Goal: Task Accomplishment & Management: Manage account settings

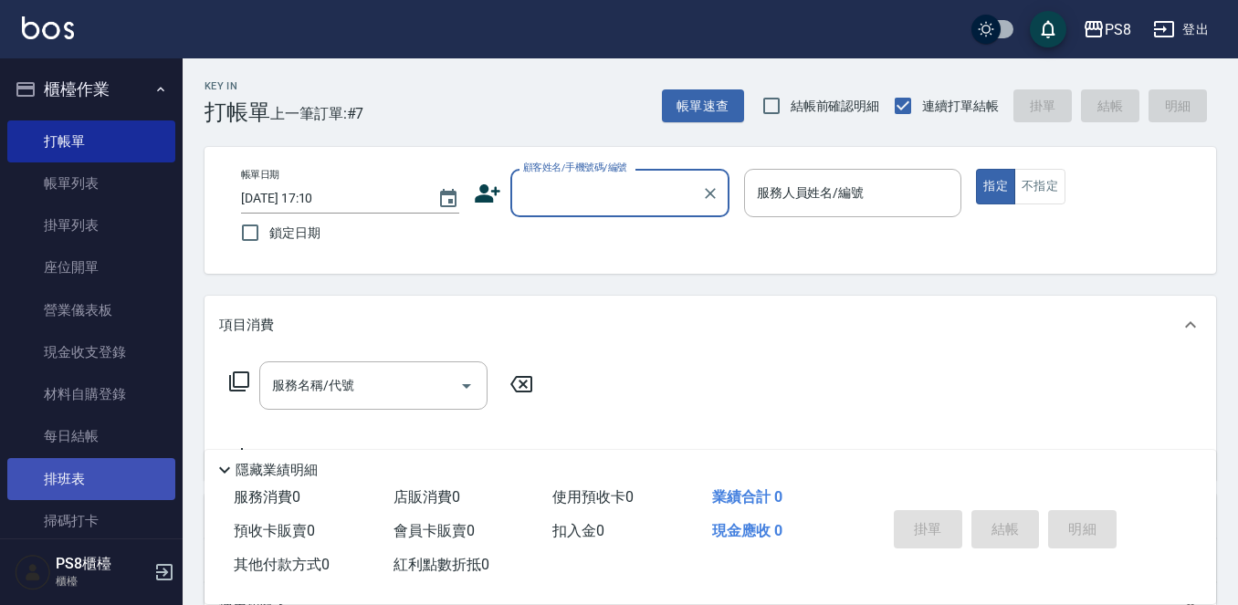
scroll to position [274, 0]
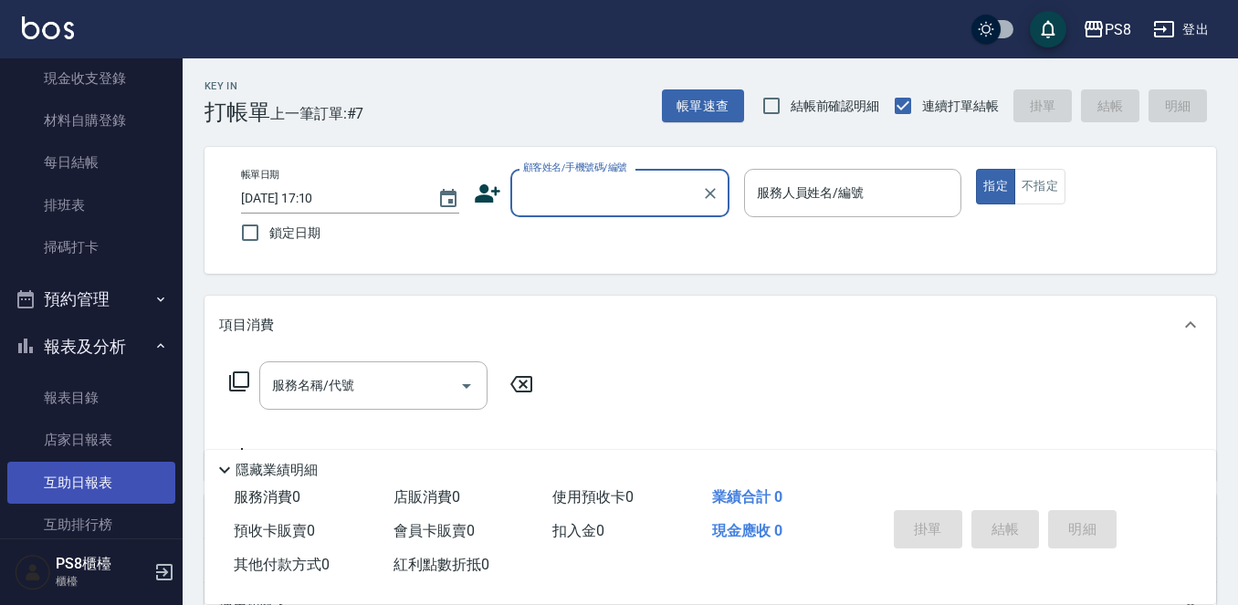
click at [105, 464] on link "互助日報表" at bounding box center [91, 483] width 168 height 42
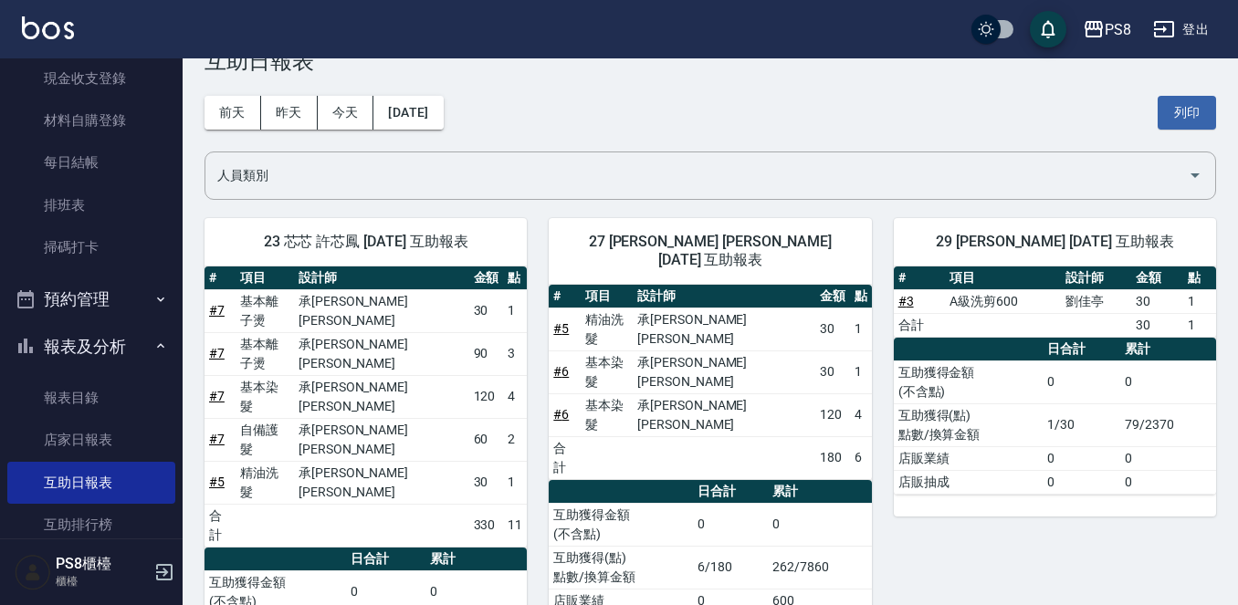
scroll to position [79, 0]
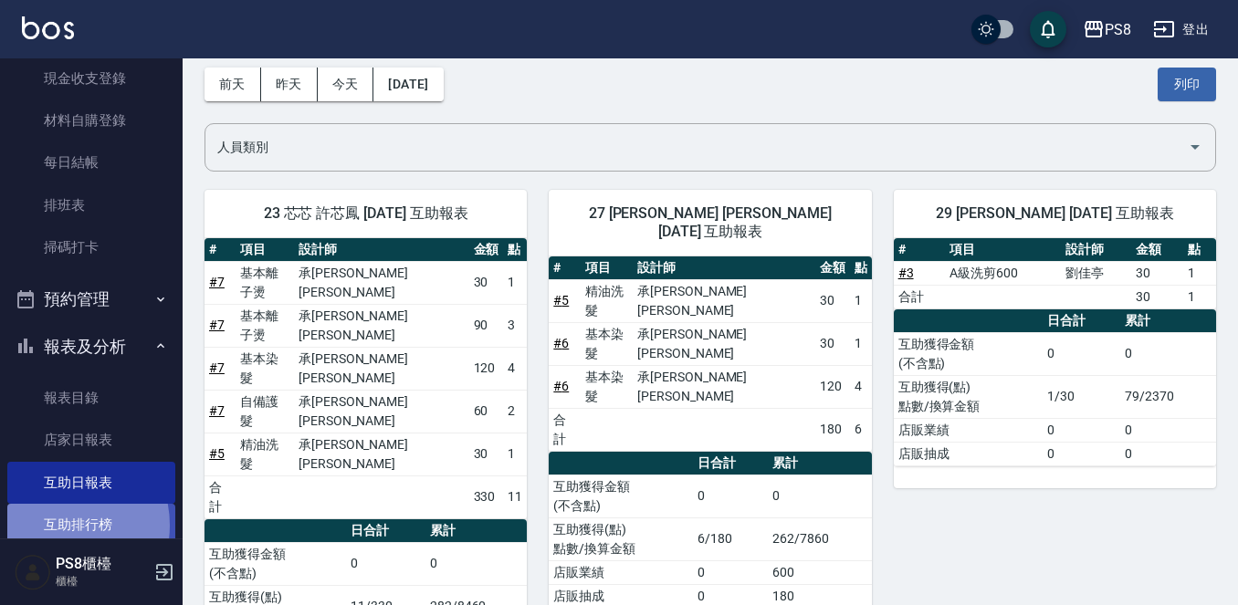
click at [55, 526] on link "互助排行榜" at bounding box center [91, 525] width 168 height 42
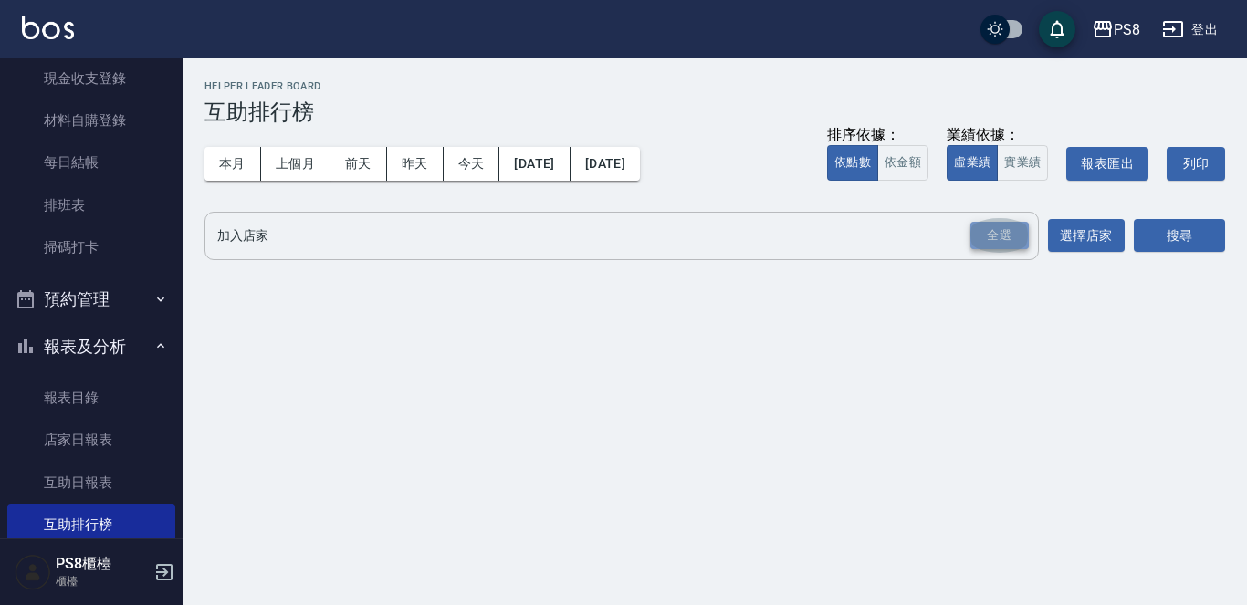
click at [1021, 227] on div "全選" at bounding box center [999, 236] width 58 height 28
click at [1154, 240] on button "搜尋" at bounding box center [1179, 237] width 91 height 34
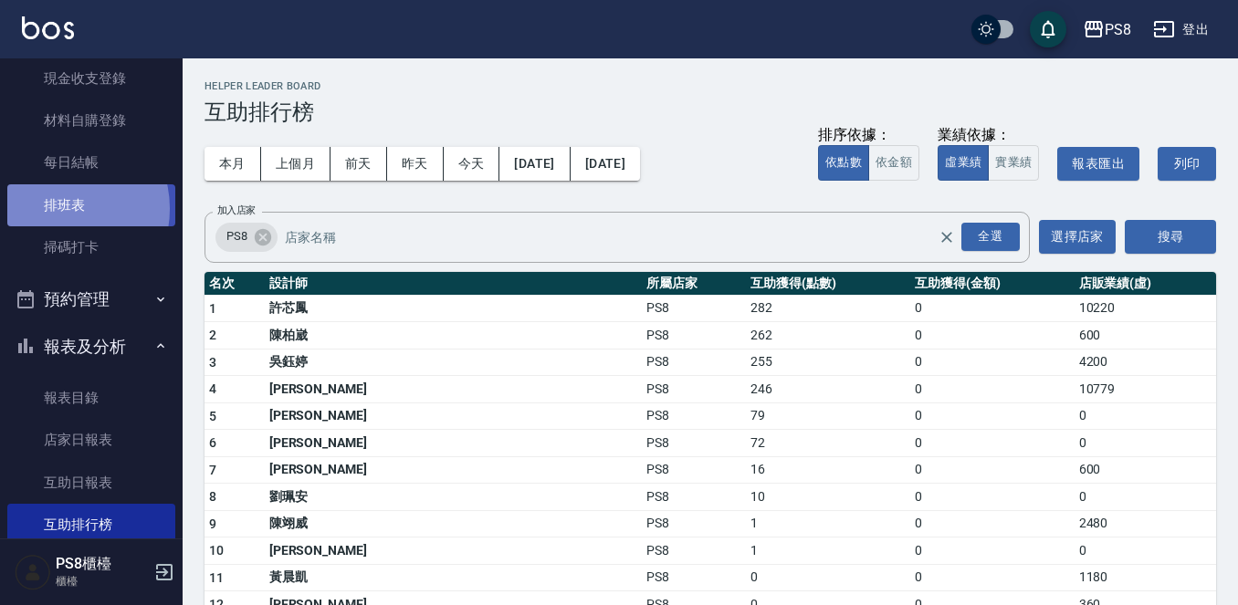
click at [60, 208] on link "排班表" at bounding box center [91, 205] width 168 height 42
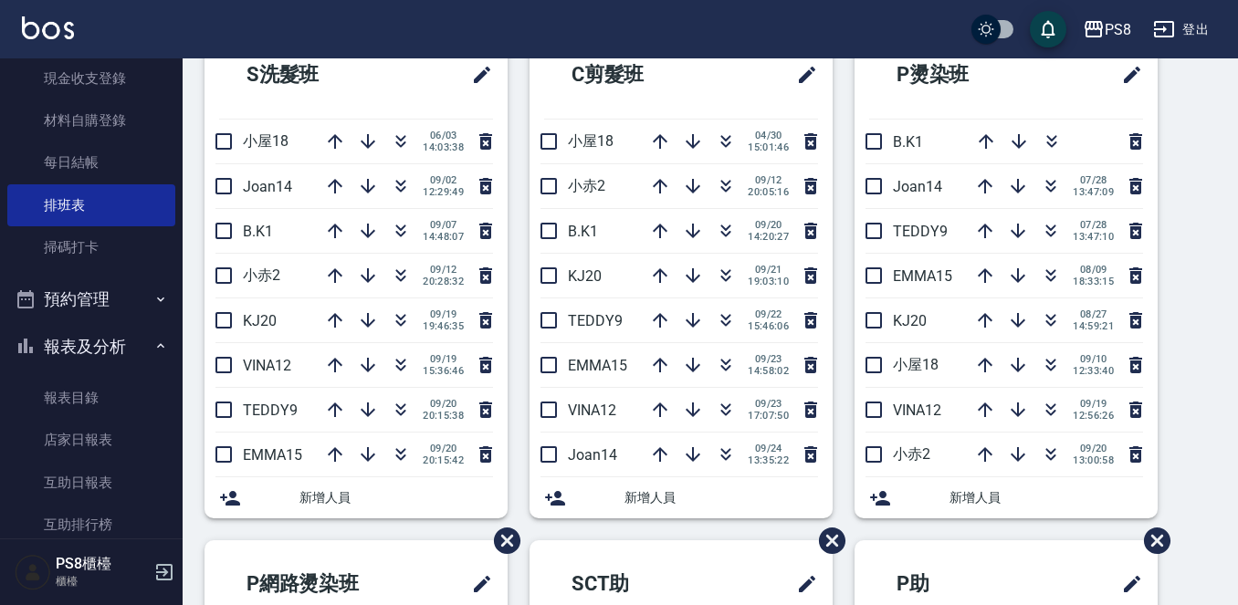
scroll to position [91, 0]
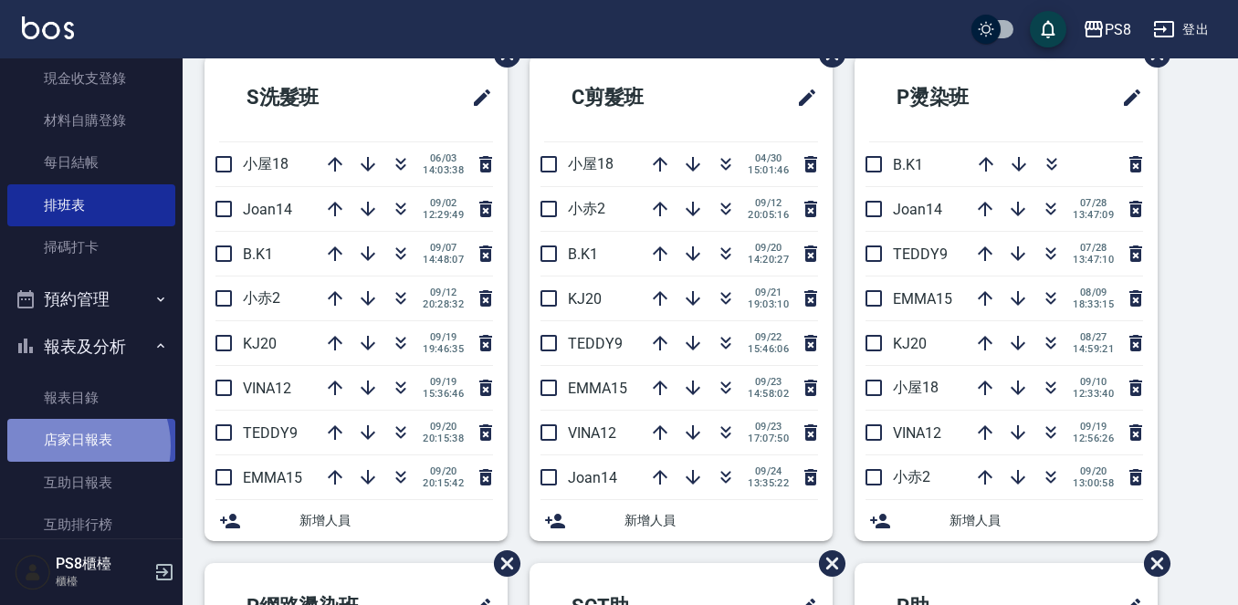
click at [76, 445] on link "店家日報表" at bounding box center [91, 440] width 168 height 42
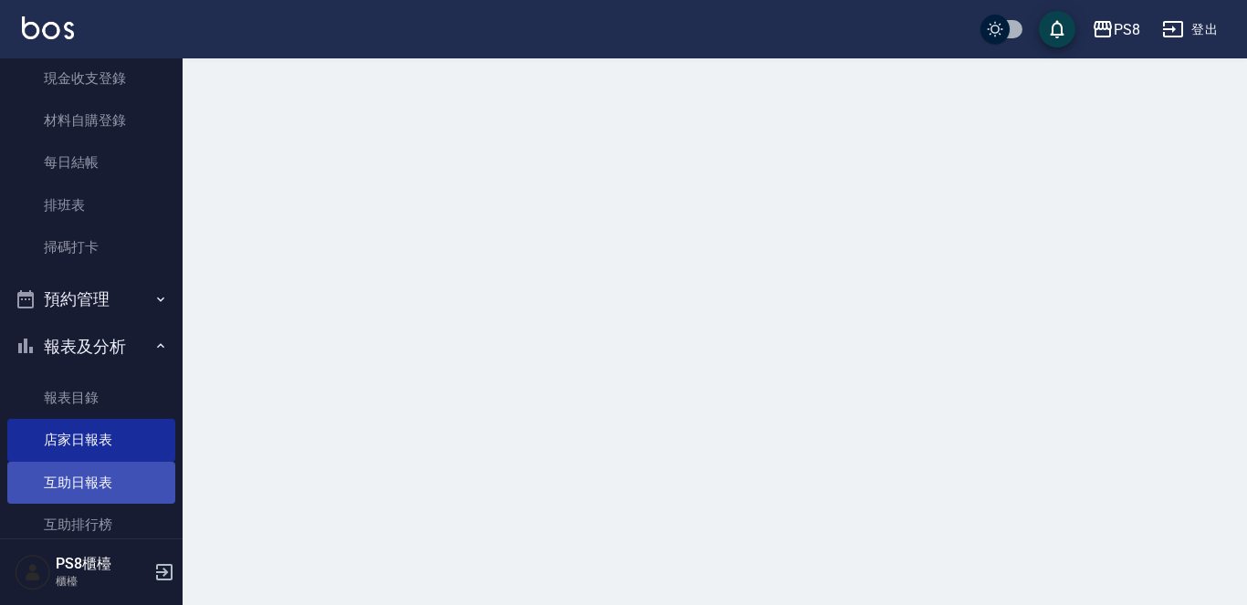
click at [74, 480] on link "互助日報表" at bounding box center [91, 483] width 168 height 42
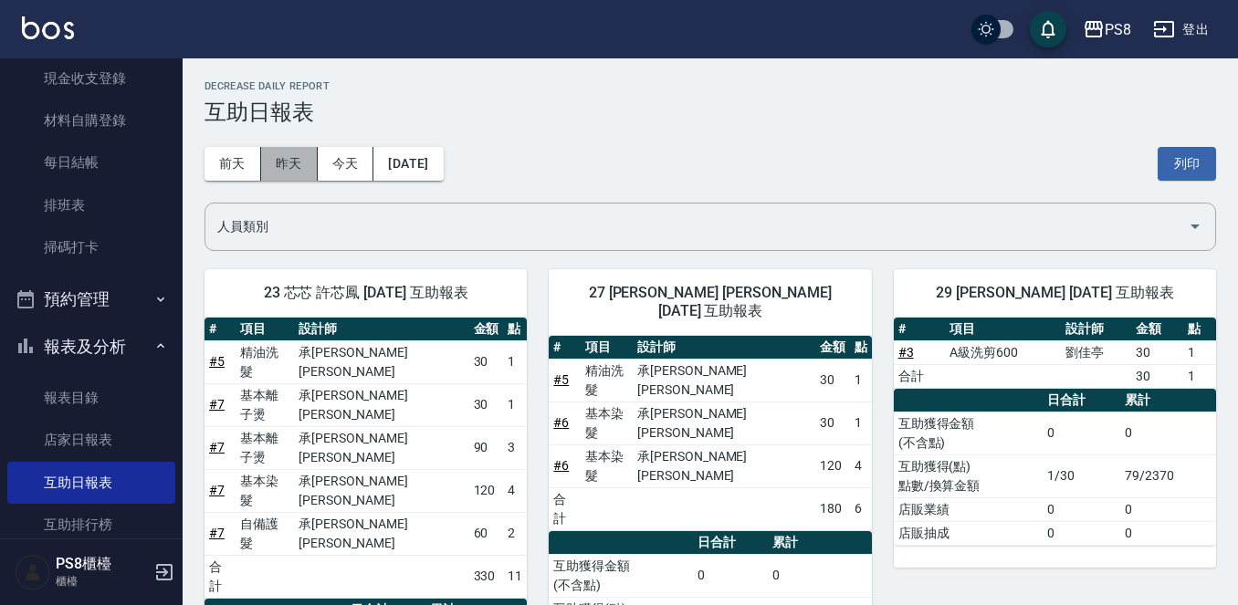
click at [314, 167] on button "昨天" at bounding box center [289, 164] width 57 height 34
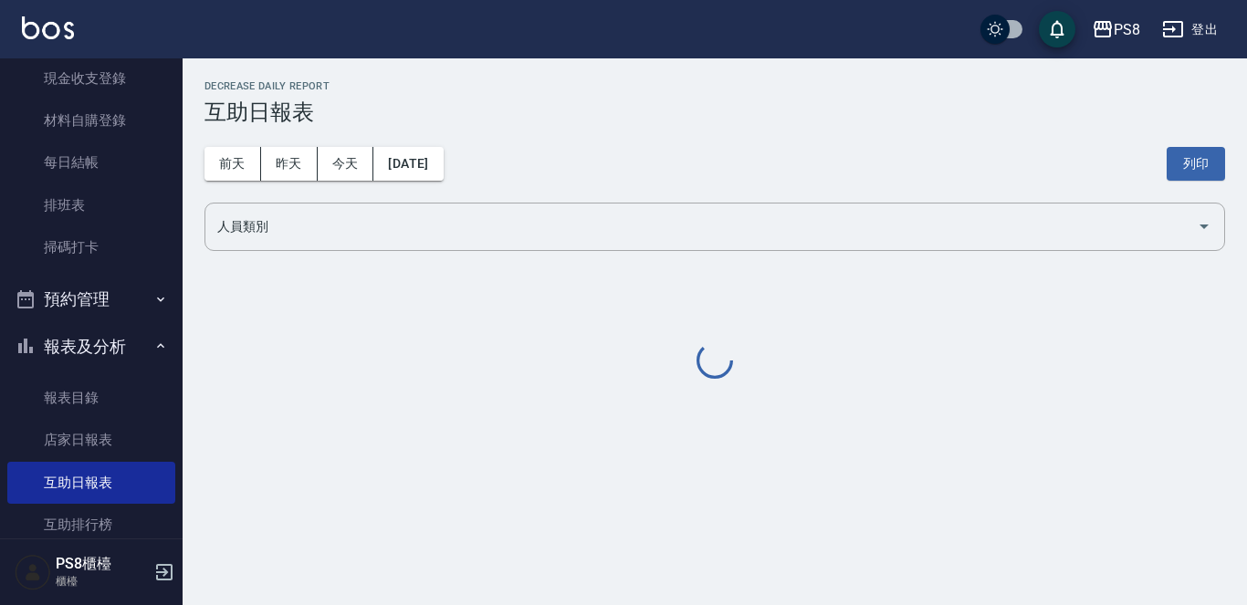
click at [367, 146] on div "前天 昨天 今天 2025/09/23 列印" at bounding box center [714, 164] width 1021 height 78
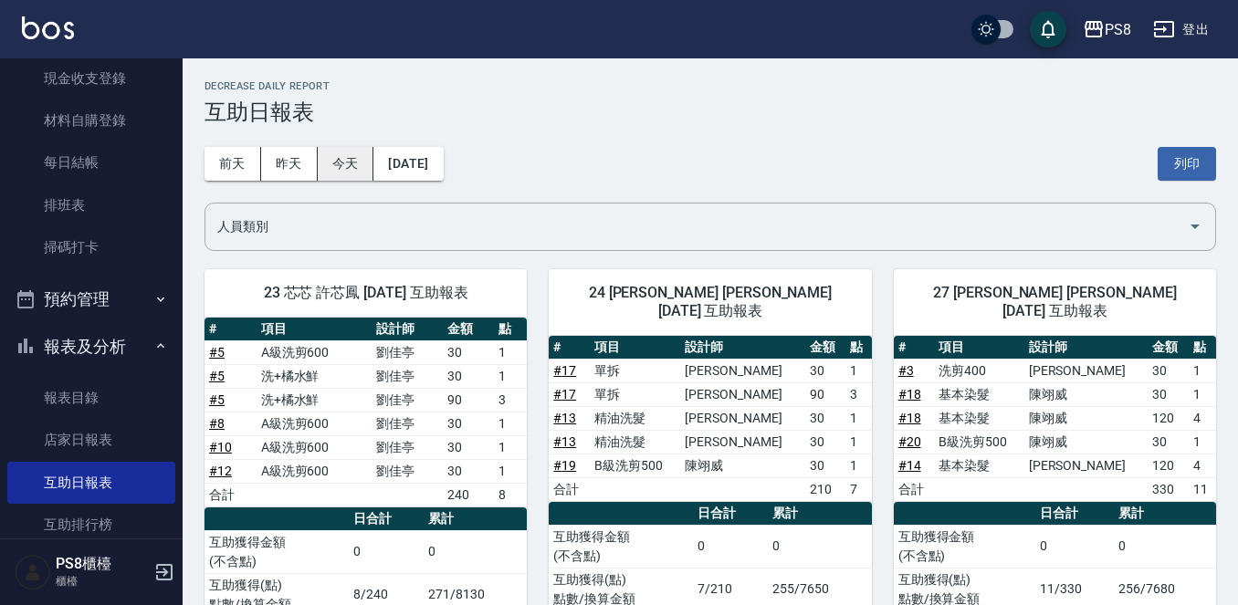
click at [351, 169] on button "今天" at bounding box center [346, 164] width 57 height 34
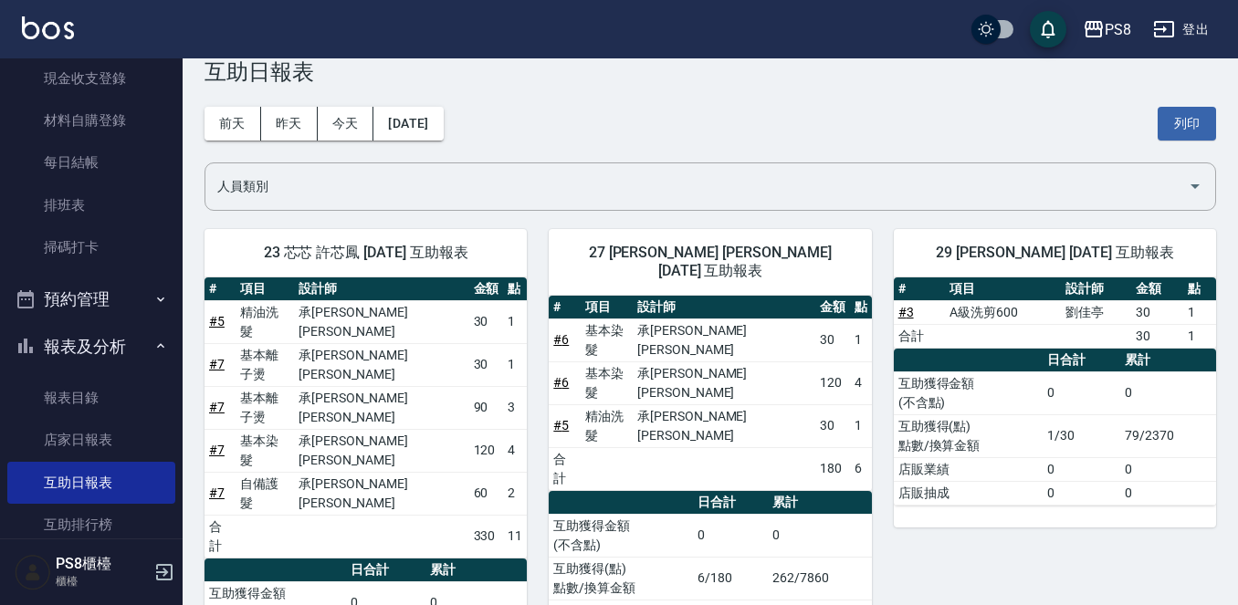
scroll to position [79, 0]
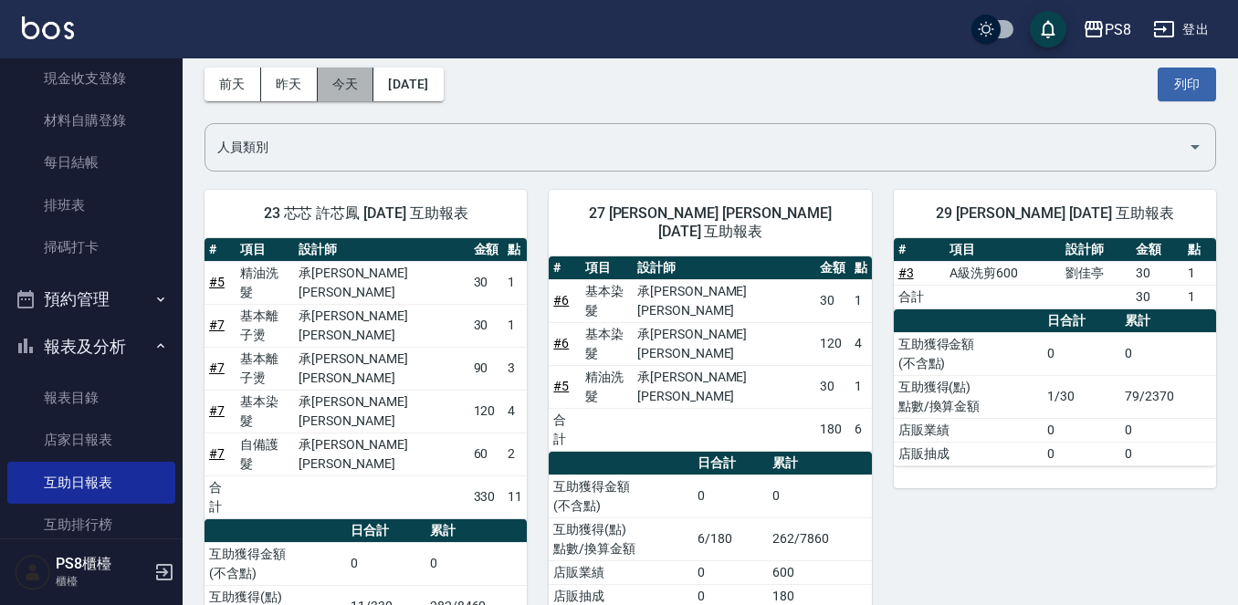
click at [356, 78] on button "今天" at bounding box center [346, 85] width 57 height 34
click at [386, 74] on button "[DATE]" at bounding box center [407, 85] width 69 height 34
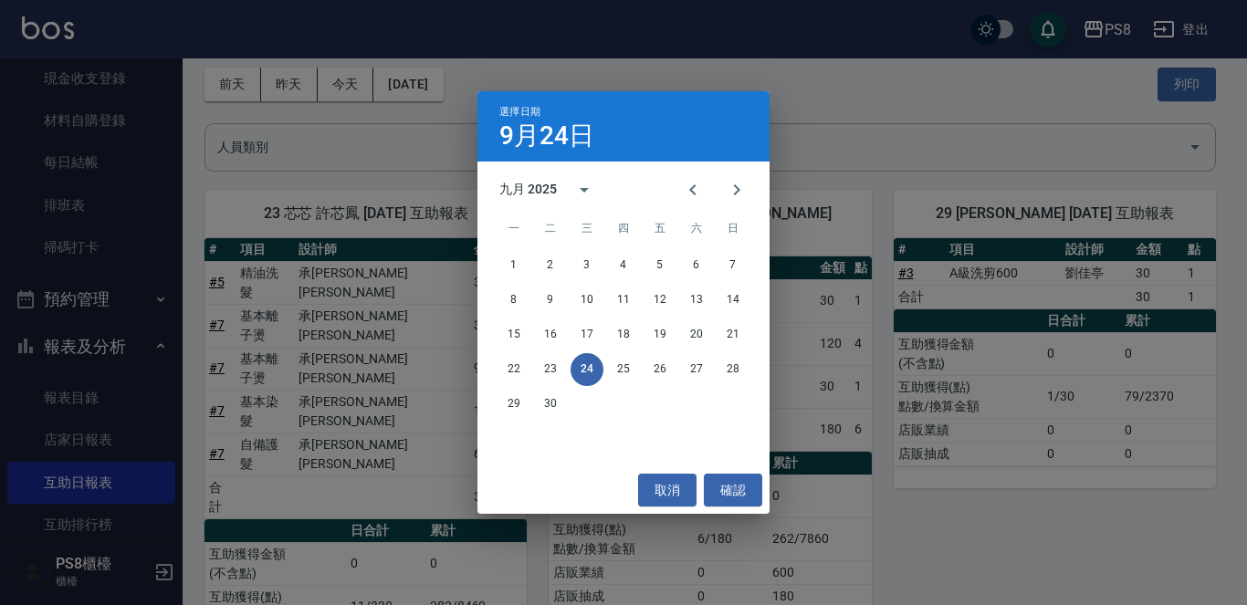
click at [370, 99] on div "選擇日期 9月24日 九月 2025 一 二 三 四 五 六 日 1 2 3 4 5 6 7 8 9 10 11 12 13 14 15 16 17 18 1…" at bounding box center [623, 302] width 1247 height 605
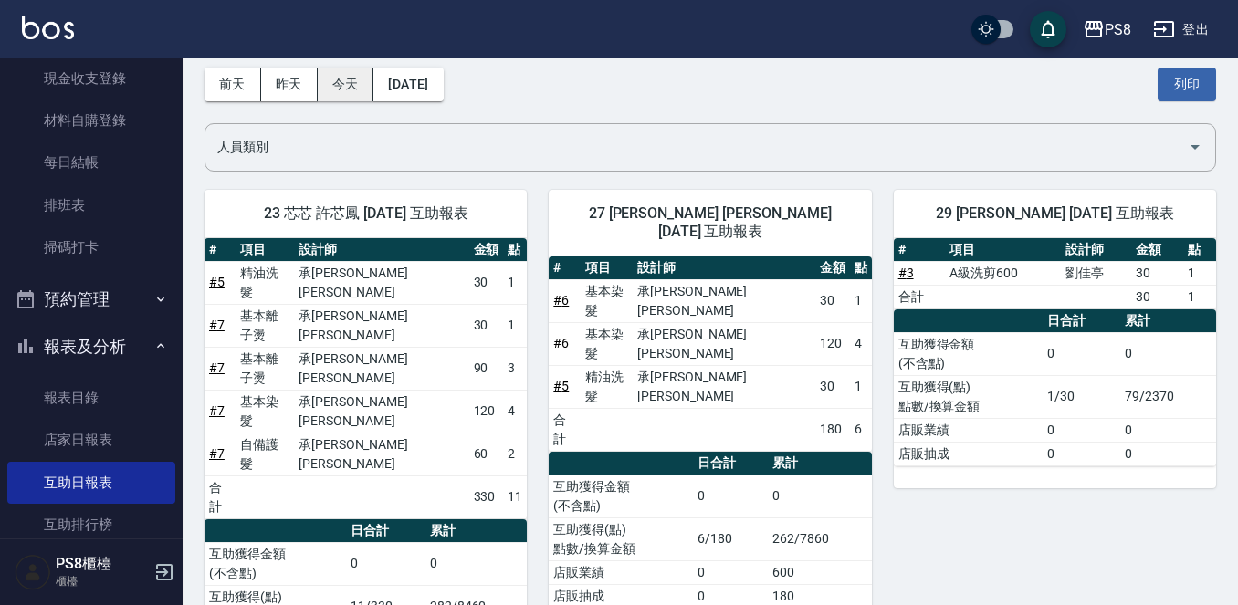
click at [343, 88] on button "今天" at bounding box center [346, 85] width 57 height 34
click at [310, 83] on button "昨天" at bounding box center [289, 85] width 57 height 34
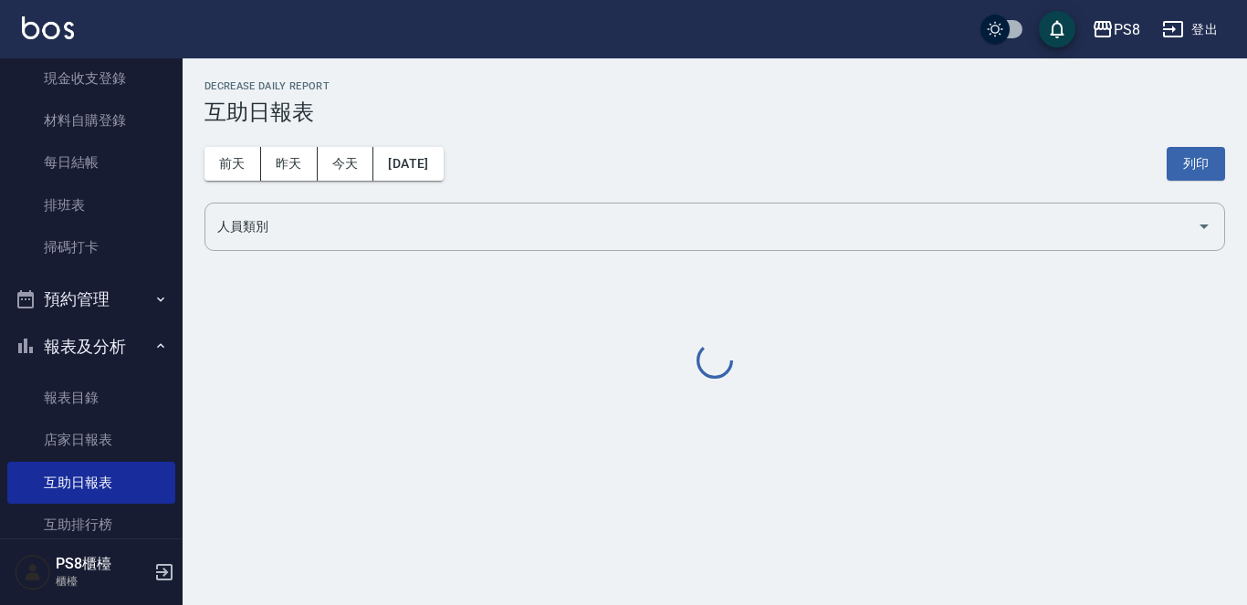
click at [328, 75] on div "PS8 2025-09-23 互助日報表 列印時間： 2025-09-24-18:32 Decrease Daily Report 互助日報表 前天 昨天 今…" at bounding box center [715, 231] width 1064 height 346
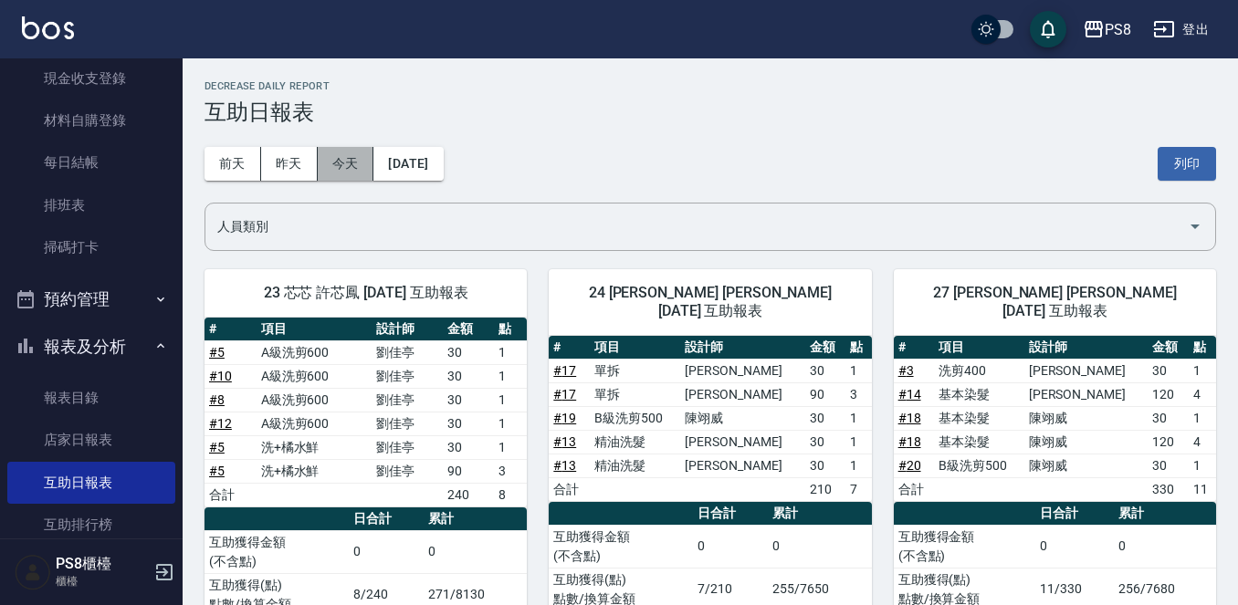
click at [355, 171] on button "今天" at bounding box center [346, 164] width 57 height 34
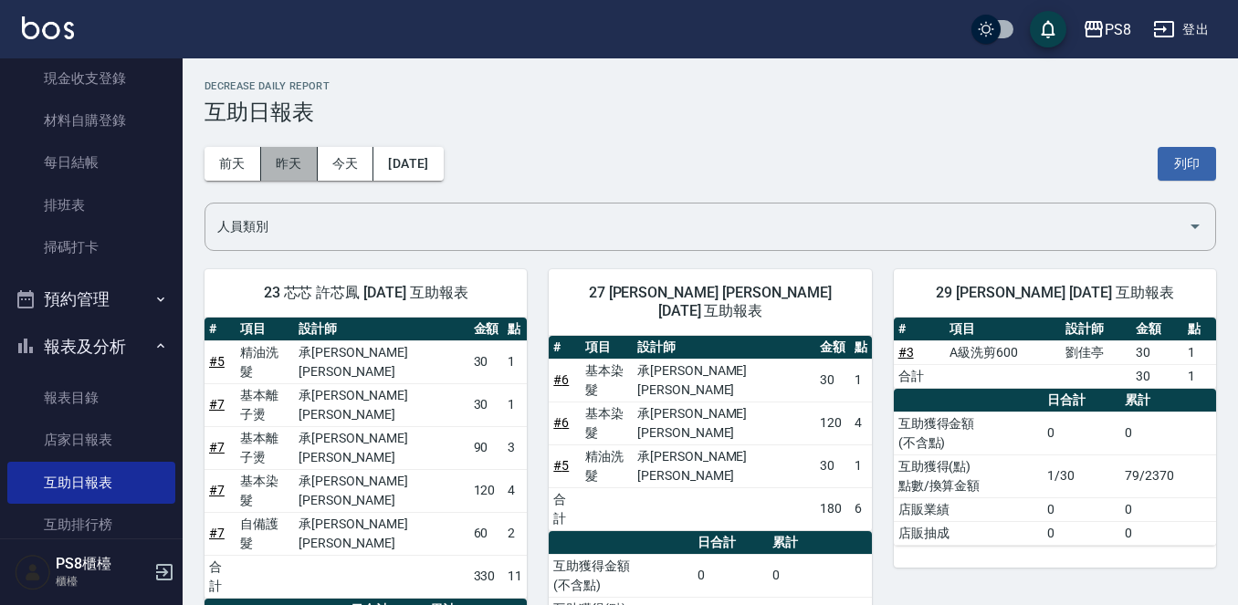
click at [285, 169] on button "昨天" at bounding box center [289, 164] width 57 height 34
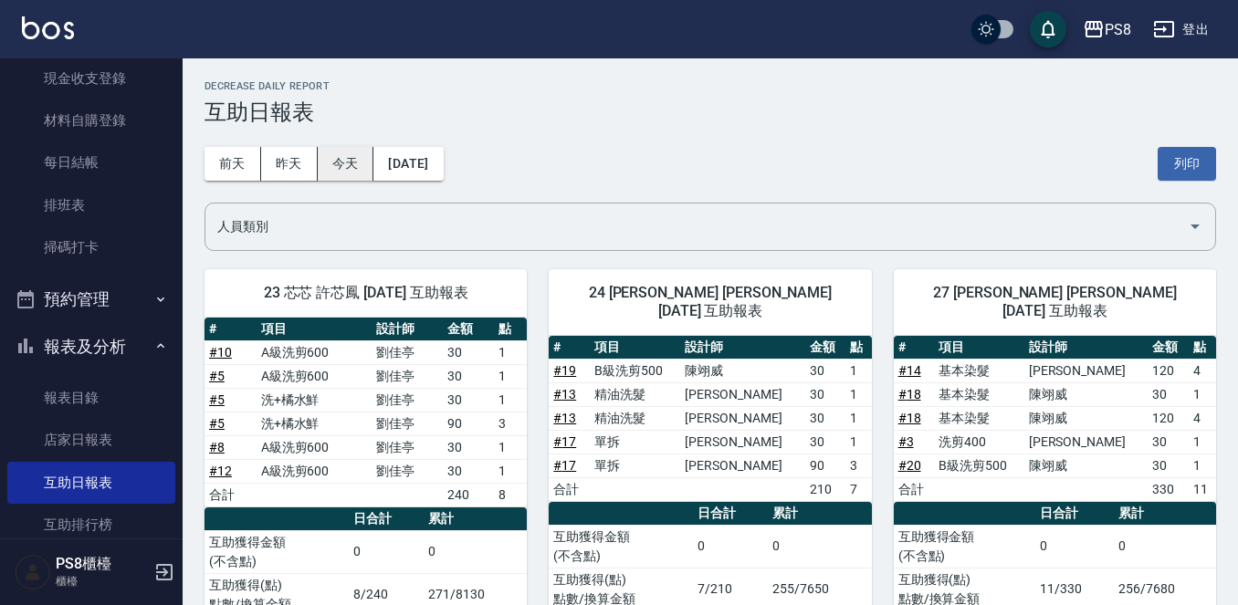
click at [330, 168] on button "今天" at bounding box center [346, 164] width 57 height 34
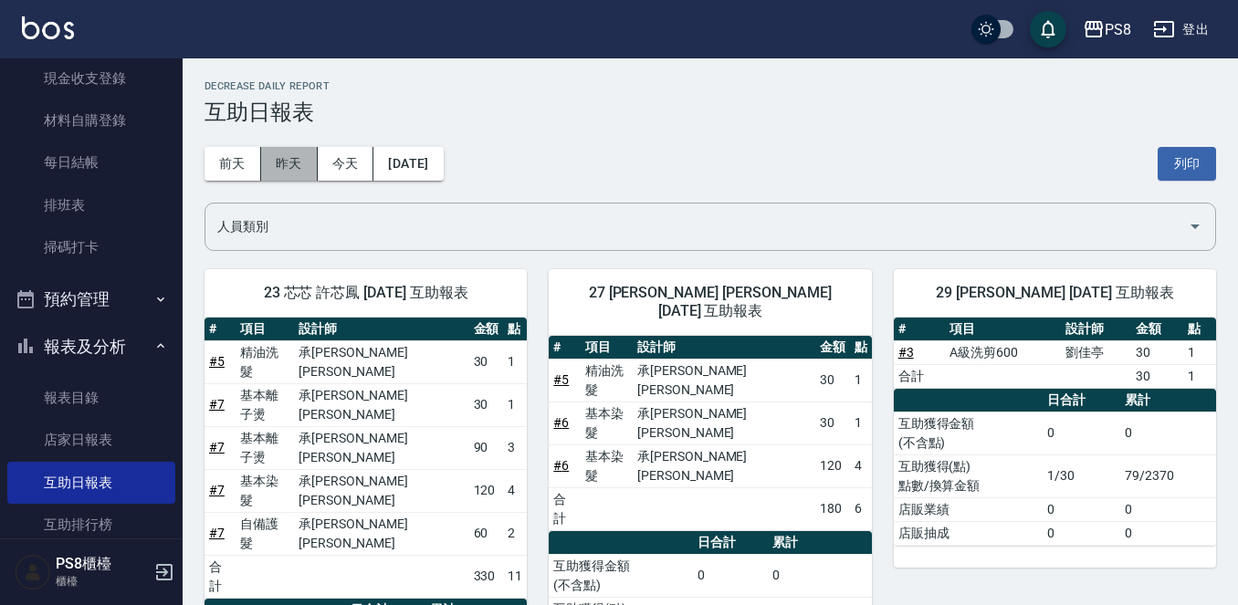
click at [273, 169] on button "昨天" at bounding box center [289, 164] width 57 height 34
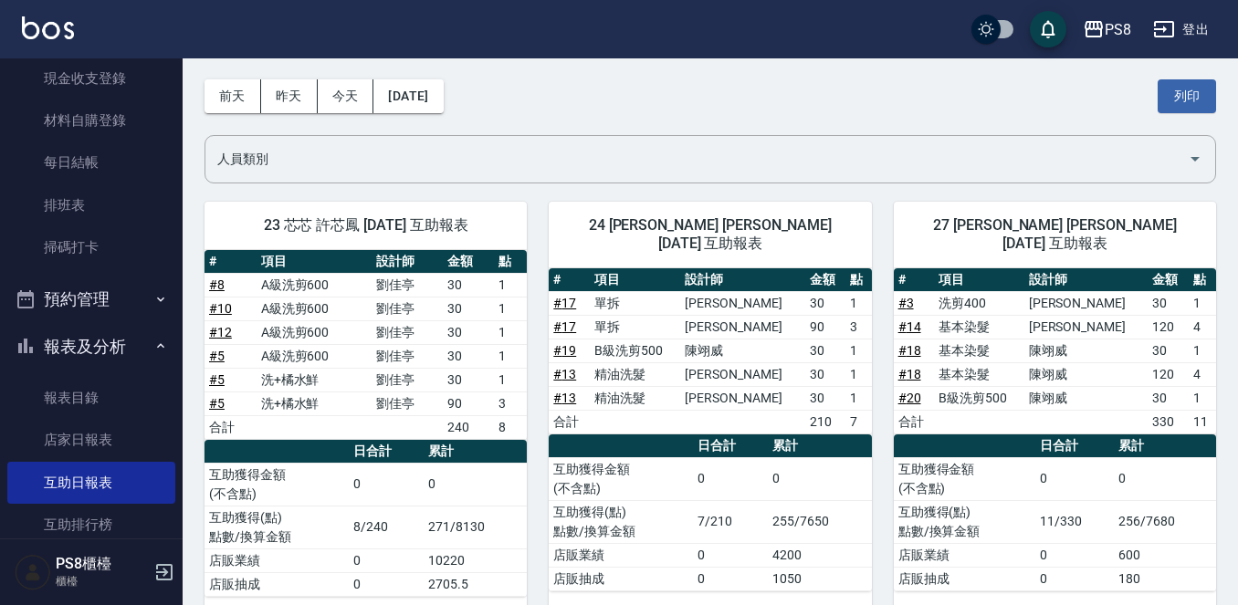
scroll to position [62, 0]
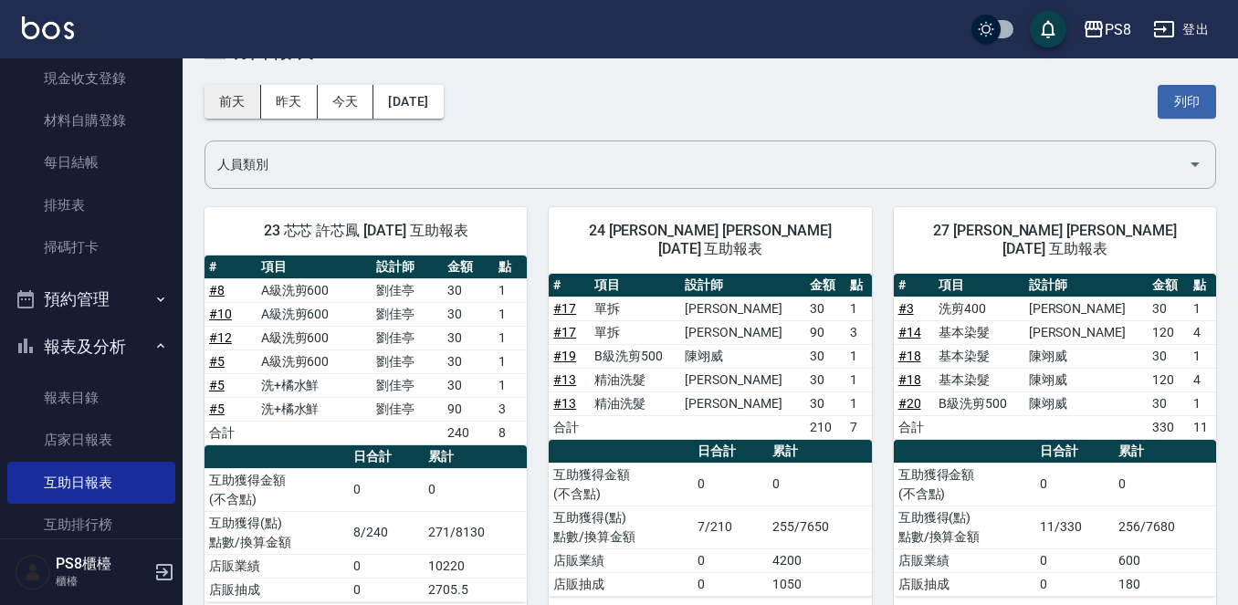
click at [230, 106] on button "前天" at bounding box center [232, 102] width 57 height 34
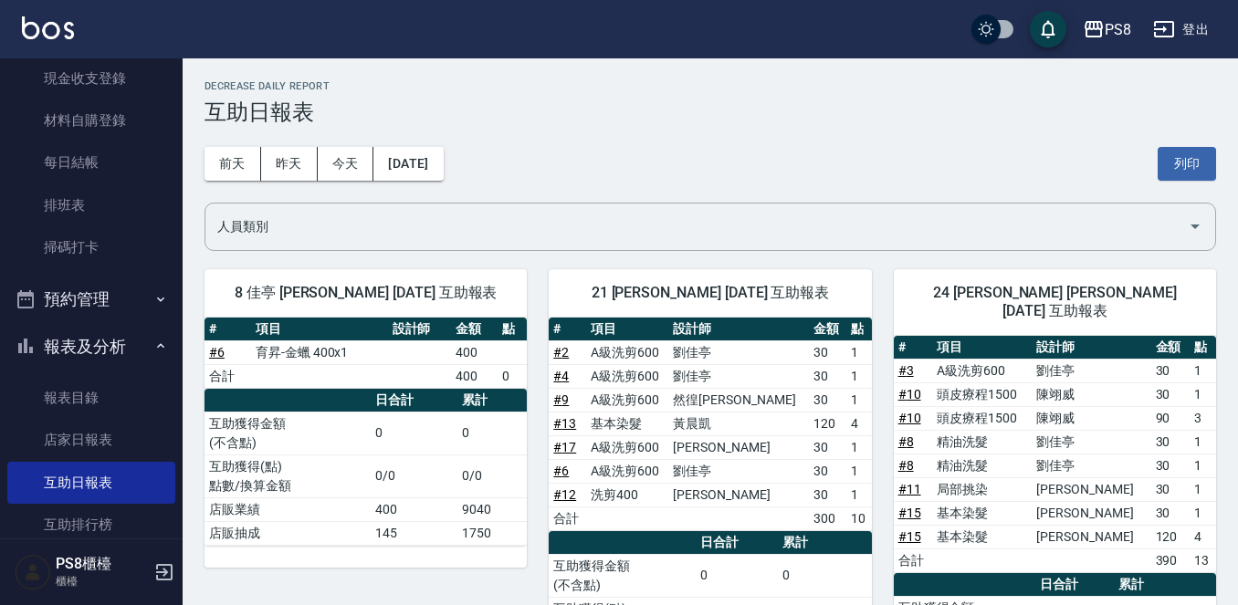
click at [268, 146] on div "前天 昨天 今天 2025/09/22 列印" at bounding box center [709, 164] width 1011 height 78
click at [293, 163] on button "昨天" at bounding box center [289, 164] width 57 height 34
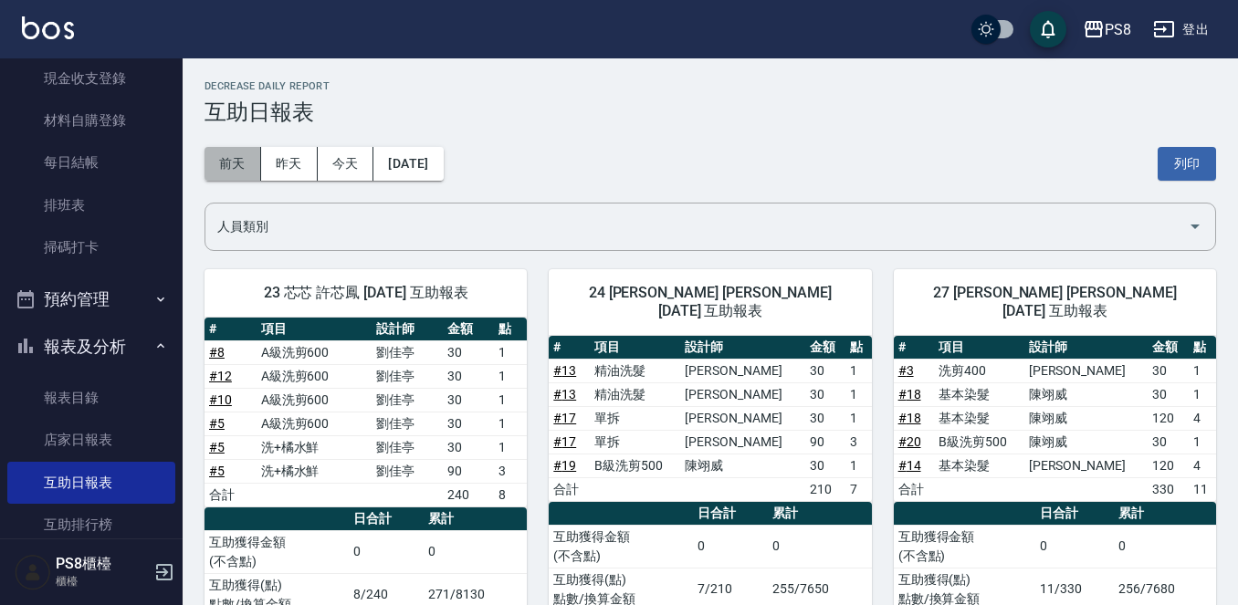
click at [231, 164] on button "前天" at bounding box center [232, 164] width 57 height 34
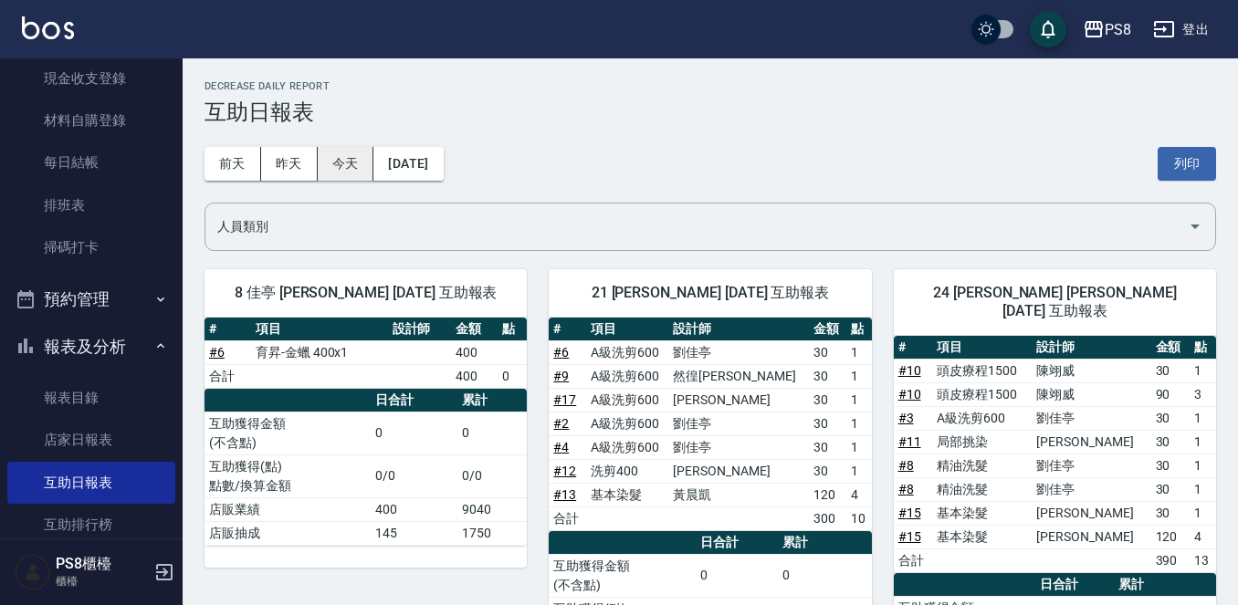
click at [342, 157] on button "今天" at bounding box center [346, 164] width 57 height 34
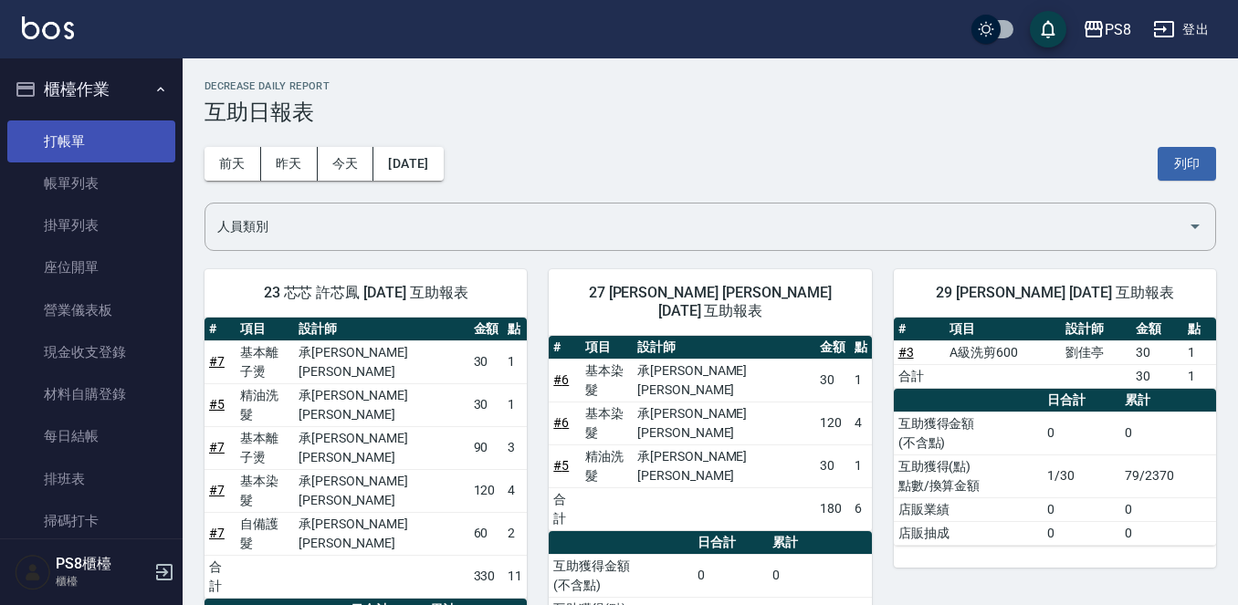
click at [132, 136] on link "打帳單" at bounding box center [91, 141] width 168 height 42
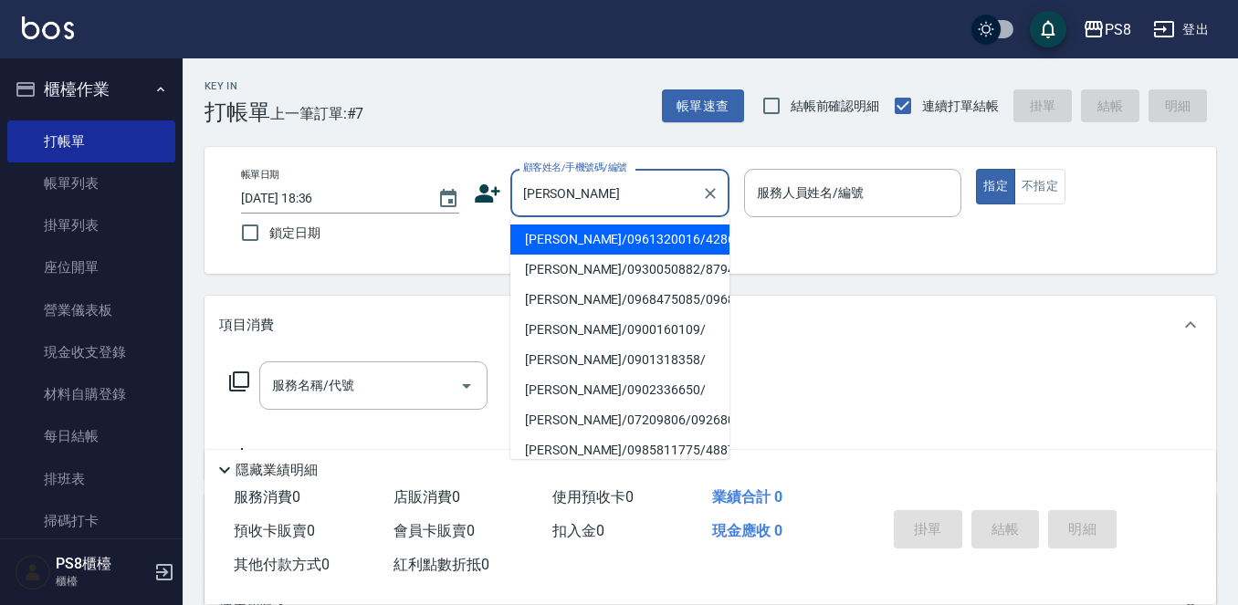
click at [605, 233] on li "陳奕伶/0961320016/4286" at bounding box center [619, 240] width 219 height 30
type input "陳奕伶/0961320016/4286"
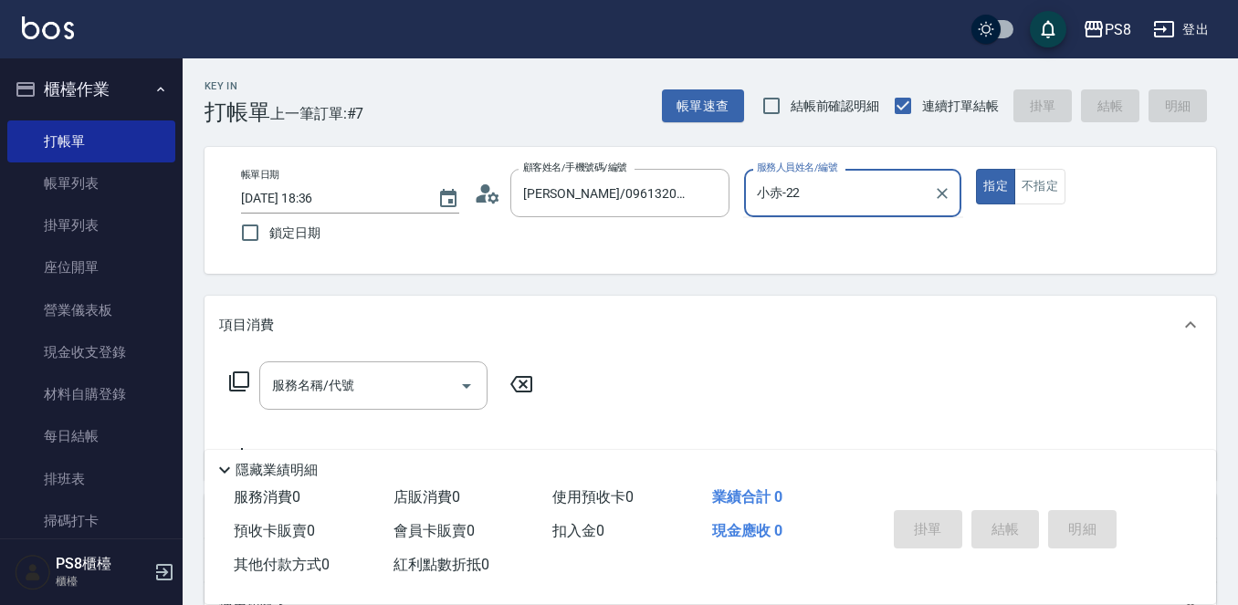
type input "小赤-2"
click at [976, 169] on button "指定" at bounding box center [995, 187] width 39 height 36
type button "true"
click at [410, 389] on input "服務名稱/代號" at bounding box center [359, 386] width 184 height 32
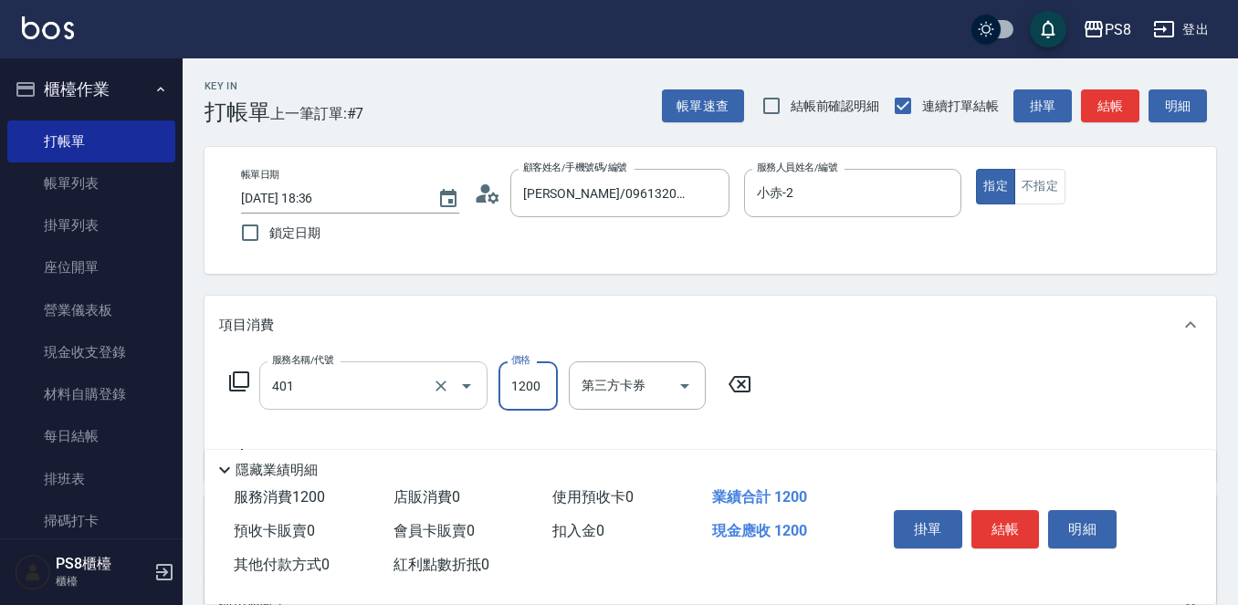
type input "基本染髮(401)"
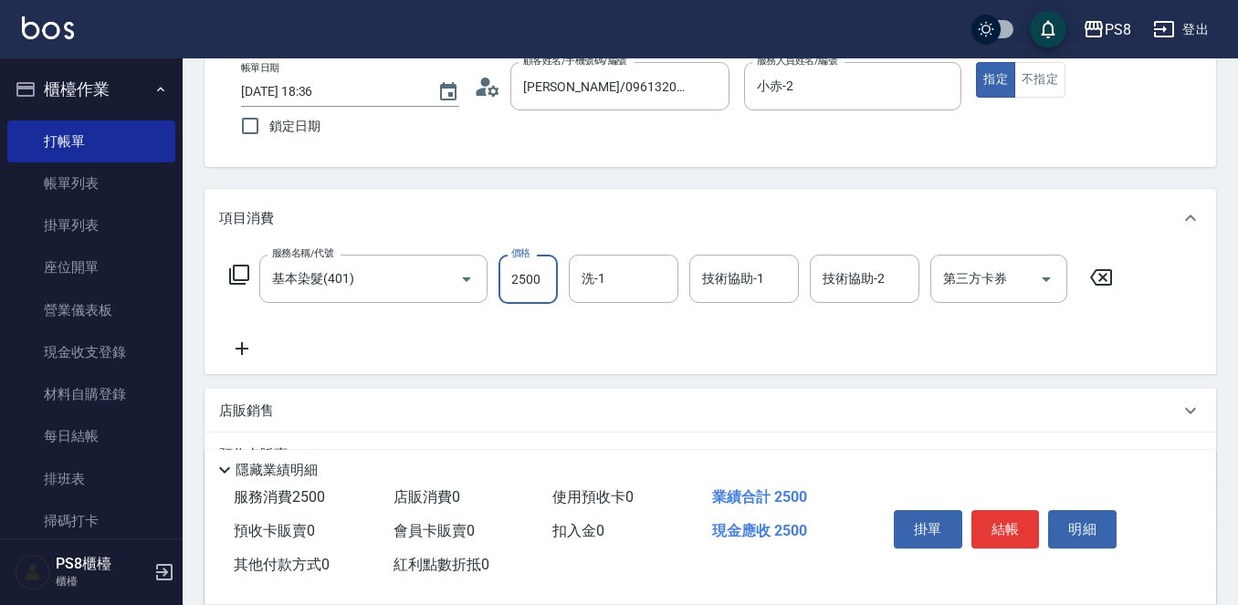
scroll to position [274, 0]
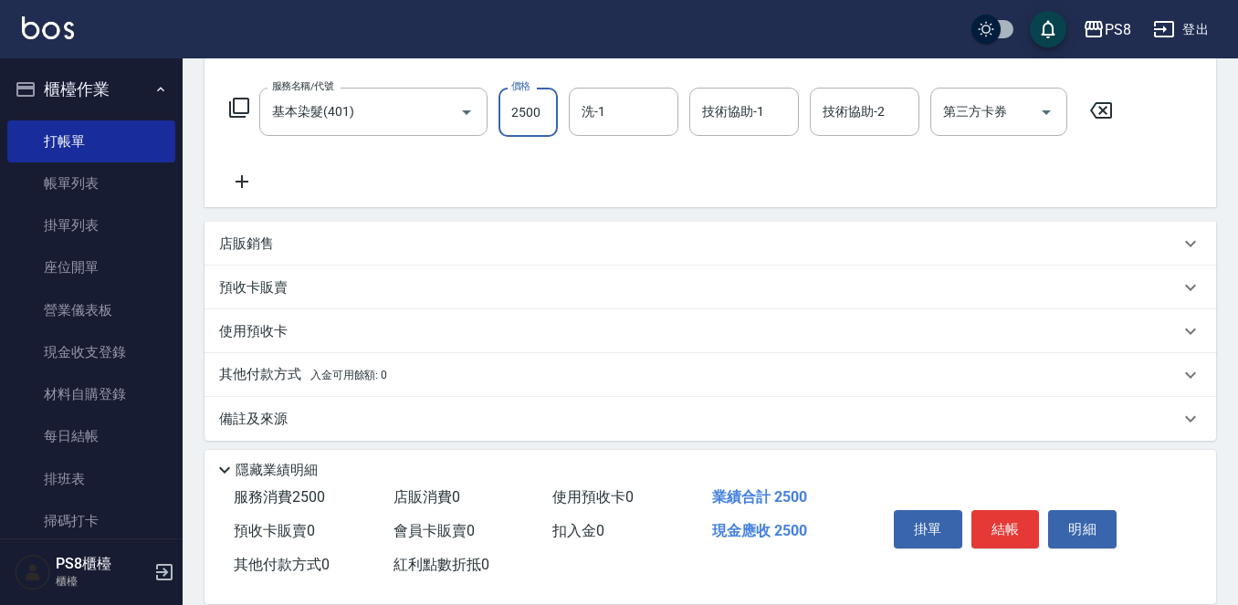
type input "2500"
click at [280, 237] on div "店販銷售" at bounding box center [699, 244] width 960 height 19
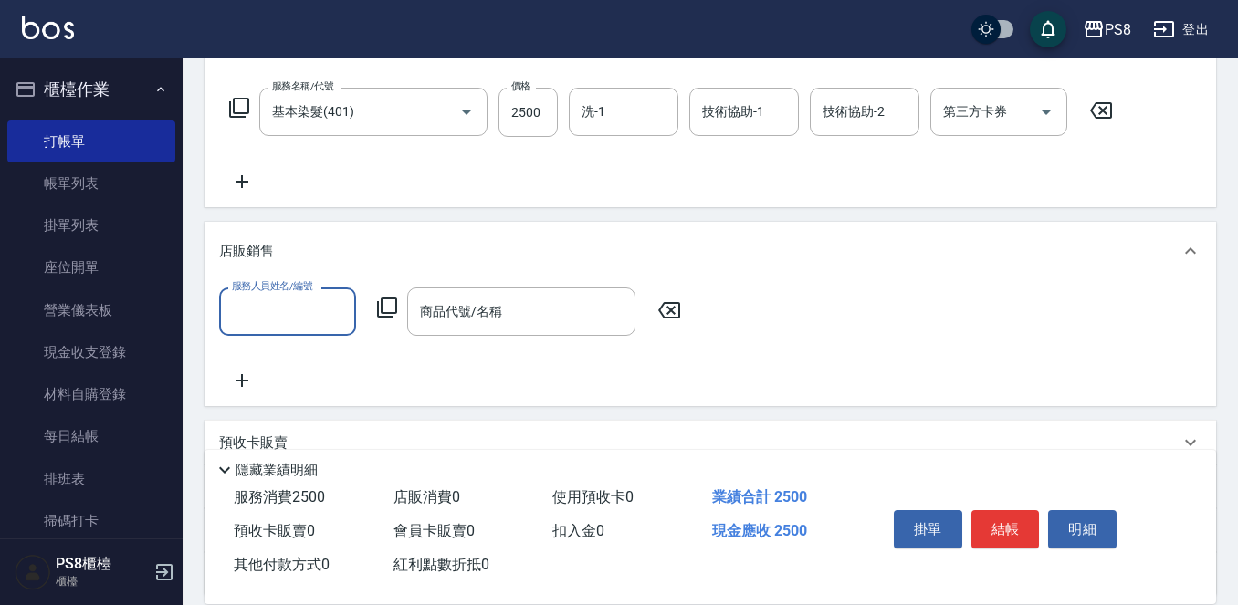
scroll to position [0, 0]
click at [285, 308] on input "服務人員姓名/編號" at bounding box center [287, 312] width 120 height 32
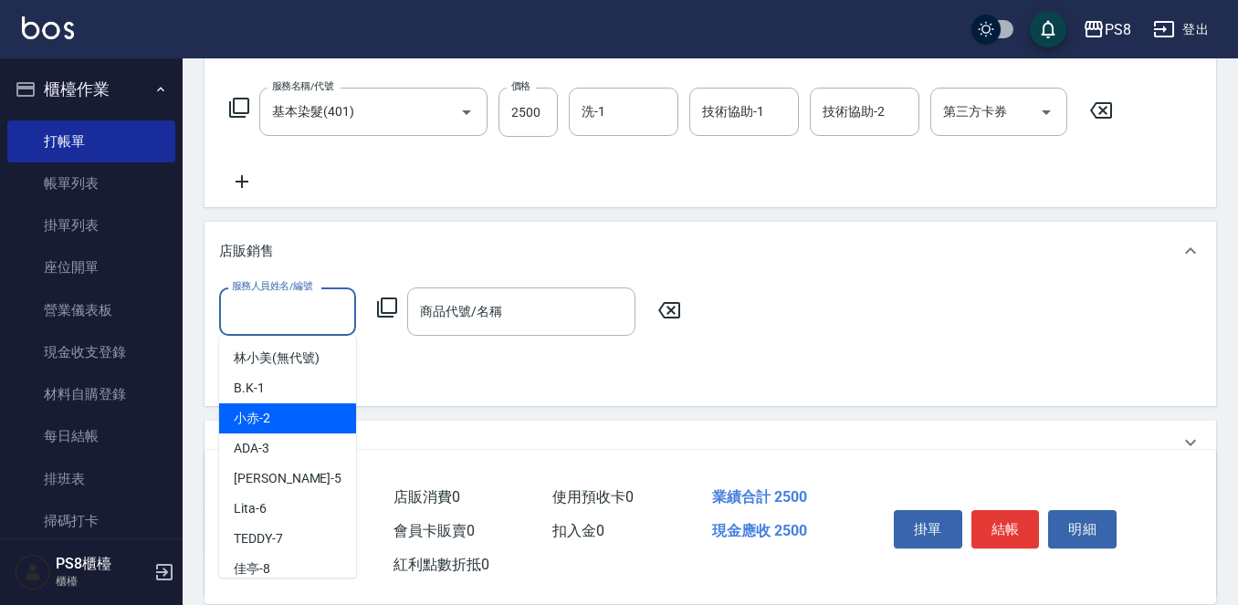
click at [284, 424] on div "小赤 -2" at bounding box center [287, 418] width 137 height 30
type input "小赤-2"
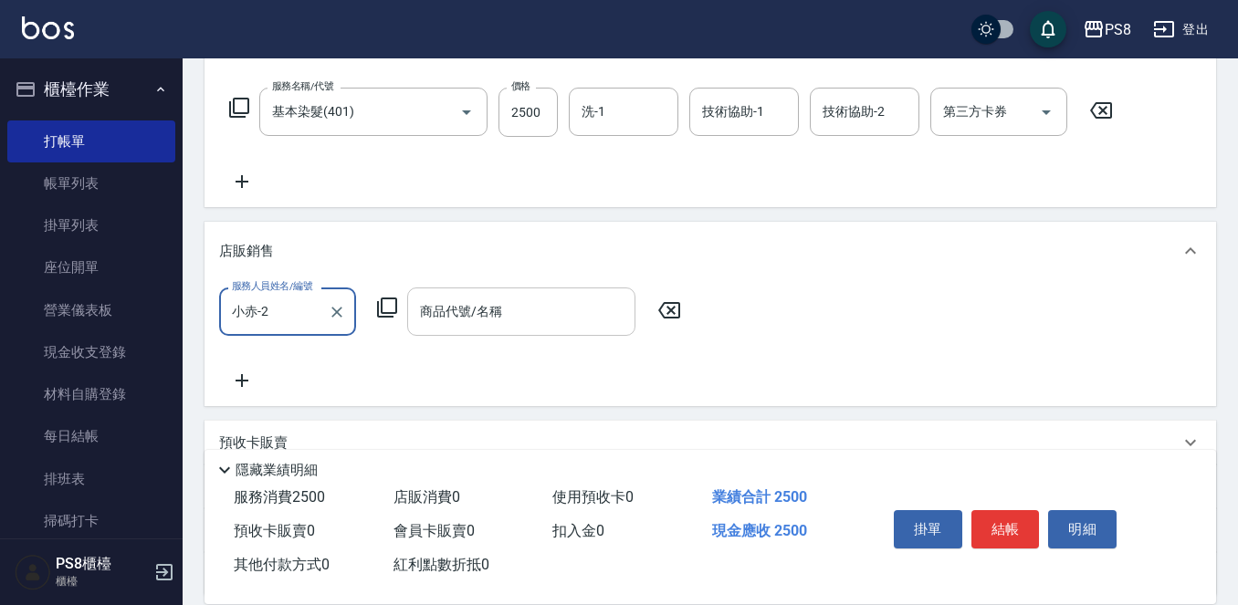
click at [463, 325] on input "商品代號/名稱" at bounding box center [521, 312] width 212 height 32
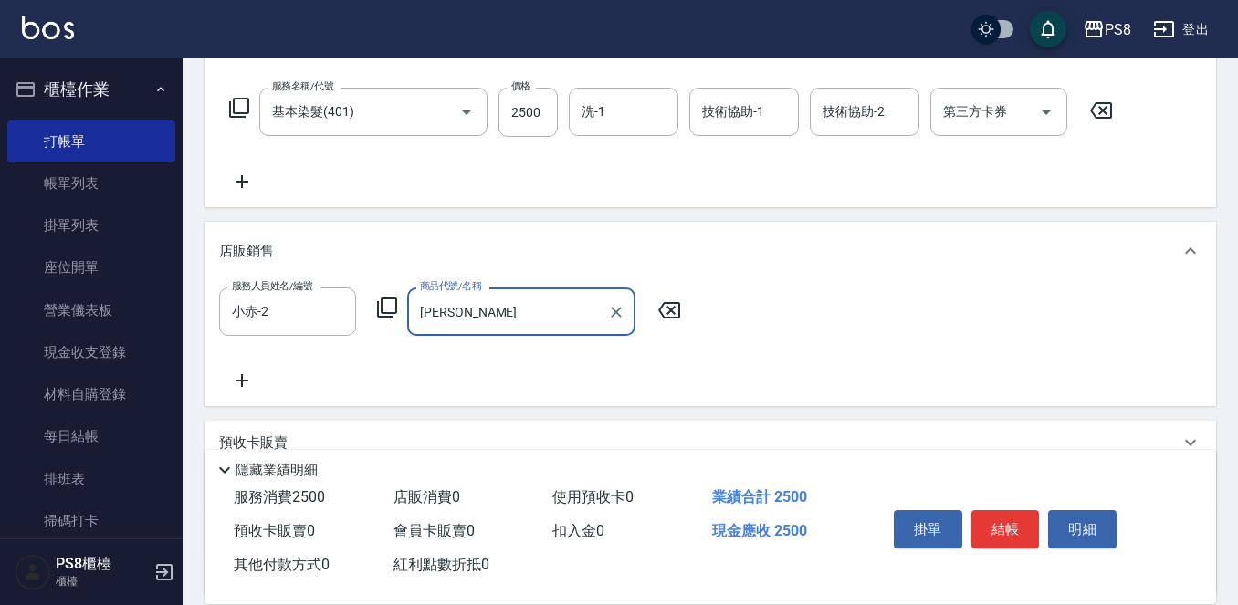
type input "潔"
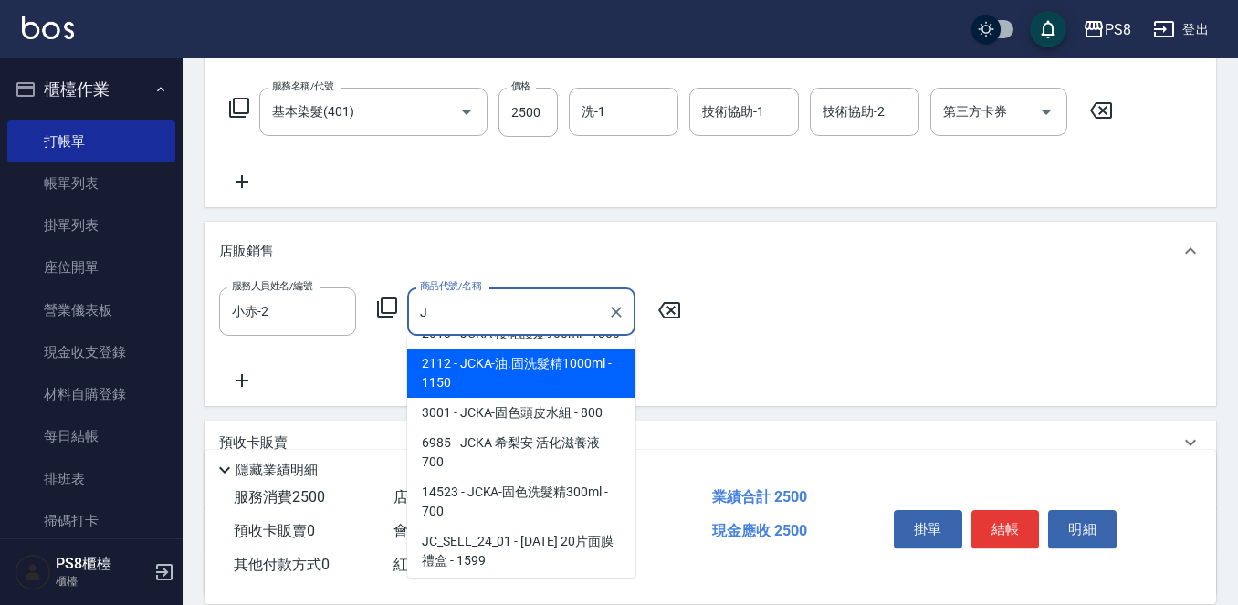
scroll to position [183, 0]
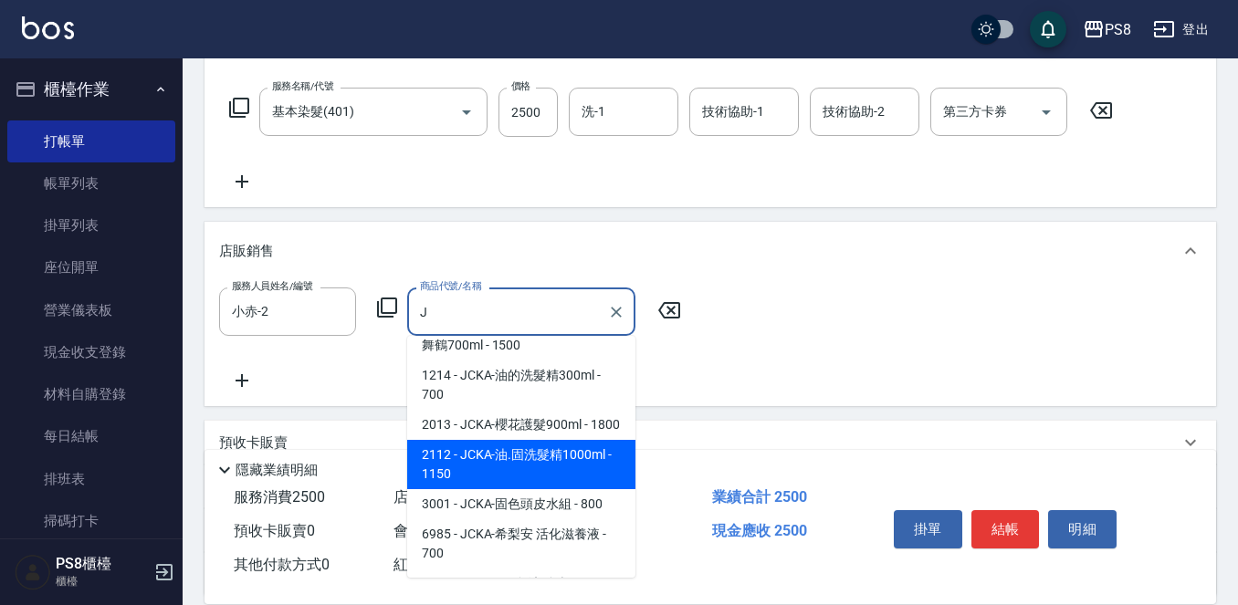
click at [560, 489] on span "2112 - JCKA-油.固洗髮精1000ml - 1150" at bounding box center [521, 464] width 228 height 49
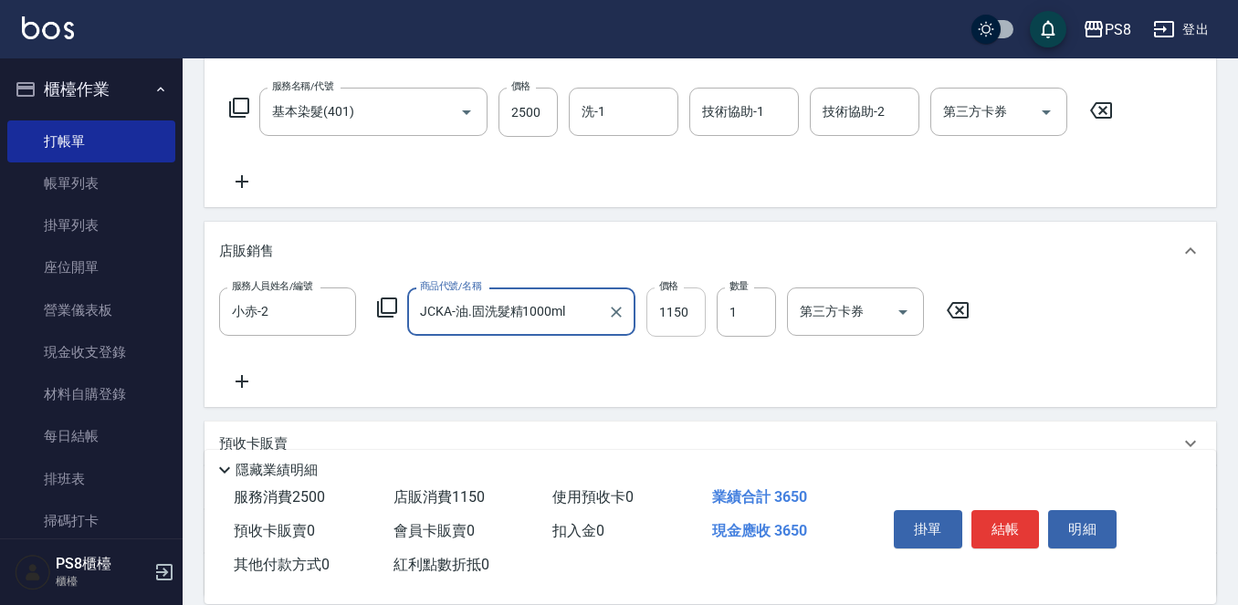
type input "JCKA-油.固洗髮精1000ml"
click at [677, 311] on input "1150" at bounding box center [675, 312] width 59 height 49
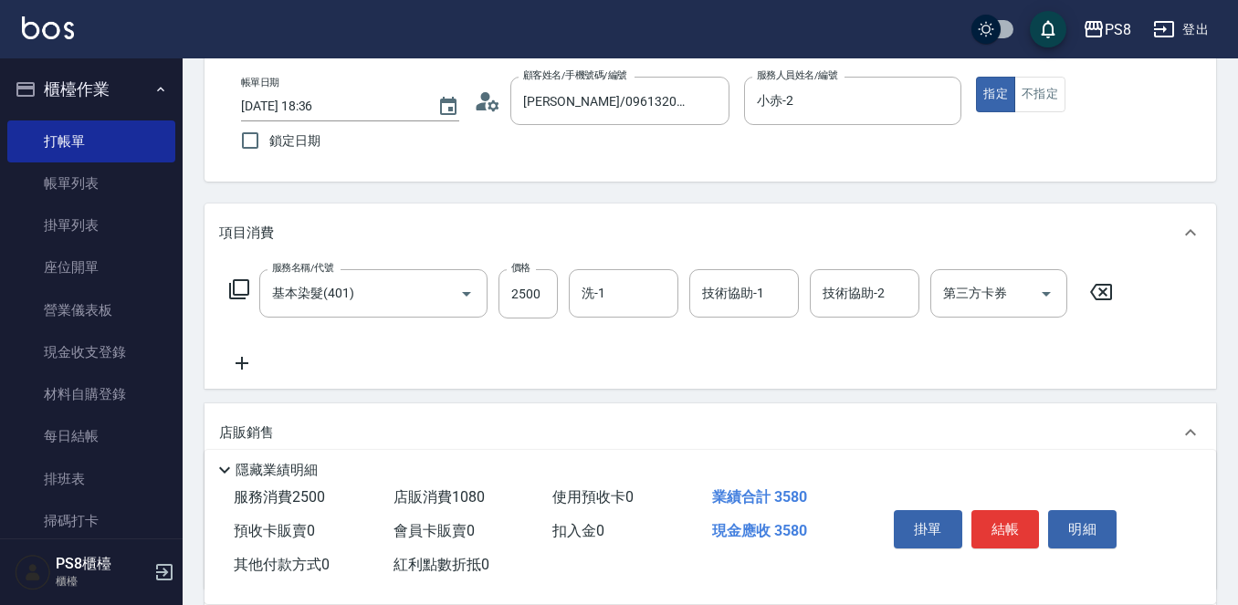
scroll to position [91, 0]
type input "1080"
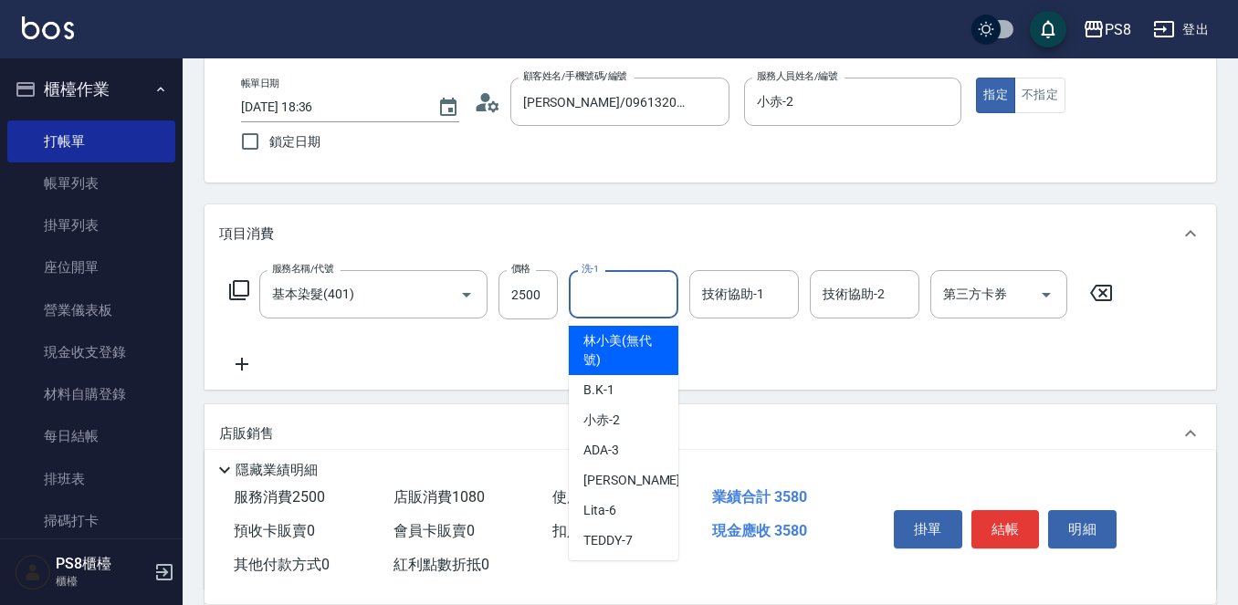
click at [645, 300] on input "洗-1" at bounding box center [623, 294] width 93 height 32
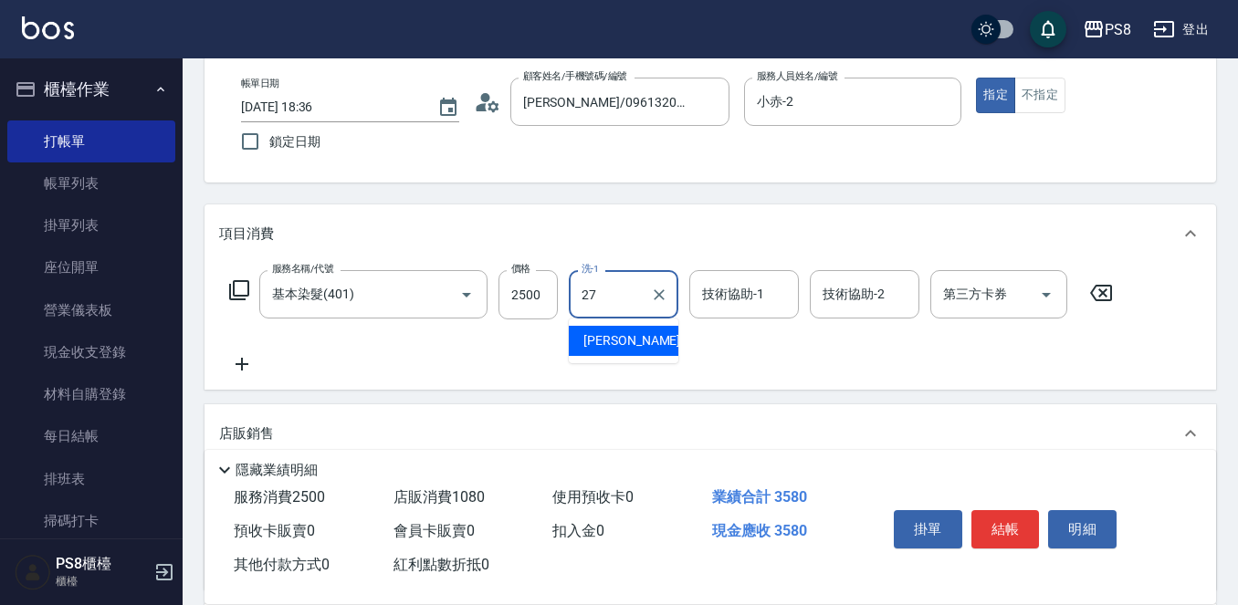
type input "Barry-27"
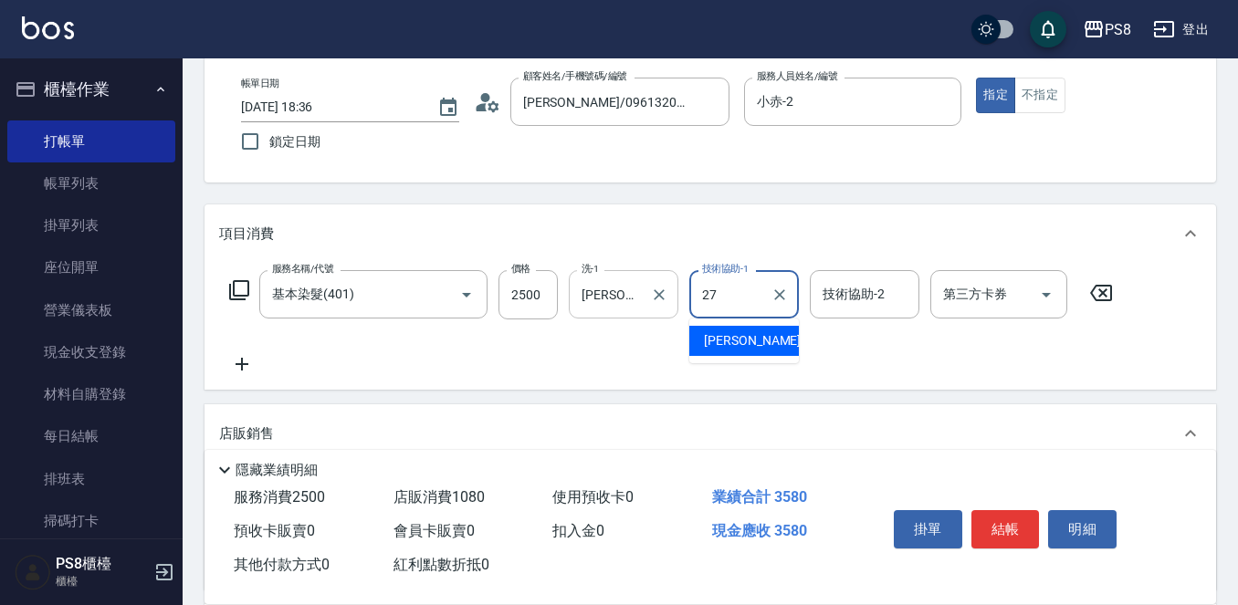
type input "Barry-27"
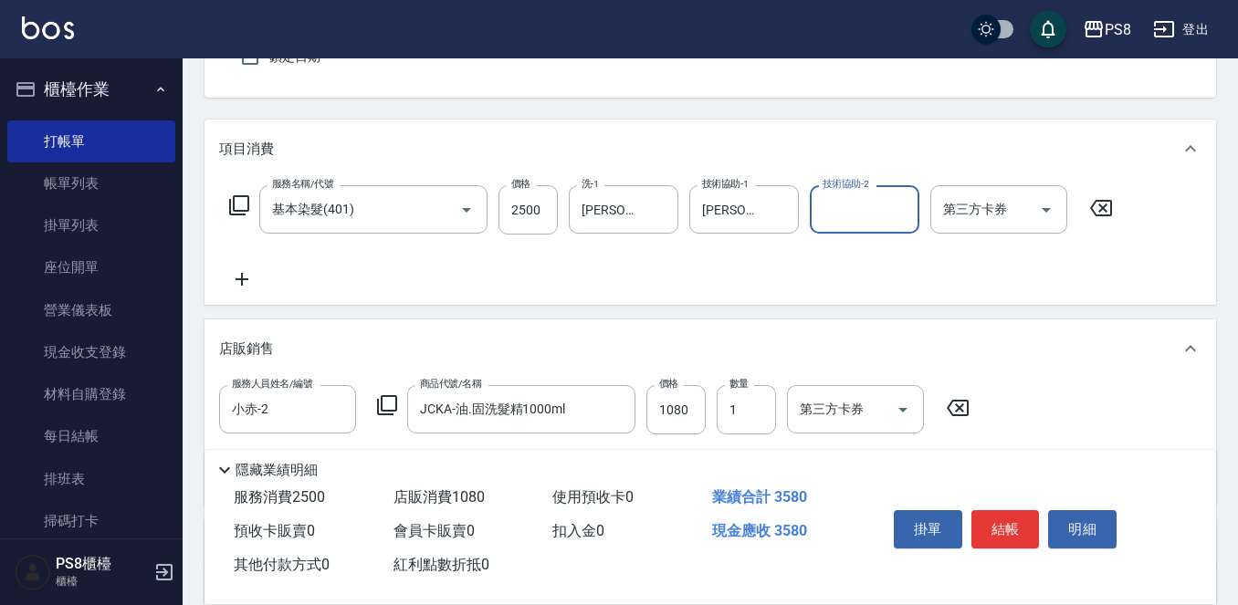
scroll to position [441, 0]
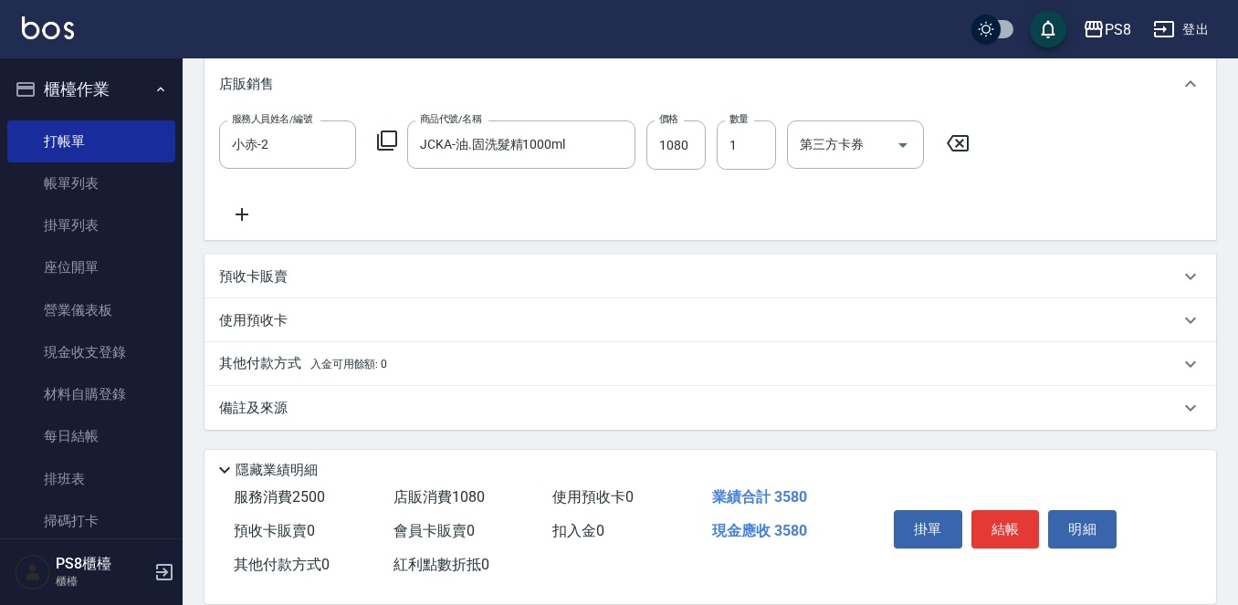
click at [361, 361] on span "入金可用餘額: 0" at bounding box center [349, 364] width 78 height 13
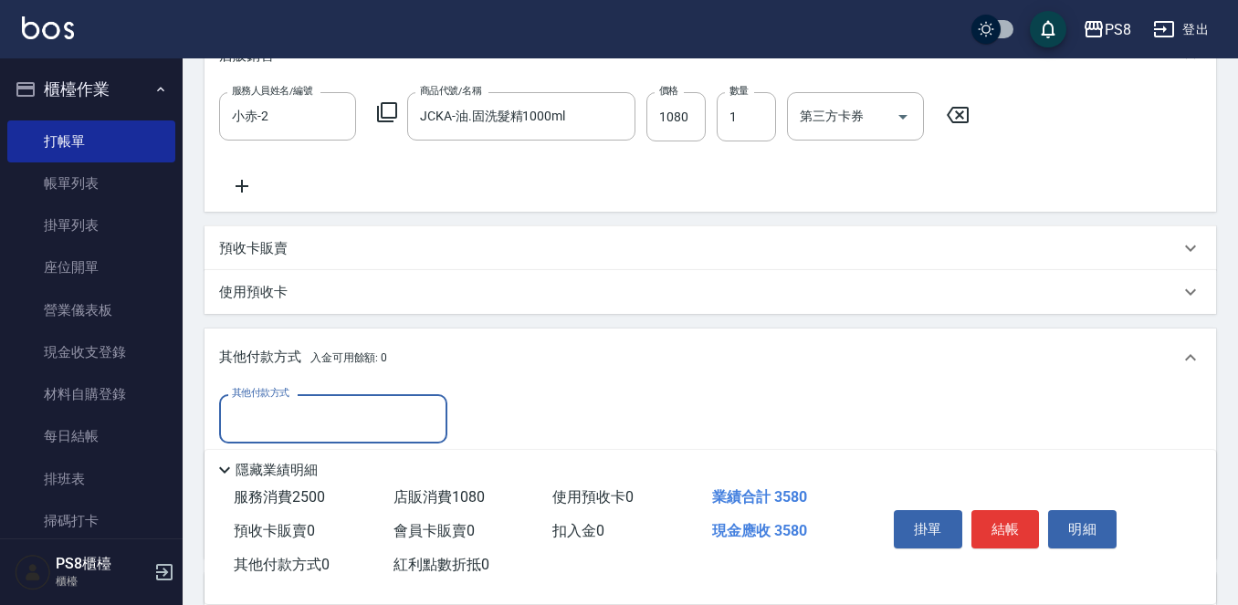
scroll to position [623, 0]
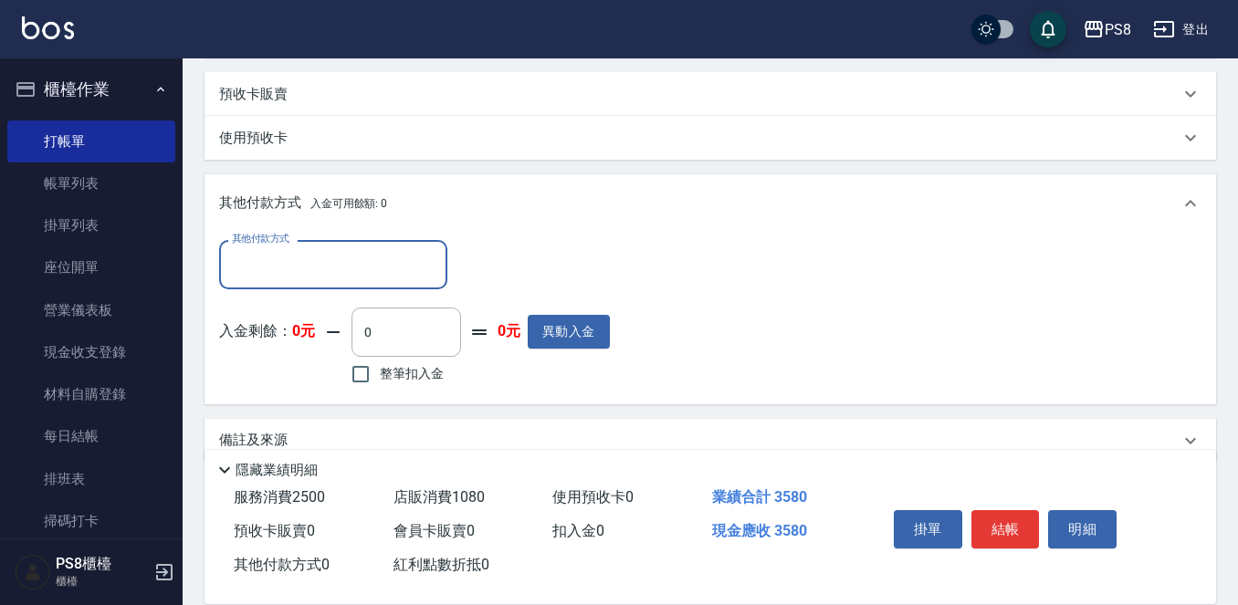
click at [295, 271] on input "其他付款方式" at bounding box center [333, 264] width 212 height 32
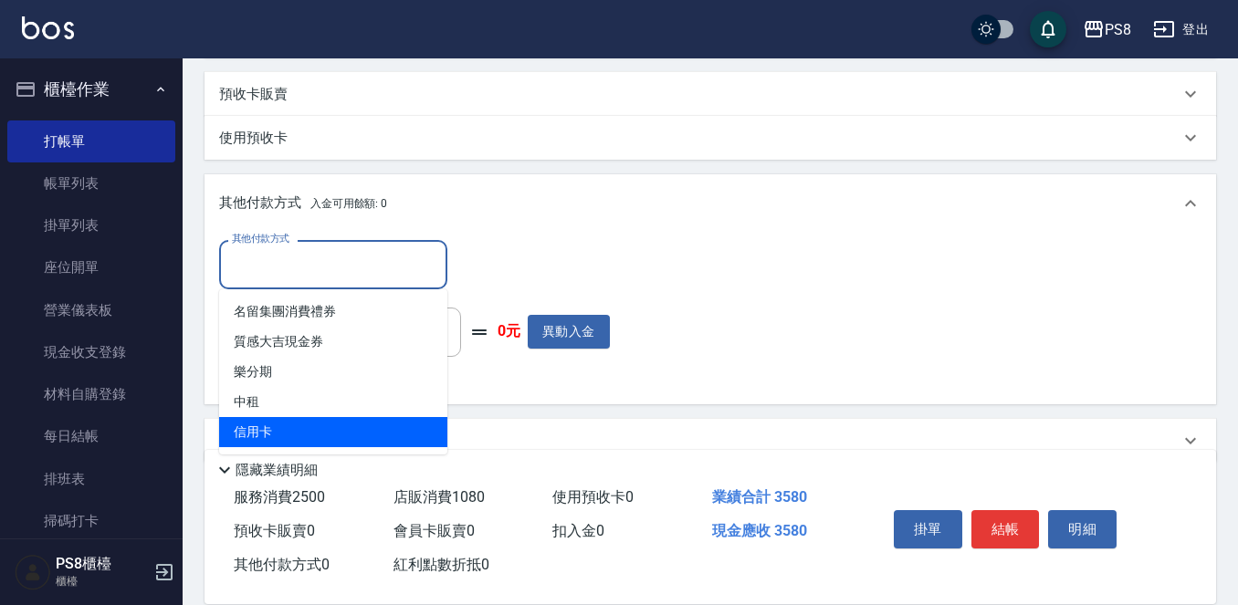
click at [305, 434] on span "信用卡" at bounding box center [333, 432] width 228 height 30
type input "信用卡"
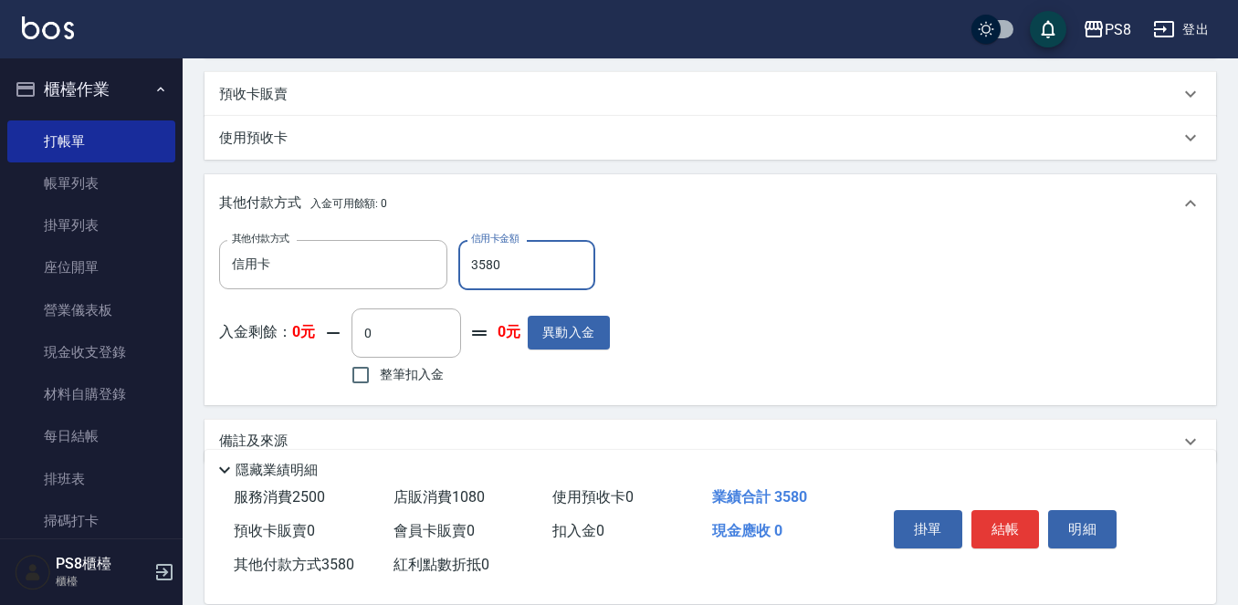
type input "3580"
click at [945, 221] on div "其他付款方式 入金可用餘額: 0" at bounding box center [709, 203] width 1011 height 58
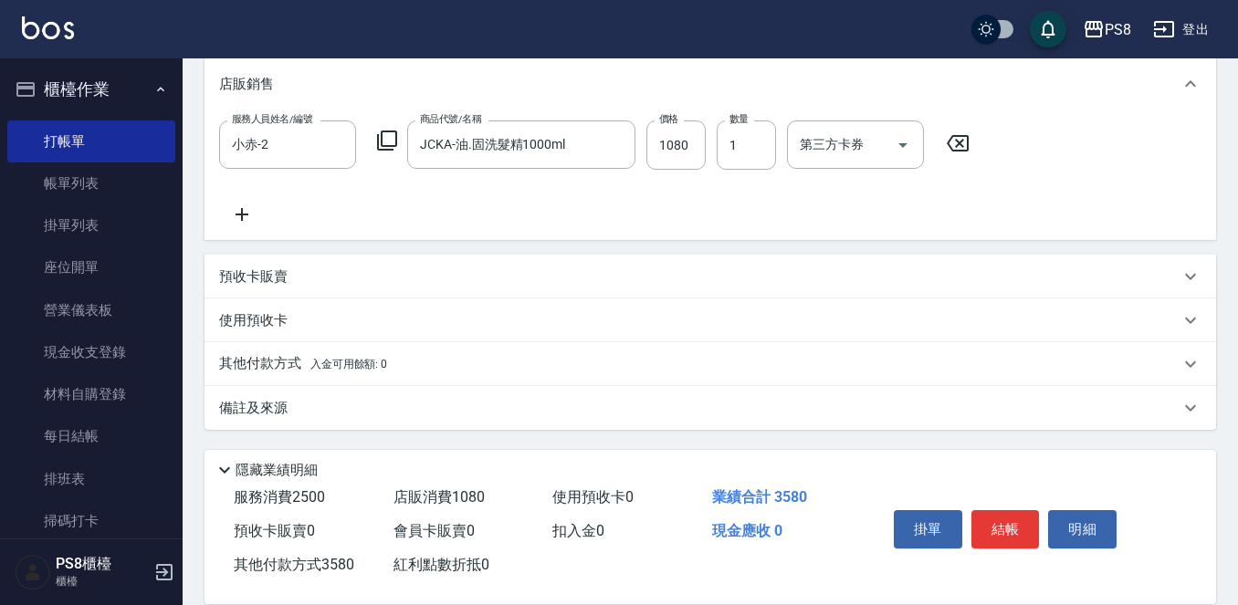
scroll to position [441, 0]
click at [1012, 516] on button "結帳" at bounding box center [1005, 529] width 68 height 38
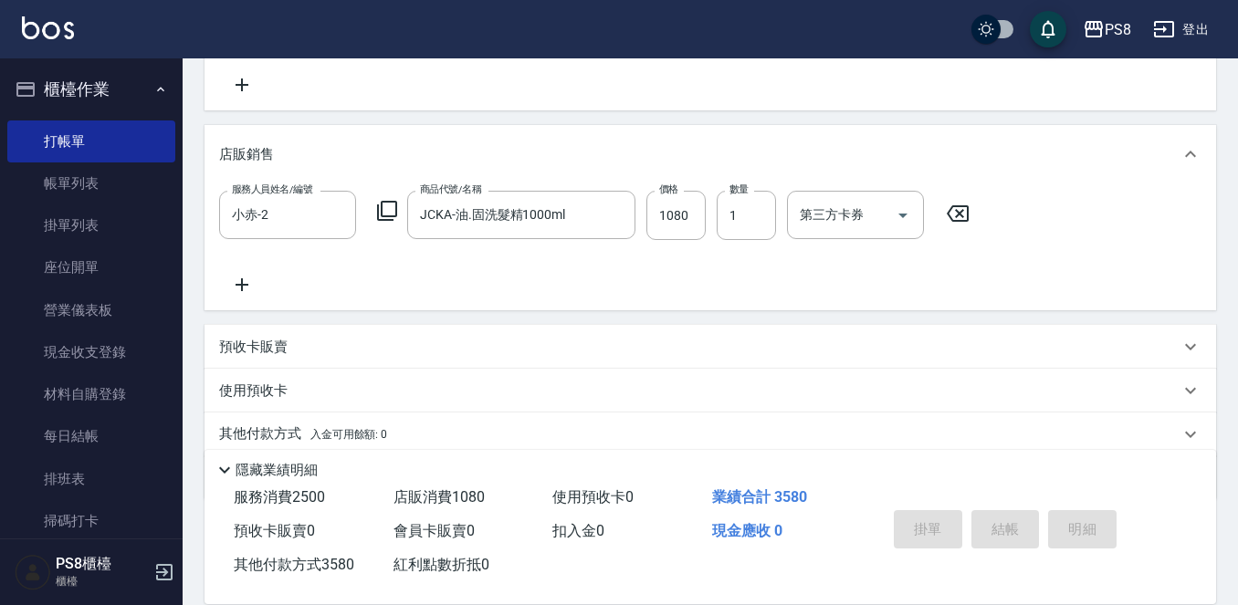
scroll to position [258, 0]
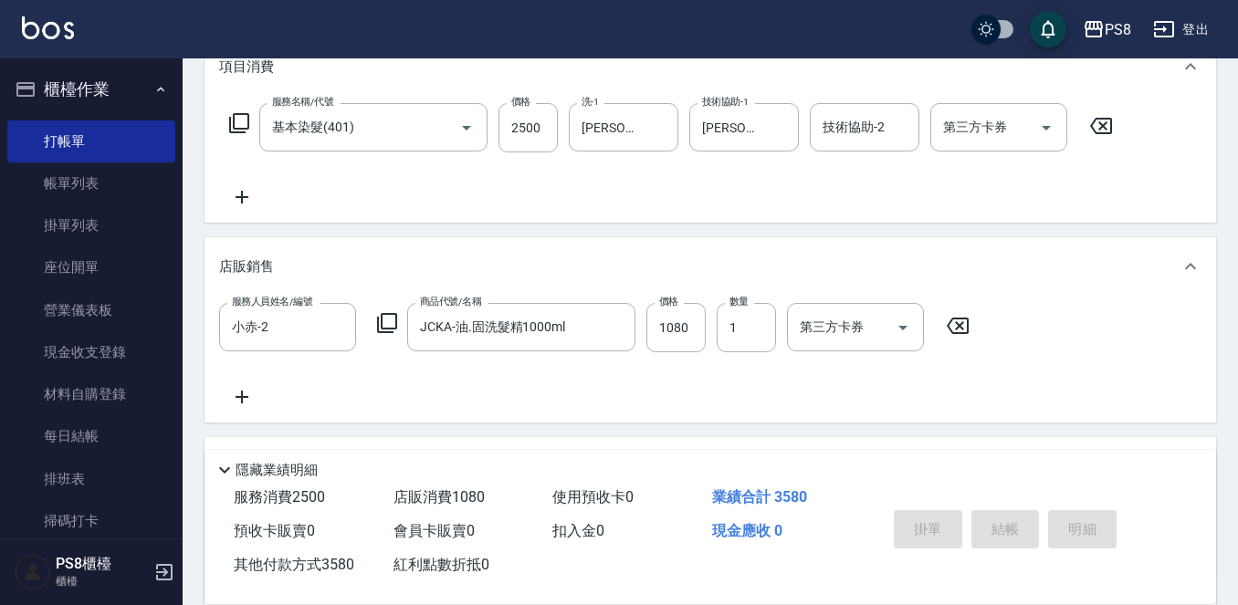
type input "2025/09/24 18:39"
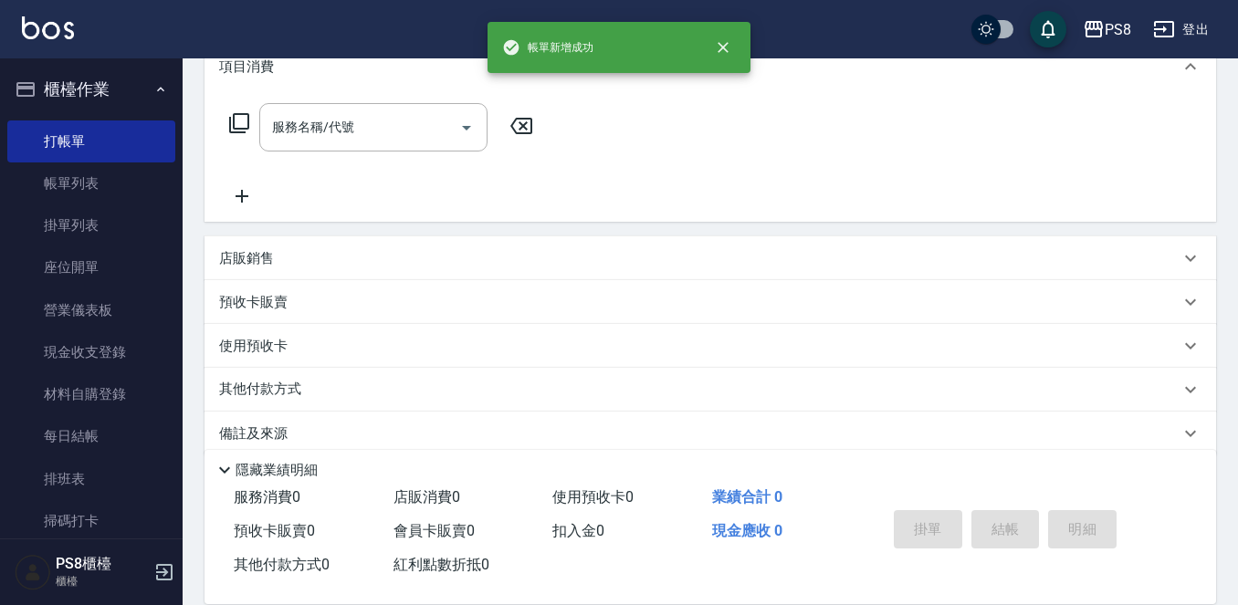
scroll to position [0, 0]
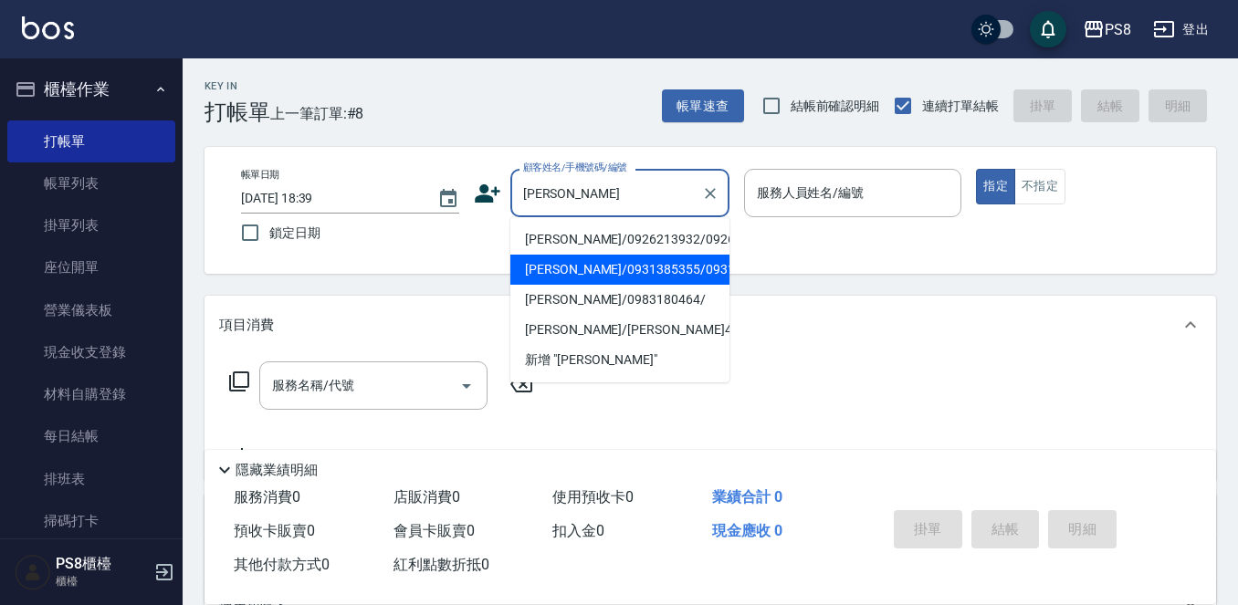
click at [598, 285] on li "王姵晴/0931385355/0931385355" at bounding box center [619, 270] width 219 height 30
type input "王姵晴/0931385355/0931385355"
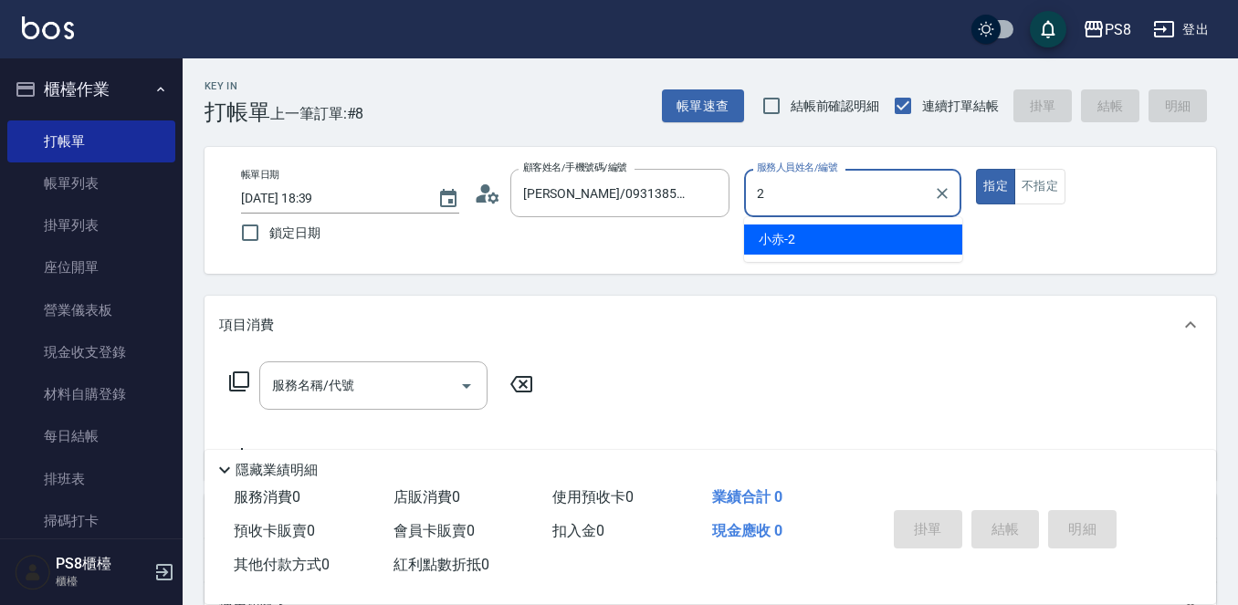
type input "小赤-2"
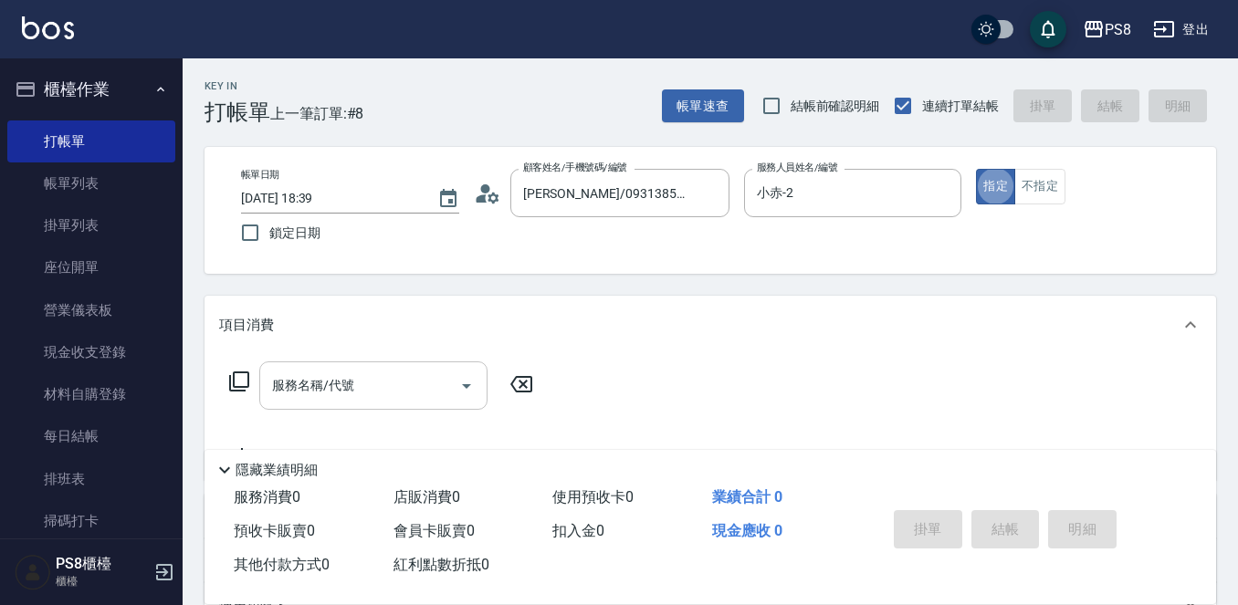
click at [383, 374] on input "服務名稱/代號" at bounding box center [359, 386] width 184 height 32
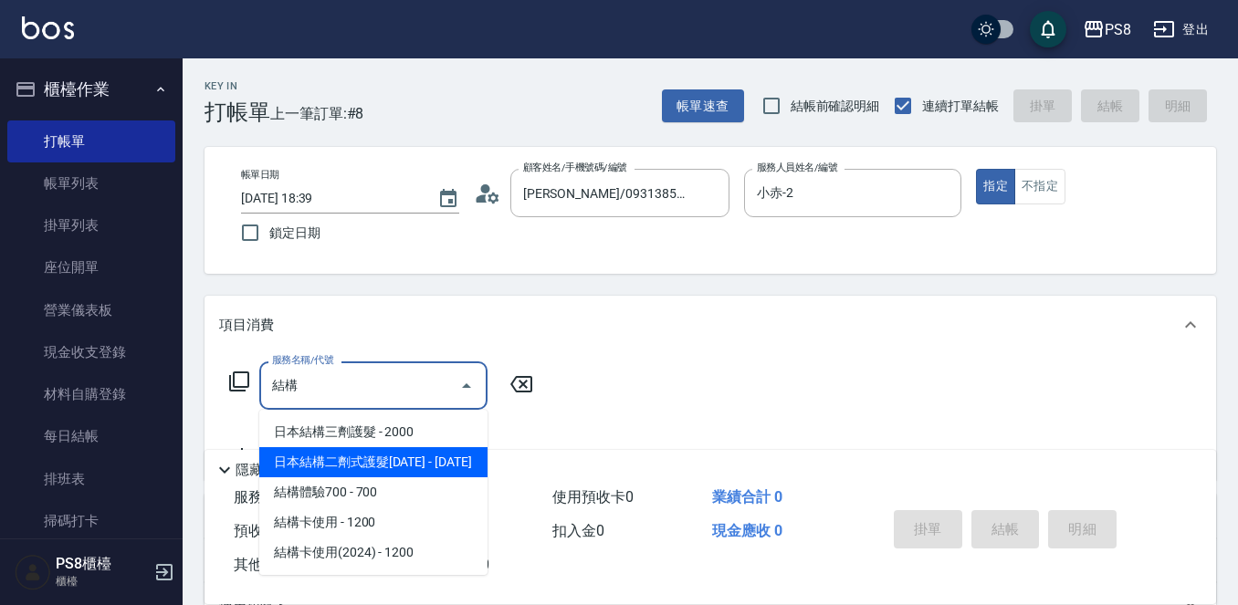
click at [372, 472] on span "日本結構二劑式護髮1600 - 1600" at bounding box center [373, 462] width 228 height 30
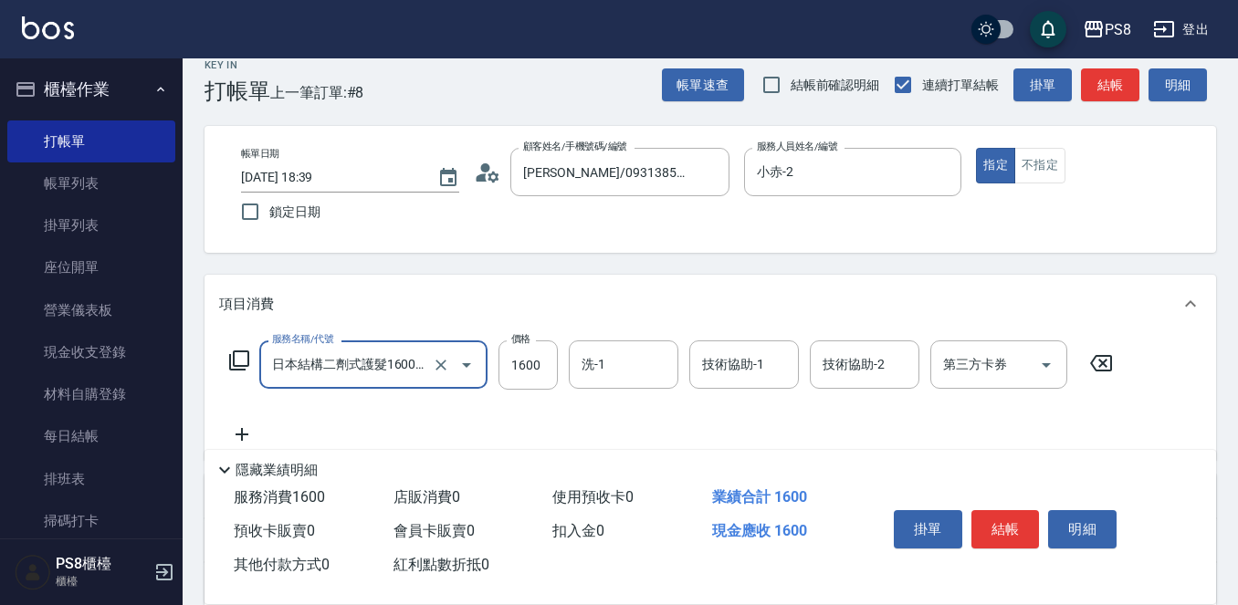
scroll to position [91, 0]
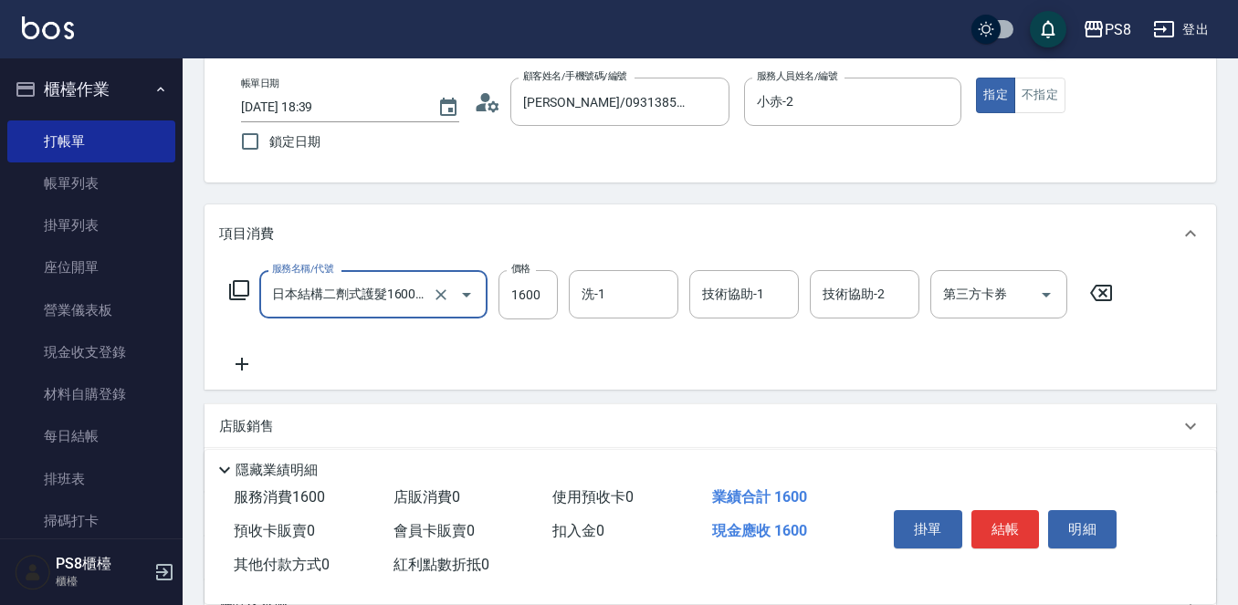
type input "日本結構二劑式護髮1600(904)"
click at [254, 363] on icon at bounding box center [242, 364] width 46 height 22
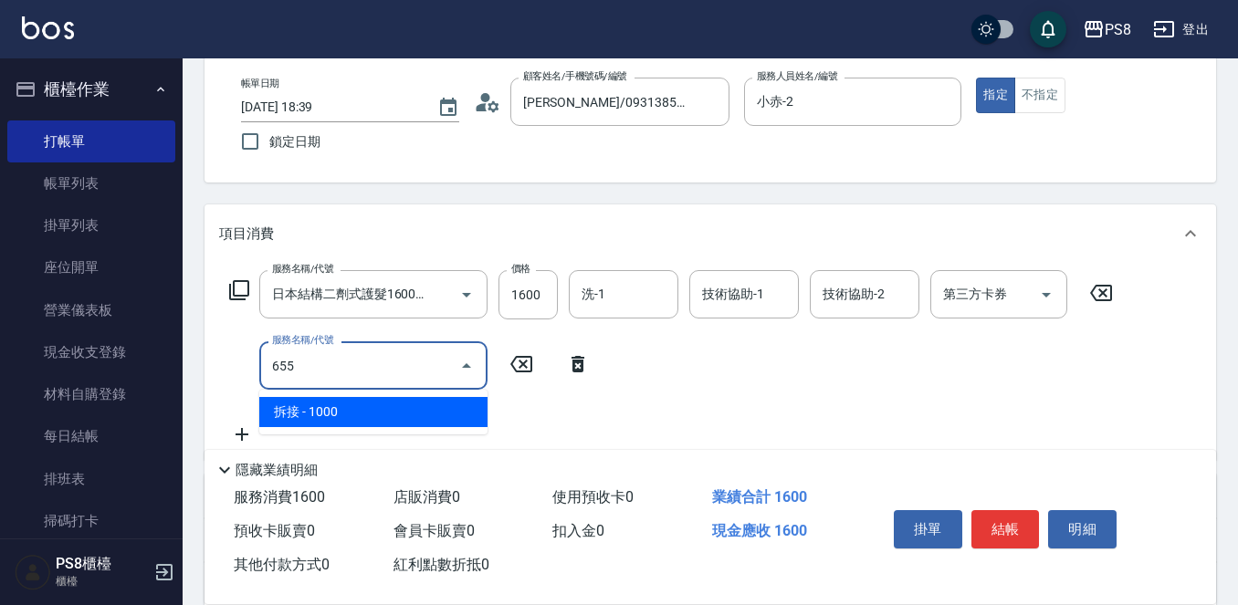
type input "拆接(655)"
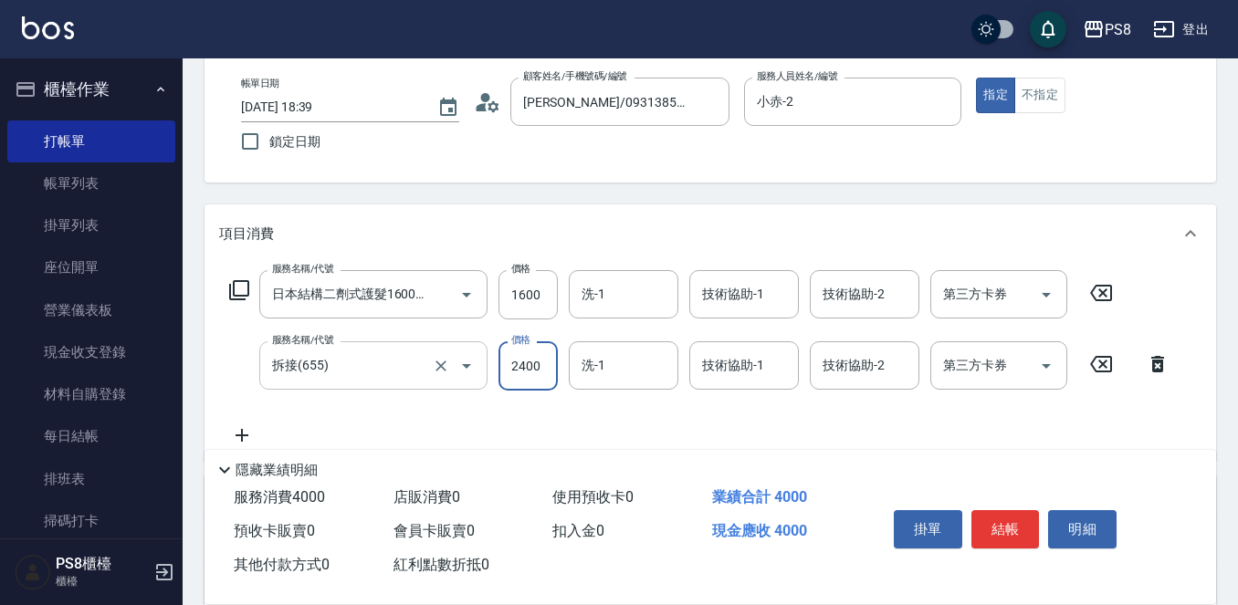
type input "2400"
type input "Barry-27"
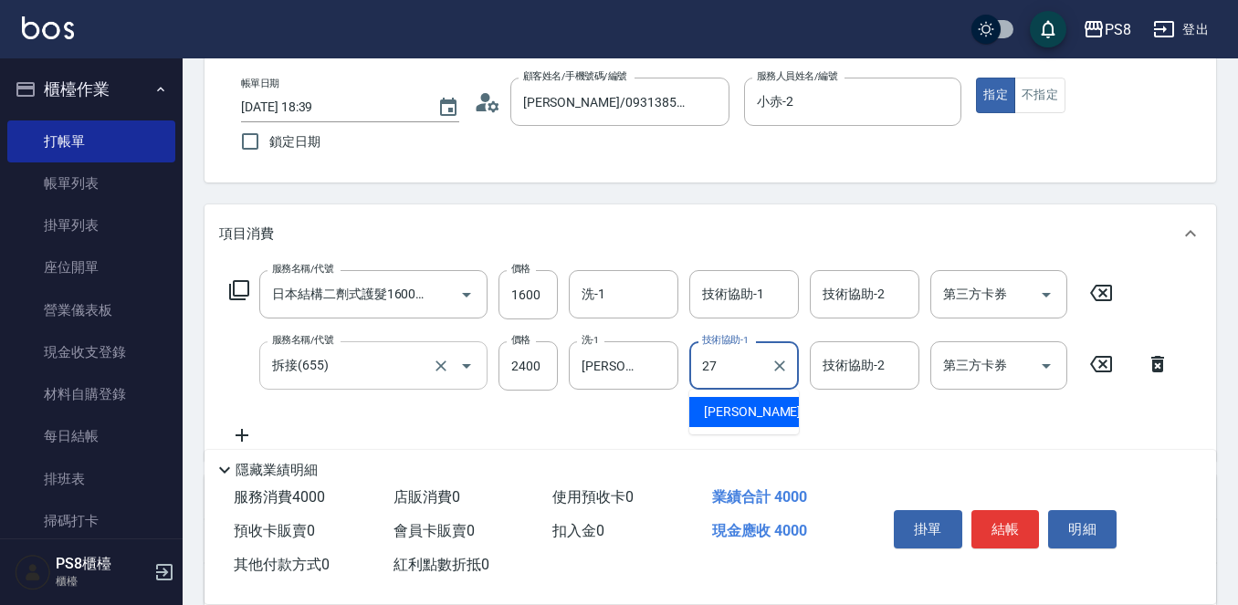
type input "Barry-27"
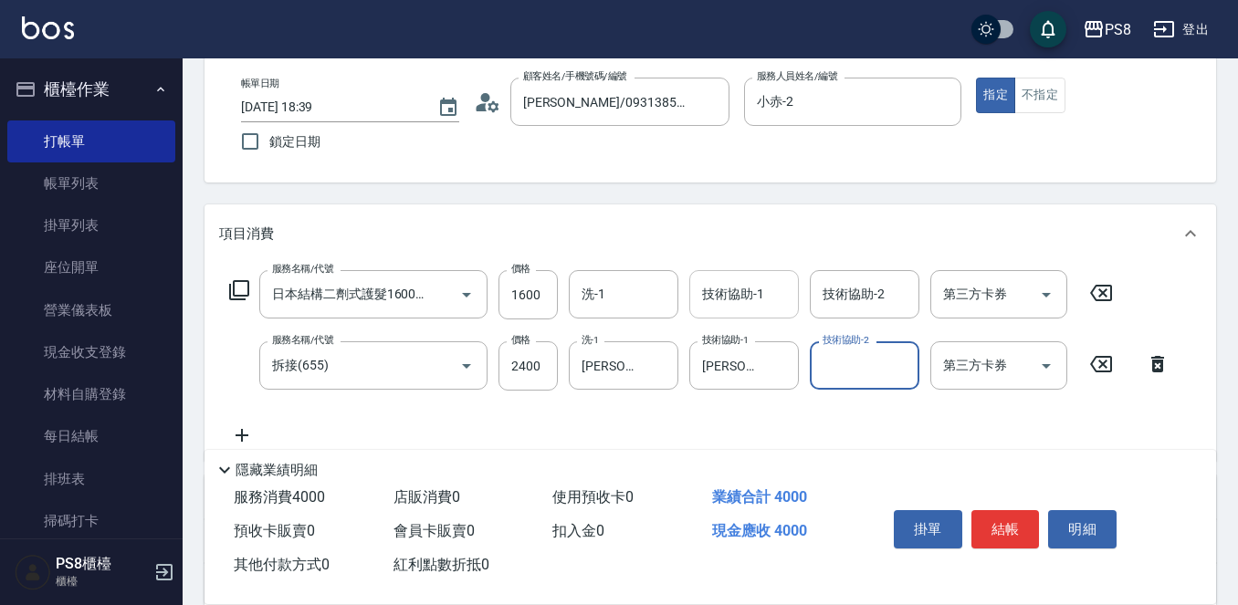
click at [716, 312] on div "技術協助-1" at bounding box center [744, 294] width 110 height 48
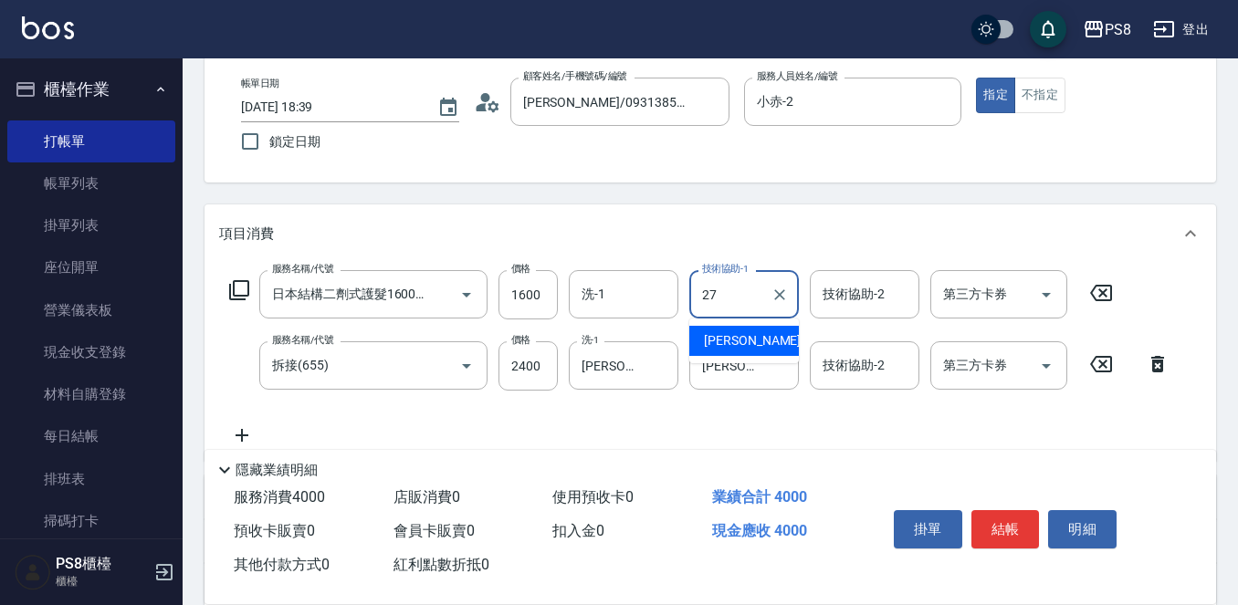
type input "Barry-27"
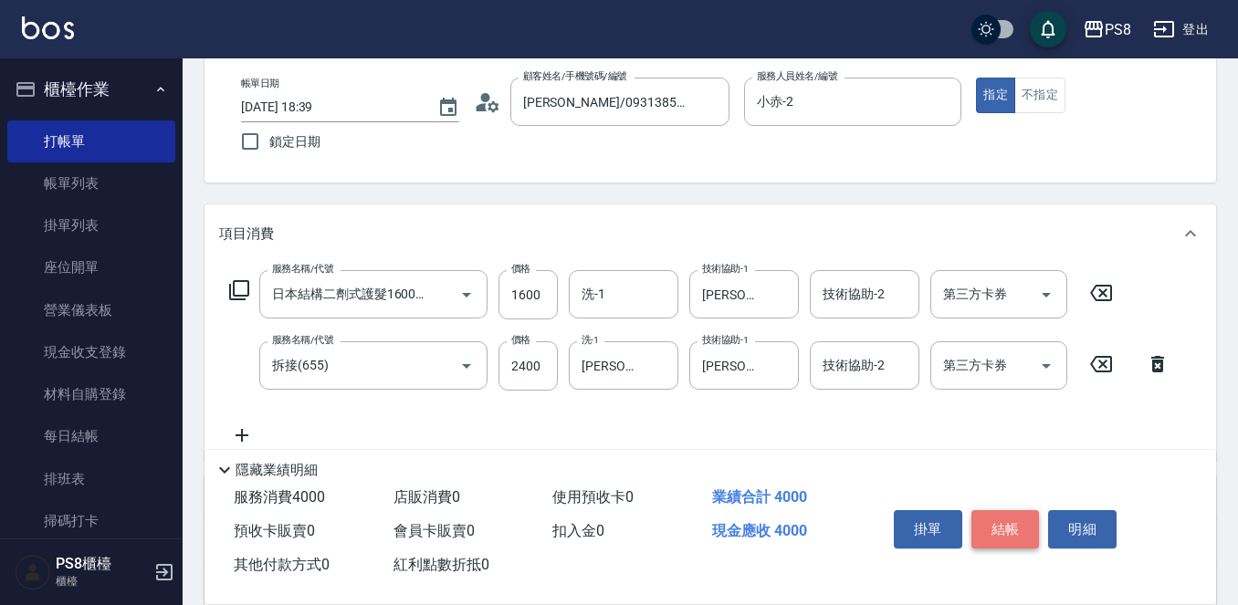
click at [979, 518] on button "結帳" at bounding box center [1005, 529] width 68 height 38
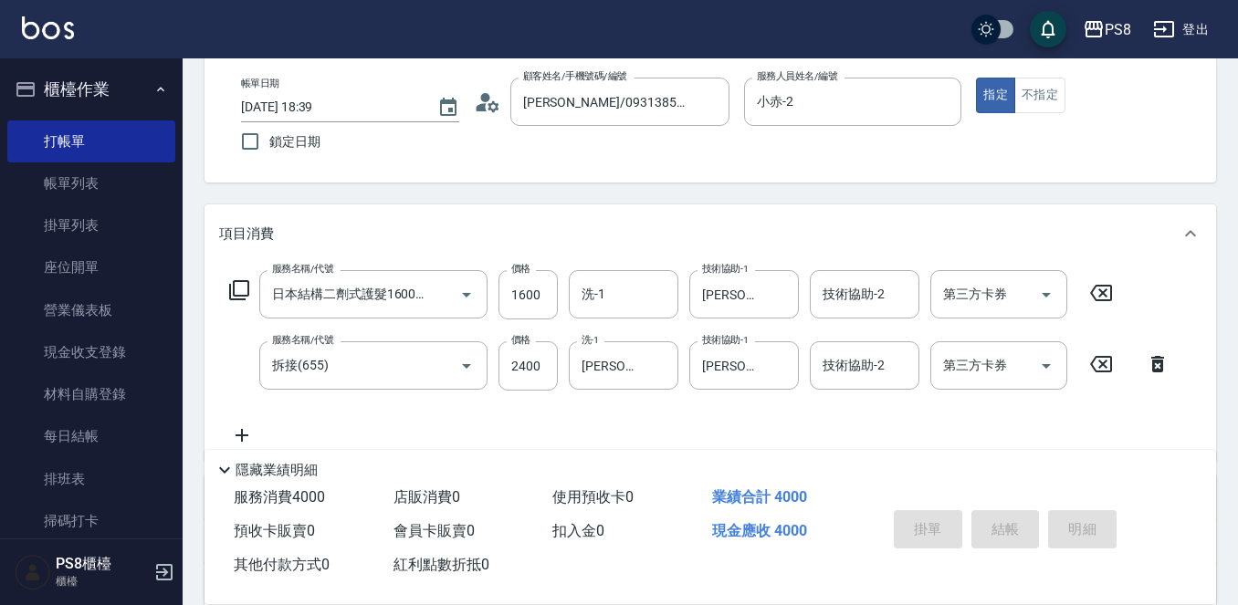
type input "2025/09/24 18:40"
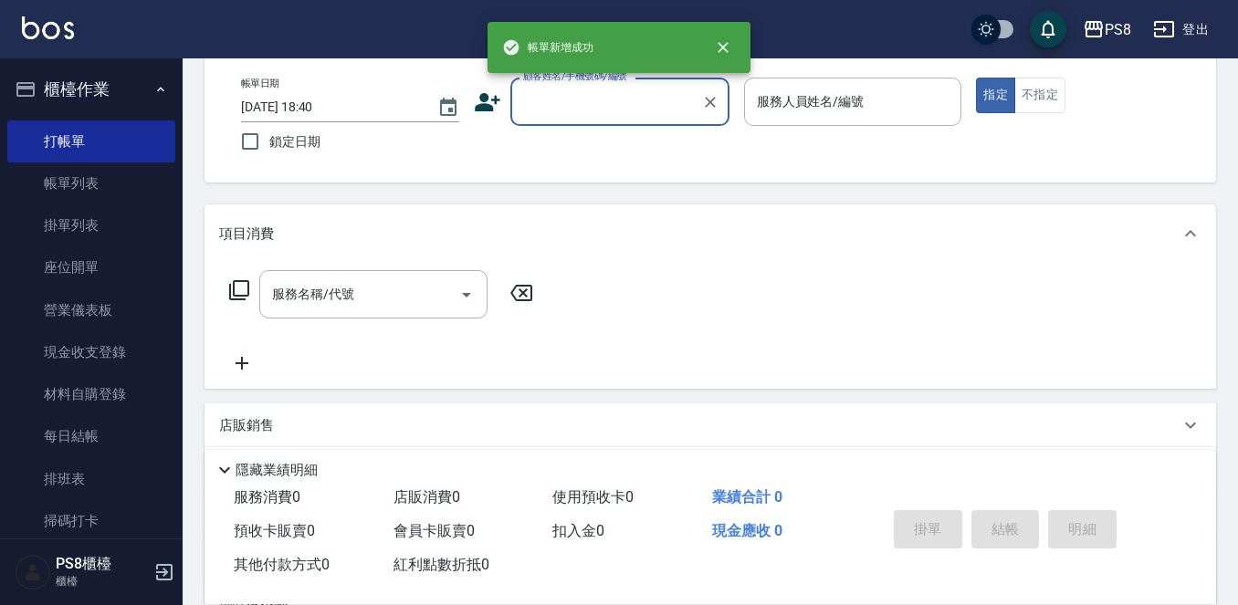
scroll to position [0, 0]
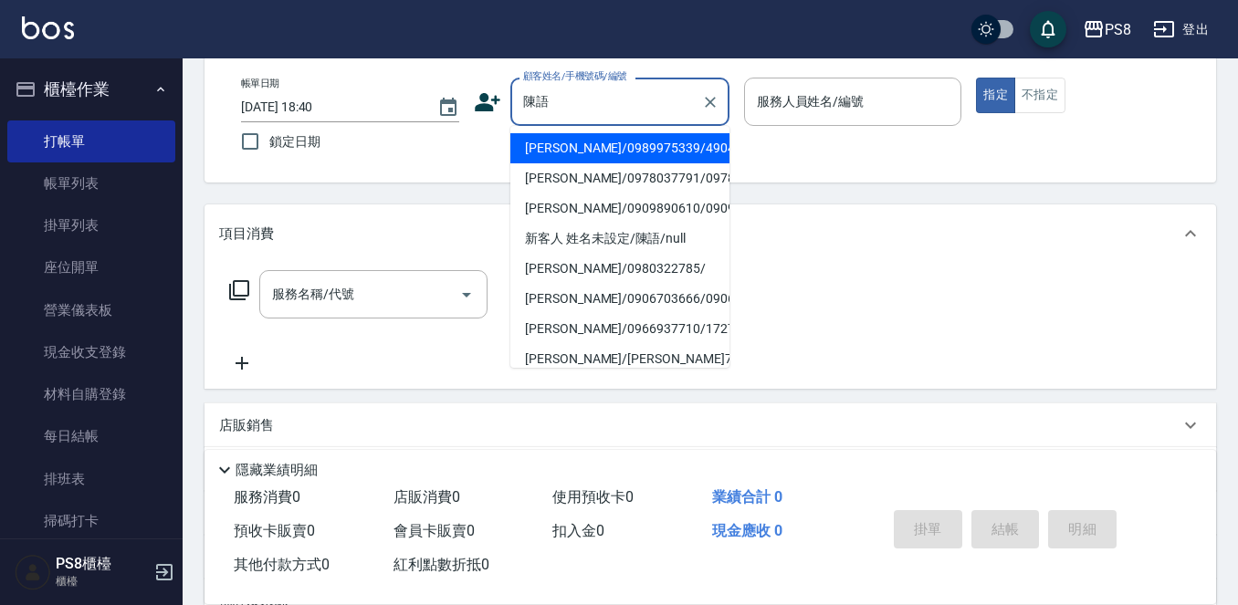
click at [596, 157] on li "陳語喬/0989975339/4904" at bounding box center [619, 148] width 219 height 30
type input "陳語喬/0989975339/4904"
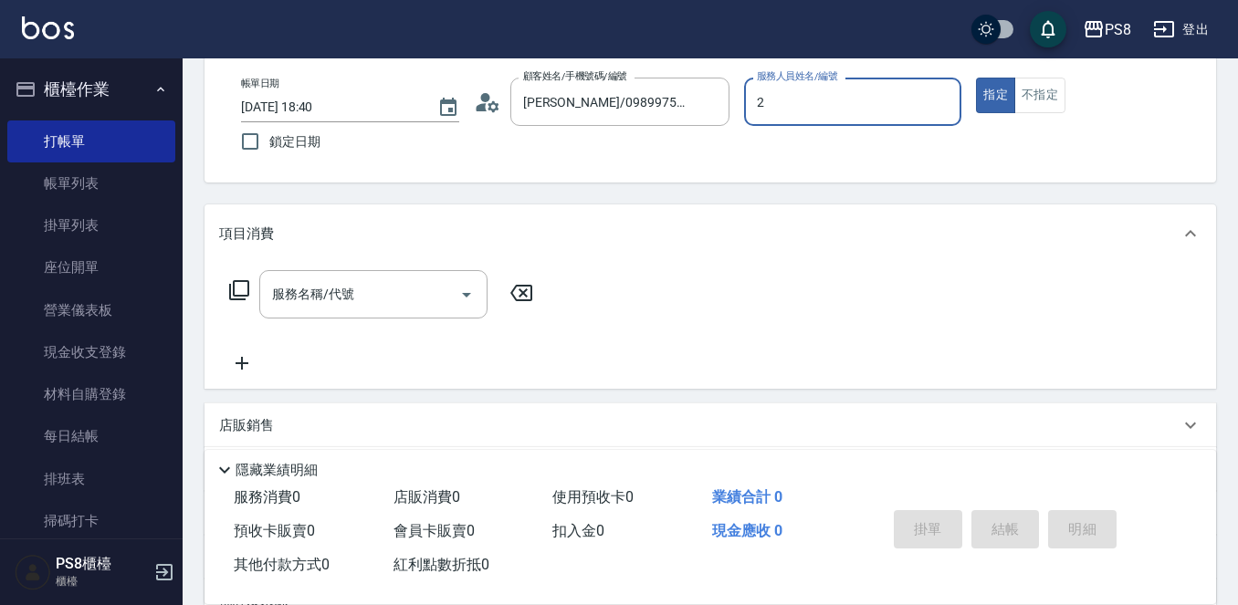
type input "小赤-2"
click at [393, 287] on input "服務名稱/代號" at bounding box center [359, 294] width 184 height 32
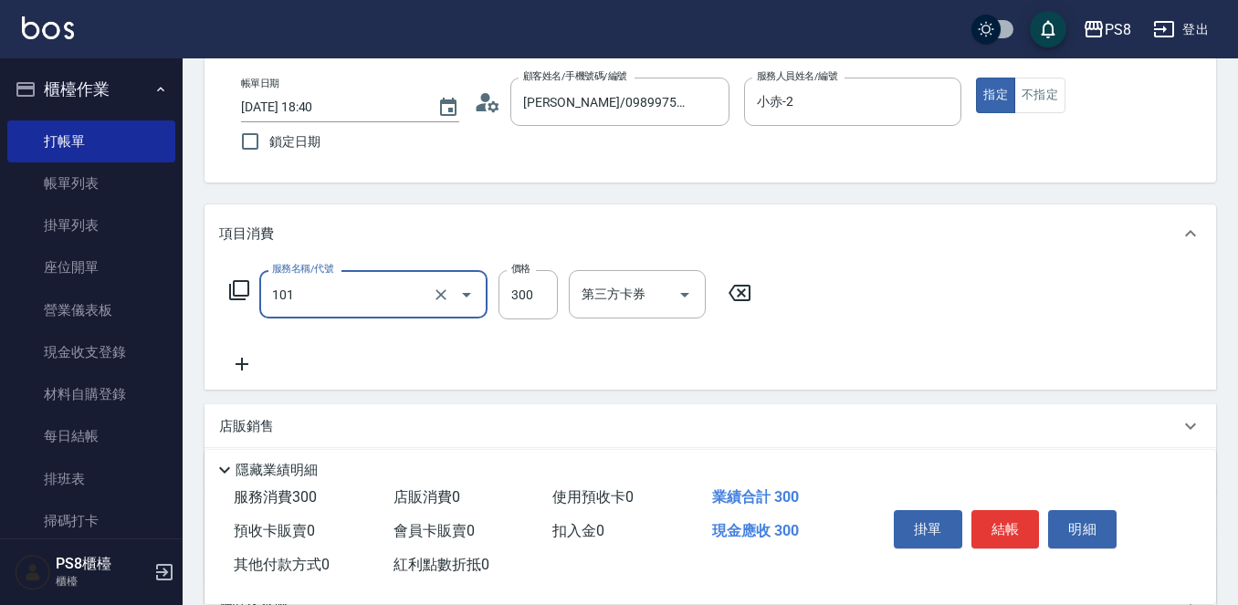
type input "洗髮(101)"
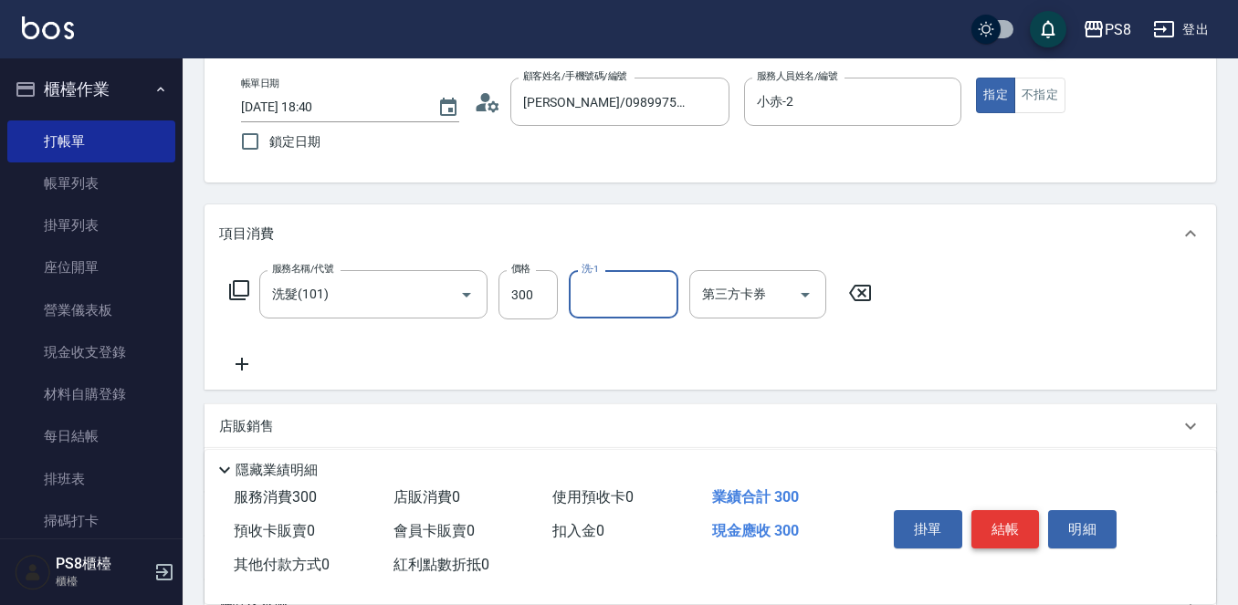
click at [1001, 527] on button "結帳" at bounding box center [1005, 529] width 68 height 38
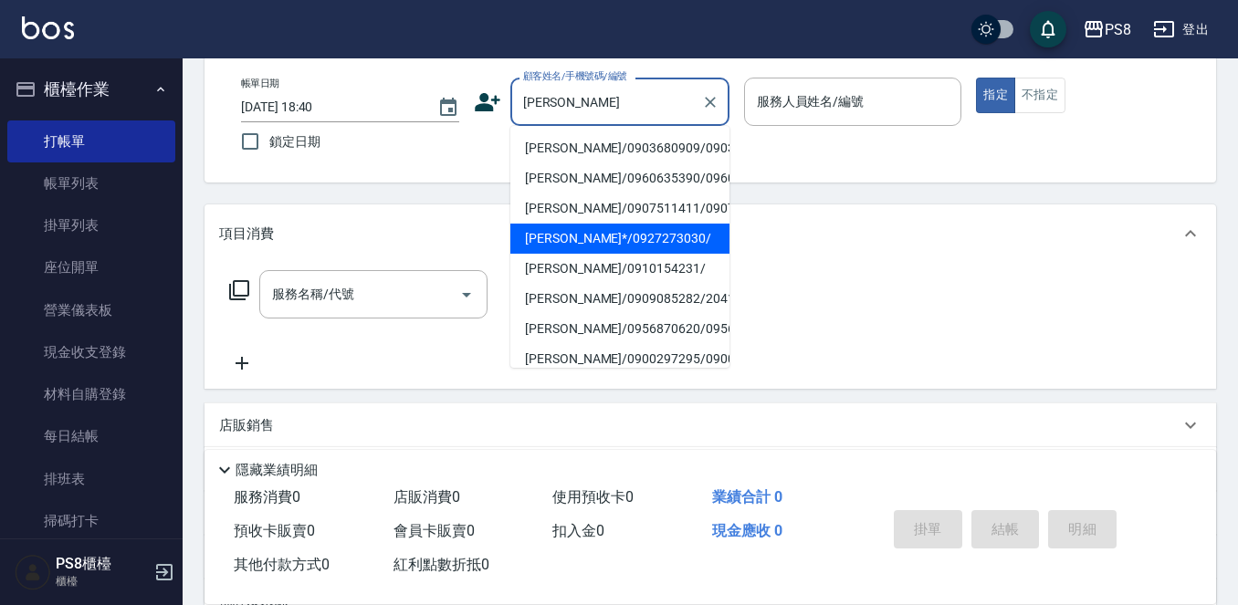
scroll to position [91, 0]
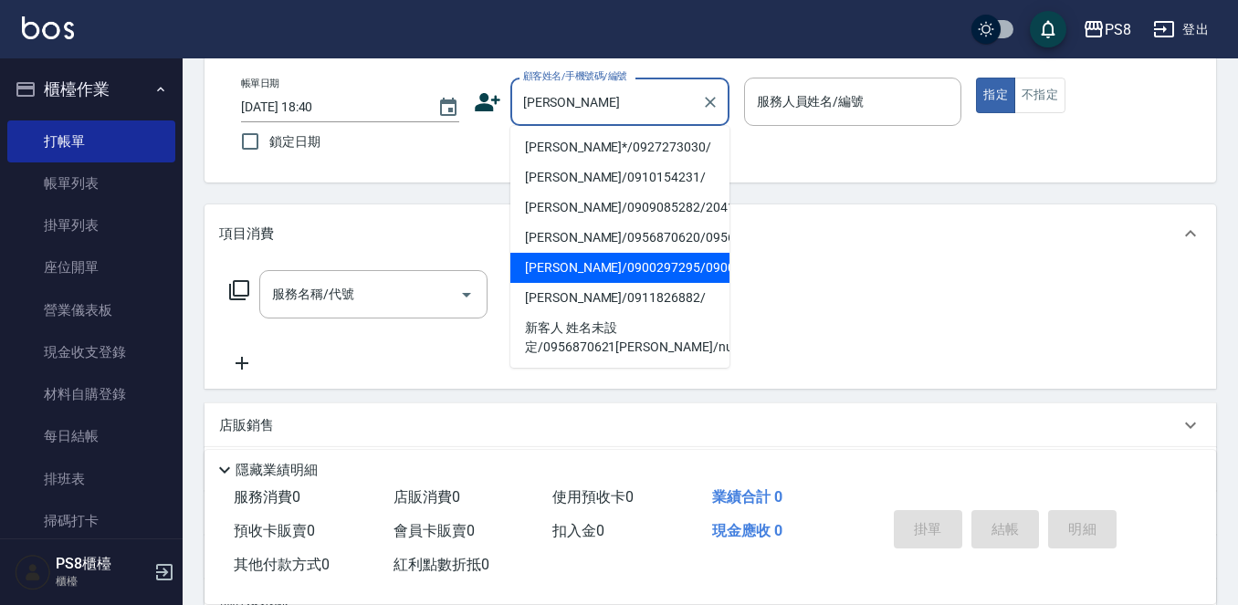
click at [593, 283] on li "陳柏融/0900297295/0900297295" at bounding box center [619, 268] width 219 height 30
type input "陳柏融/0900297295/0900297295"
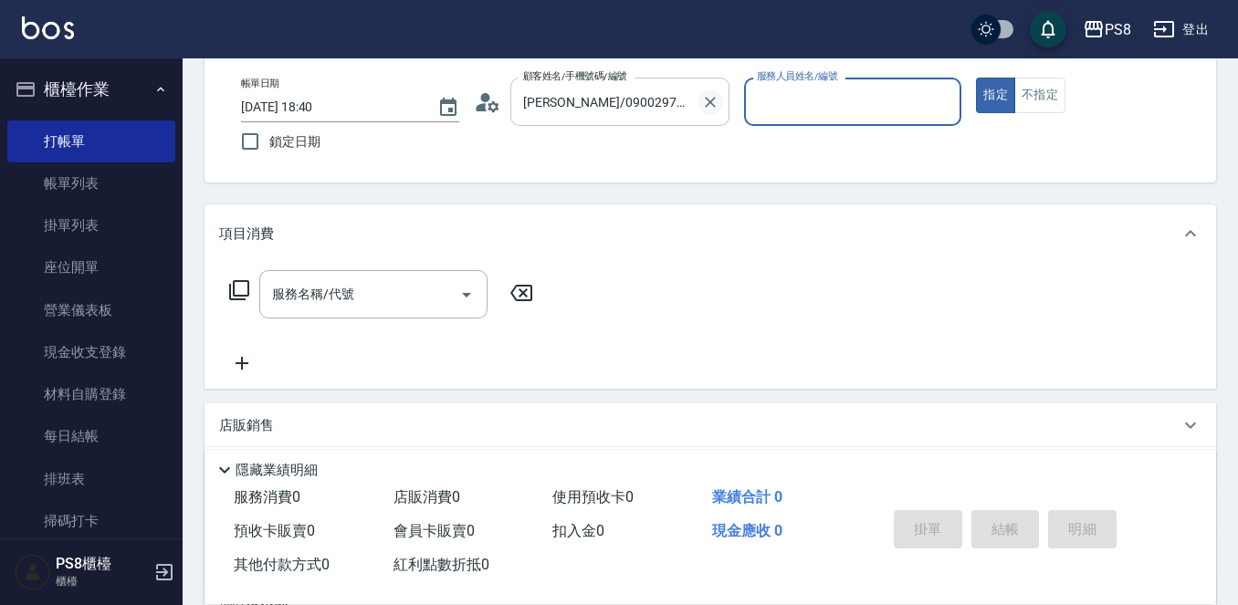
drag, startPoint x: 713, startPoint y: 110, endPoint x: 701, endPoint y: 104, distance: 13.1
click at [713, 108] on icon "Clear" at bounding box center [710, 102] width 18 height 18
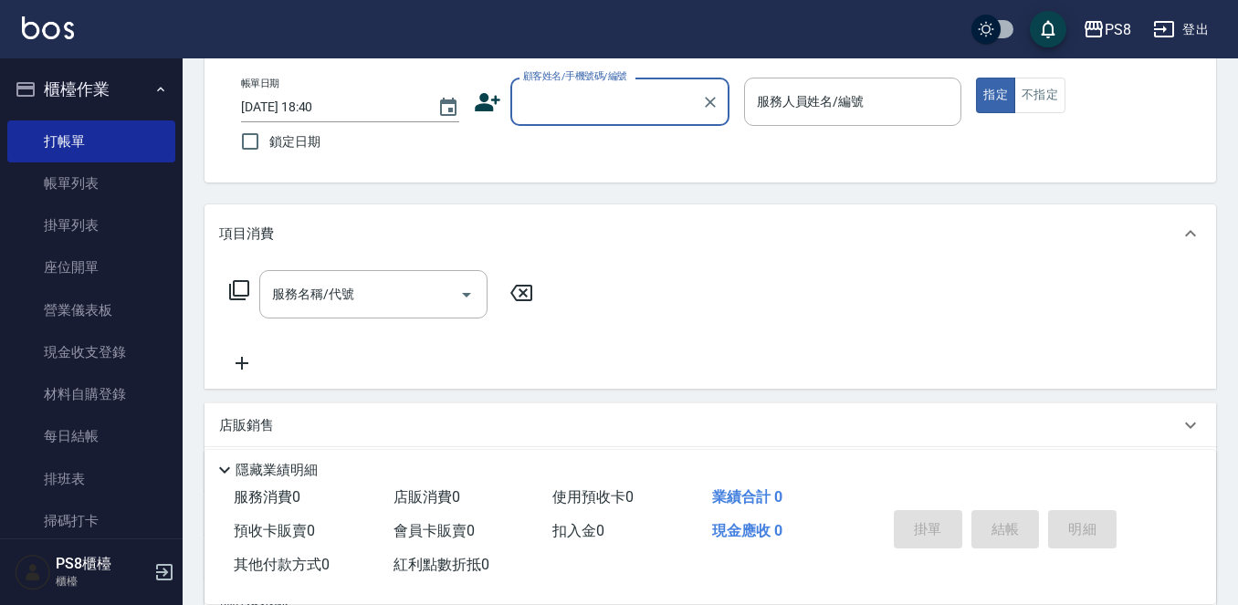
scroll to position [0, 0]
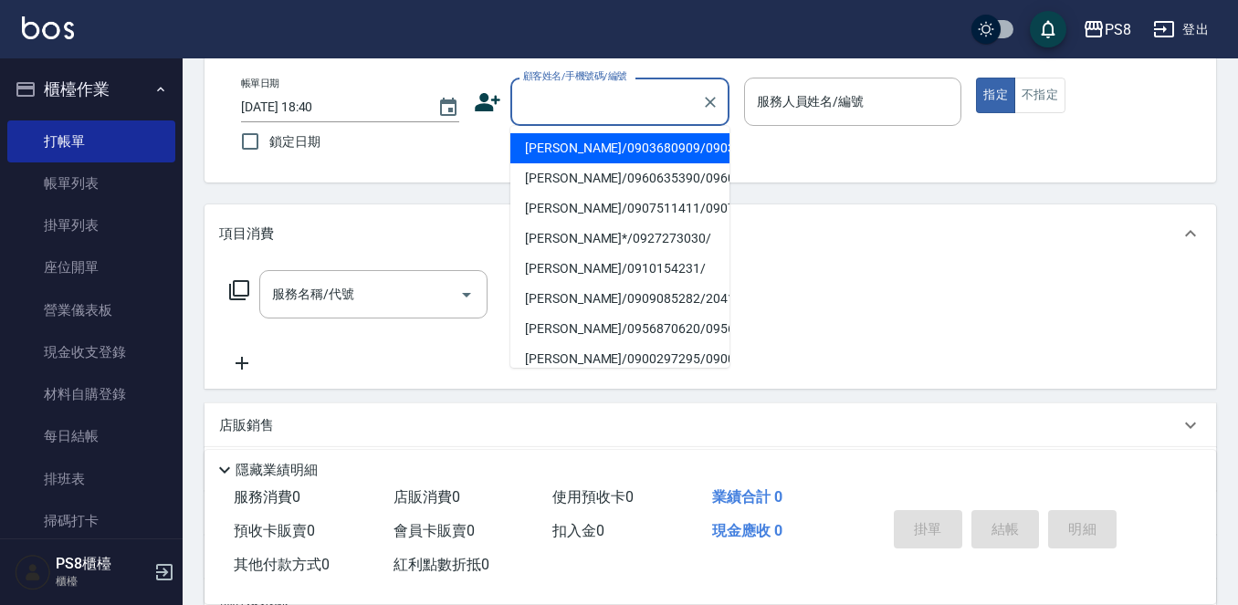
click at [648, 103] on input "顧客姓名/手機號碼/編號" at bounding box center [605, 102] width 175 height 32
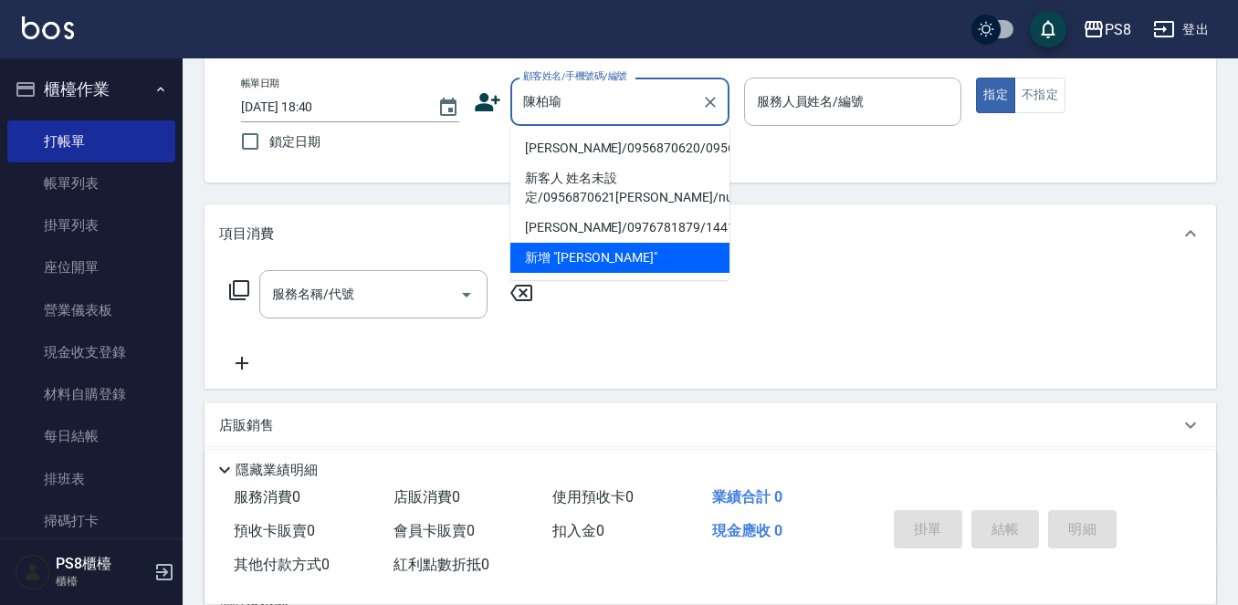
click at [616, 160] on li "陳柏瑜/0956870620/0956870620" at bounding box center [619, 148] width 219 height 30
type input "陳柏瑜/0956870620/0956870620"
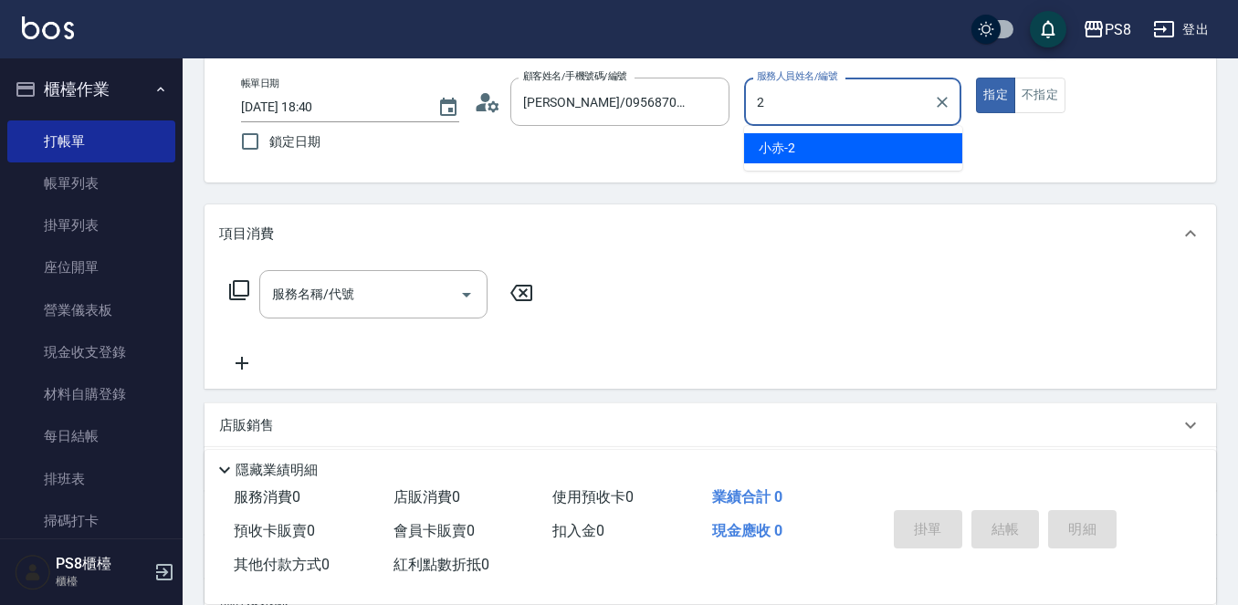
type input "小赤-2"
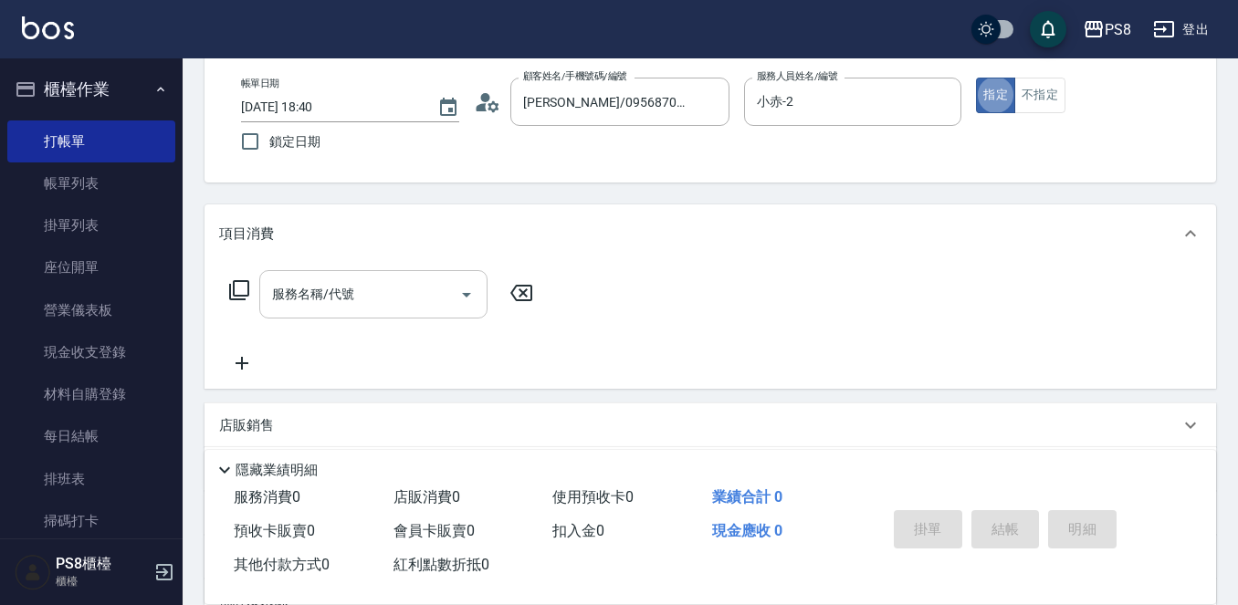
click at [384, 309] on input "服務名稱/代號" at bounding box center [359, 294] width 184 height 32
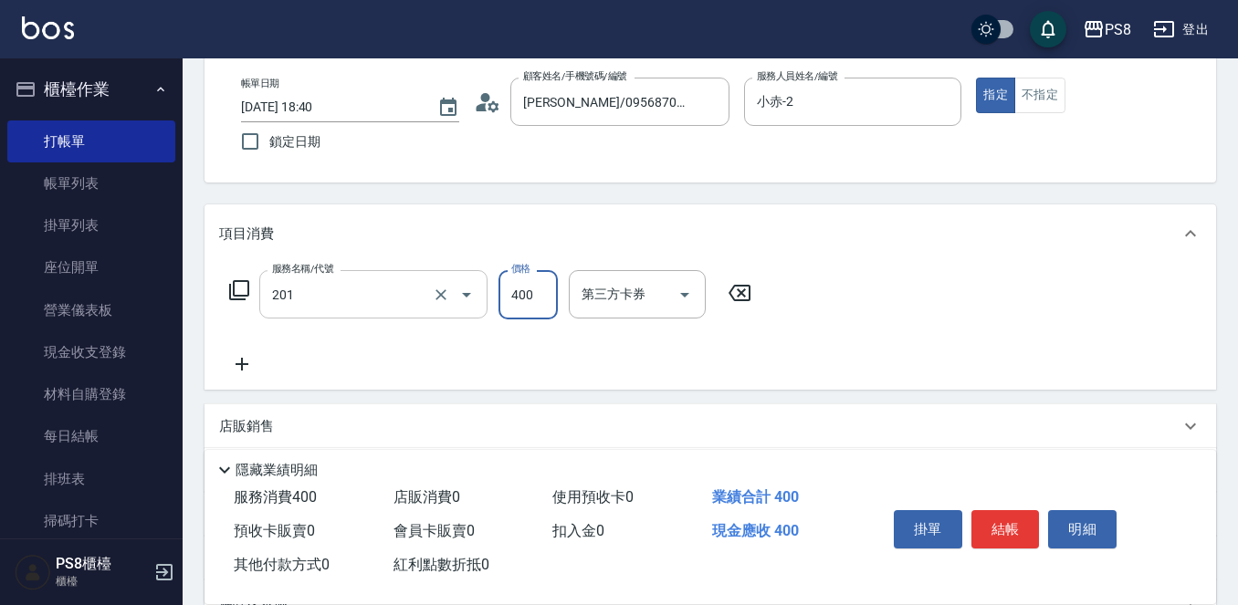
type input "洗剪400(201)"
type input "500"
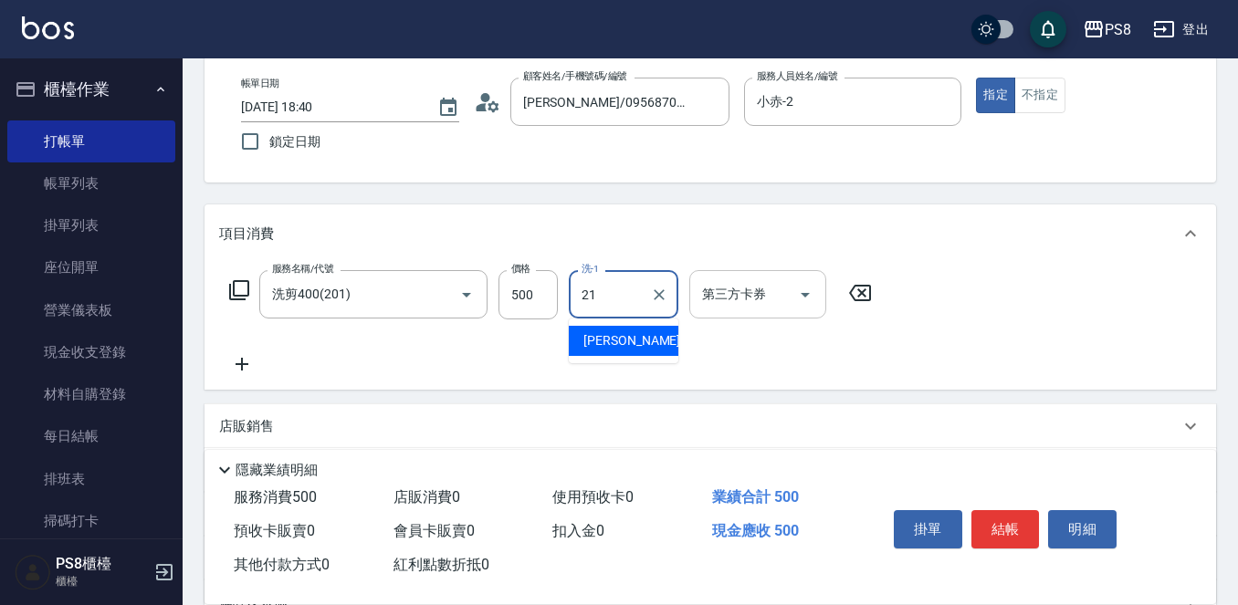
type input "趙宇文-21"
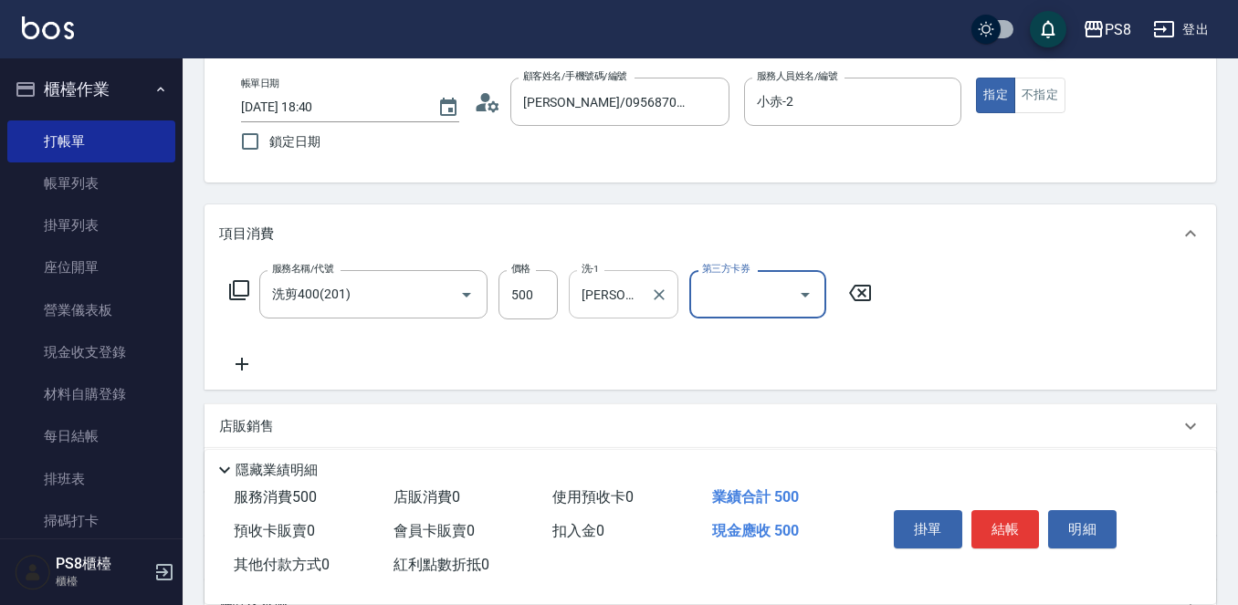
click at [664, 294] on icon "Clear" at bounding box center [659, 295] width 18 height 18
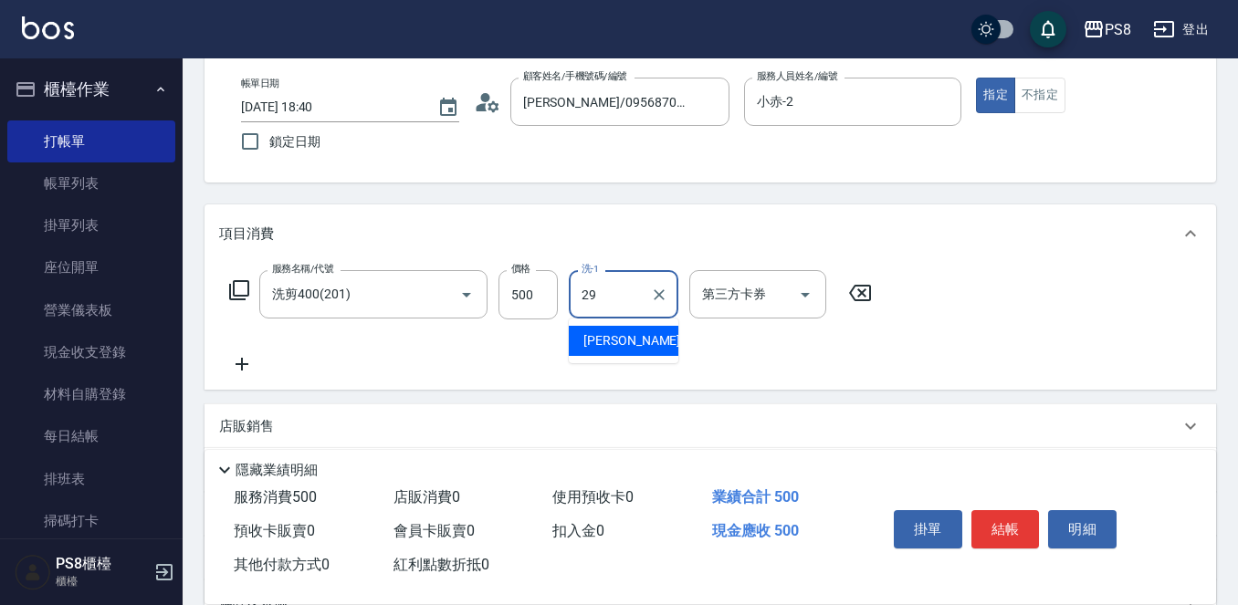
type input "戴韋全-29"
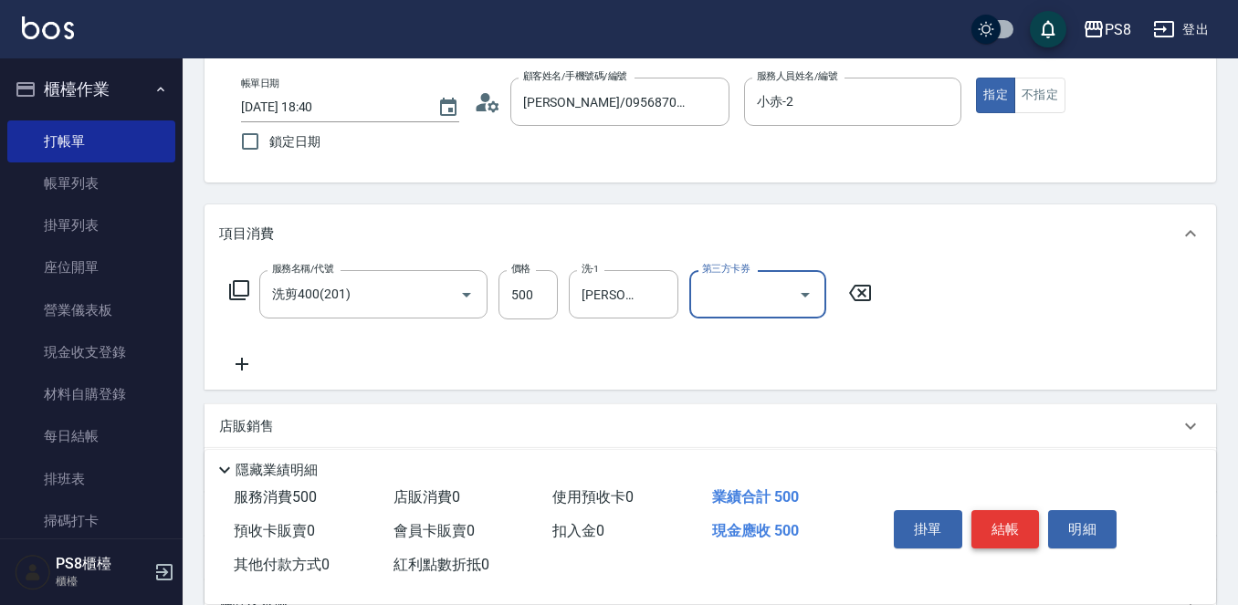
click at [1018, 513] on button "結帳" at bounding box center [1005, 529] width 68 height 38
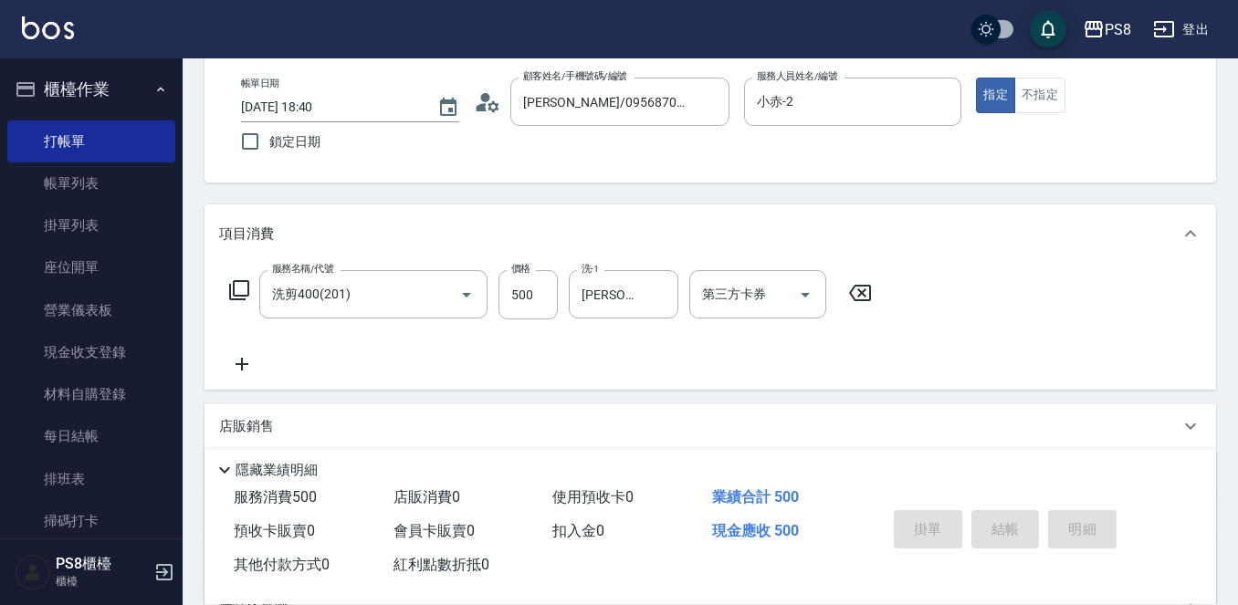
type input "2025/09/24 18:41"
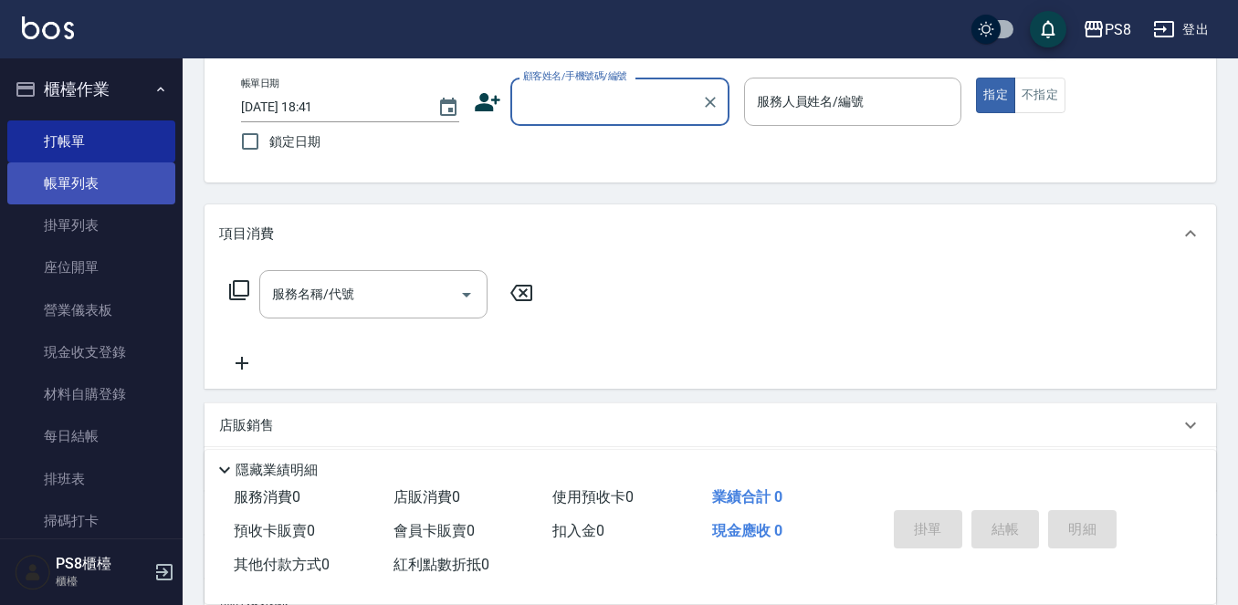
click at [131, 176] on link "帳單列表" at bounding box center [91, 183] width 168 height 42
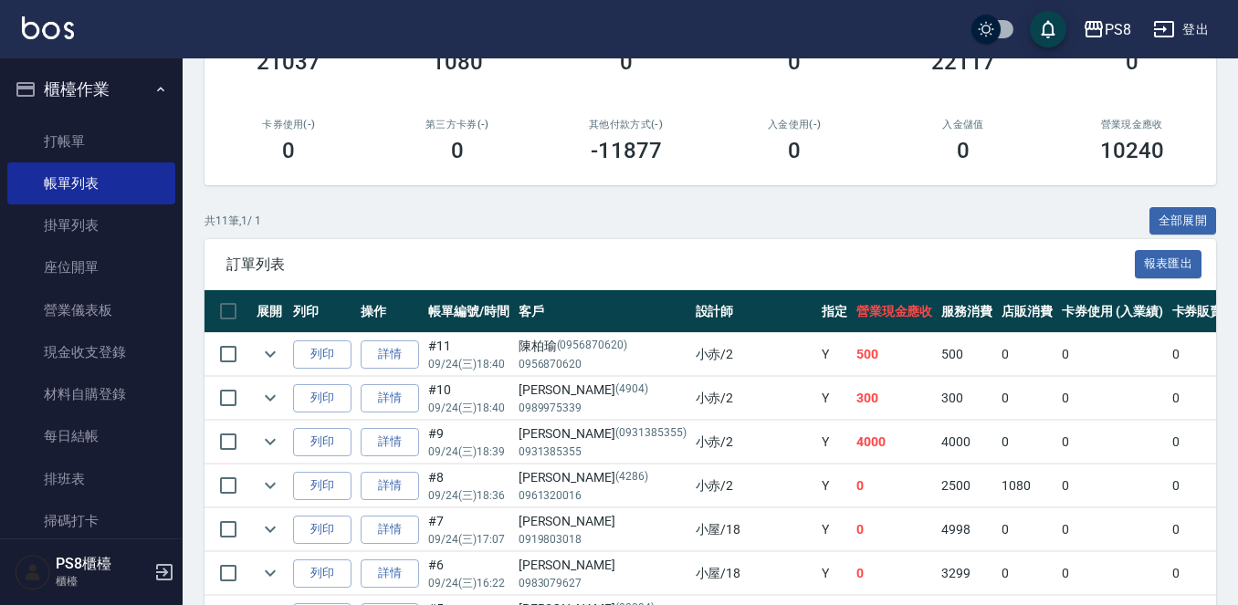
scroll to position [365, 0]
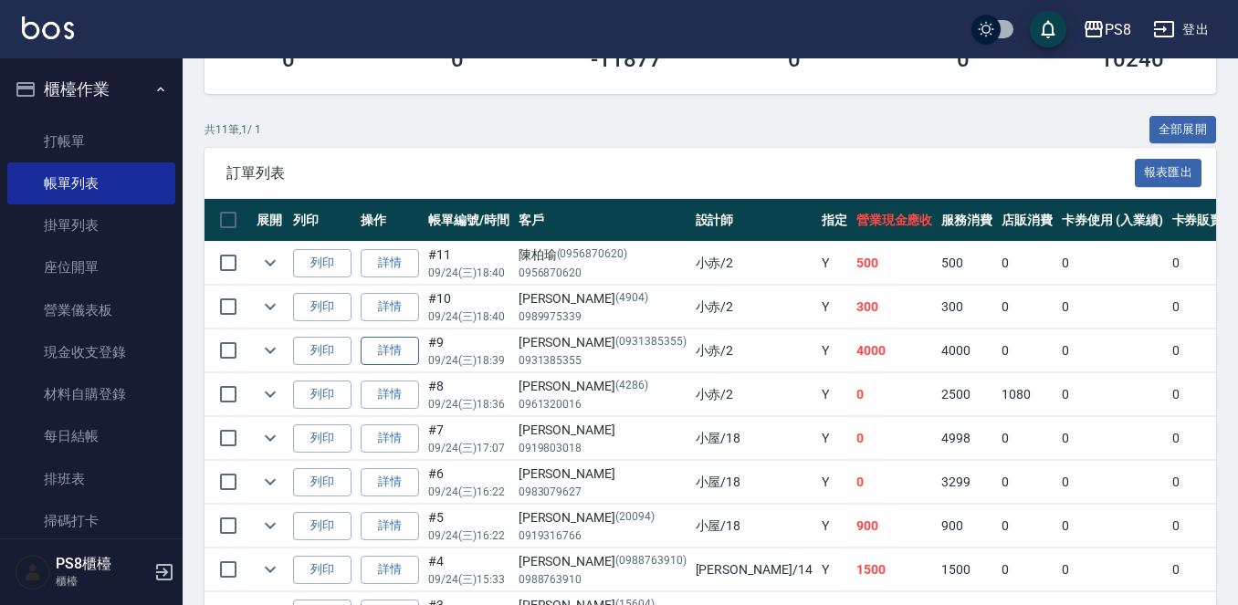
click at [406, 349] on link "詳情" at bounding box center [390, 351] width 58 height 28
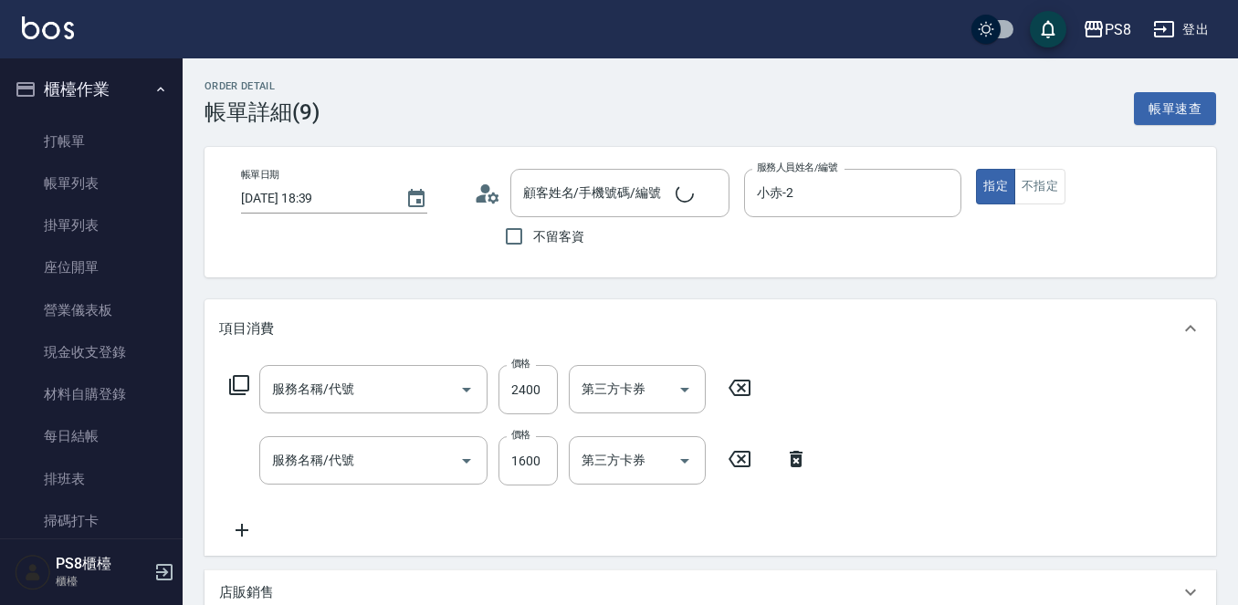
type input "2025/09/24 18:39"
type input "小赤-2"
type input "王姵晴/0931385355/0931385355"
type input "拆接(655)"
type input "日本結構二劑式護髮1600(904)"
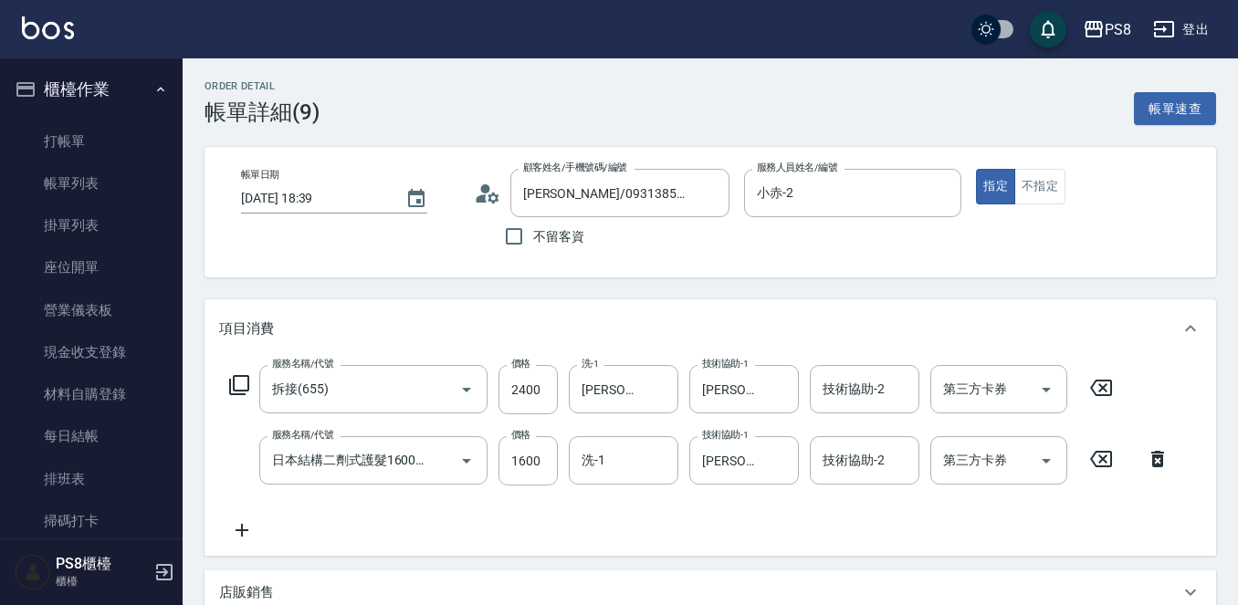
scroll to position [91, 0]
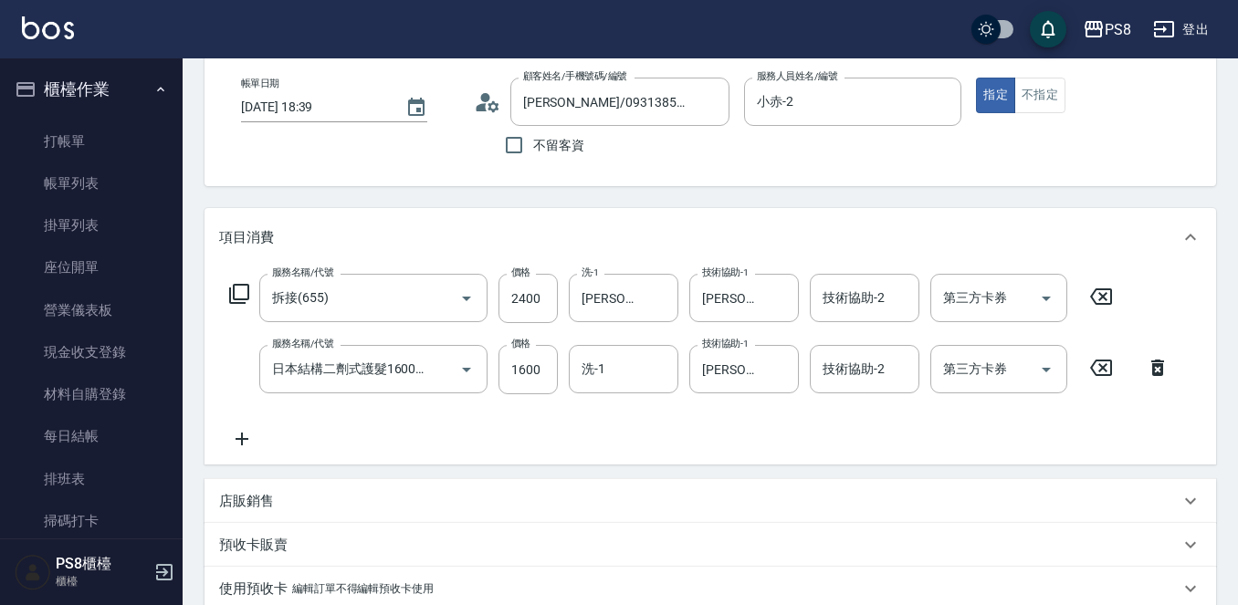
click at [243, 447] on icon at bounding box center [242, 439] width 46 height 22
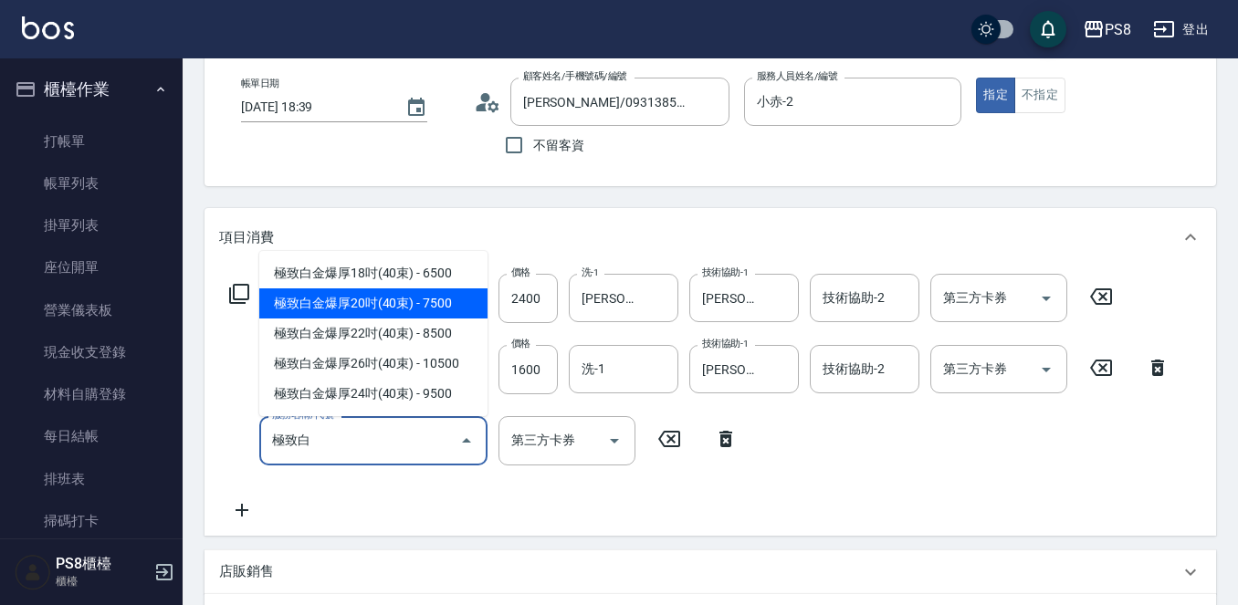
click at [428, 310] on span "極致白金爆厚20吋(40束) - 7500" at bounding box center [373, 303] width 228 height 30
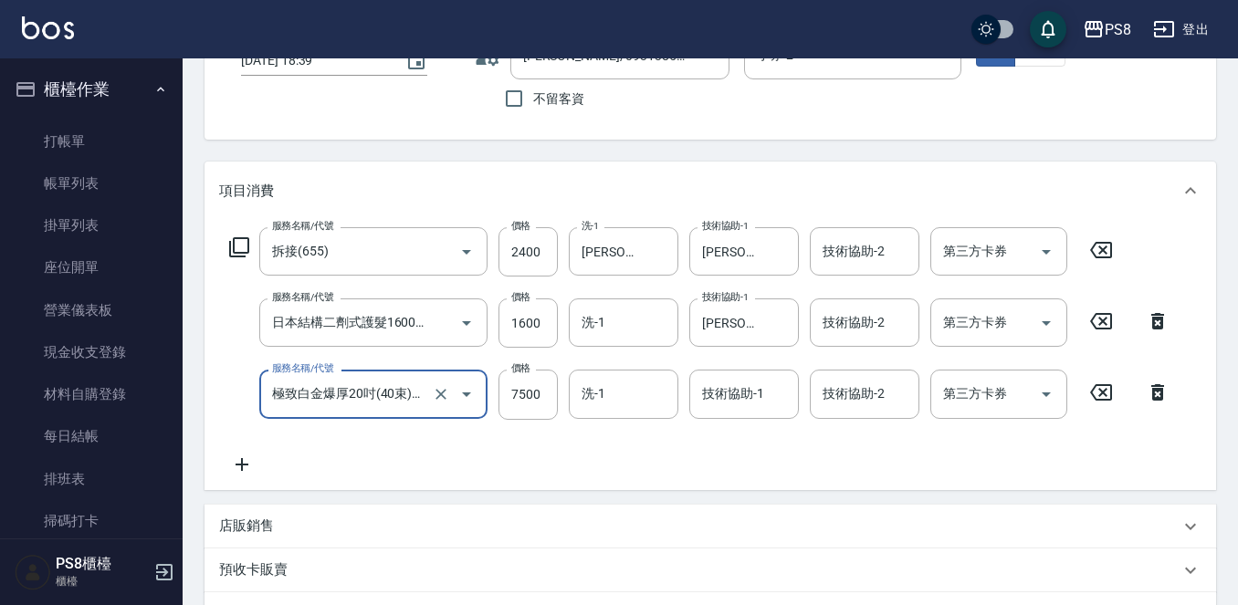
scroll to position [183, 0]
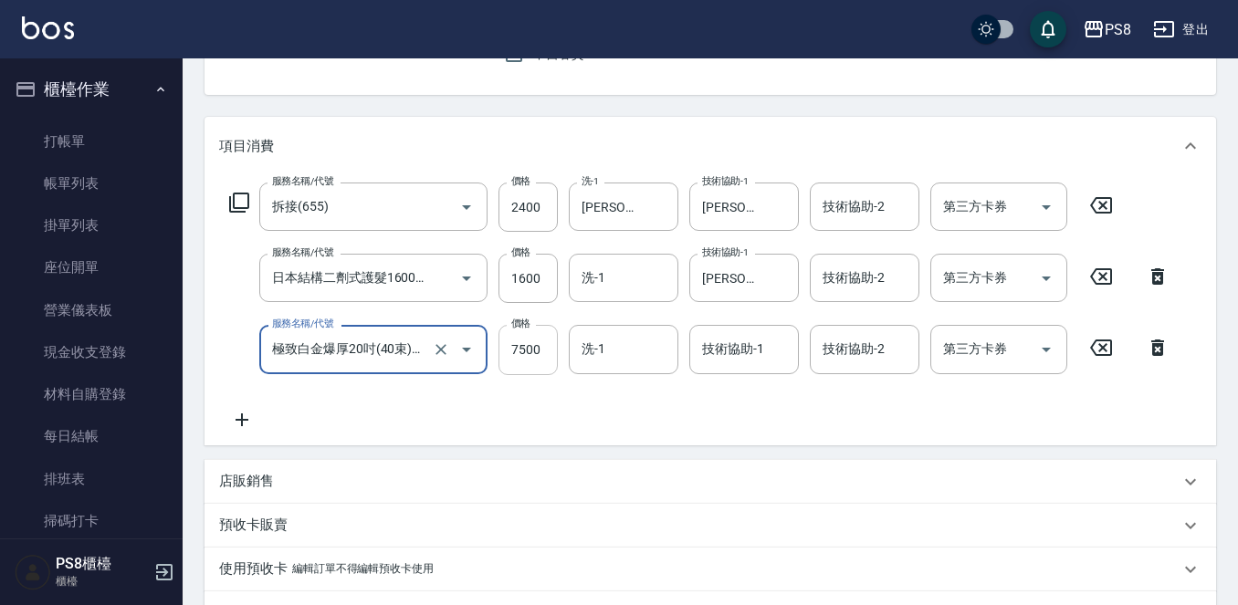
type input "極致白金爆厚20吋(40束)(G87)"
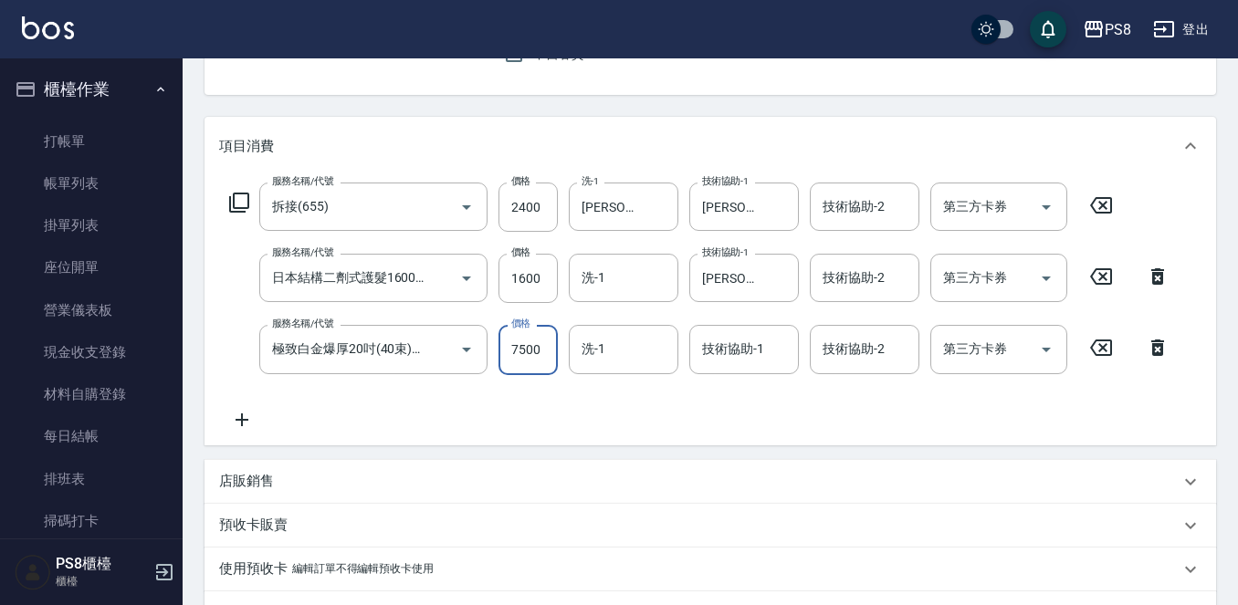
click at [537, 366] on input "7500" at bounding box center [527, 349] width 59 height 49
click at [542, 282] on input "1600" at bounding box center [527, 278] width 59 height 49
type input "1100"
click at [548, 359] on input "7500" at bounding box center [527, 349] width 59 height 49
click at [612, 391] on div "服務名稱/代號 拆接(655) 服務名稱/代號 價格 2400 價格 洗-1 Barry-27 洗-1 技術協助-1 Barry-27 技術協助-1 技術協助…" at bounding box center [699, 306] width 961 height 247
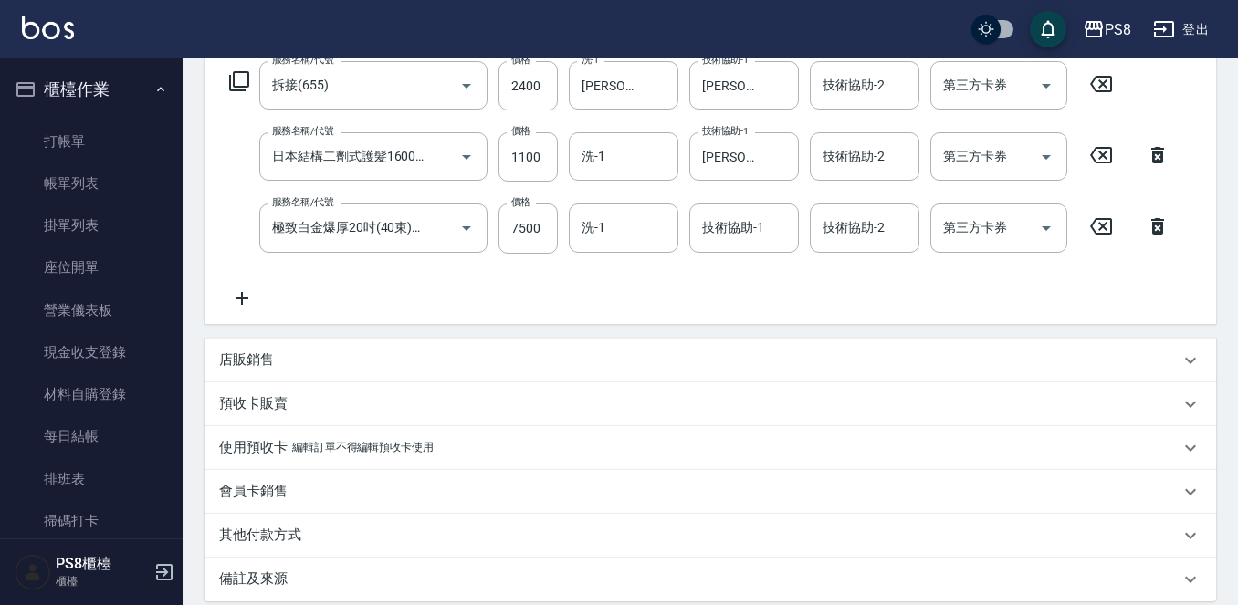
scroll to position [456, 0]
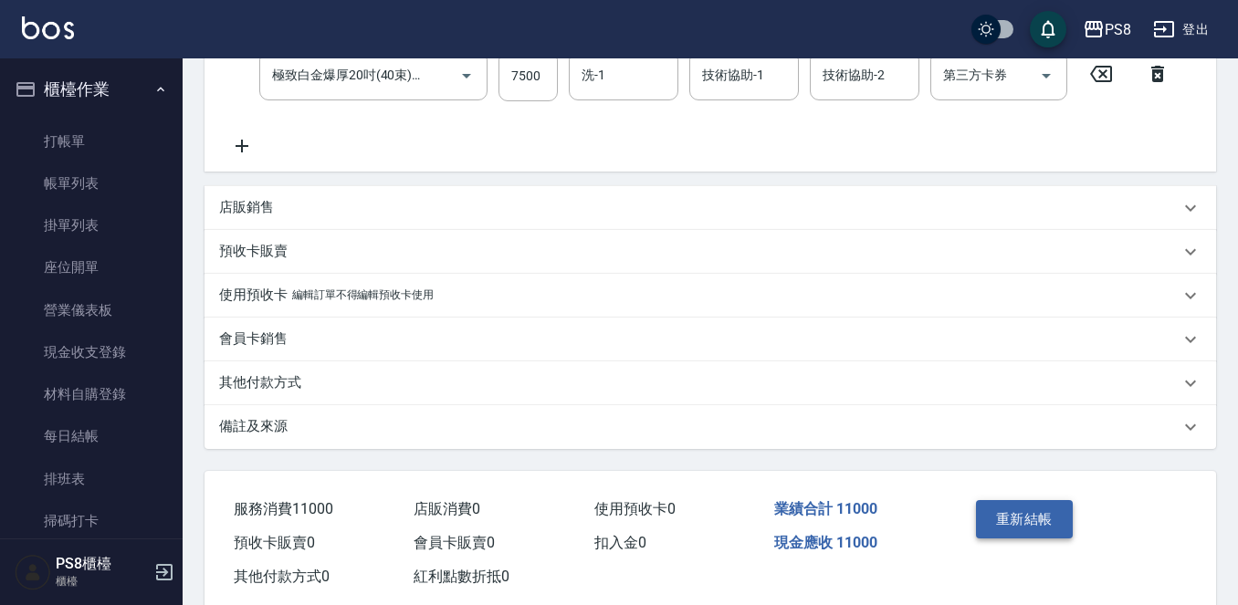
click at [1016, 522] on button "重新結帳" at bounding box center [1024, 519] width 97 height 38
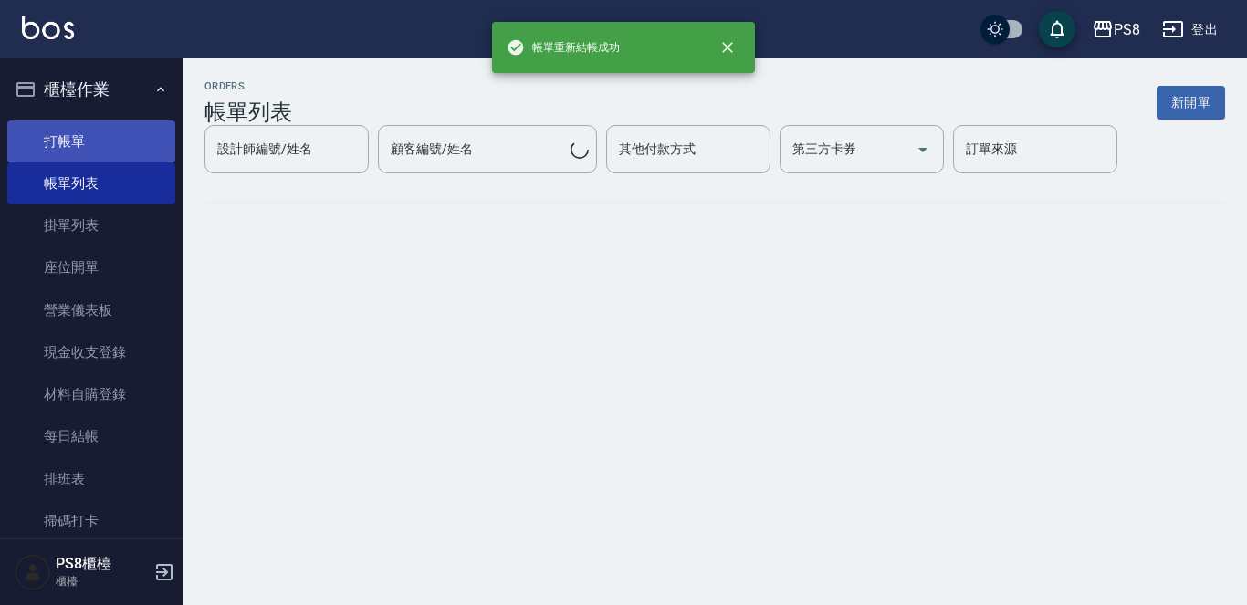
click at [105, 139] on link "打帳單" at bounding box center [91, 141] width 168 height 42
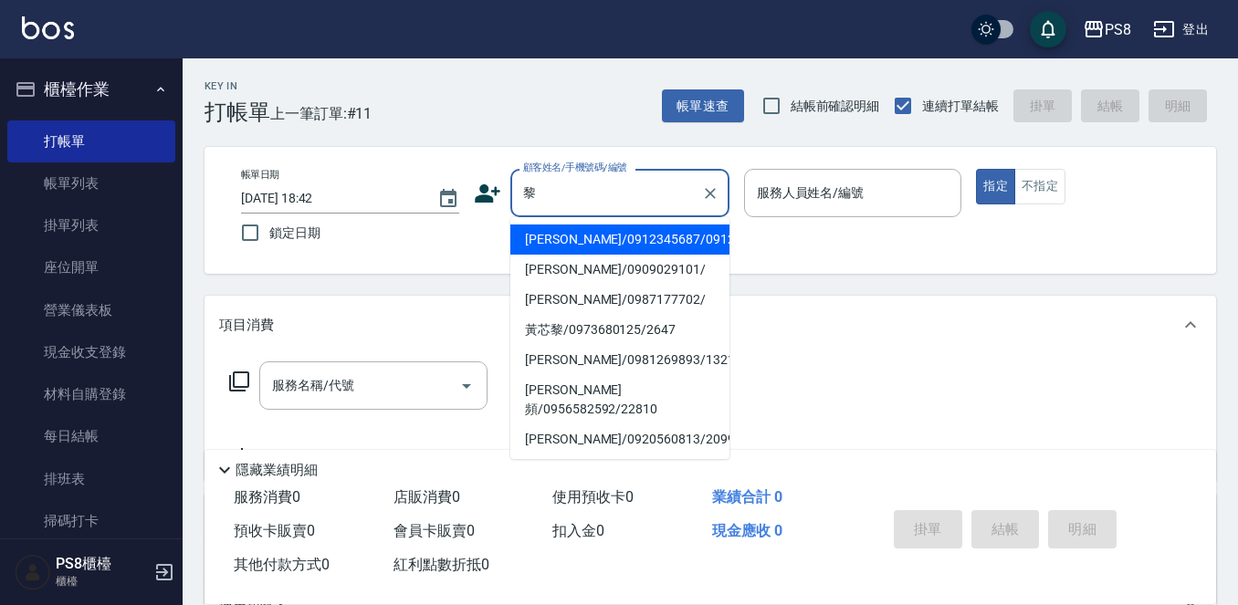
click at [610, 244] on li "黎安/0912345687/0912345687" at bounding box center [619, 240] width 219 height 30
type input "黎安/0912345687/0912345687"
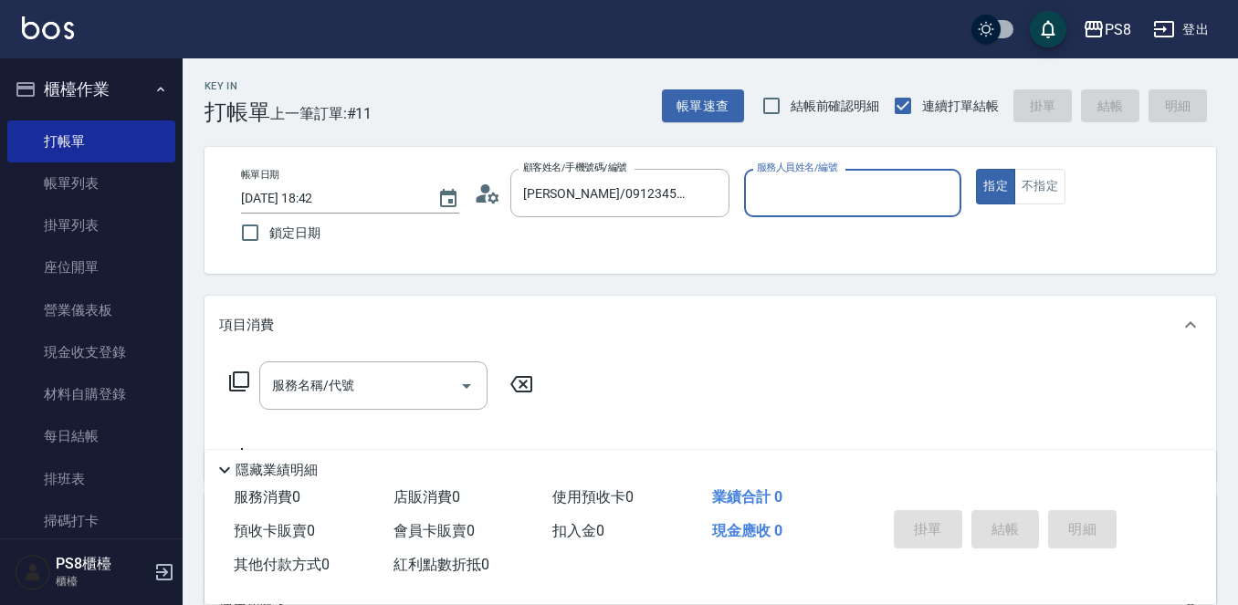
type input "TEDDY-9"
click at [710, 194] on icon "Clear" at bounding box center [710, 193] width 11 height 11
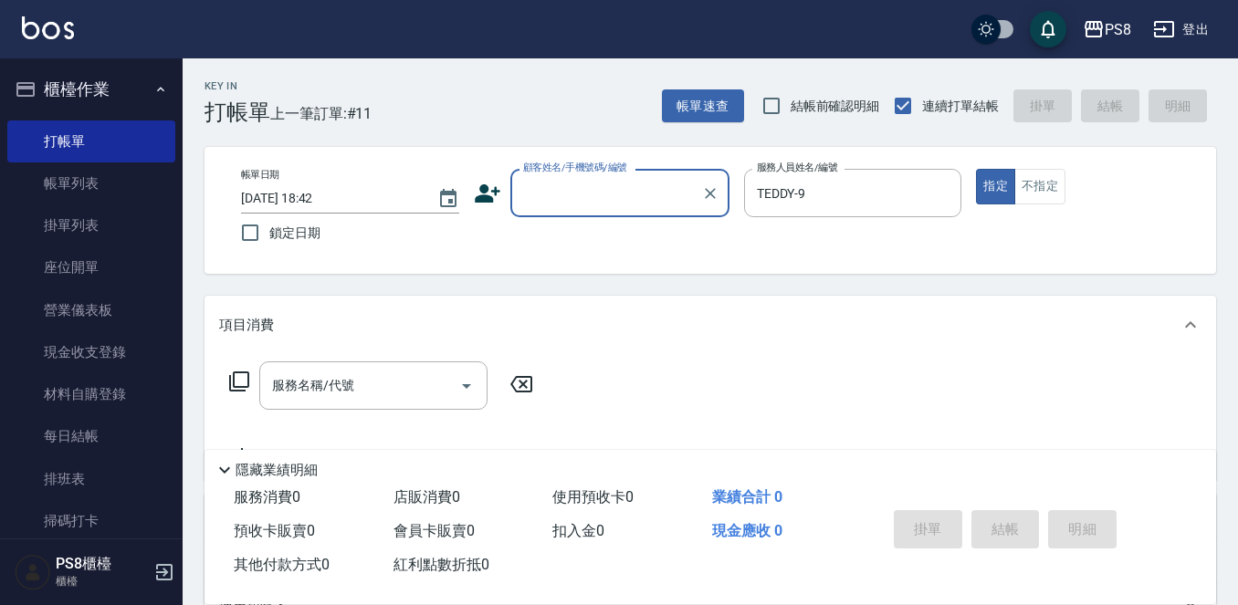
click at [632, 194] on input "顧客姓名/手機號碼/編號" at bounding box center [605, 193] width 175 height 32
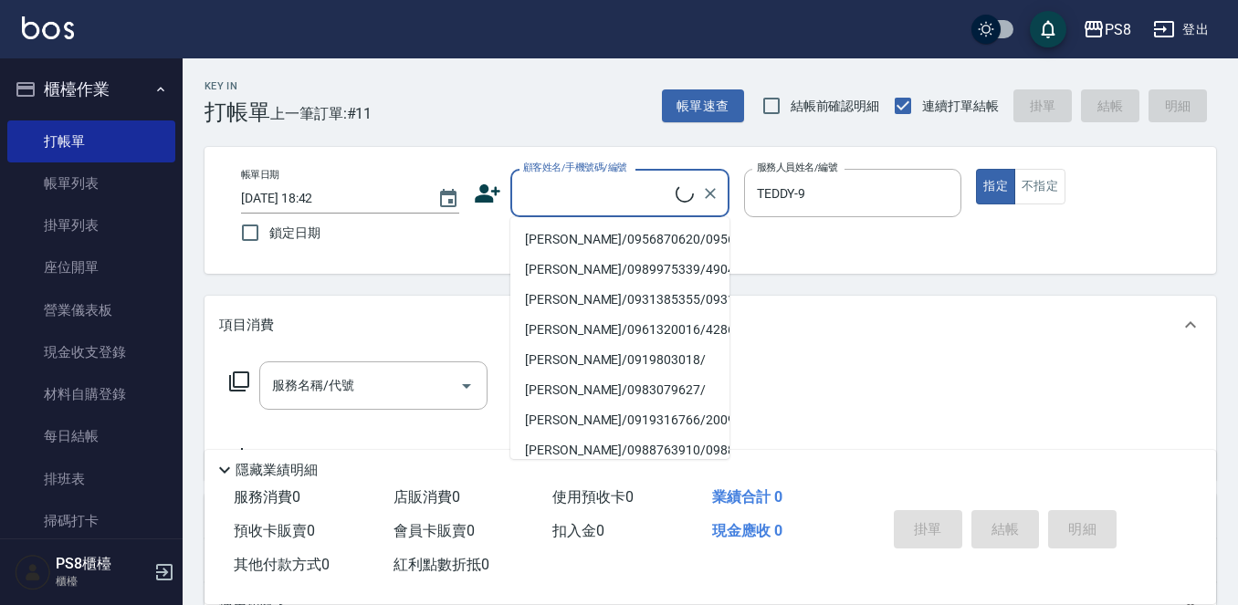
click at [628, 196] on input "顧客姓名/手機號碼/編號" at bounding box center [596, 193] width 157 height 32
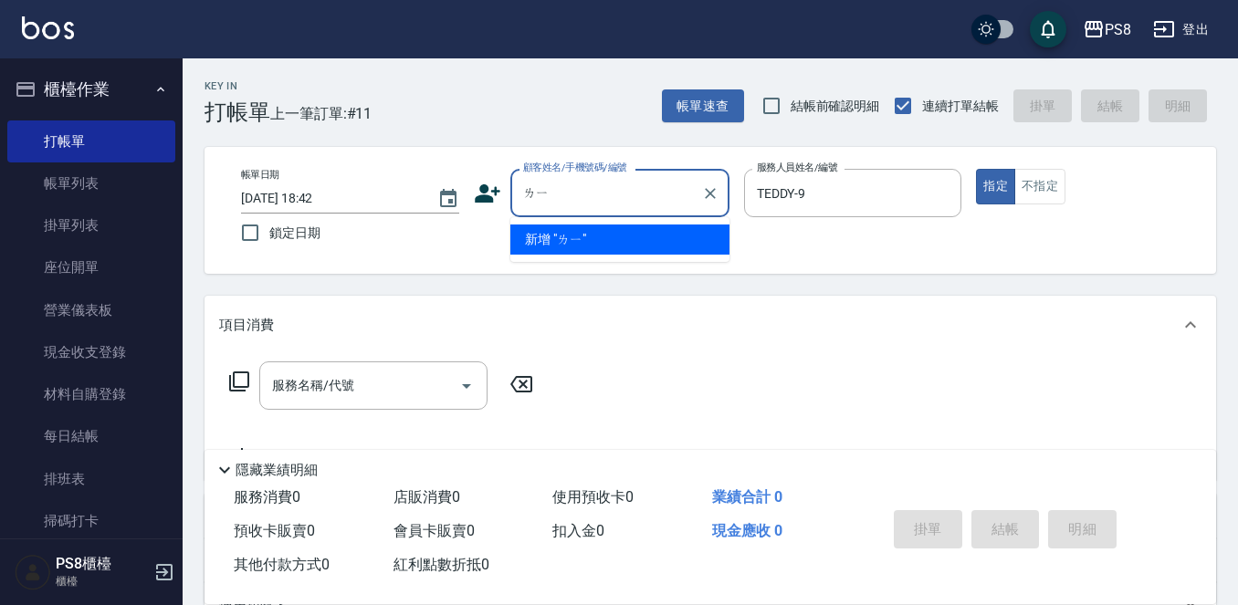
type input "黎"
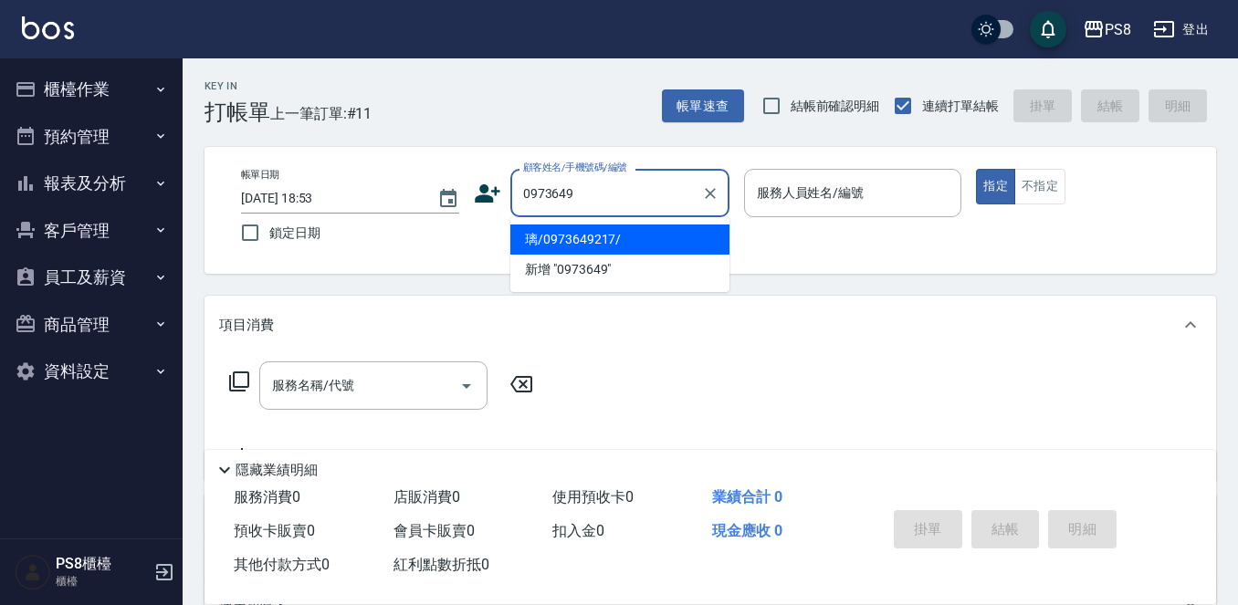
click at [617, 242] on li "璃/0973649217/" at bounding box center [619, 240] width 219 height 30
type input "璃/0973649217/"
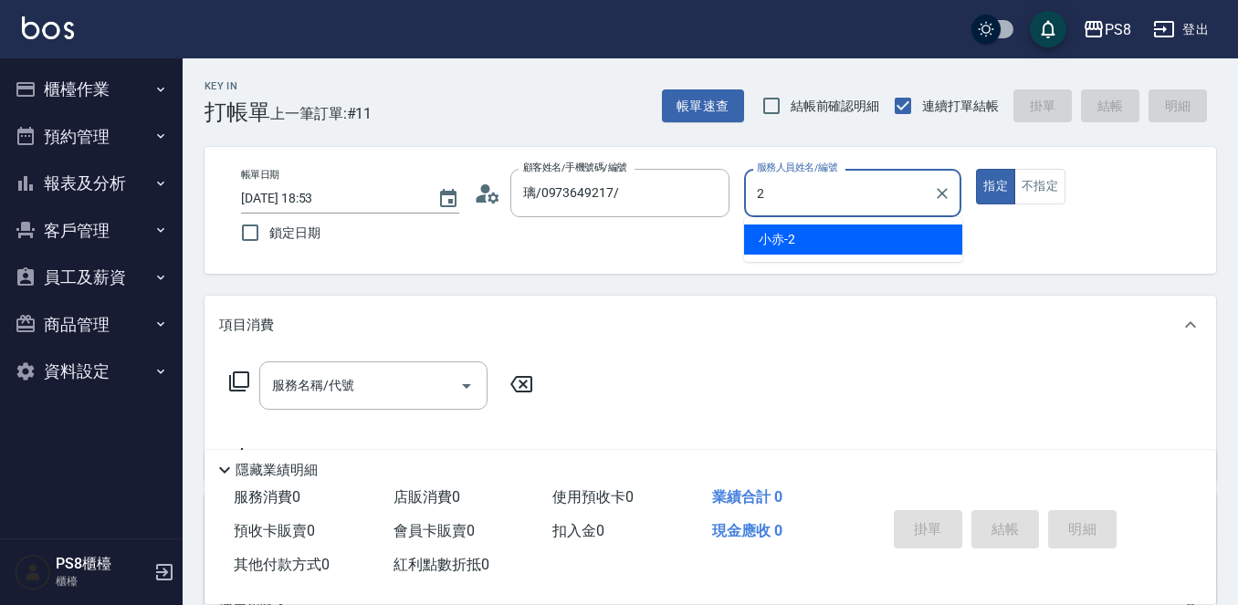
type input "2"
type button "true"
type input "小赤-2"
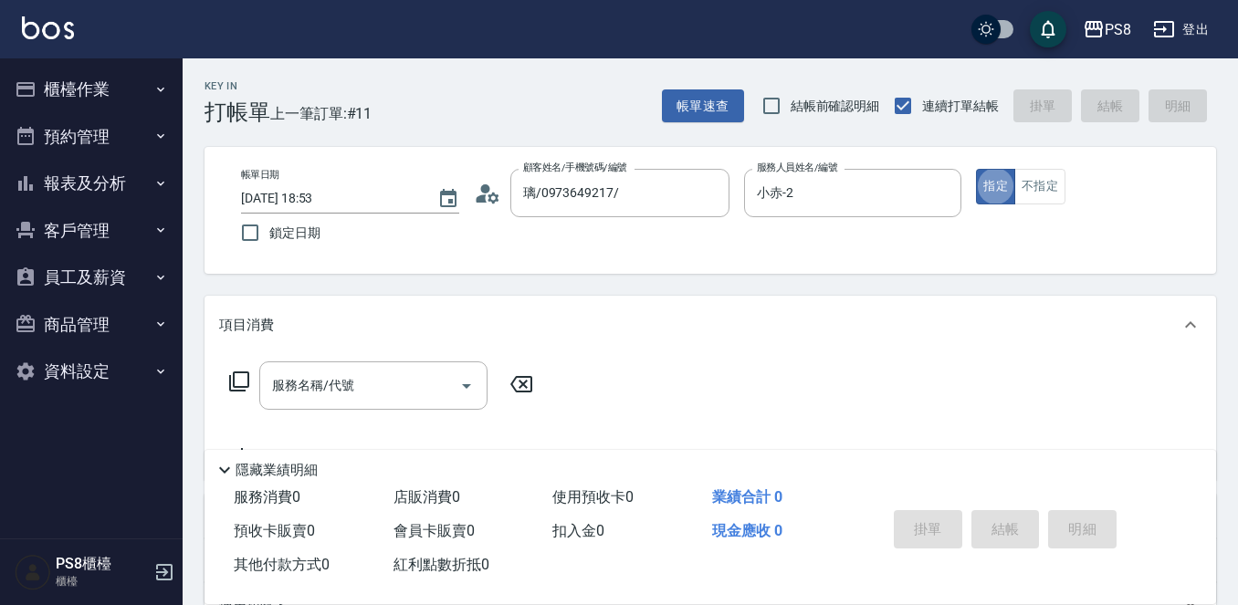
click at [354, 382] on input "服務名稱/代號" at bounding box center [359, 386] width 184 height 32
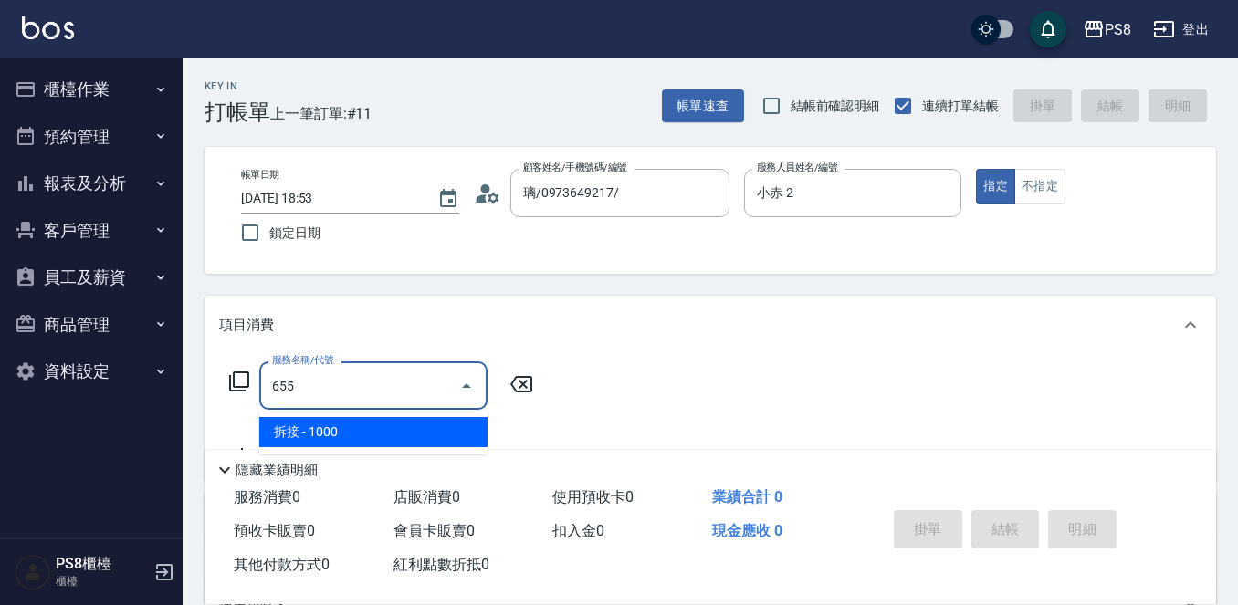
type input "拆接(655)"
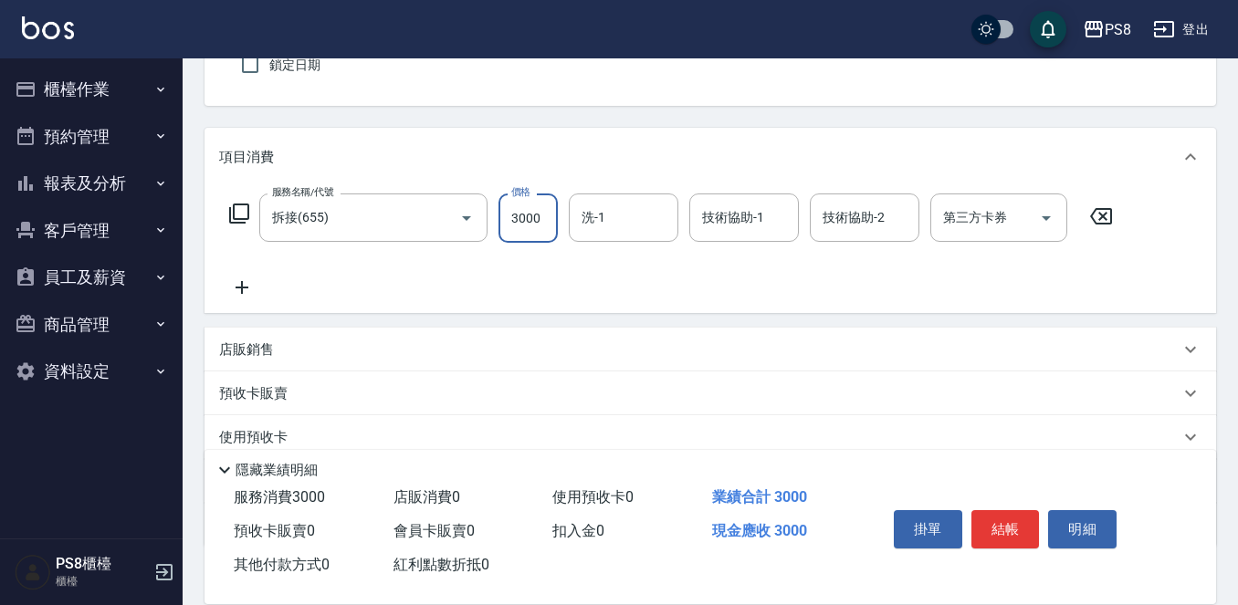
scroll to position [183, 0]
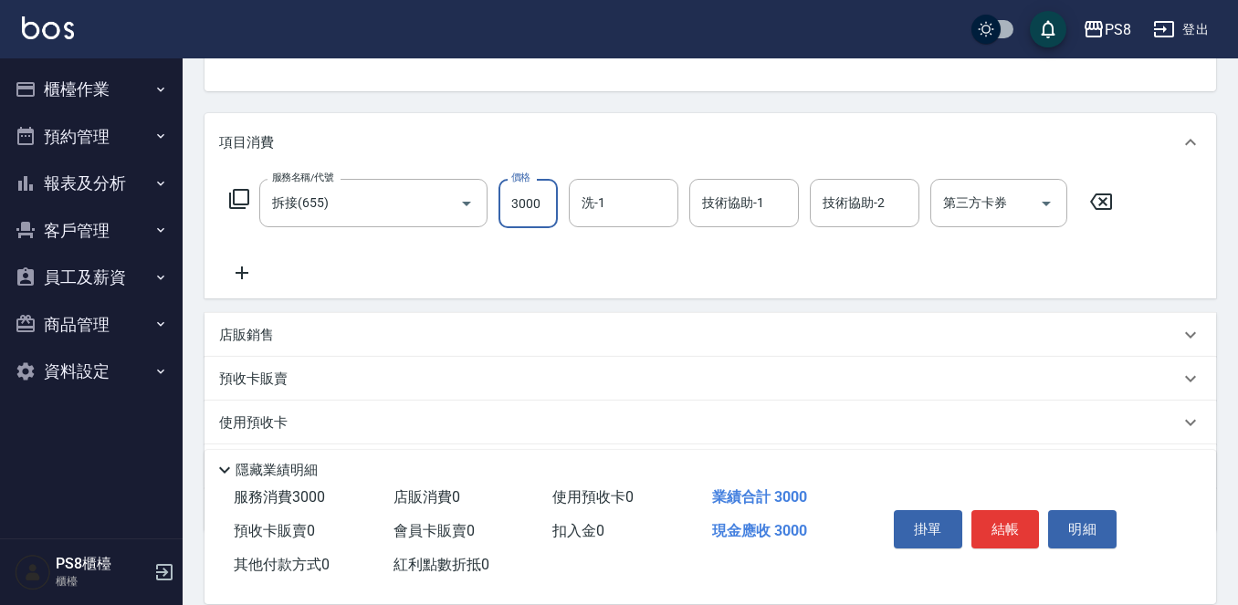
type input "3000"
click at [232, 270] on icon at bounding box center [242, 273] width 46 height 22
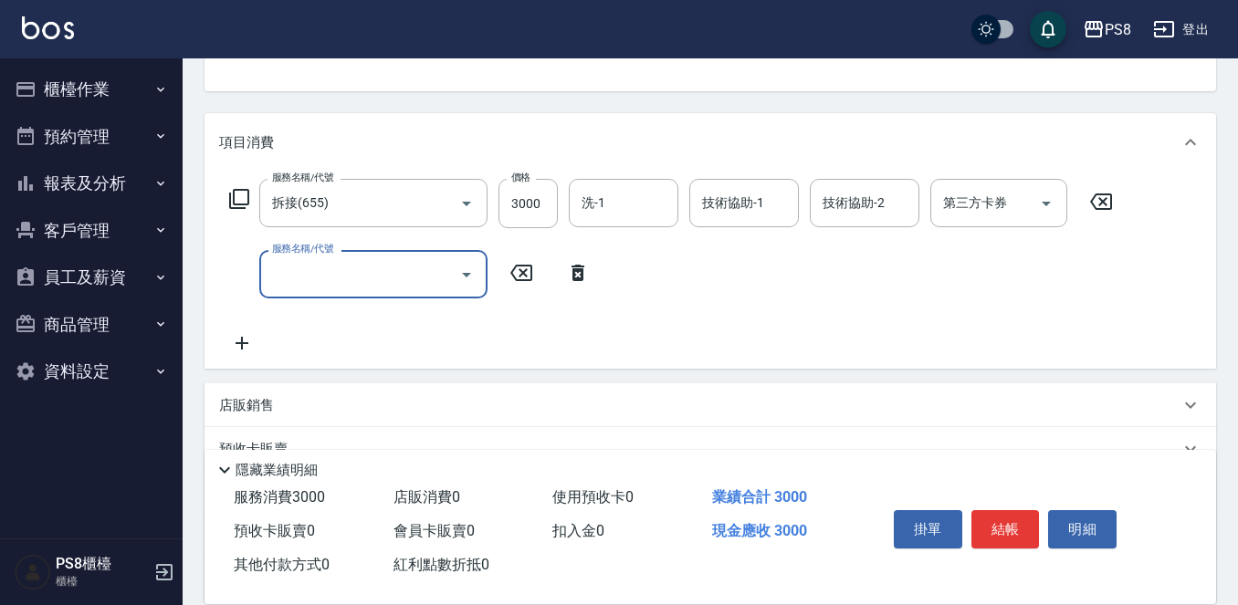
click at [286, 276] on input "服務名稱/代號" at bounding box center [359, 274] width 184 height 32
type input "基本染髮(401)"
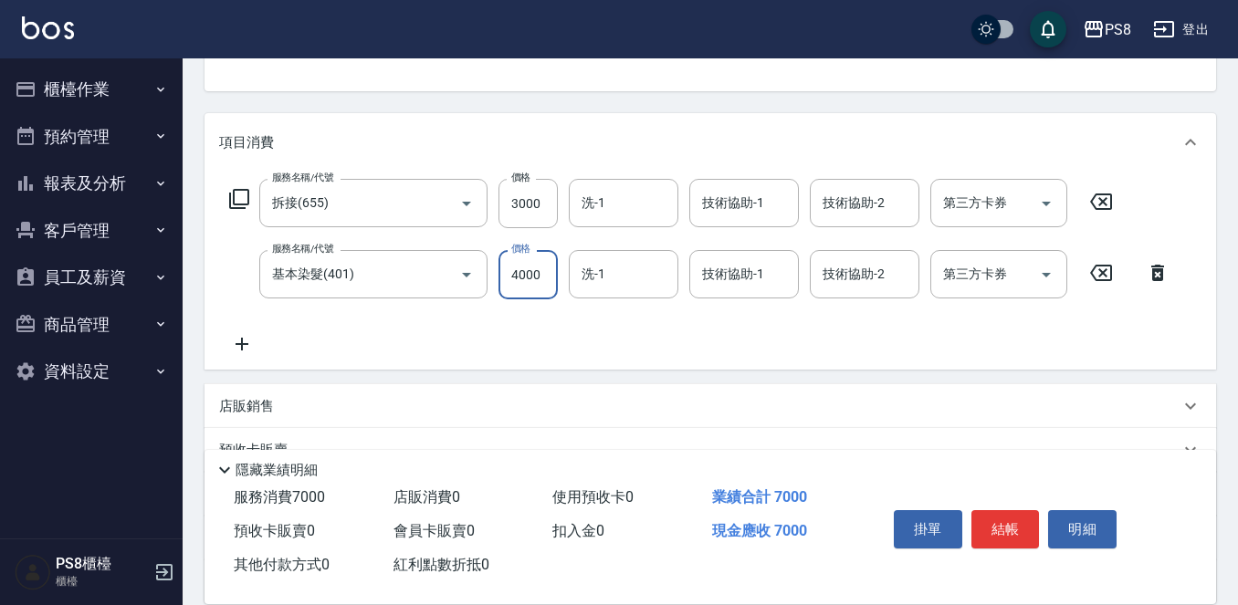
scroll to position [0, 0]
type input "4000"
click at [644, 207] on input "洗-1" at bounding box center [623, 203] width 93 height 32
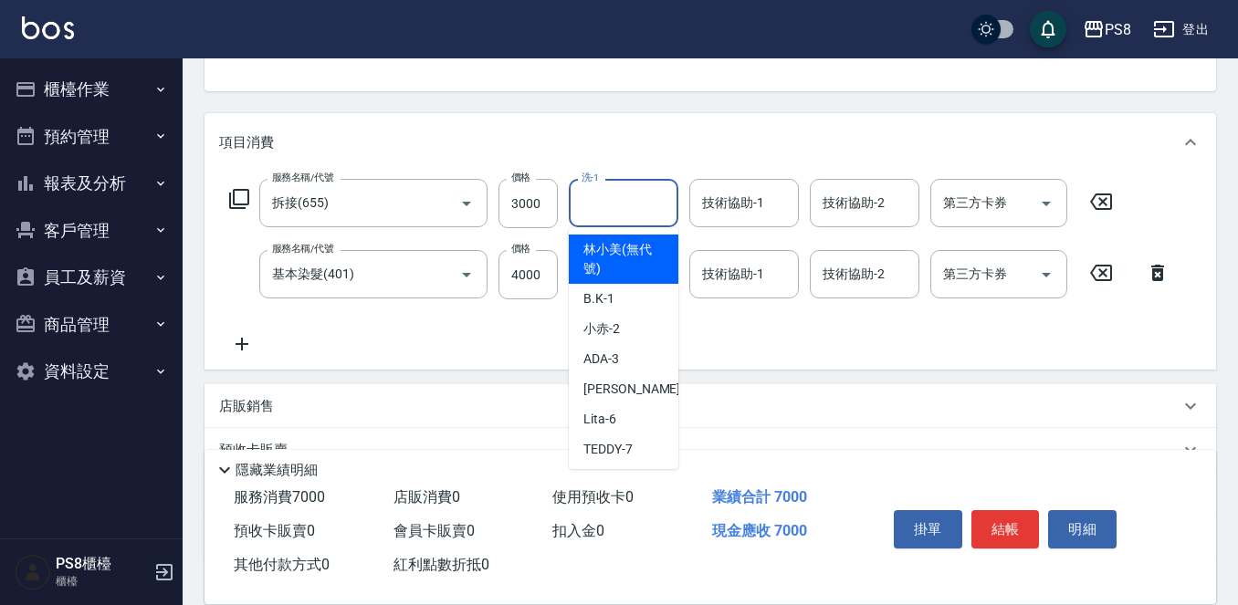
click at [831, 384] on div "店販銷售" at bounding box center [709, 406] width 1011 height 44
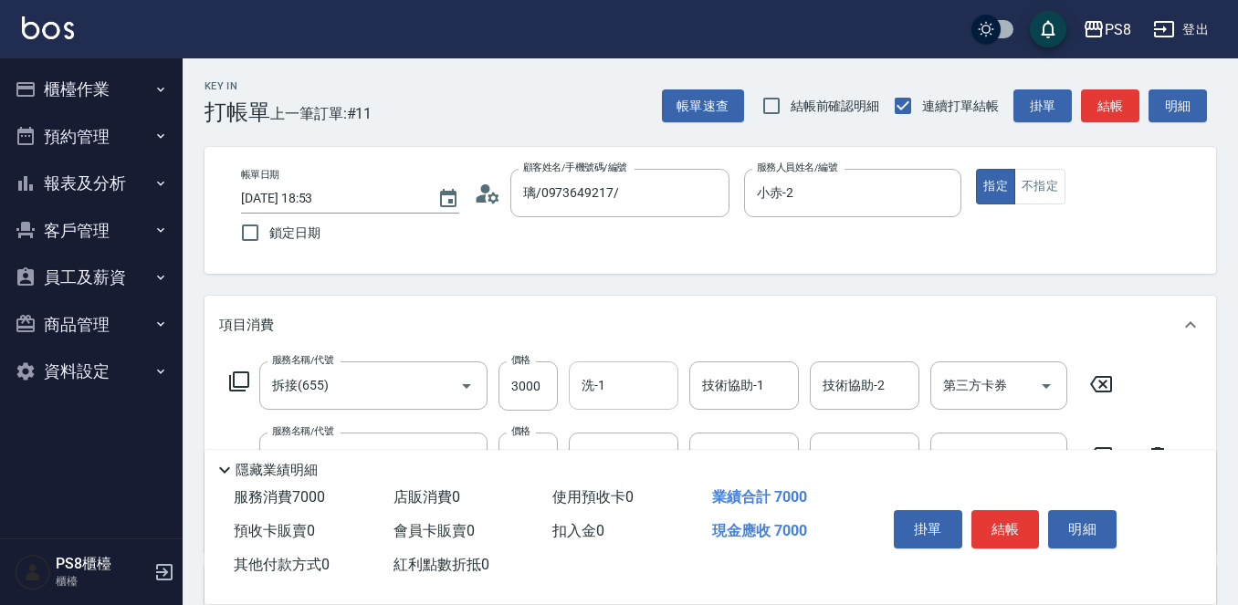
click at [624, 393] on input "洗-1" at bounding box center [623, 386] width 93 height 32
type input "婷婷-24"
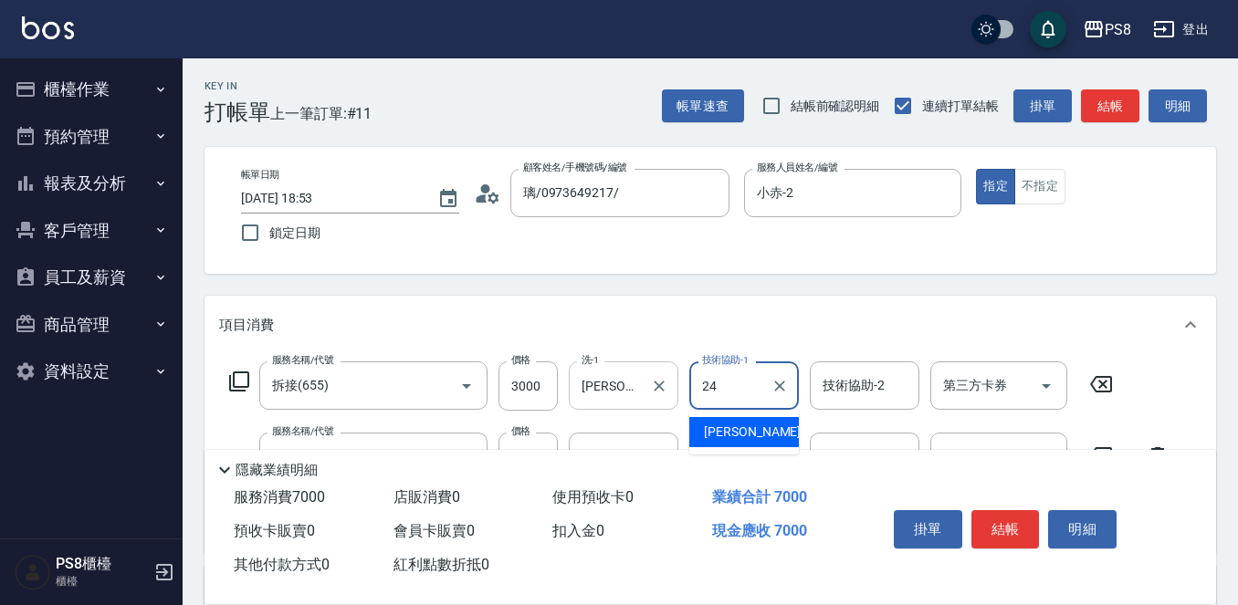
type input "婷婷-24"
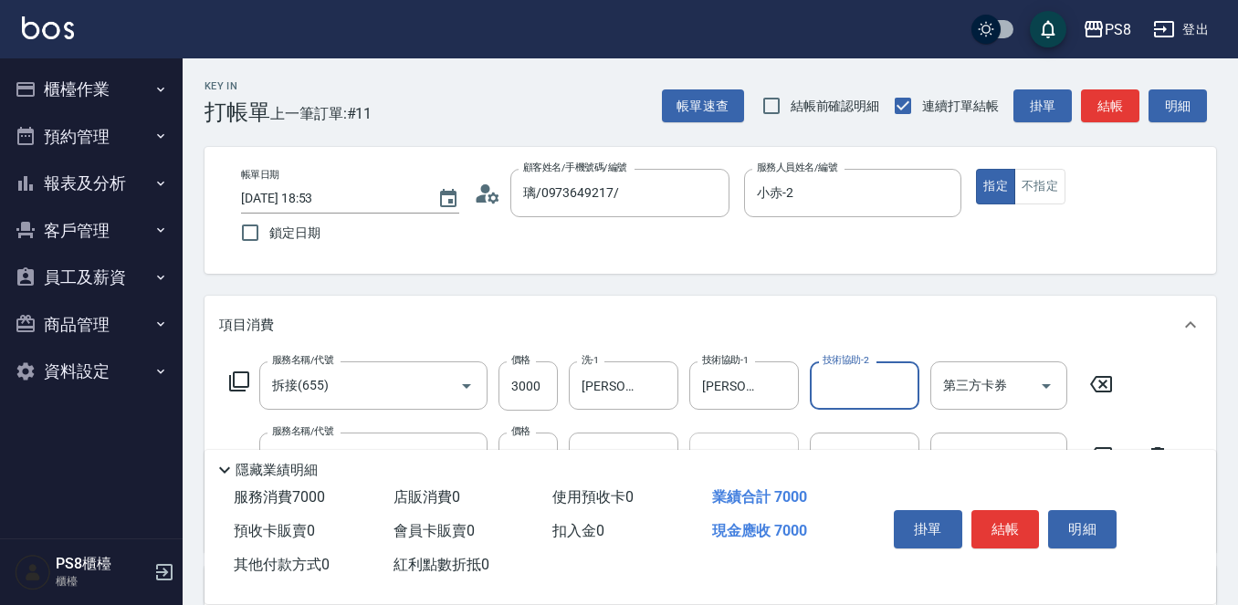
scroll to position [183, 0]
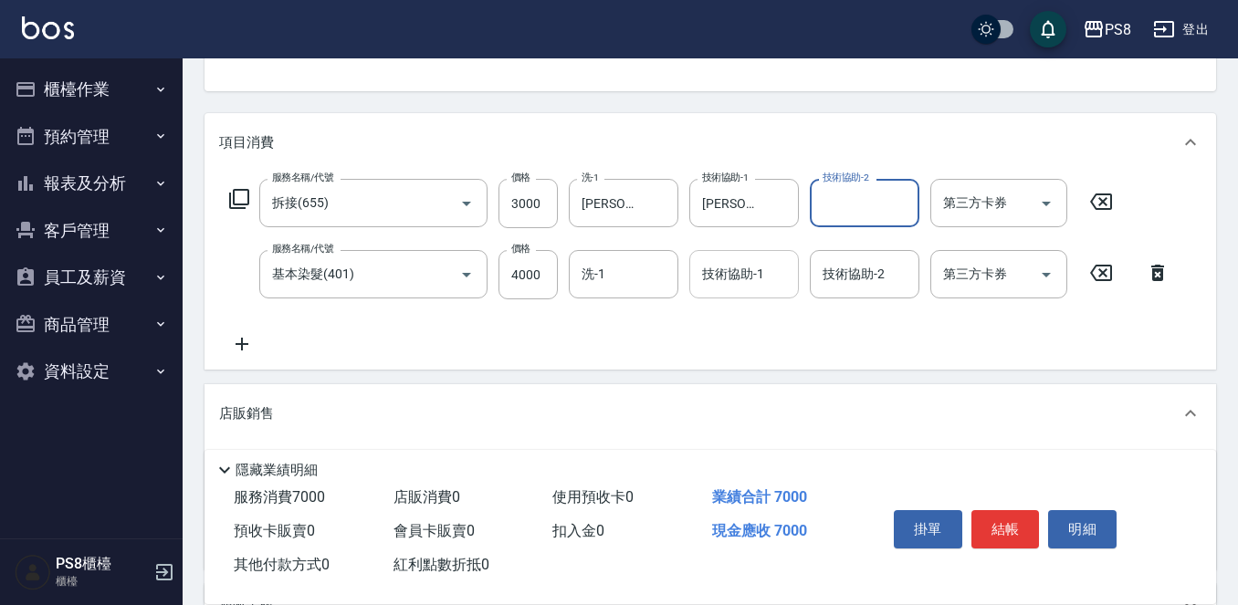
click at [758, 288] on input "技術協助-1" at bounding box center [743, 274] width 93 height 32
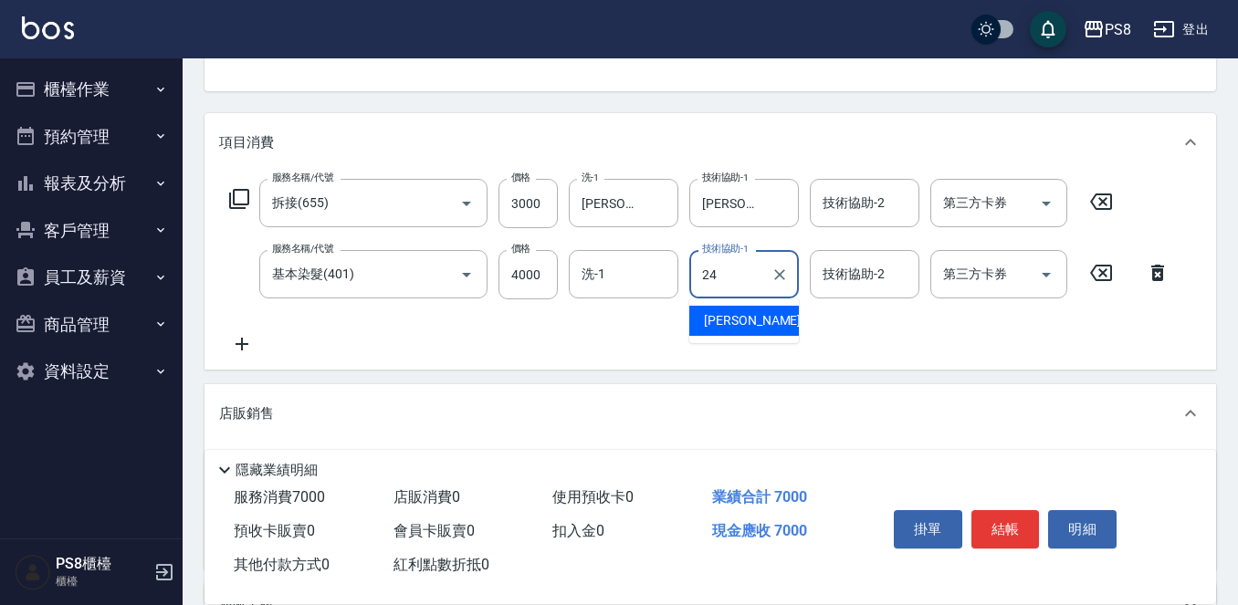
type input "婷婷-24"
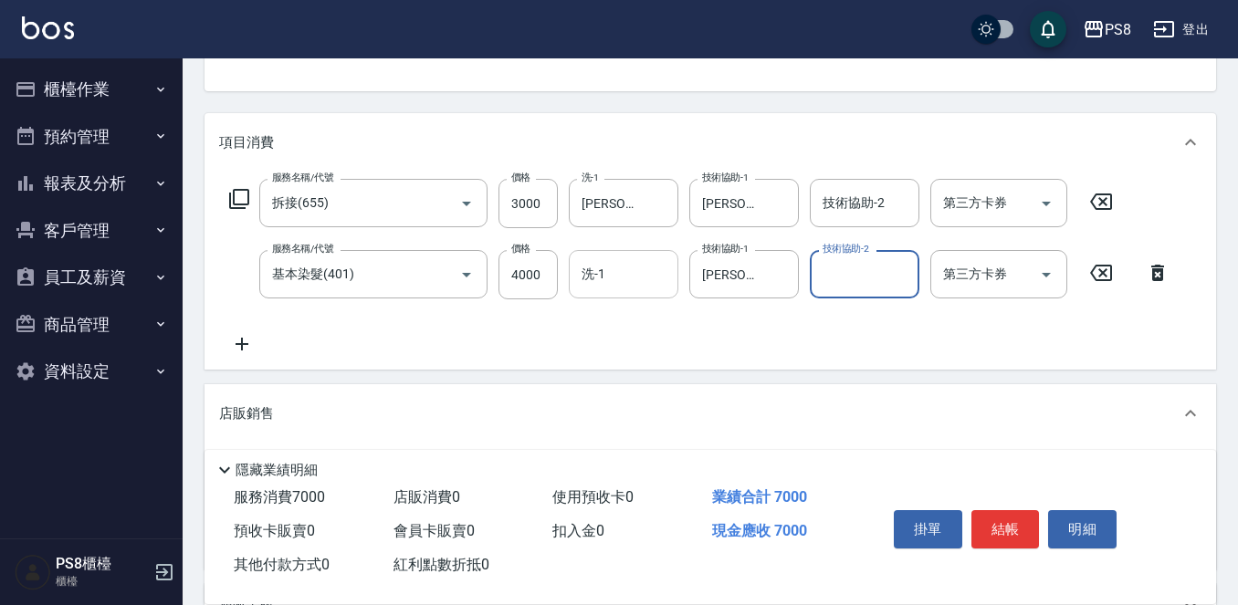
click at [630, 296] on div "洗-1" at bounding box center [624, 274] width 110 height 48
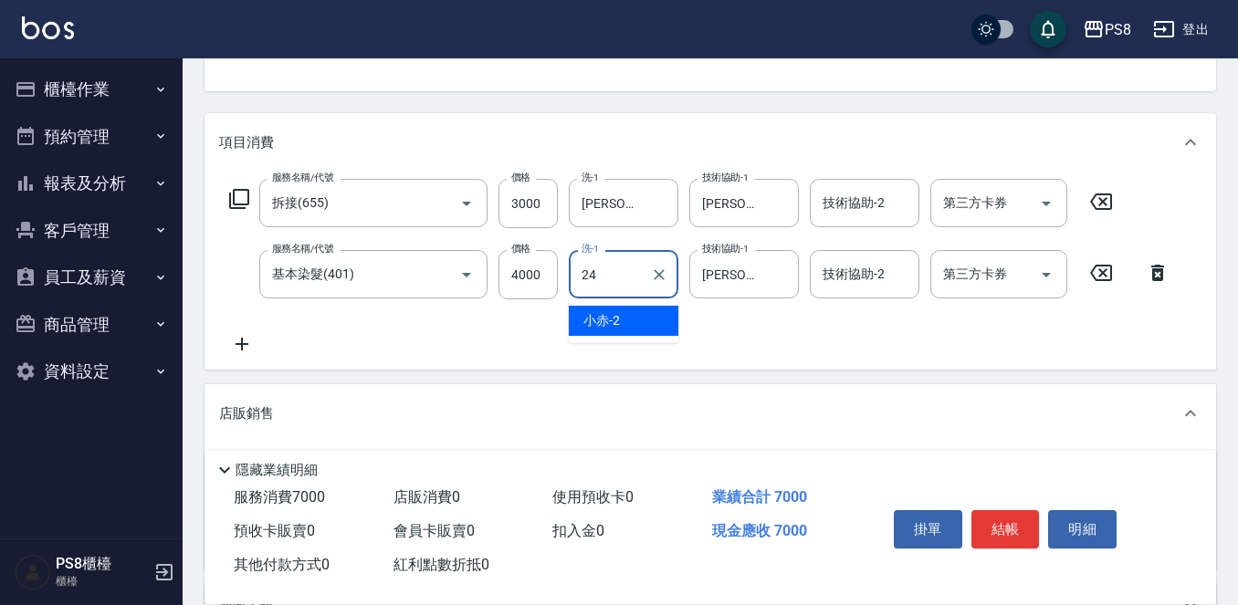
type input "婷婷-24"
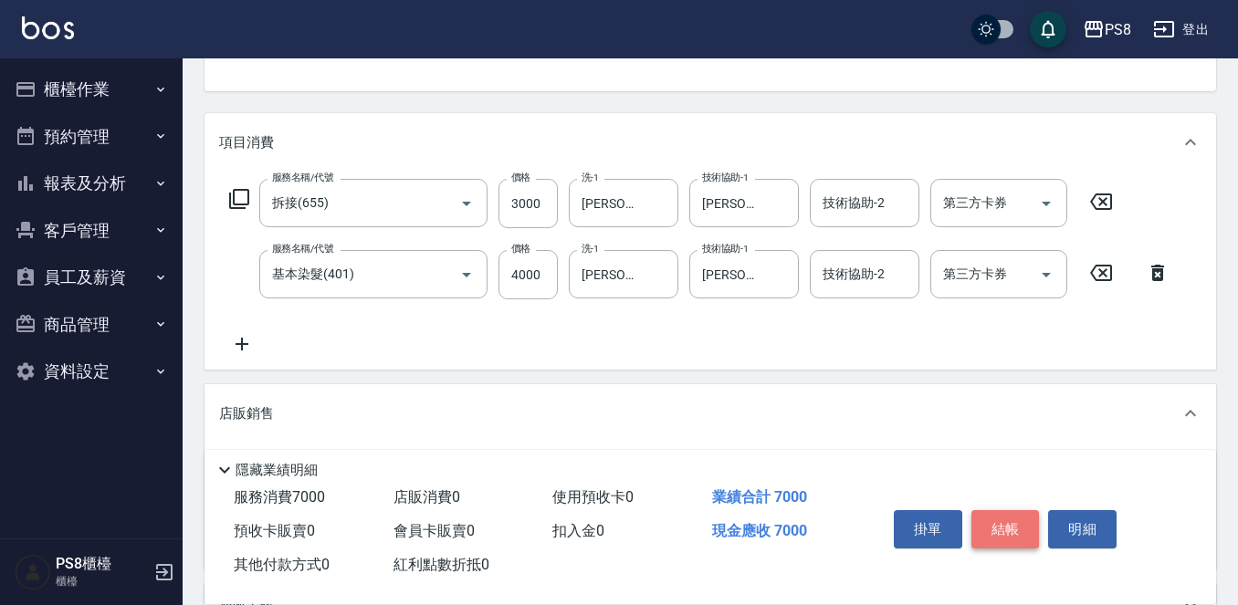
click at [999, 531] on button "結帳" at bounding box center [1005, 529] width 68 height 38
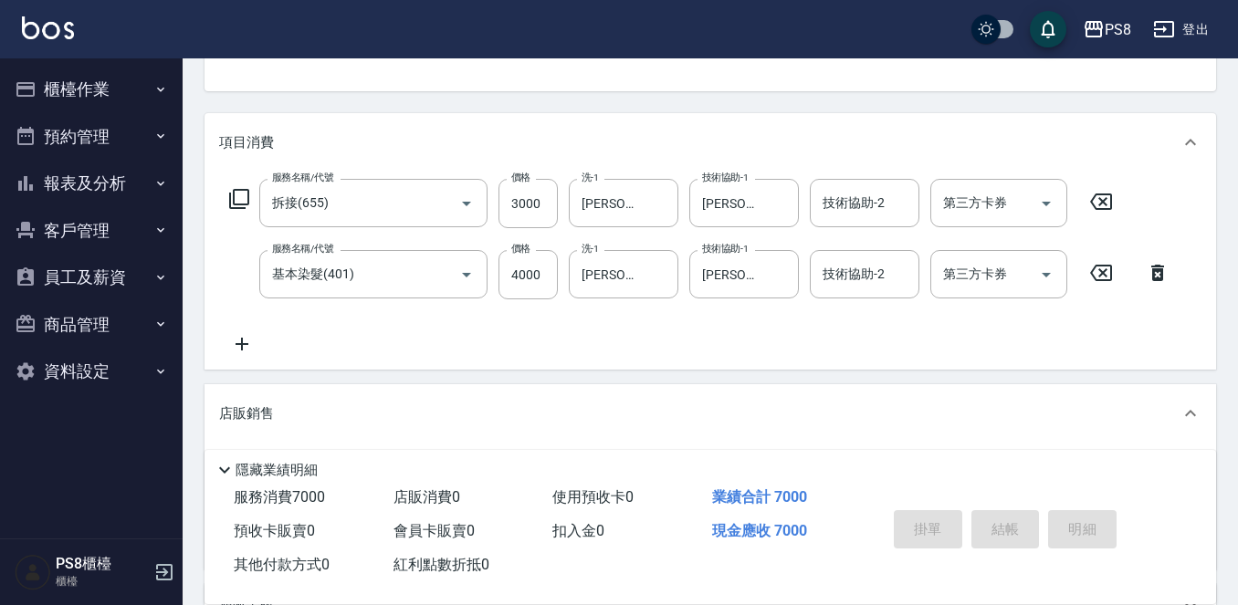
type input "2025/09/24 18:55"
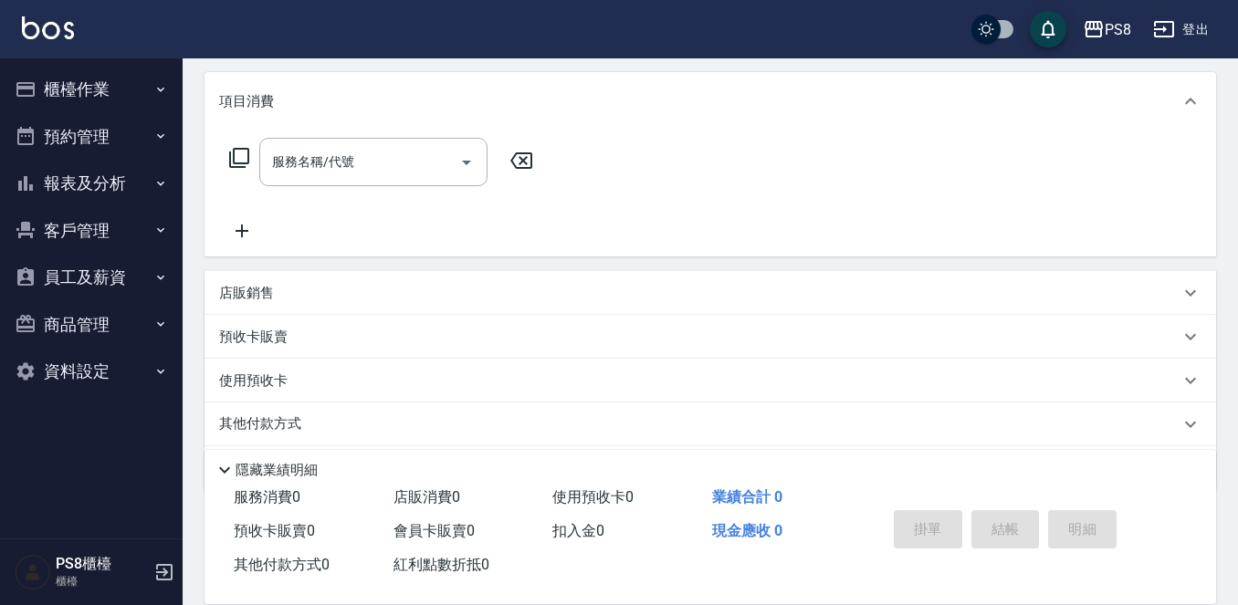
scroll to position [268, 0]
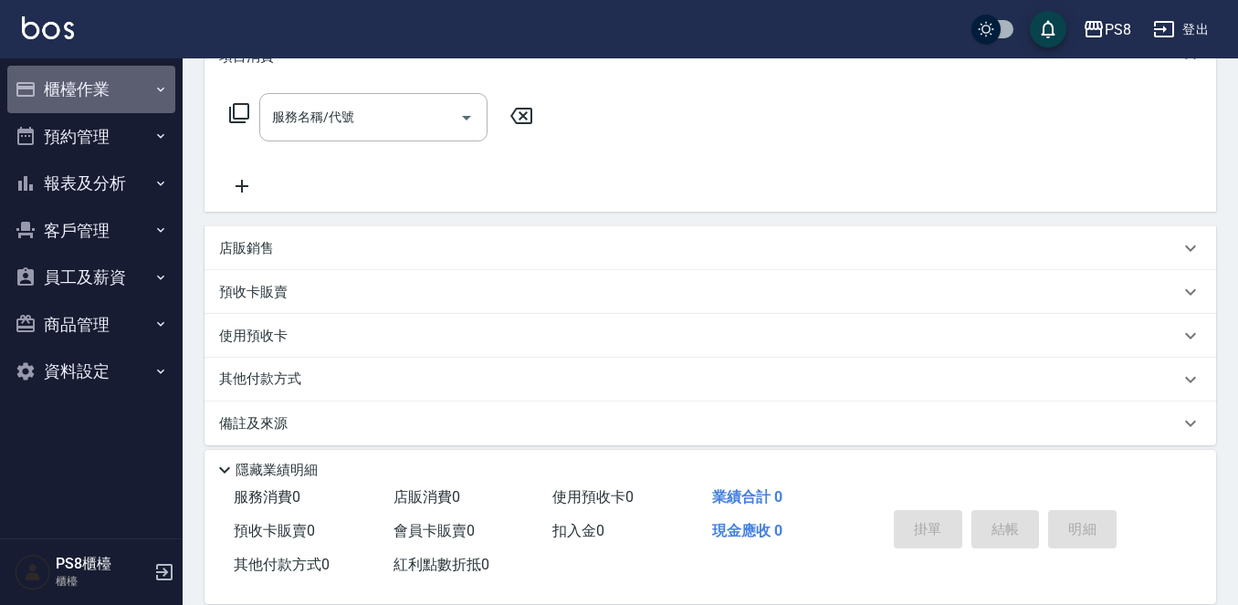
click at [112, 87] on button "櫃檯作業" at bounding box center [91, 89] width 168 height 47
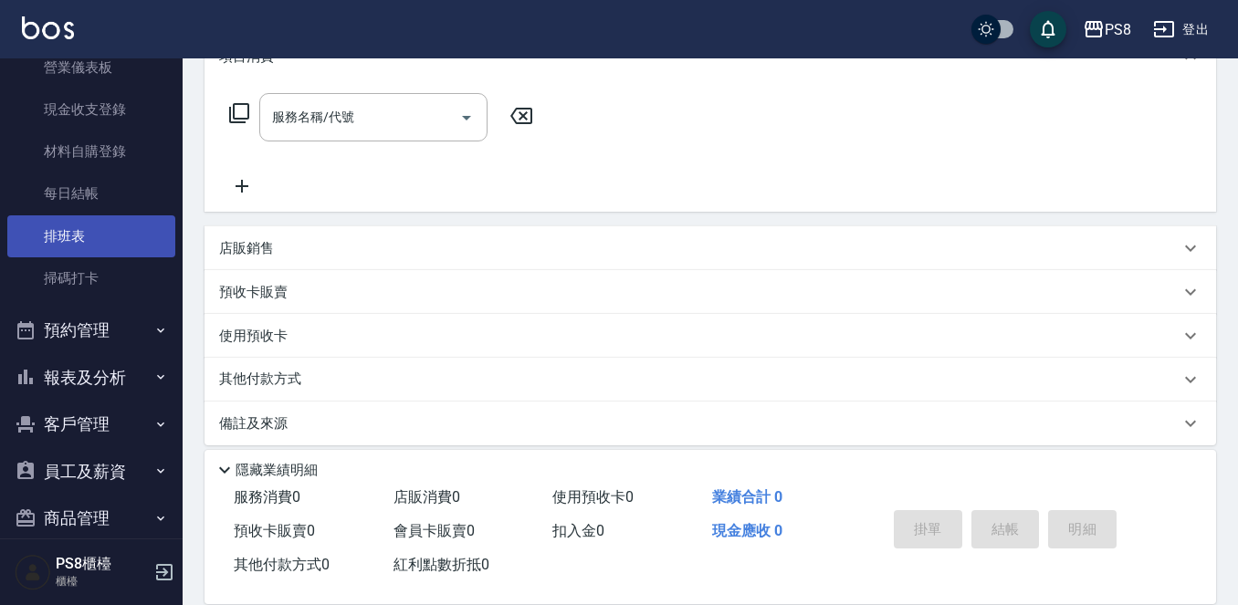
scroll to position [315, 0]
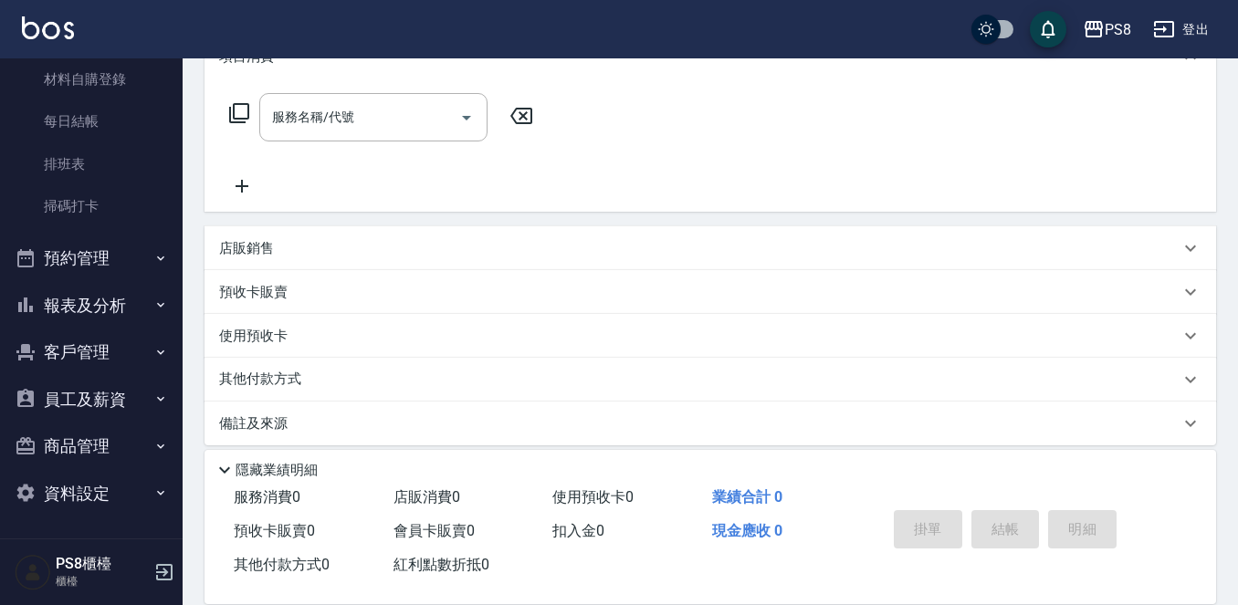
click at [119, 300] on button "報表及分析" at bounding box center [91, 305] width 168 height 47
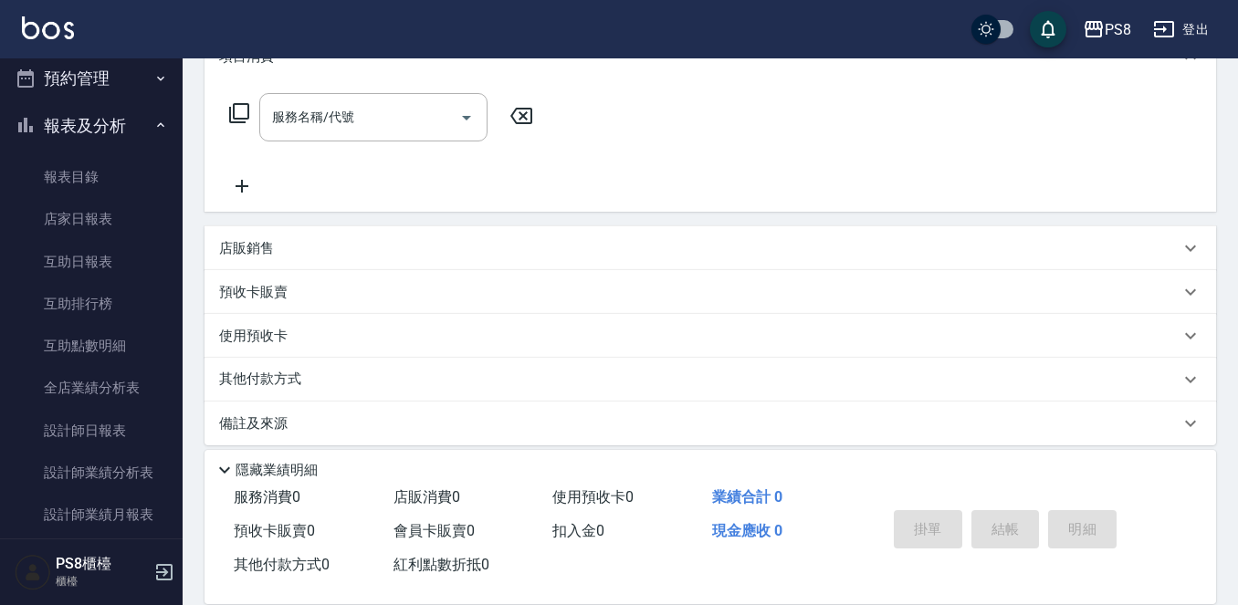
scroll to position [497, 0]
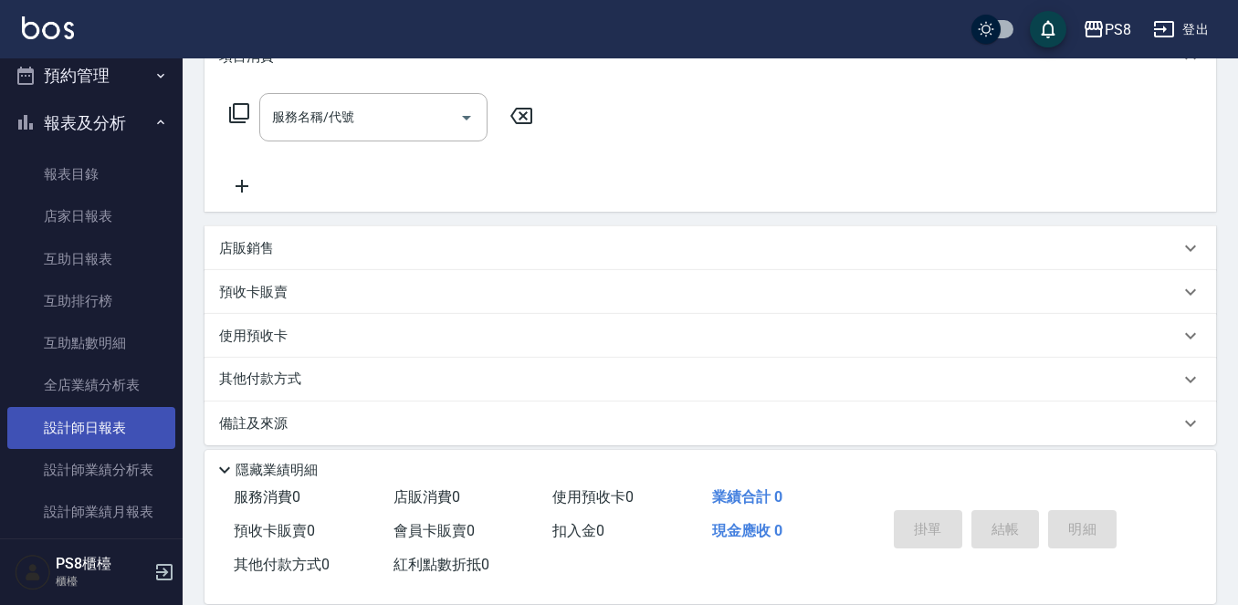
click at [128, 422] on link "設計師日報表" at bounding box center [91, 428] width 168 height 42
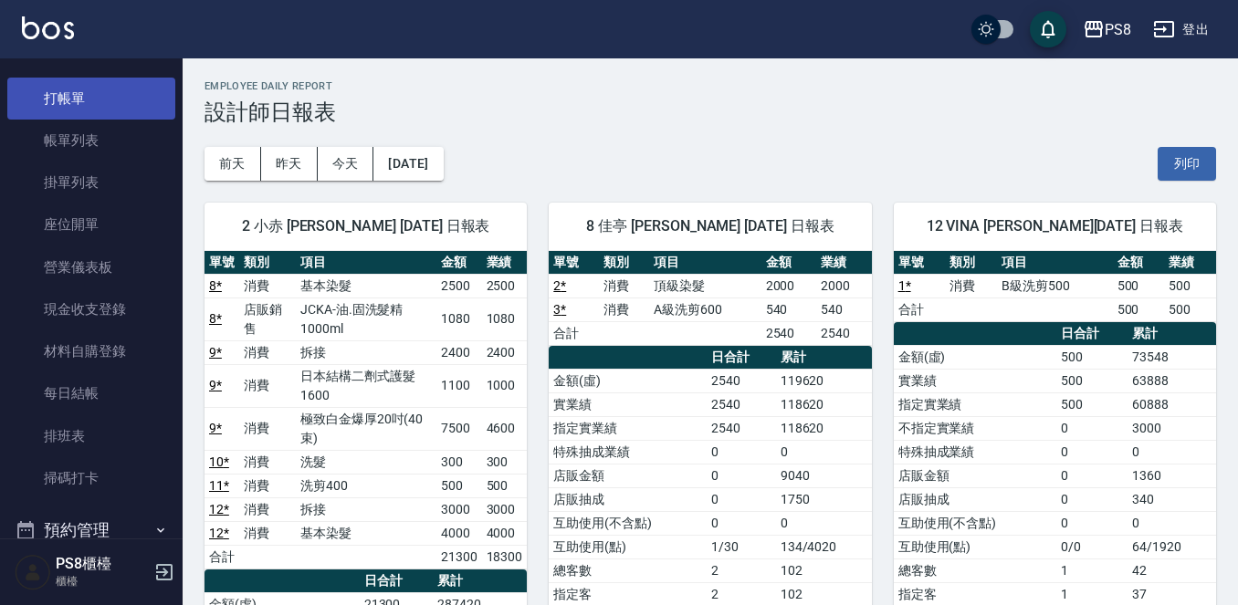
scroll to position [41, 0]
click at [104, 114] on link "打帳單" at bounding box center [91, 100] width 168 height 42
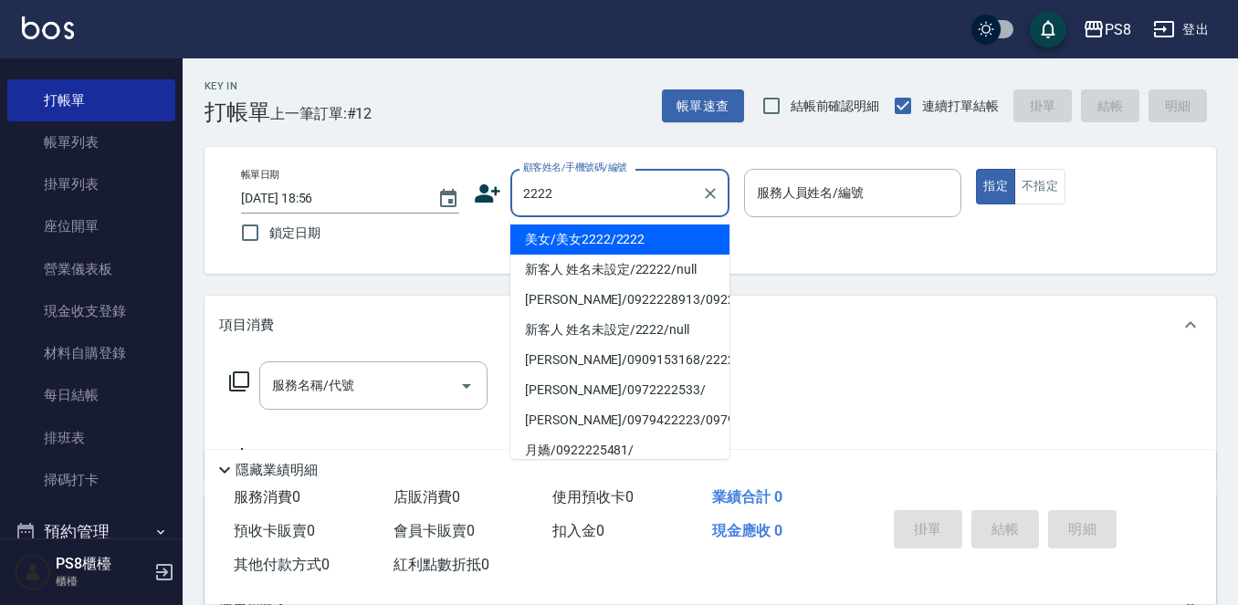
click at [632, 237] on li "美女/美女2222/2222" at bounding box center [619, 240] width 219 height 30
type input "美女/美女2222/2222"
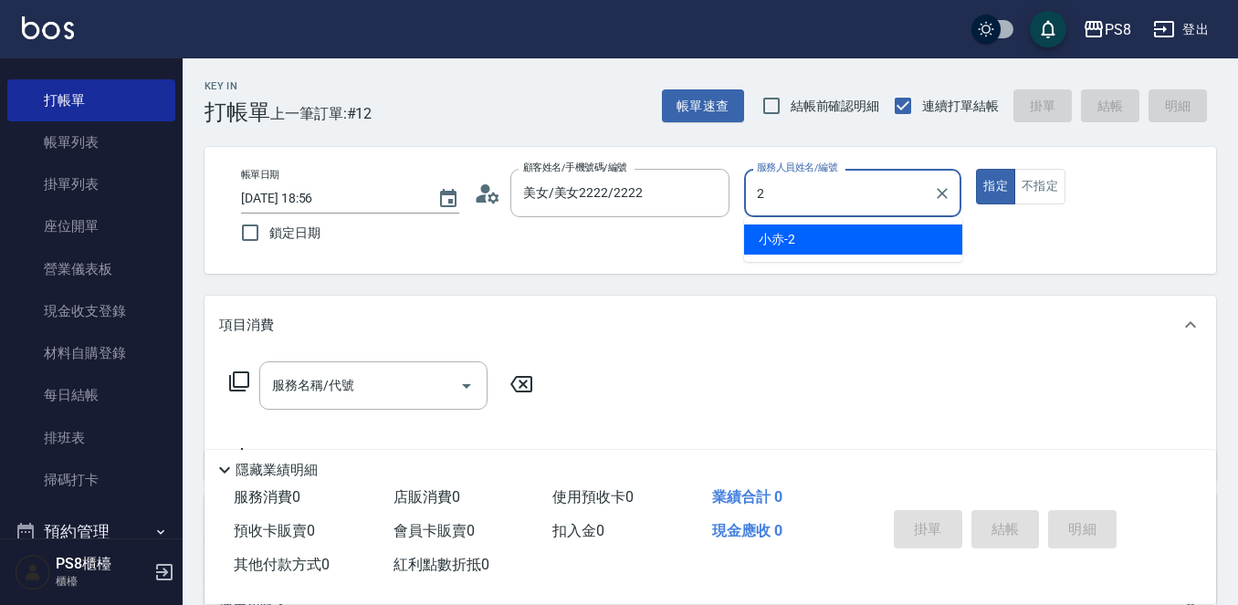
type input "小赤-2"
type button "true"
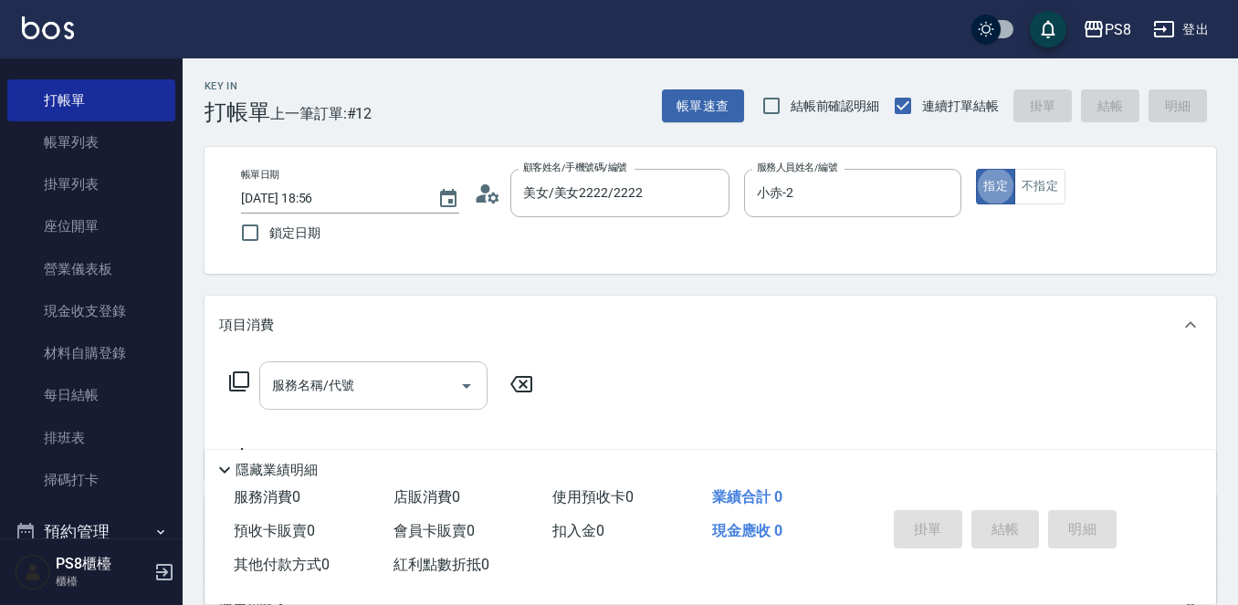
click at [374, 379] on input "服務名稱/代號" at bounding box center [359, 386] width 184 height 32
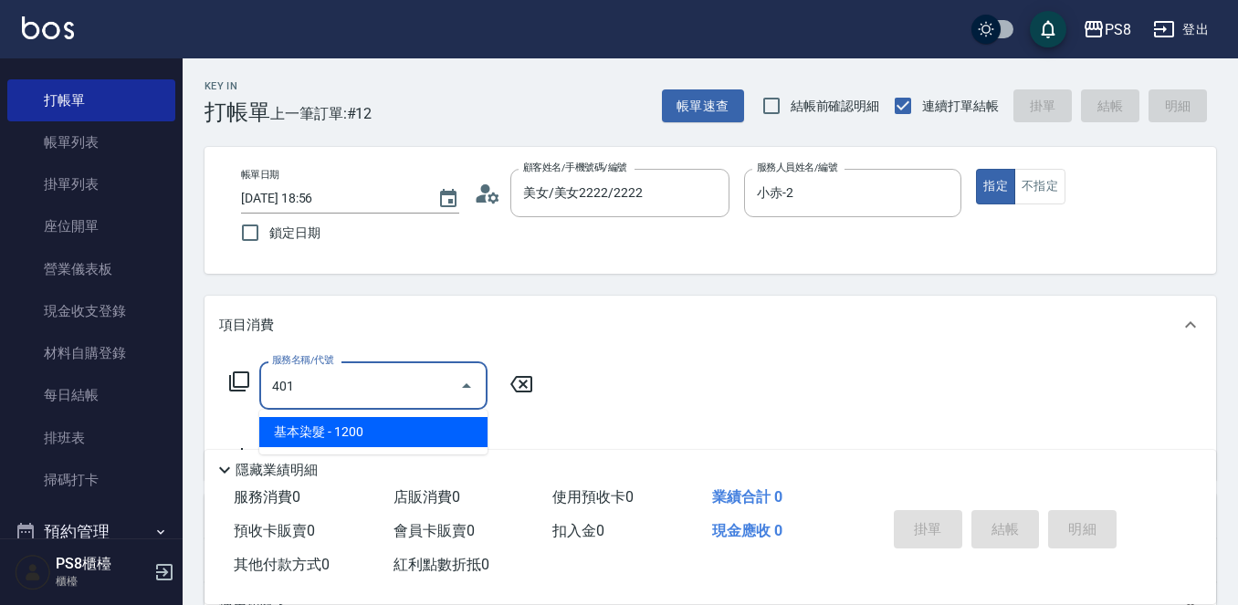
type input "基本染髮(401)"
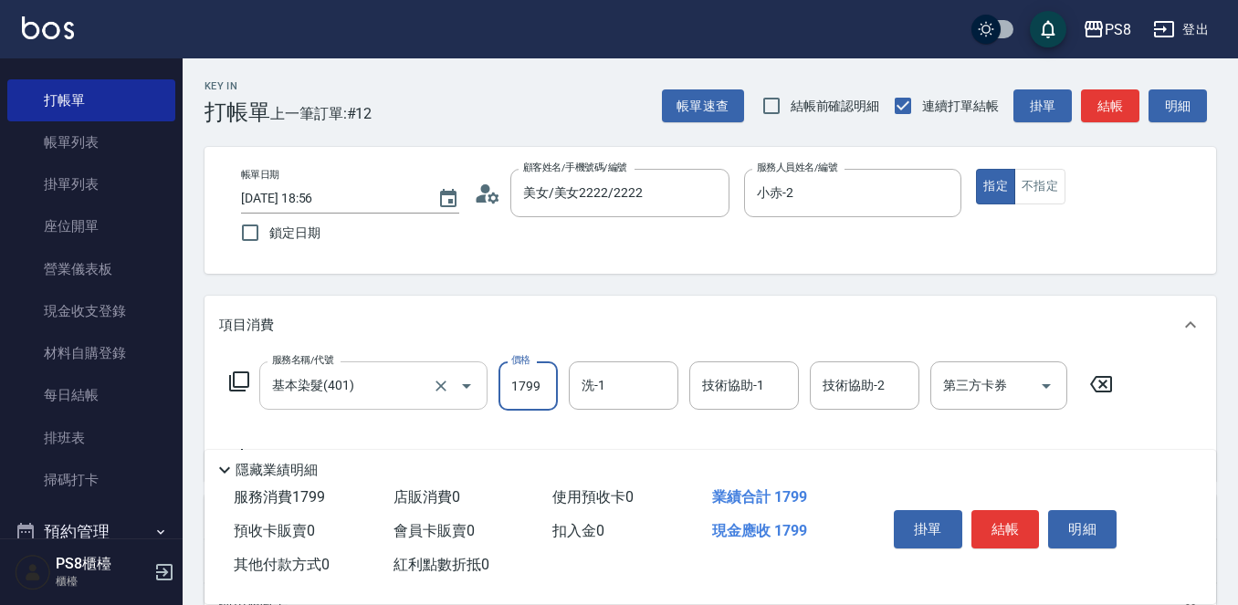
type input "1799"
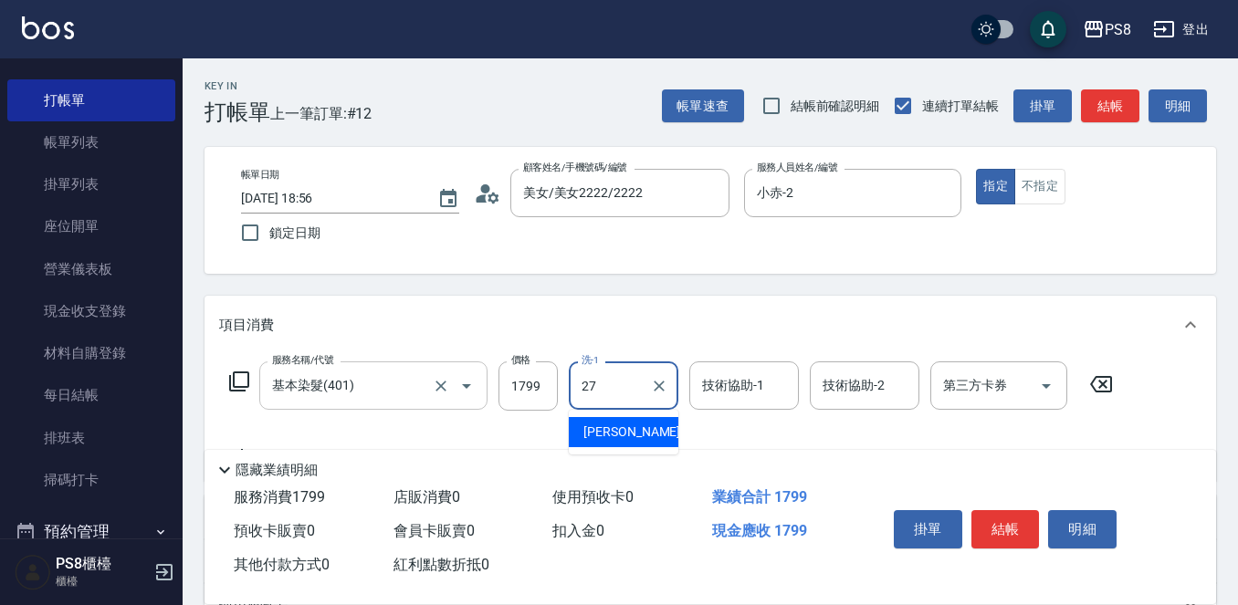
type input "Barry-27"
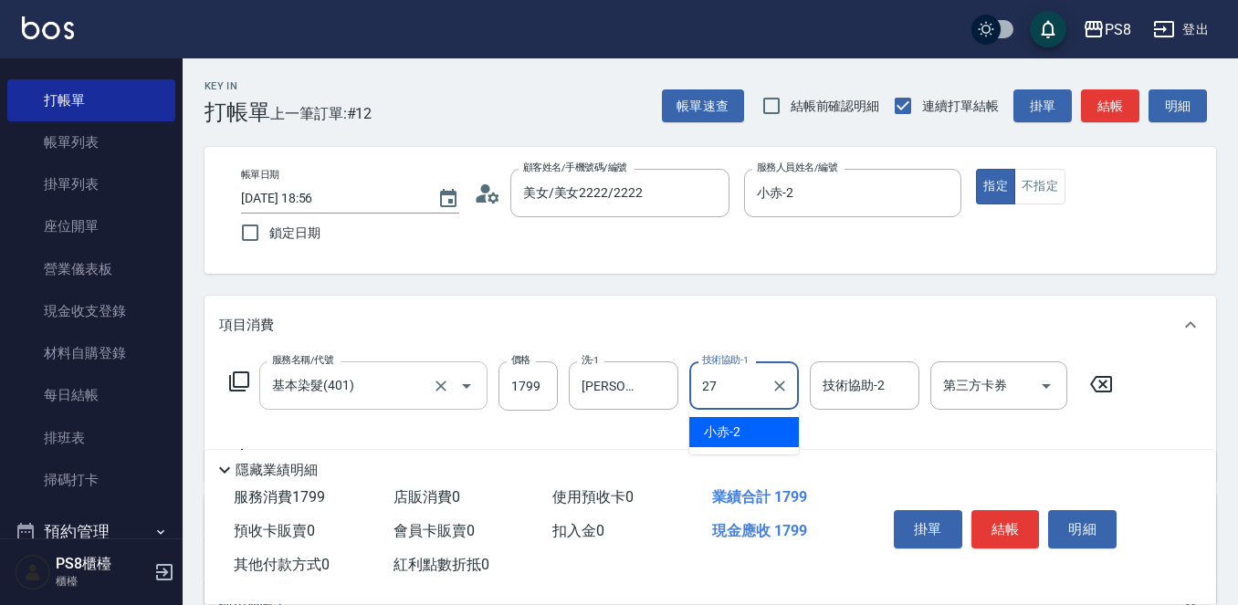
type input "Barry-27"
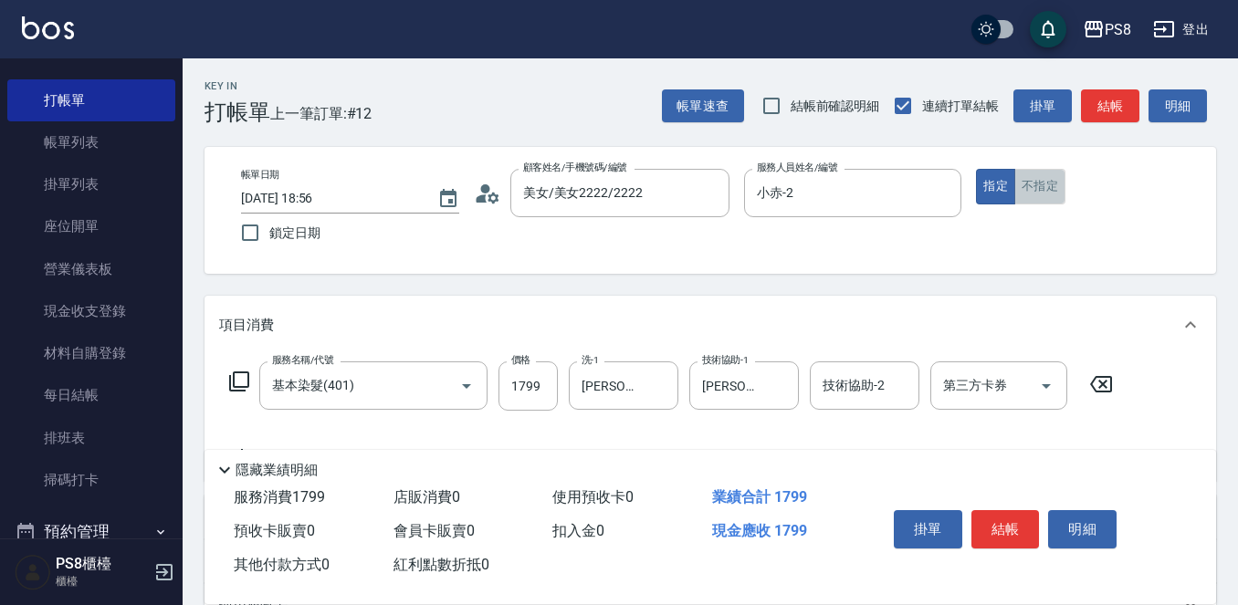
click at [1032, 190] on button "不指定" at bounding box center [1039, 187] width 51 height 36
click at [1019, 519] on button "結帳" at bounding box center [1005, 529] width 68 height 38
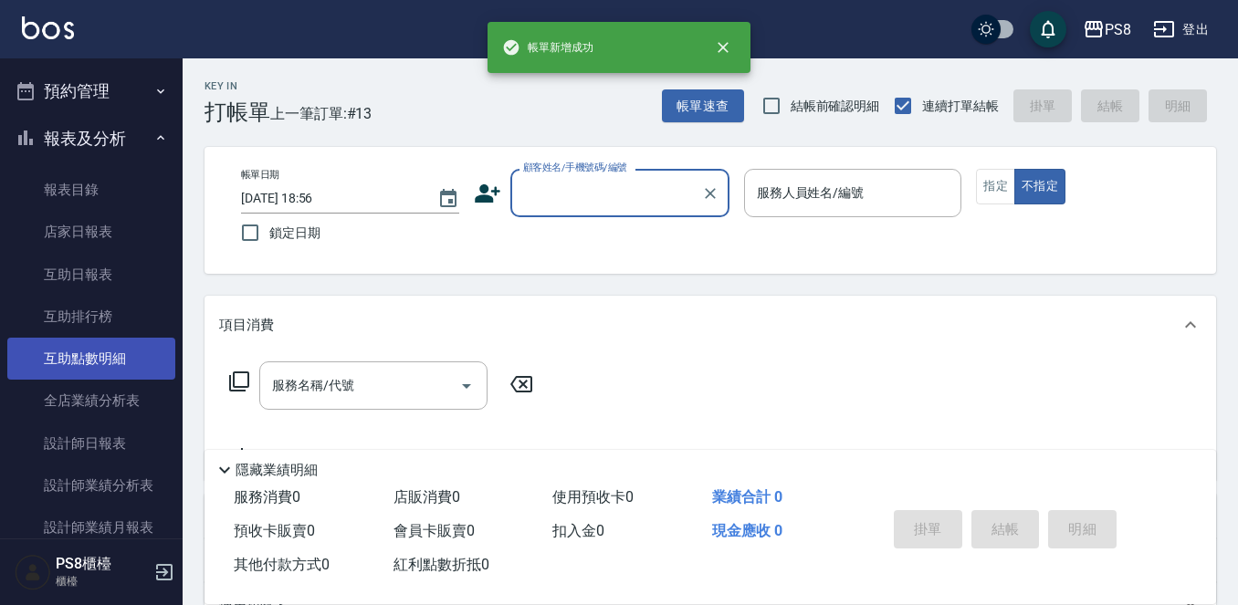
scroll to position [589, 0]
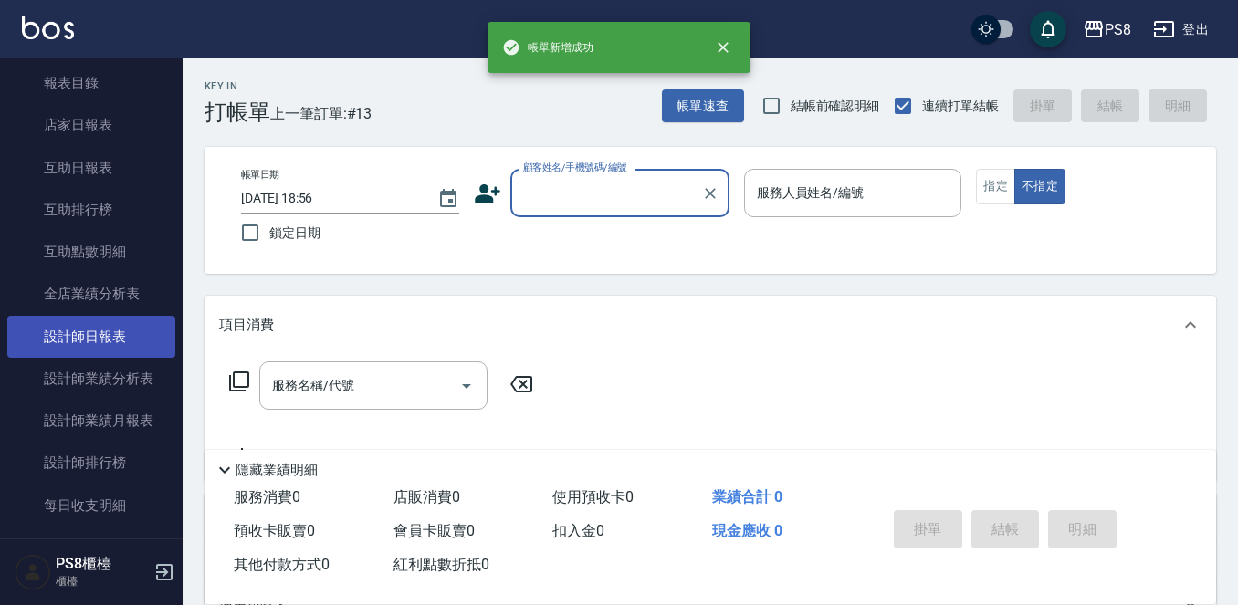
click at [114, 326] on link "設計師日報表" at bounding box center [91, 337] width 168 height 42
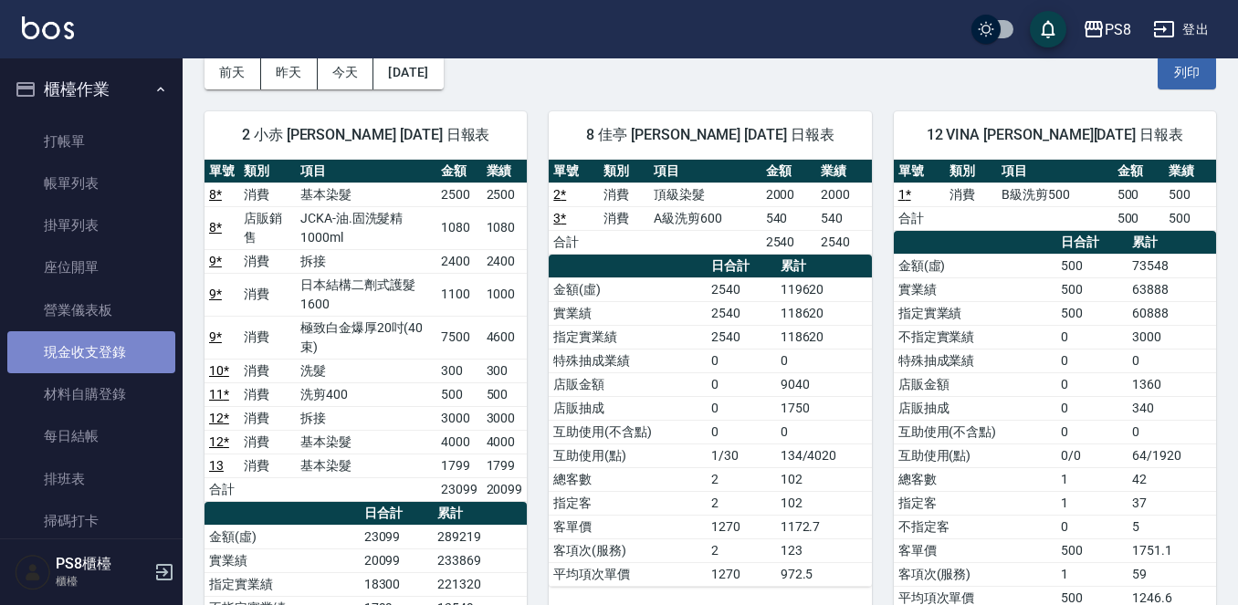
click at [111, 354] on link "現金收支登錄" at bounding box center [91, 352] width 168 height 42
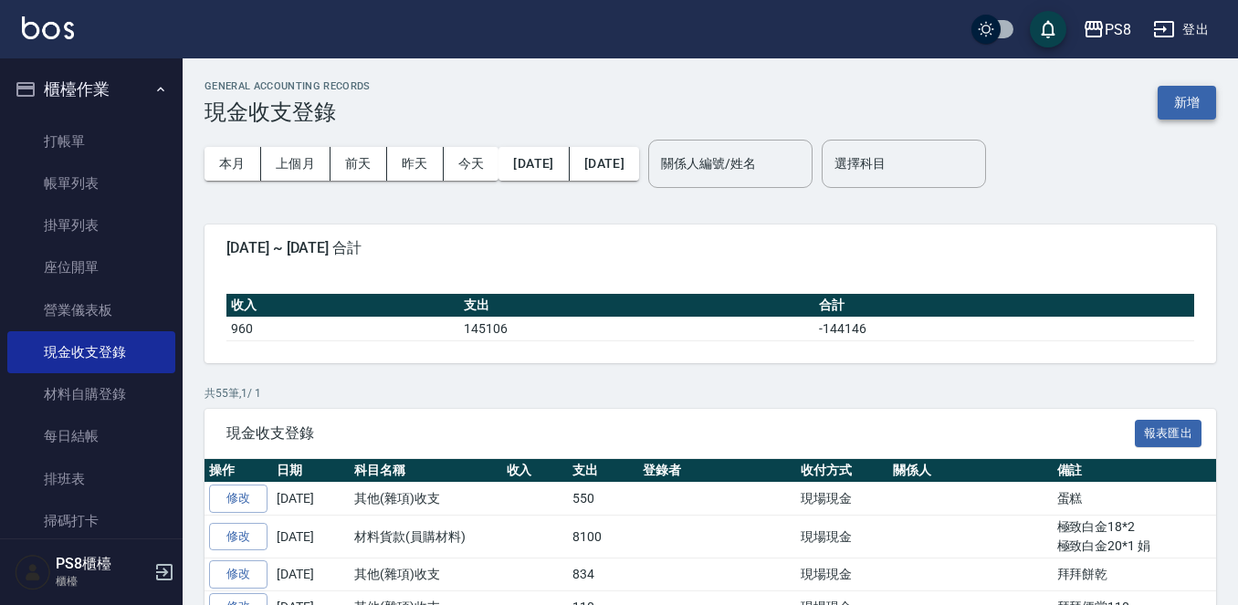
click at [1197, 99] on button "新增" at bounding box center [1186, 103] width 58 height 34
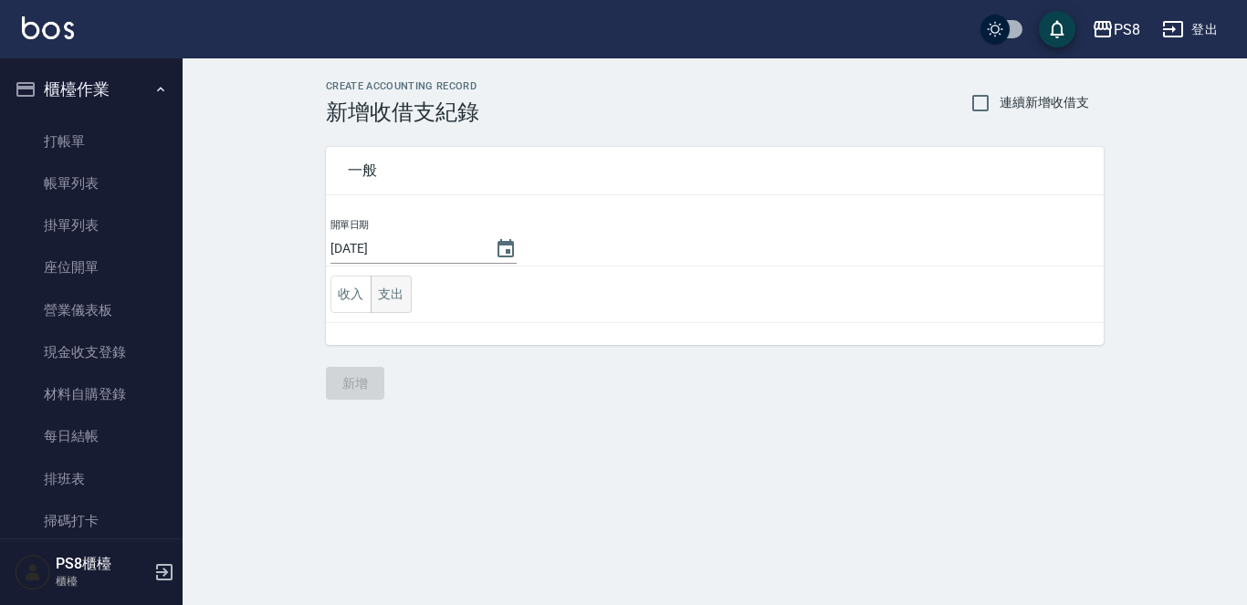
click at [409, 302] on button "支出" at bounding box center [391, 294] width 41 height 37
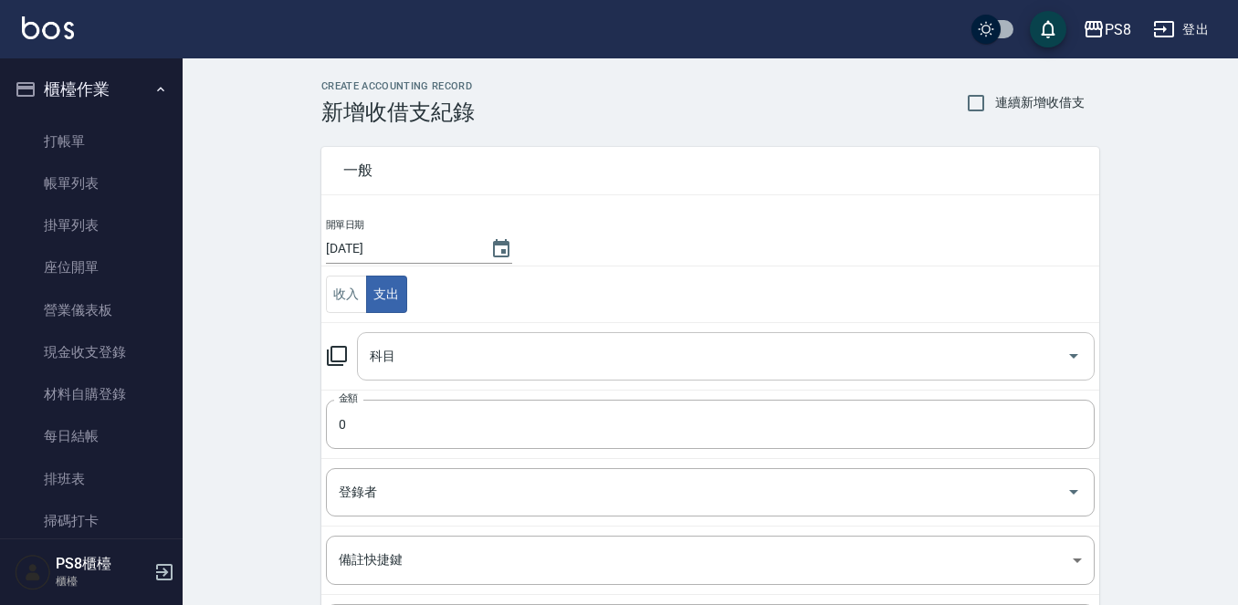
click at [409, 372] on div "科目" at bounding box center [726, 356] width 738 height 48
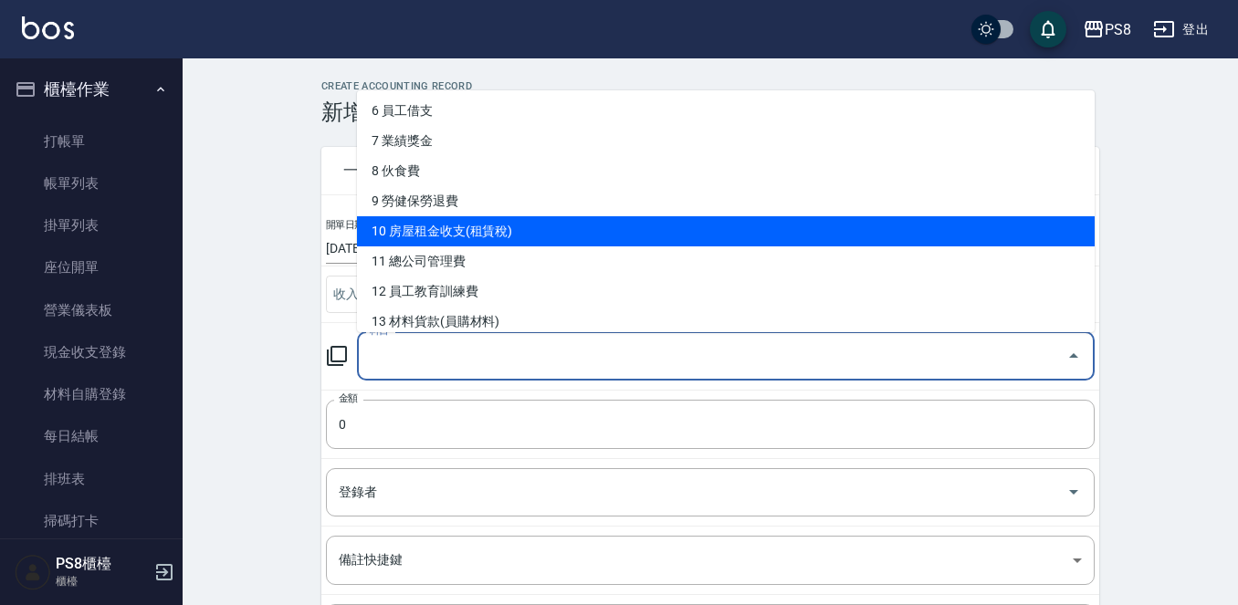
scroll to position [274, 0]
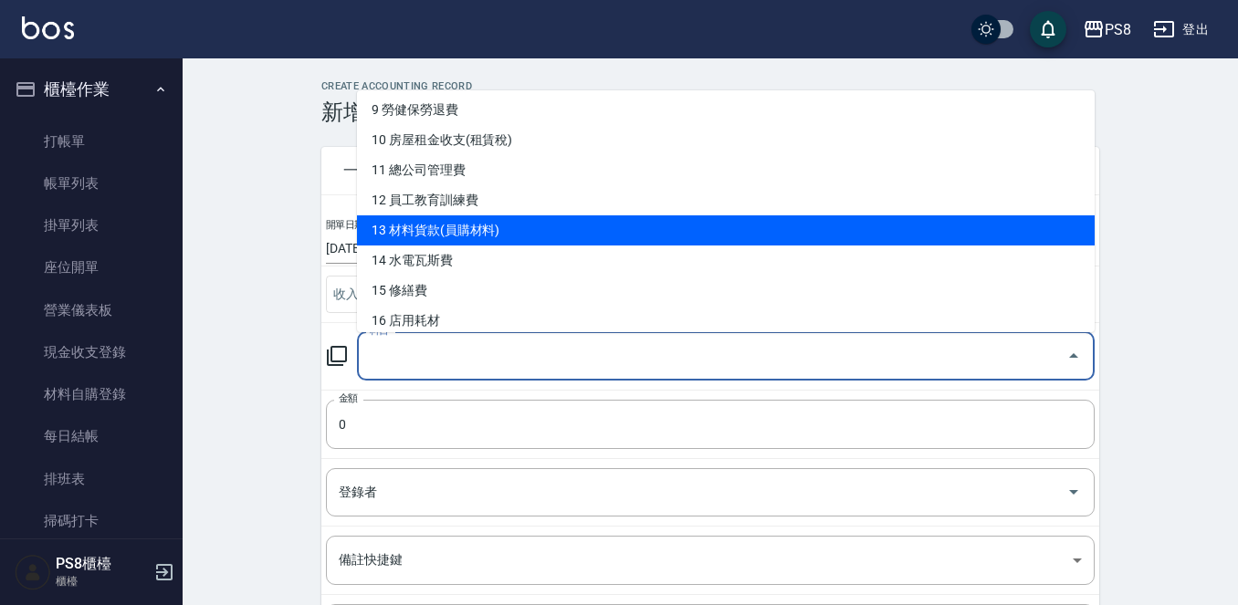
click at [493, 223] on li "13 材料貨款(員購材料)" at bounding box center [726, 230] width 738 height 30
type input "13 材料貨款(員購材料)"
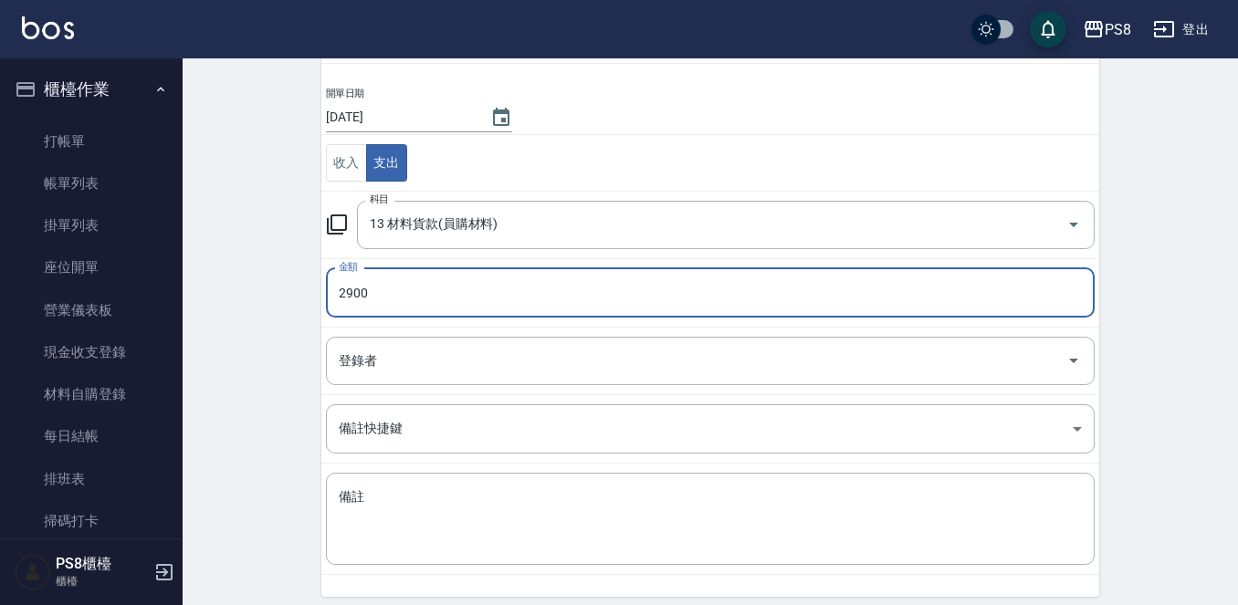
scroll to position [201, 0]
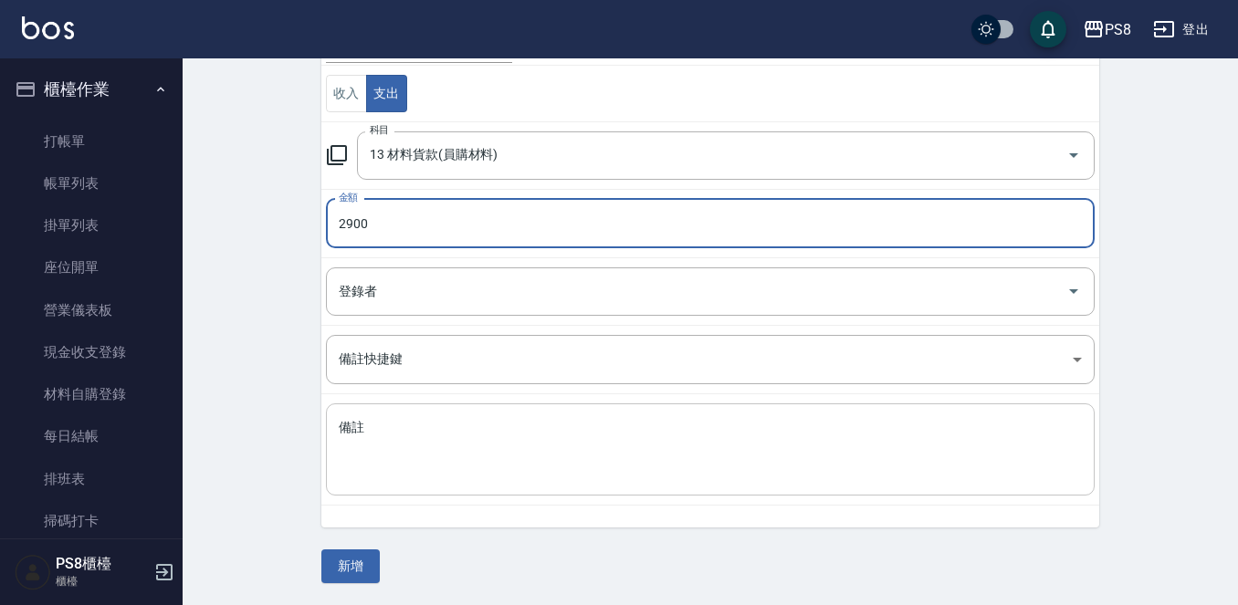
type input "2900"
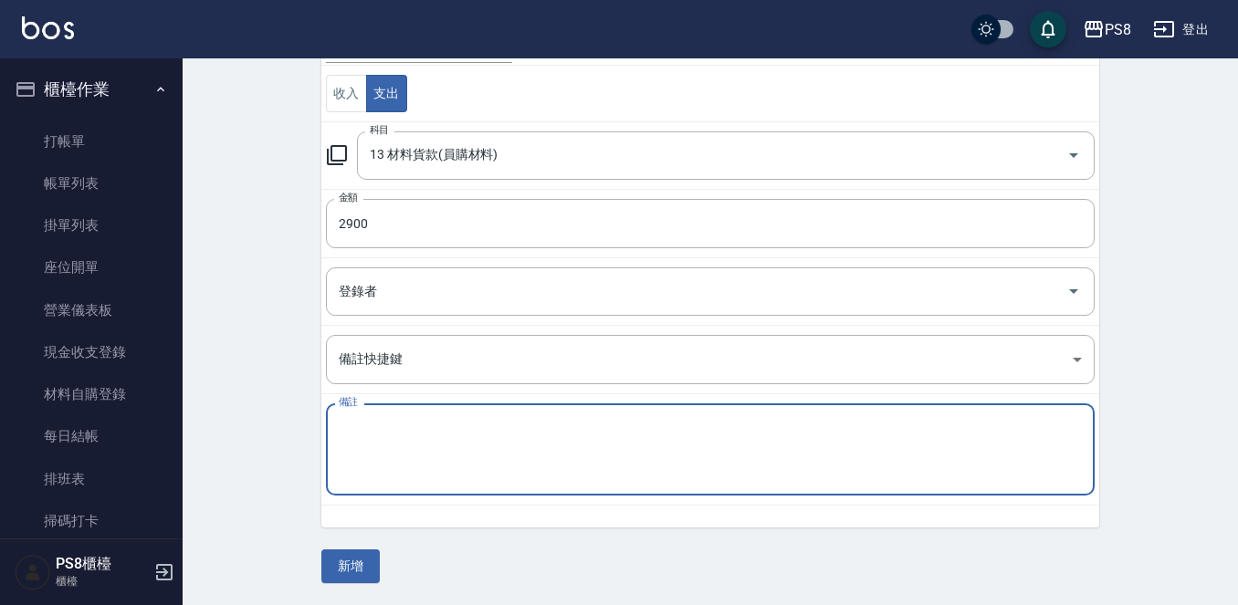
click at [420, 455] on textarea "備註" at bounding box center [710, 450] width 743 height 62
type textarea "r"
type textarea "極致白金20*1 赤"
click at [376, 555] on button "新增" at bounding box center [350, 567] width 58 height 34
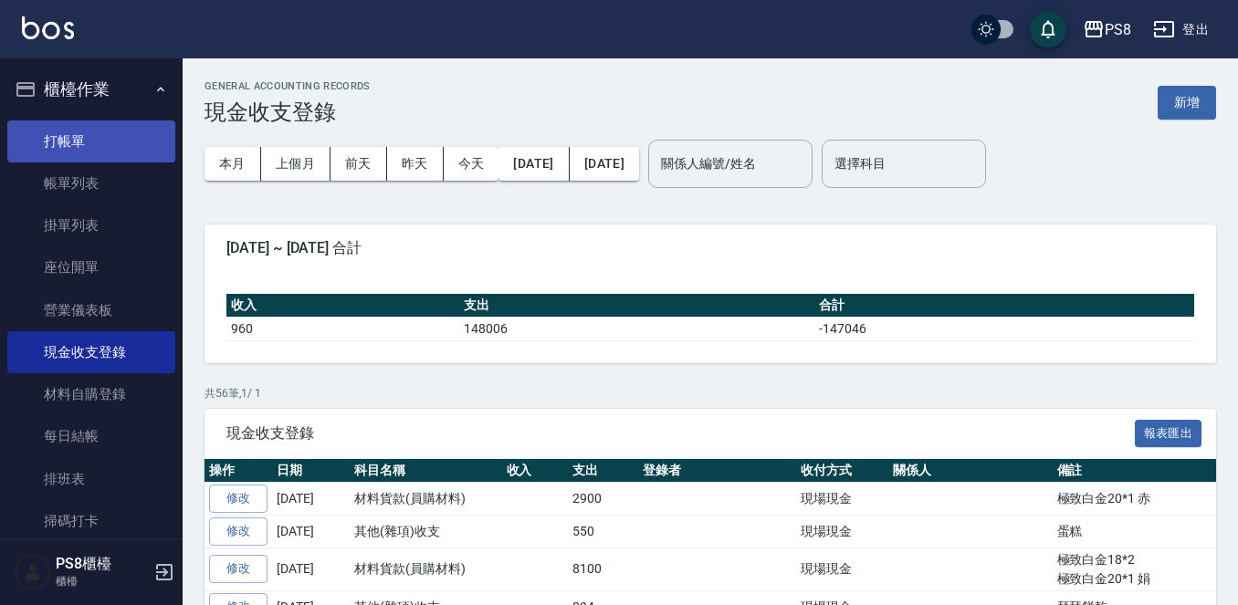
drag, startPoint x: 125, startPoint y: 134, endPoint x: 194, endPoint y: 126, distance: 69.0
click at [124, 134] on link "打帳單" at bounding box center [91, 141] width 168 height 42
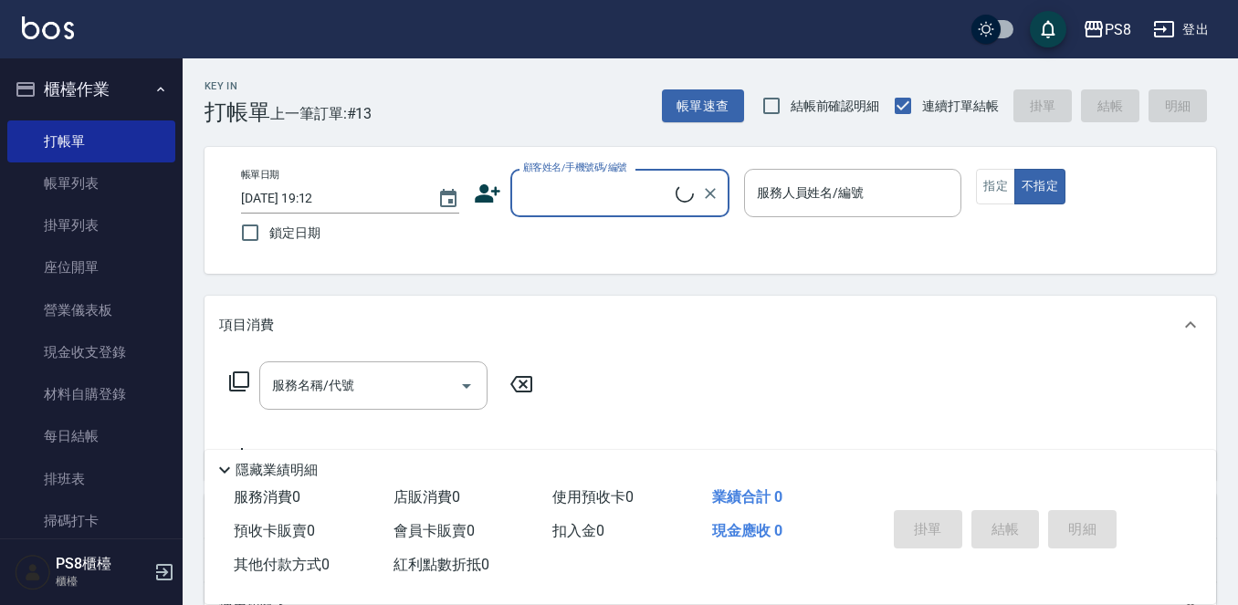
drag, startPoint x: 550, startPoint y: 198, endPoint x: 563, endPoint y: 155, distance: 45.0
click at [551, 195] on input "顧客姓名/手機號碼/編號" at bounding box center [596, 193] width 157 height 32
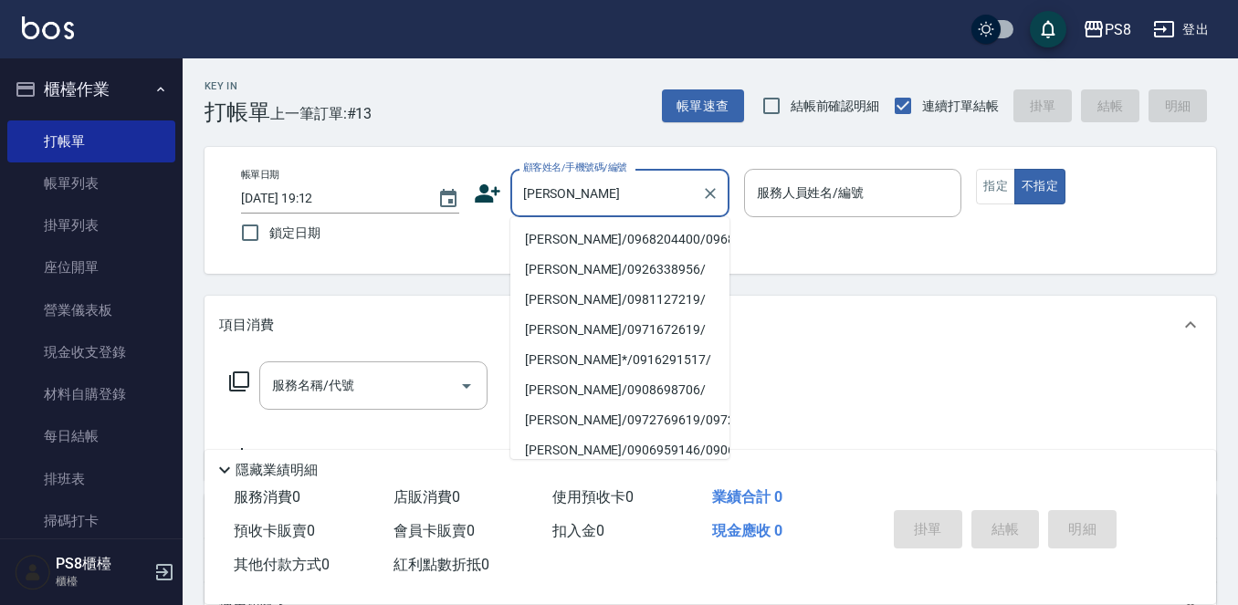
click at [593, 246] on li "陳品樺/0968204400/0968204400" at bounding box center [619, 240] width 219 height 30
type input "陳品樺/0968204400/0968204400"
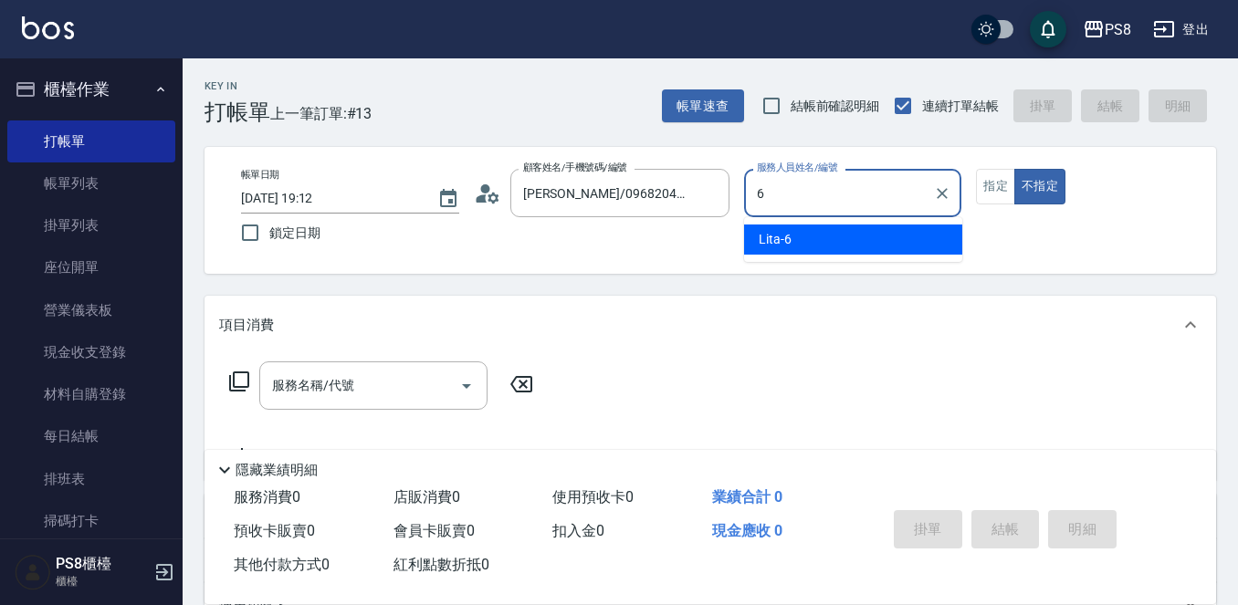
type input "Lita-6"
type button "false"
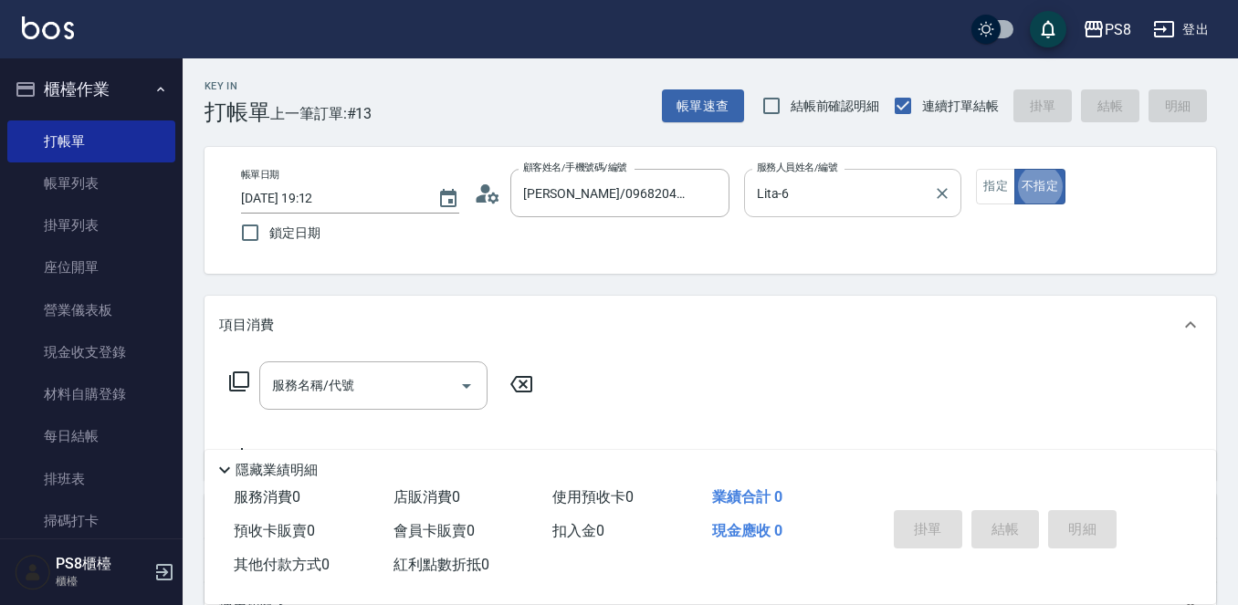
click at [957, 180] on div "Lita-6 服務人員姓名/編號" at bounding box center [853, 193] width 218 height 48
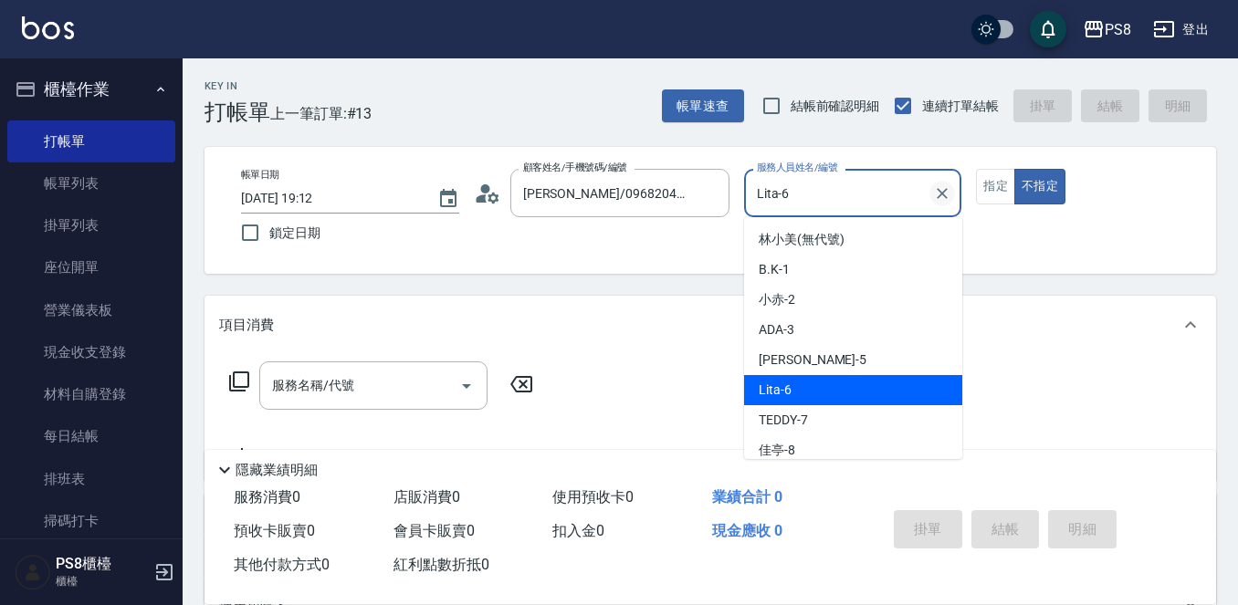
click at [943, 194] on icon "Clear" at bounding box center [942, 193] width 11 height 11
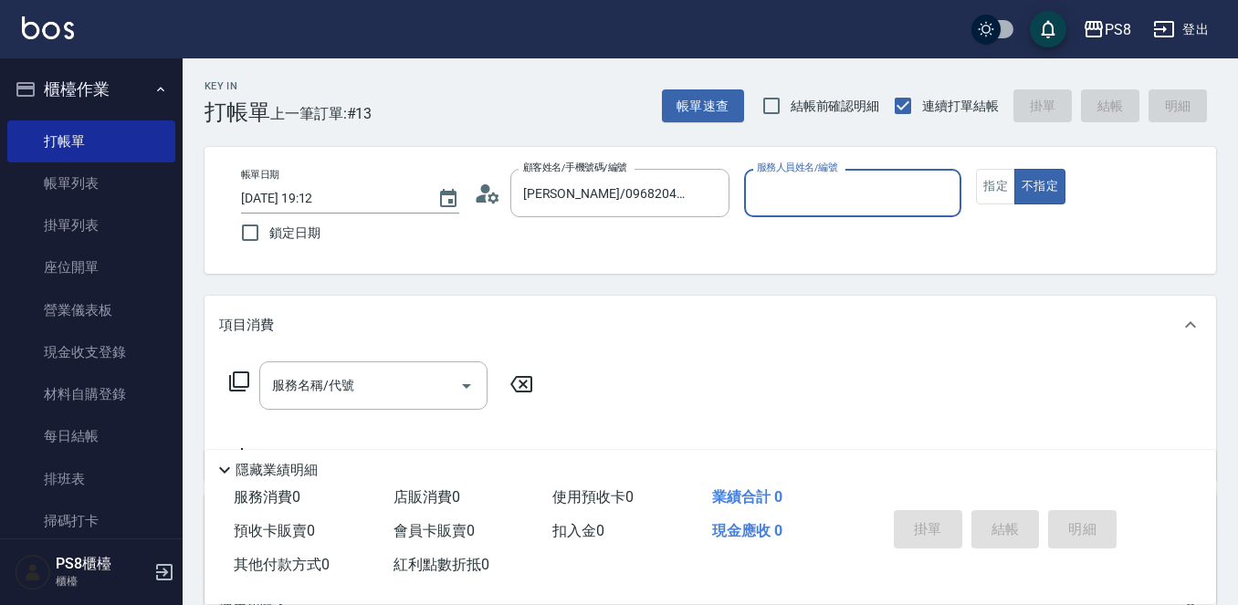
click at [890, 198] on input "服務人員姓名/編號" at bounding box center [853, 193] width 202 height 32
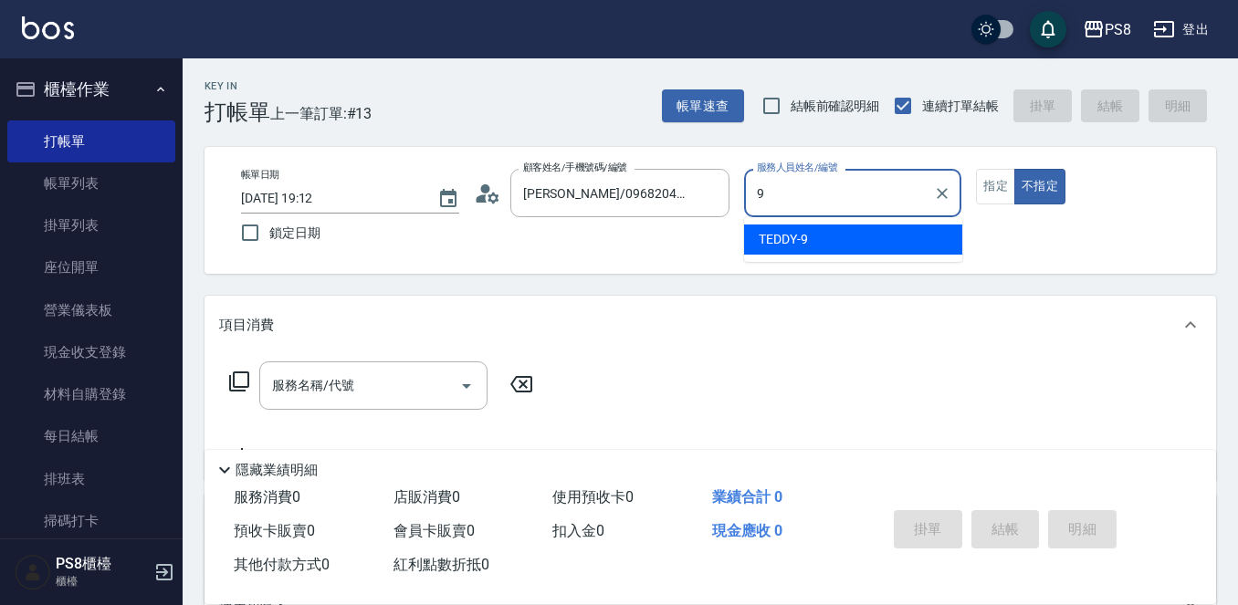
type input "TEDDY-9"
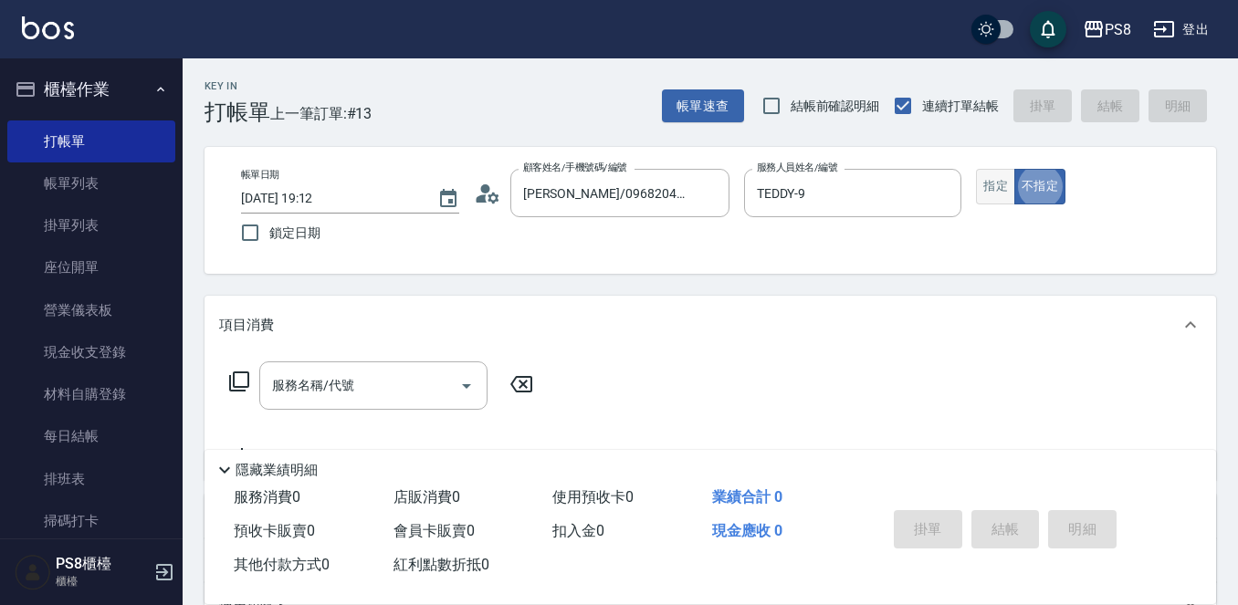
click at [990, 193] on button "指定" at bounding box center [995, 187] width 39 height 36
click at [330, 384] on div "服務名稱/代號 服務名稱/代號" at bounding box center [373, 385] width 228 height 48
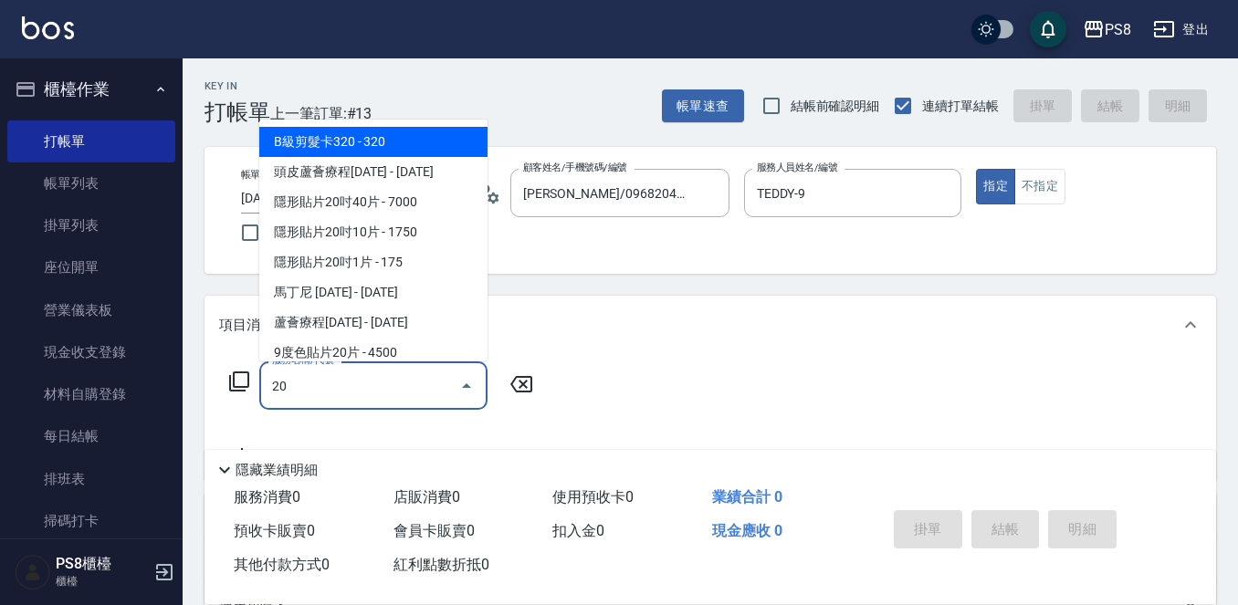
type input "2"
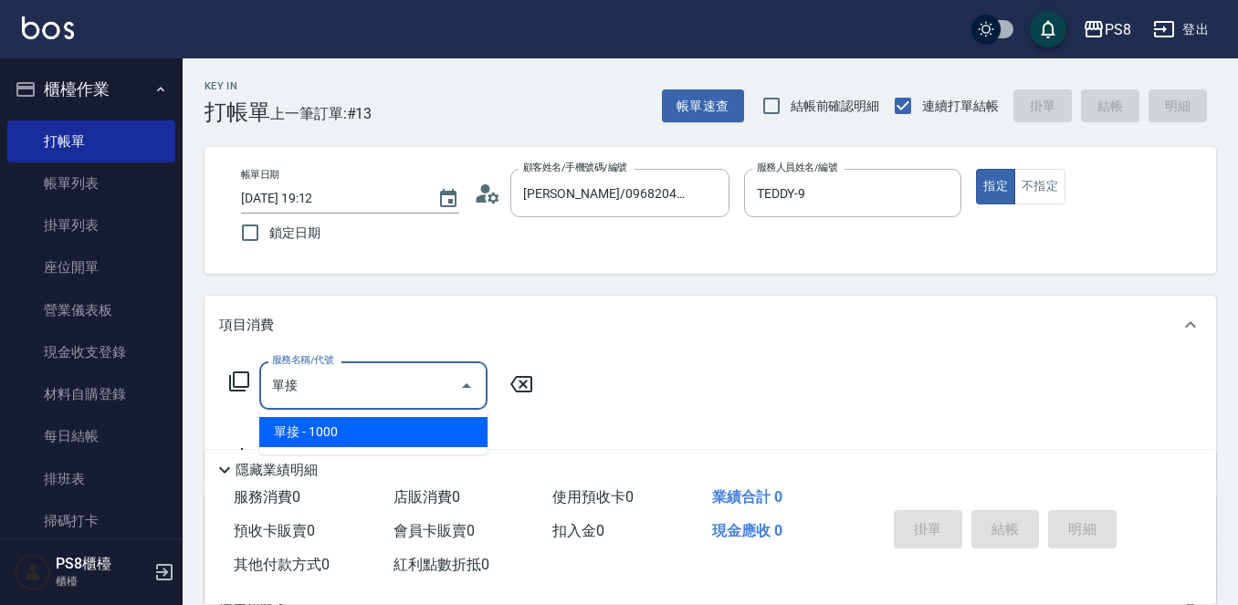
click at [373, 423] on span "單接 - 1000" at bounding box center [373, 432] width 228 height 30
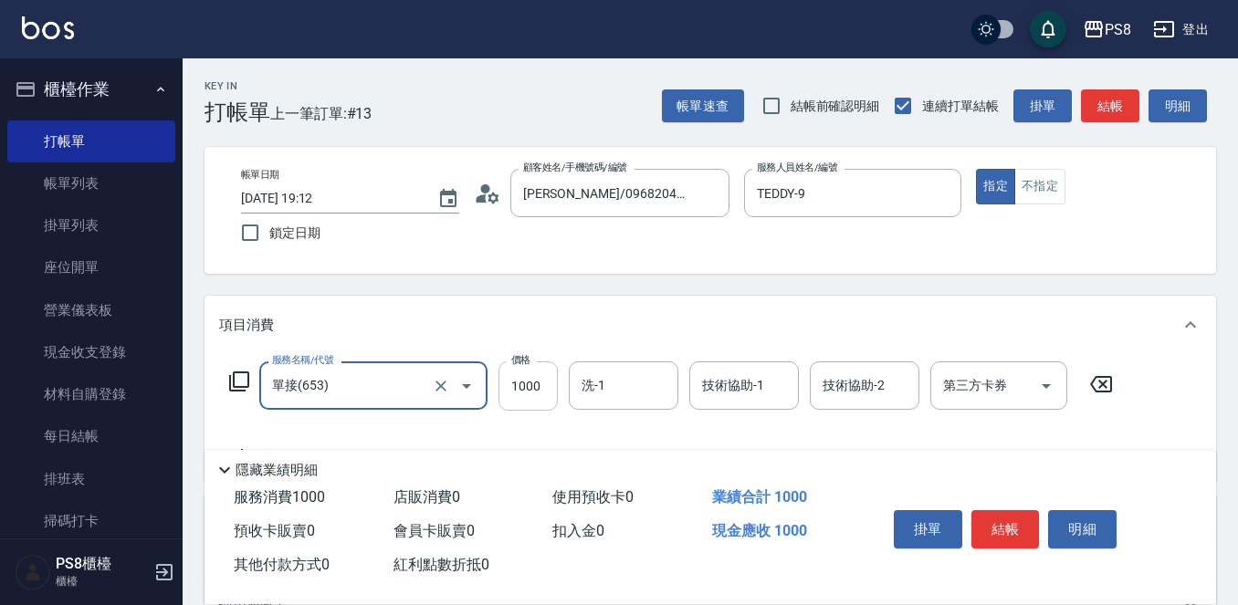
type input "單接(653)"
click at [521, 394] on input "1000" at bounding box center [527, 385] width 59 height 49
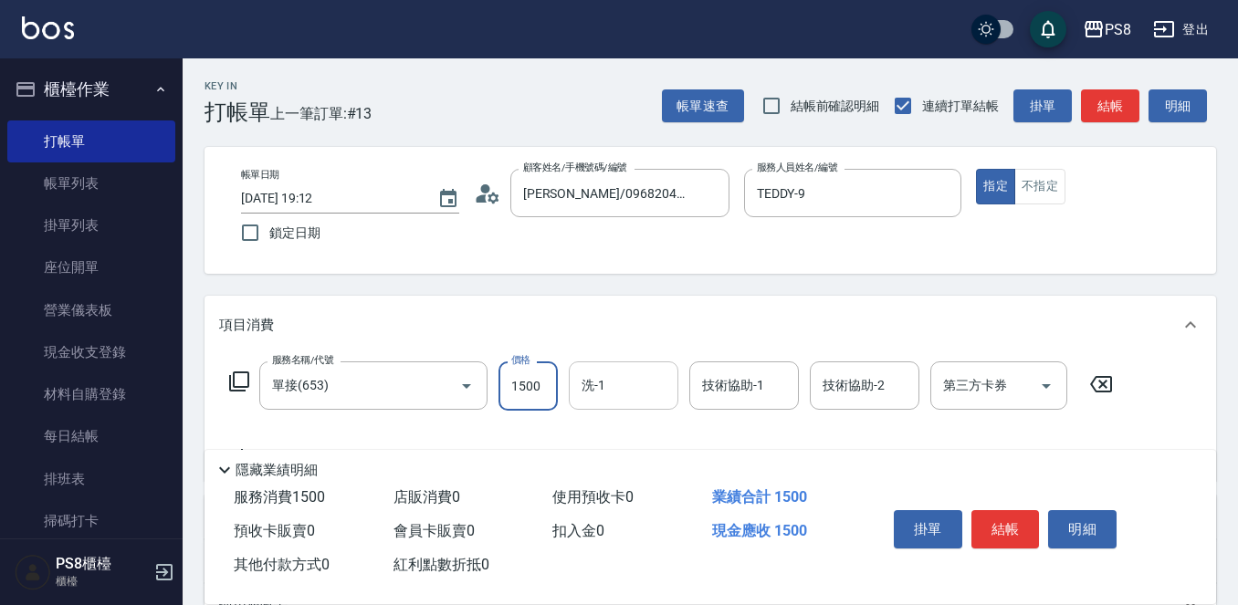
type input "1500"
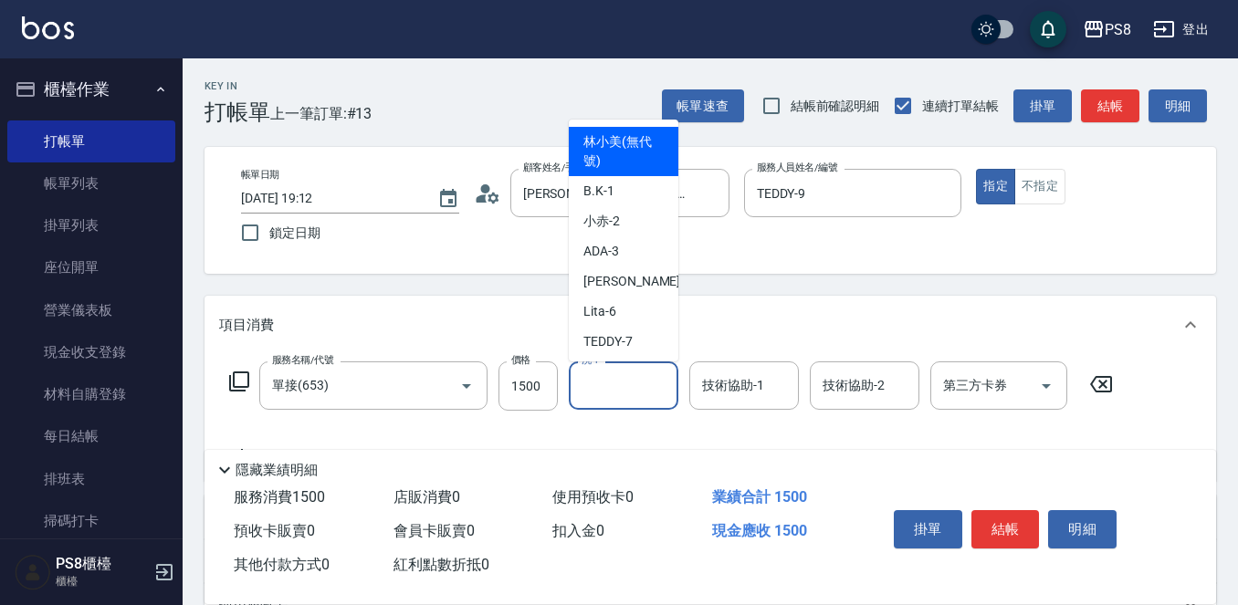
click at [590, 391] on input "洗-1" at bounding box center [623, 386] width 93 height 32
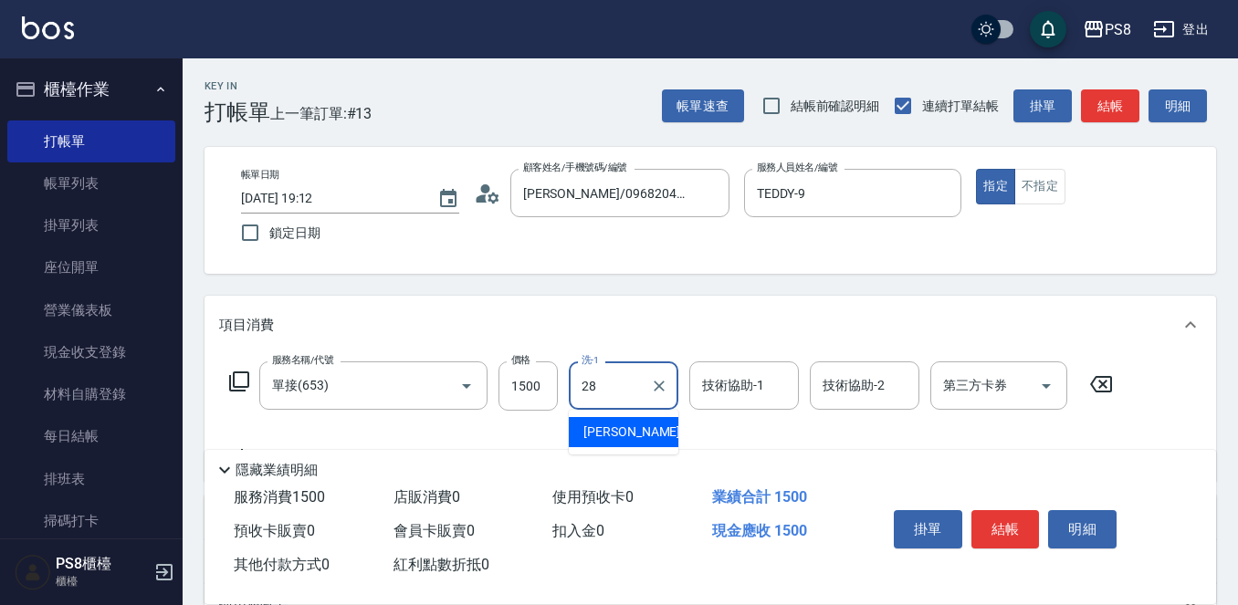
type input "2"
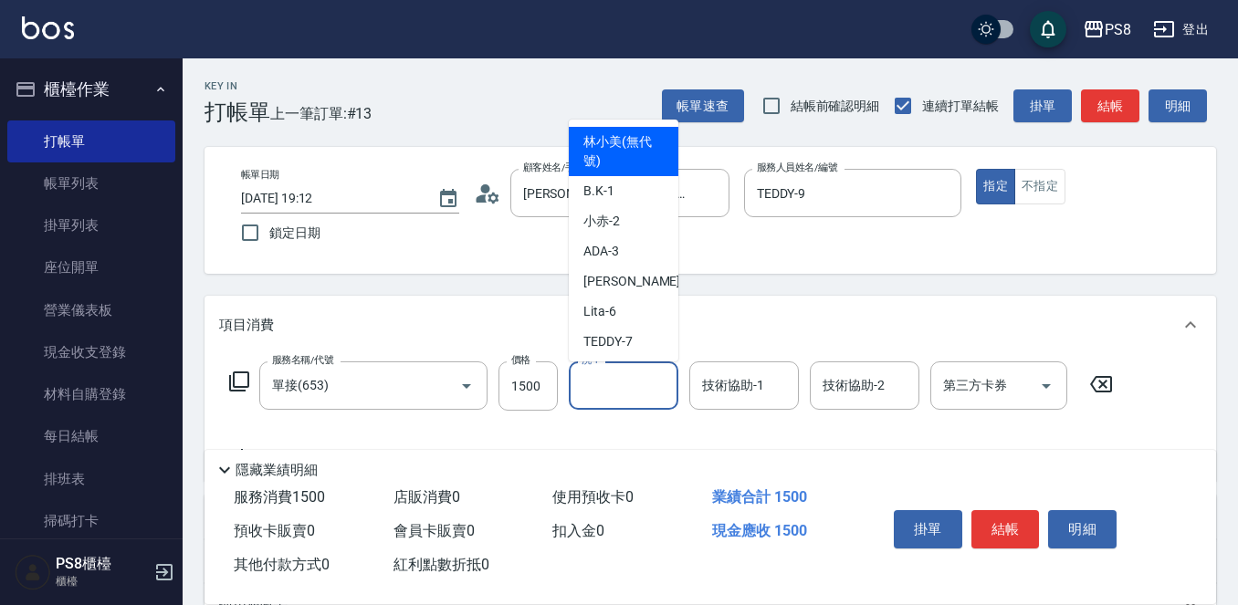
type input "7"
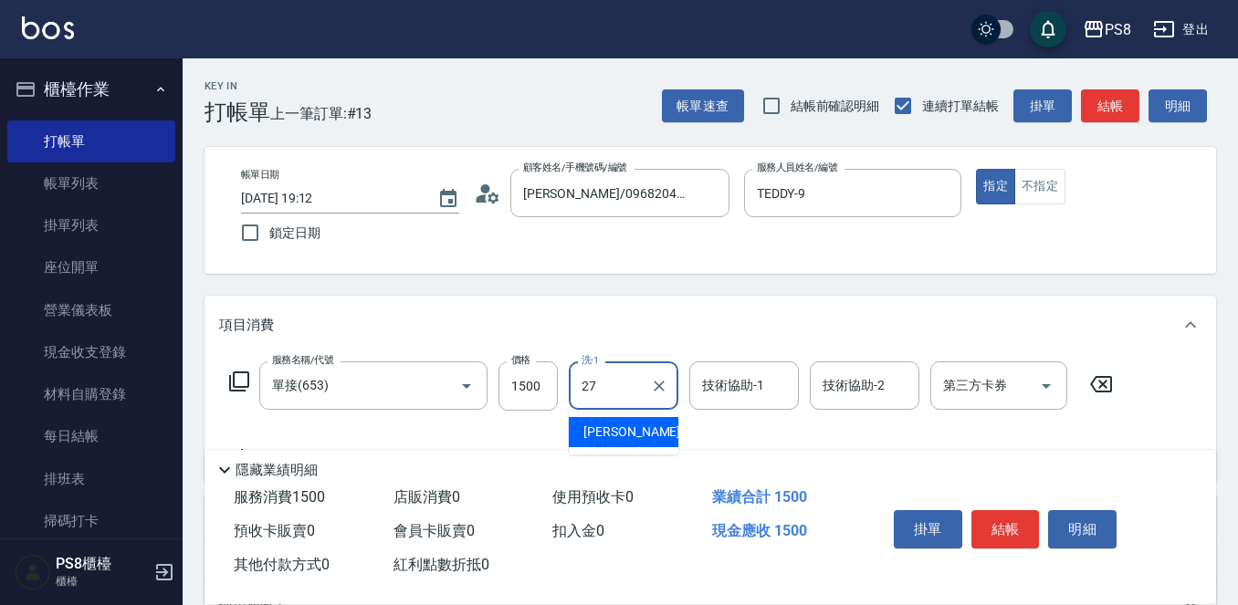
click at [601, 440] on span "Barry -27" at bounding box center [640, 432] width 115 height 19
type input "Barry-27"
click at [774, 388] on input "技術協助-1" at bounding box center [743, 386] width 93 height 32
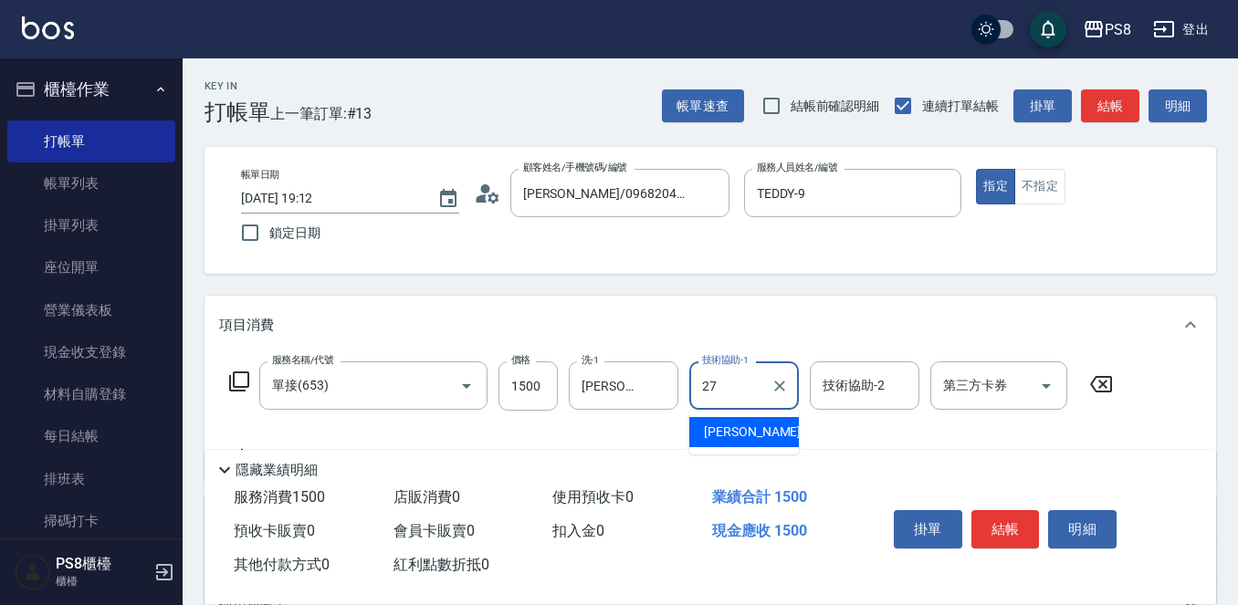
type input "Barry-27"
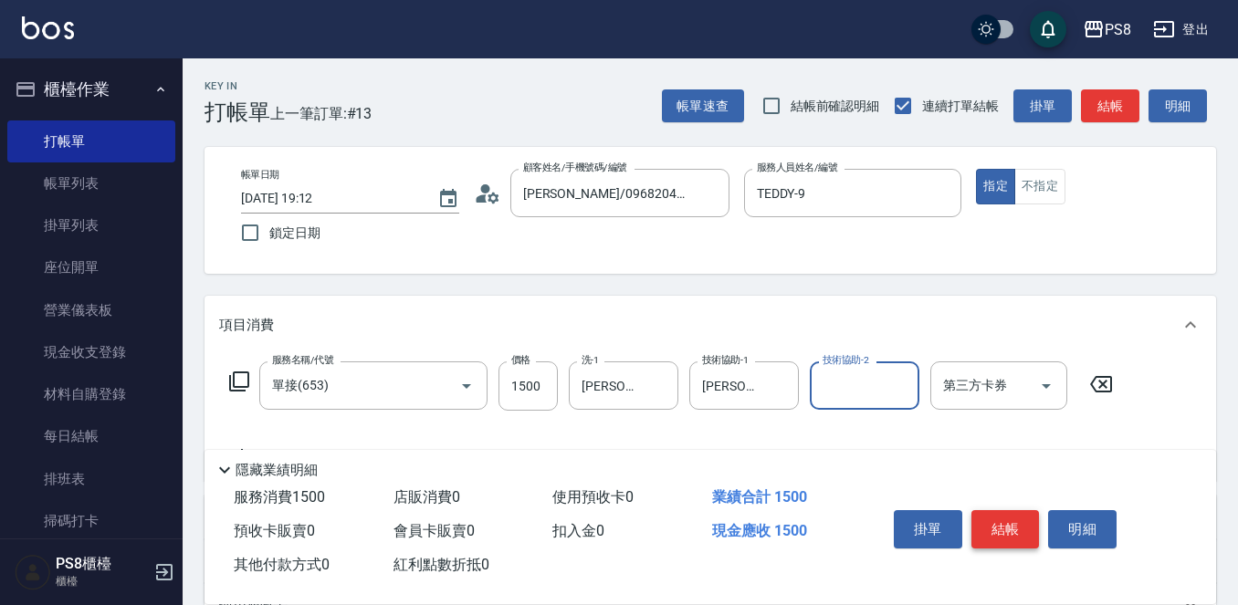
click at [992, 518] on button "結帳" at bounding box center [1005, 529] width 68 height 38
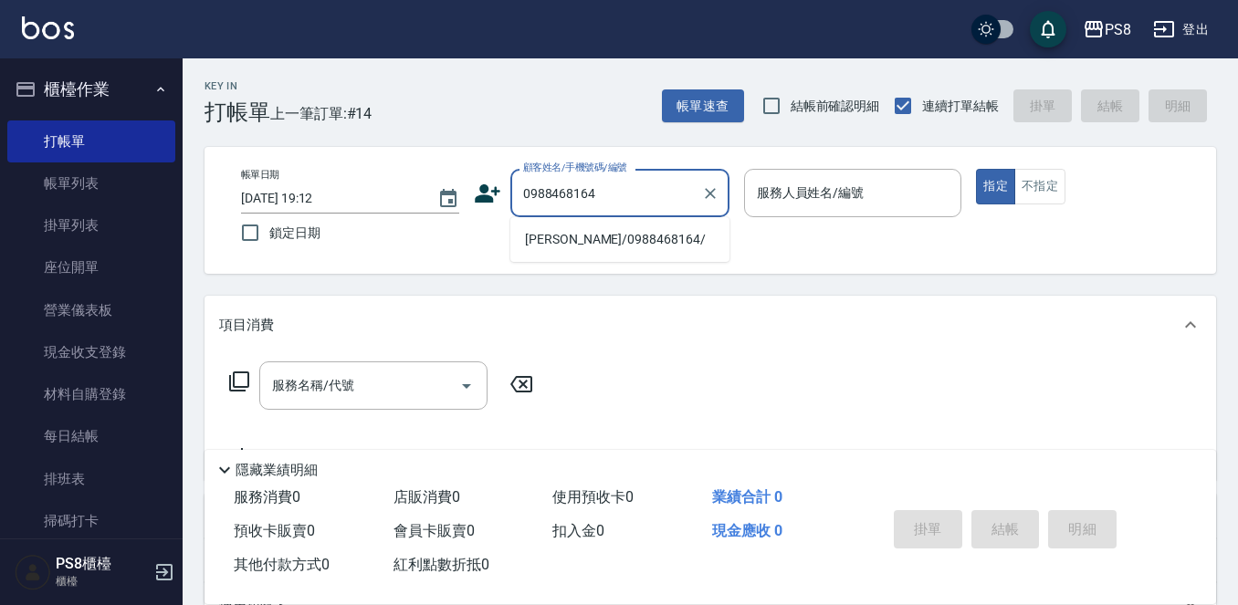
click at [544, 239] on li "程映翎/0988468164/" at bounding box center [619, 240] width 219 height 30
type input "程映翎/0988468164/"
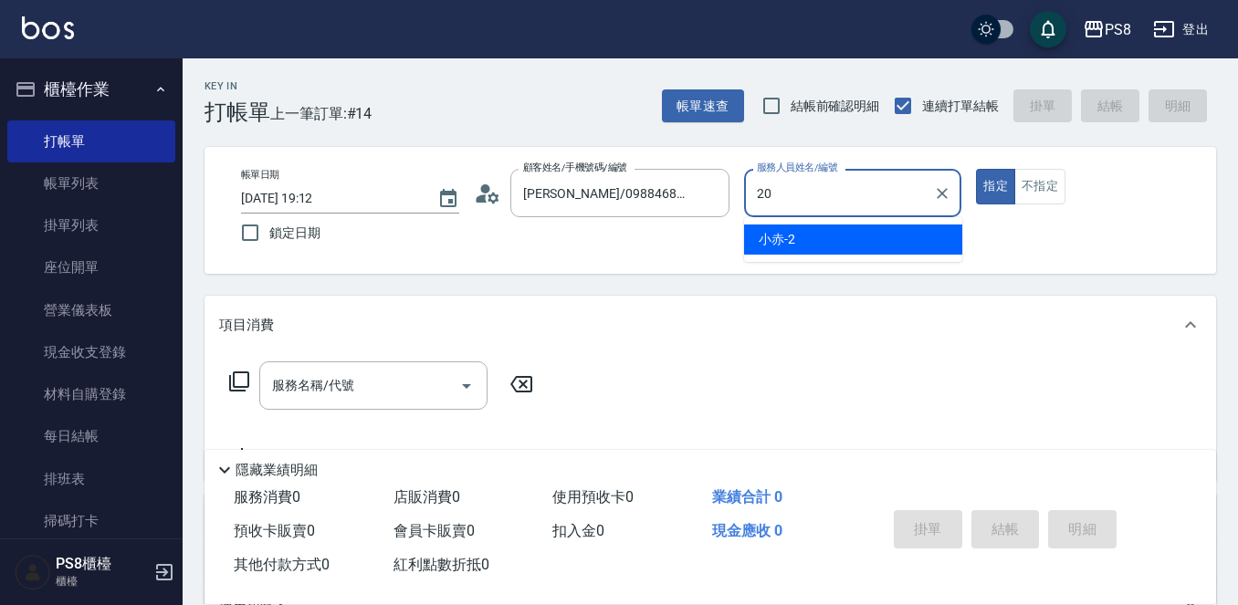
type input "20"
type button "true"
type input "KJ-20"
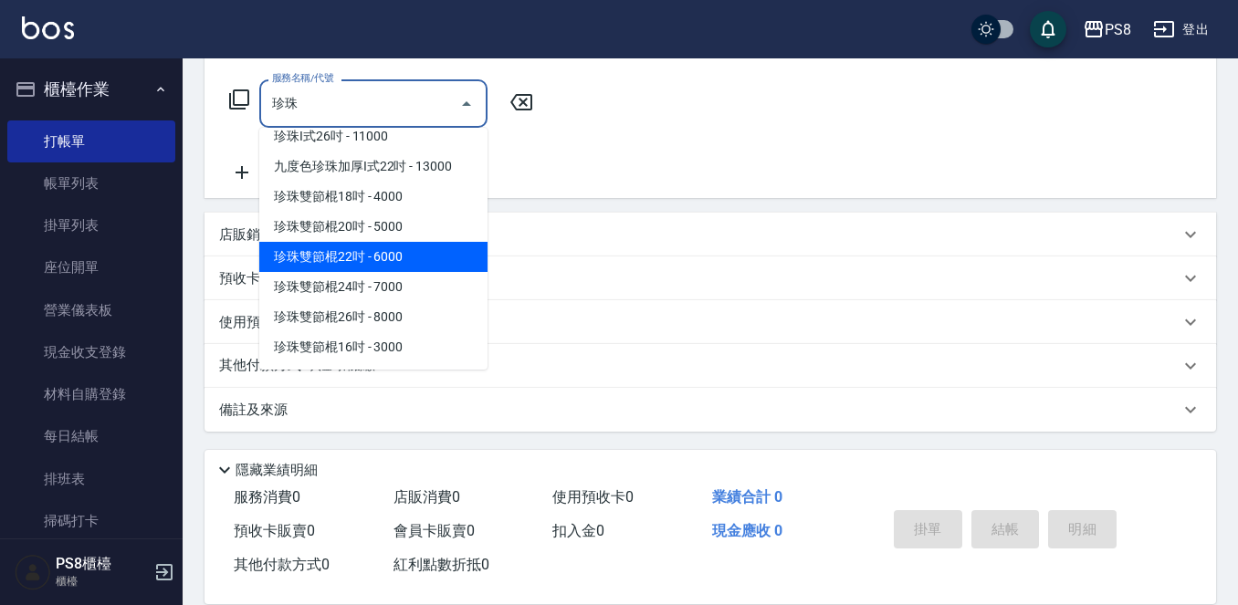
scroll to position [284, 0]
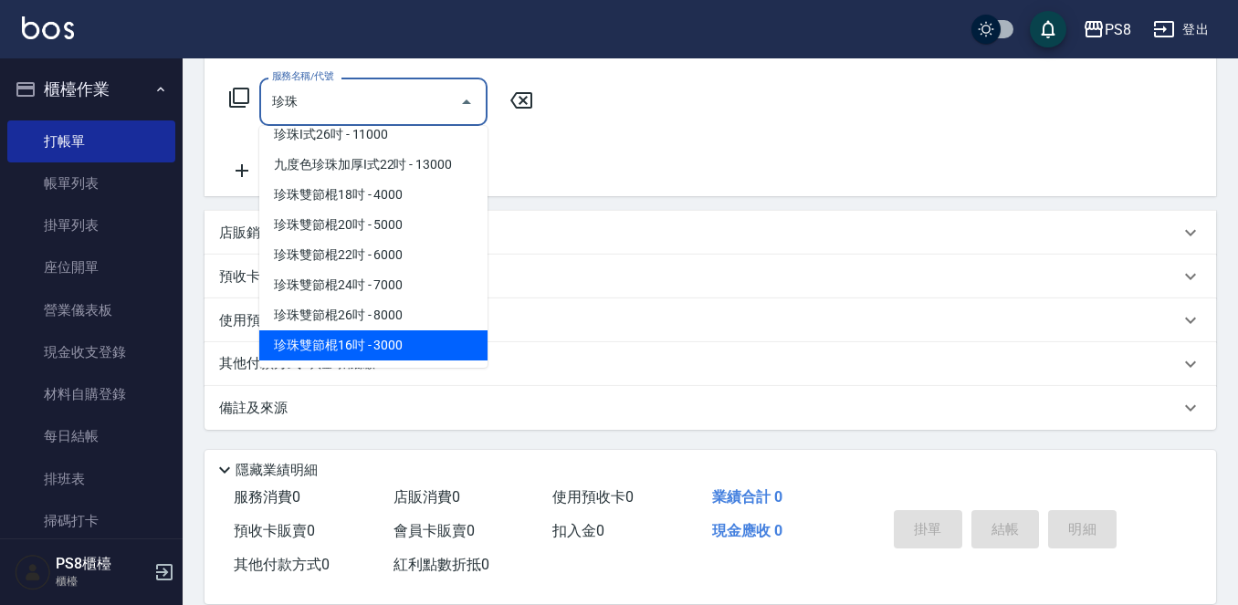
click at [405, 348] on span "珍珠雙節棍16吋 - 3000" at bounding box center [373, 345] width 228 height 30
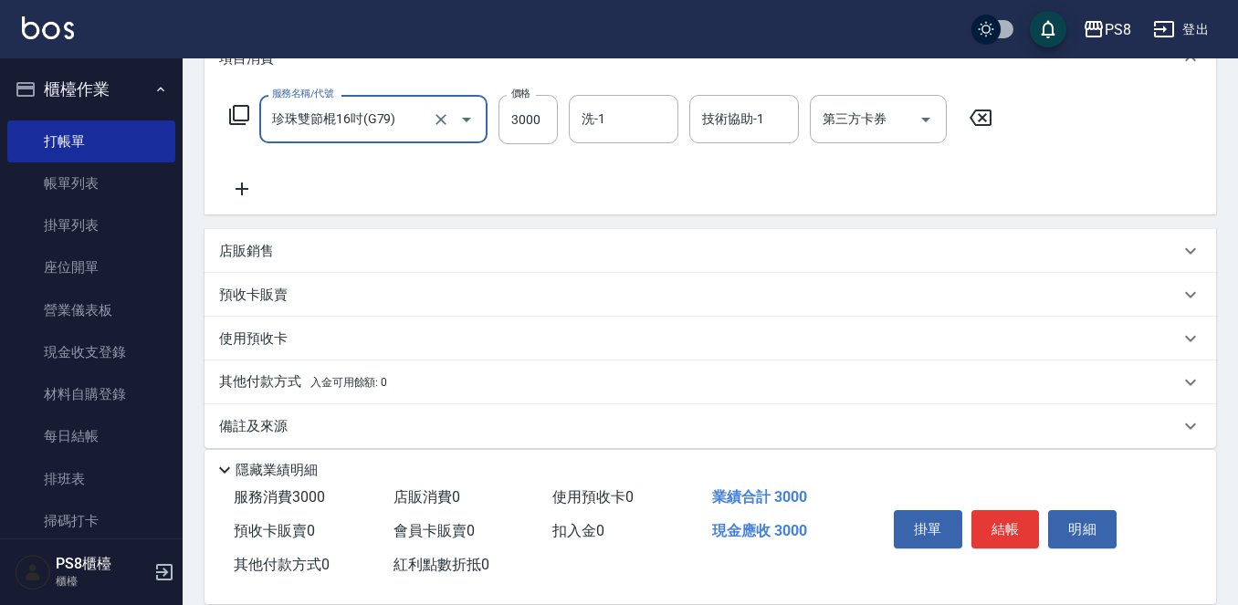
scroll to position [0, 0]
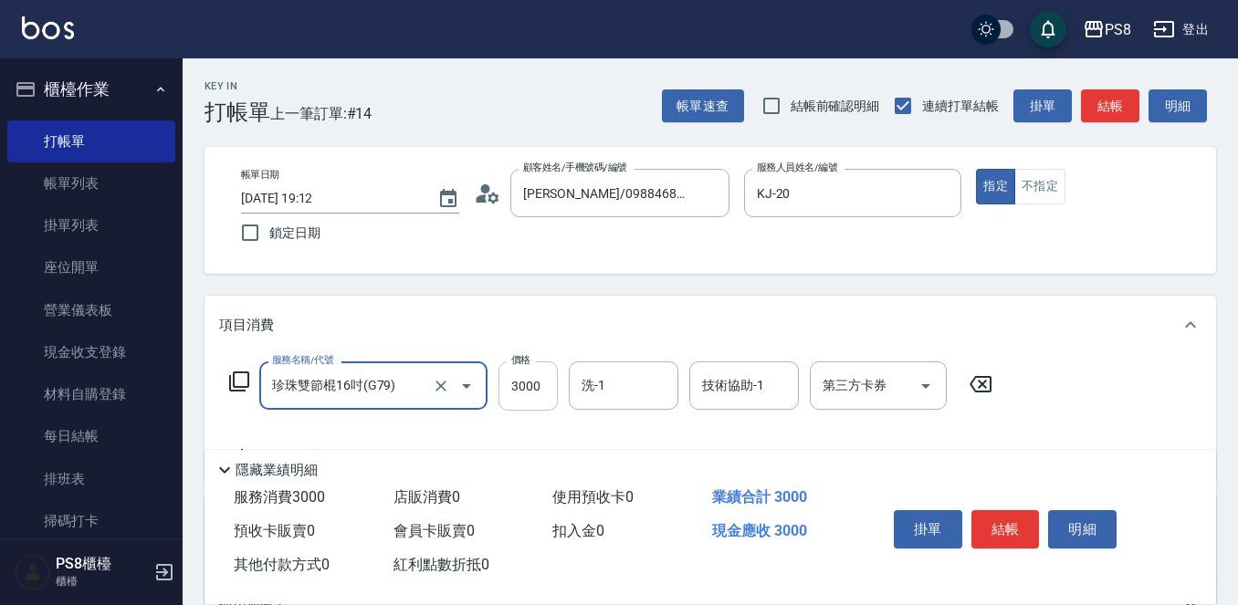
type input "珍珠雙節棍16吋(G79)"
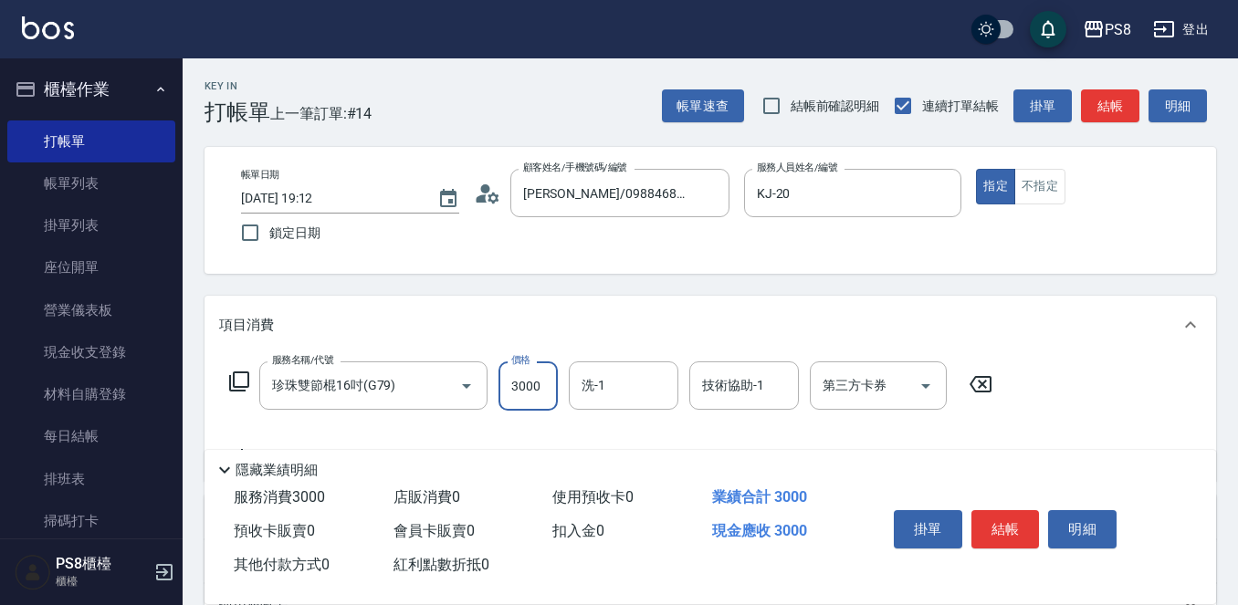
click at [531, 383] on input "3000" at bounding box center [527, 385] width 59 height 49
type input "4000"
click at [650, 387] on input "洗-1" at bounding box center [623, 386] width 93 height 32
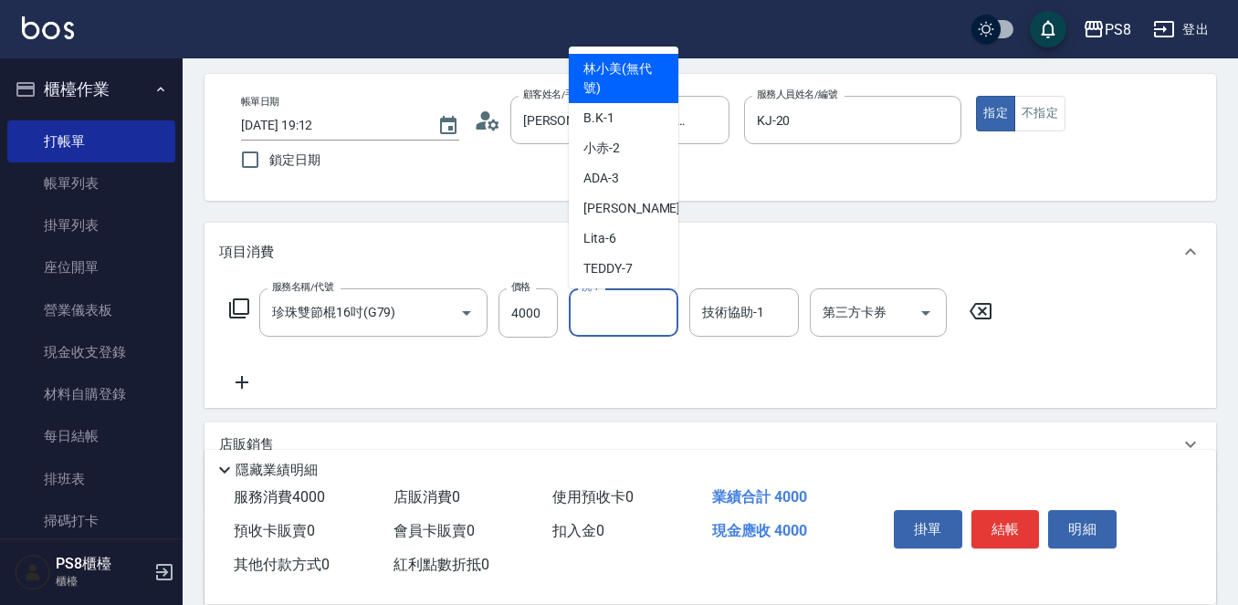
scroll to position [183, 0]
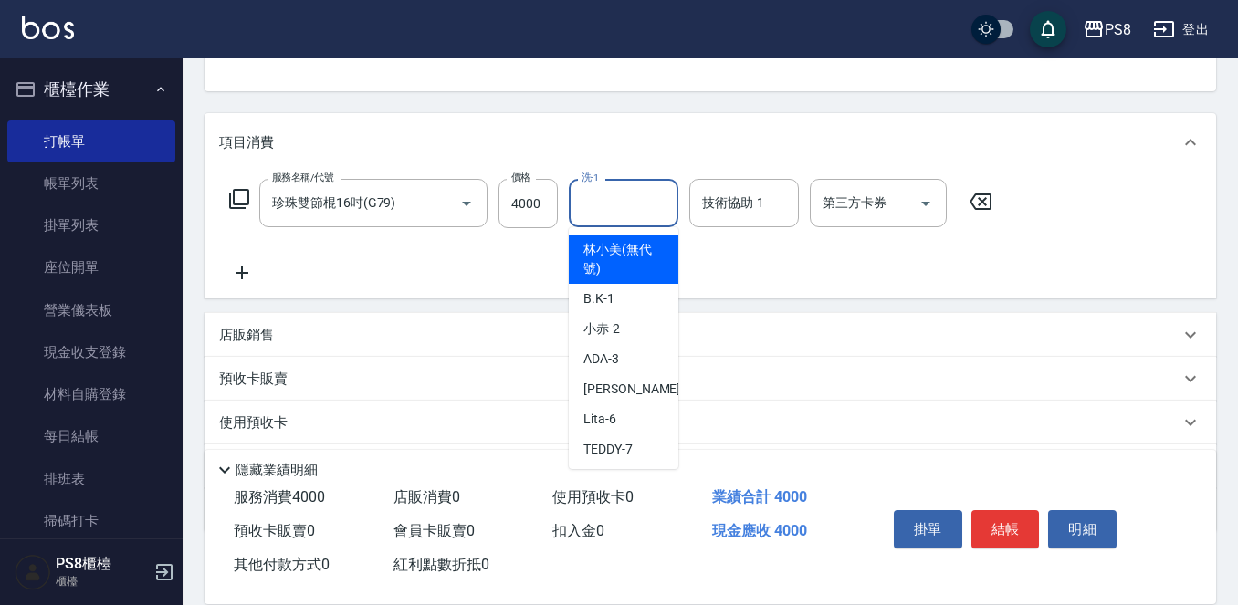
click at [244, 277] on icon at bounding box center [242, 273] width 46 height 22
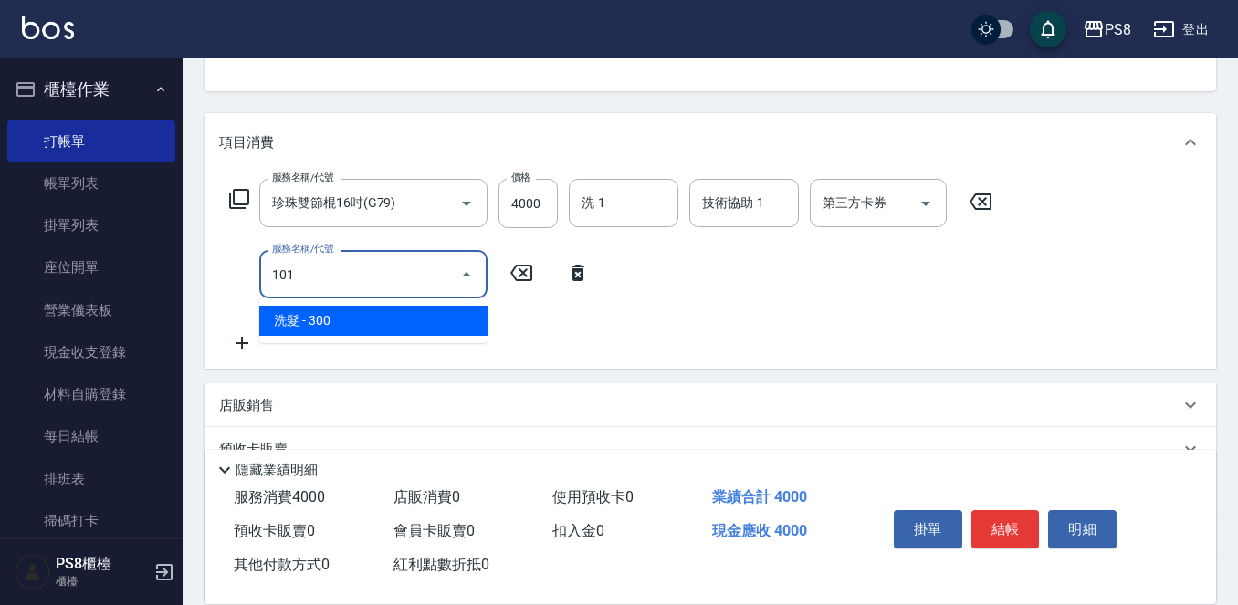
click at [340, 311] on span "洗髮 - 300" at bounding box center [373, 321] width 228 height 30
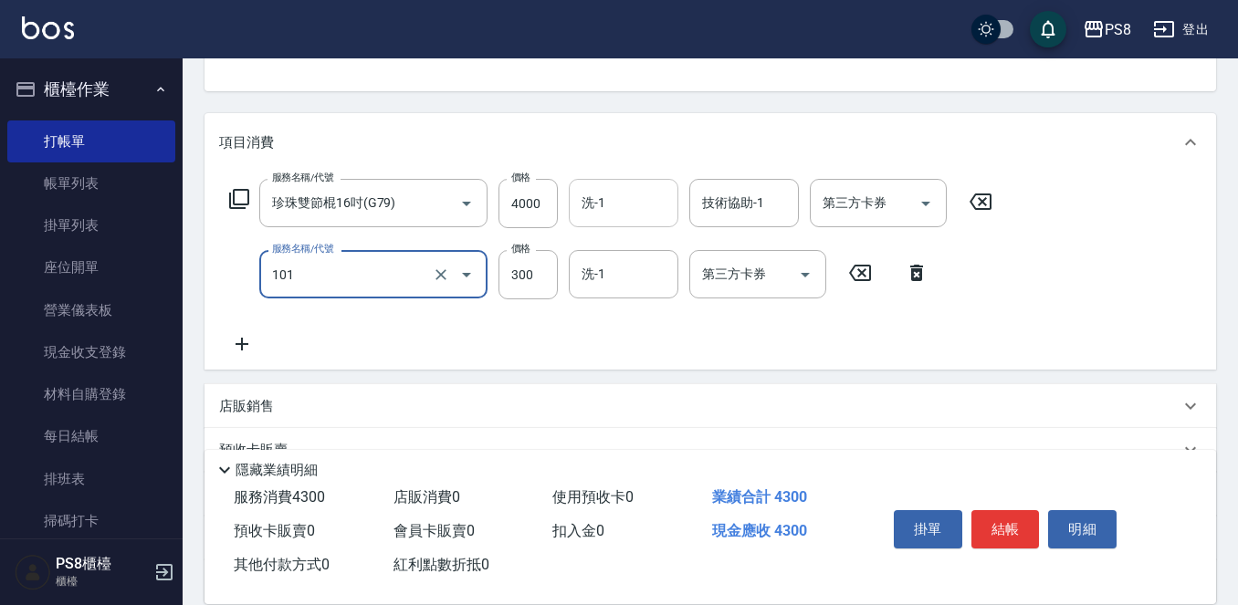
click at [616, 206] on input "洗-1" at bounding box center [623, 203] width 93 height 32
type input "洗髮(101)"
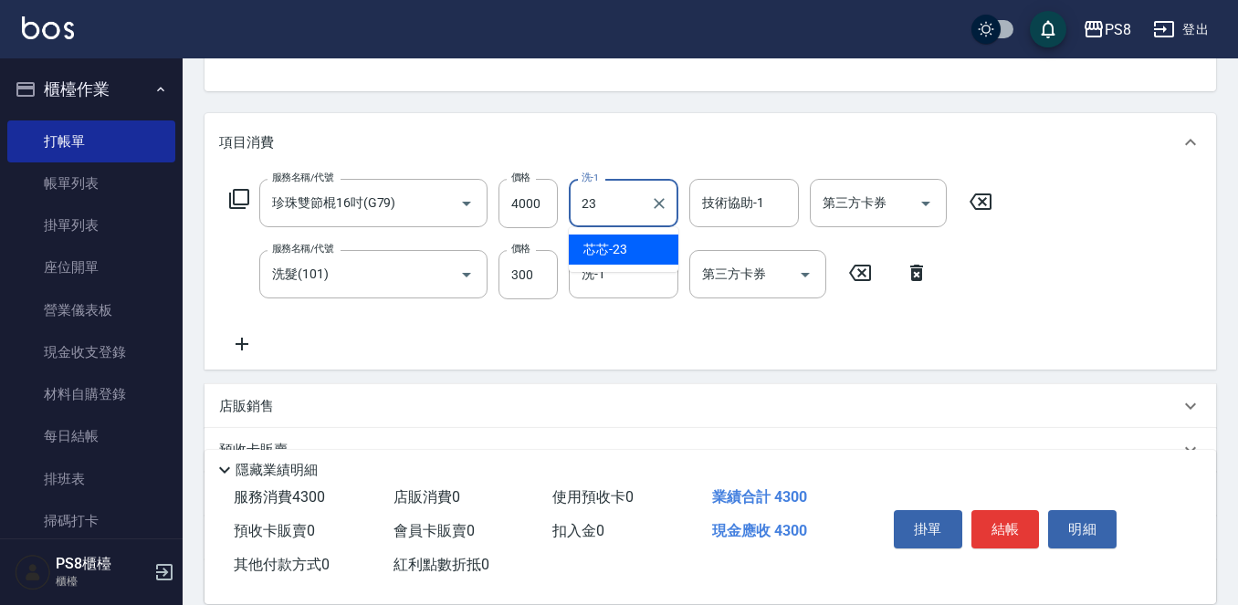
click at [640, 246] on div "芯芯 -23" at bounding box center [624, 250] width 110 height 30
type input "芯芯-23"
click at [550, 267] on input "300" at bounding box center [527, 274] width 59 height 49
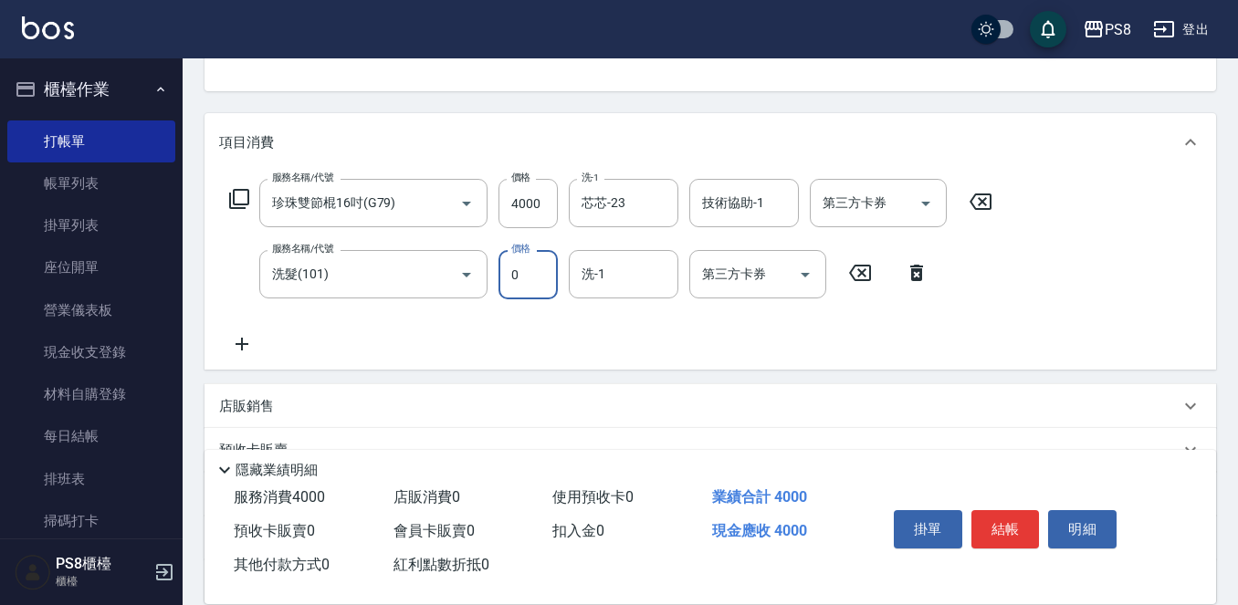
type input "0"
click at [901, 270] on icon at bounding box center [917, 273] width 46 height 22
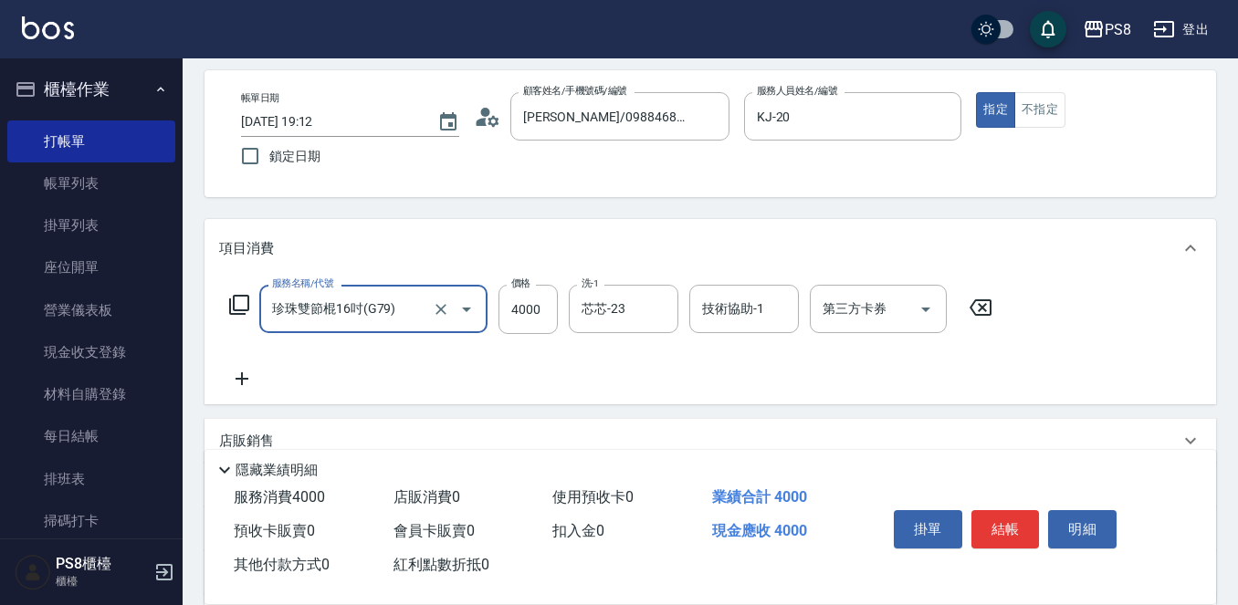
scroll to position [285, 0]
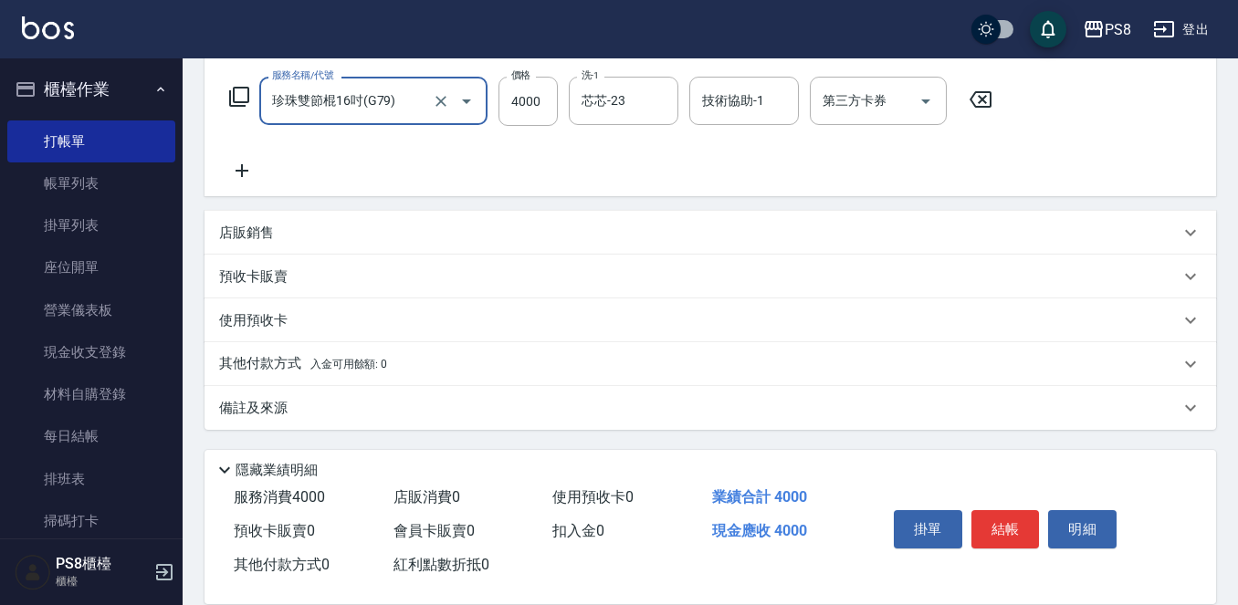
click at [310, 235] on div "店販銷售" at bounding box center [699, 233] width 960 height 19
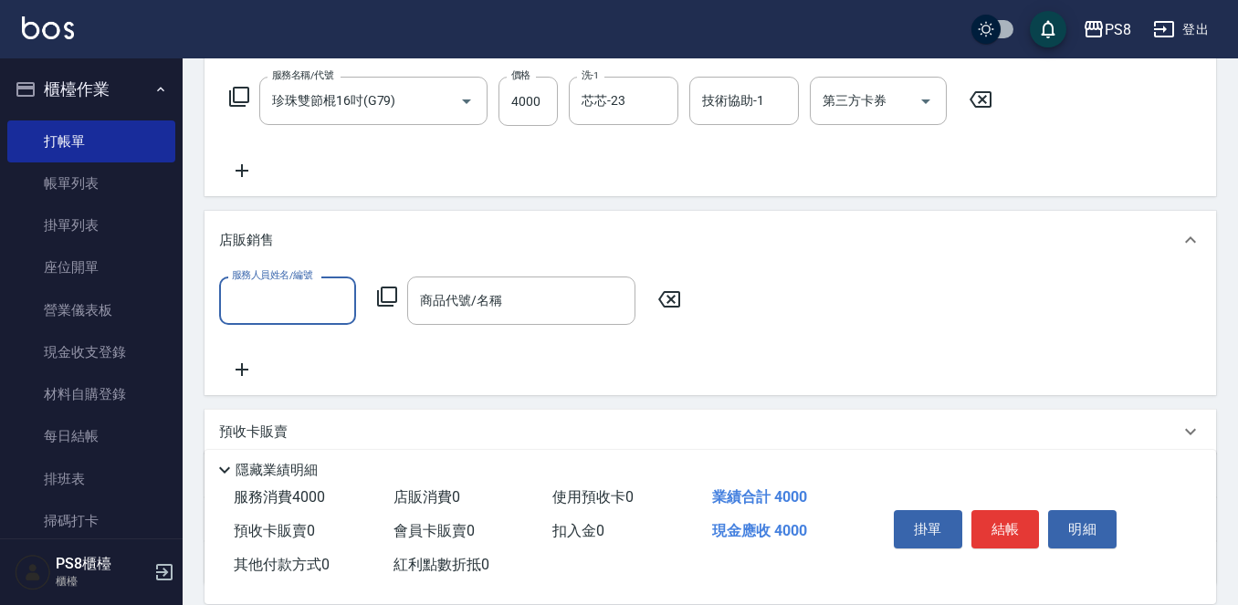
scroll to position [0, 0]
click at [310, 235] on div "店販銷售" at bounding box center [699, 240] width 960 height 19
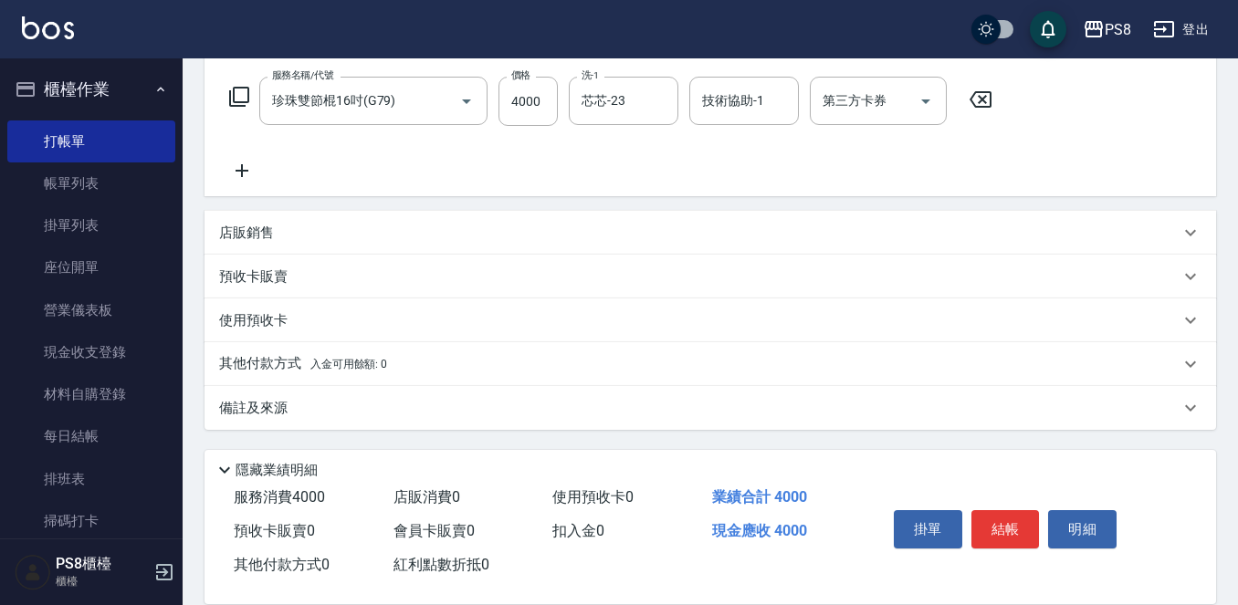
click at [288, 358] on p "其他付款方式 入金可用餘額: 0" at bounding box center [303, 364] width 168 height 20
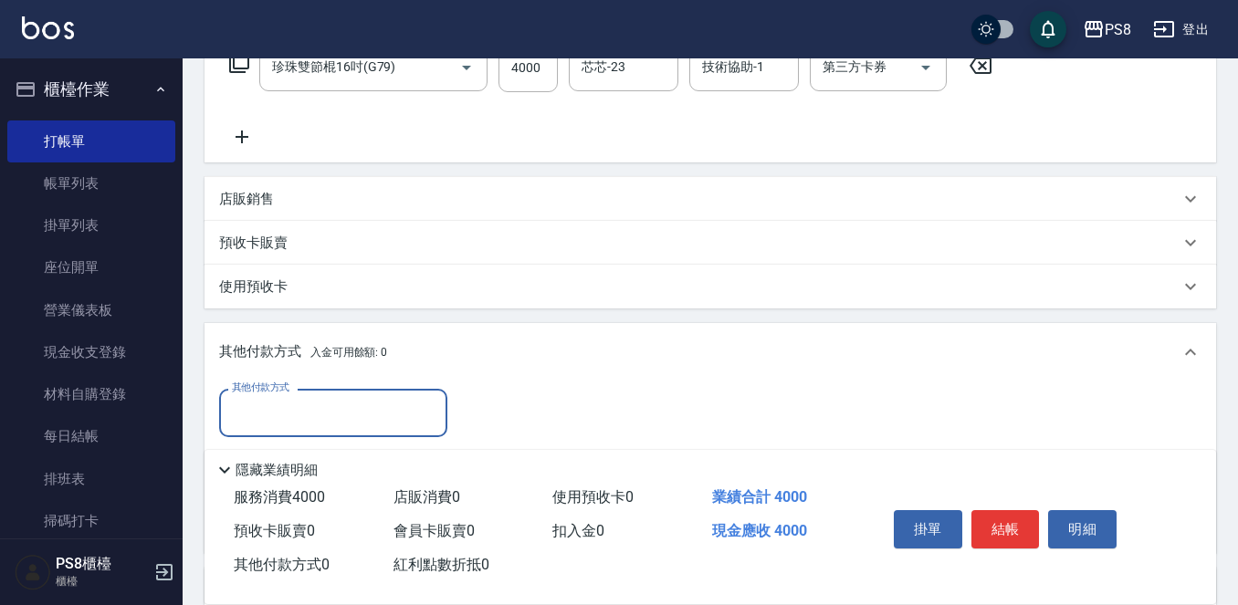
scroll to position [500, 0]
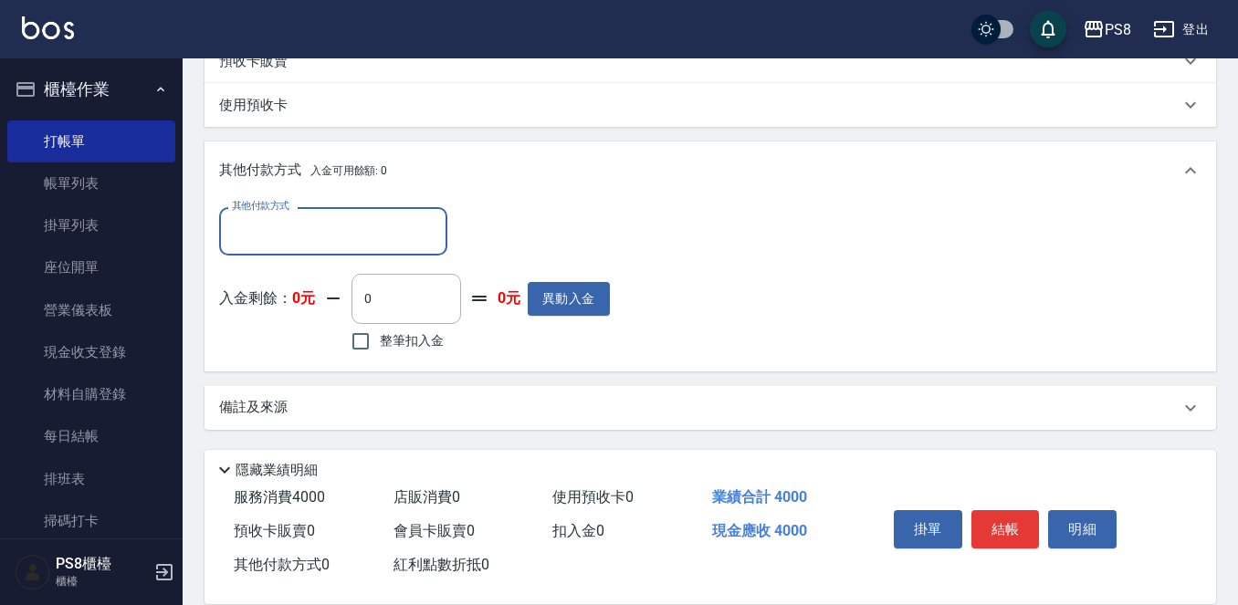
click at [332, 220] on input "其他付款方式" at bounding box center [333, 231] width 212 height 32
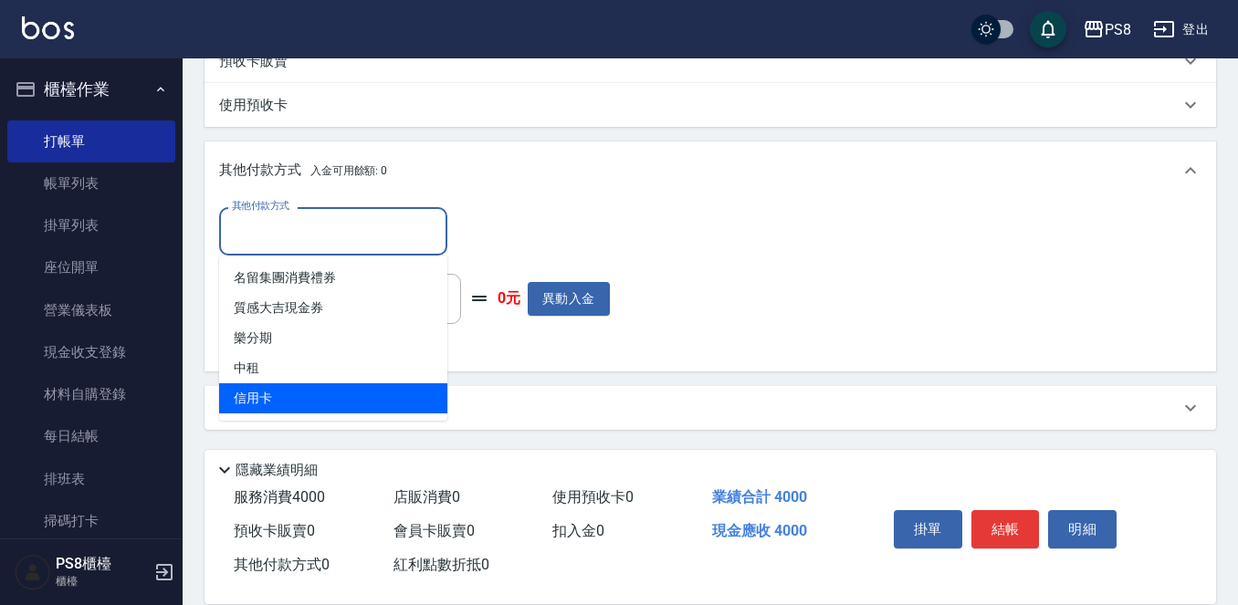
click at [348, 400] on span "信用卡" at bounding box center [333, 398] width 228 height 30
type input "信用卡"
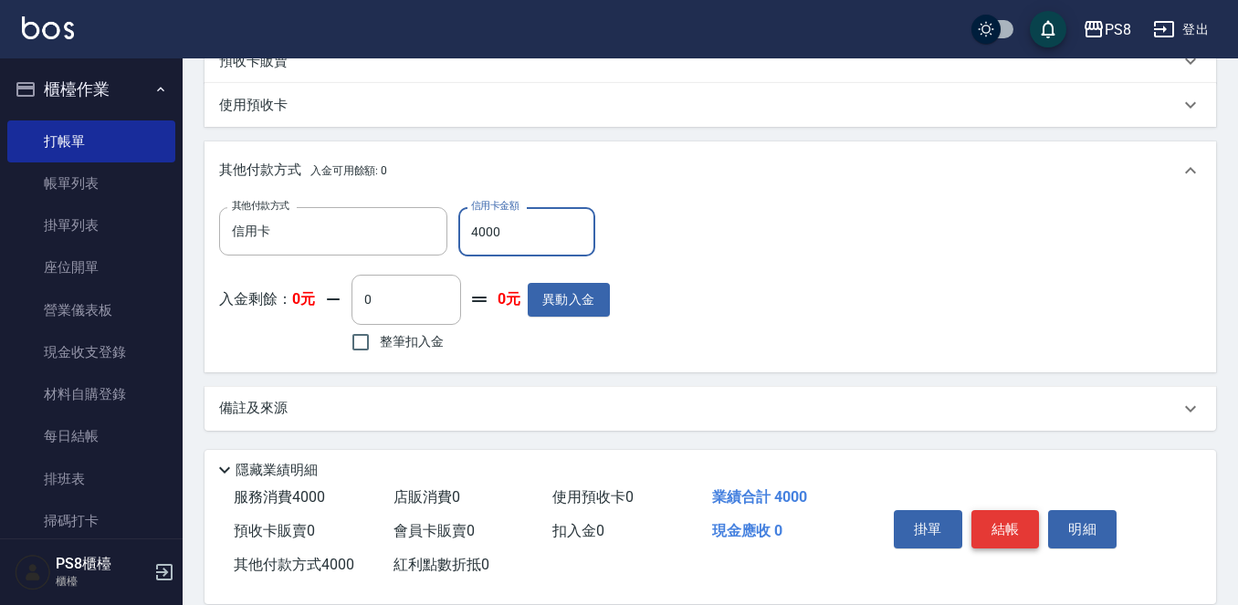
type input "4000"
click at [1018, 510] on button "結帳" at bounding box center [1005, 529] width 68 height 38
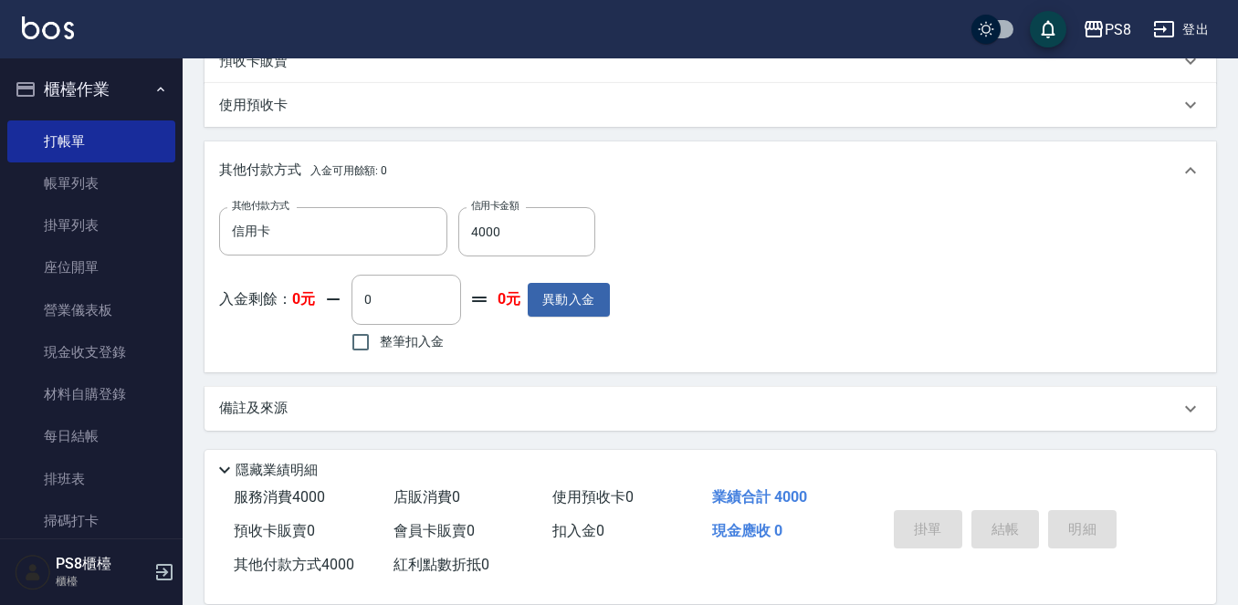
type input "2025/09/24 19:18"
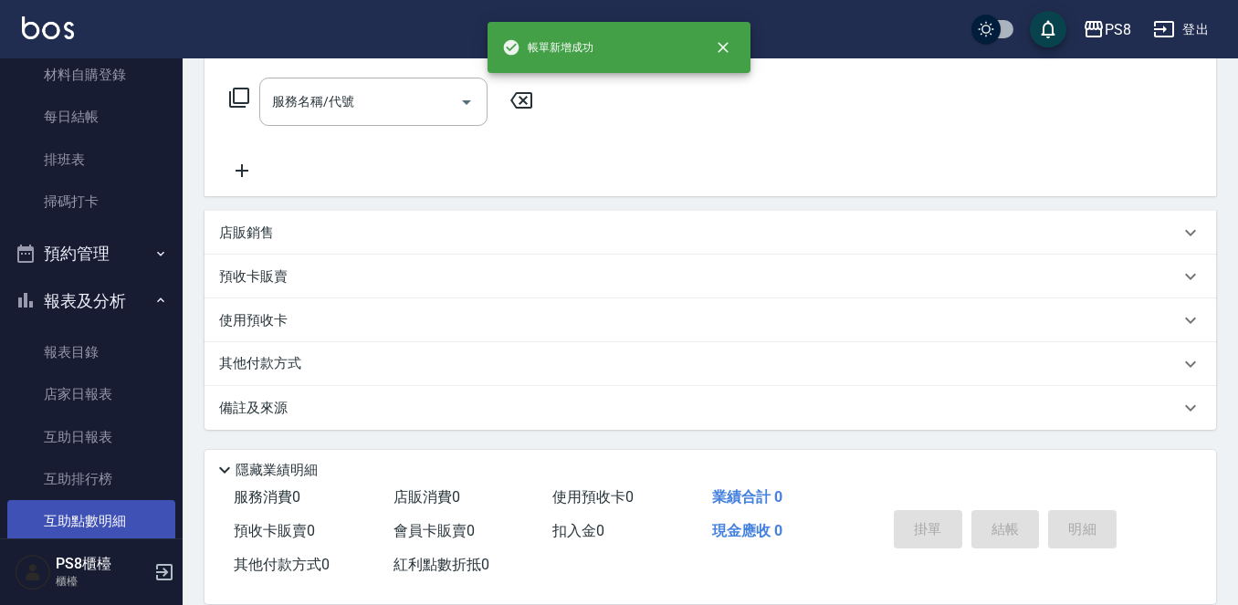
scroll to position [548, 0]
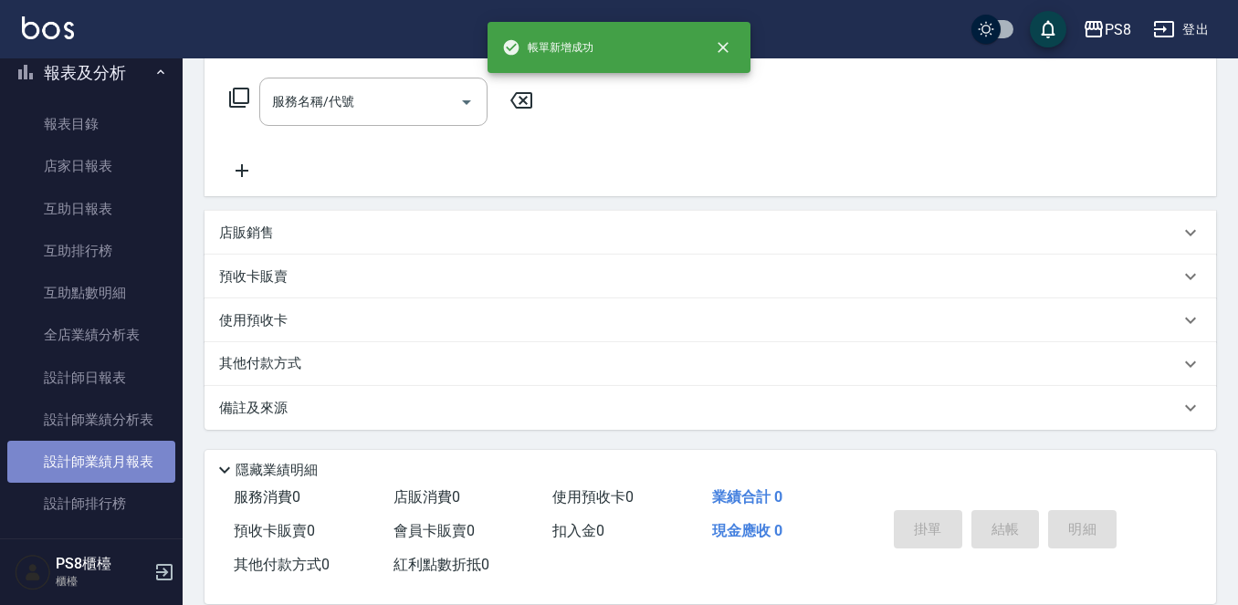
click at [136, 464] on link "設計師業績月報表" at bounding box center [91, 462] width 168 height 42
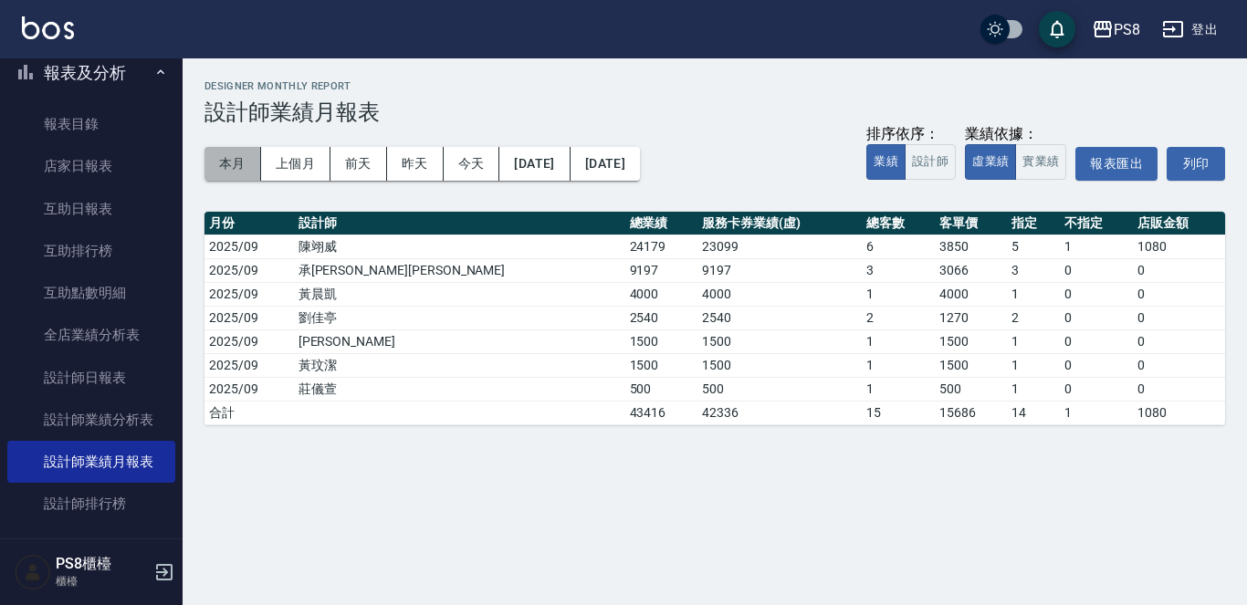
click at [240, 162] on button "本月" at bounding box center [232, 164] width 57 height 34
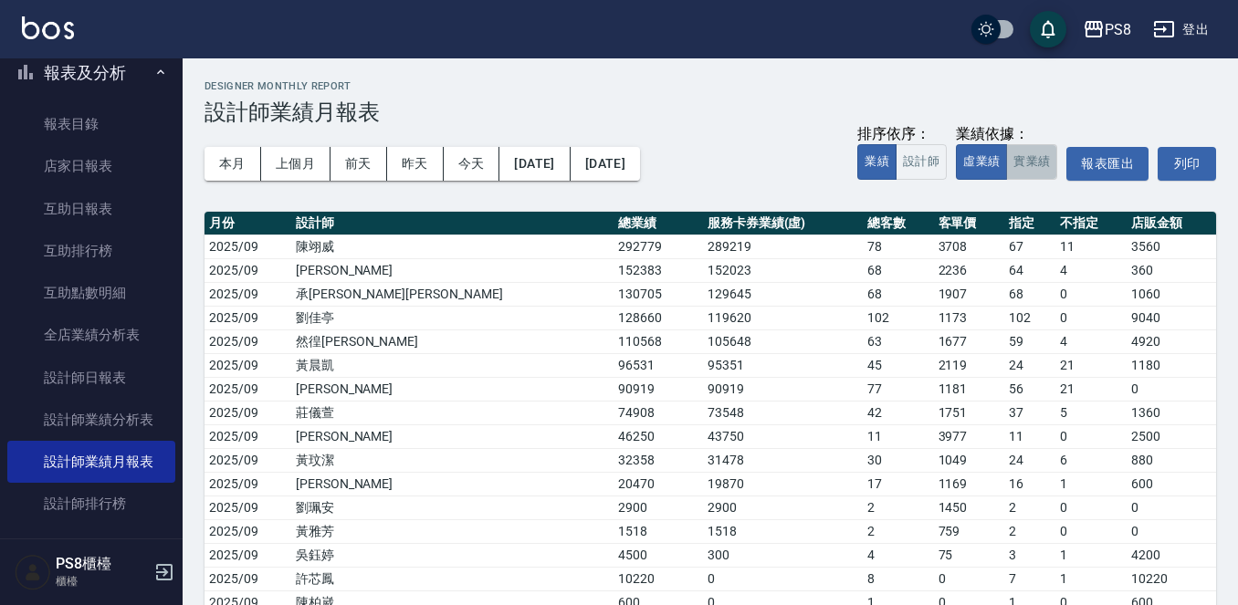
click at [1050, 169] on button "實業績" at bounding box center [1031, 162] width 51 height 36
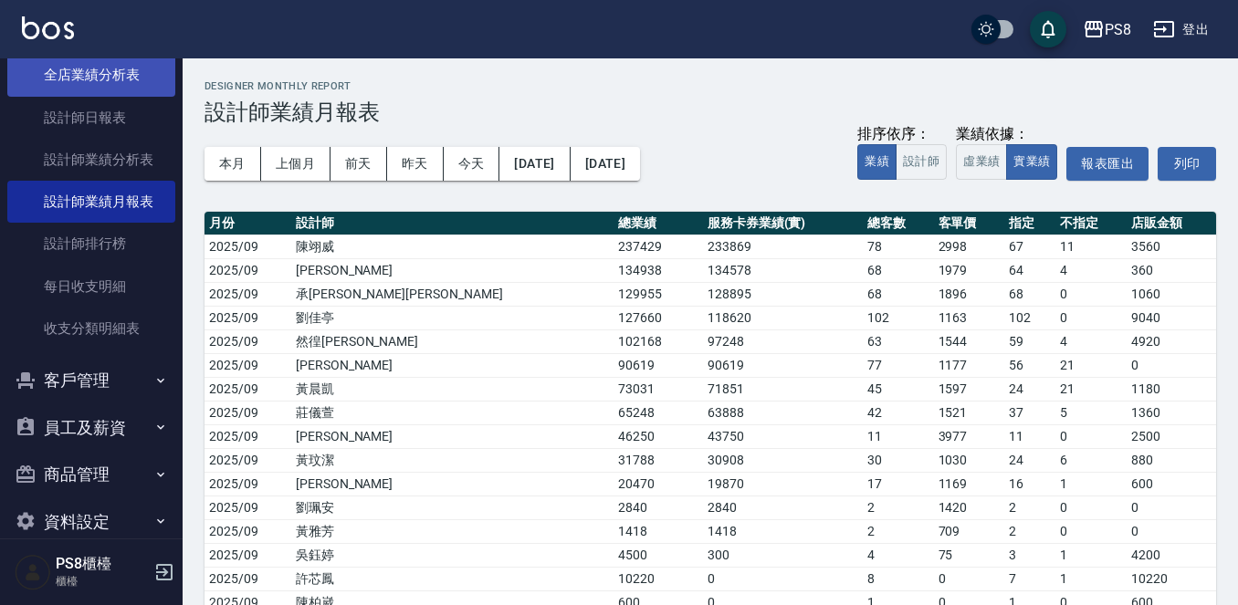
scroll to position [822, 0]
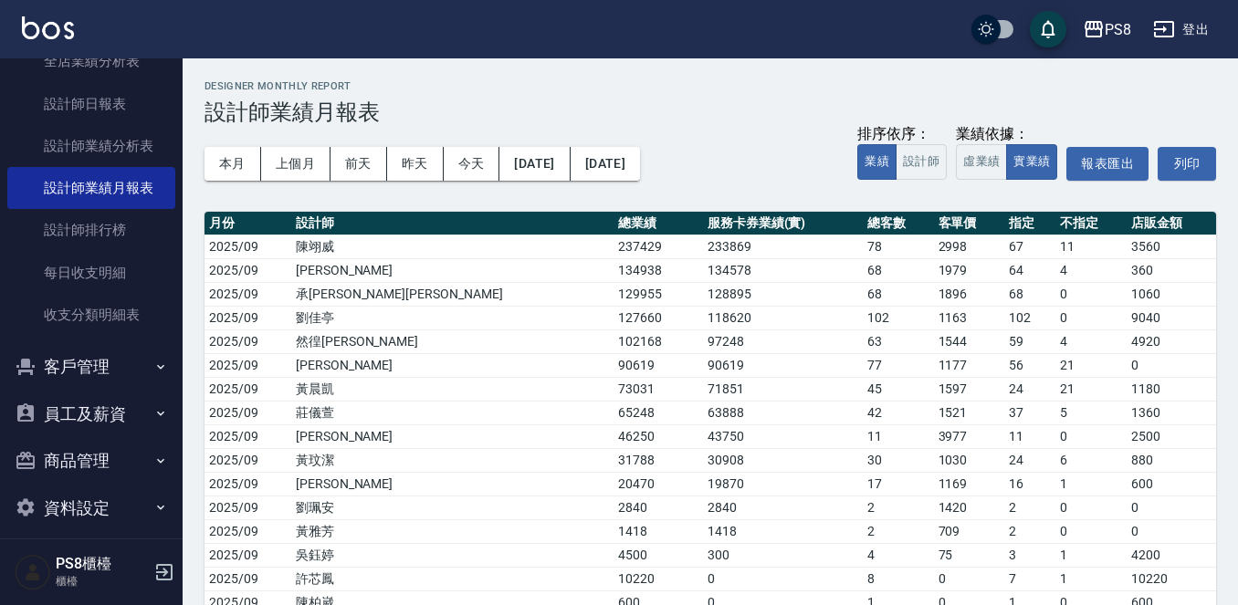
click at [108, 371] on button "客戶管理" at bounding box center [91, 366] width 168 height 47
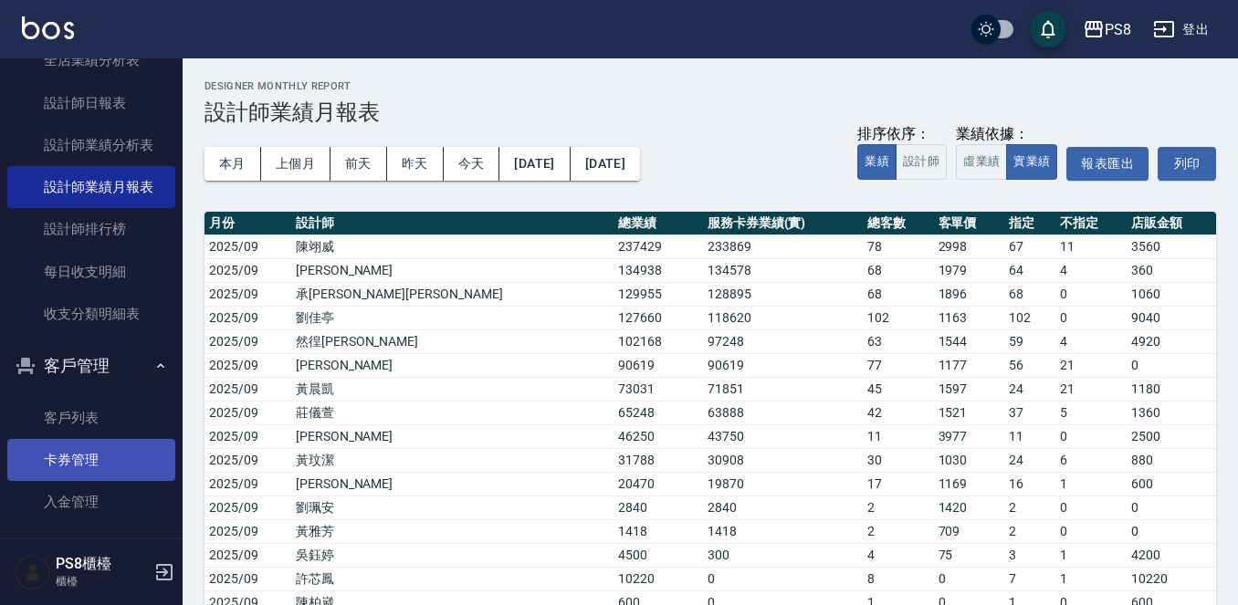
scroll to position [612, 0]
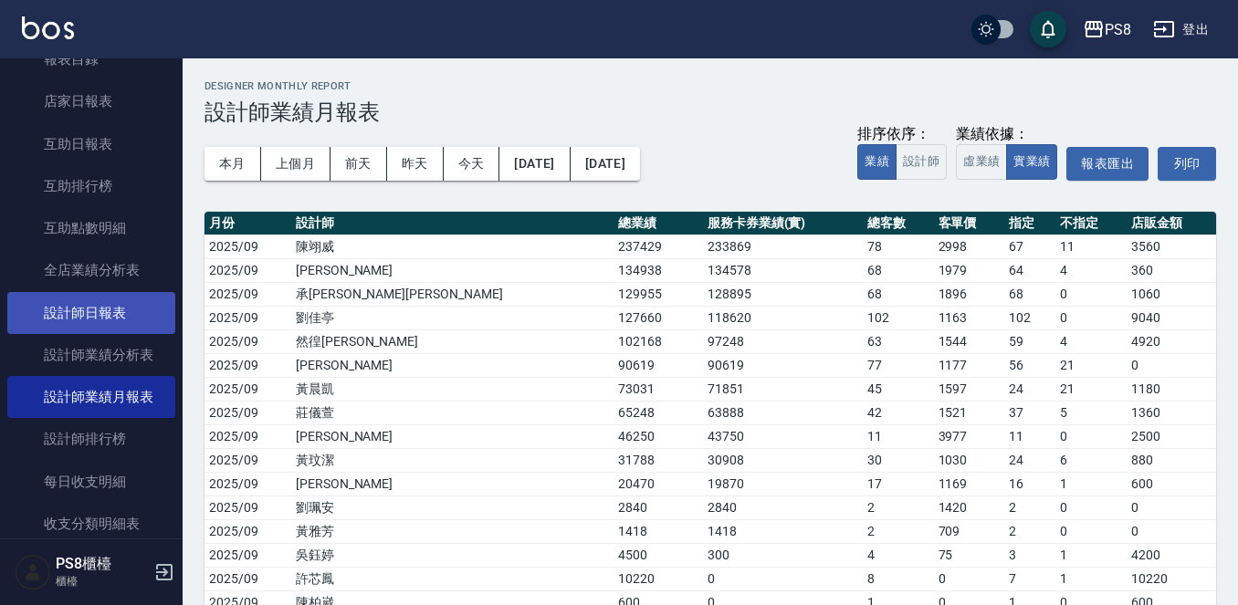
click at [110, 314] on link "設計師日報表" at bounding box center [91, 313] width 168 height 42
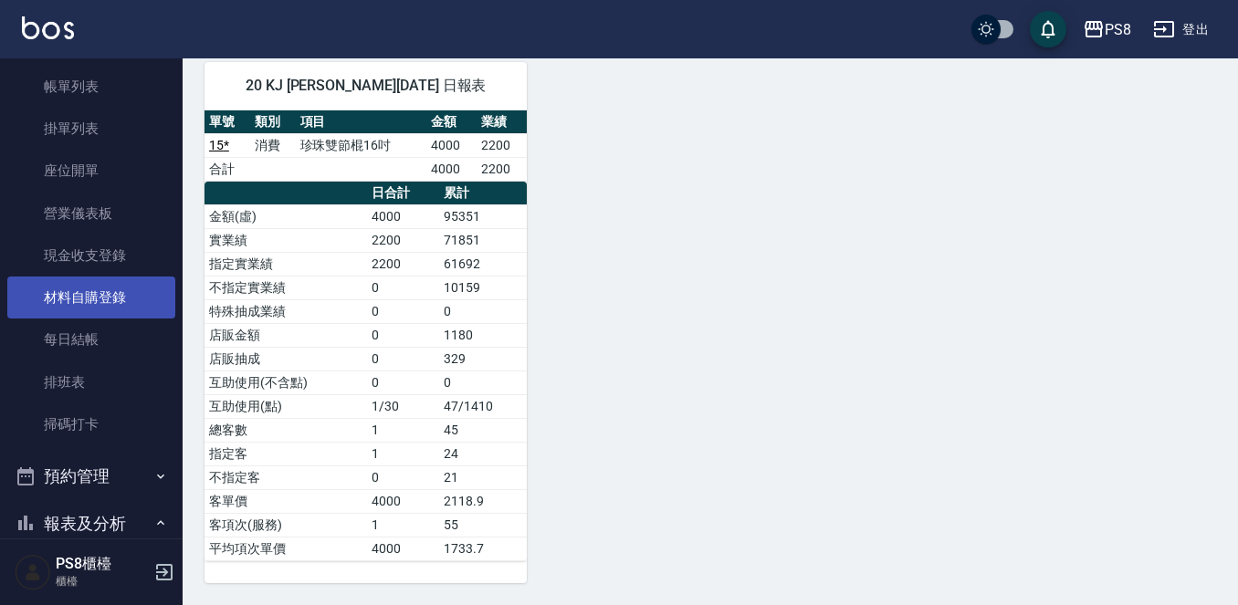
scroll to position [65, 0]
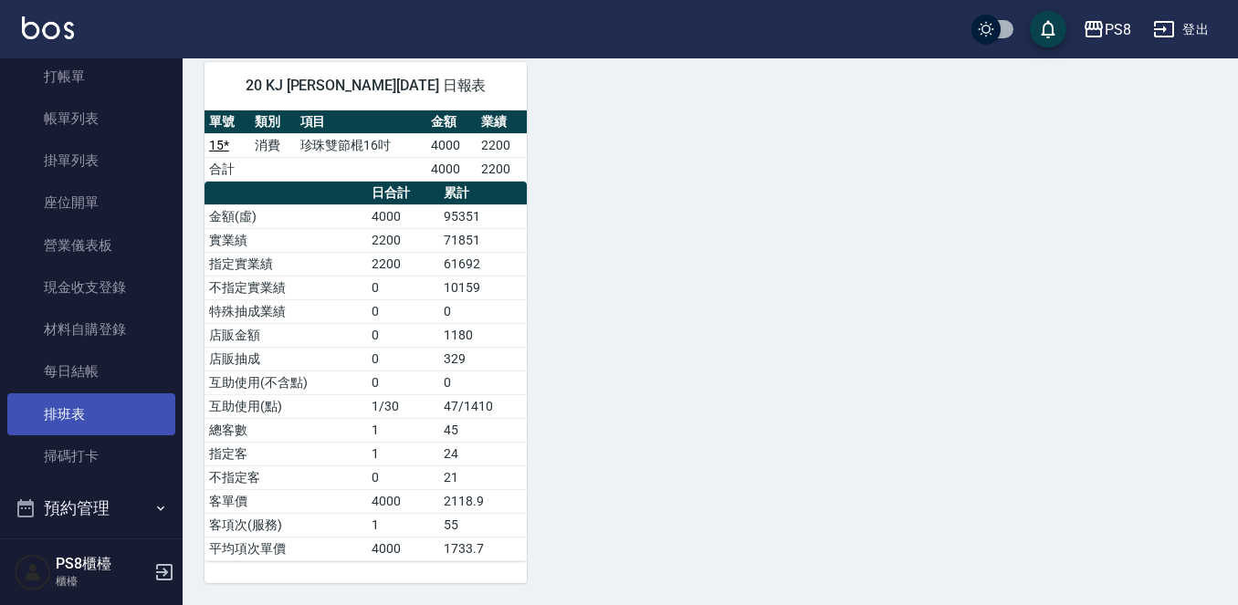
click at [89, 413] on link "排班表" at bounding box center [91, 414] width 168 height 42
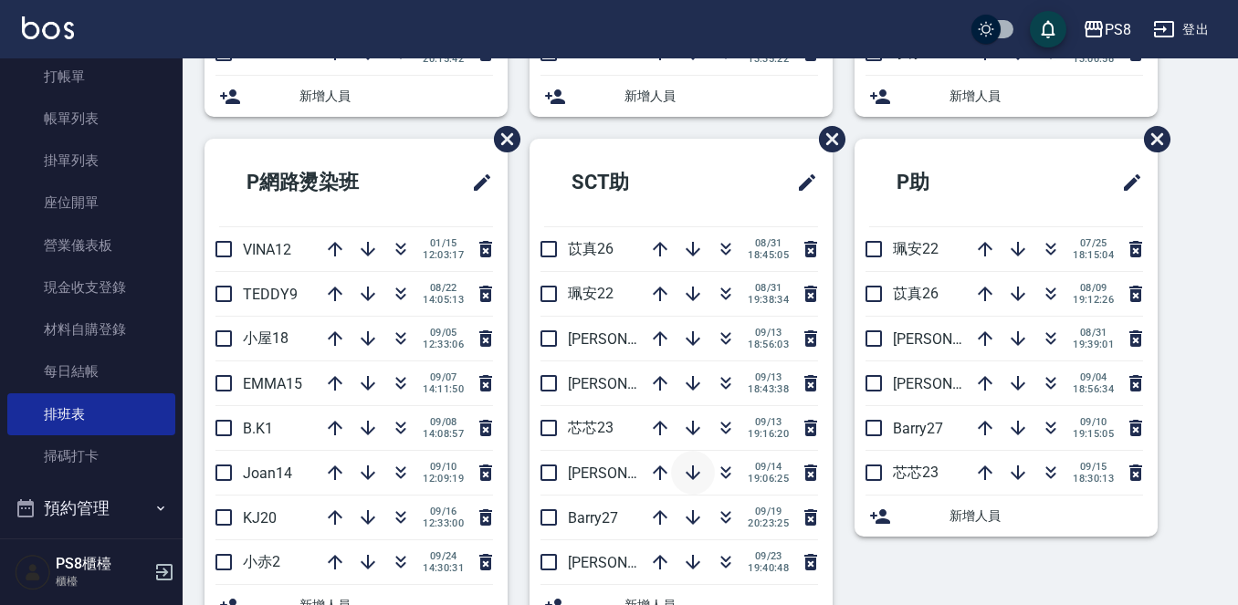
scroll to position [548, 0]
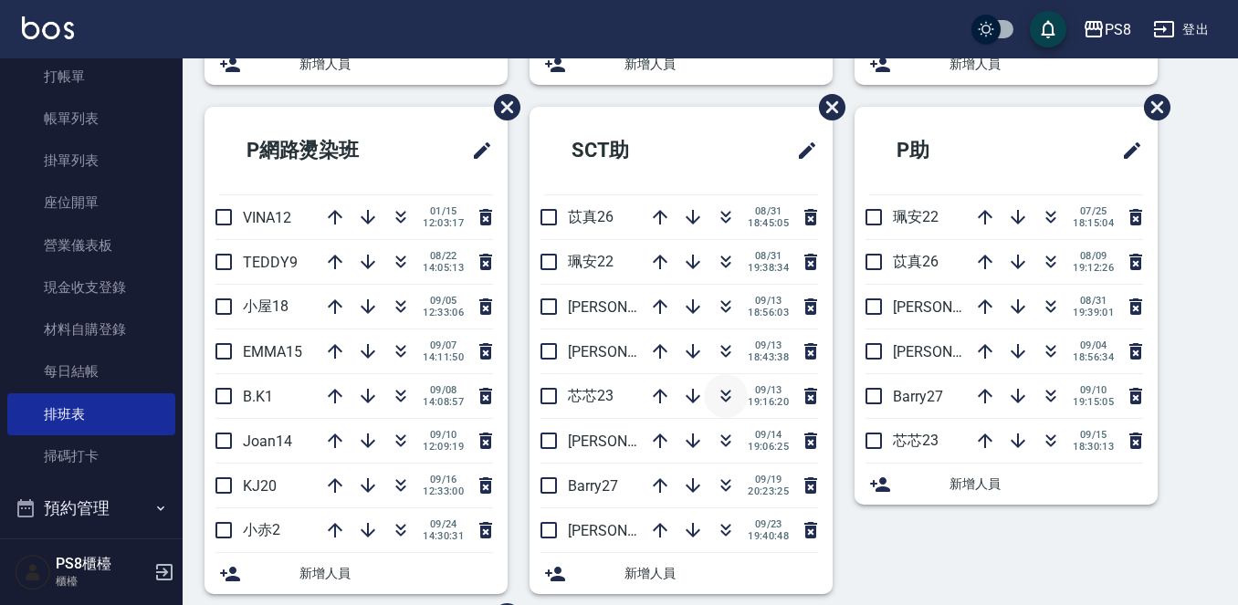
click at [718, 401] on icon "button" at bounding box center [726, 396] width 22 height 22
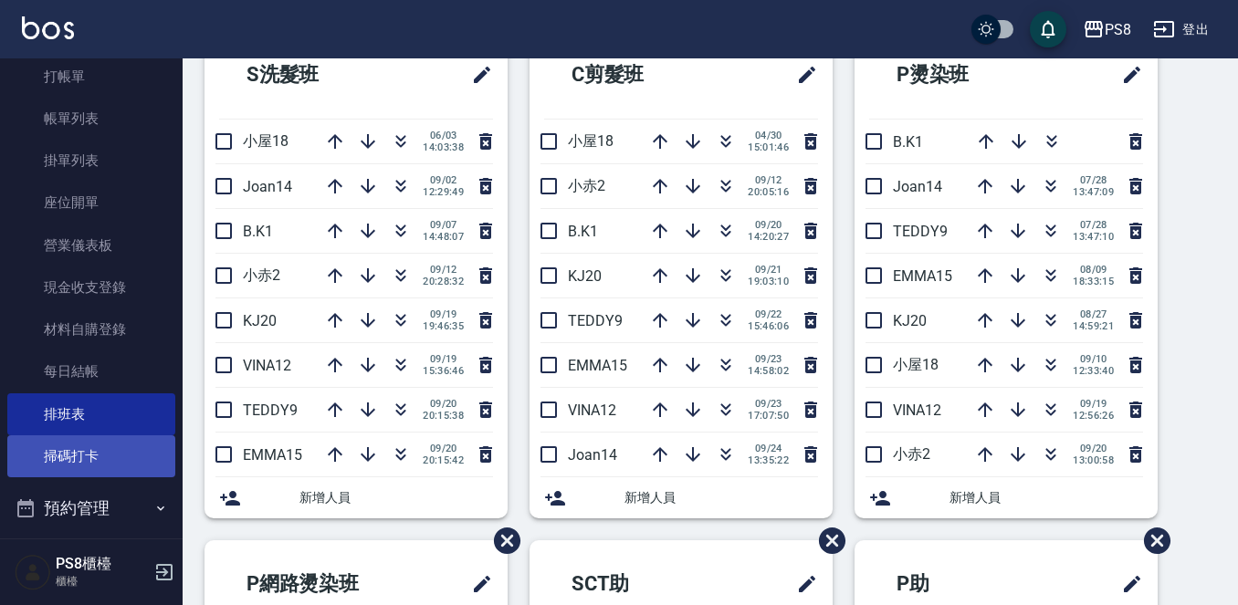
scroll to position [0, 0]
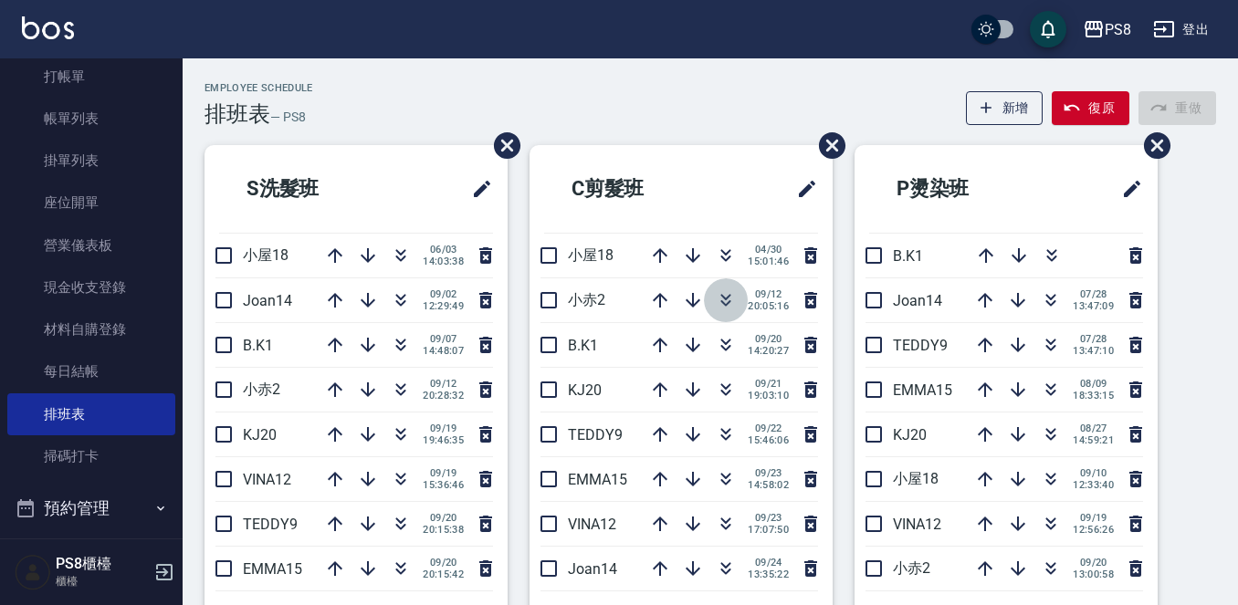
click at [722, 306] on icon "button" at bounding box center [726, 300] width 22 height 22
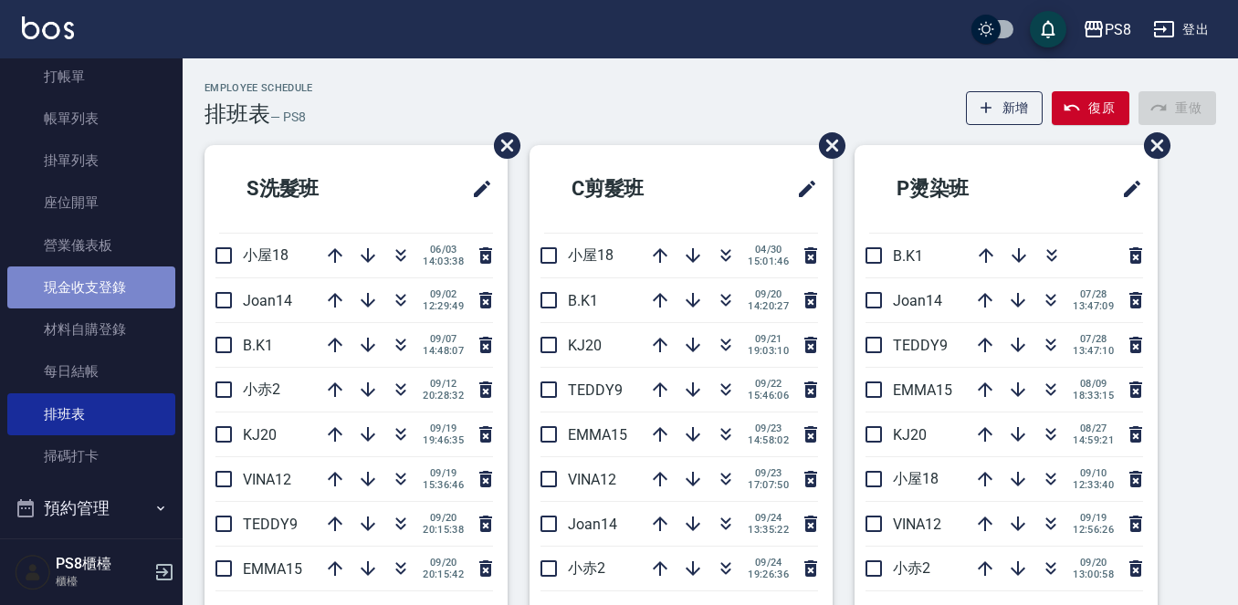
click at [98, 294] on link "現金收支登錄" at bounding box center [91, 288] width 168 height 42
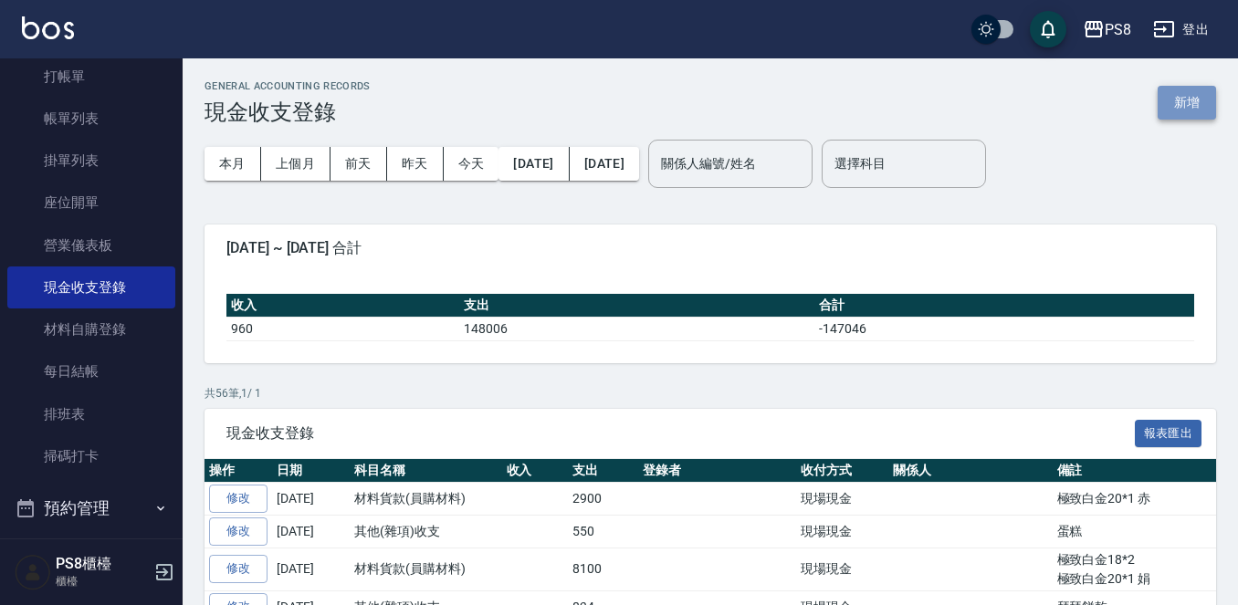
click at [1188, 103] on button "新增" at bounding box center [1186, 103] width 58 height 34
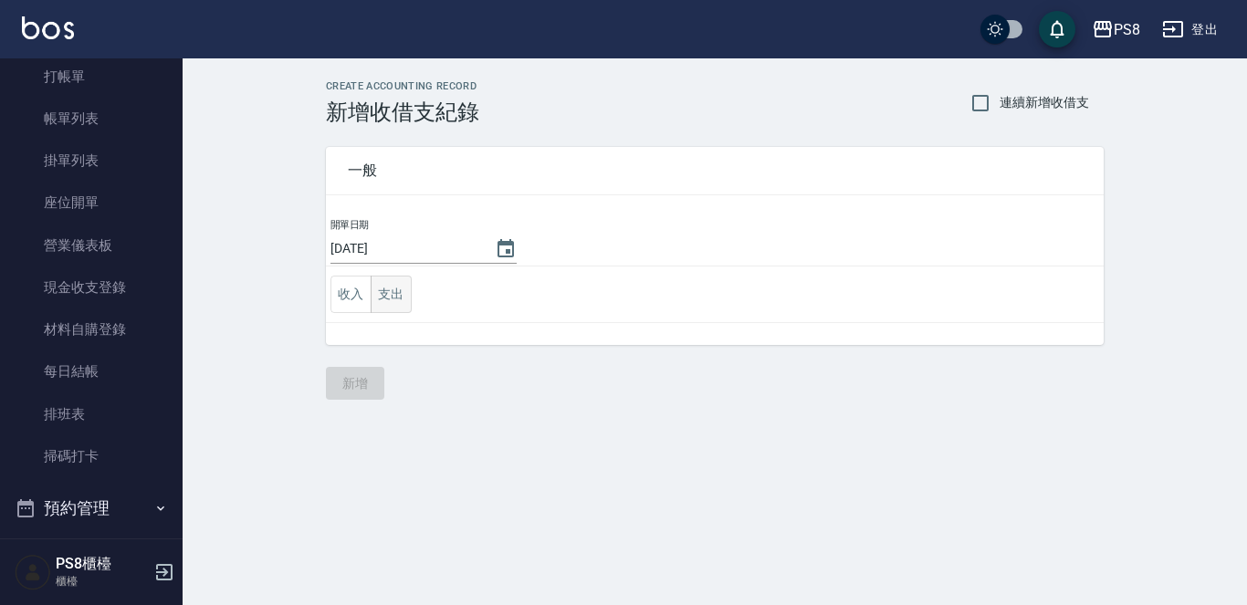
click at [390, 302] on button "支出" at bounding box center [391, 294] width 41 height 37
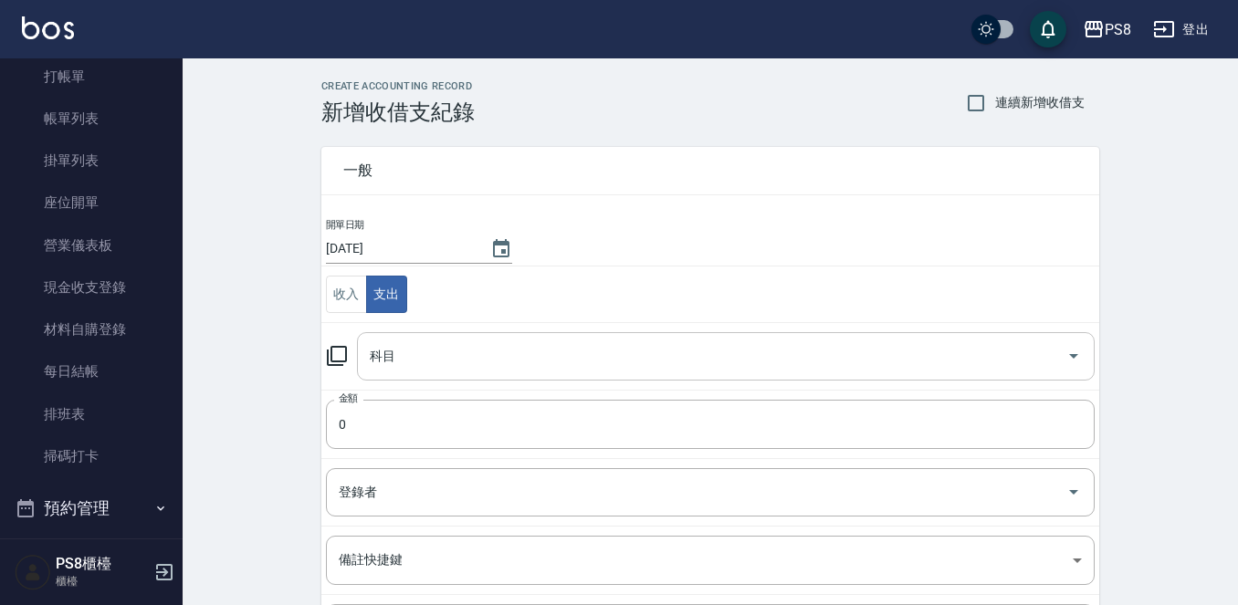
click at [414, 359] on input "科目" at bounding box center [712, 356] width 694 height 32
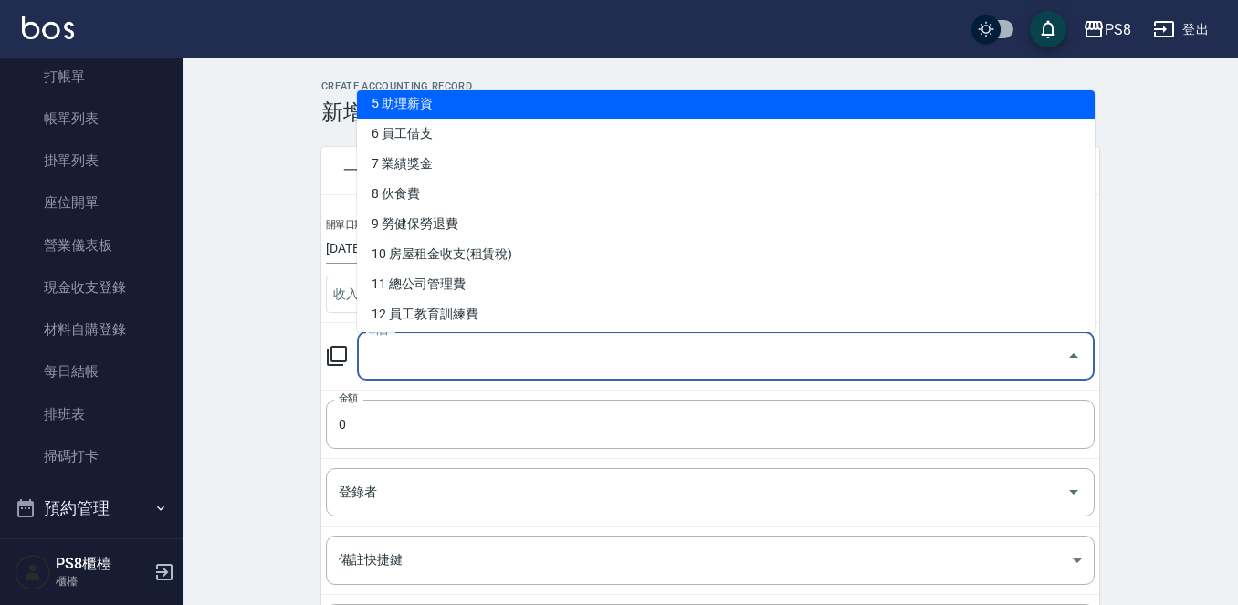
scroll to position [274, 0]
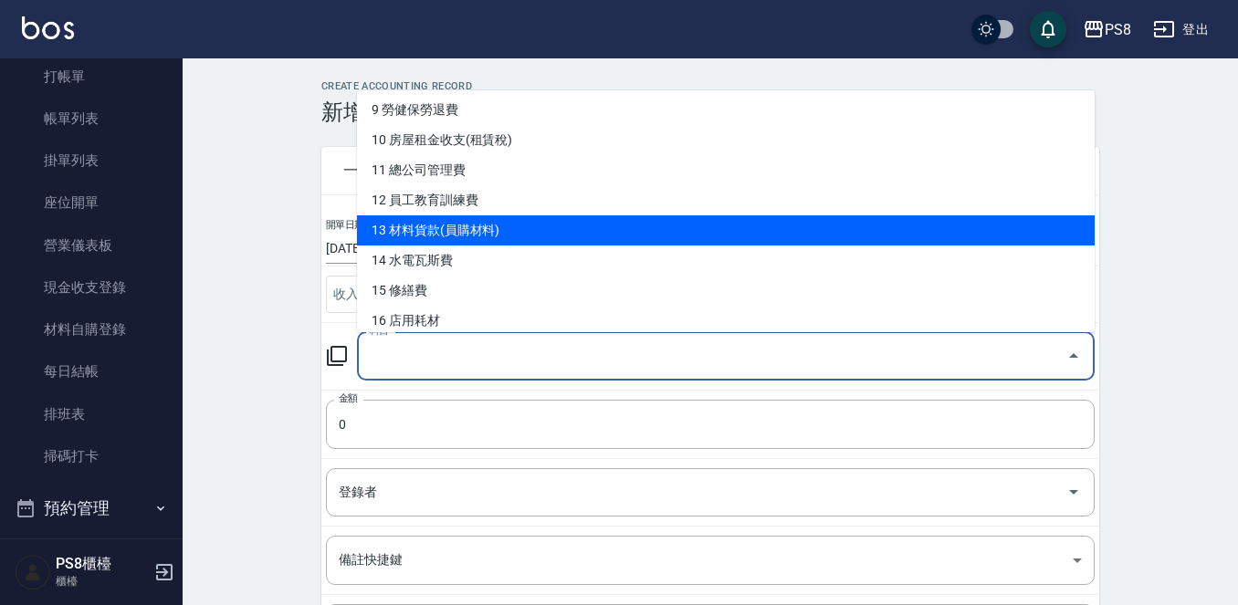
click at [485, 235] on li "13 材料貨款(員購材料)" at bounding box center [726, 230] width 738 height 30
type input "13 材料貨款(員購材料)"
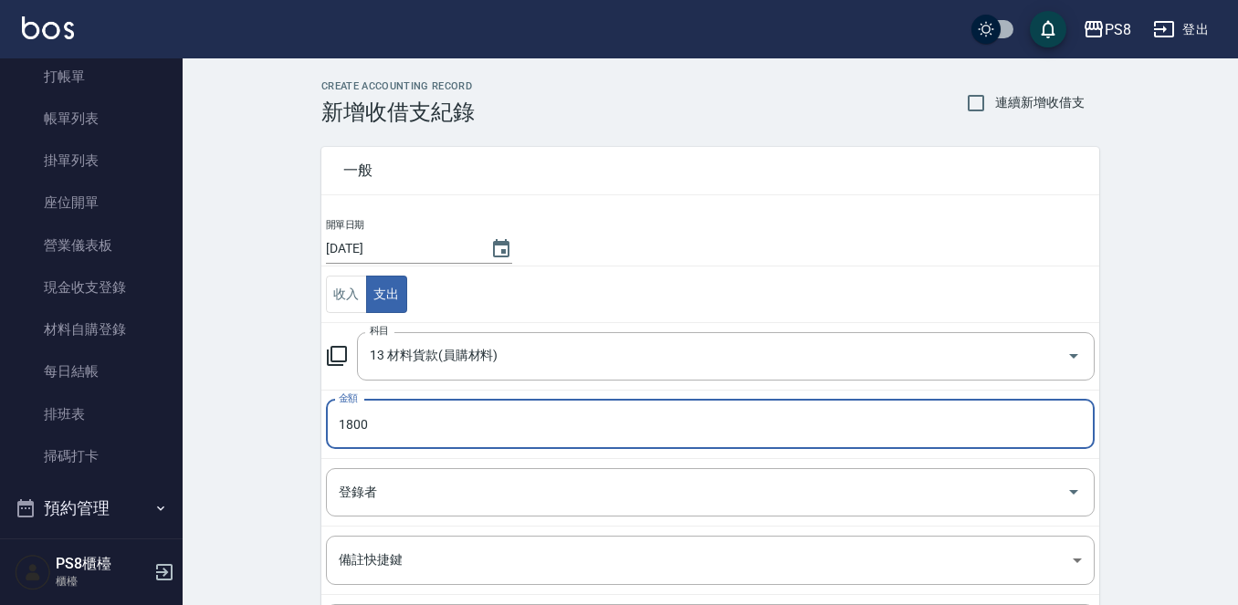
type input "1800"
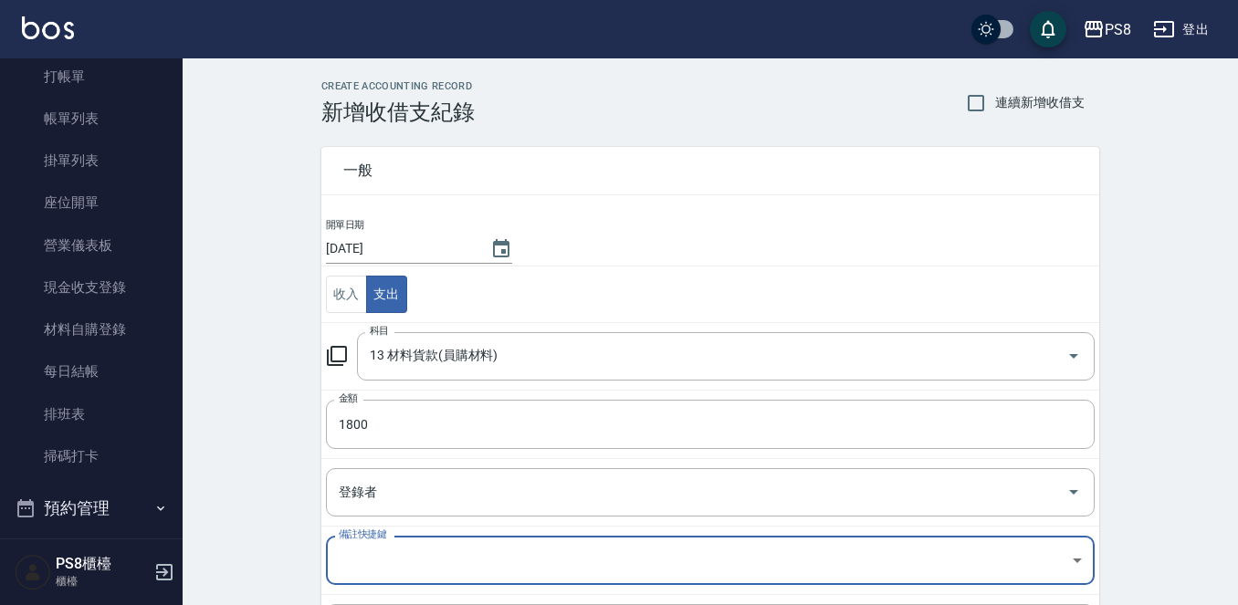
click at [434, 570] on body "PS8 登出 櫃檯作業 打帳單 帳單列表 掛單列表 座位開單 營業儀表板 現金收支登錄 材料自購登錄 每日結帳 排班表 掃碼打卡 預約管理 預約管理 單日預約…" at bounding box center [619, 403] width 1238 height 806
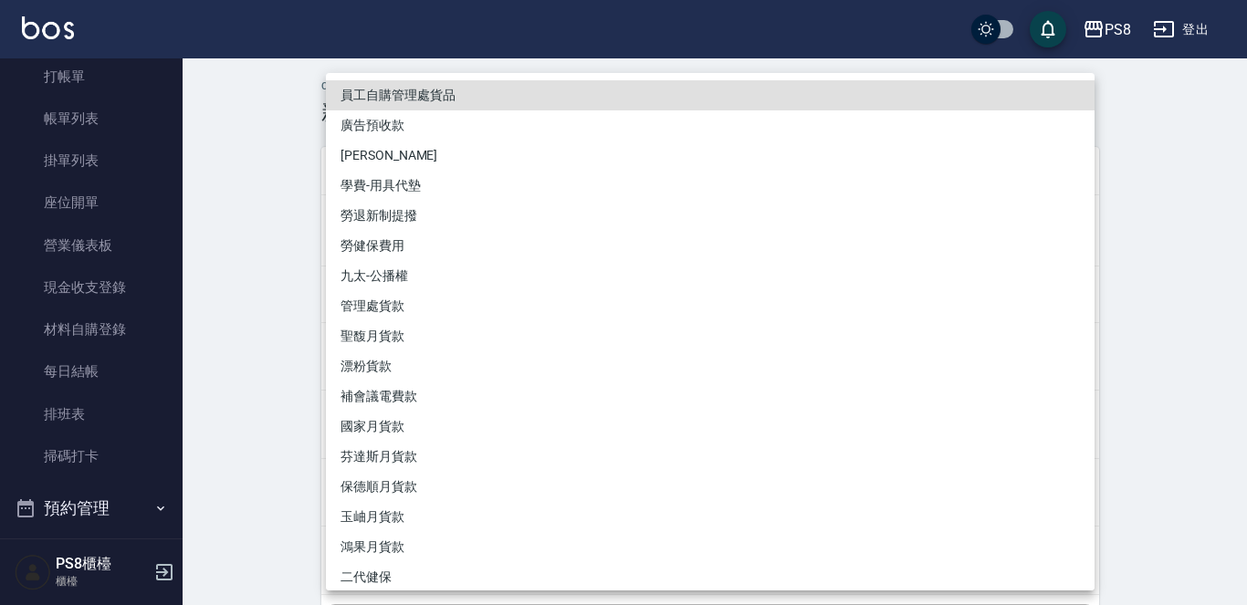
click at [269, 437] on div at bounding box center [623, 302] width 1247 height 605
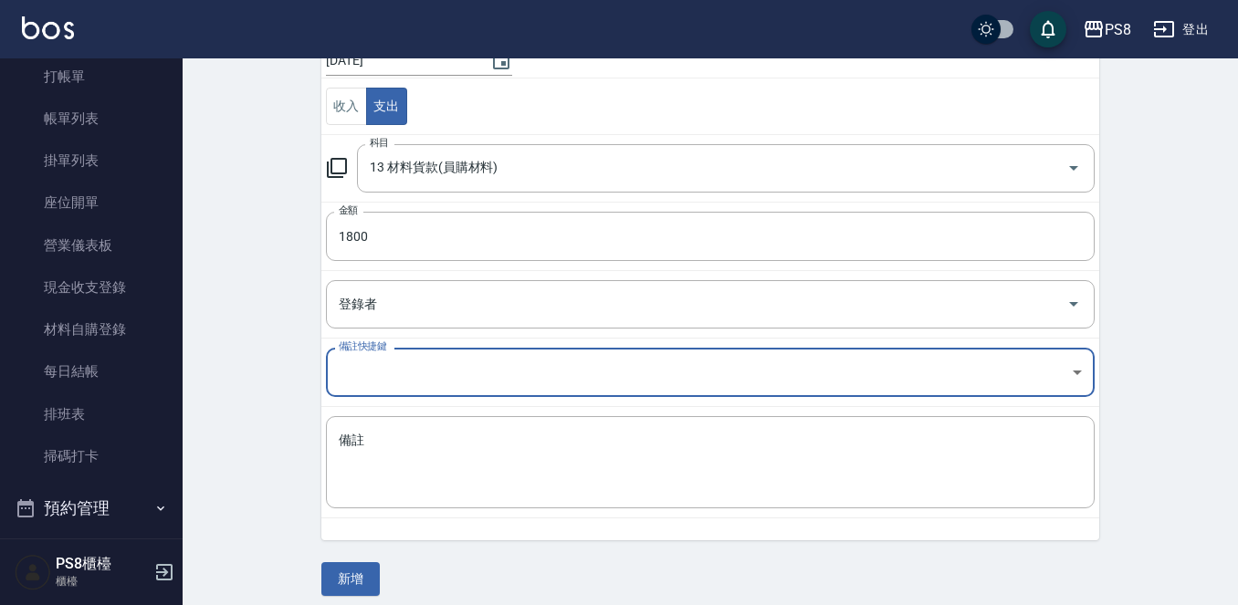
scroll to position [201, 0]
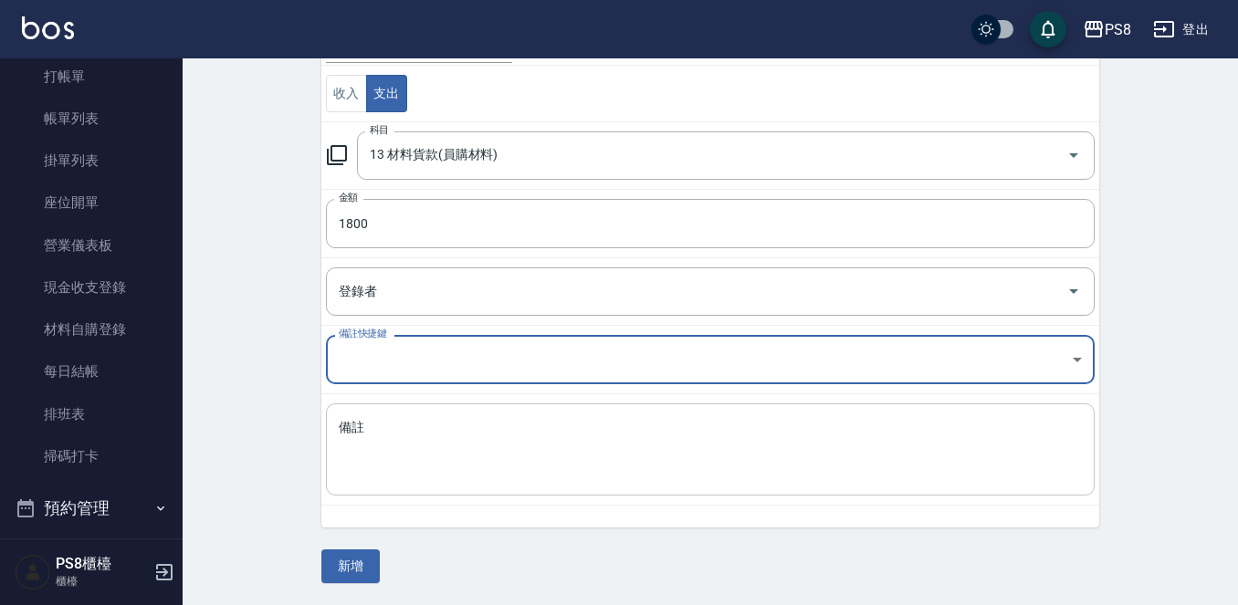
click at [412, 451] on textarea "備註" at bounding box center [710, 450] width 743 height 62
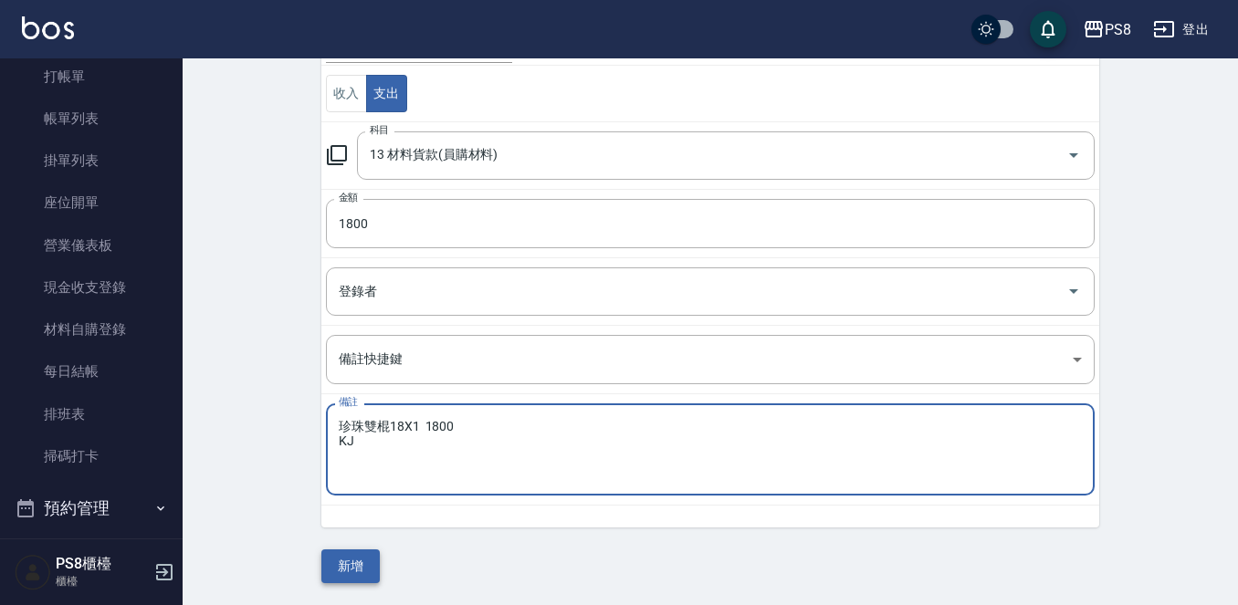
type textarea "珍珠雙棍18X1 1800 KJ"
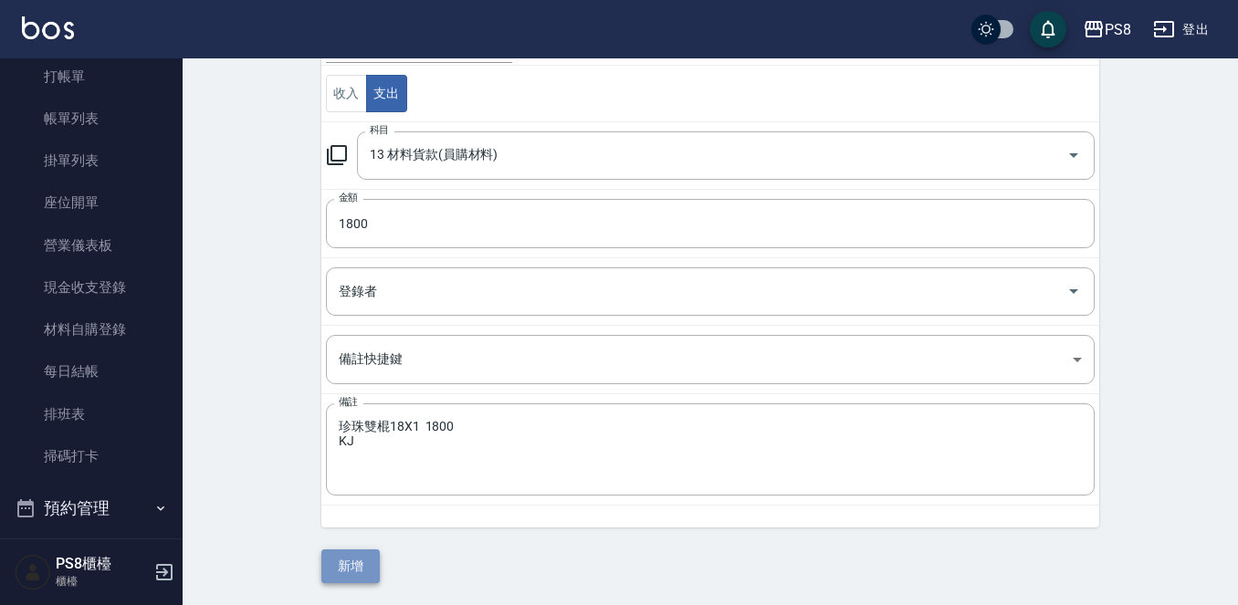
click at [345, 561] on button "新增" at bounding box center [350, 567] width 58 height 34
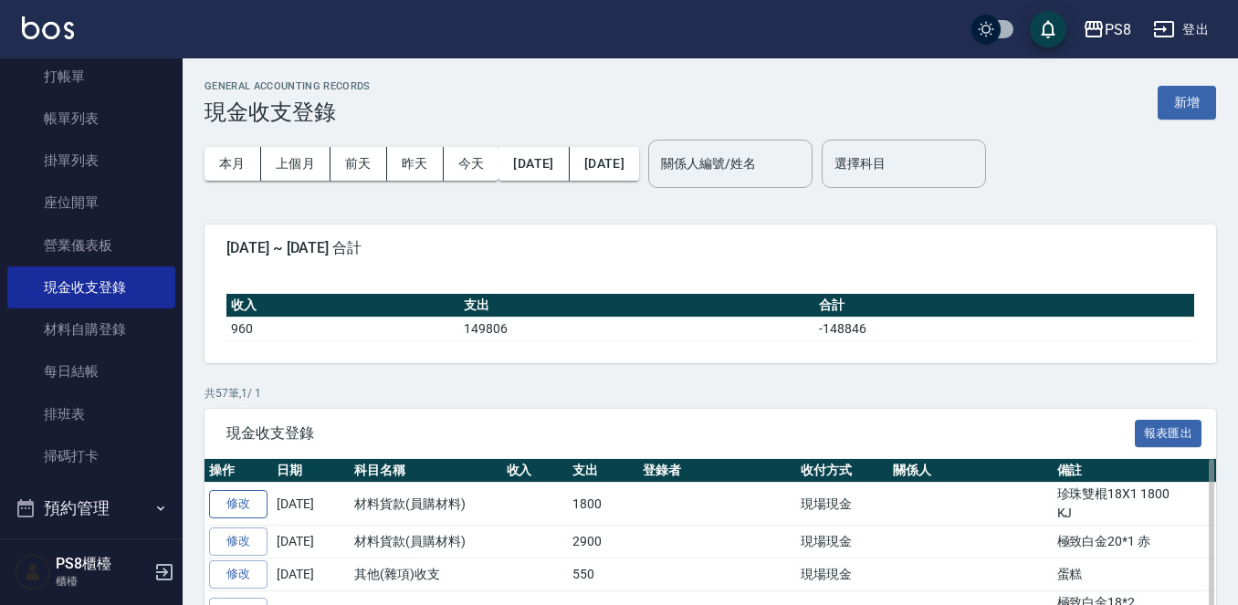
click at [236, 507] on link "修改" at bounding box center [238, 504] width 58 height 28
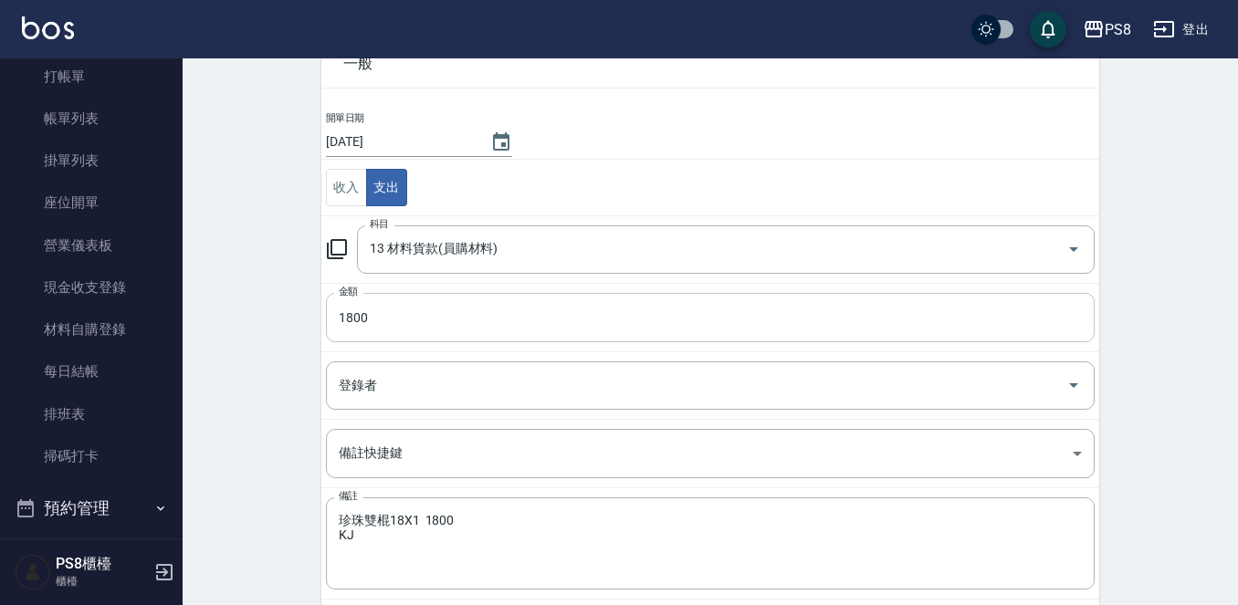
scroll to position [179, 0]
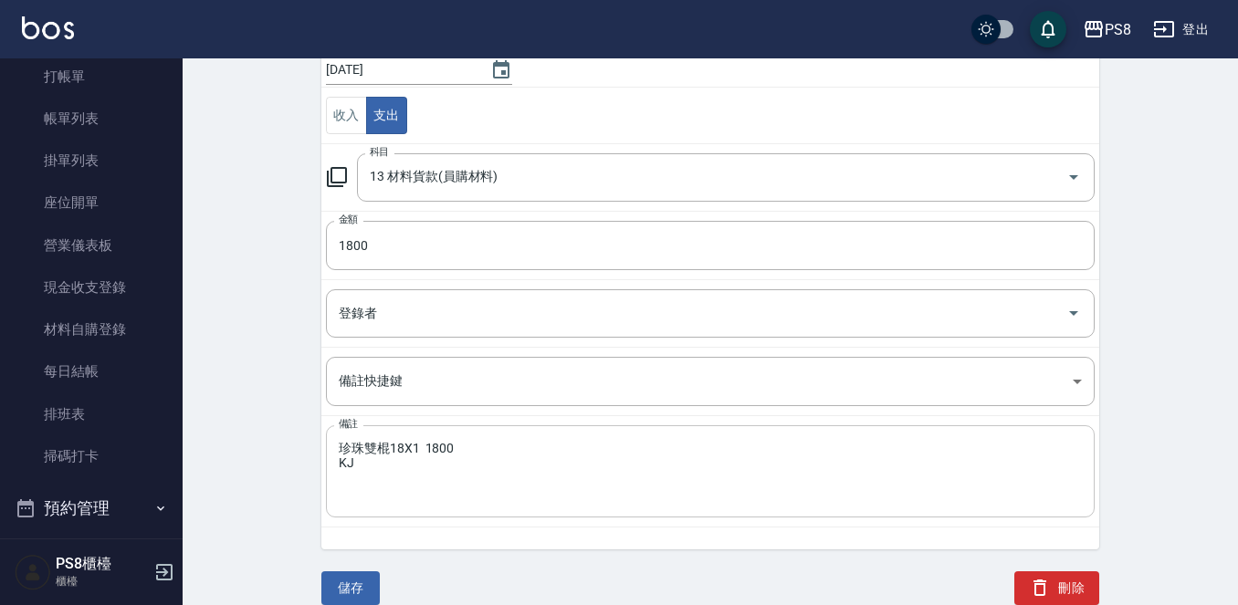
click at [406, 443] on textarea "珍珠雙棍18X1 1800 KJ" at bounding box center [710, 472] width 743 height 62
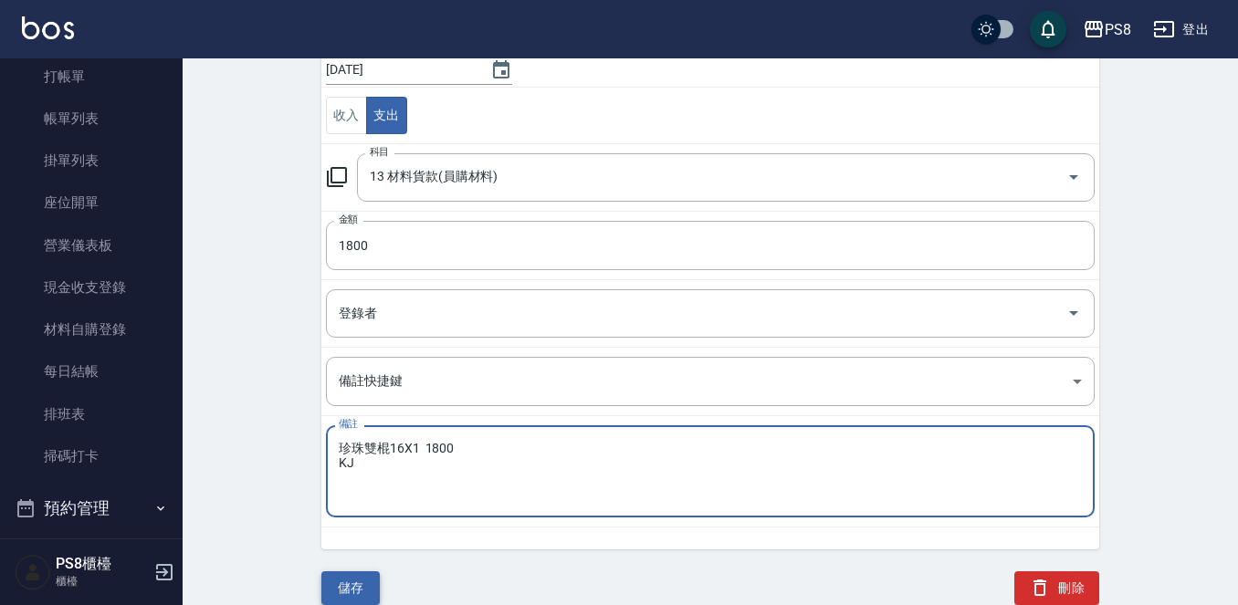
type textarea "珍珠雙棍16X1 1800 KJ"
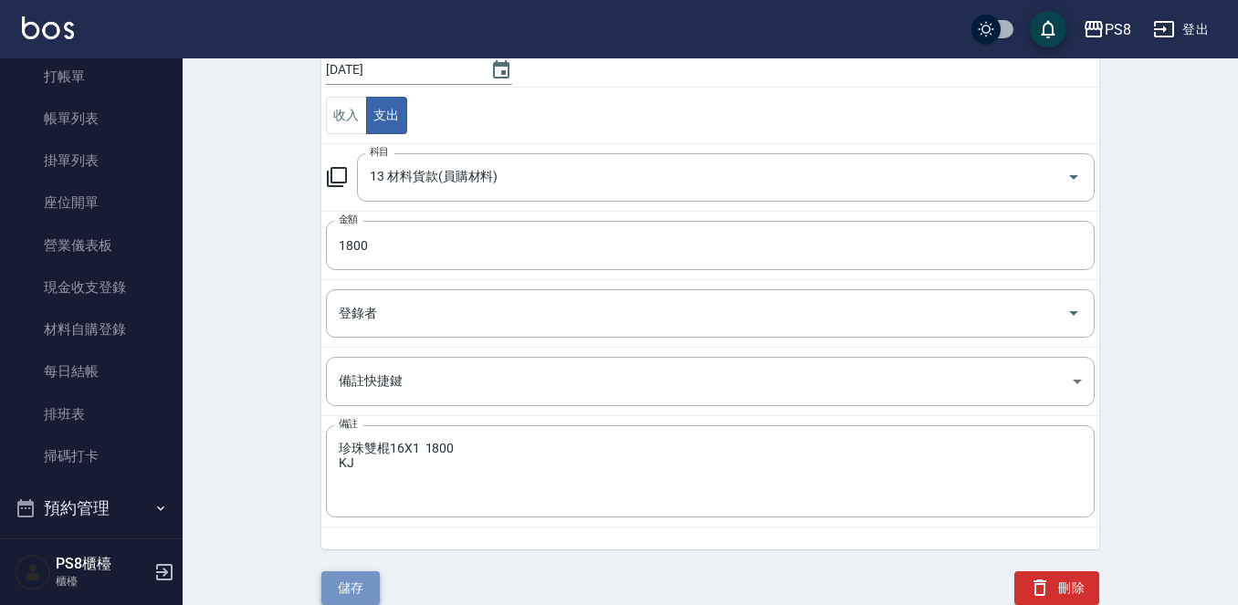
click at [359, 578] on button "儲存" at bounding box center [350, 588] width 58 height 34
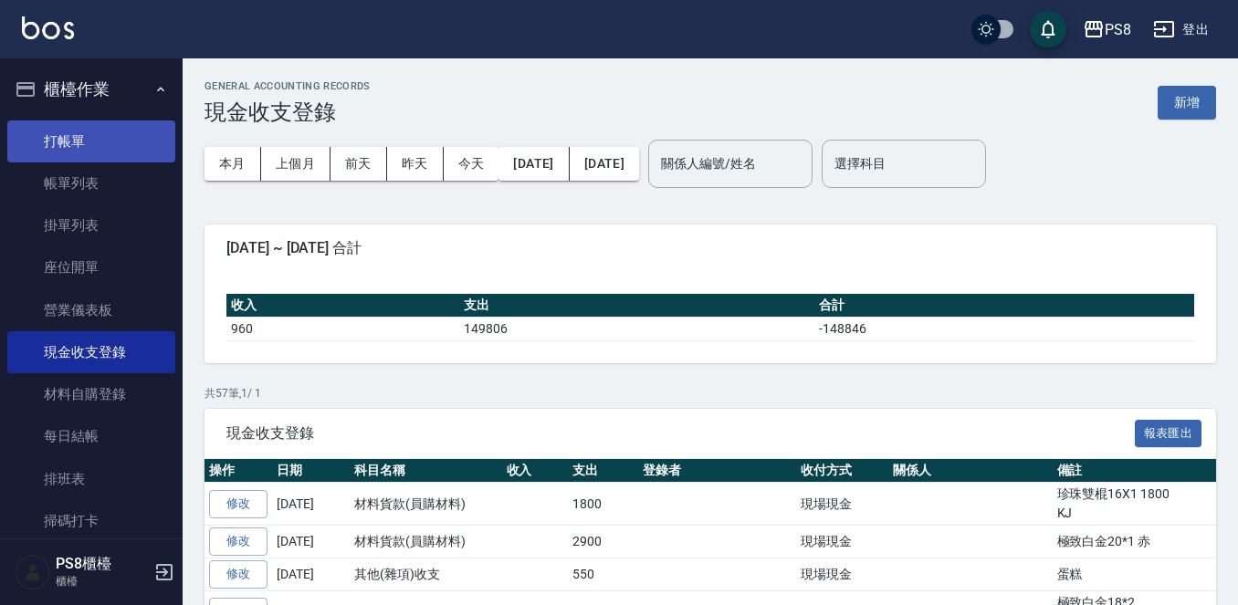
click at [81, 133] on link "打帳單" at bounding box center [91, 141] width 168 height 42
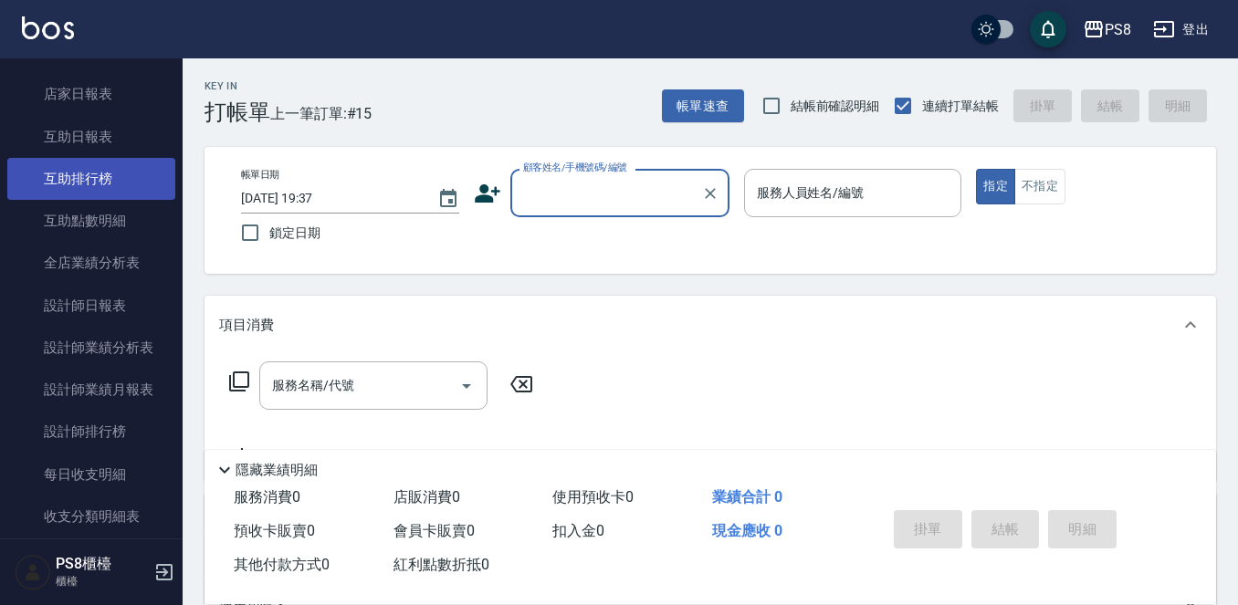
scroll to position [612, 0]
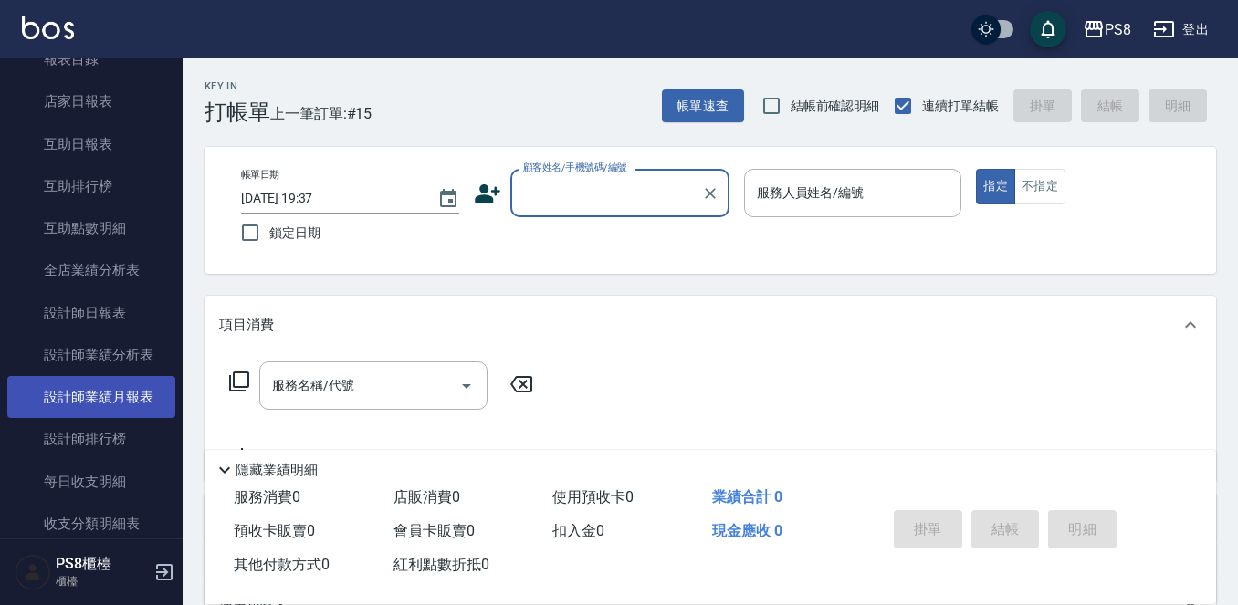
click at [138, 393] on link "設計師業績月報表" at bounding box center [91, 397] width 168 height 42
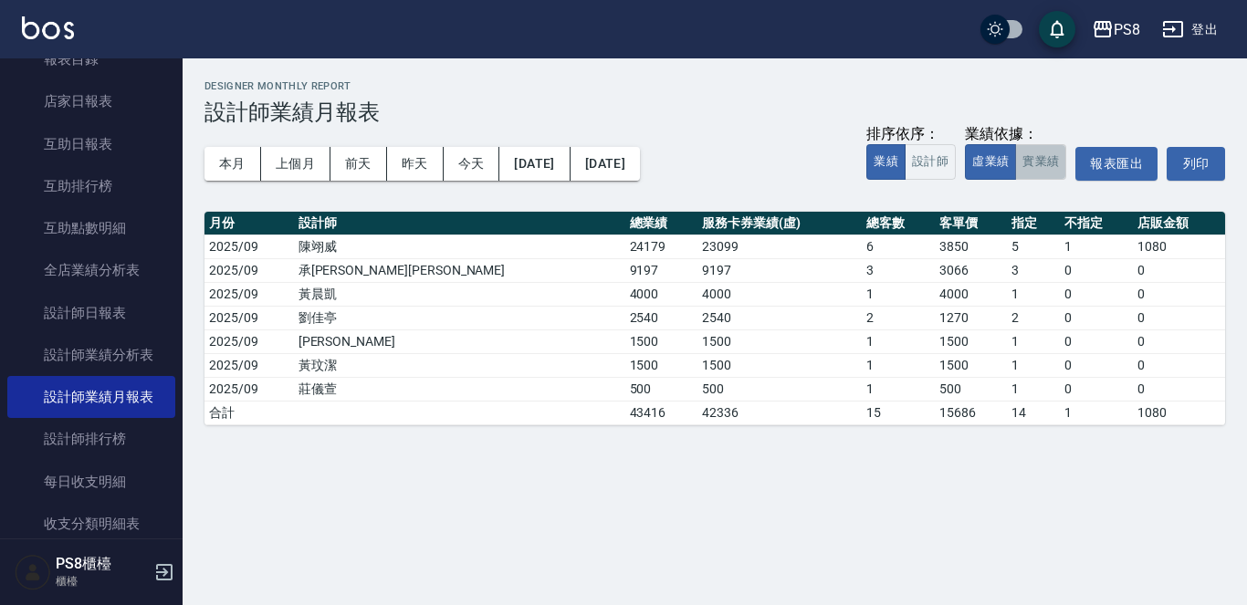
click at [1037, 162] on button "實業績" at bounding box center [1040, 162] width 51 height 36
click at [228, 152] on button "本月" at bounding box center [232, 164] width 57 height 34
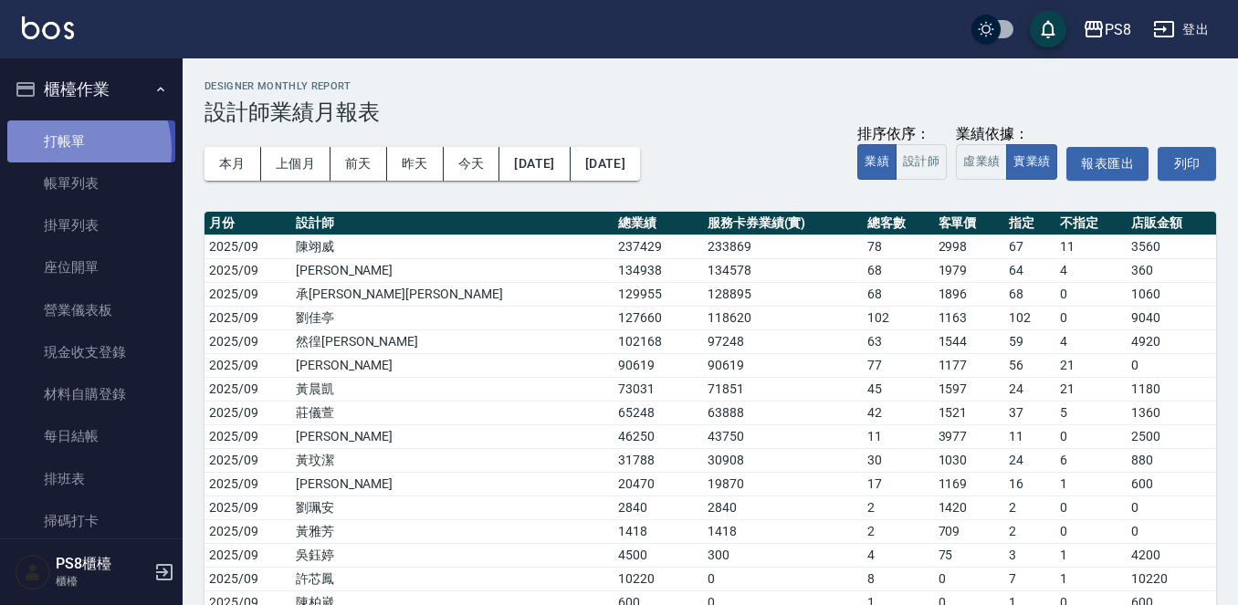
click at [73, 149] on link "打帳單" at bounding box center [91, 141] width 168 height 42
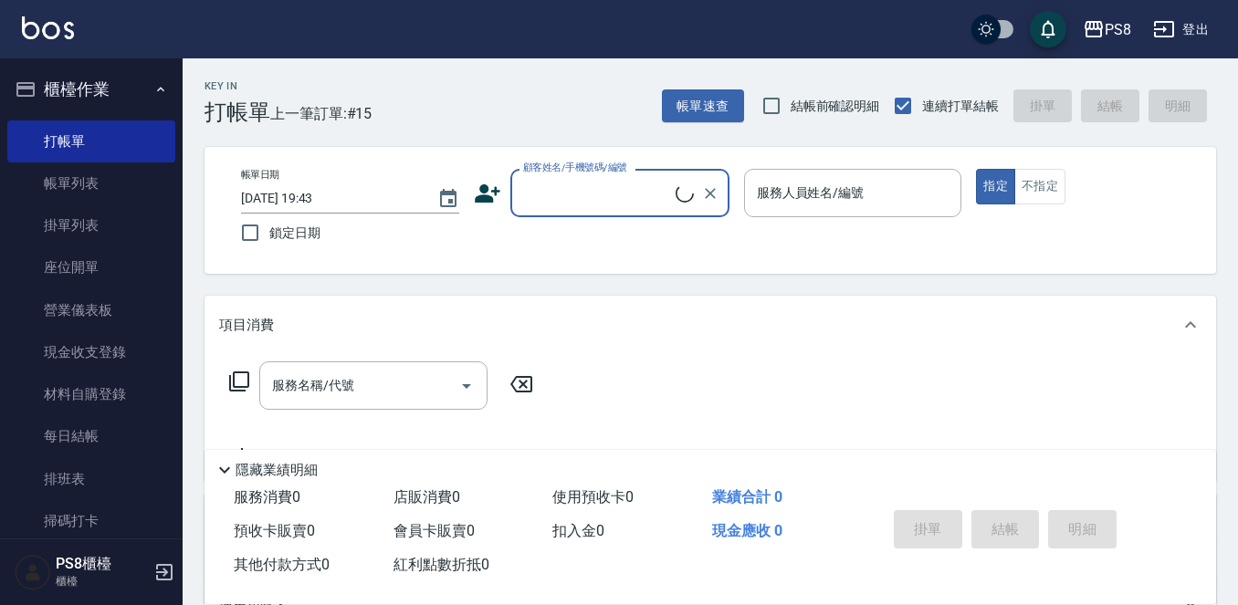
click at [614, 202] on input "顧客姓名/手機號碼/編號" at bounding box center [596, 193] width 157 height 32
click at [644, 230] on li "洪郁/0985549887/" at bounding box center [619, 240] width 219 height 30
type input "洪郁/0985549887/"
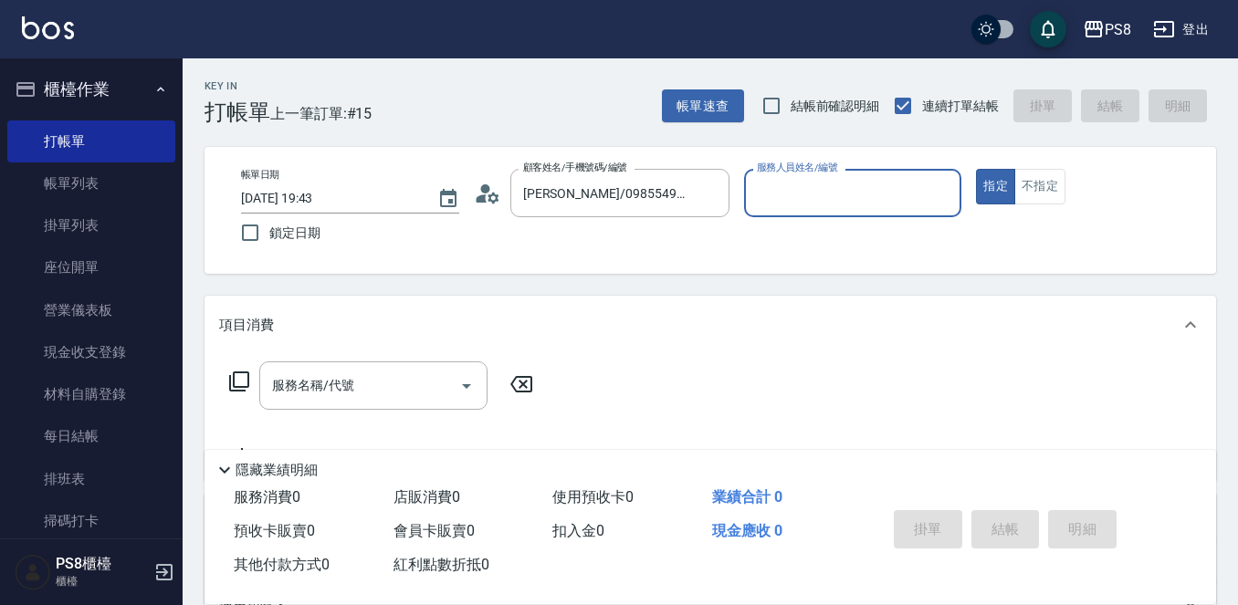
click at [471, 189] on div "帳單日期 2025/09/24 19:43 鎖定日期 顧客姓名/手機號碼/編號 洪郁/0985549887/ 顧客姓名/手機號碼/編號 服務人員姓名/編號 服…" at bounding box center [710, 210] width 968 height 83
click at [481, 194] on icon at bounding box center [487, 193] width 27 height 27
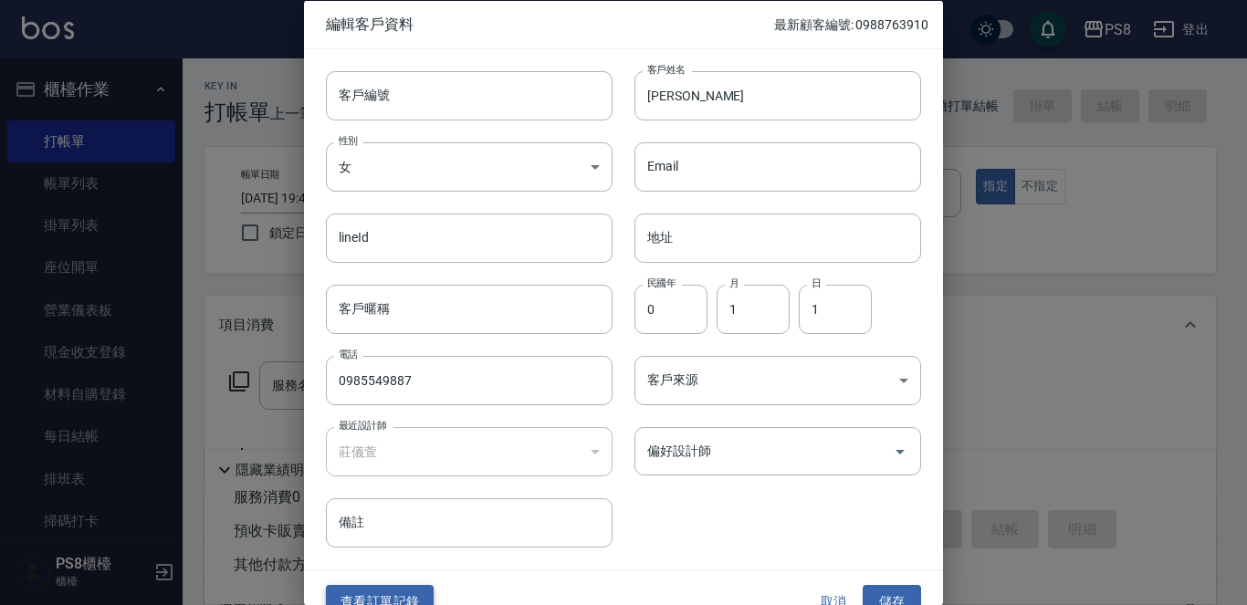
click at [397, 597] on button "查看訂單記錄" at bounding box center [380, 602] width 108 height 34
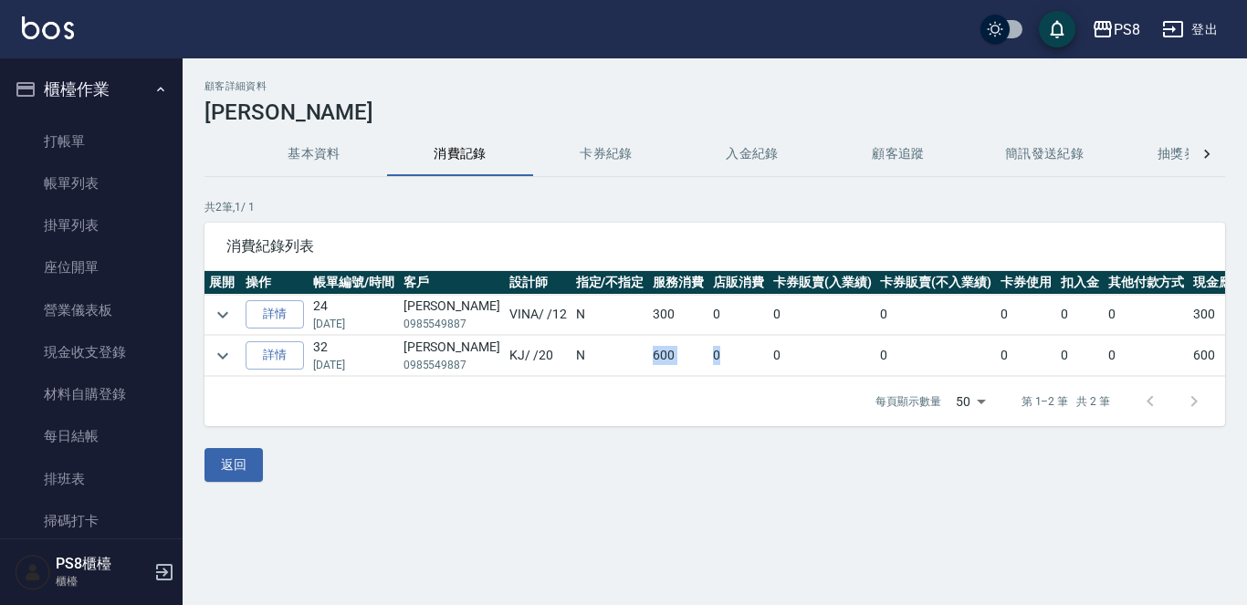
drag, startPoint x: 570, startPoint y: 361, endPoint x: 696, endPoint y: 348, distance: 127.6
click at [696, 348] on tr "詳情 32 02/14/2025 洪郁 0985549887 KJ / /20 N 600 0 0 0 0 0 0 600" at bounding box center [748, 356] width 1088 height 40
click at [658, 358] on td "600" at bounding box center [678, 356] width 60 height 40
click at [222, 359] on icon "expand row" at bounding box center [223, 356] width 22 height 22
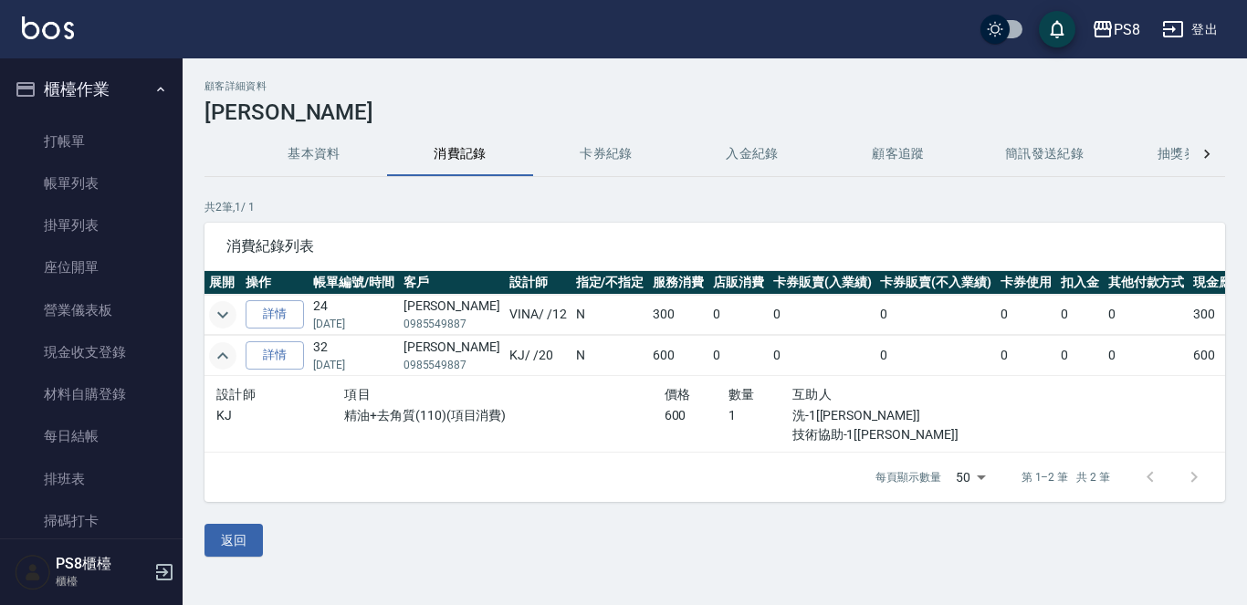
click at [217, 314] on icon "expand row" at bounding box center [223, 315] width 22 height 22
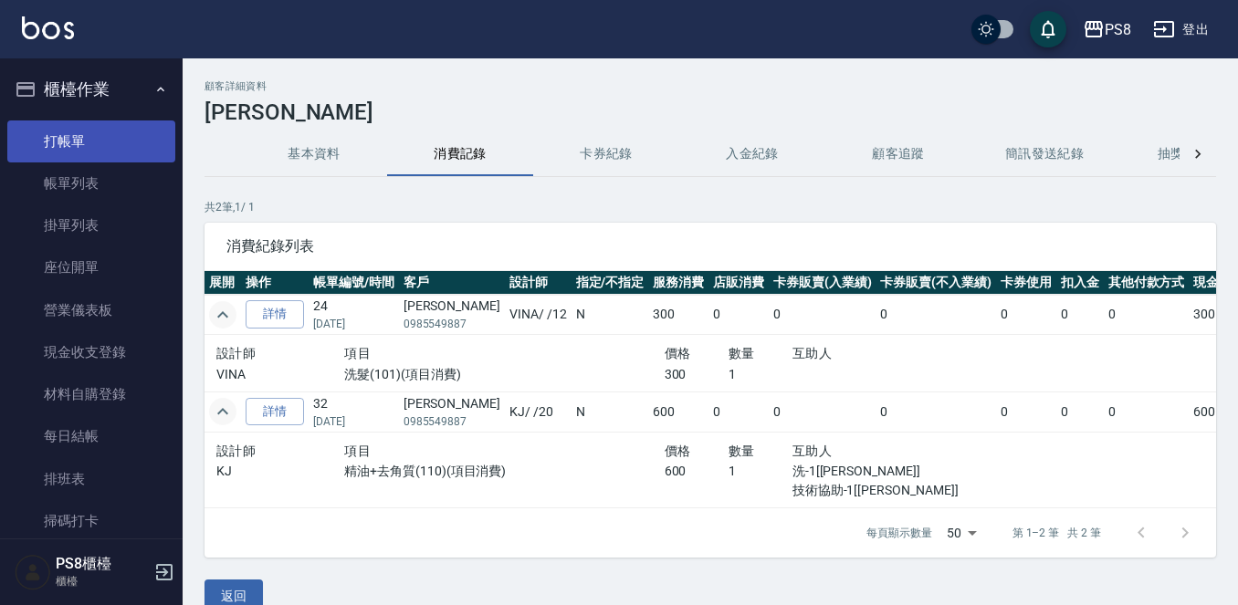
click at [82, 134] on link "打帳單" at bounding box center [91, 141] width 168 height 42
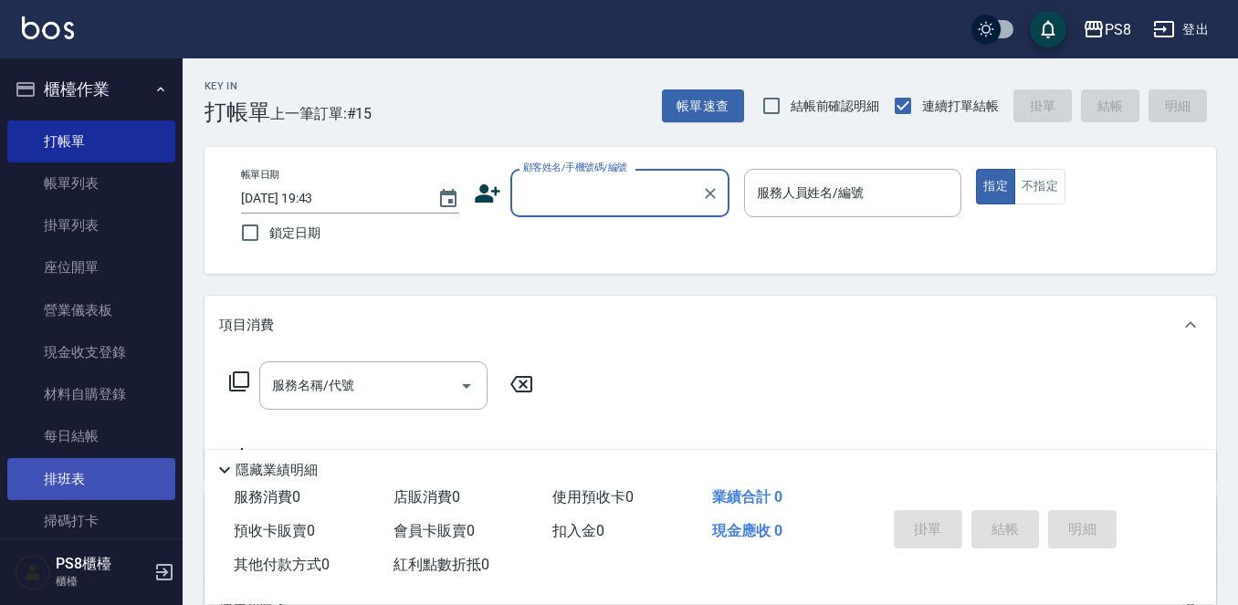
click at [89, 481] on link "排班表" at bounding box center [91, 479] width 168 height 42
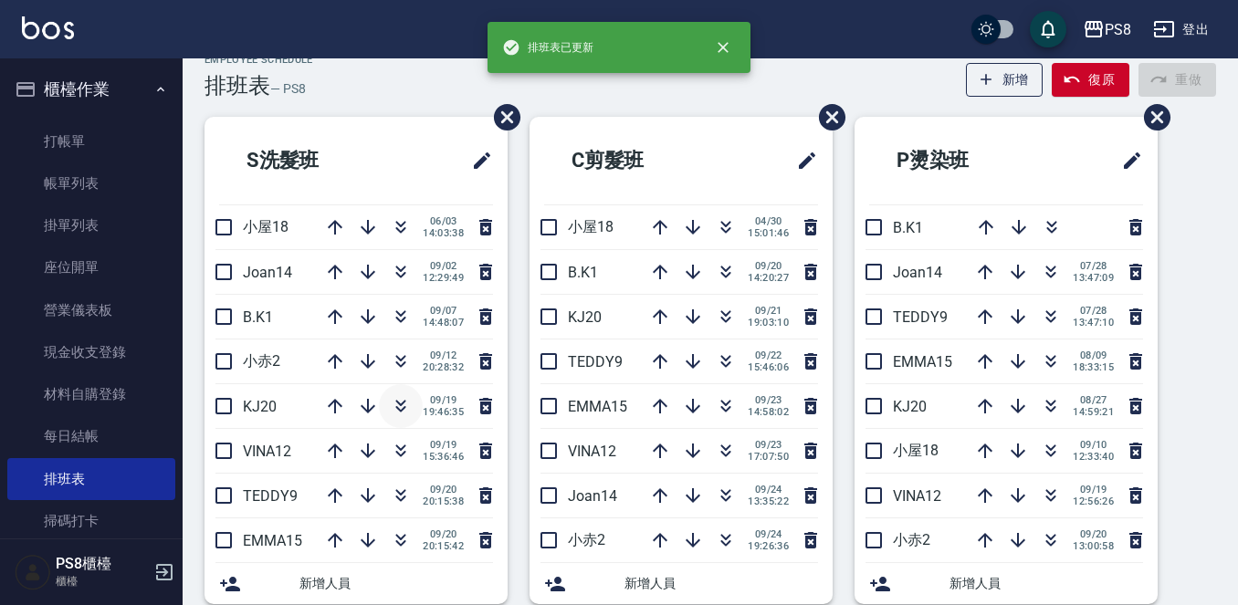
scroll to position [274, 0]
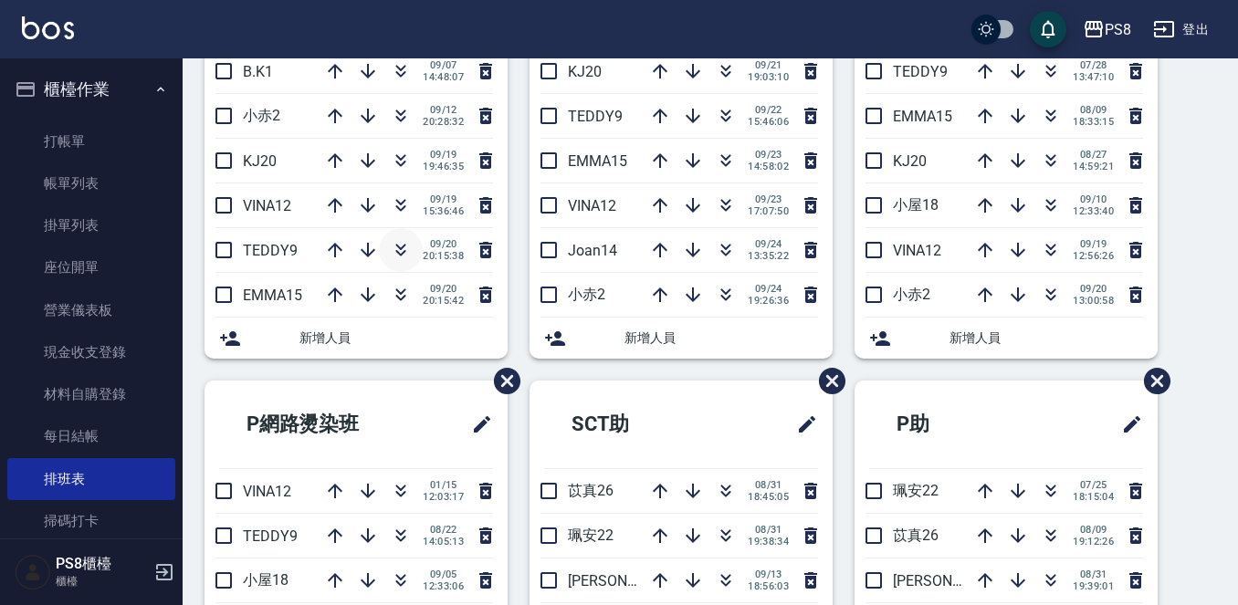
click at [400, 249] on icon "button" at bounding box center [401, 250] width 22 height 22
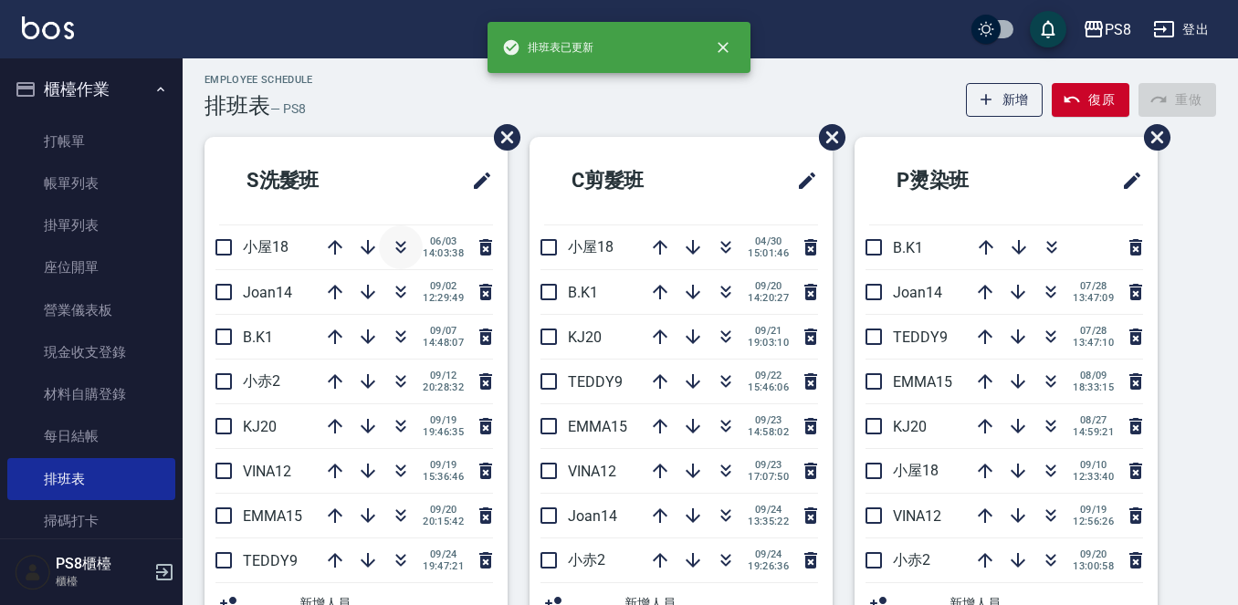
scroll to position [0, 0]
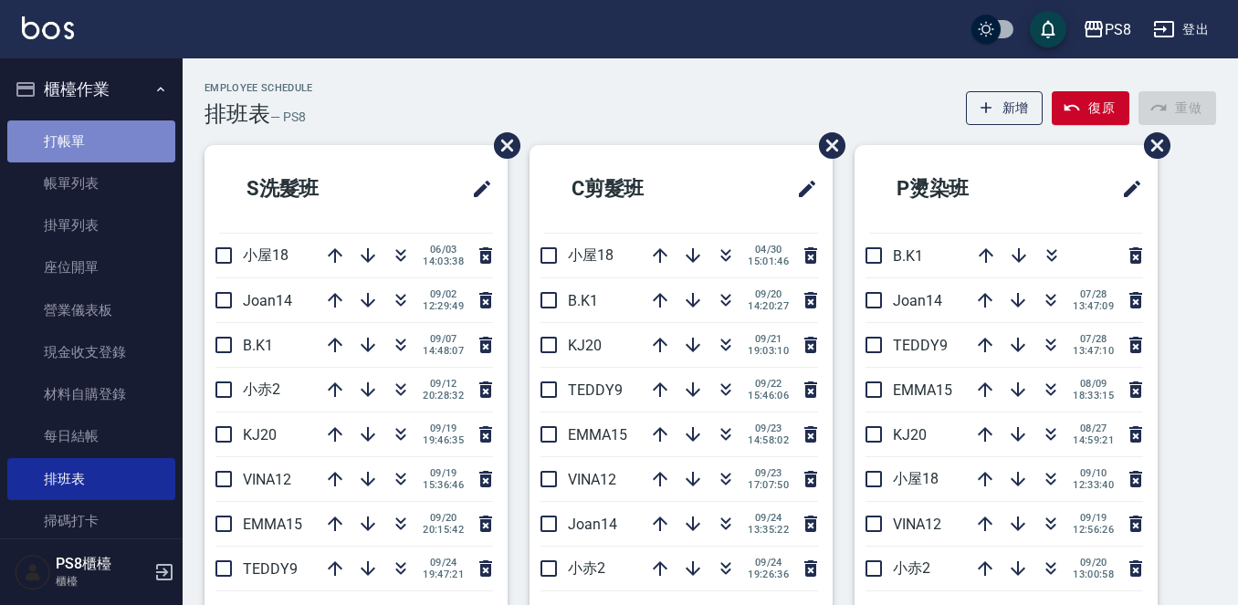
click at [94, 132] on link "打帳單" at bounding box center [91, 141] width 168 height 42
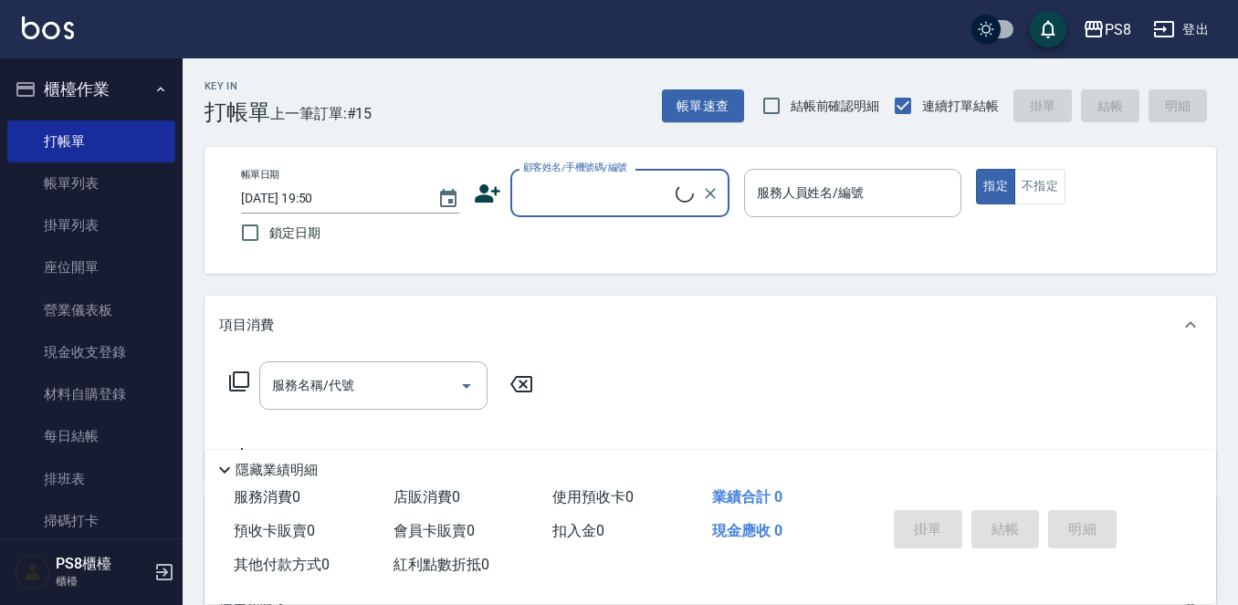
click at [595, 195] on input "顧客姓名/手機號碼/編號" at bounding box center [596, 193] width 157 height 32
click at [570, 247] on li "陳耀昱/0988111056/736" at bounding box center [619, 240] width 219 height 30
type input "陳耀昱/0988111056/736"
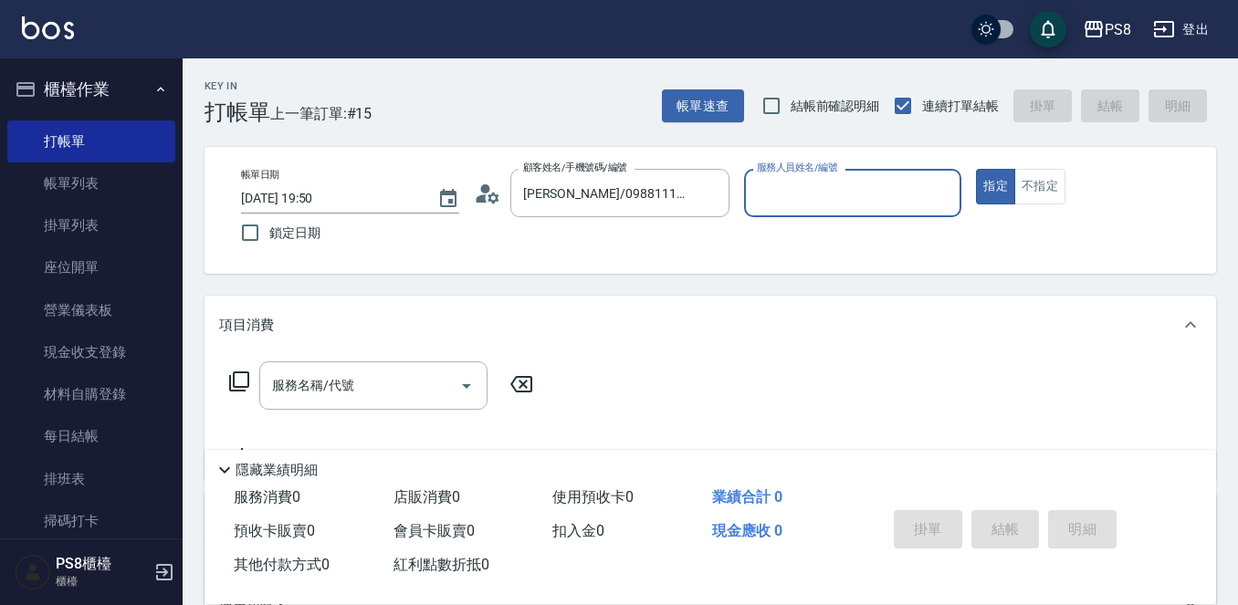
click at [482, 192] on circle at bounding box center [484, 188] width 9 height 9
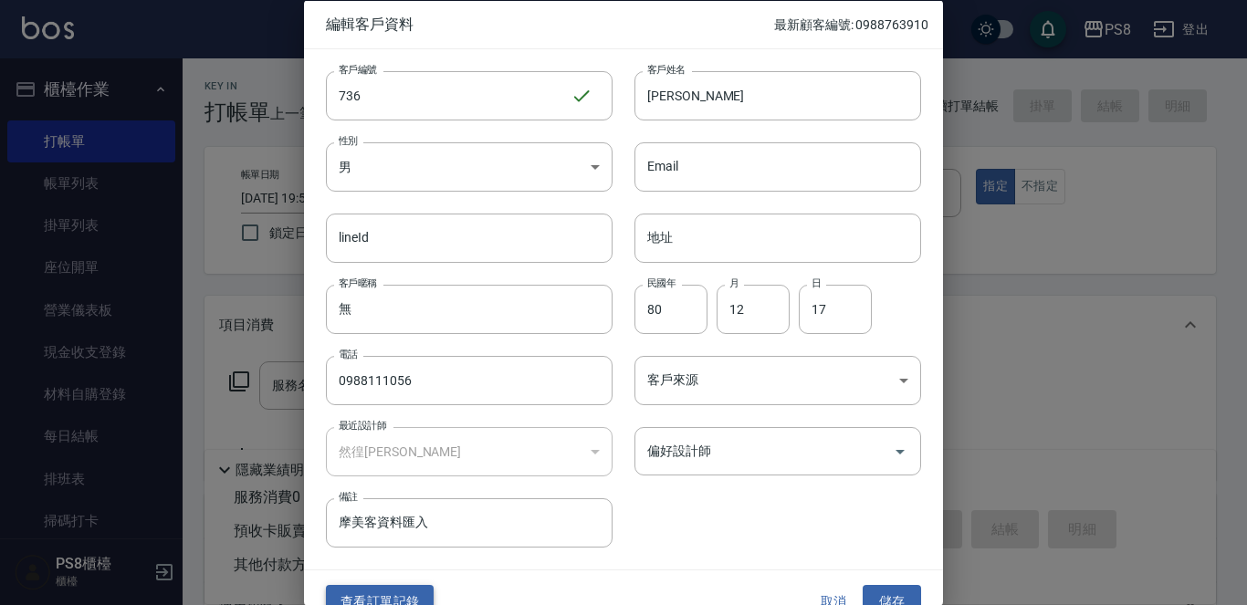
click at [408, 598] on button "查看訂單記錄" at bounding box center [380, 602] width 108 height 34
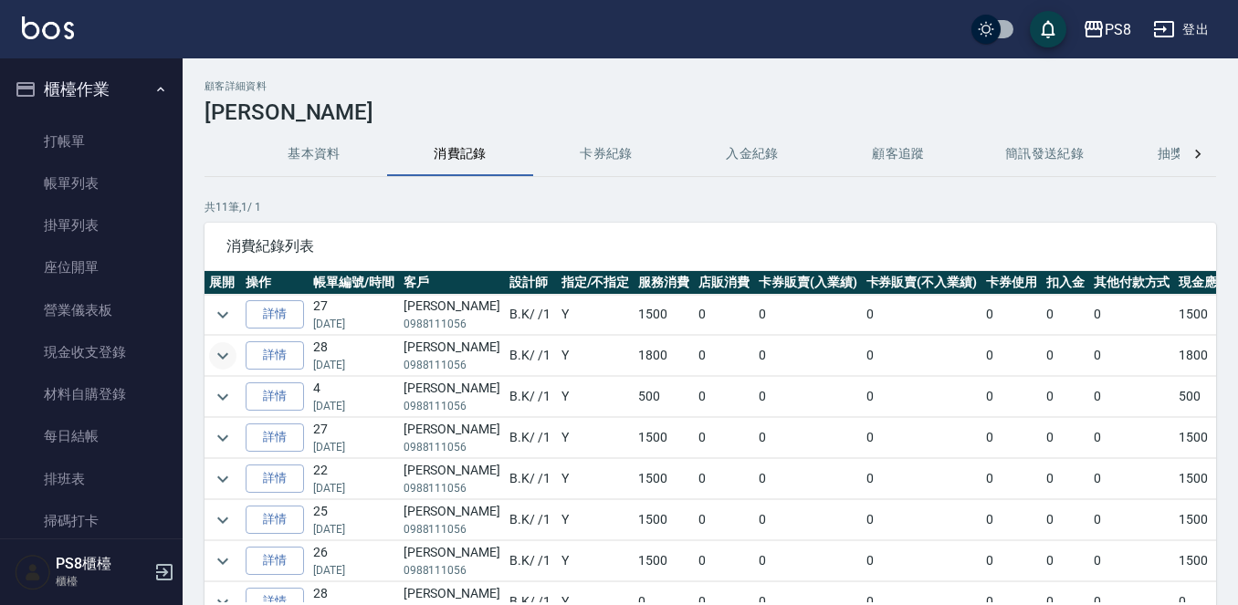
click at [224, 360] on icon "expand row" at bounding box center [223, 356] width 22 height 22
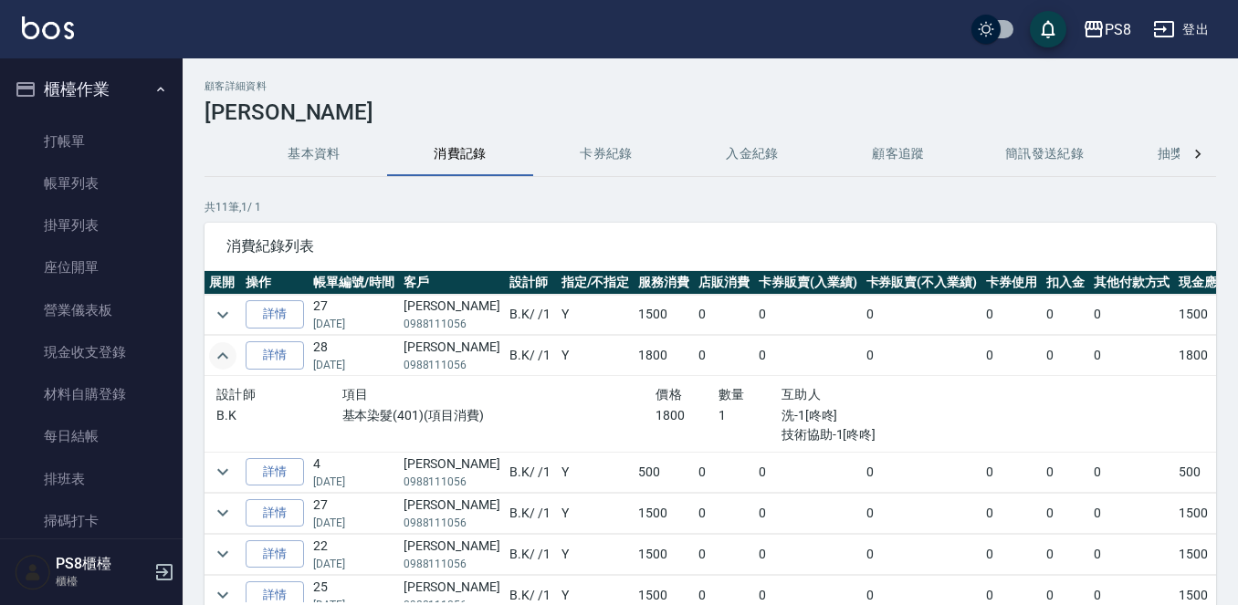
click at [238, 306] on td at bounding box center [222, 315] width 37 height 40
click at [224, 308] on icon "expand row" at bounding box center [223, 315] width 22 height 22
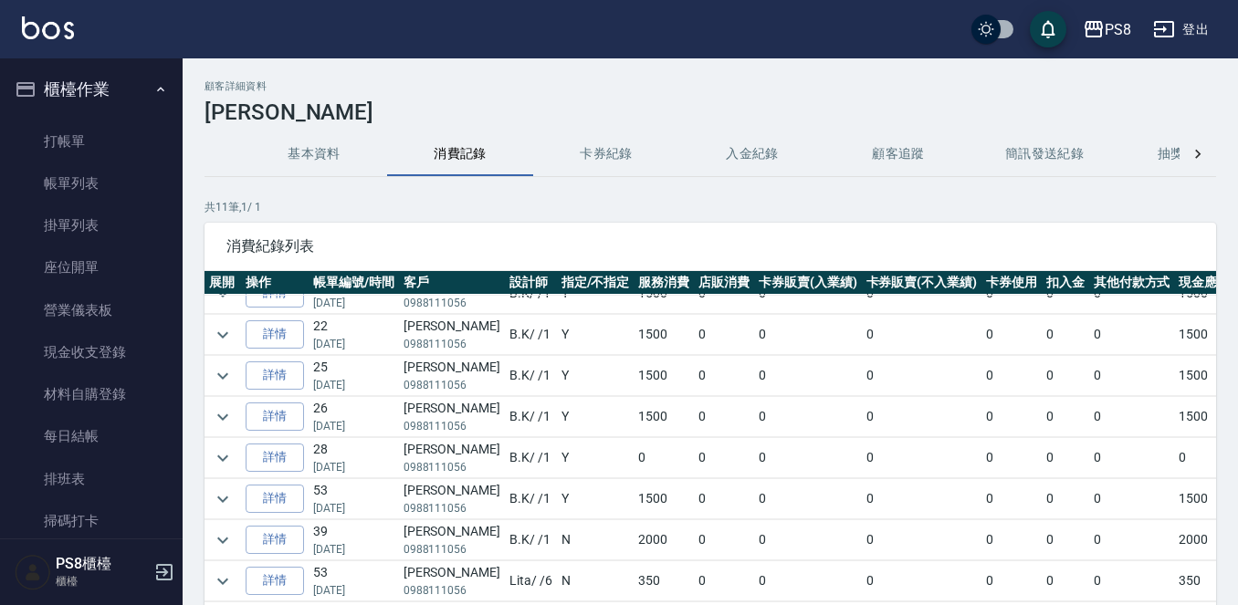
scroll to position [310, 0]
click at [225, 372] on icon "expand row" at bounding box center [222, 375] width 11 height 6
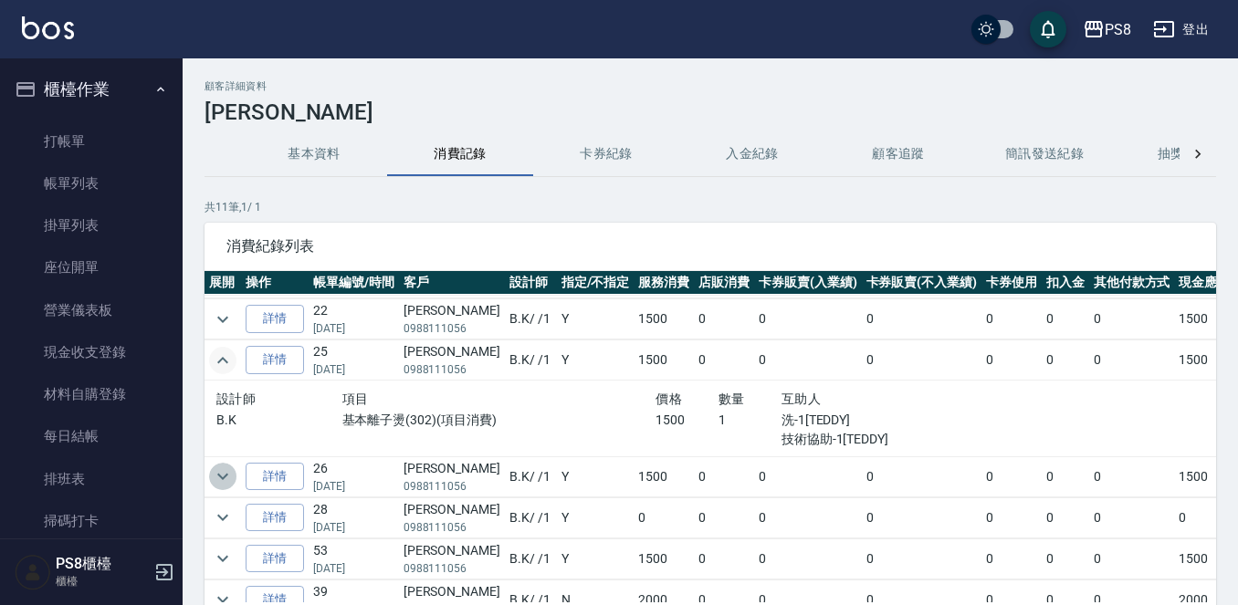
click at [230, 473] on icon "expand row" at bounding box center [223, 477] width 22 height 22
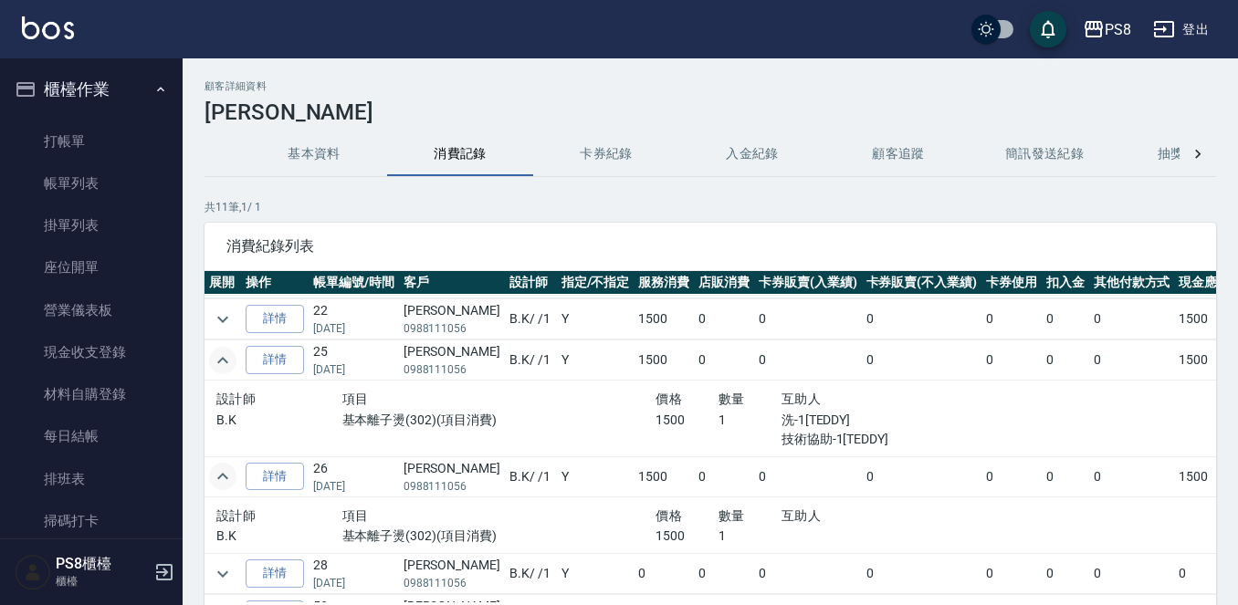
scroll to position [442, 0]
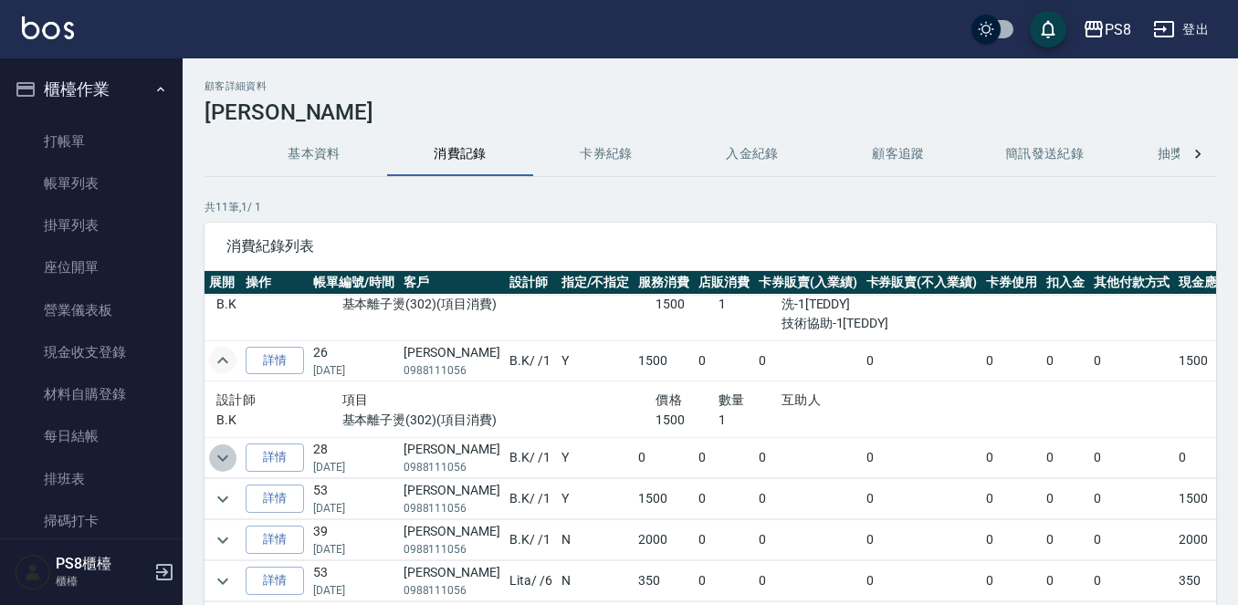
click at [223, 448] on icon "expand row" at bounding box center [223, 458] width 22 height 22
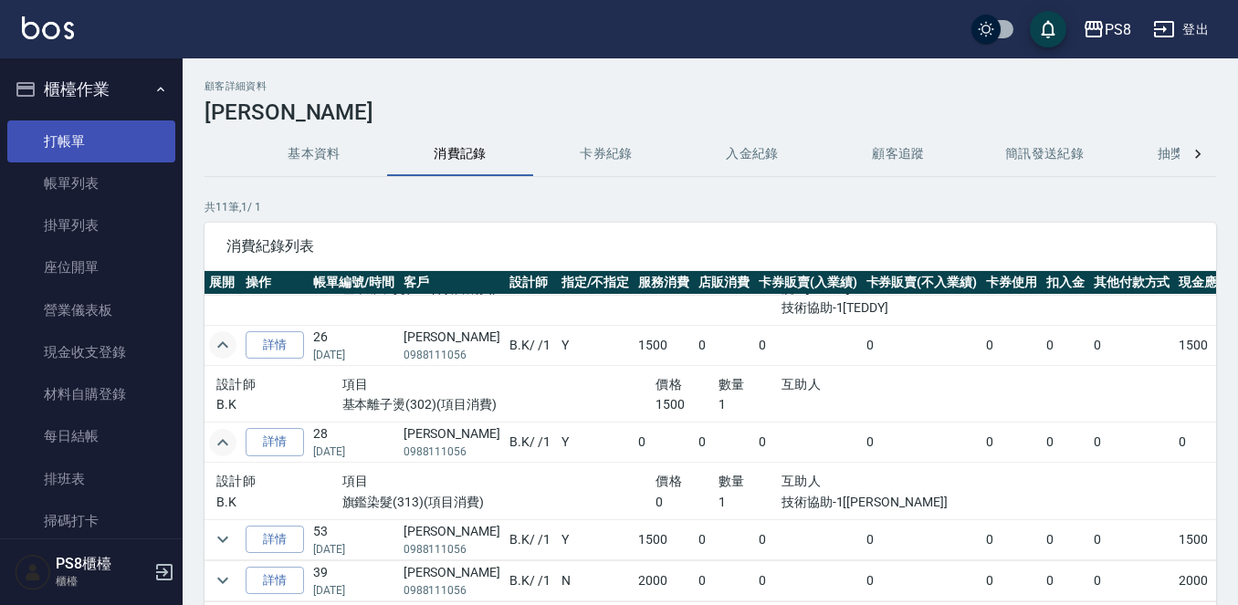
click at [90, 129] on link "打帳單" at bounding box center [91, 141] width 168 height 42
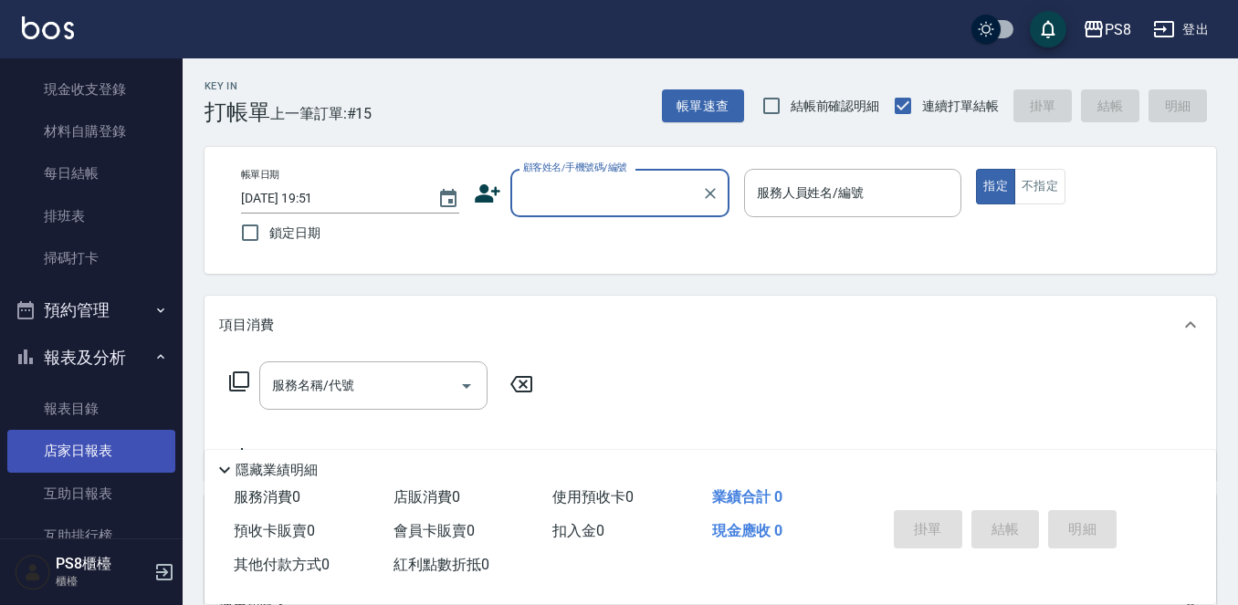
scroll to position [274, 0]
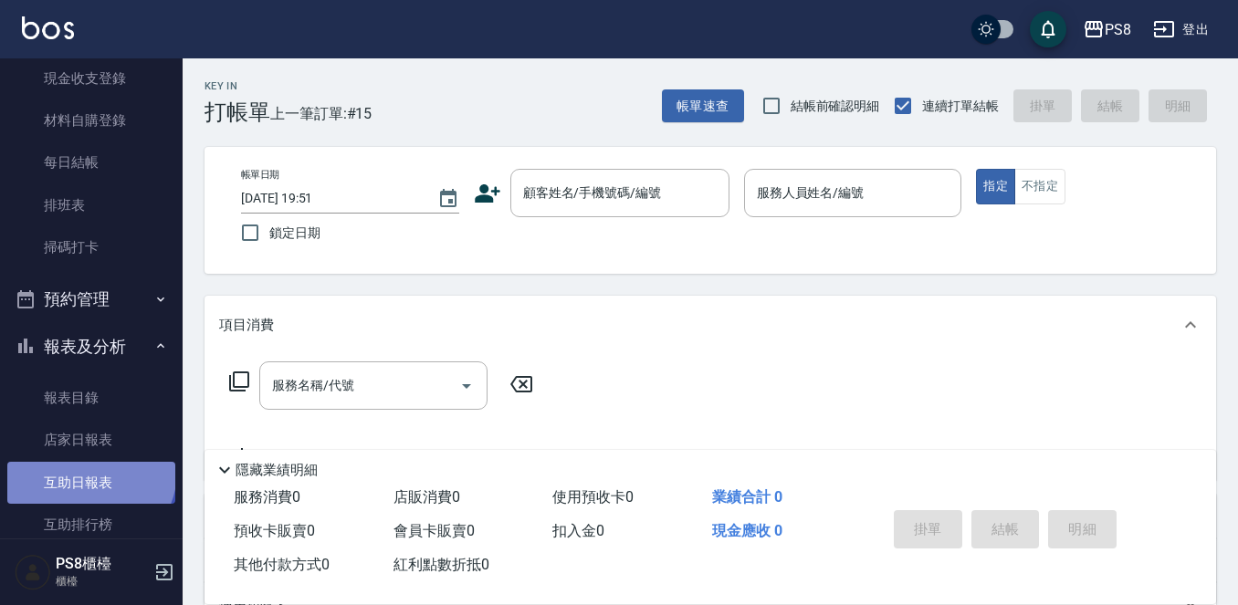
click at [89, 471] on link "互助日報表" at bounding box center [91, 483] width 168 height 42
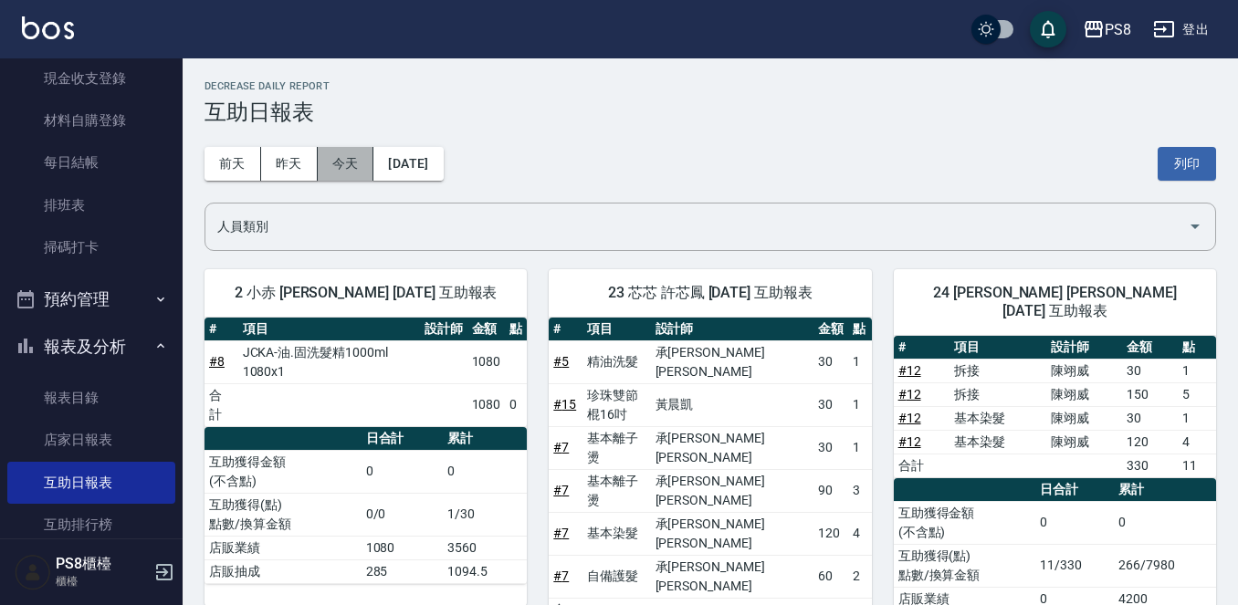
click at [361, 167] on button "今天" at bounding box center [346, 164] width 57 height 34
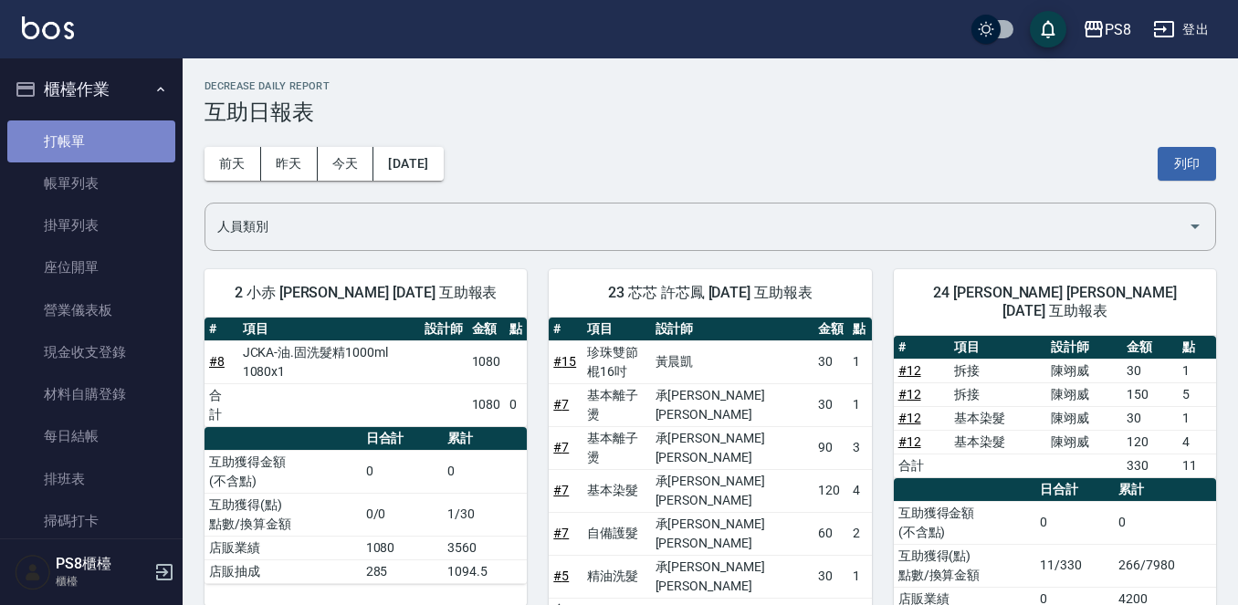
click at [91, 131] on link "打帳單" at bounding box center [91, 141] width 168 height 42
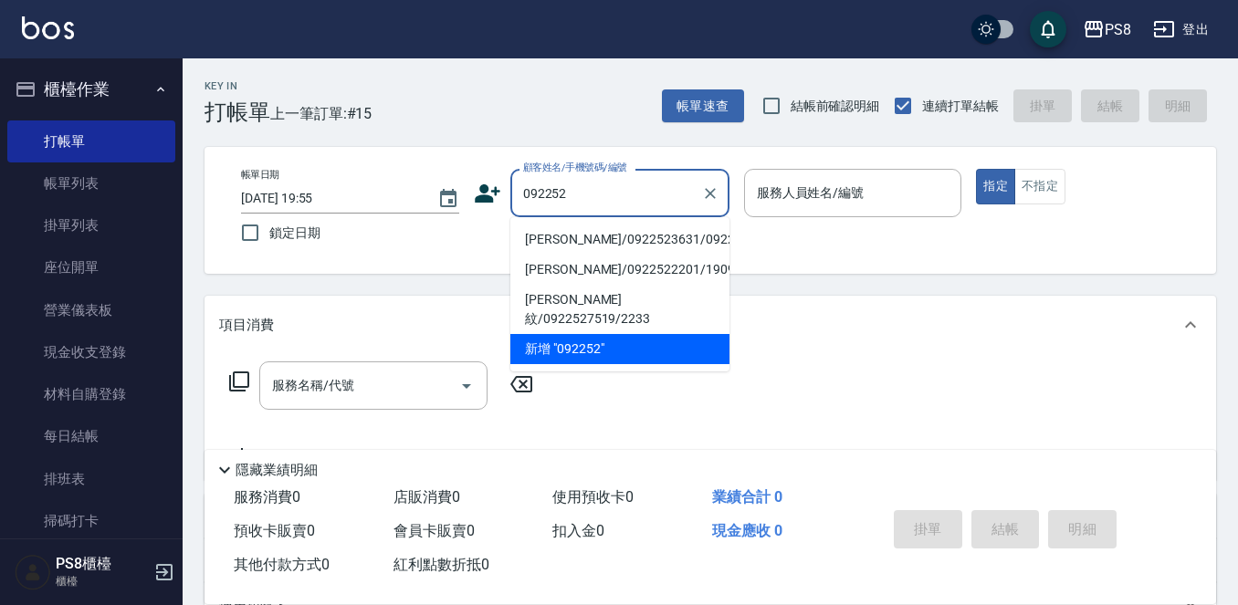
type input "0922523"
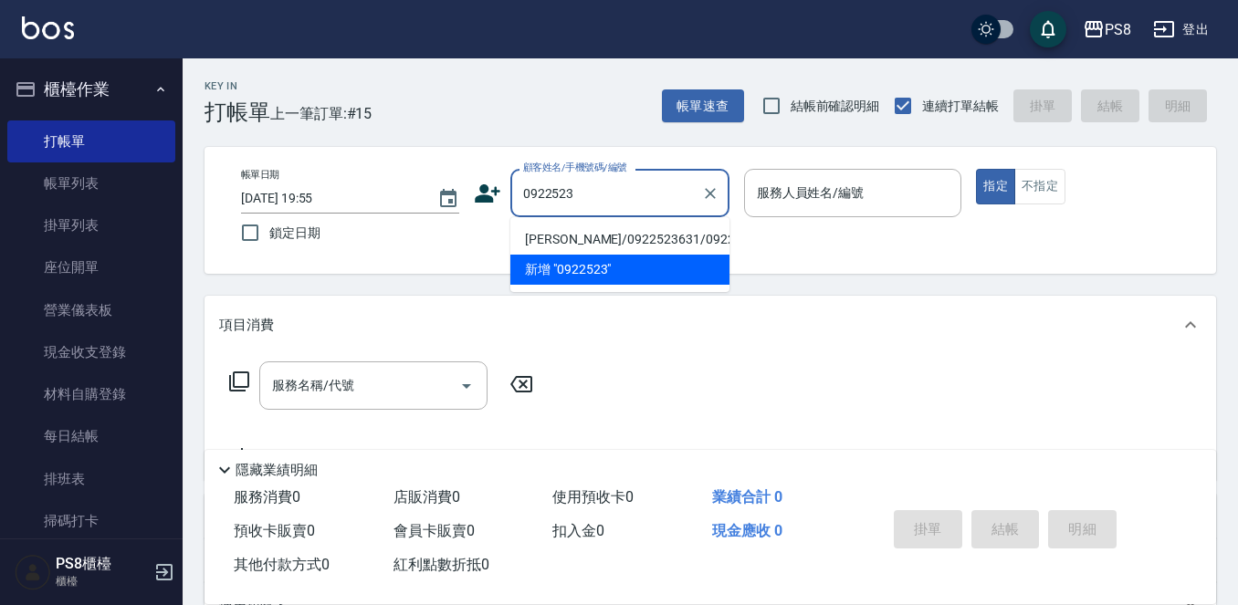
drag, startPoint x: 626, startPoint y: 193, endPoint x: 0, endPoint y: 54, distance: 641.4
click at [0, 54] on div "PS8 登出 櫃檯作業 打帳單 帳單列表 掛單列表 座位開單 營業儀表板 現金收支登錄 材料自購登錄 每日結帳 排班表 掃碼打卡 預約管理 預約管理 單日預約…" at bounding box center [619, 444] width 1238 height 889
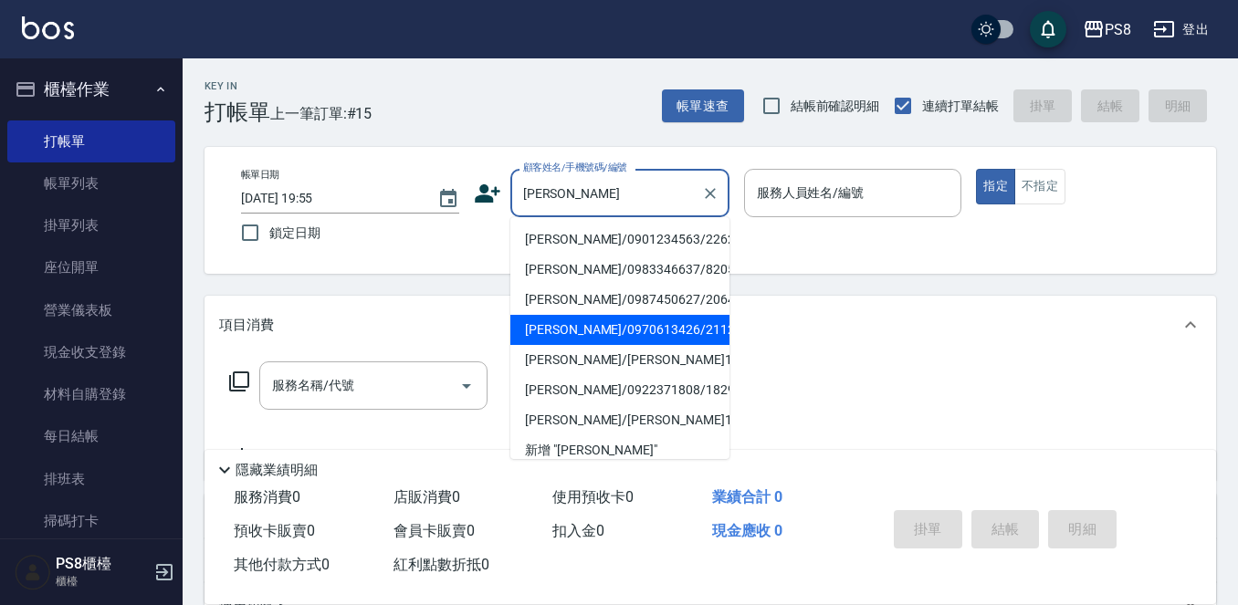
click at [659, 323] on li "陳俊宇/0970613426/21128" at bounding box center [619, 330] width 219 height 30
type input "陳俊宇/0970613426/21128"
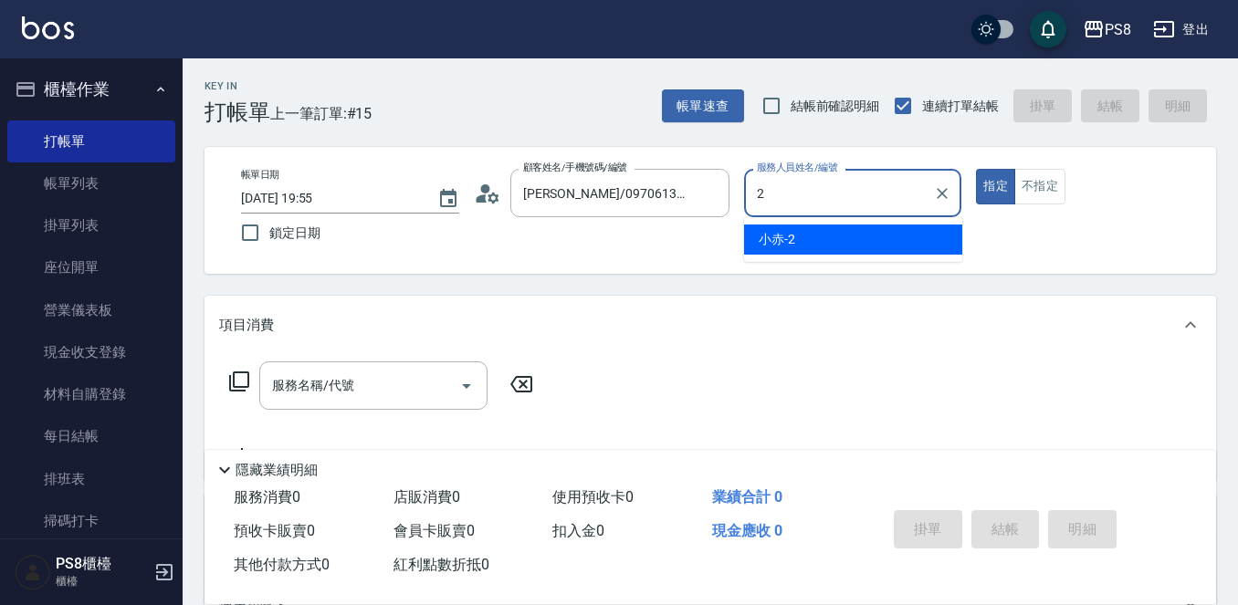
type input "2"
type button "true"
type input "小赤-2"
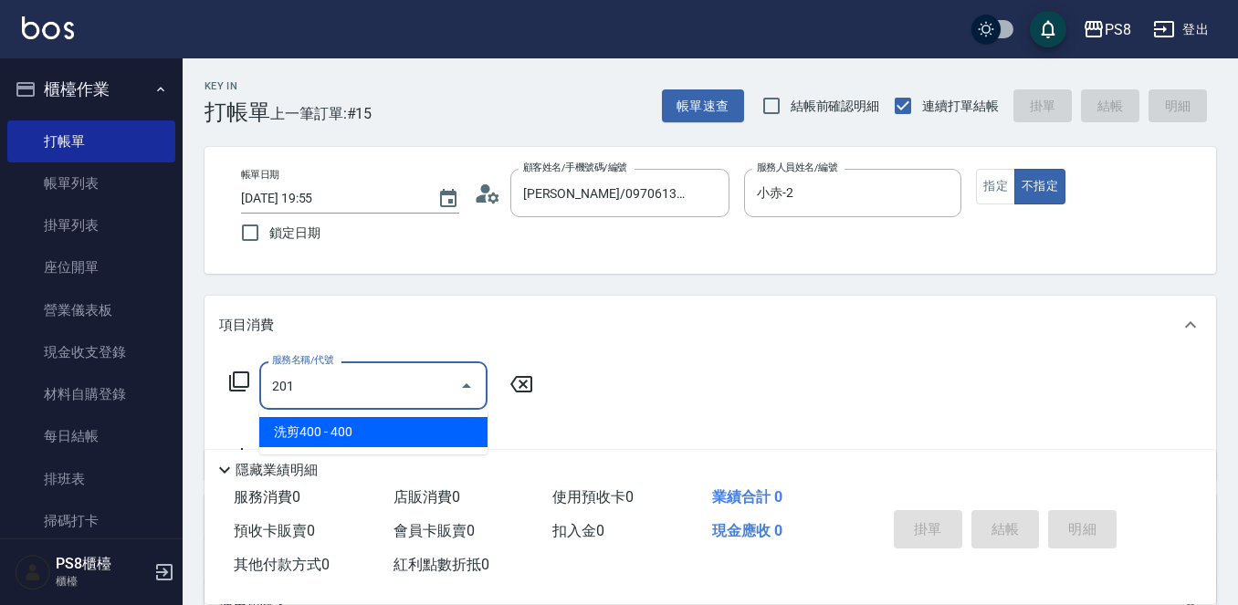
type input "洗剪400(201)"
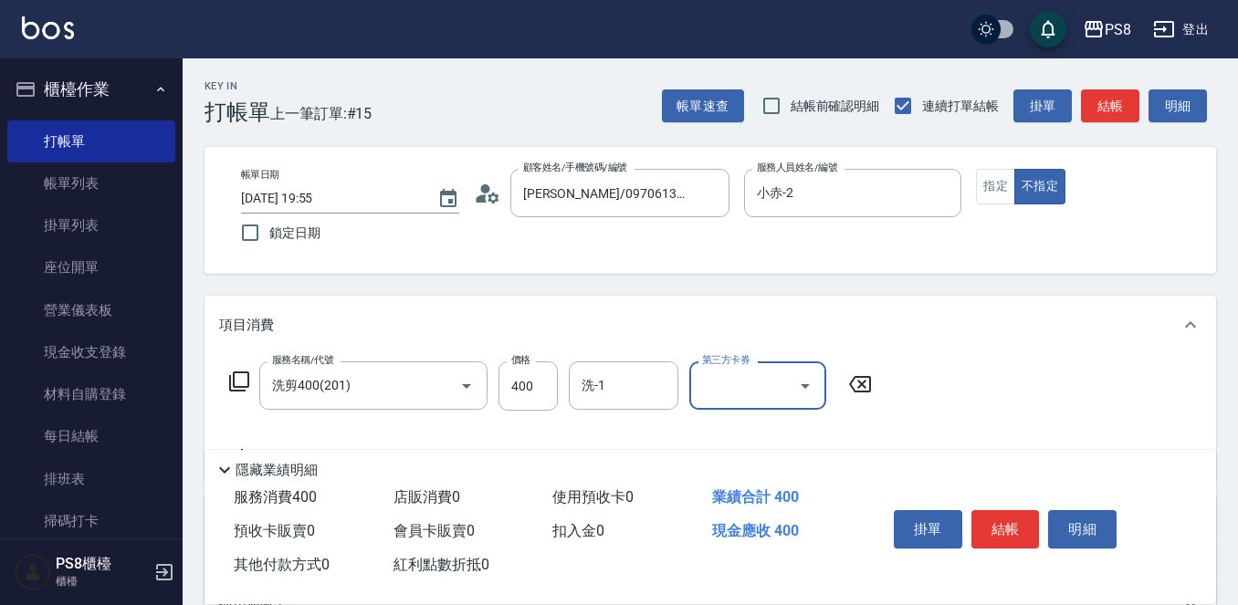
click at [1021, 531] on button "結帳" at bounding box center [1005, 529] width 68 height 38
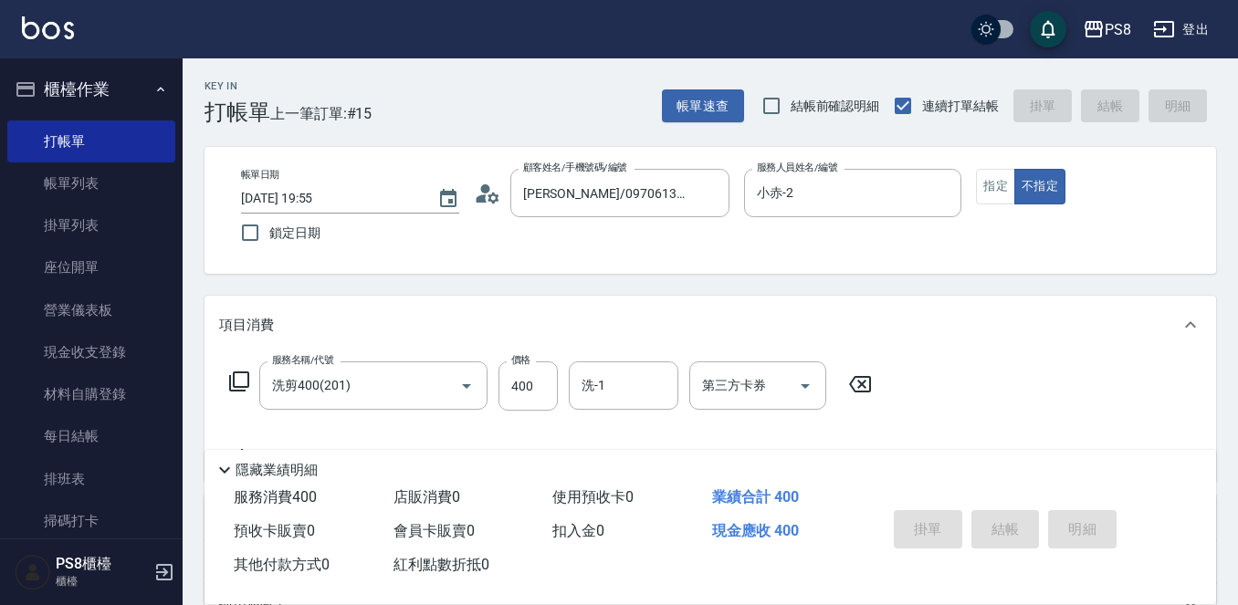
type input "2025/09/24 19:56"
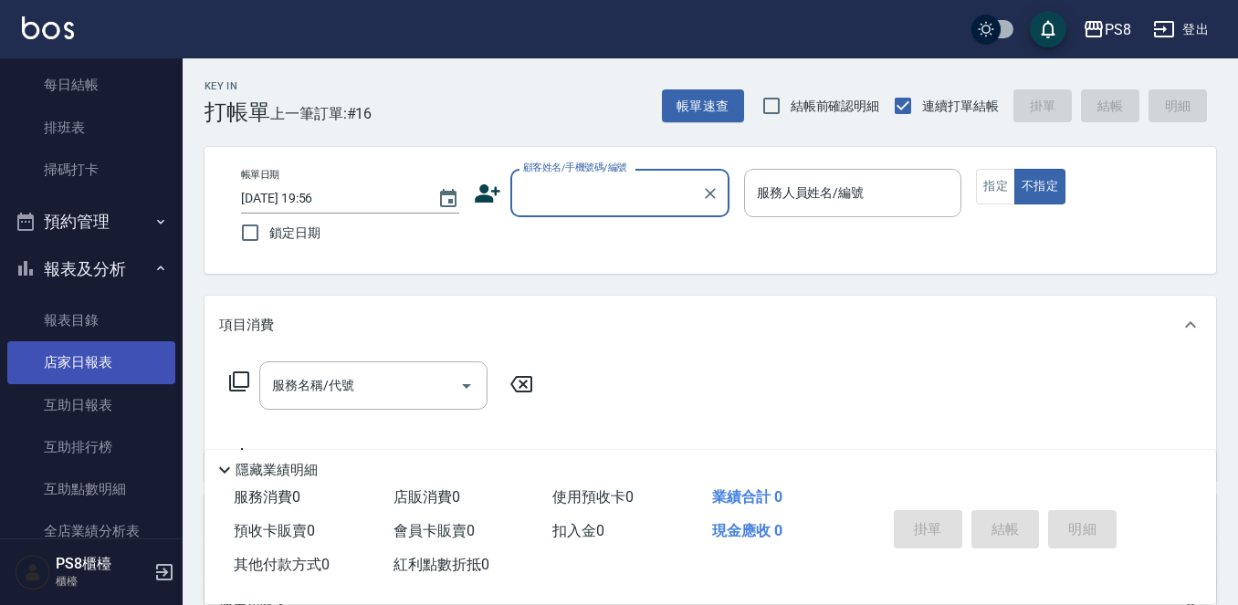
scroll to position [456, 0]
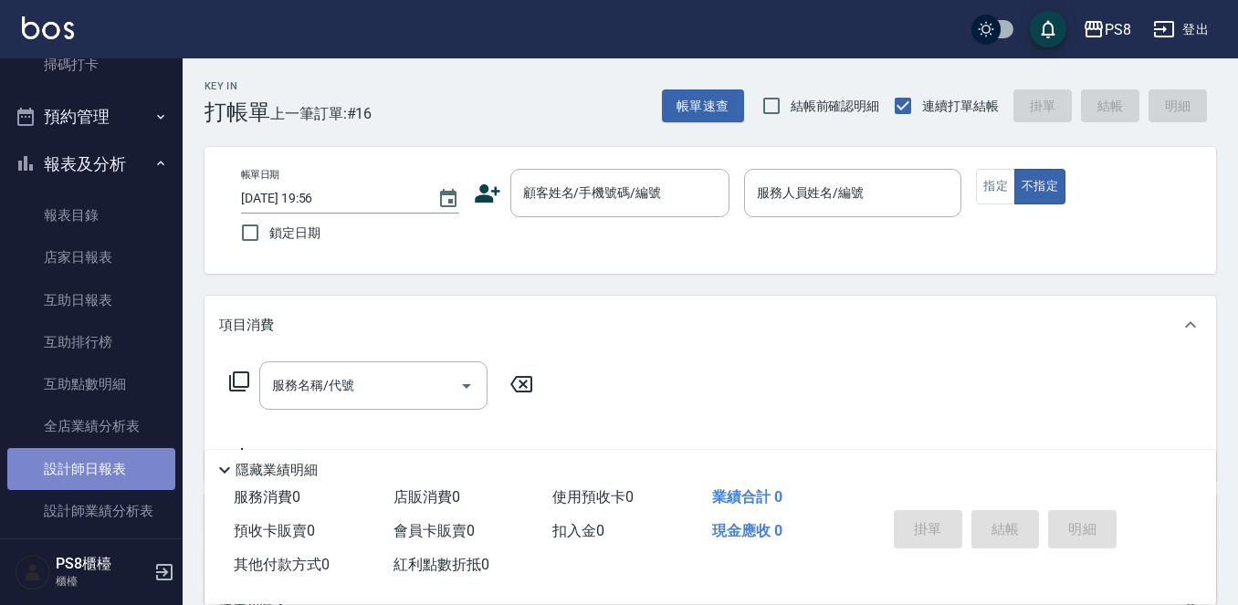
click at [118, 486] on link "設計師日報表" at bounding box center [91, 469] width 168 height 42
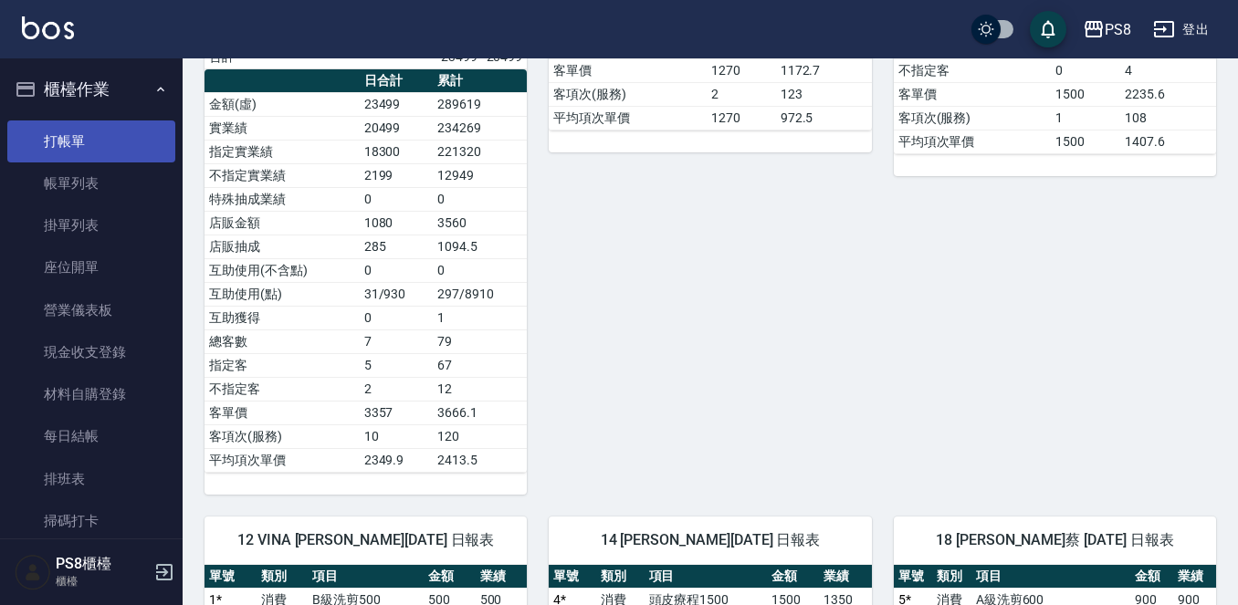
click at [102, 140] on link "打帳單" at bounding box center [91, 141] width 168 height 42
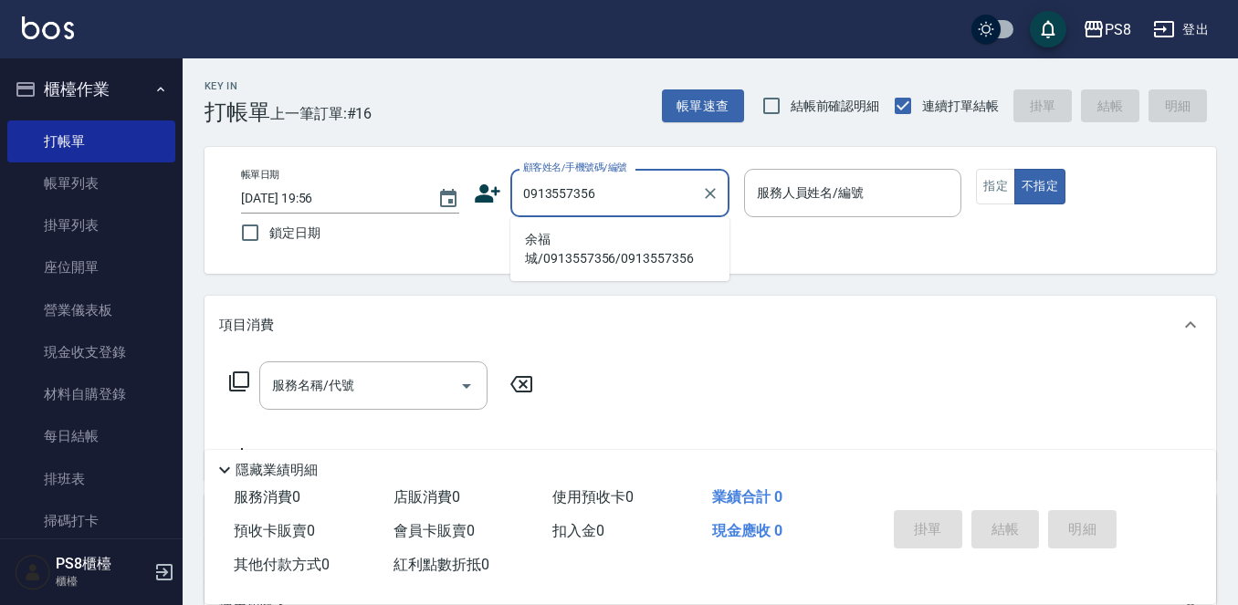
click at [564, 246] on li "余福城/0913557356/0913557356" at bounding box center [619, 249] width 219 height 49
type input "余福城/0913557356/0913557356"
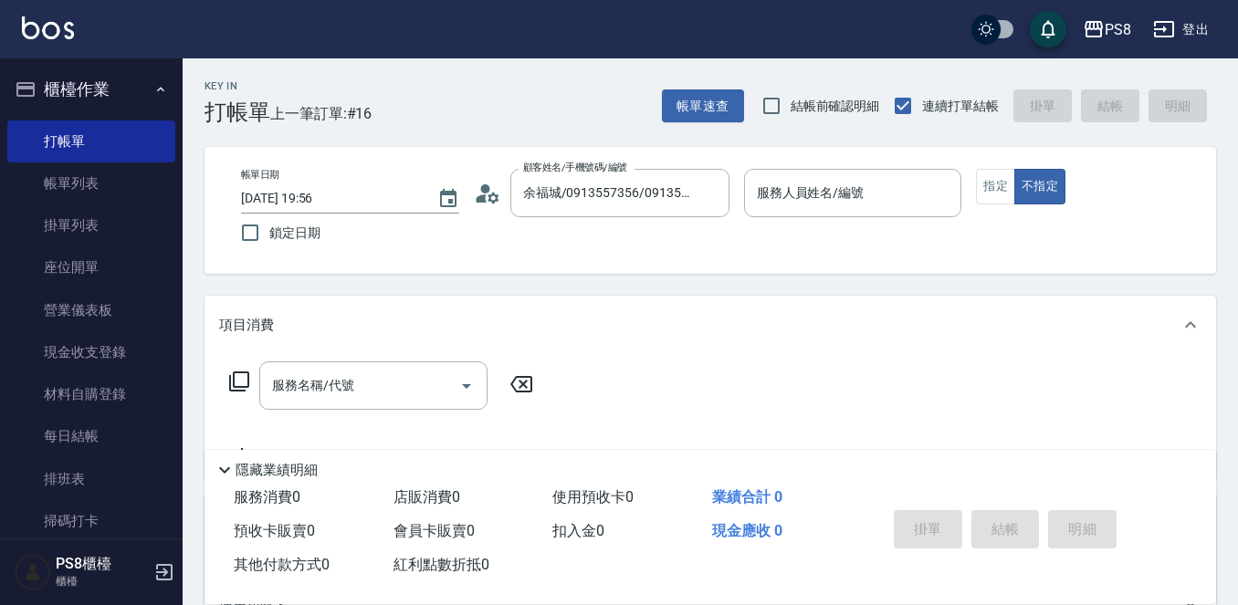
click at [478, 198] on icon at bounding box center [481, 198] width 11 height 8
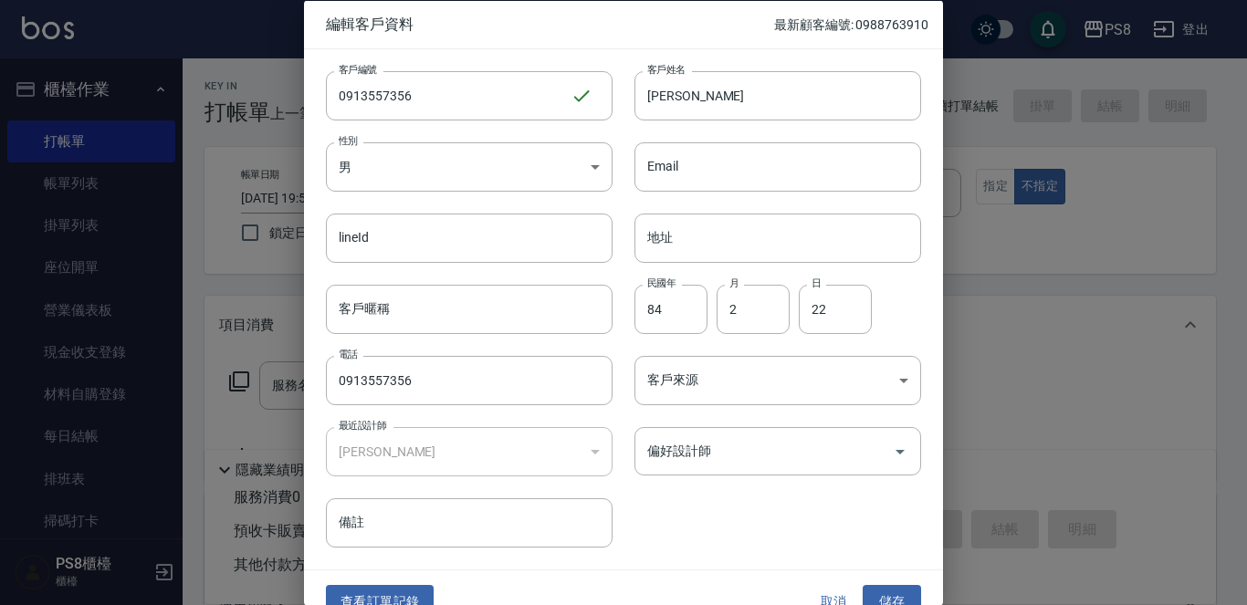
click at [411, 599] on button "查看訂單記錄" at bounding box center [380, 602] width 108 height 34
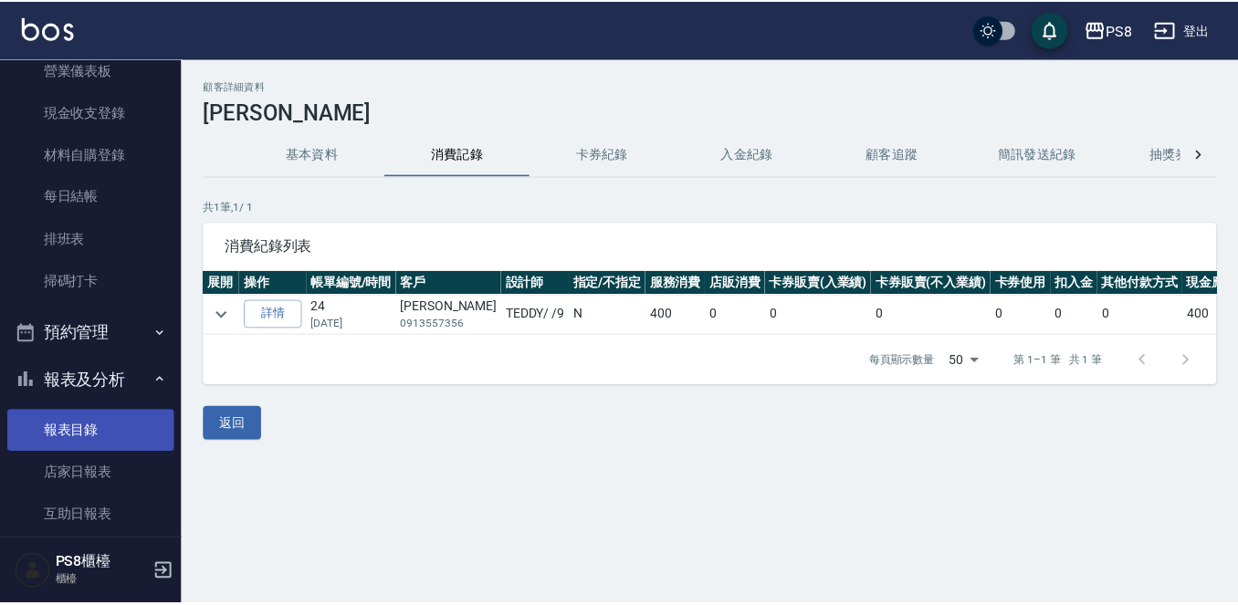
scroll to position [274, 0]
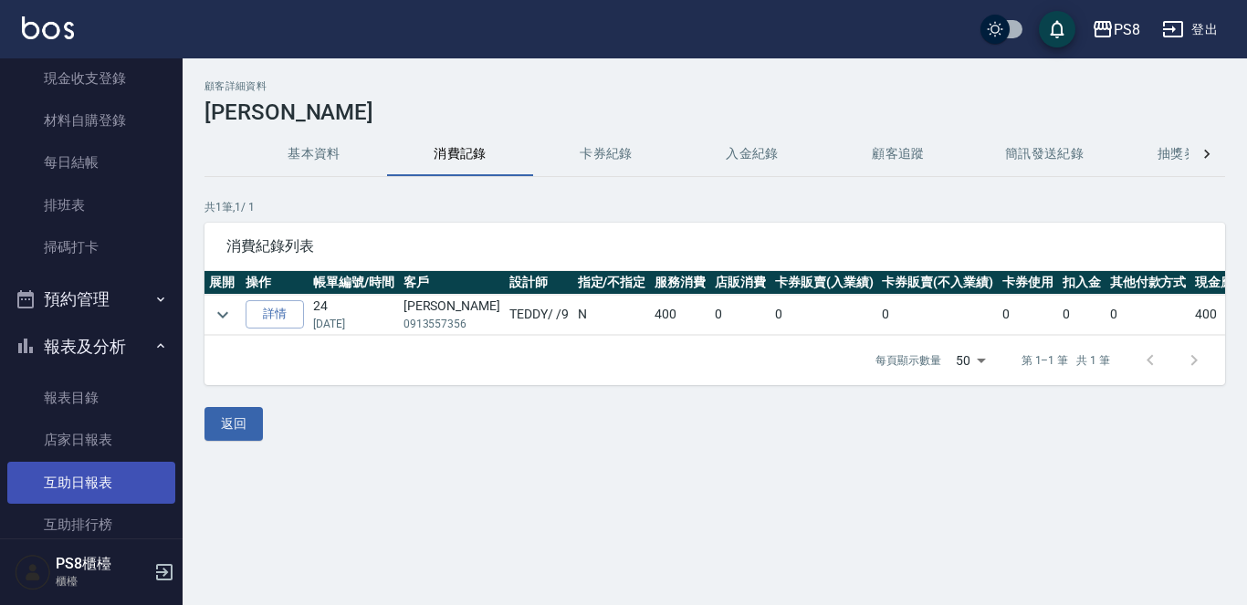
click at [99, 472] on link "互助日報表" at bounding box center [91, 483] width 168 height 42
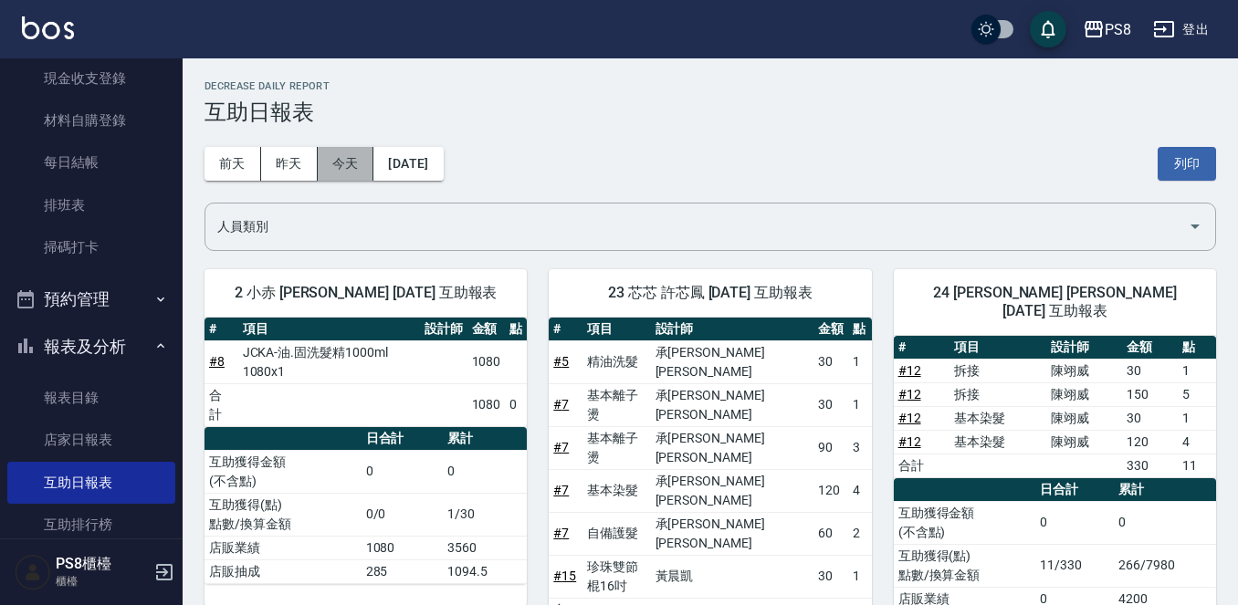
click at [349, 173] on button "今天" at bounding box center [346, 164] width 57 height 34
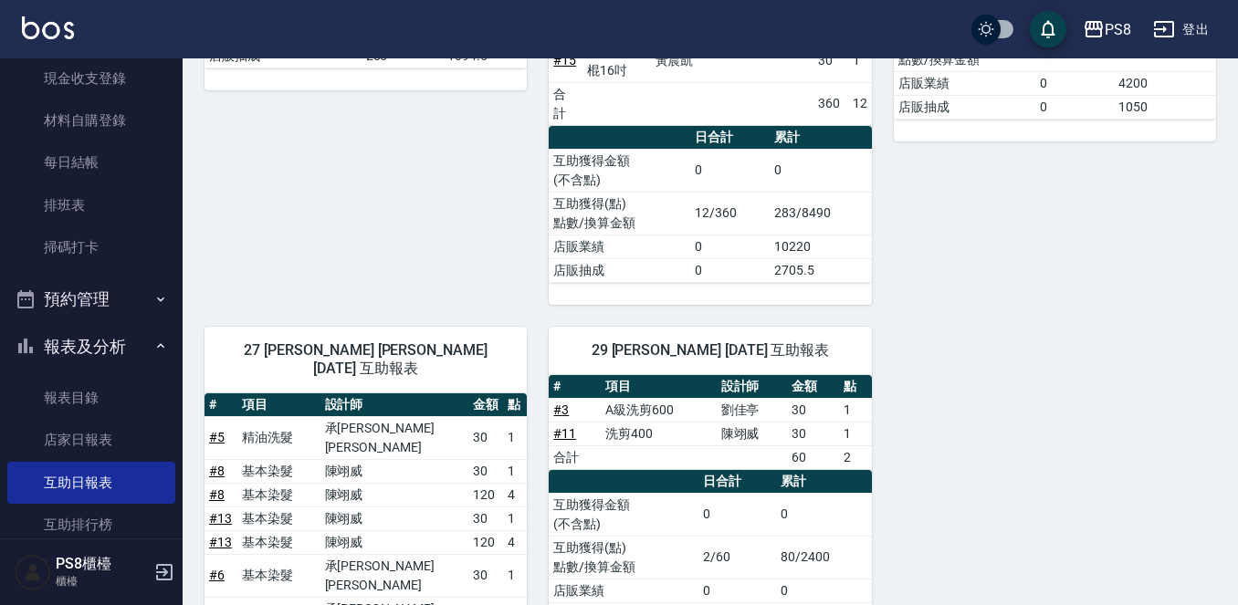
scroll to position [548, 0]
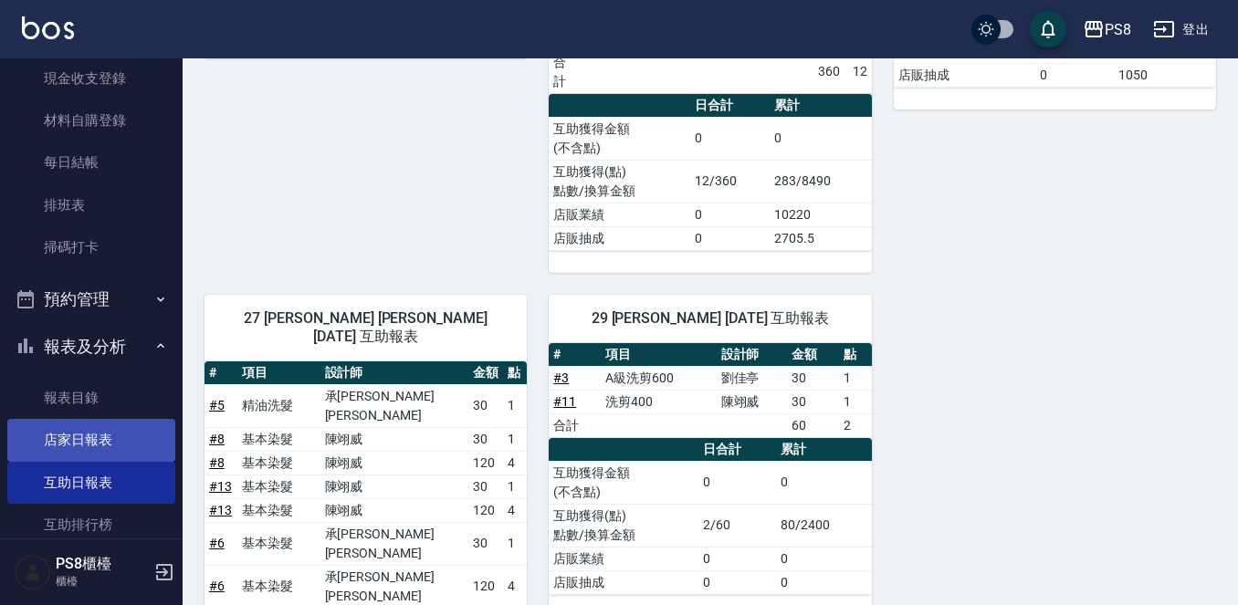
click at [99, 438] on link "店家日報表" at bounding box center [91, 440] width 168 height 42
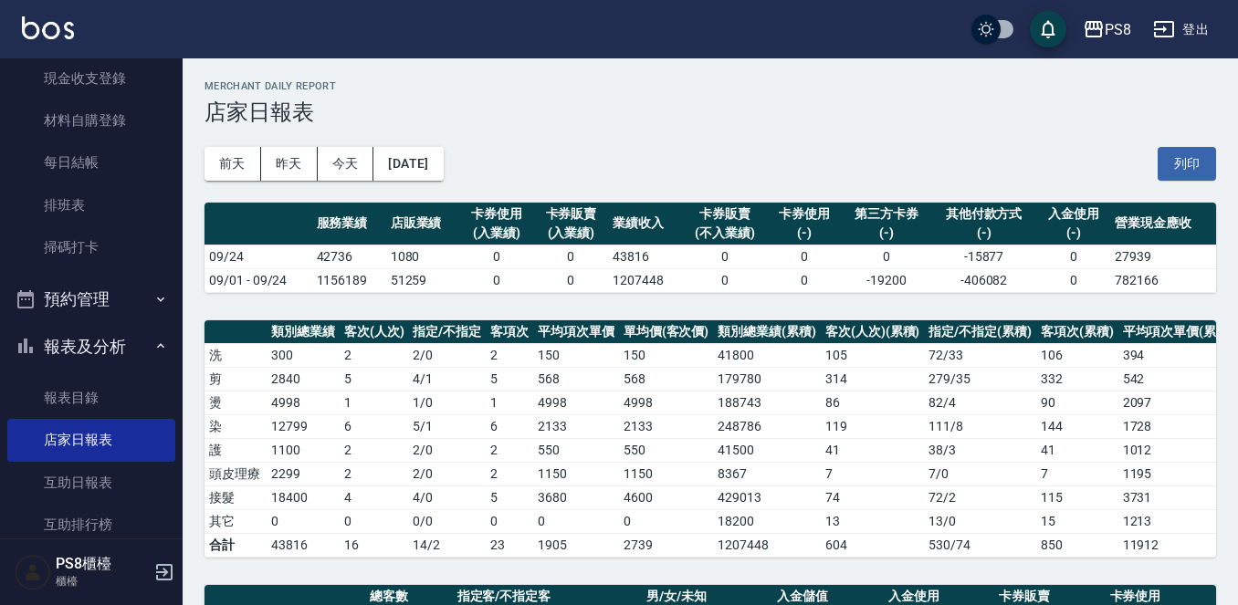
drag, startPoint x: 351, startPoint y: 154, endPoint x: 351, endPoint y: 142, distance: 11.9
click at [351, 149] on button "今天" at bounding box center [346, 164] width 57 height 34
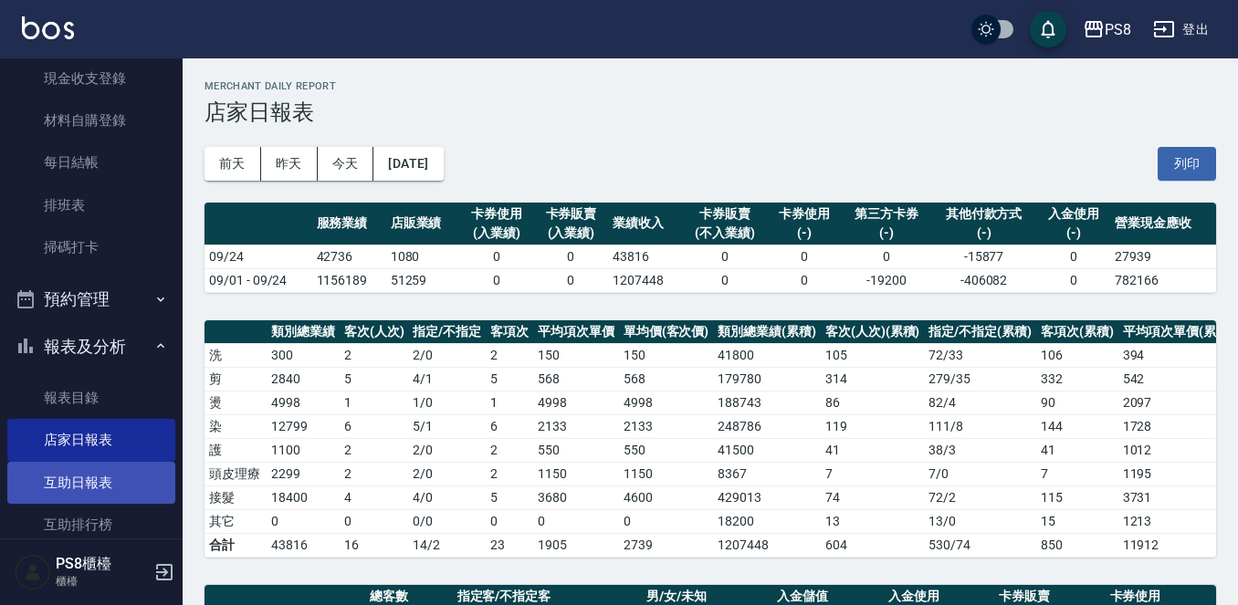
click at [99, 483] on link "互助日報表" at bounding box center [91, 483] width 168 height 42
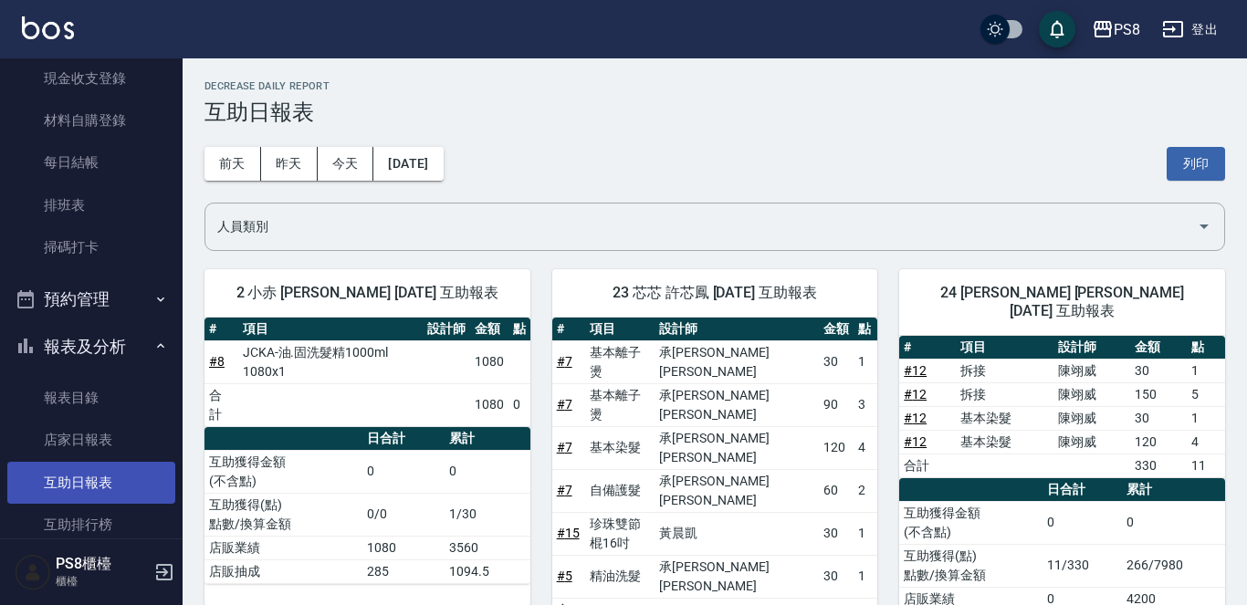
scroll to position [456, 0]
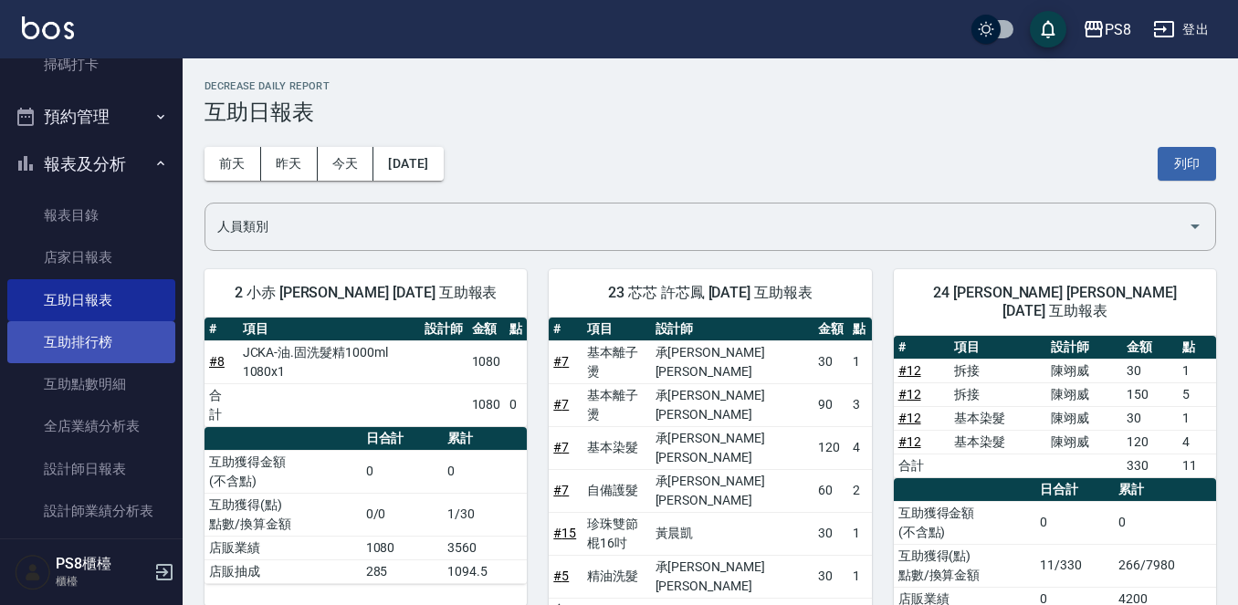
click at [74, 351] on link "互助排行榜" at bounding box center [91, 342] width 168 height 42
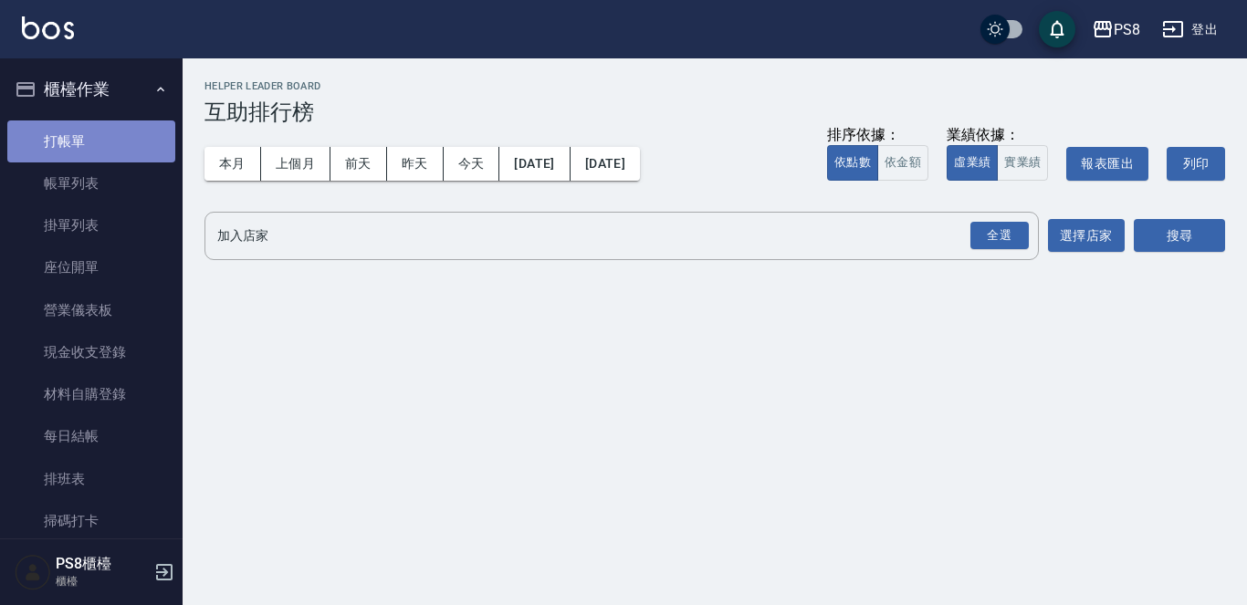
click at [105, 140] on link "打帳單" at bounding box center [91, 141] width 168 height 42
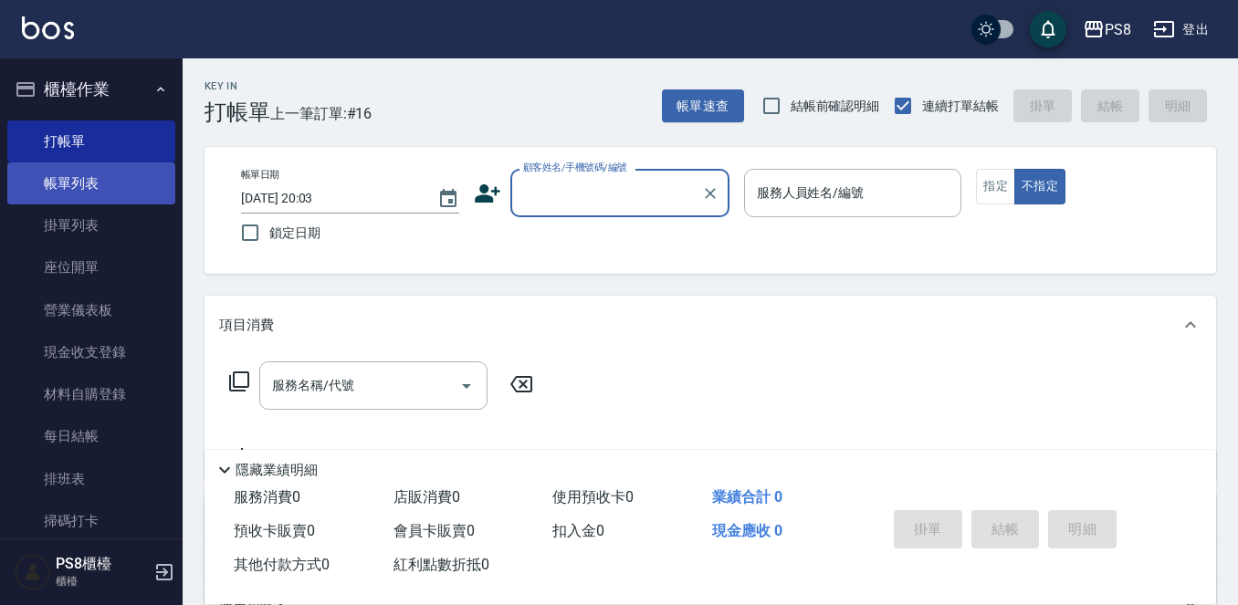
click at [98, 186] on link "帳單列表" at bounding box center [91, 183] width 168 height 42
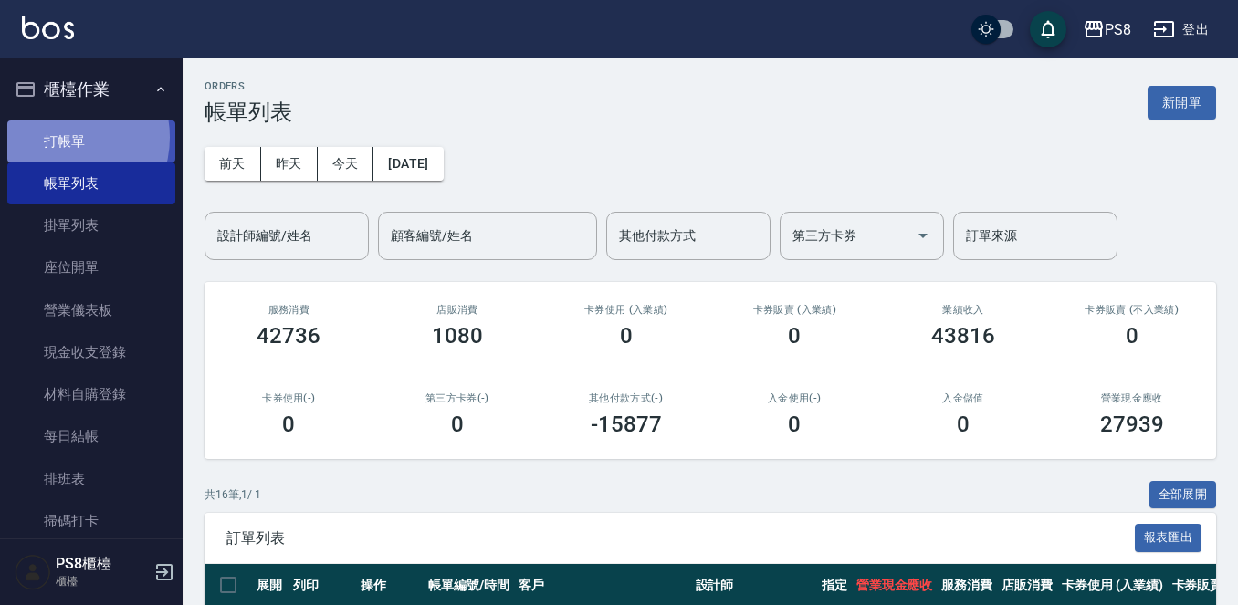
click at [65, 137] on link "打帳單" at bounding box center [91, 141] width 168 height 42
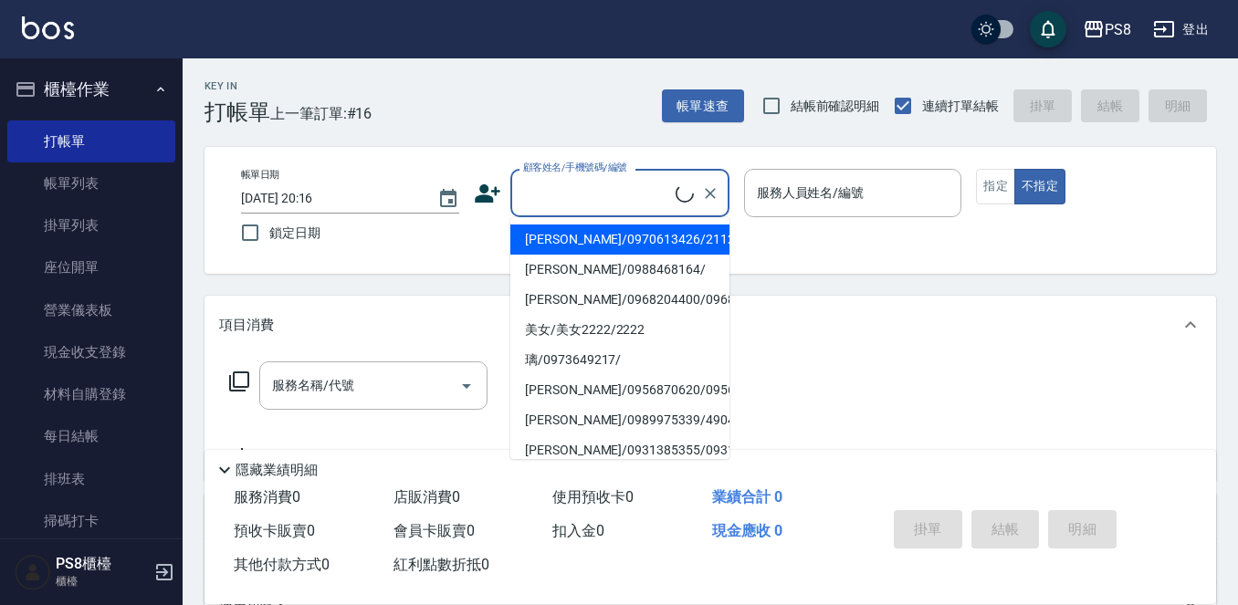
click at [605, 210] on div "顧客姓名/手機號碼/編號" at bounding box center [619, 193] width 219 height 48
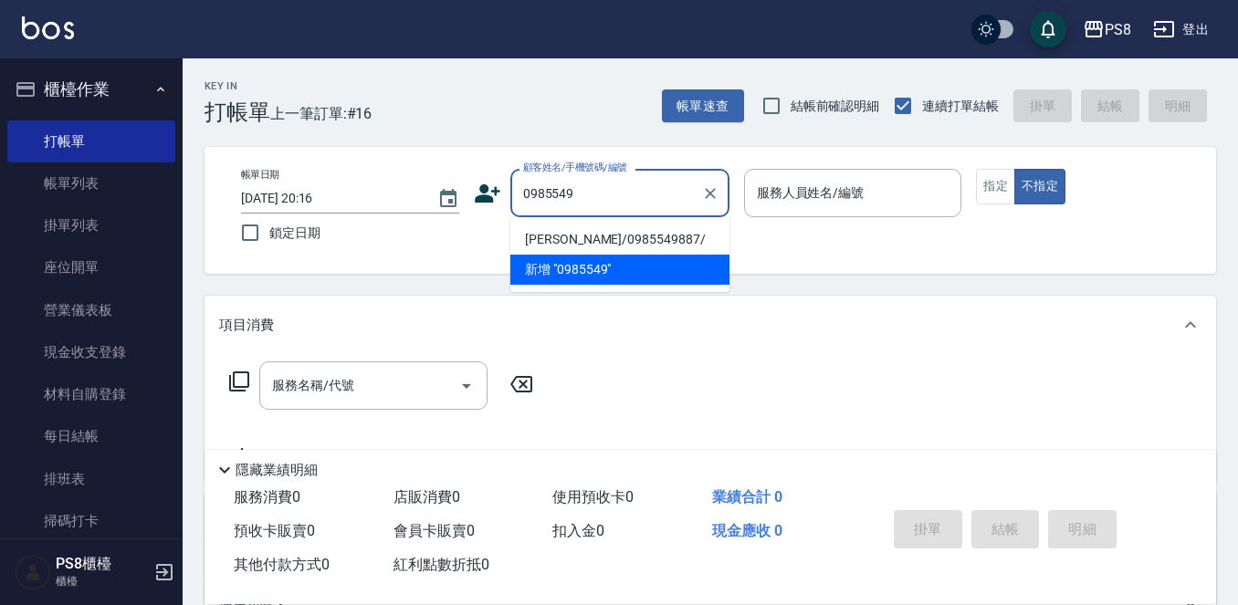
click at [645, 236] on li "洪郁/0985549887/" at bounding box center [619, 240] width 219 height 30
type input "洪郁/0985549887/"
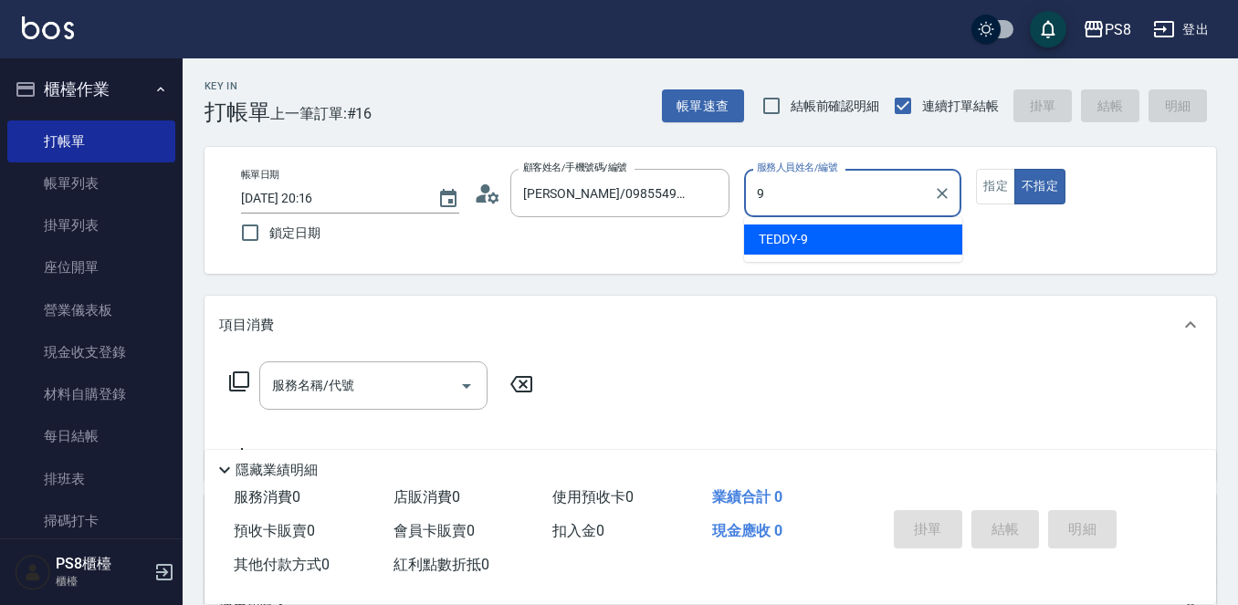
type input "9"
type button "false"
type input "TEDDY-9"
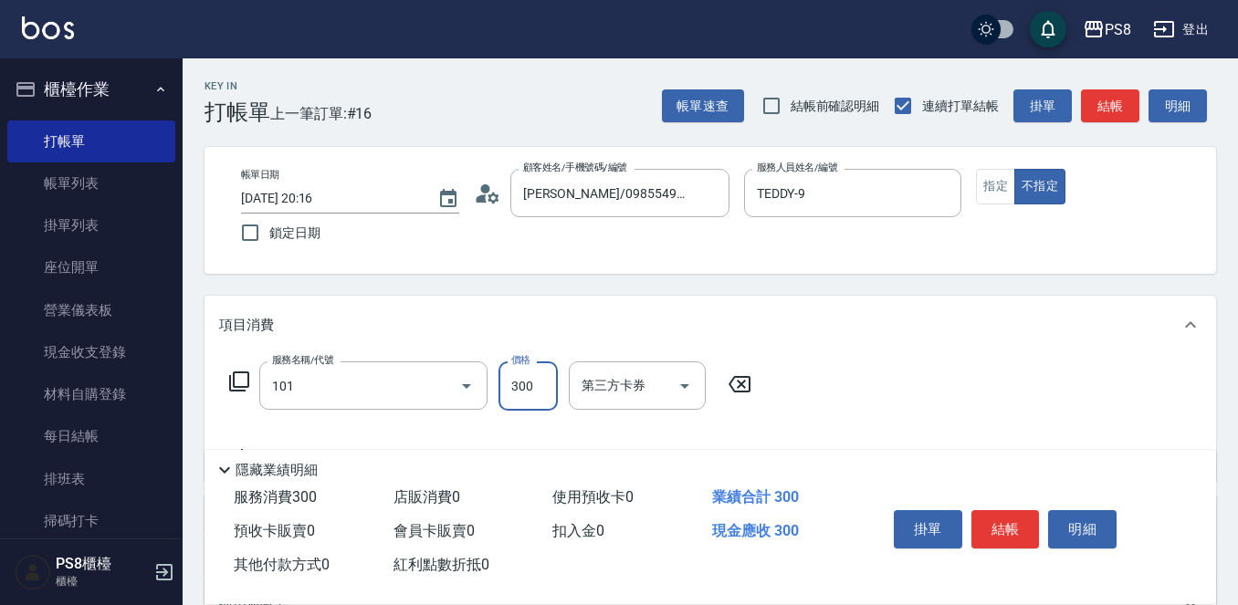
type input "洗髮(101)"
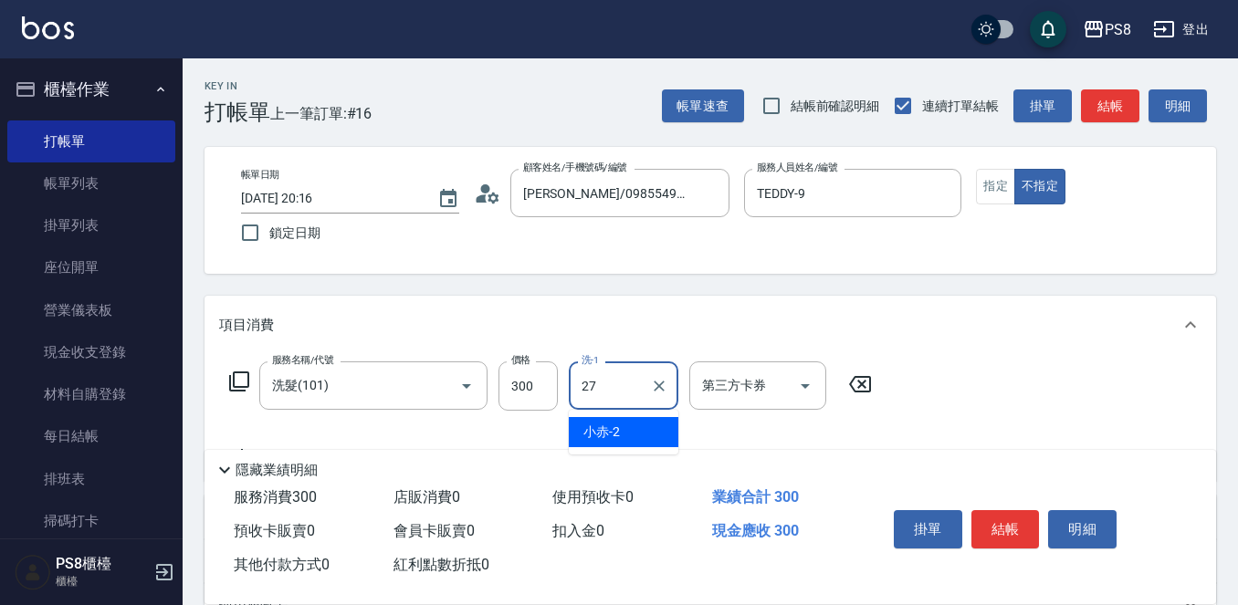
type input "Barry-27"
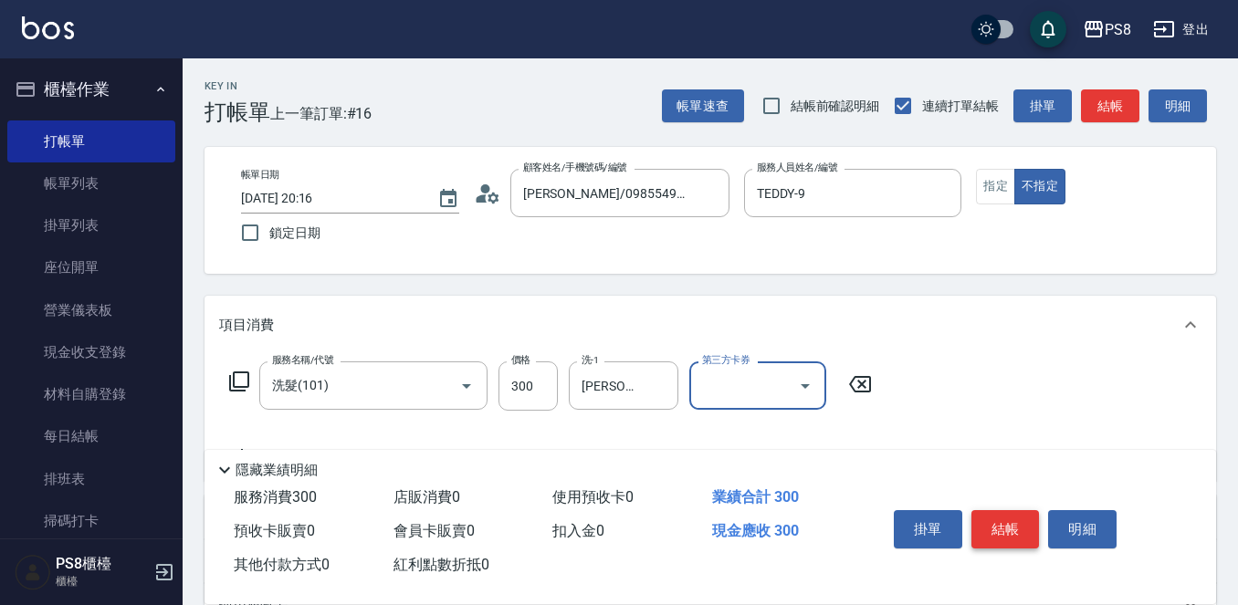
click at [1014, 520] on button "結帳" at bounding box center [1005, 529] width 68 height 38
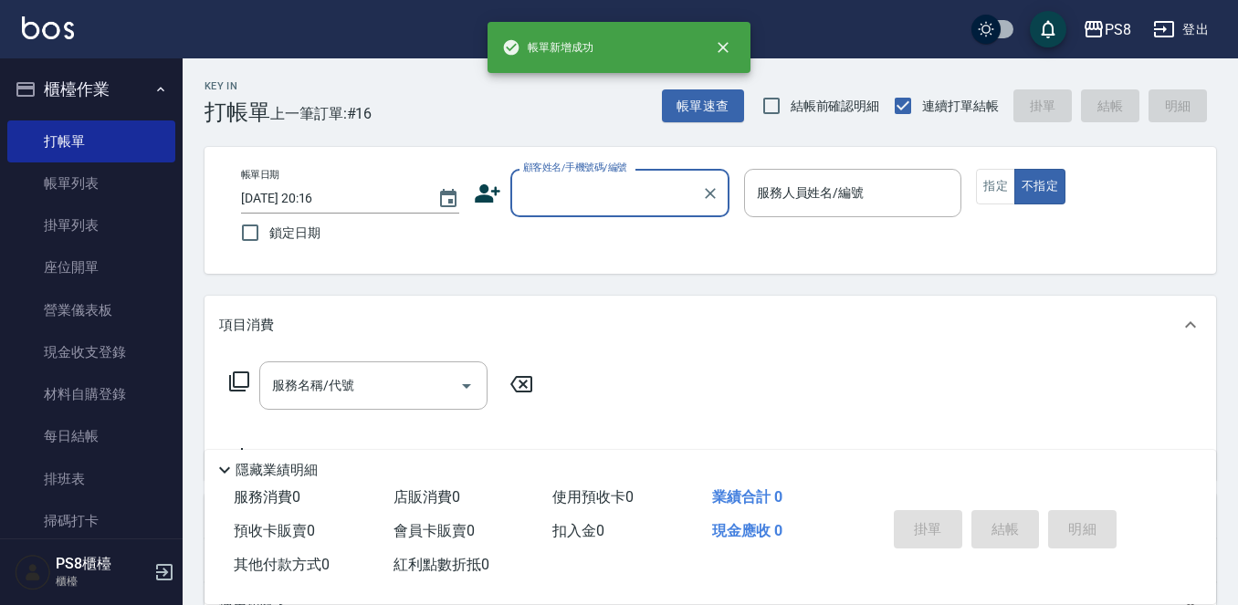
click at [652, 190] on input "顧客姓名/手機號碼/編號" at bounding box center [605, 193] width 175 height 32
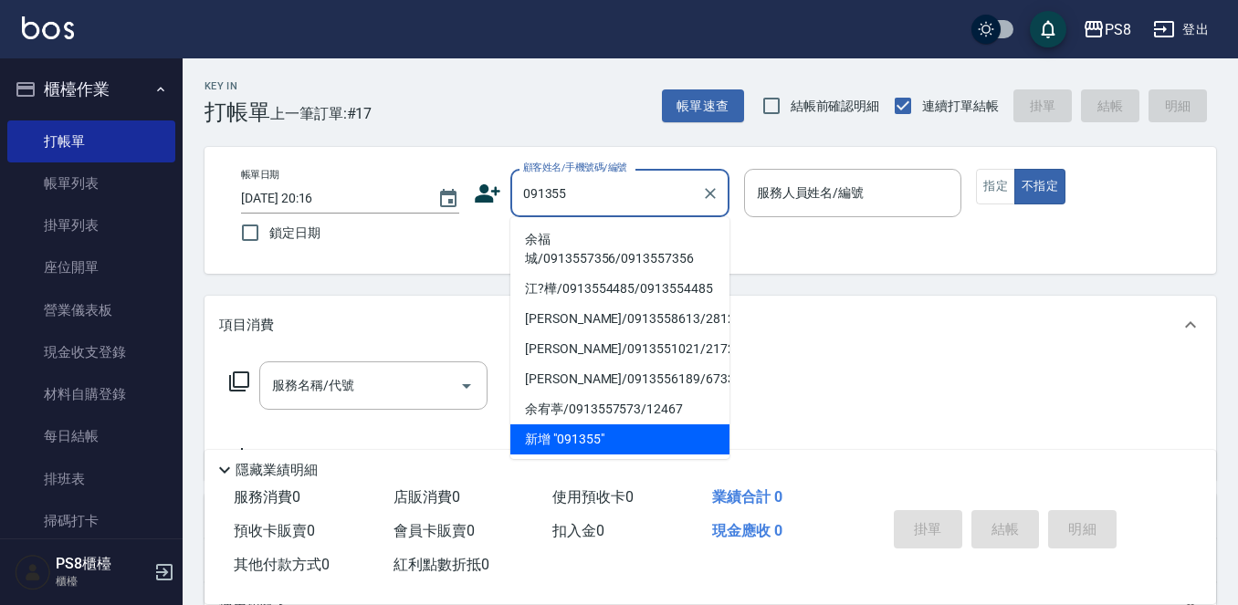
click at [602, 252] on li "余福城/0913557356/0913557356" at bounding box center [619, 249] width 219 height 49
type input "余福城/0913557356/0913557356"
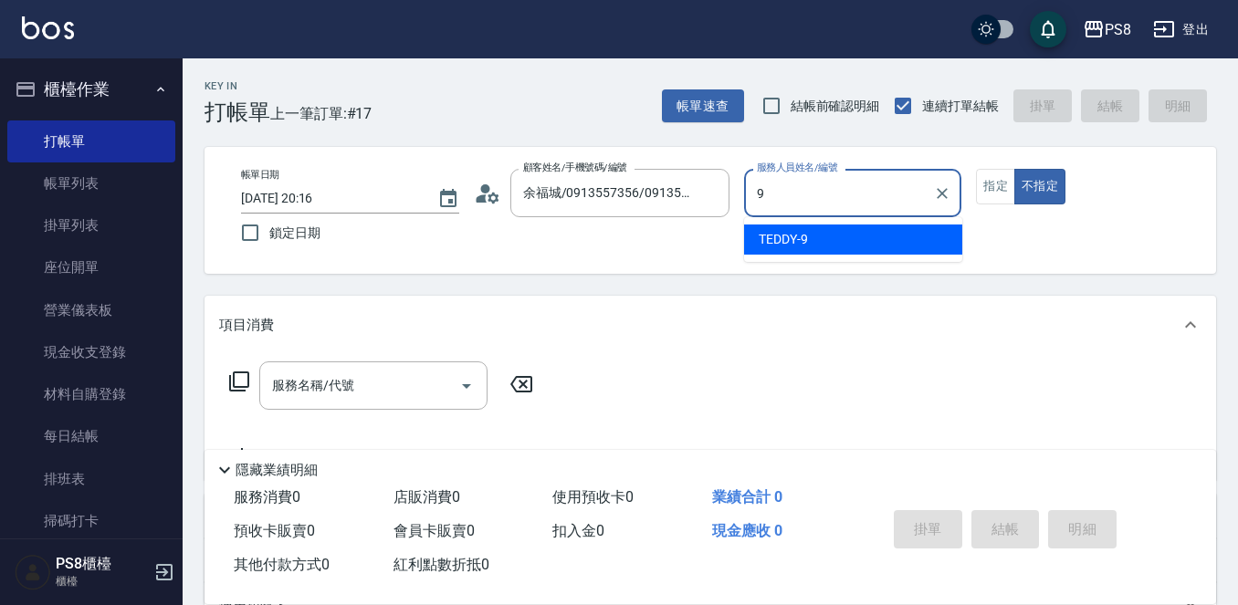
type input "TEDDY-9"
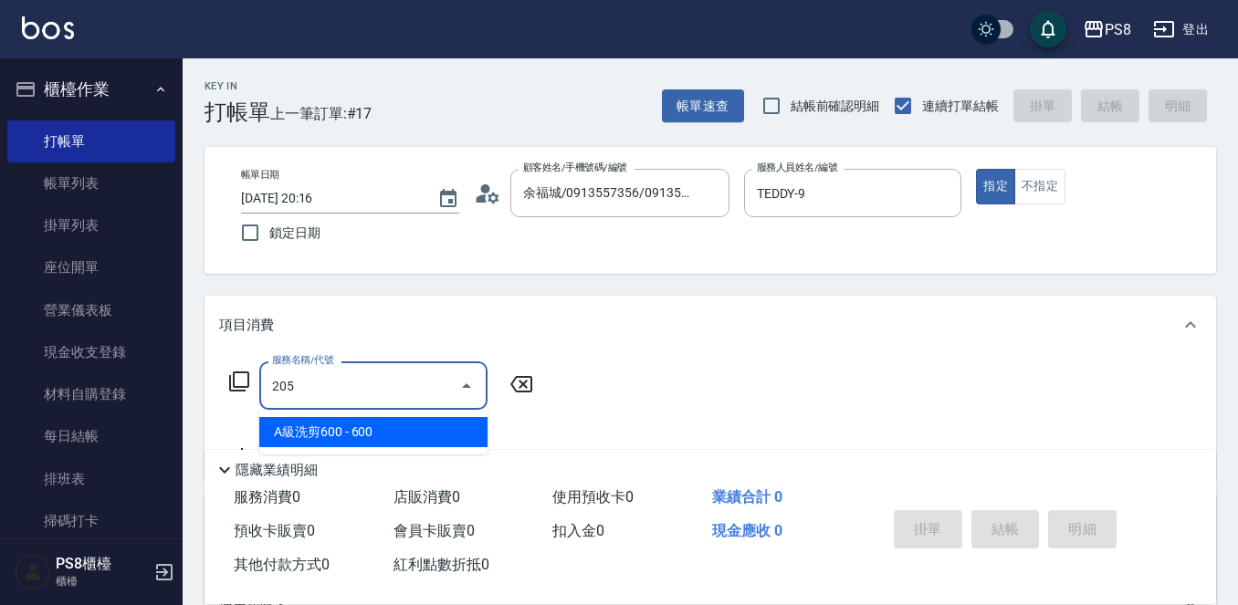
type input "A級洗剪600(205)"
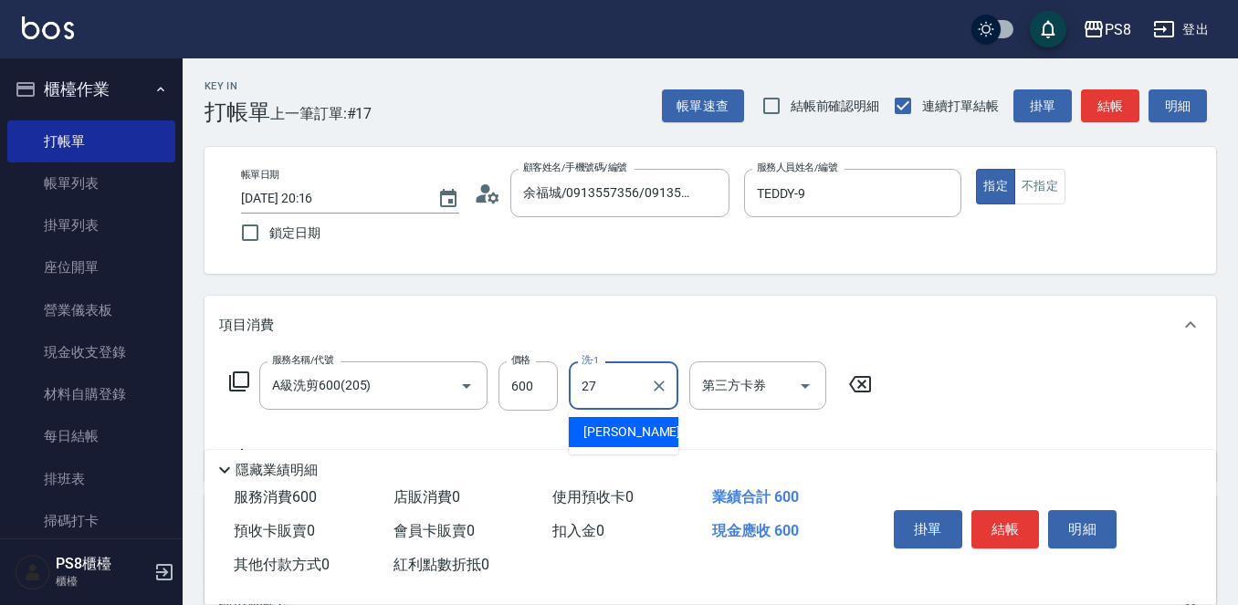
type input "Barry-27"
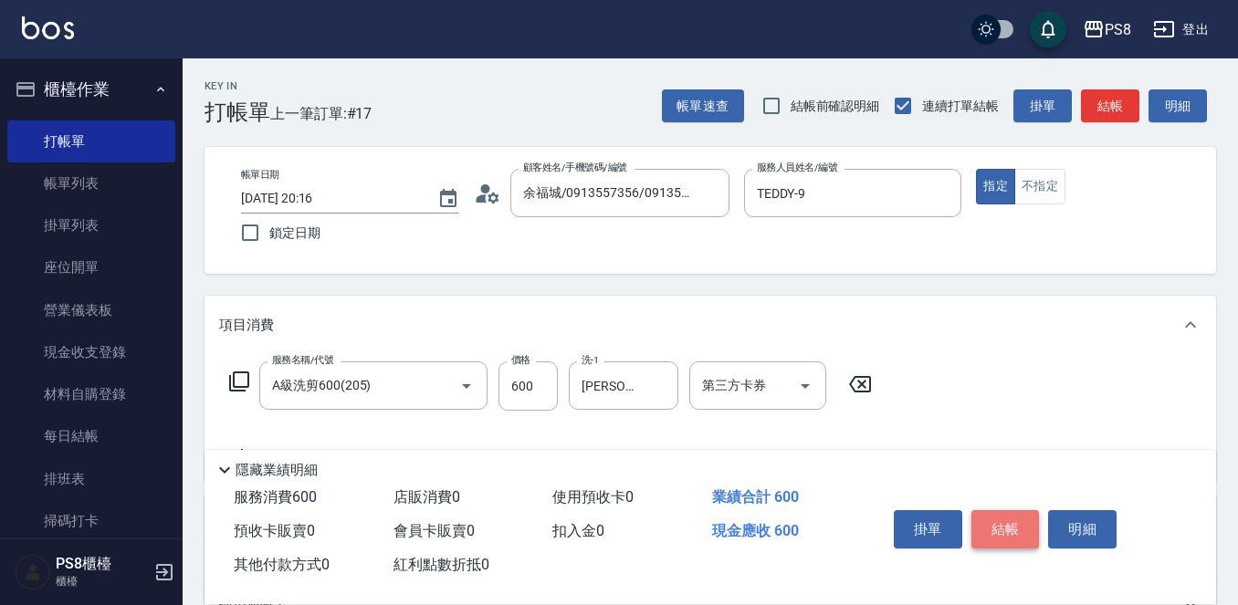
click at [1020, 510] on button "結帳" at bounding box center [1005, 529] width 68 height 38
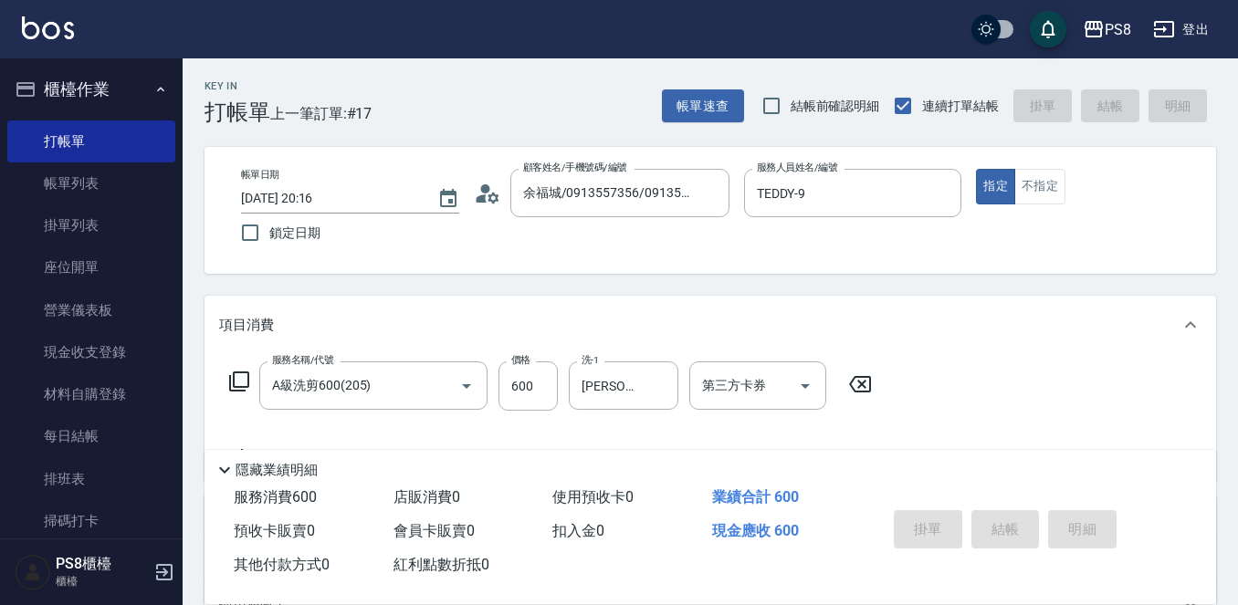
type input "2025/09/24 20:17"
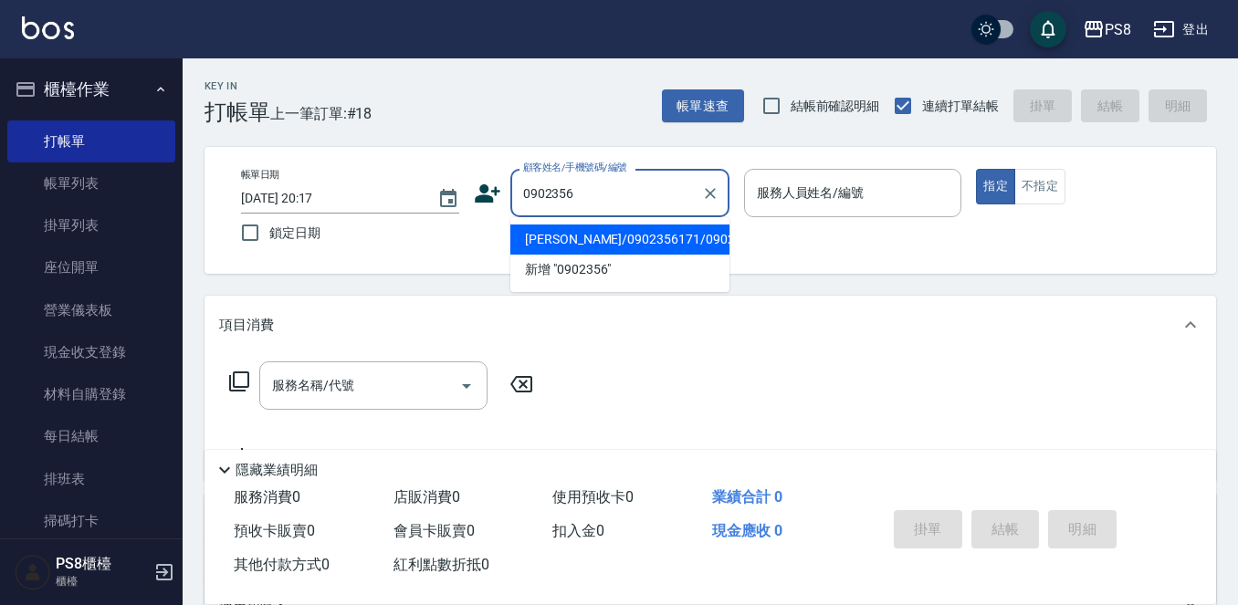
click at [664, 234] on li "李姿霈/0902356171/0902356171" at bounding box center [619, 240] width 219 height 30
type input "李姿霈/0902356171/0902356171"
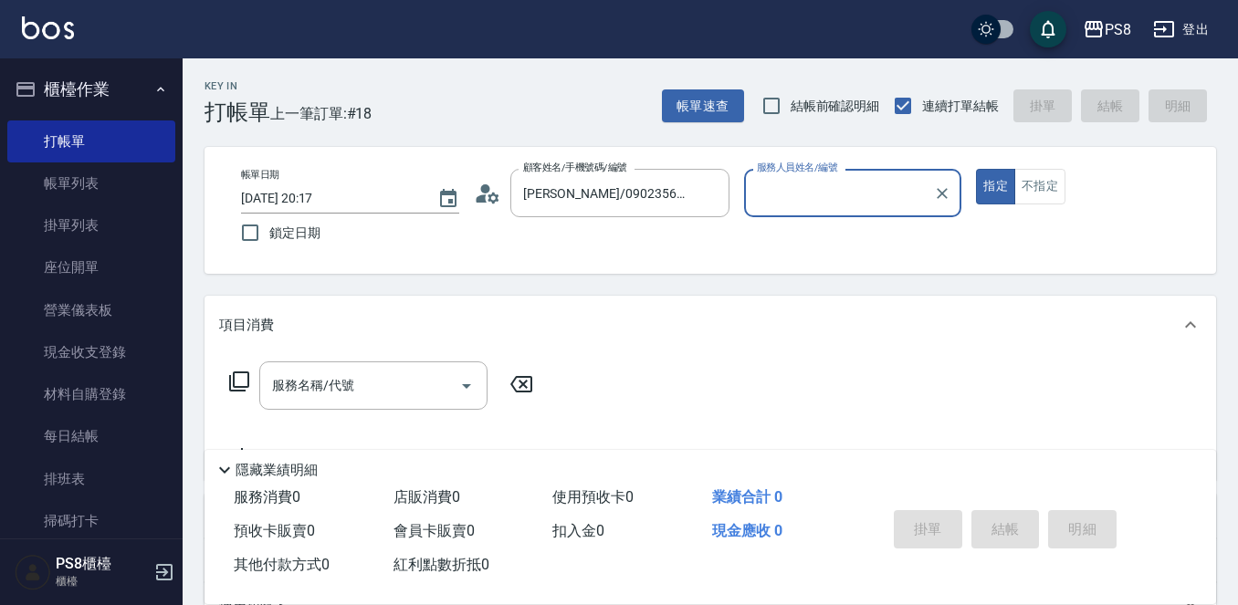
type input "VINA-12"
click at [490, 190] on icon at bounding box center [487, 193] width 27 height 27
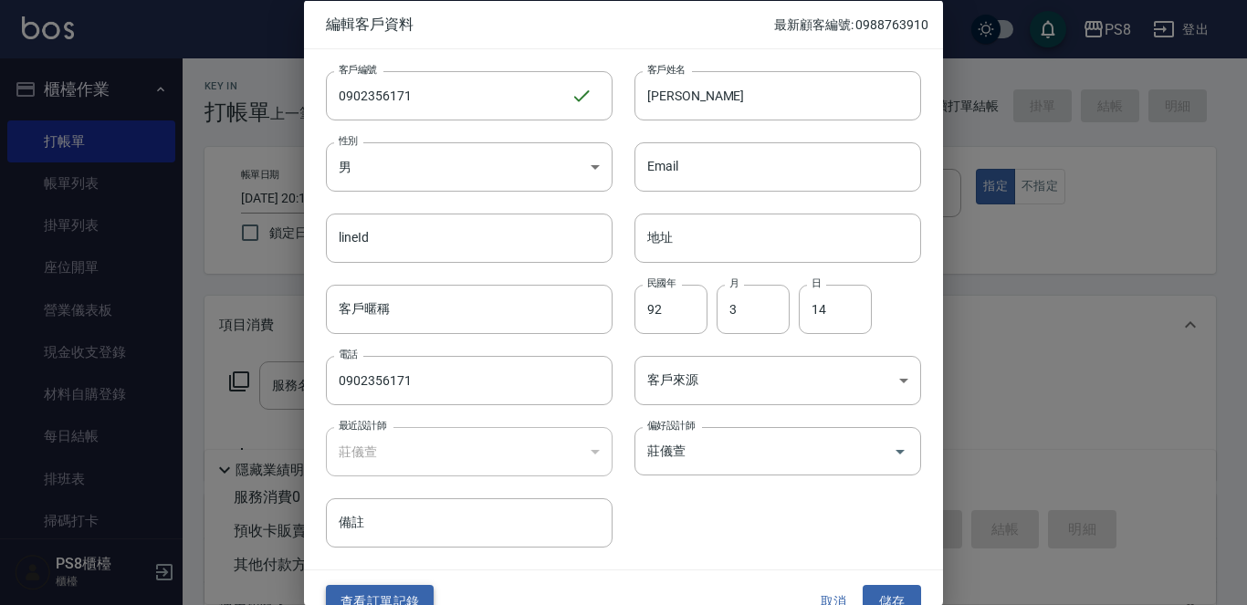
click at [409, 588] on button "查看訂單記錄" at bounding box center [380, 602] width 108 height 34
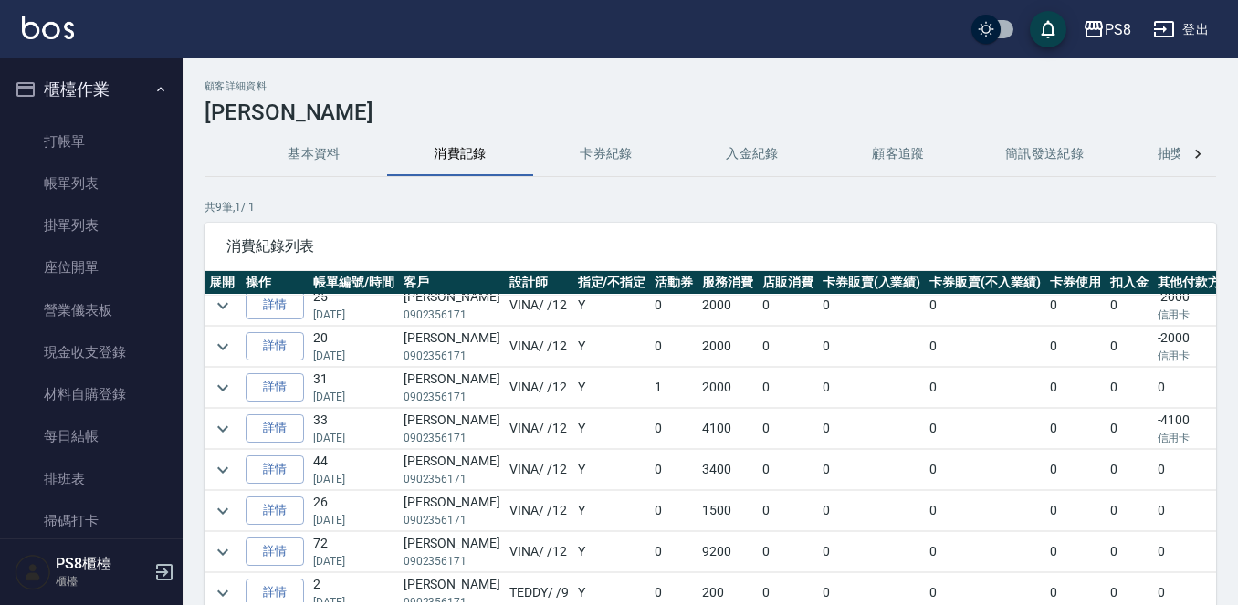
scroll to position [78, 0]
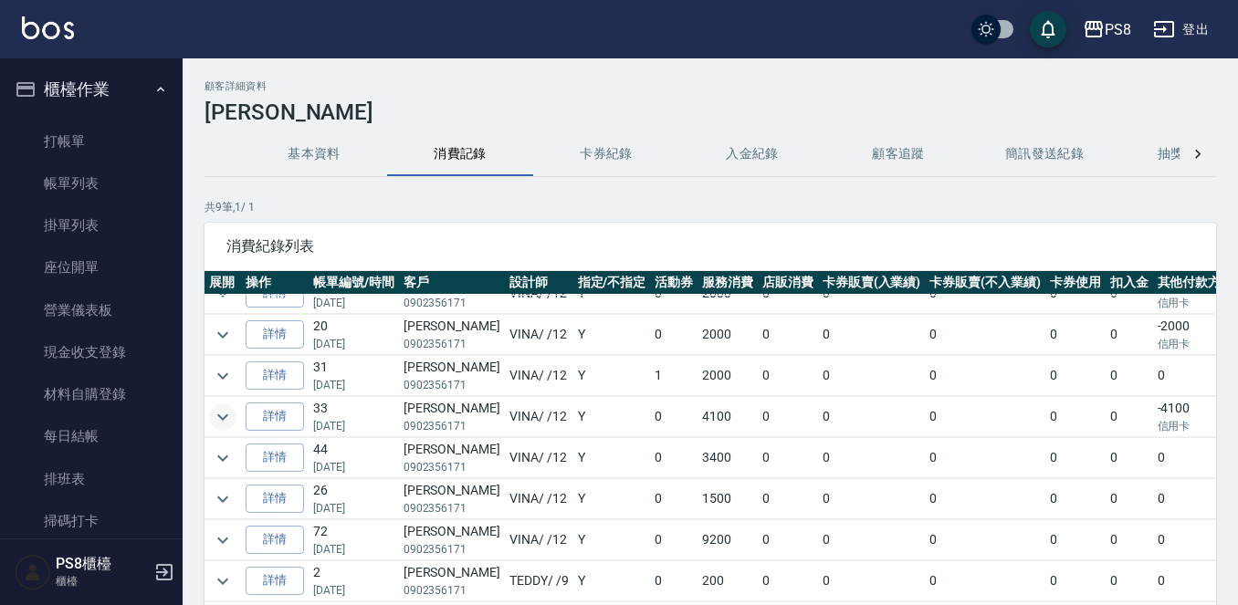
click at [221, 406] on icon "expand row" at bounding box center [223, 417] width 22 height 22
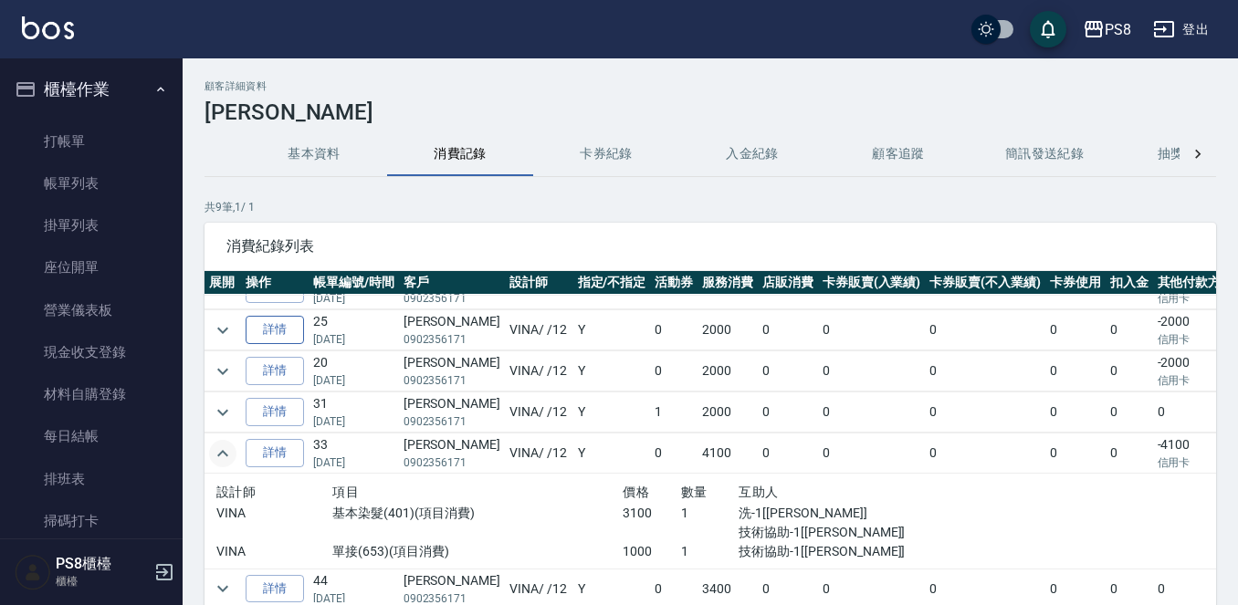
scroll to position [0, 0]
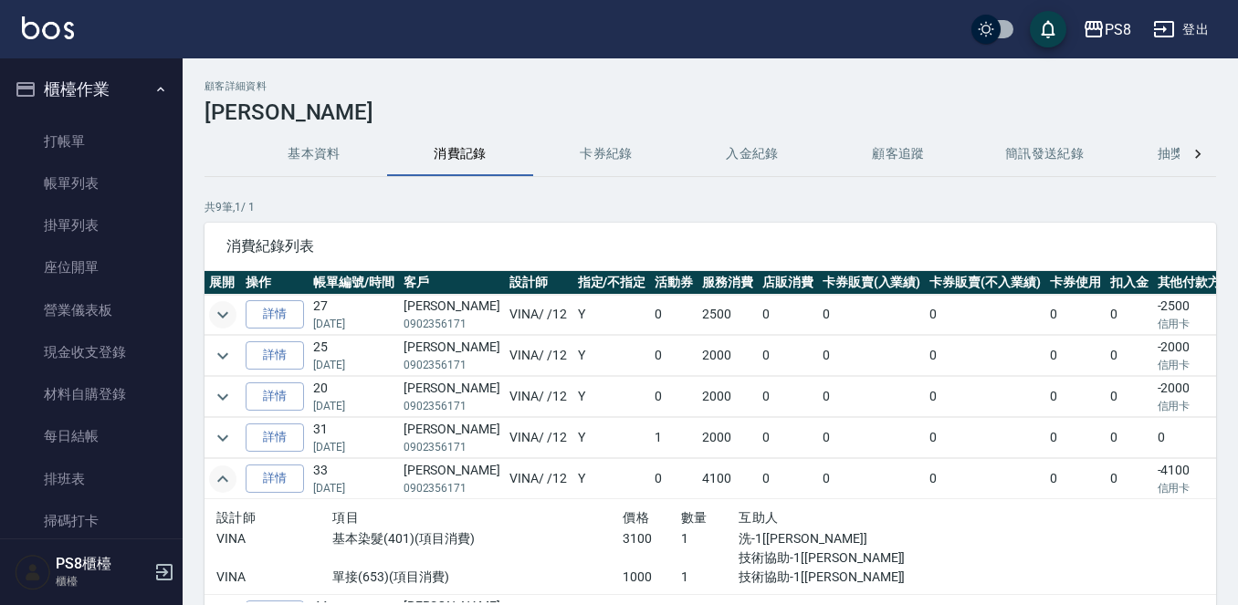
click at [228, 310] on icon "expand row" at bounding box center [223, 315] width 22 height 22
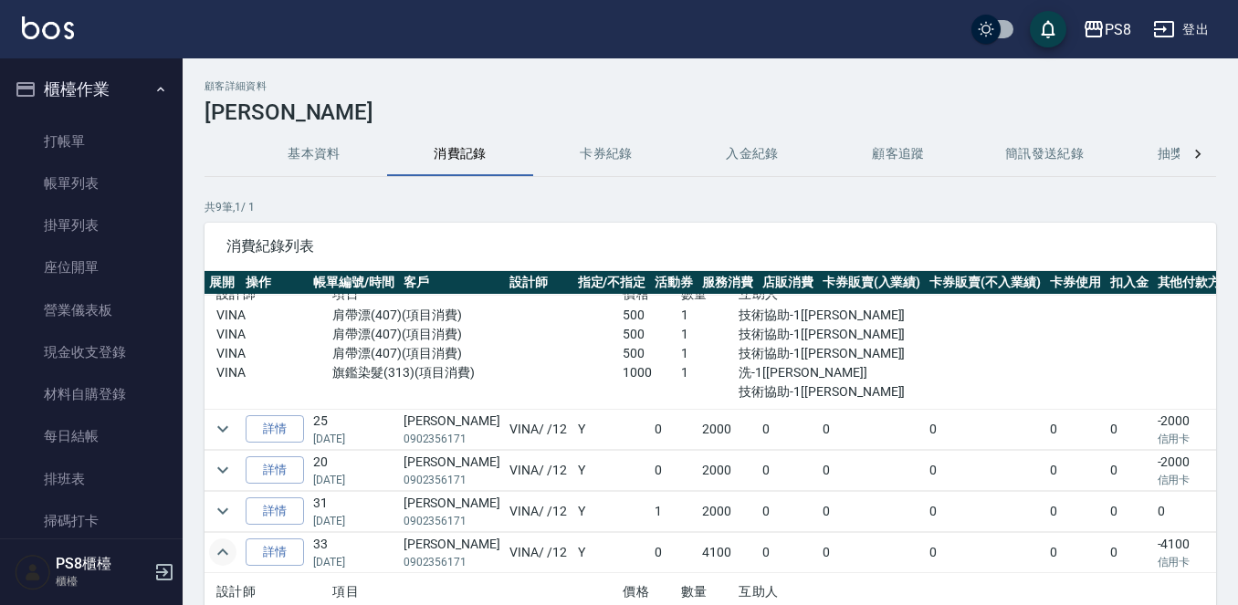
scroll to position [91, 0]
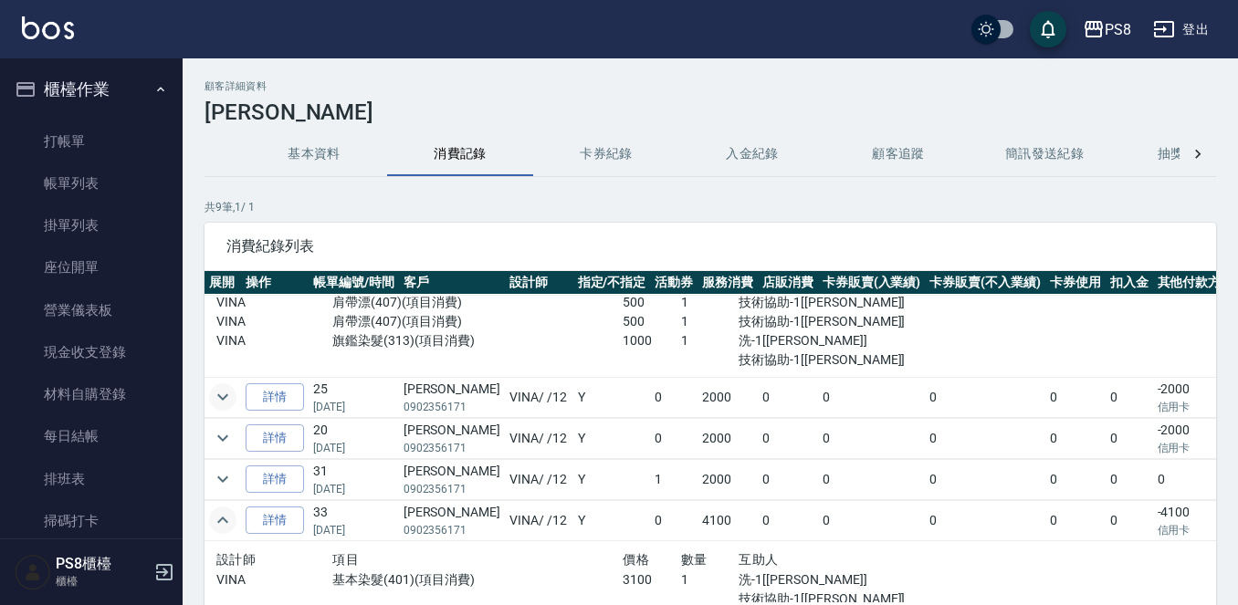
click at [218, 391] on icon "expand row" at bounding box center [223, 397] width 22 height 22
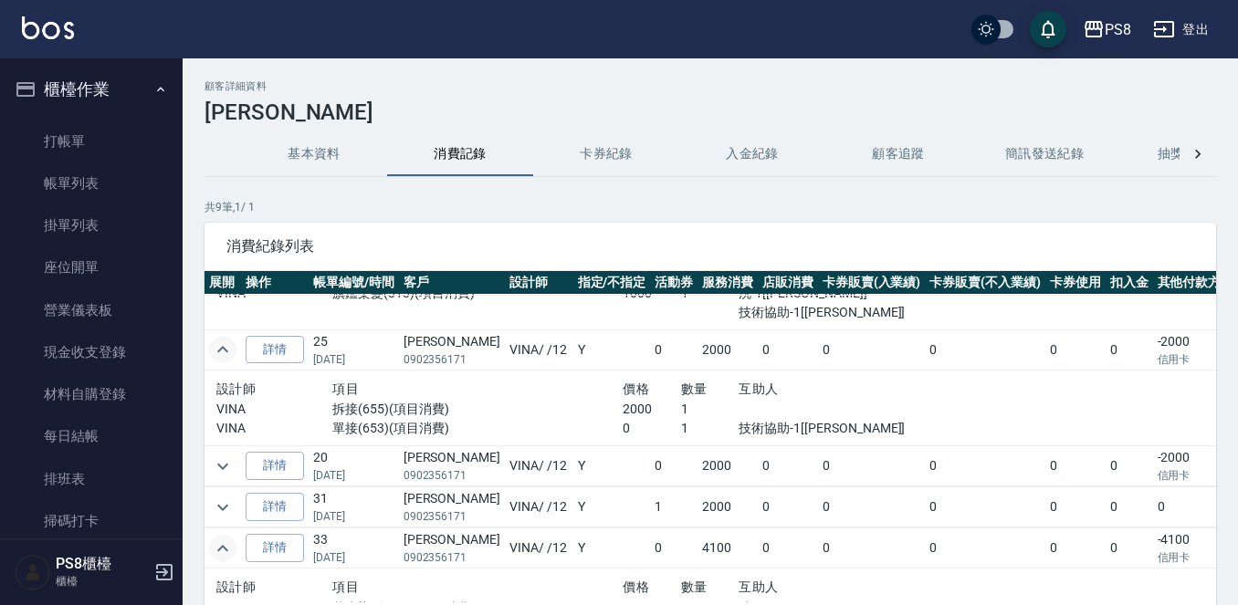
scroll to position [183, 0]
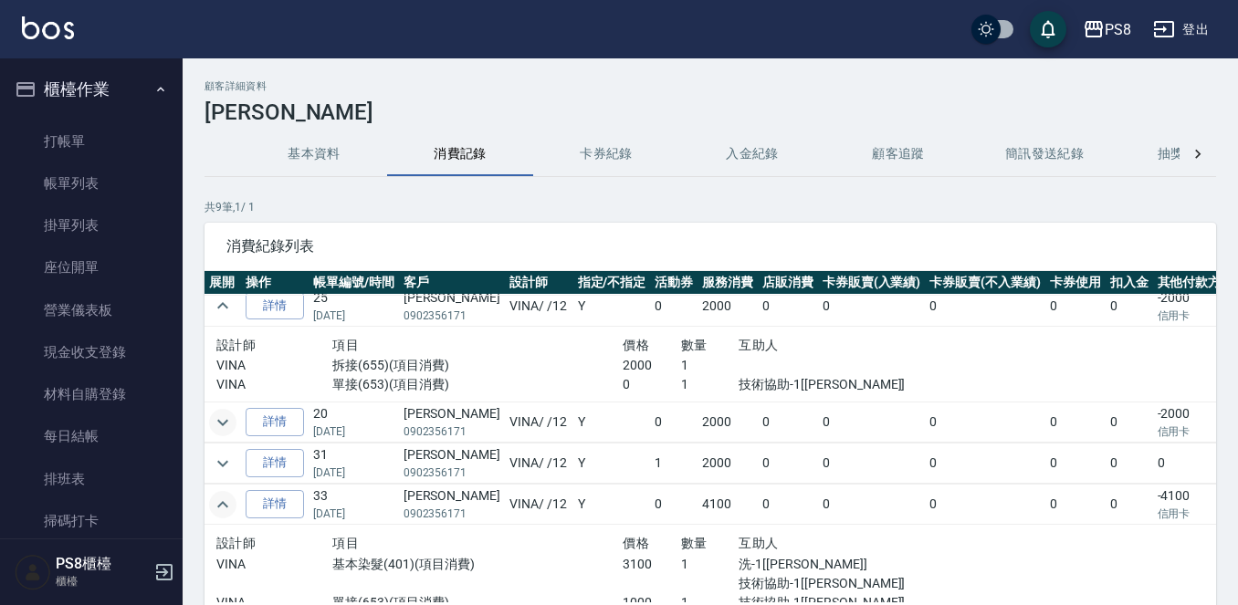
click at [218, 423] on icon "expand row" at bounding box center [223, 423] width 22 height 22
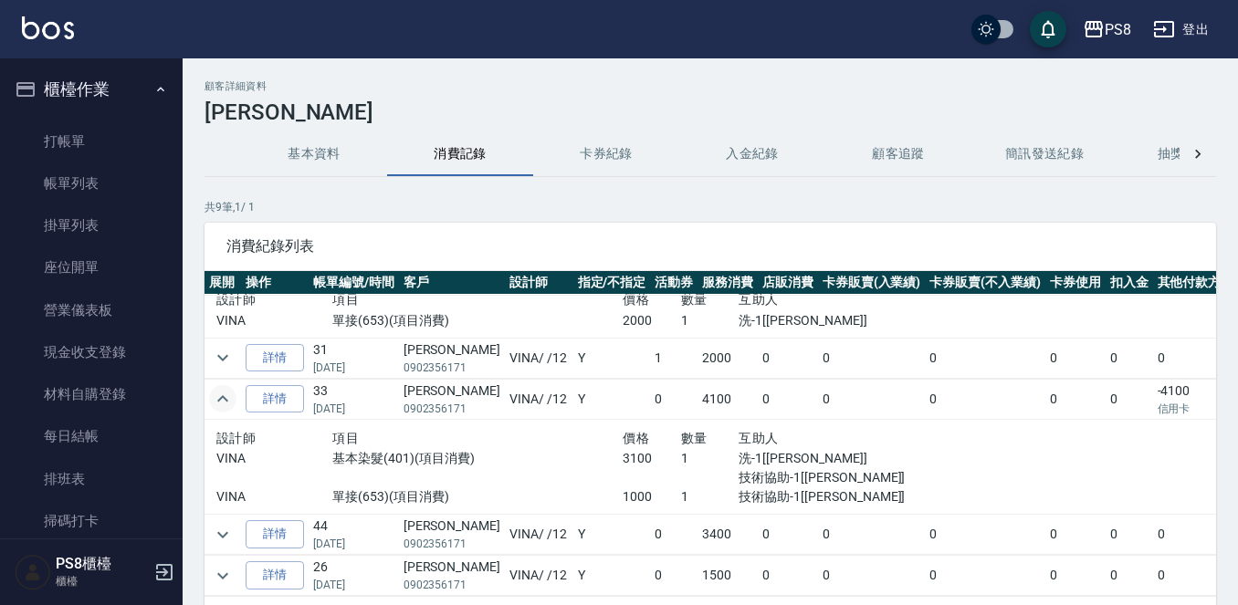
scroll to position [365, 0]
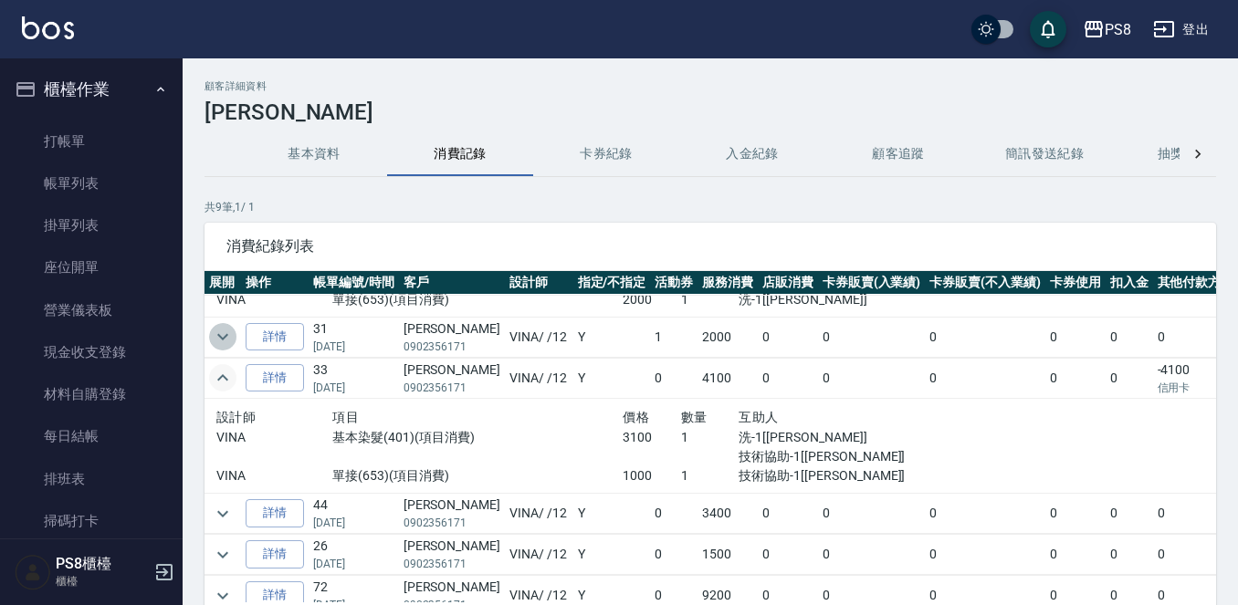
click at [218, 346] on icon "expand row" at bounding box center [223, 337] width 22 height 22
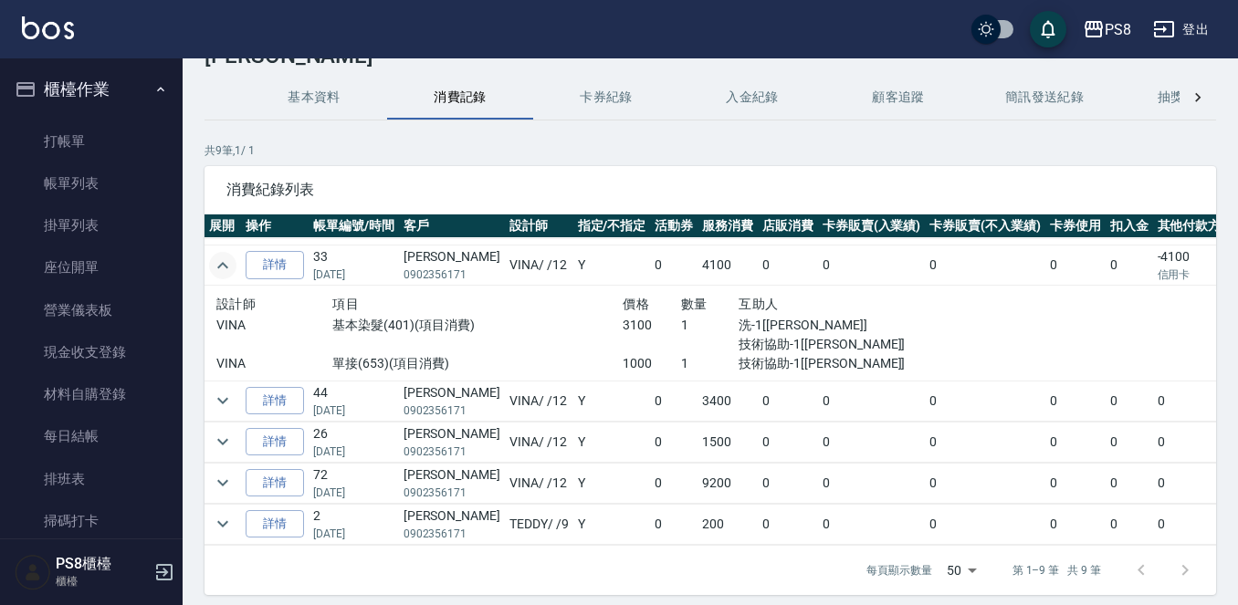
scroll to position [124, 0]
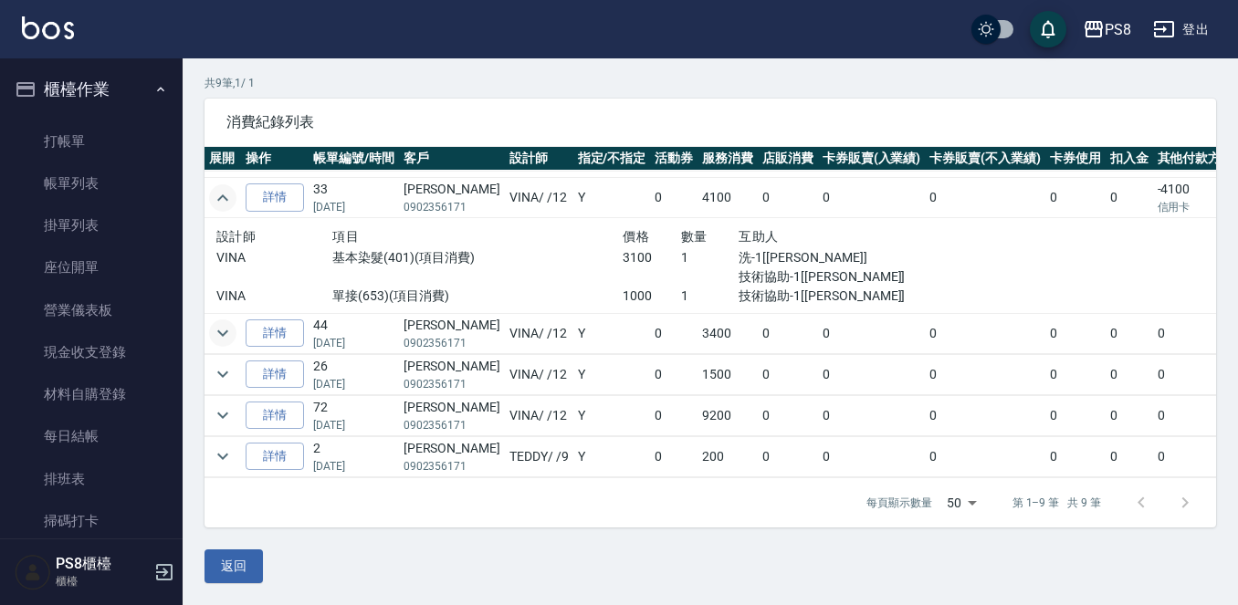
click at [227, 322] on icon "expand row" at bounding box center [223, 333] width 22 height 22
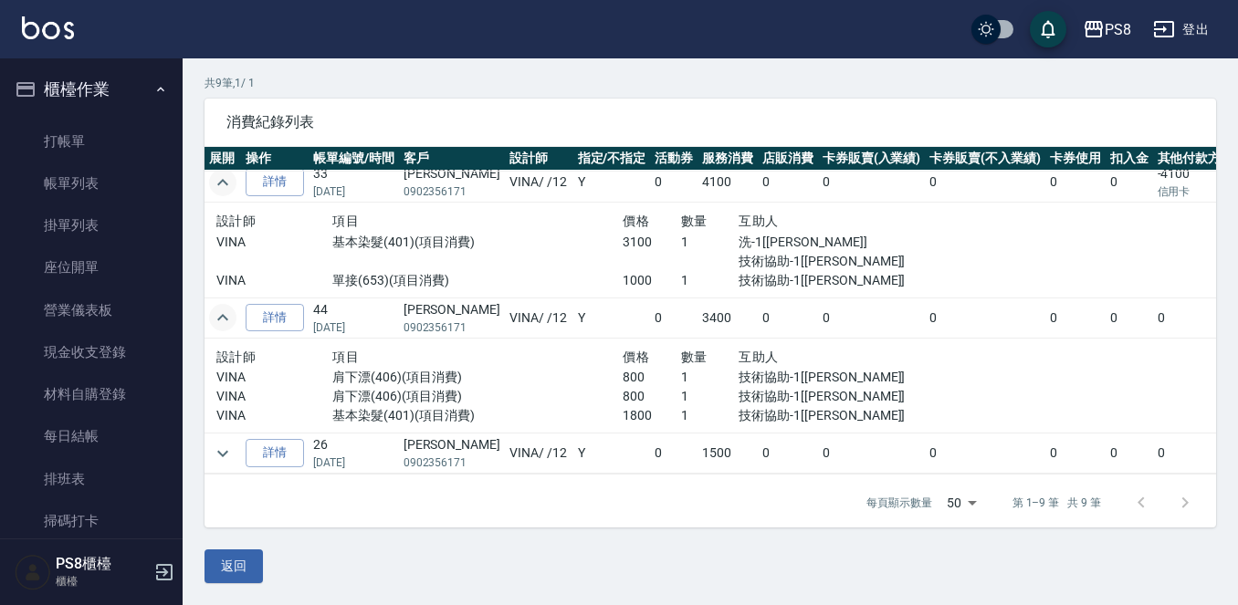
click at [223, 323] on icon "expand row" at bounding box center [223, 318] width 22 height 22
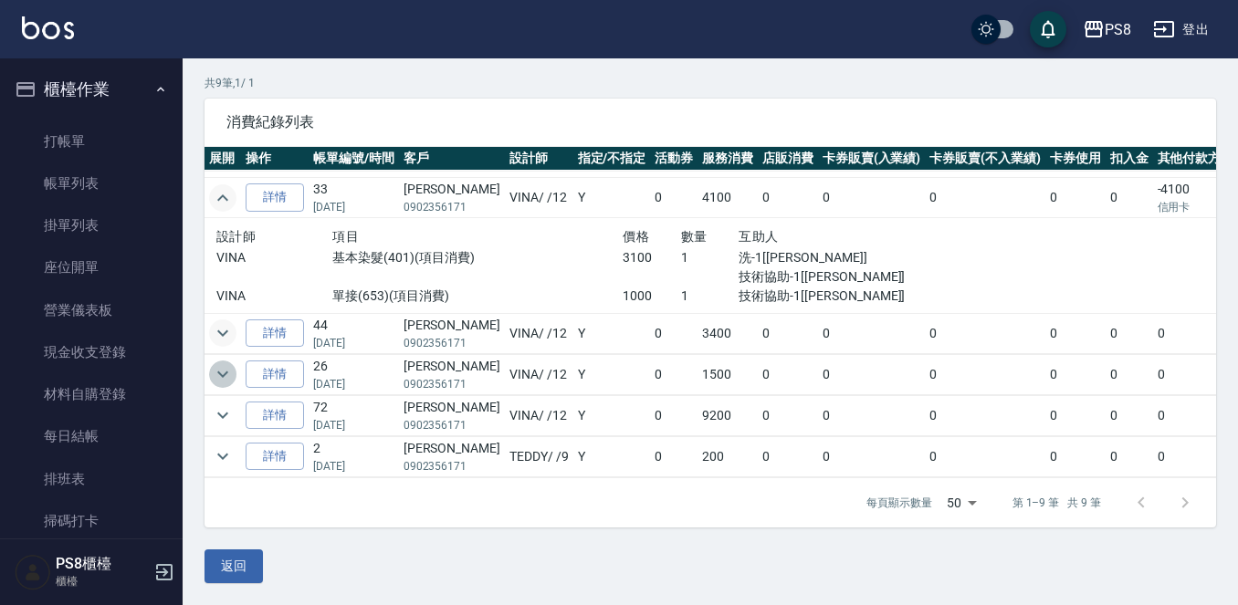
click at [227, 363] on icon "expand row" at bounding box center [223, 374] width 22 height 22
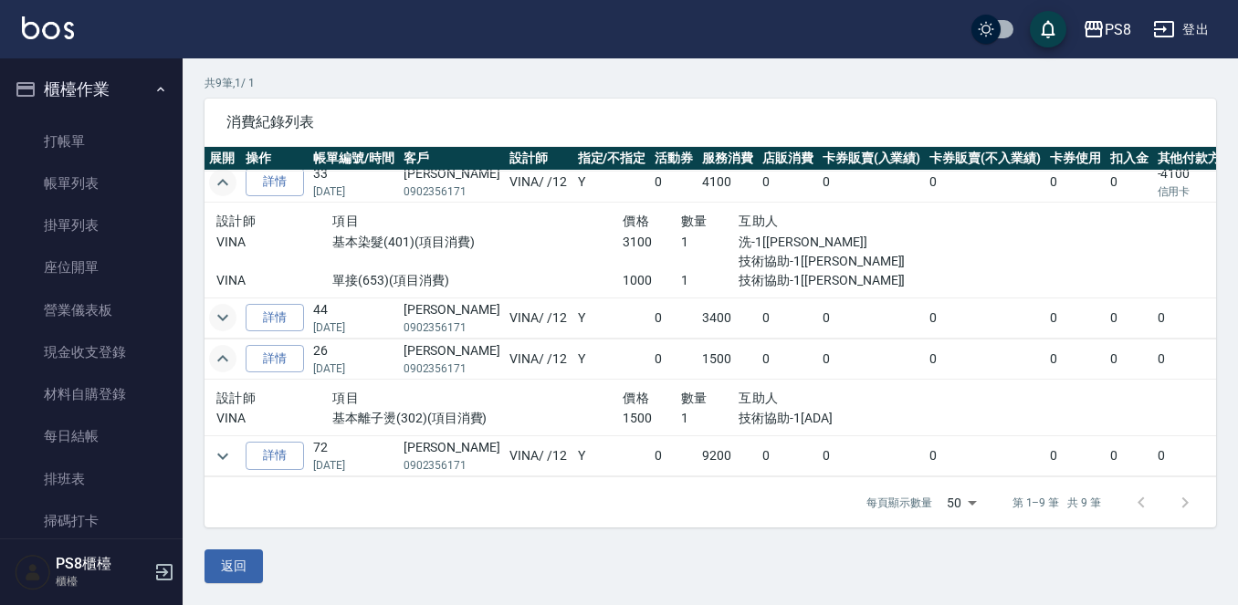
click at [227, 349] on icon "expand row" at bounding box center [223, 359] width 22 height 22
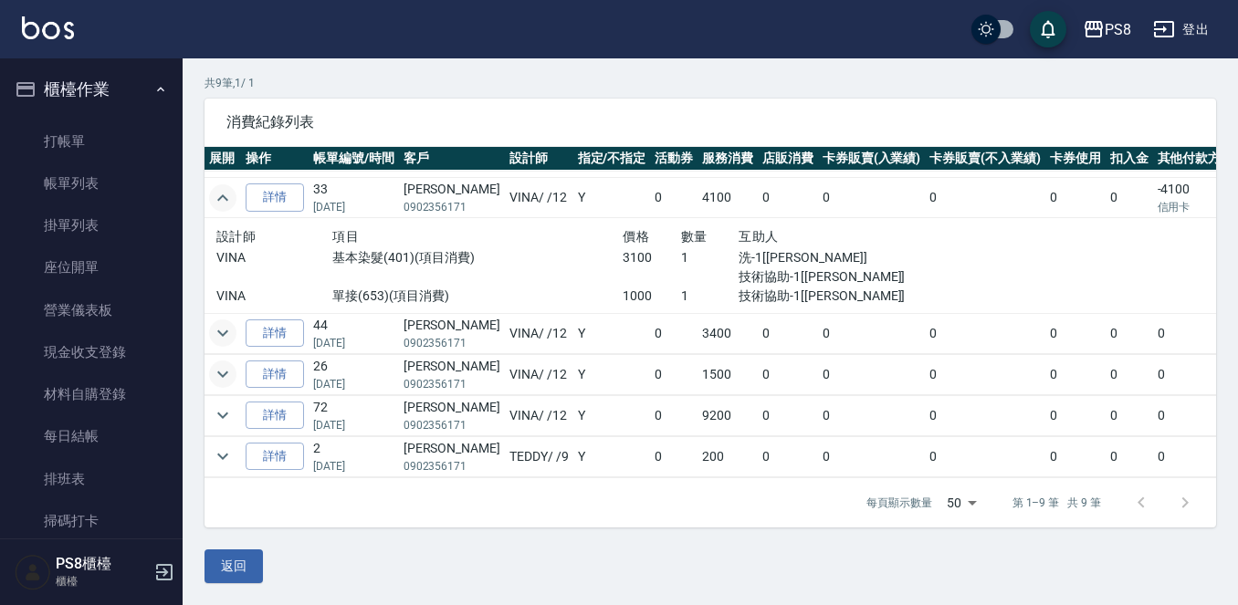
click at [226, 323] on icon "expand row" at bounding box center [223, 333] width 22 height 22
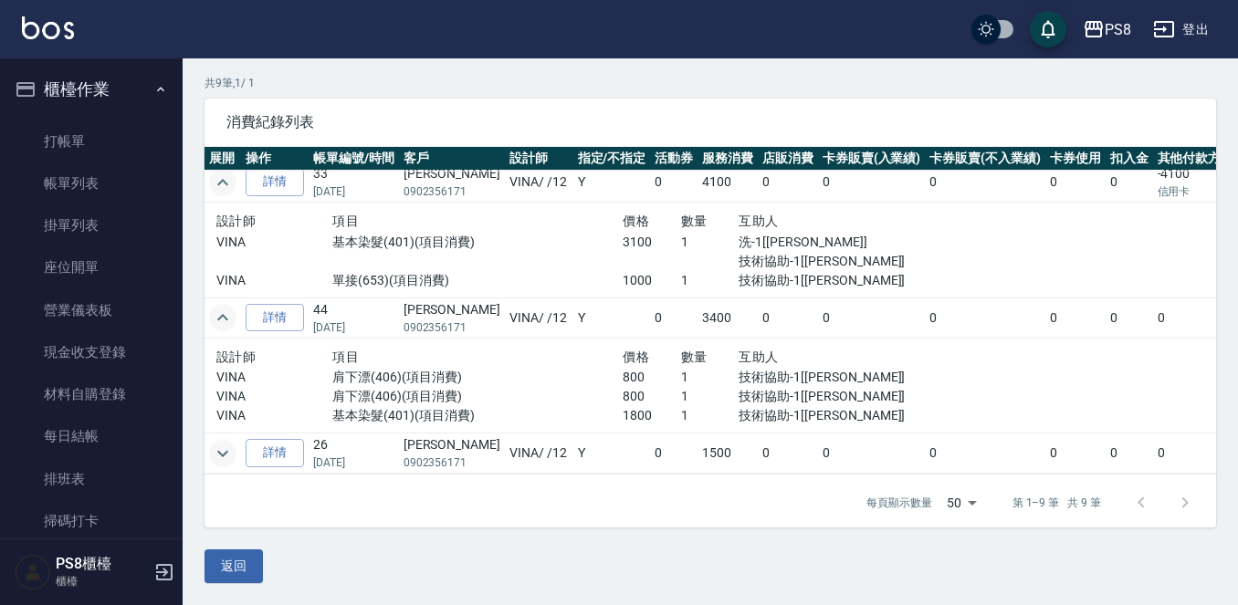
click at [226, 323] on icon "expand row" at bounding box center [223, 318] width 22 height 22
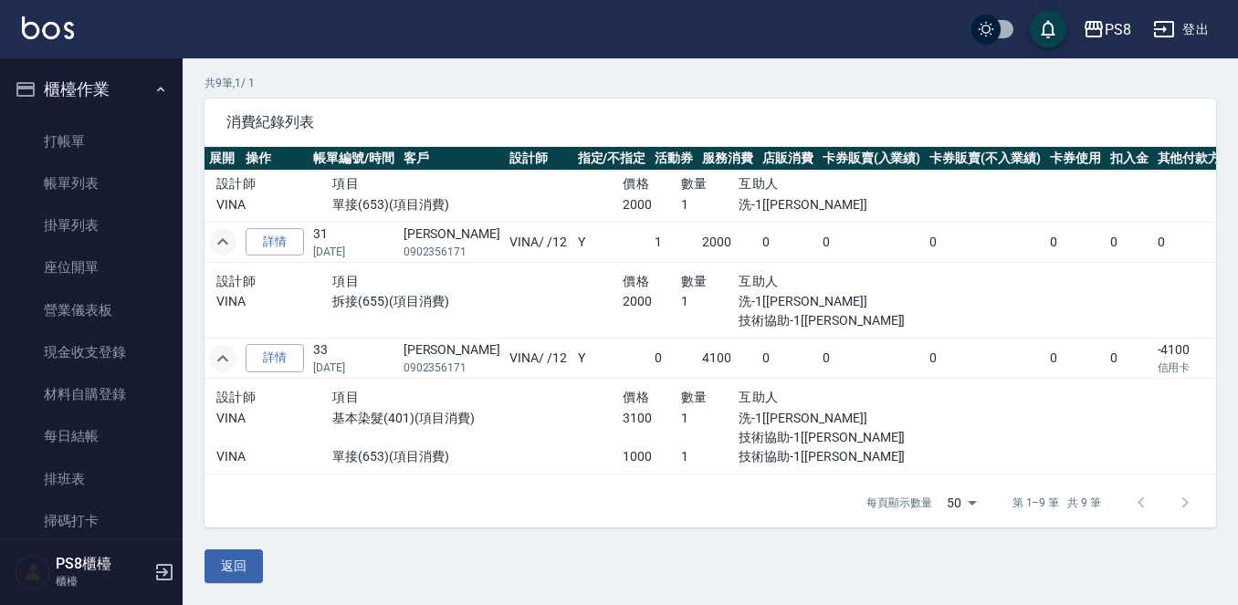
scroll to position [421, 0]
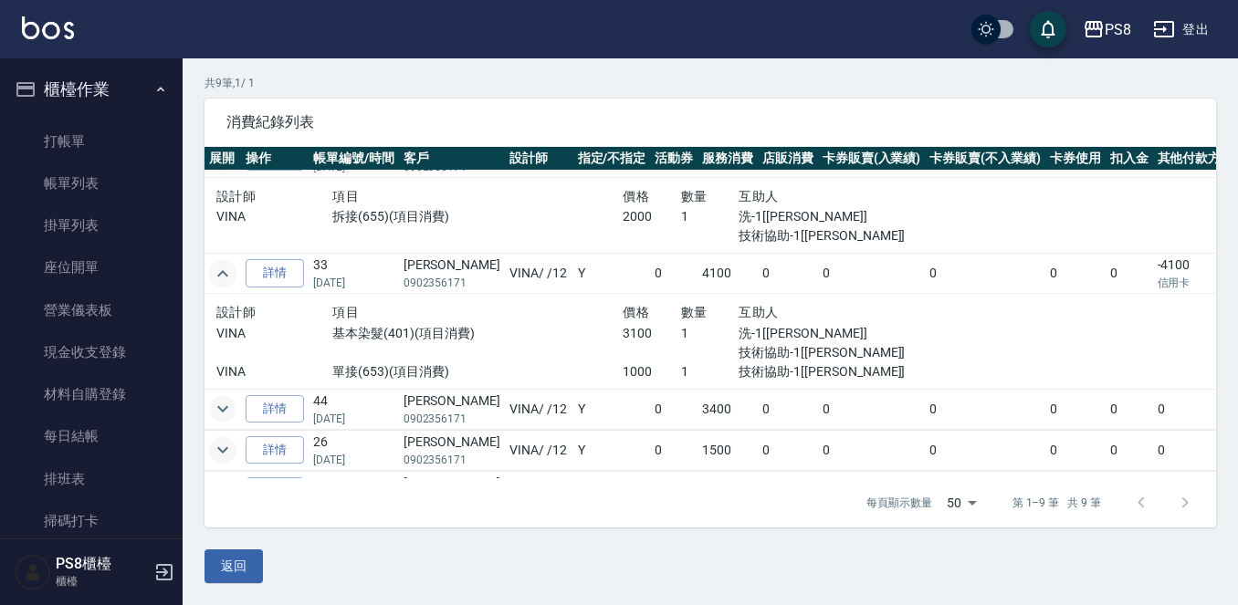
click at [226, 276] on icon "expand row" at bounding box center [222, 273] width 11 height 6
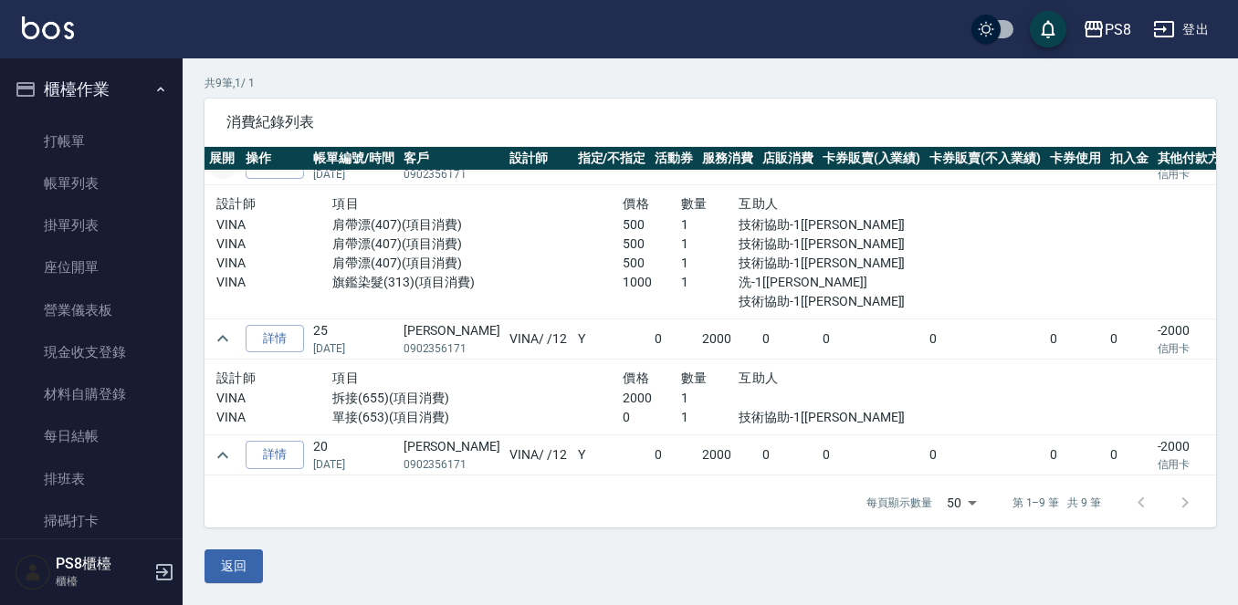
scroll to position [0, 0]
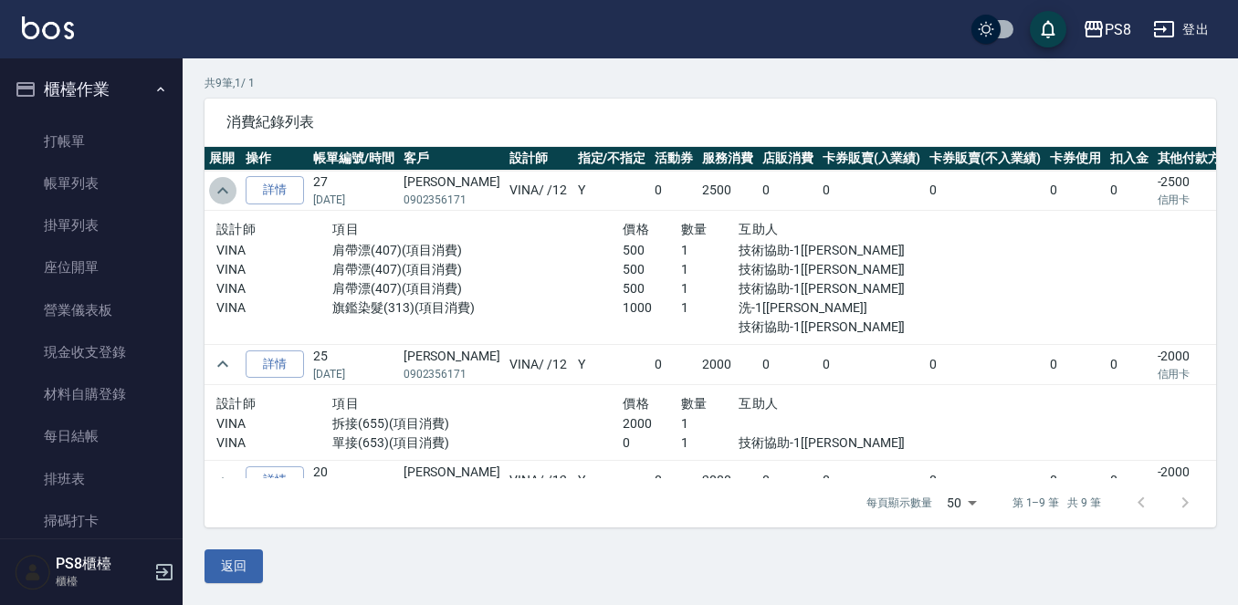
click at [219, 187] on icon "expand row" at bounding box center [223, 191] width 22 height 22
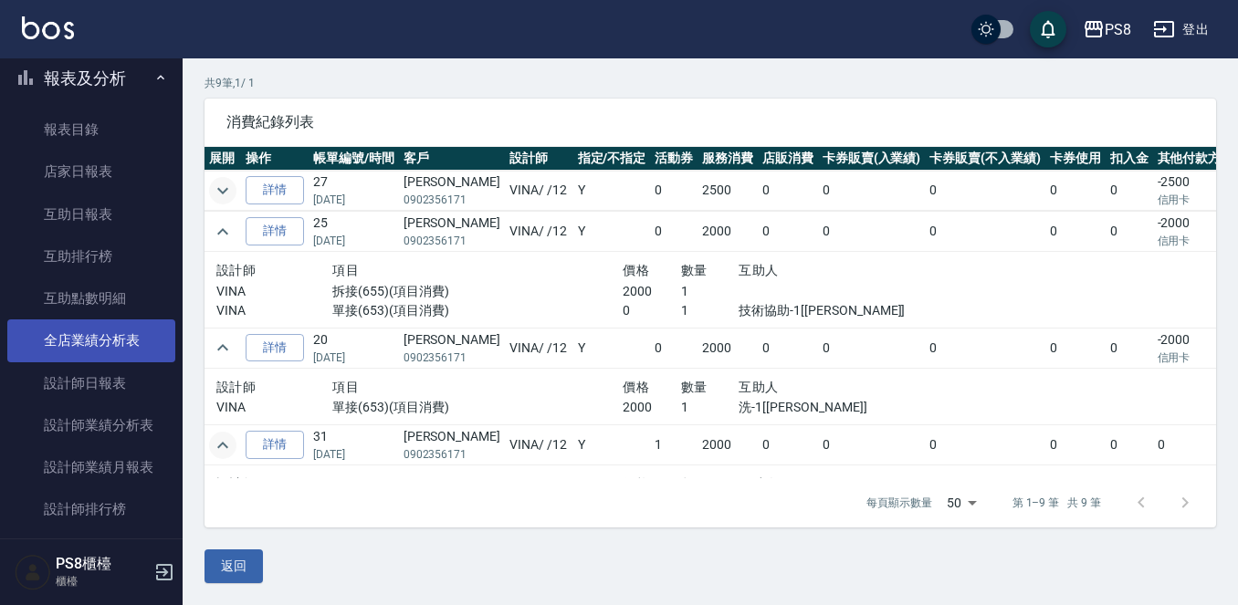
scroll to position [548, 0]
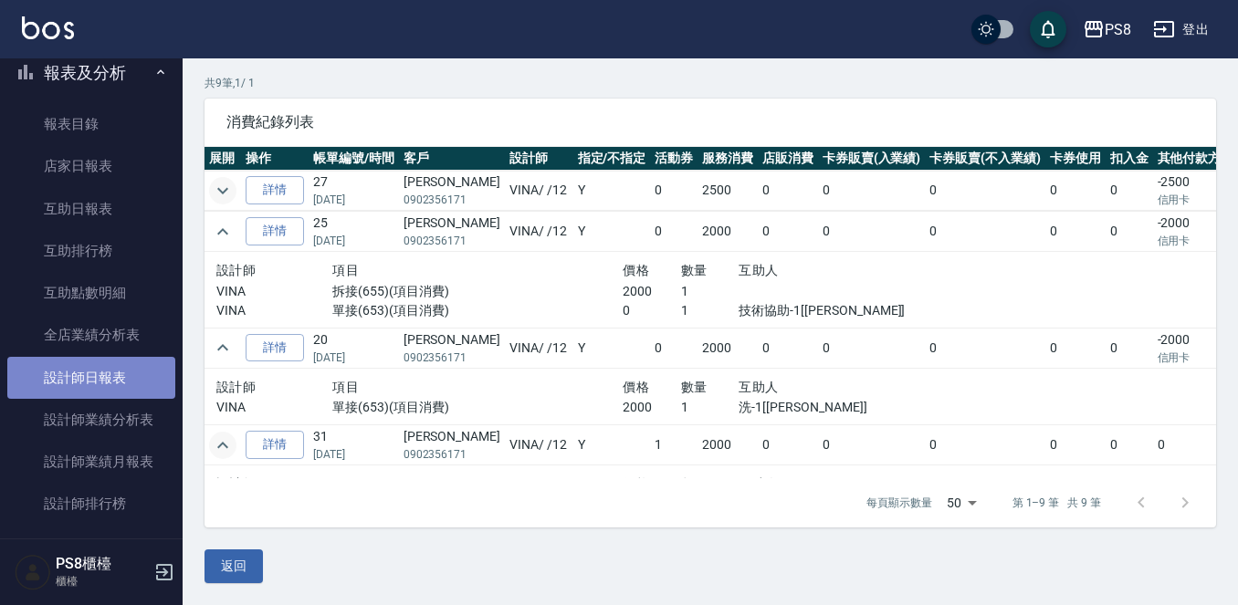
click at [141, 372] on link "設計師日報表" at bounding box center [91, 378] width 168 height 42
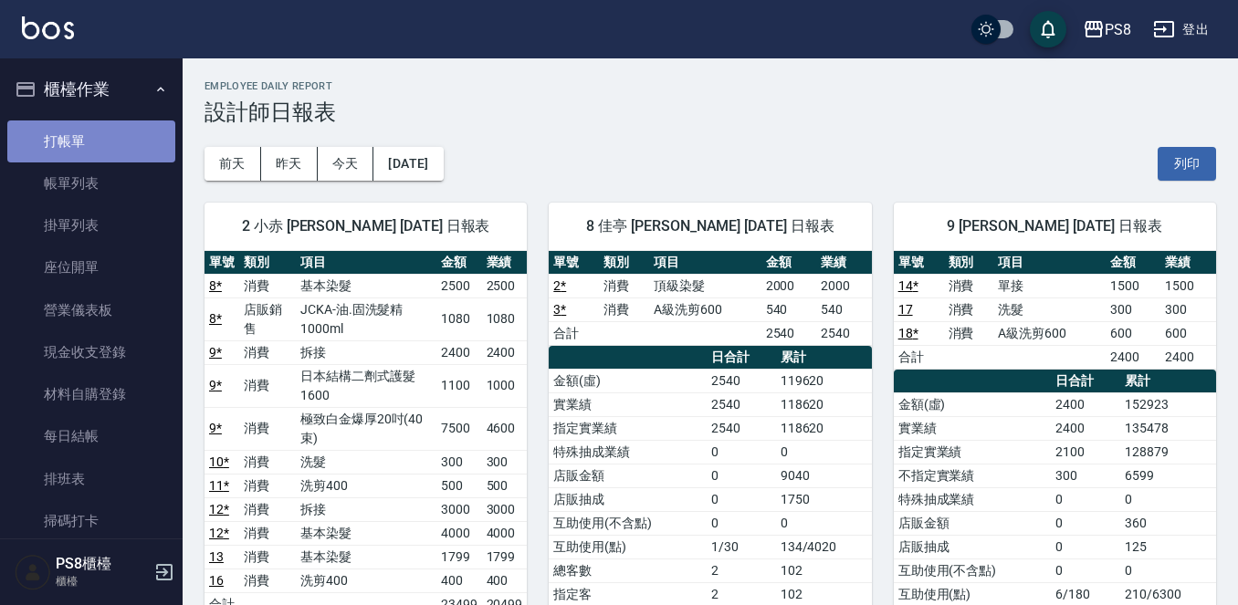
click at [141, 151] on link "打帳單" at bounding box center [91, 141] width 168 height 42
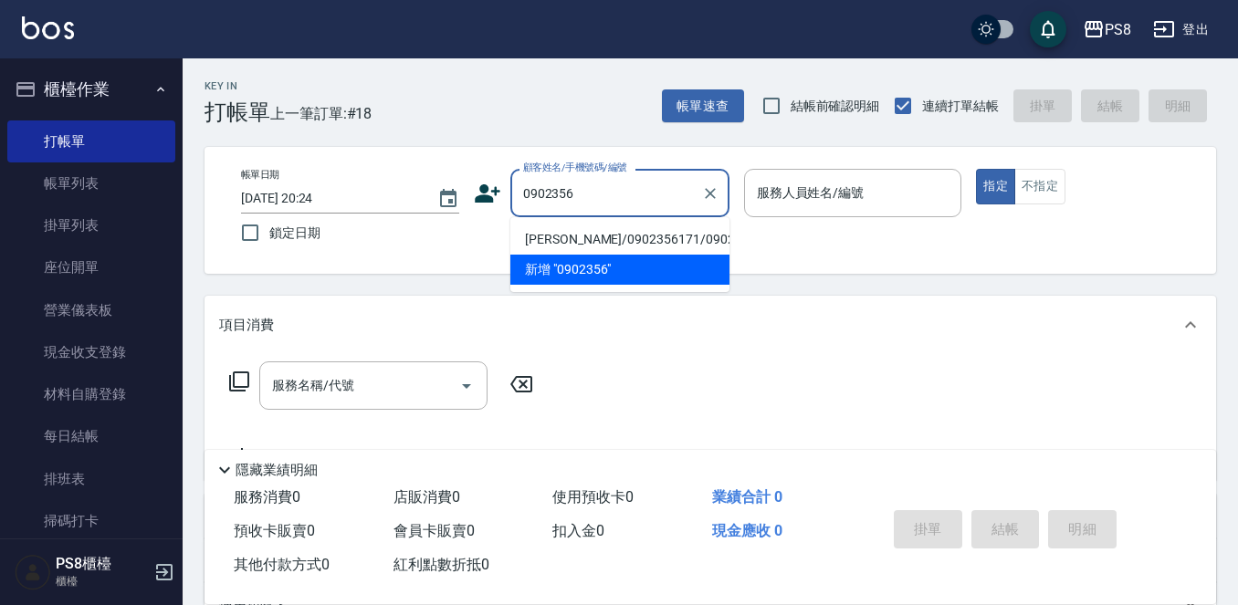
click at [621, 245] on li "李姿霈/0902356171/0902356171" at bounding box center [619, 240] width 219 height 30
type input "李姿霈/0902356171/0902356171"
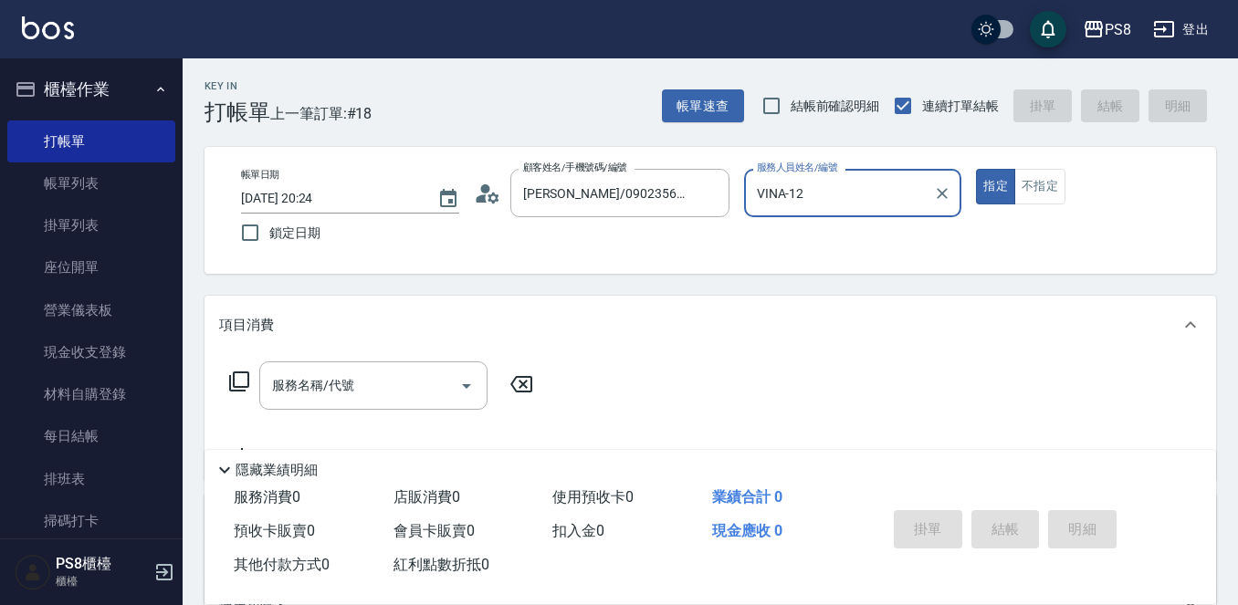
type input "VINA-12"
click at [493, 201] on icon at bounding box center [492, 197] width 11 height 11
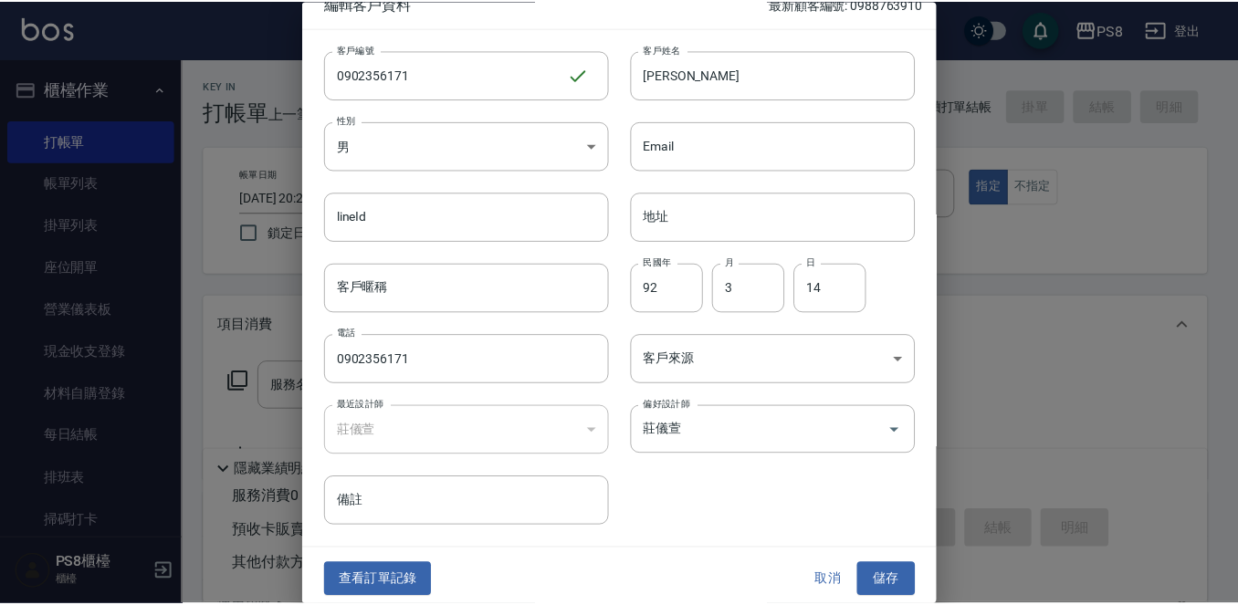
scroll to position [27, 0]
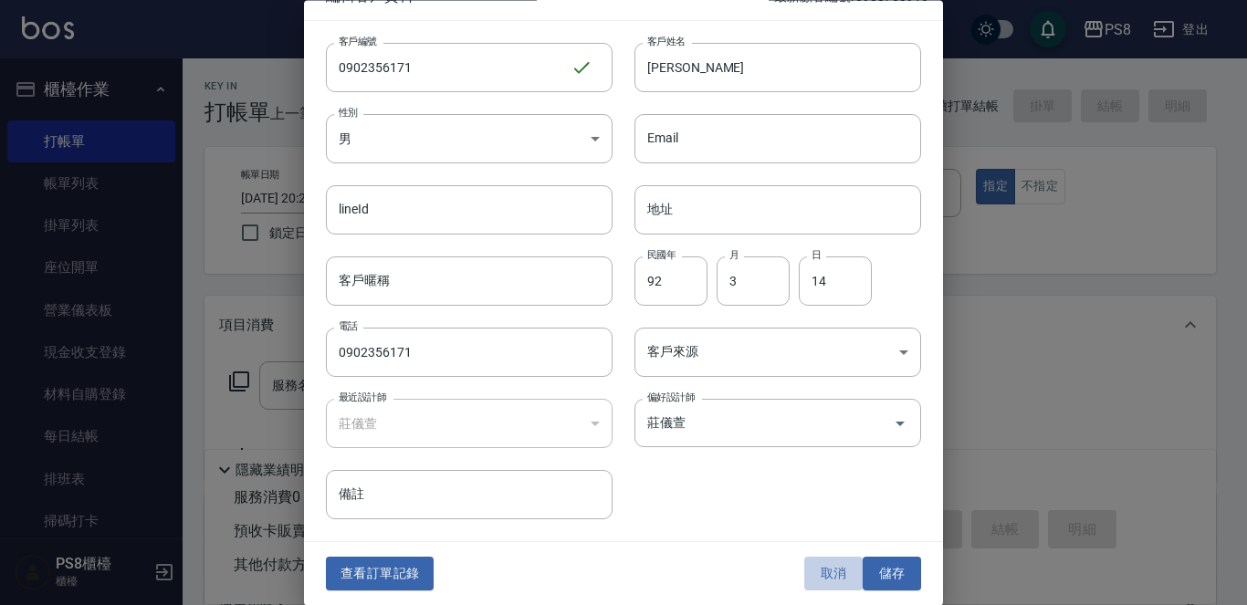
click at [829, 564] on button "取消" at bounding box center [833, 575] width 58 height 34
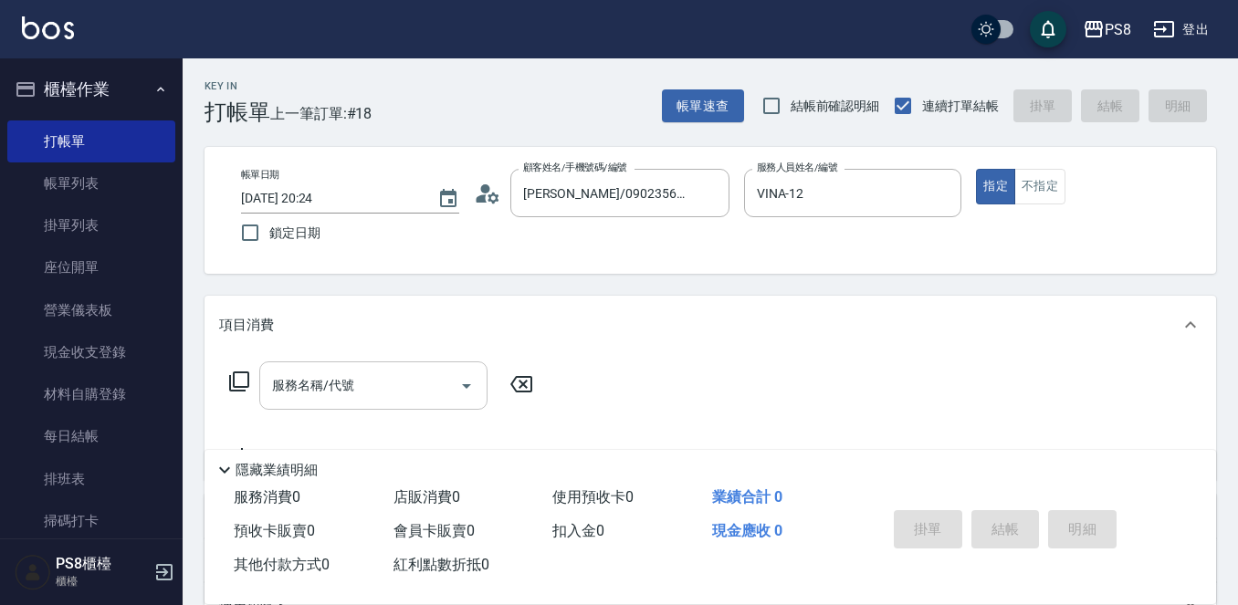
click at [360, 405] on div "服務名稱/代號" at bounding box center [373, 385] width 228 height 48
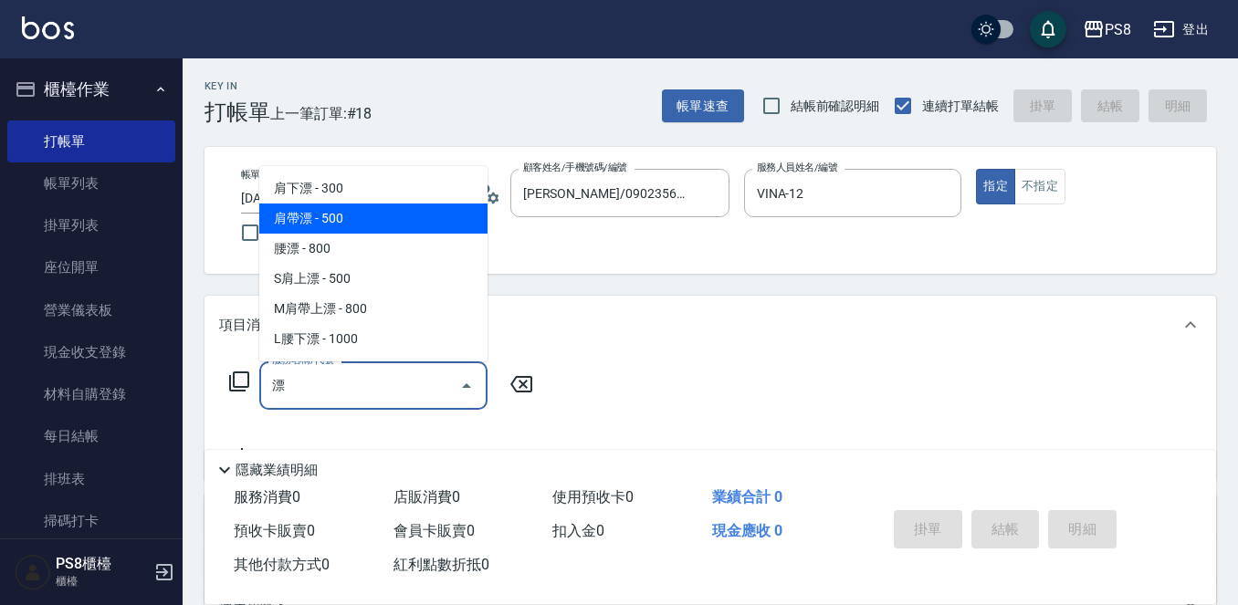
click at [355, 222] on span "肩帶漂 - 500" at bounding box center [373, 219] width 228 height 30
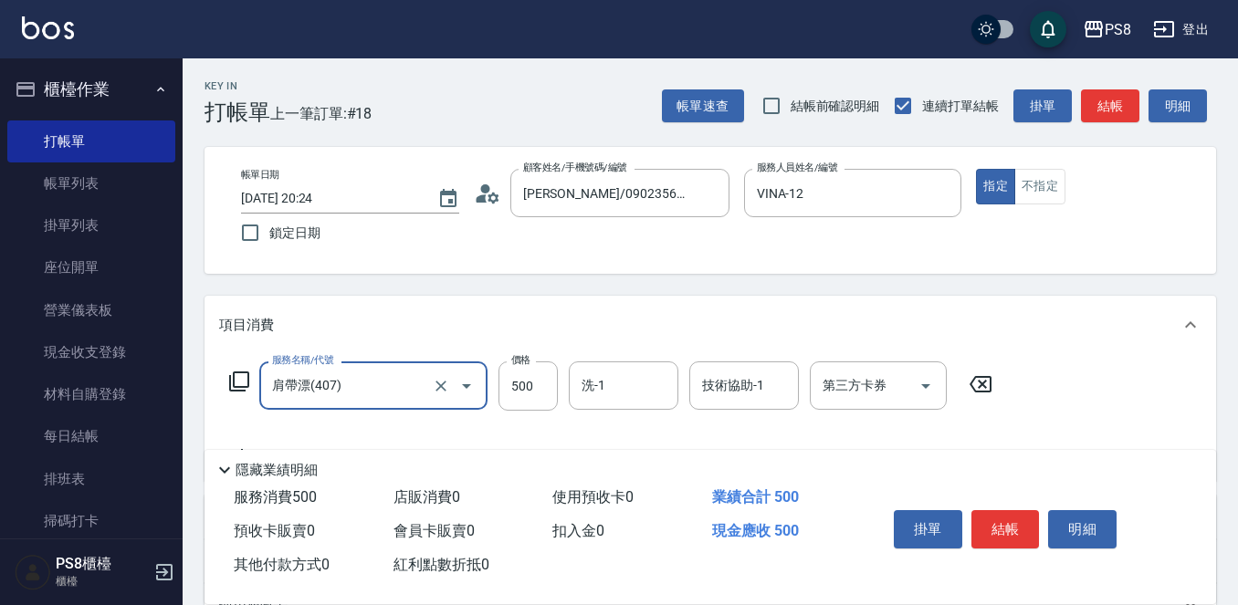
type input "肩帶漂(407)"
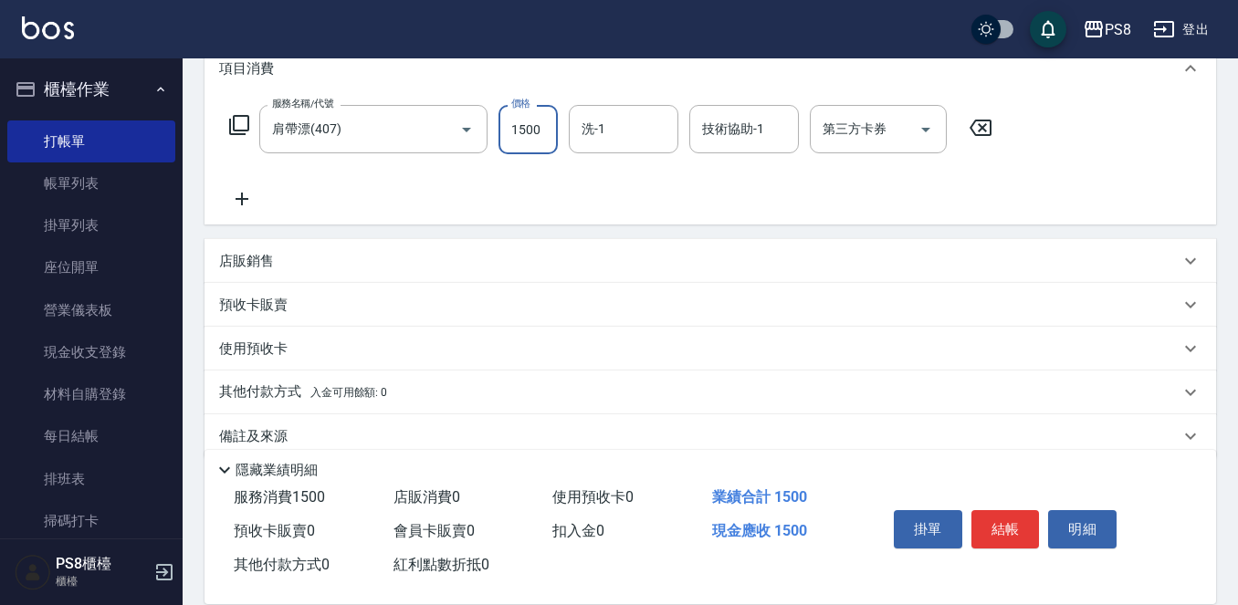
scroll to position [274, 0]
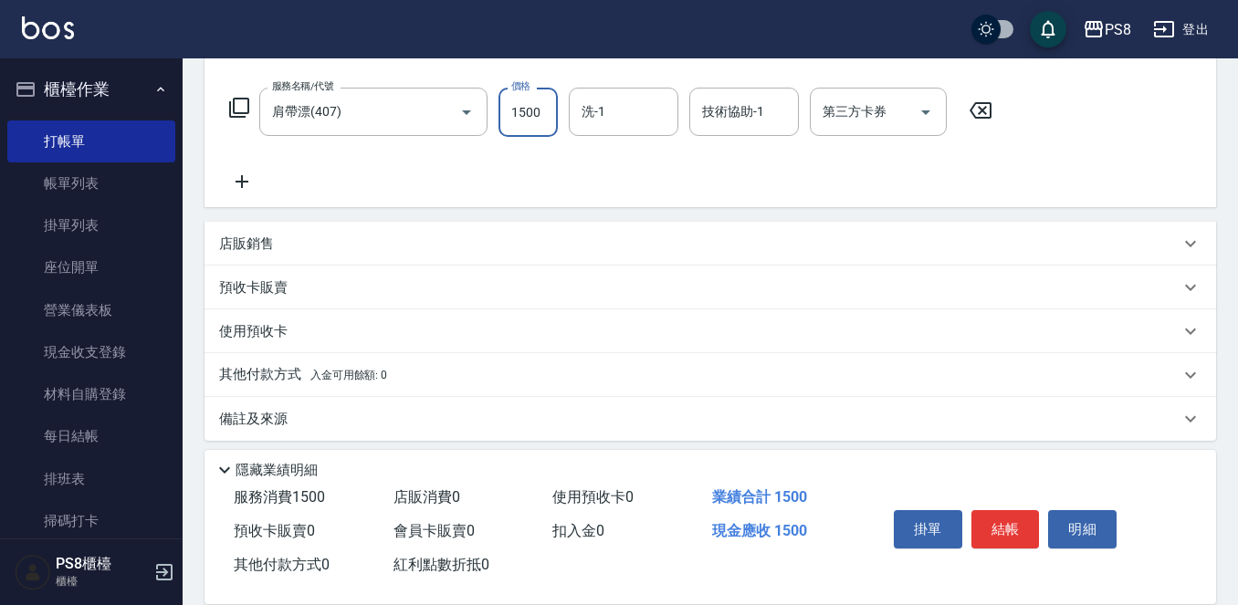
type input "1500"
click at [246, 185] on icon at bounding box center [242, 182] width 46 height 22
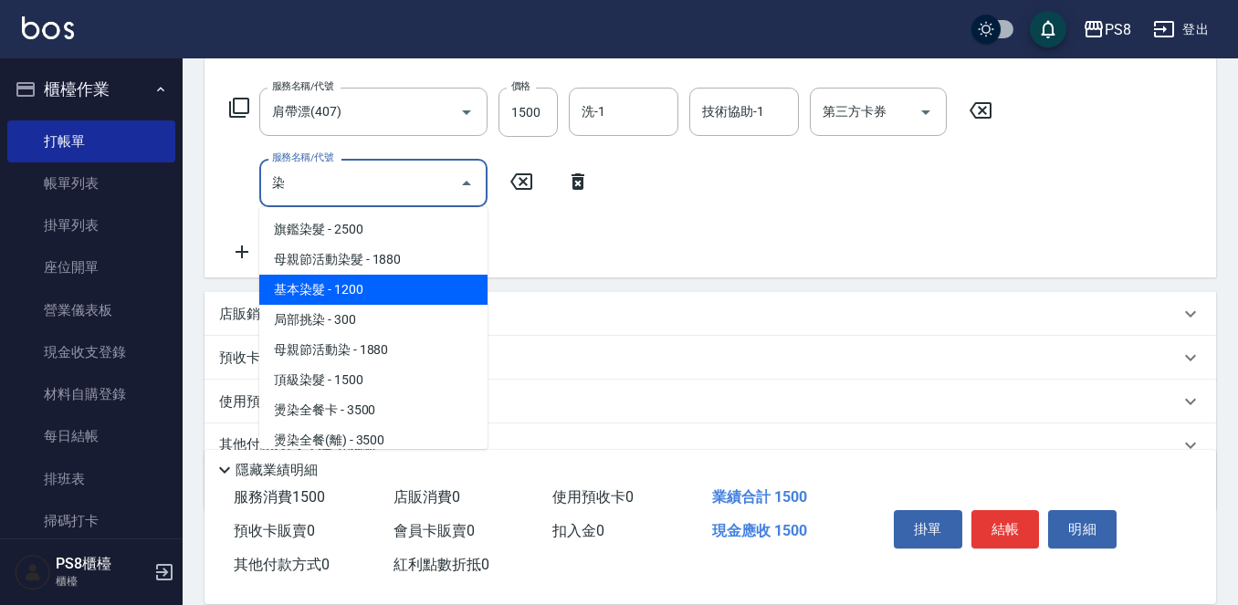
click at [348, 280] on span "基本染髮 - 1200" at bounding box center [373, 290] width 228 height 30
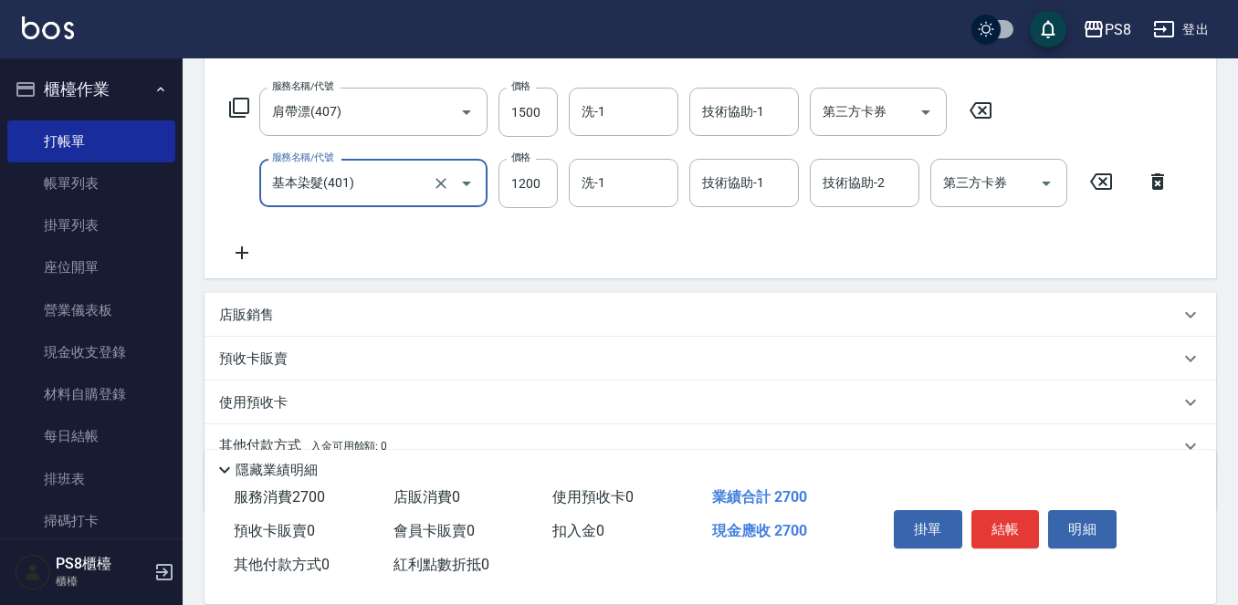
type input "基本染髮(401)"
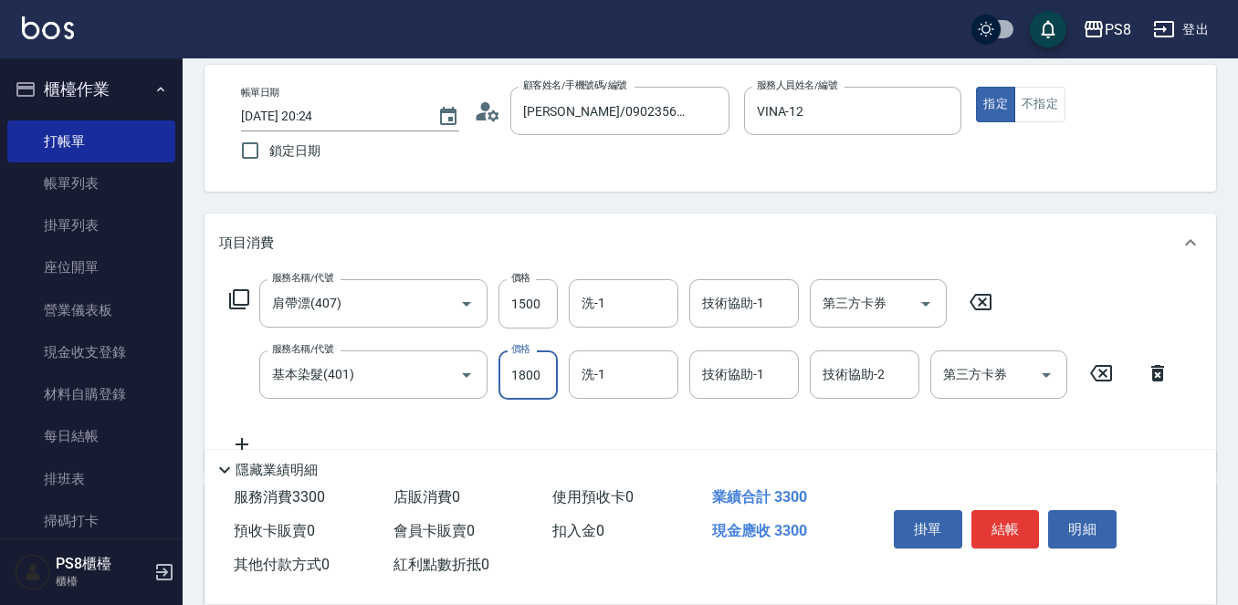
scroll to position [0, 0]
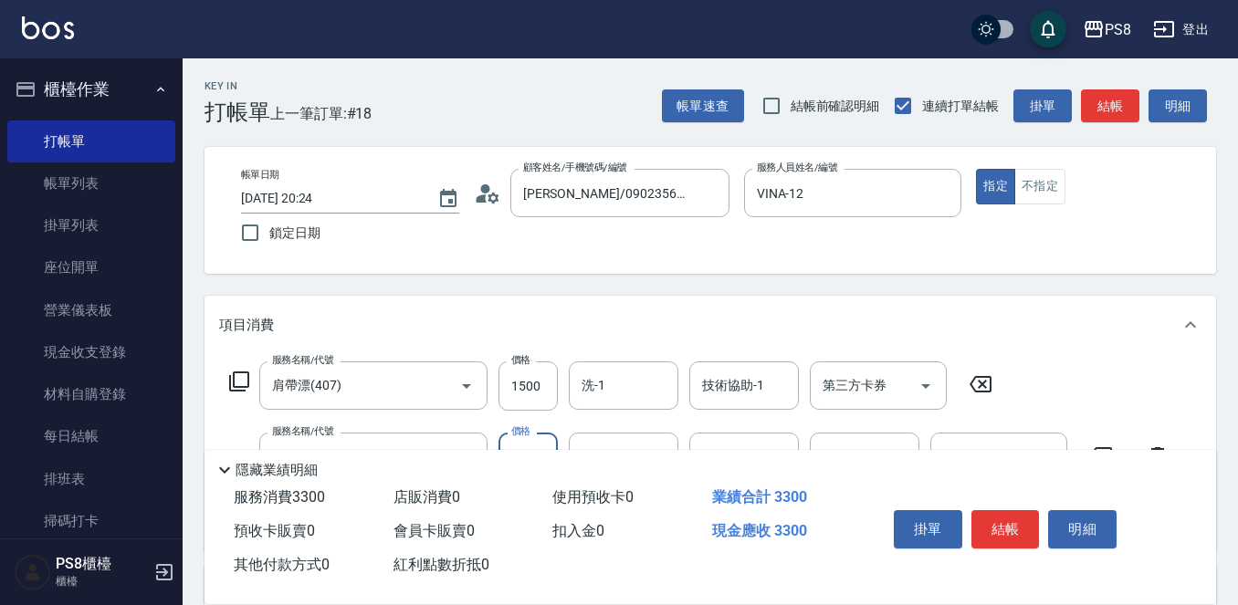
type input "1800"
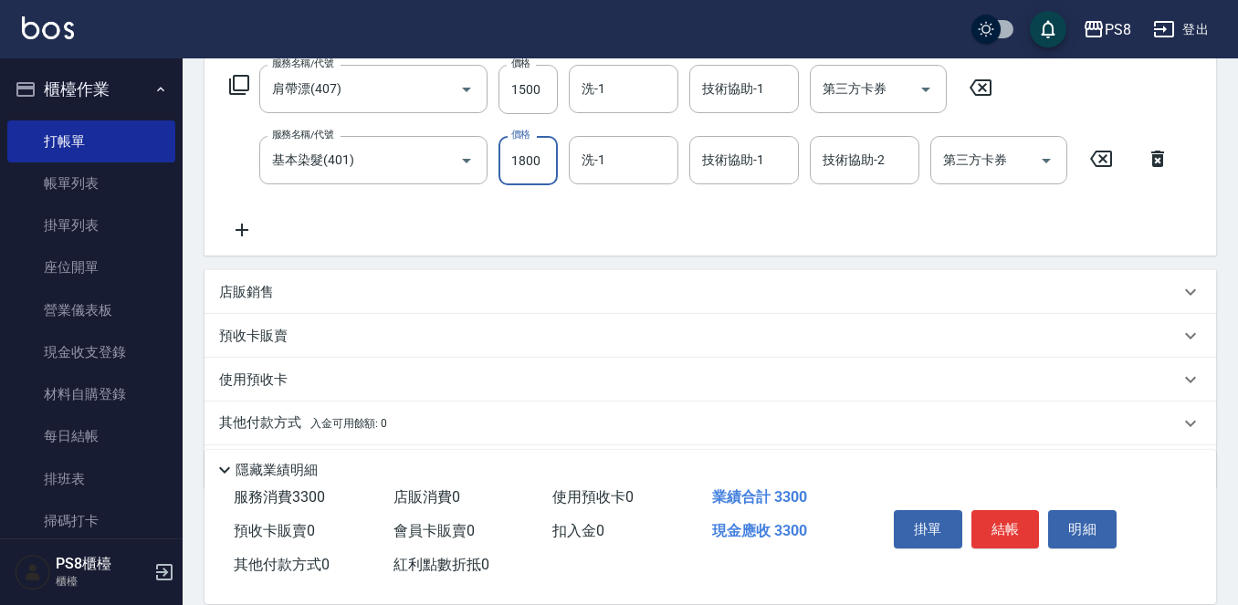
scroll to position [265, 0]
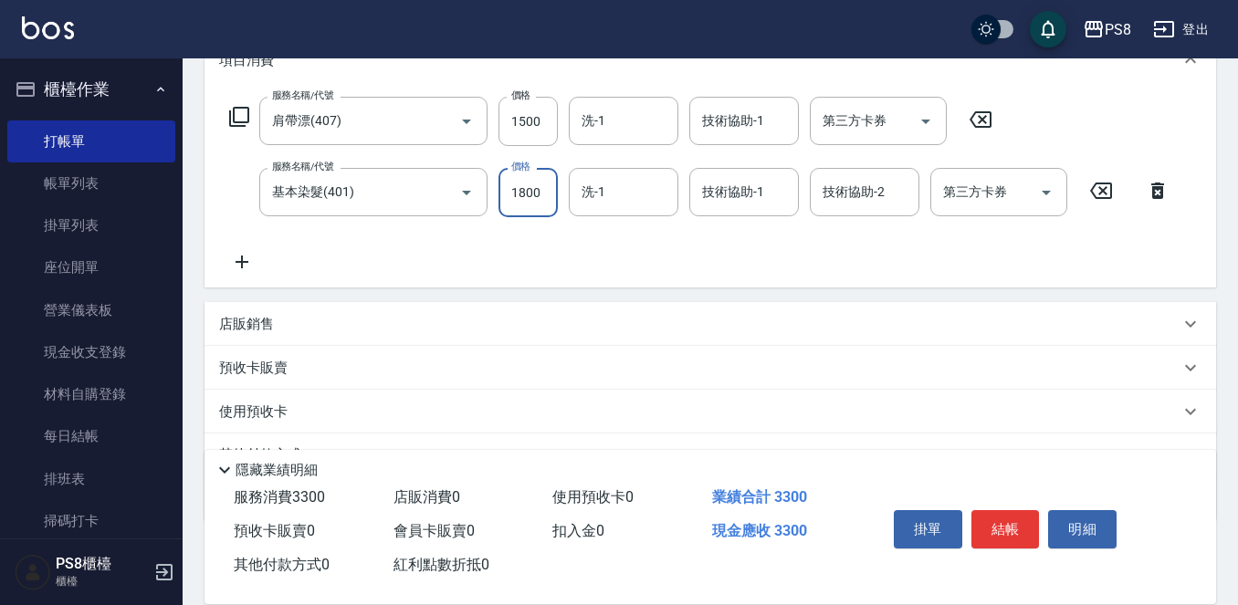
click at [581, 245] on div "服務名稱/代號 肩帶漂(407) 服務名稱/代號 價格 1500 價格 洗-1 洗-1 技術協助-1 技術協助-1 第三方卡券 第三方卡券 服務名稱/代號 基…" at bounding box center [699, 185] width 961 height 176
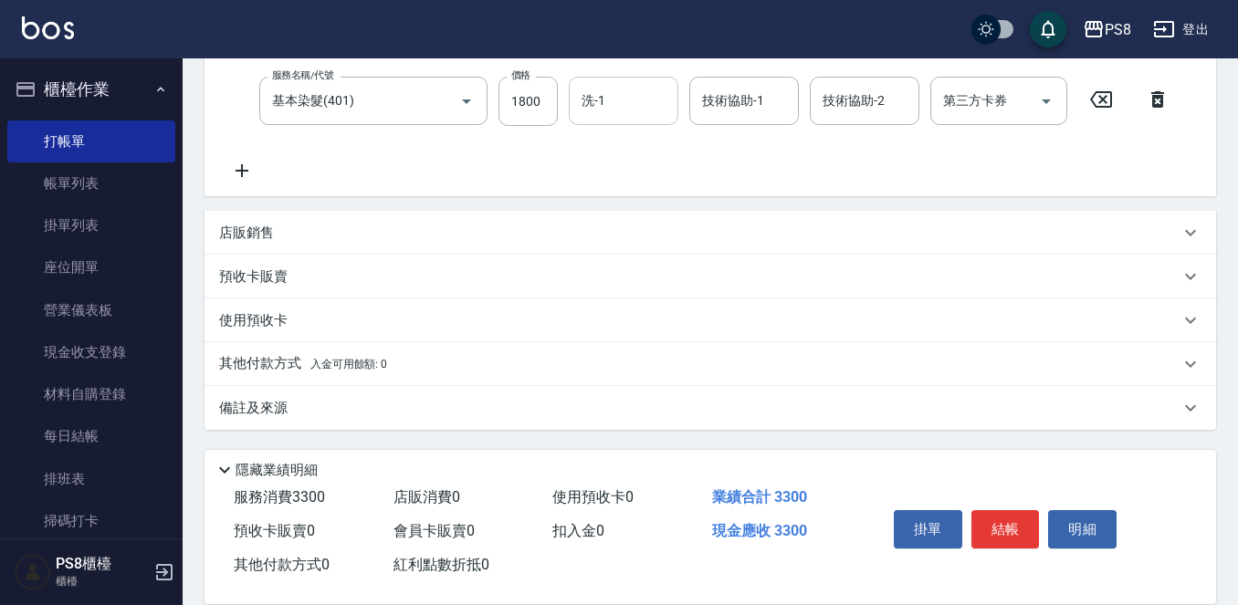
scroll to position [0, 0]
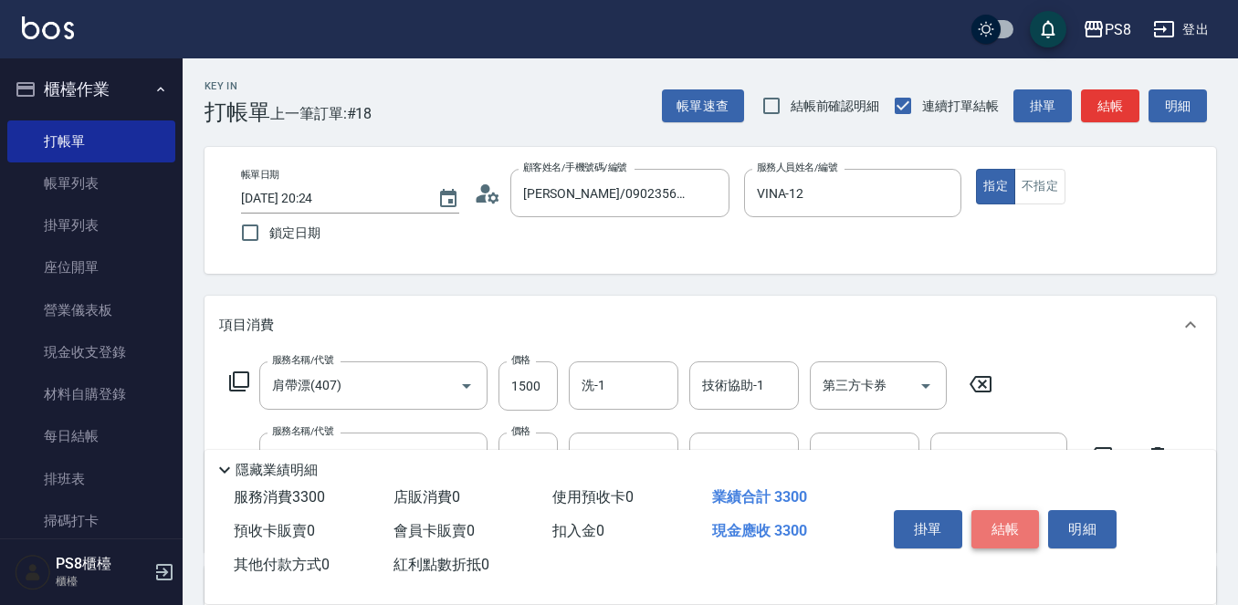
click at [1000, 530] on button "結帳" at bounding box center [1005, 529] width 68 height 38
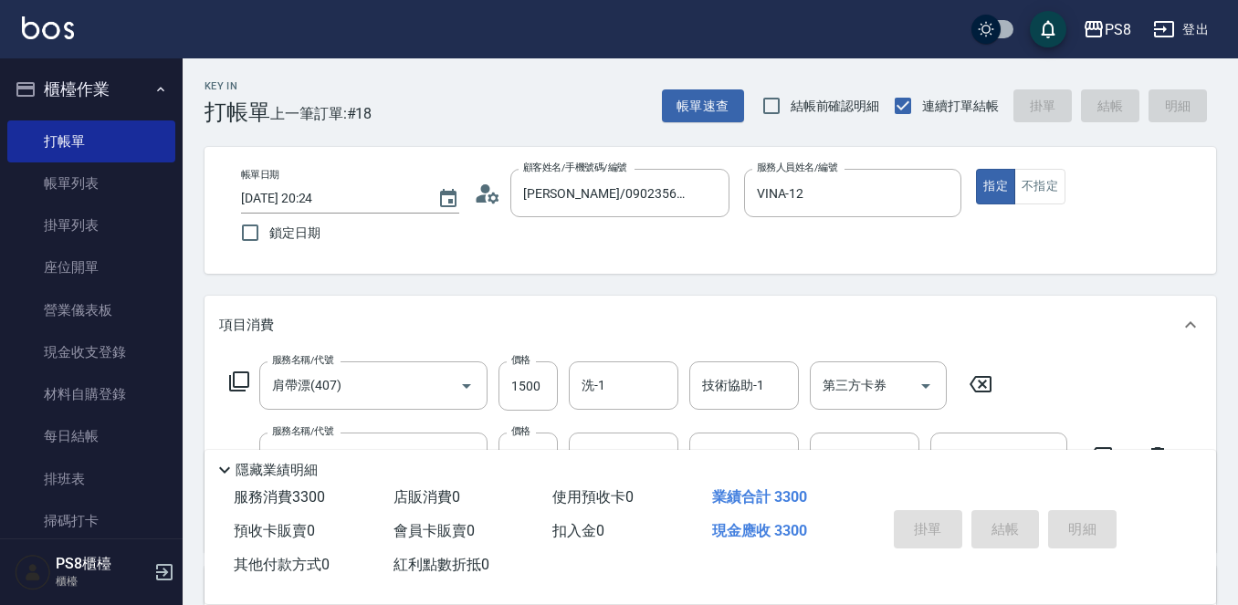
type input "2025/09/24 20:42"
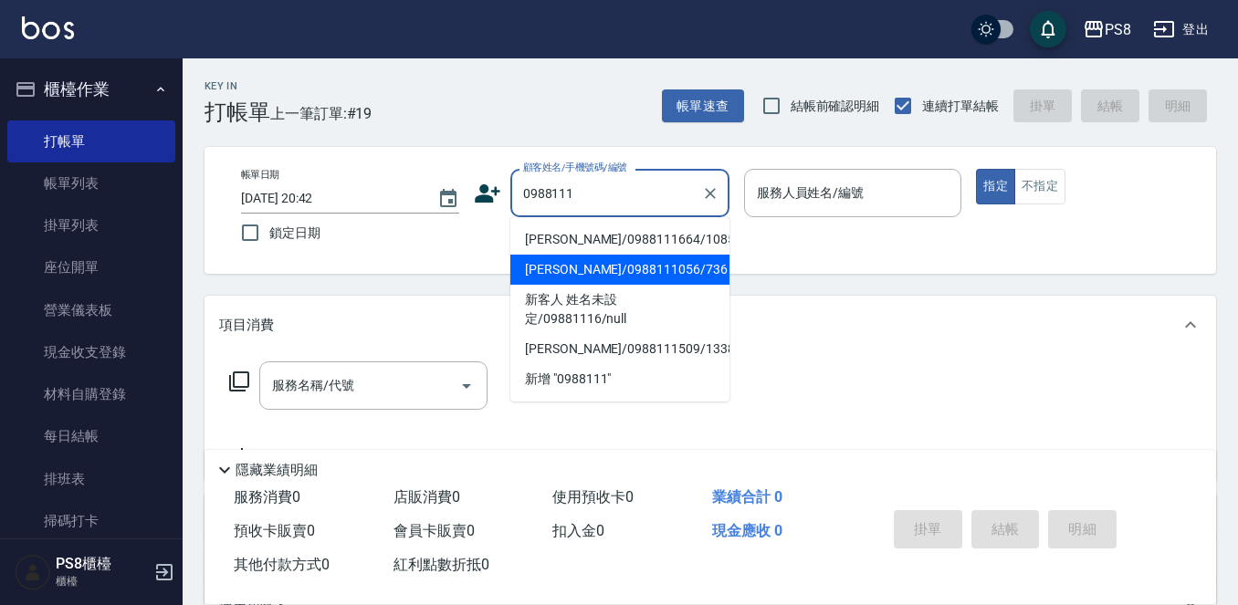
click at [639, 269] on li "陳耀昱/0988111056/736" at bounding box center [619, 270] width 219 height 30
type input "陳耀昱/0988111056/736"
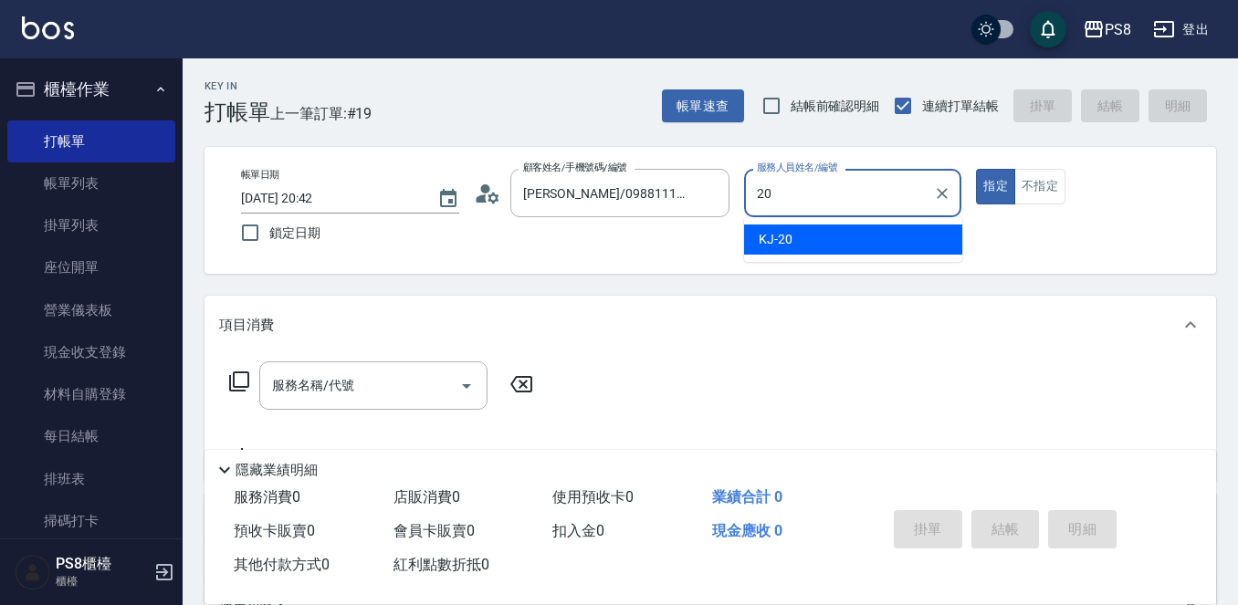
type input "KJ-20"
type button "true"
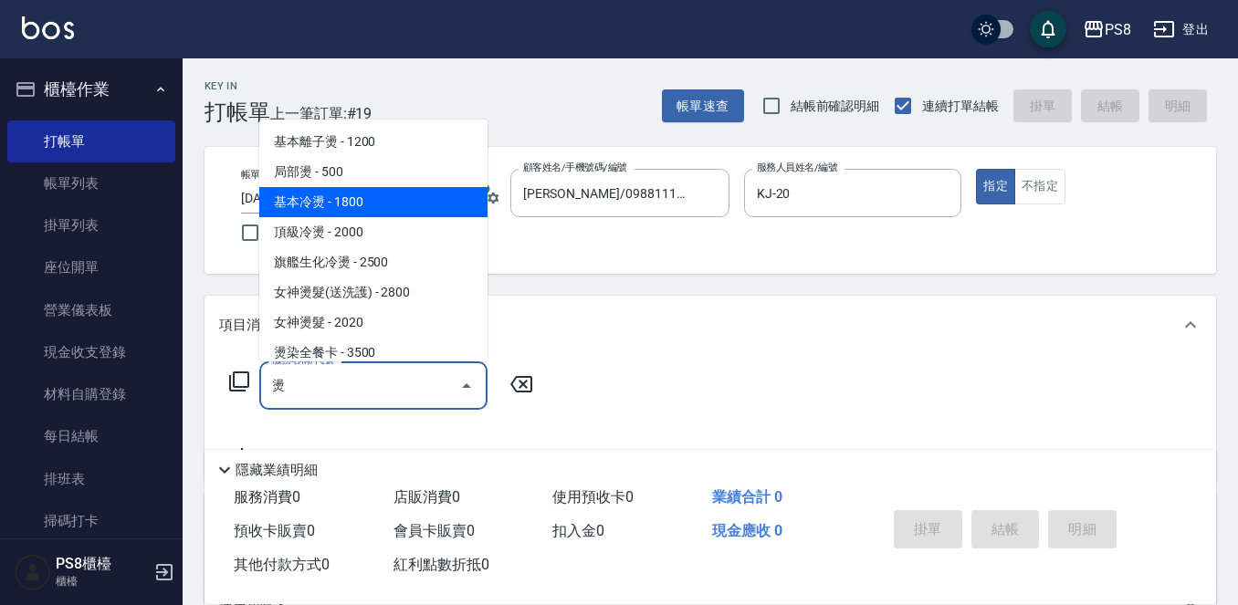
click at [393, 215] on span "基本冷燙 - 1800" at bounding box center [373, 202] width 228 height 30
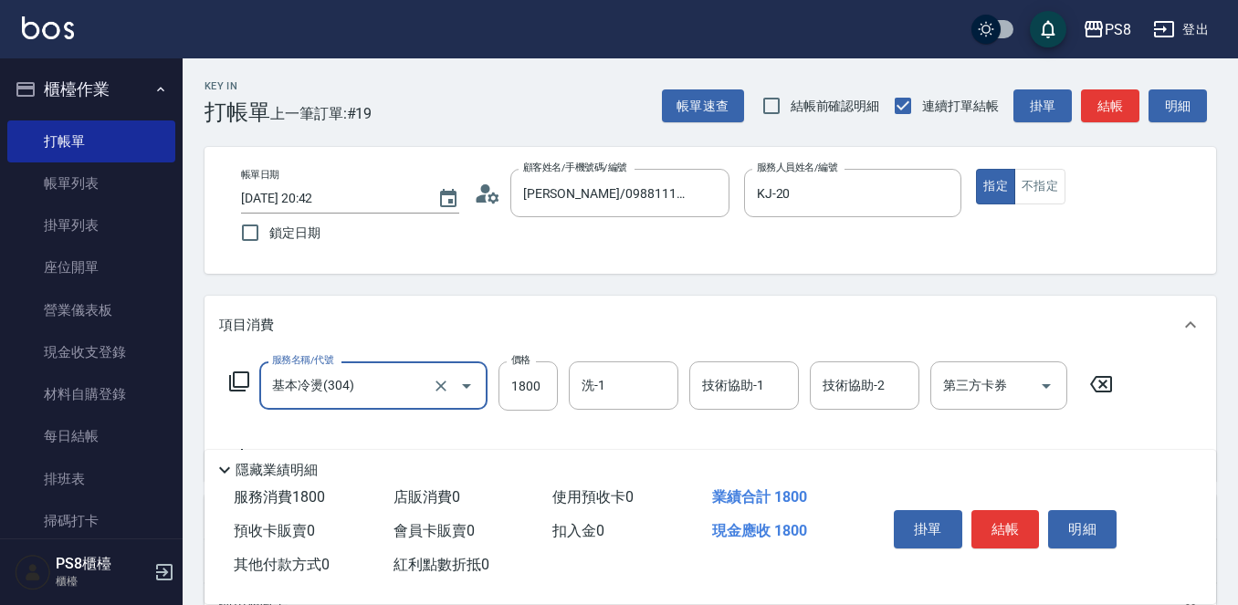
type input "基本冷燙(304)"
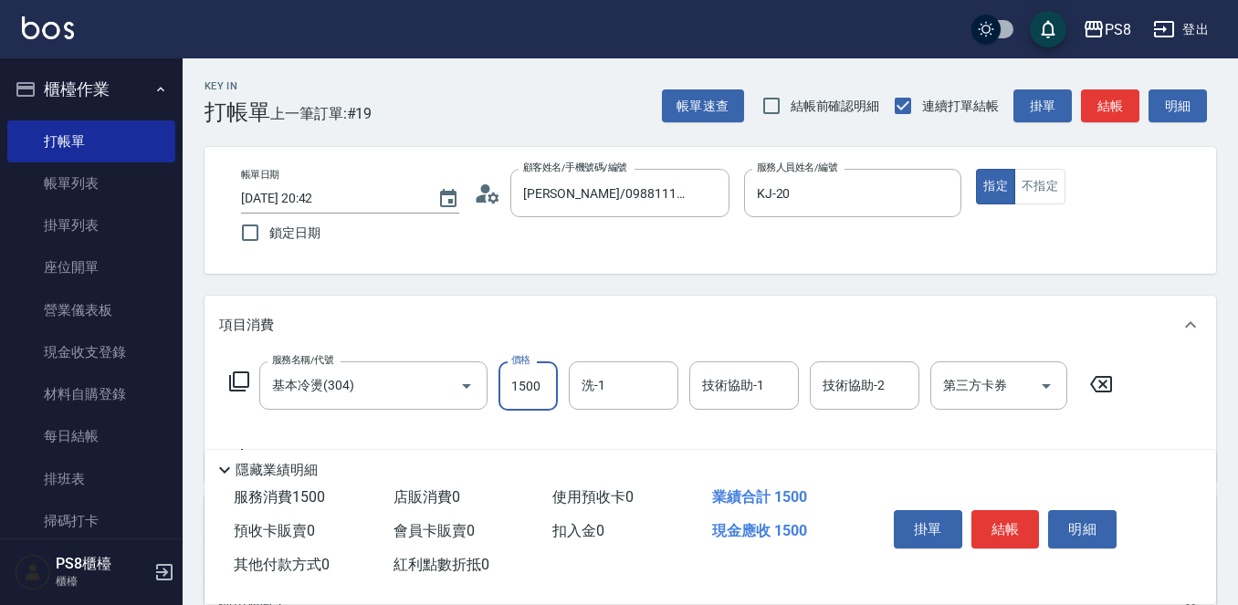
type input "1500"
click at [1005, 518] on button "結帳" at bounding box center [1005, 529] width 68 height 38
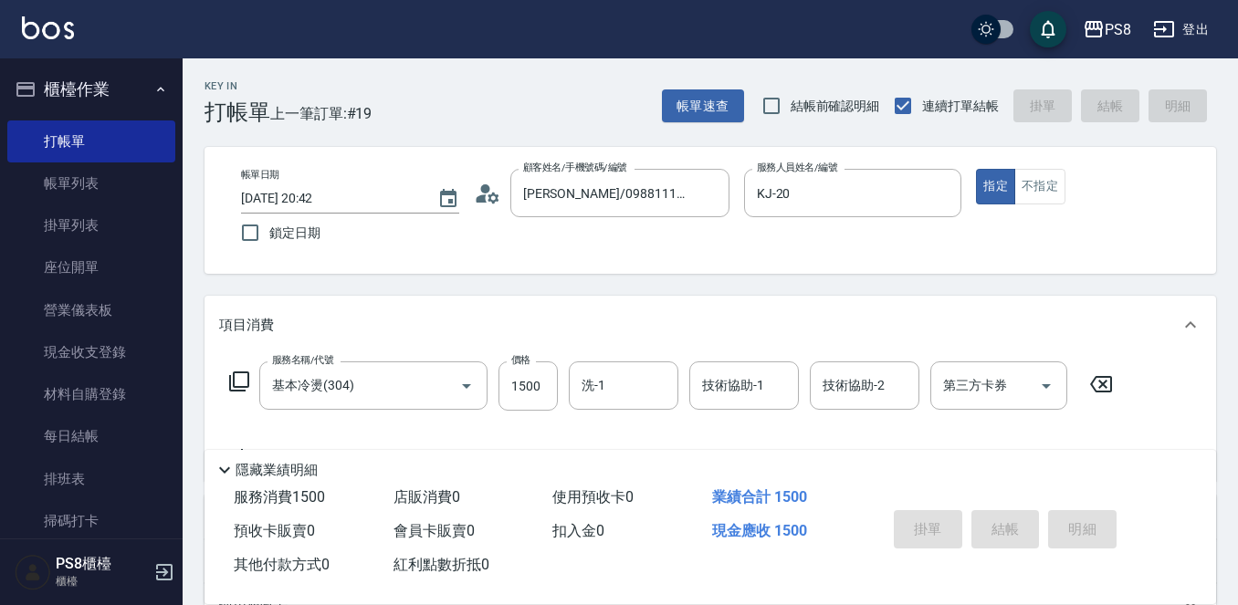
type input "2025/09/24 20:43"
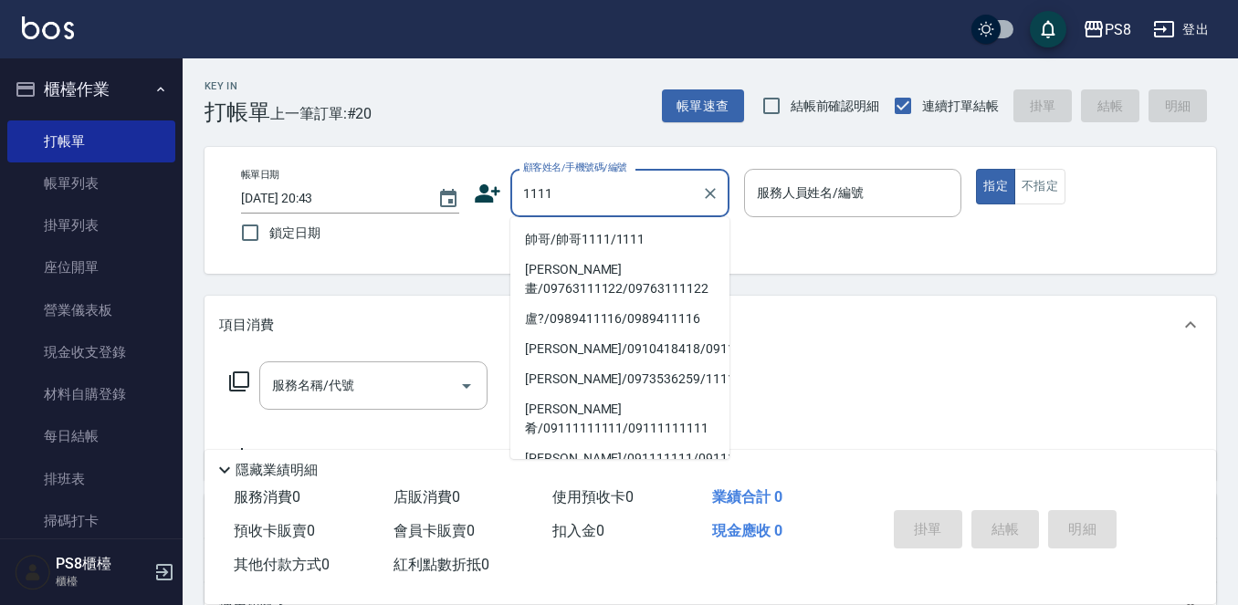
type input "帥哥/帥哥1111/1111"
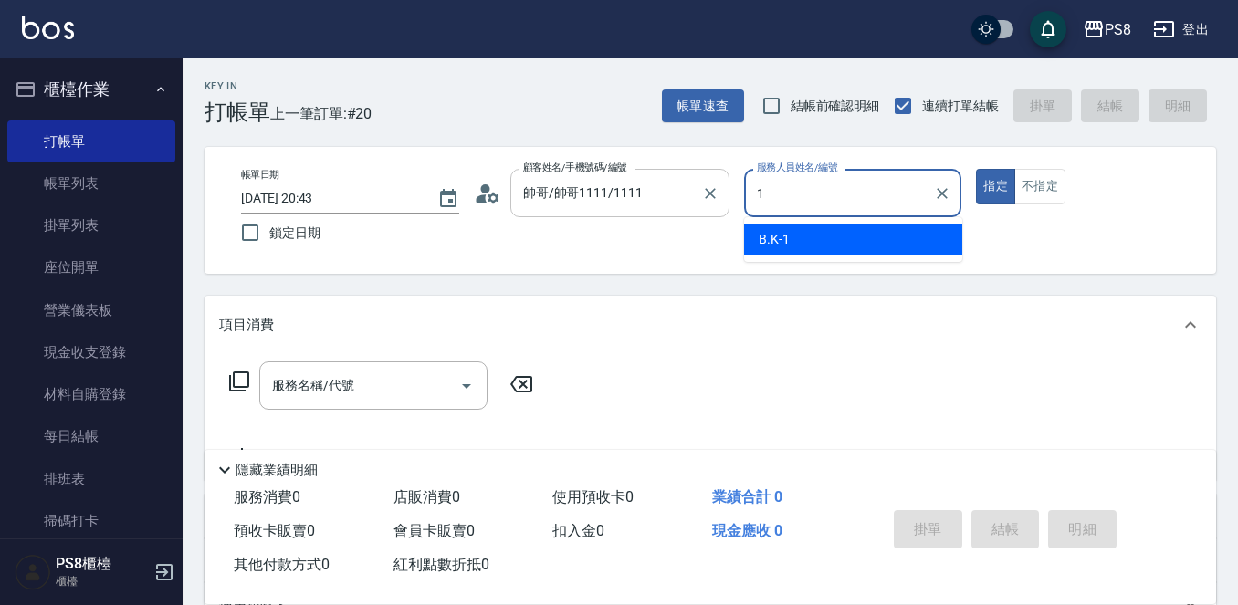
type input "B.K-1"
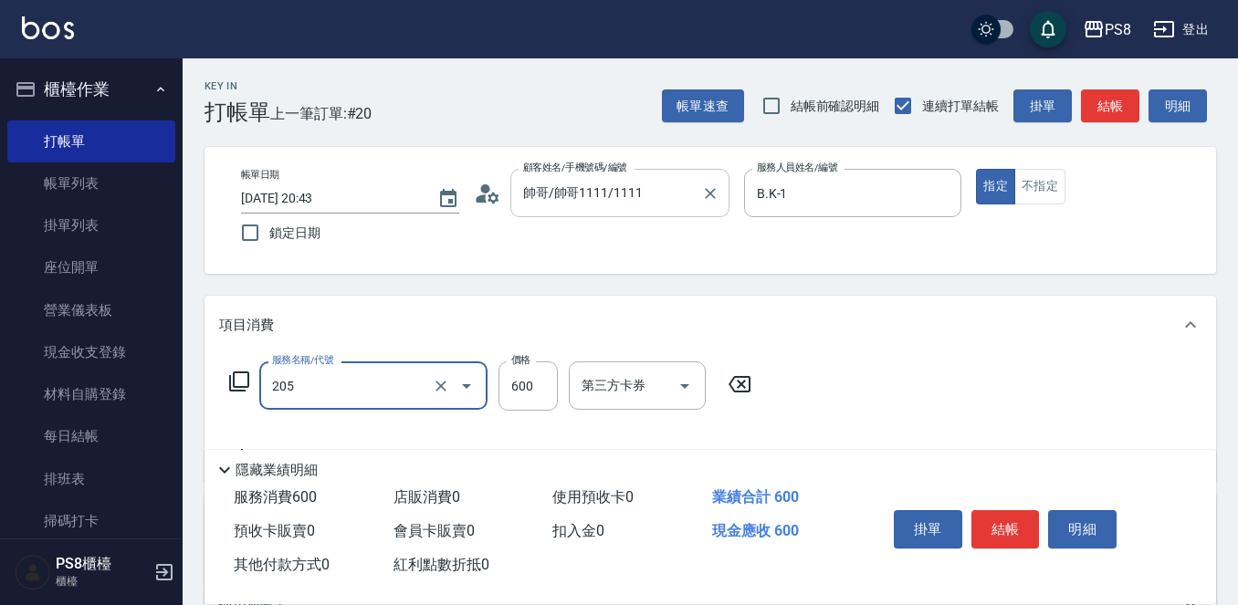
type input "A級洗剪600(205)"
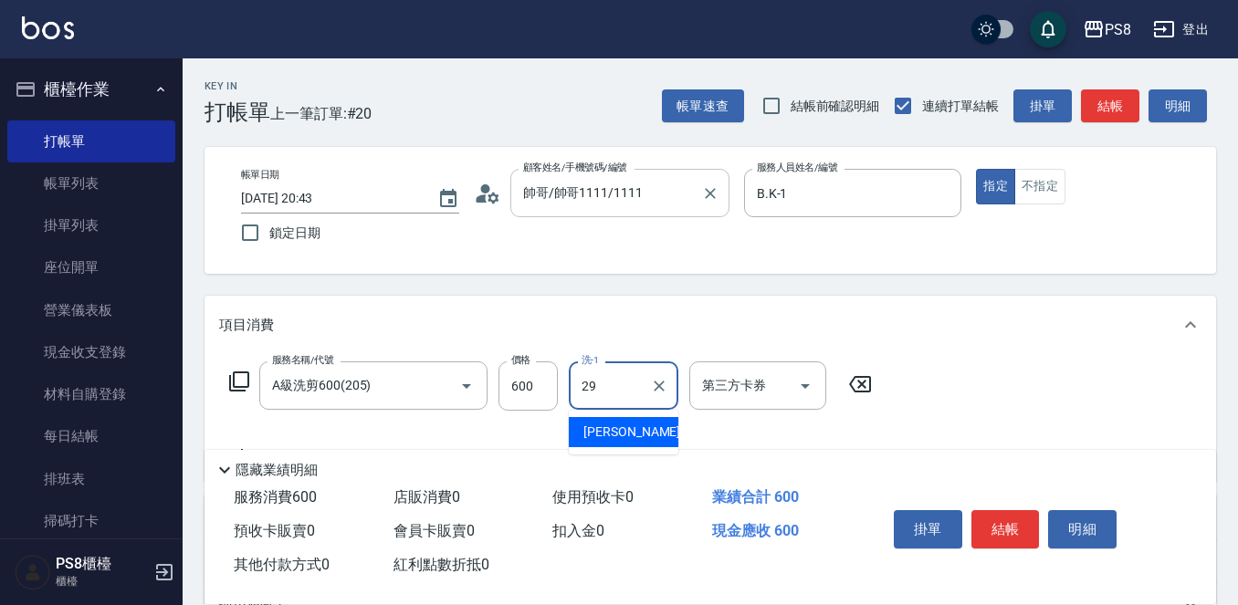
type input "戴韋全-29"
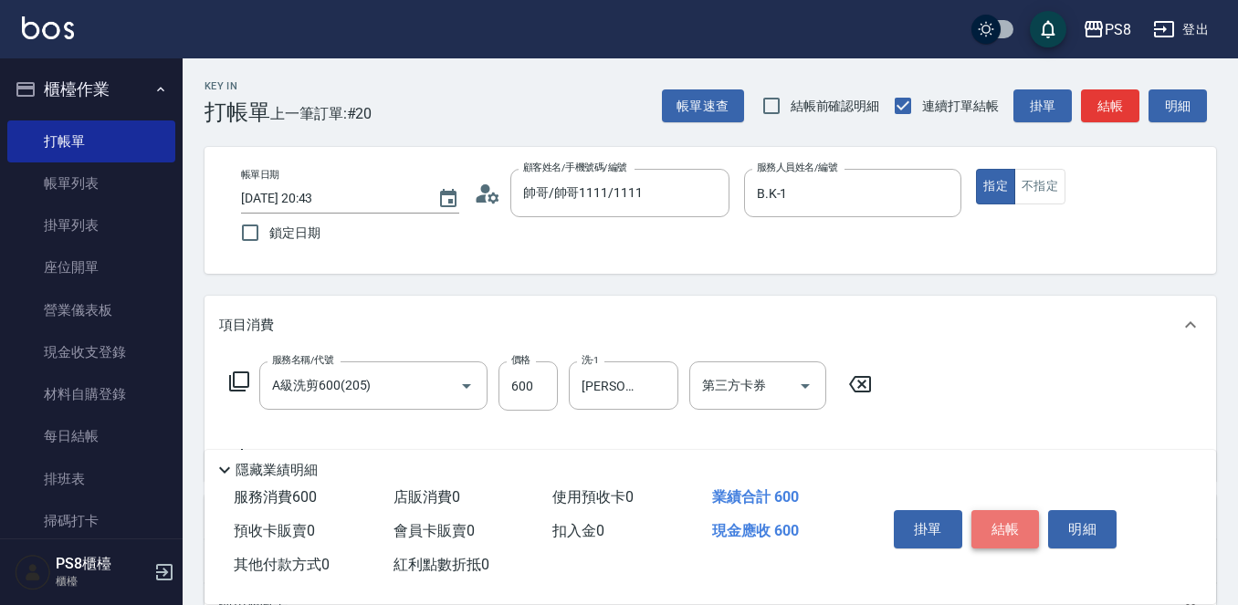
click at [1000, 520] on button "結帳" at bounding box center [1005, 529] width 68 height 38
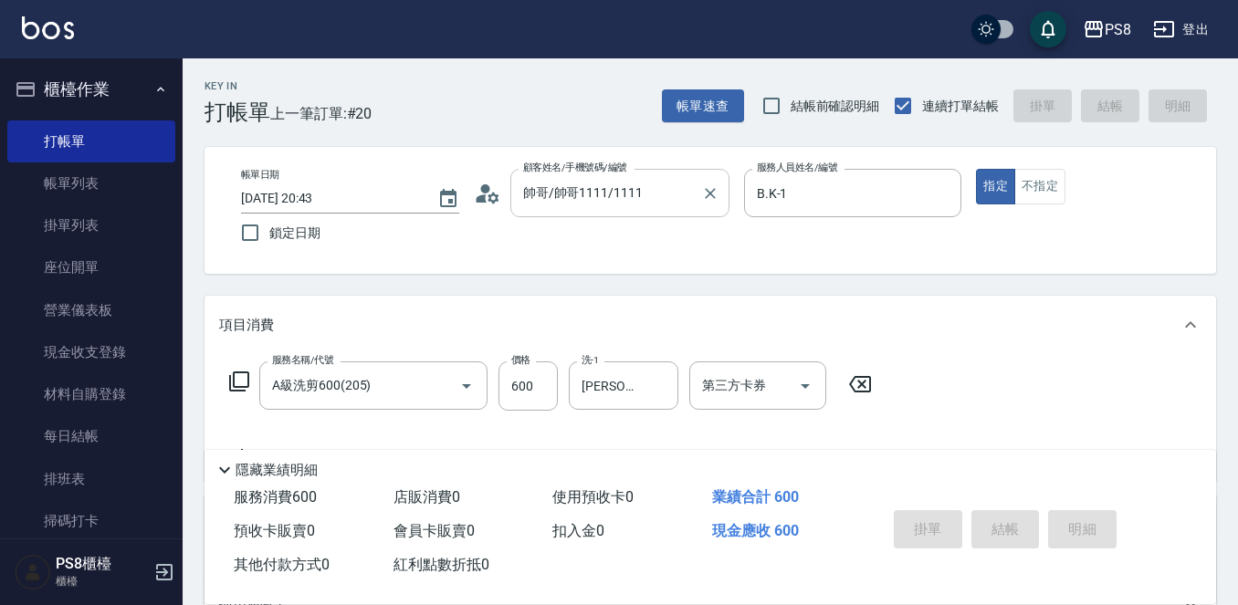
type input "2025/09/24 20:47"
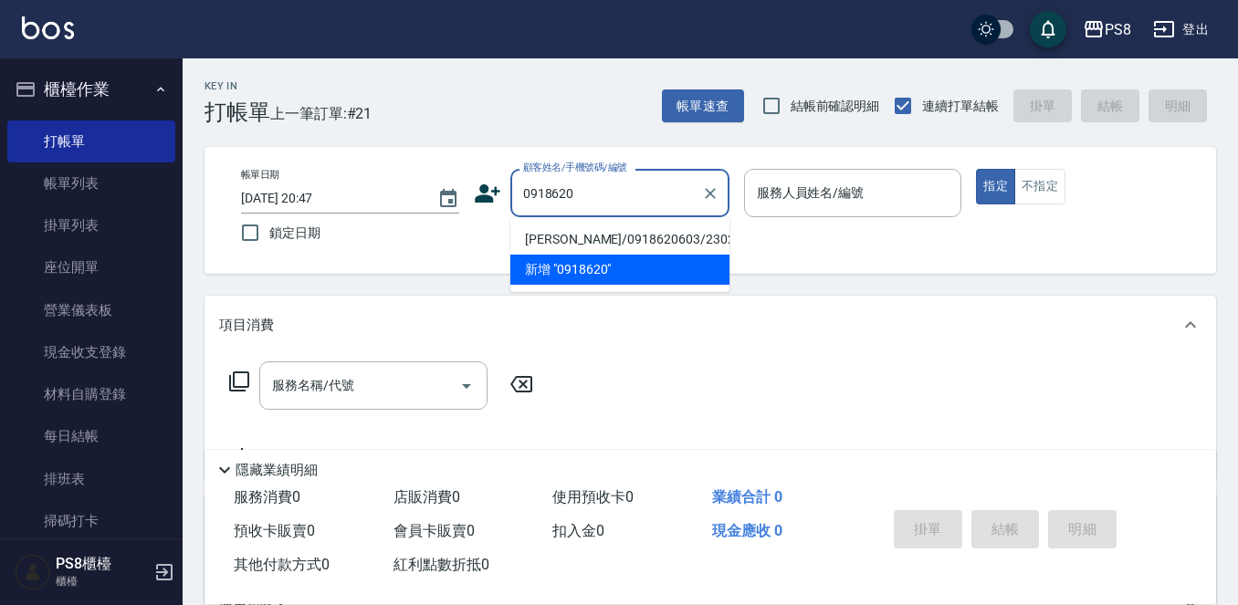
click at [581, 233] on li "謝佳錡/0918620603/23020" at bounding box center [619, 240] width 219 height 30
type input "謝佳錡/0918620603/23020"
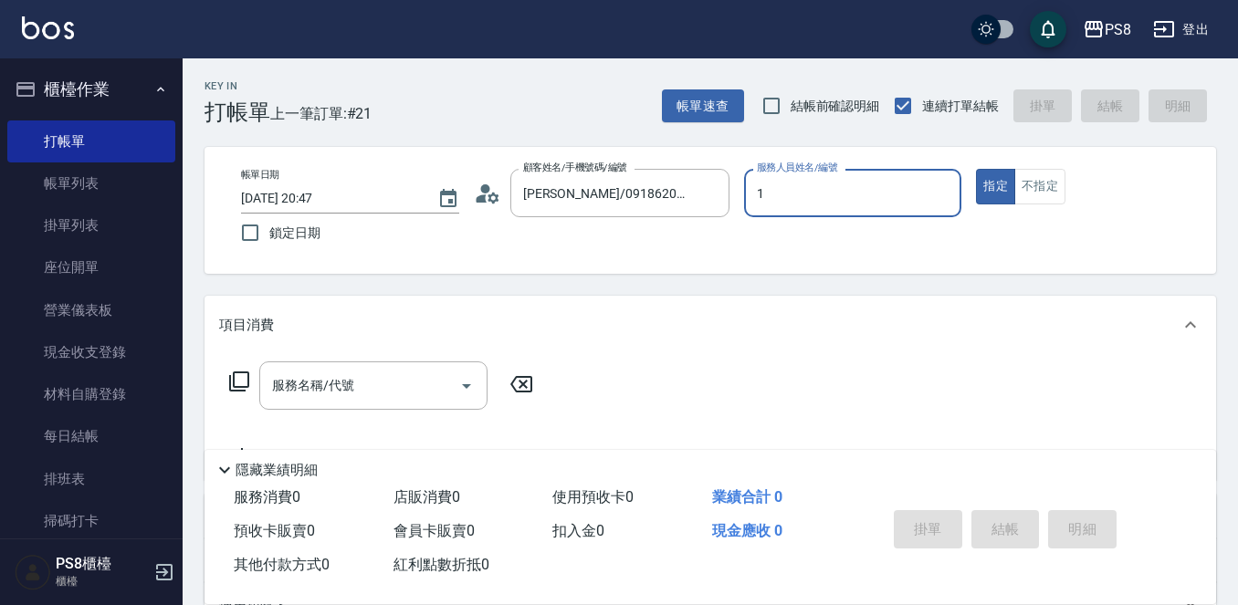
type input "B.K-1"
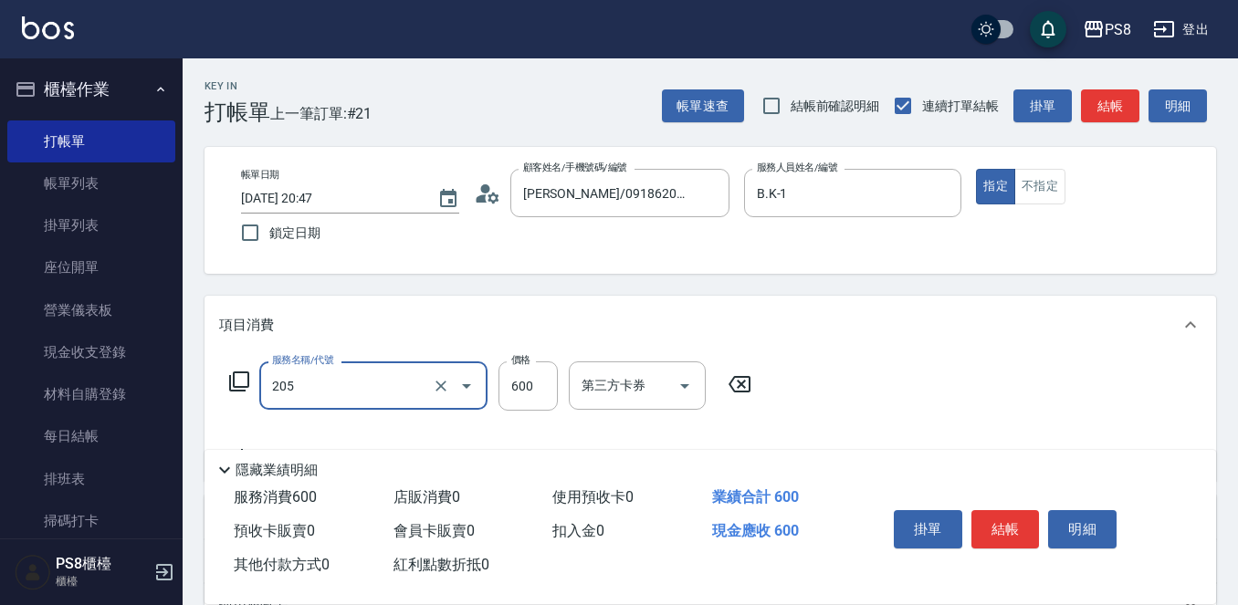
type input "A級洗剪600(205)"
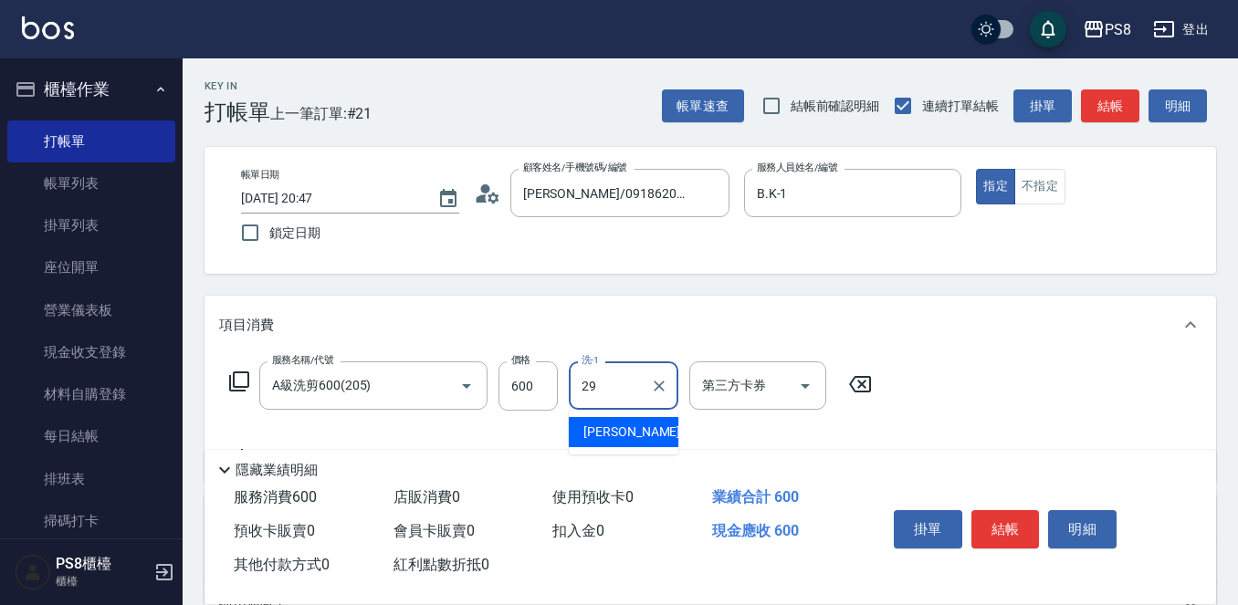
type input "戴韋全-29"
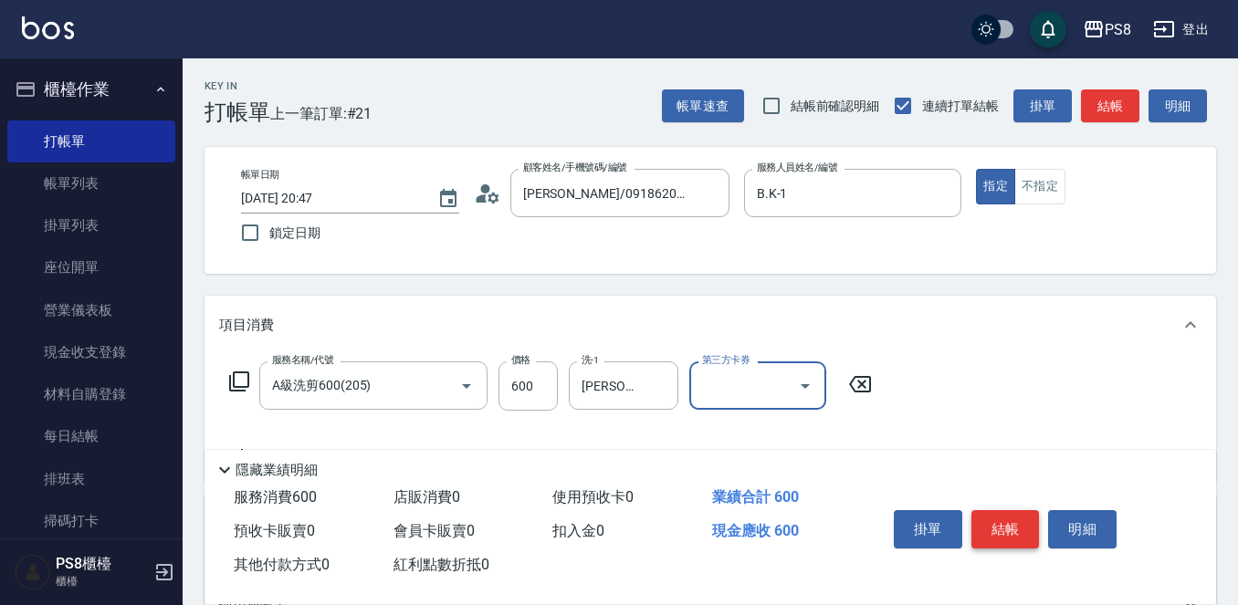
click at [1015, 520] on button "結帳" at bounding box center [1005, 529] width 68 height 38
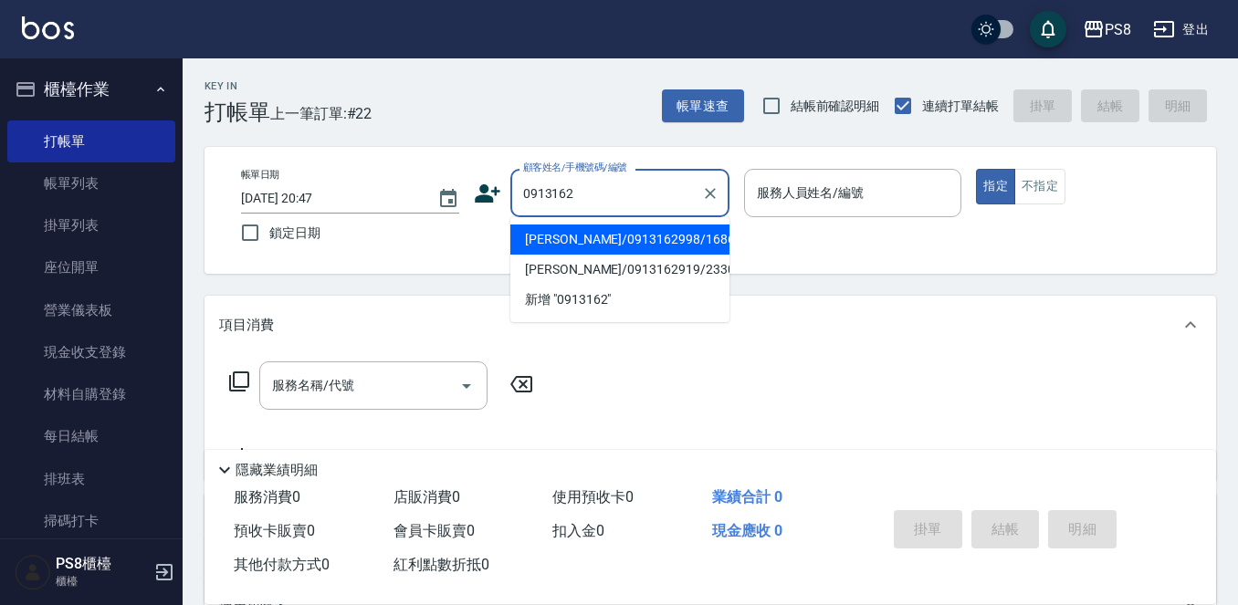
drag, startPoint x: 621, startPoint y: 234, endPoint x: 621, endPoint y: 244, distance: 10.0
click at [621, 240] on li "黃崧偉/0913162998/16864" at bounding box center [619, 240] width 219 height 30
type input "黃崧偉/0913162998/16864"
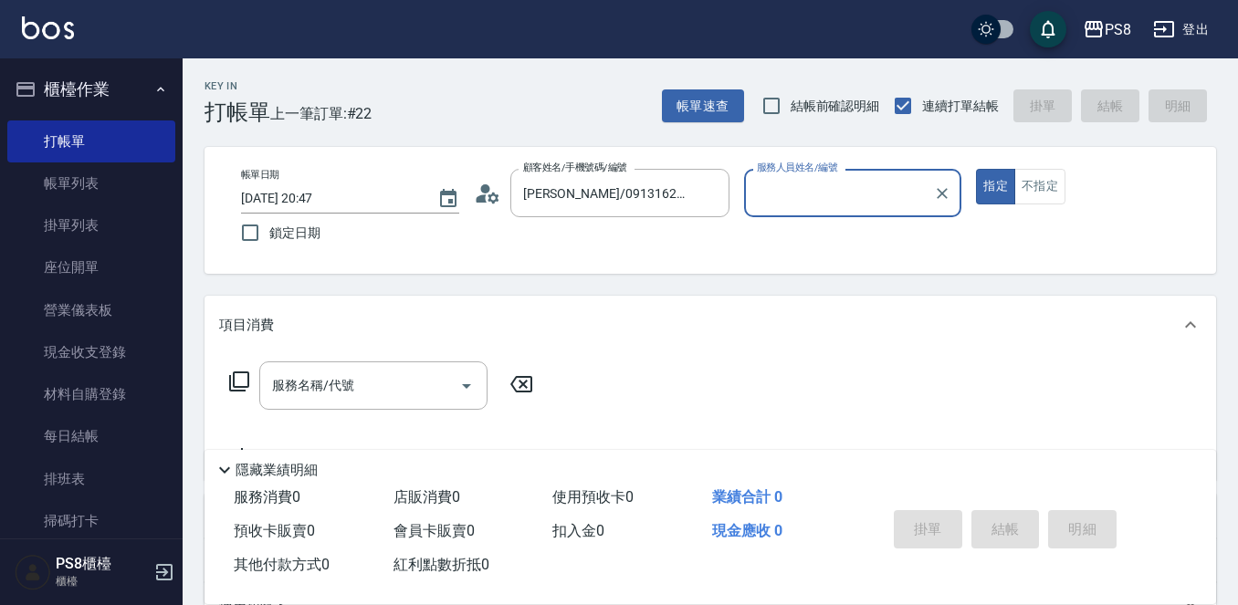
type input "B.K-1"
click at [976, 169] on button "指定" at bounding box center [995, 187] width 39 height 36
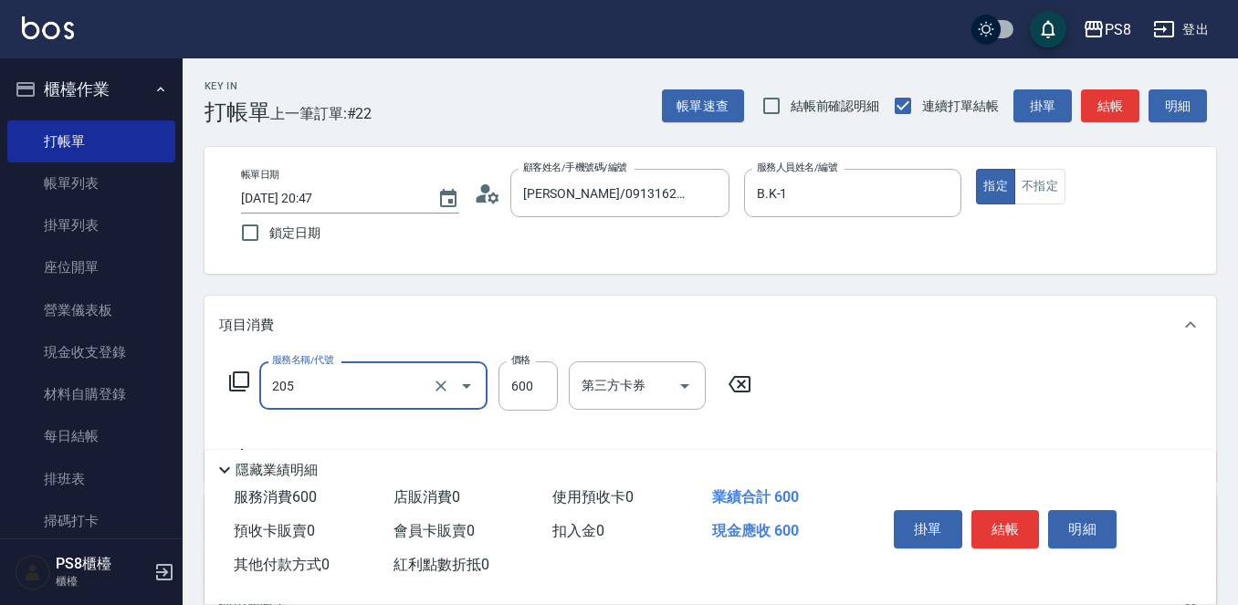
type input "A級洗剪600(205)"
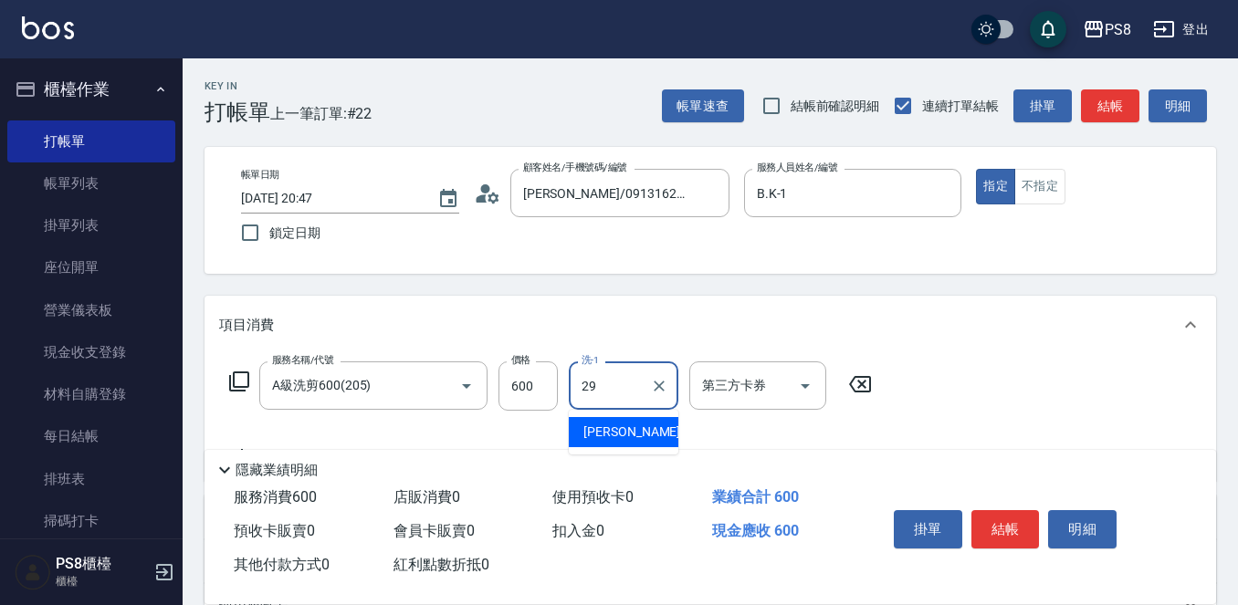
type input "戴韋全-29"
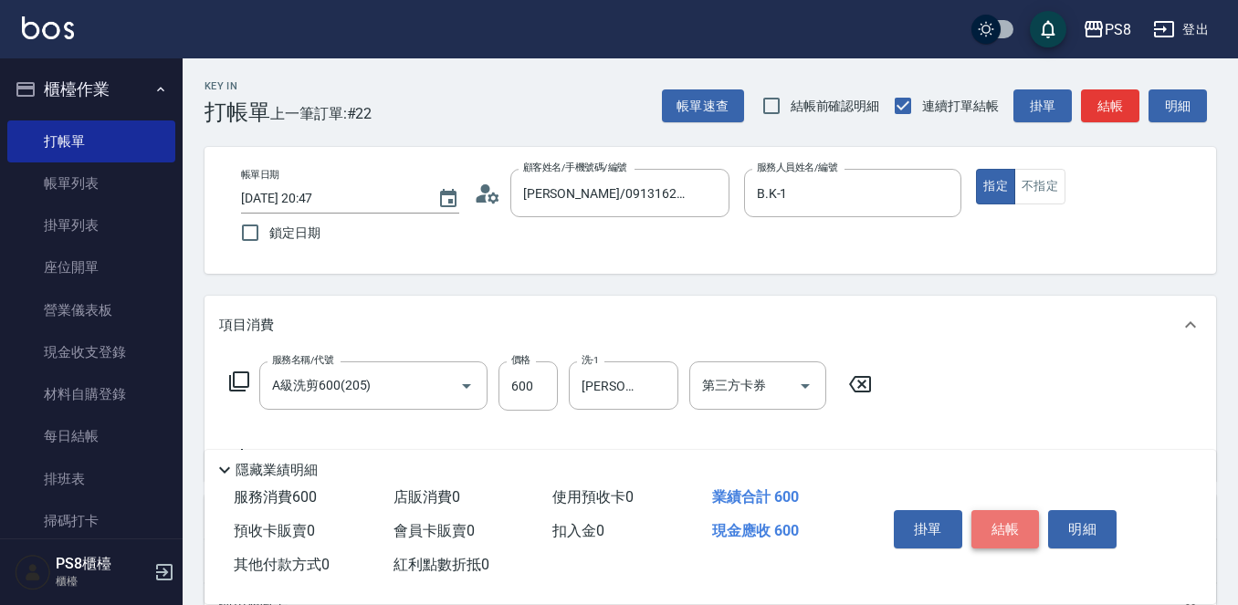
click at [985, 514] on button "結帳" at bounding box center [1005, 529] width 68 height 38
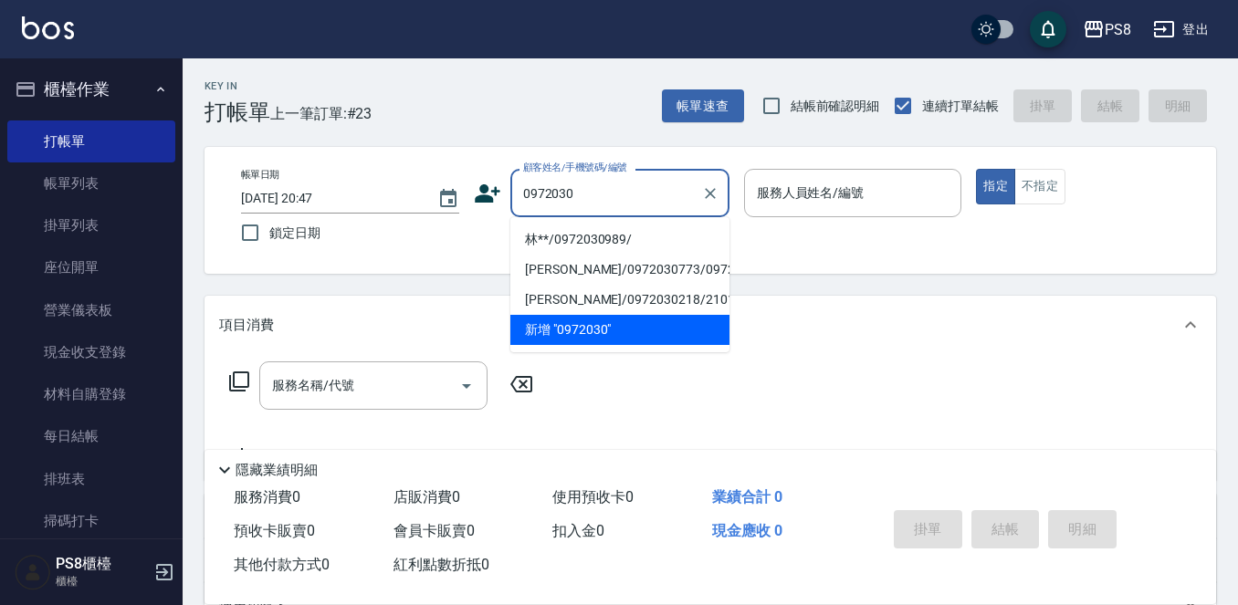
click at [648, 239] on li "林**/0972030989/" at bounding box center [619, 240] width 219 height 30
type input "林**/0972030989/"
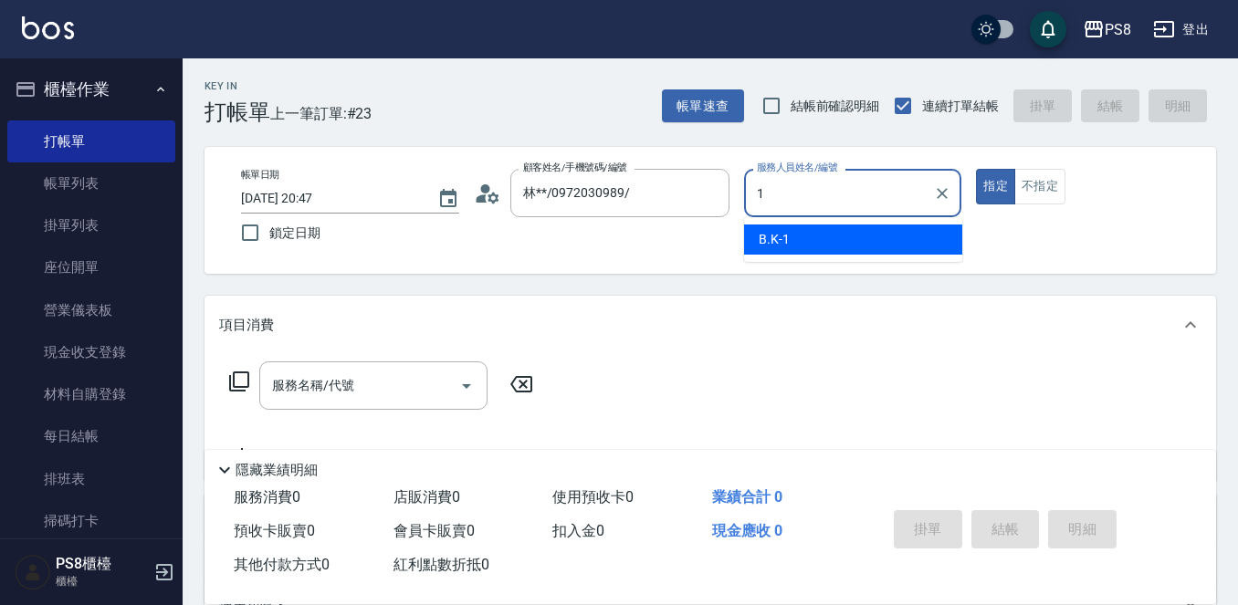
type input "B.K-1"
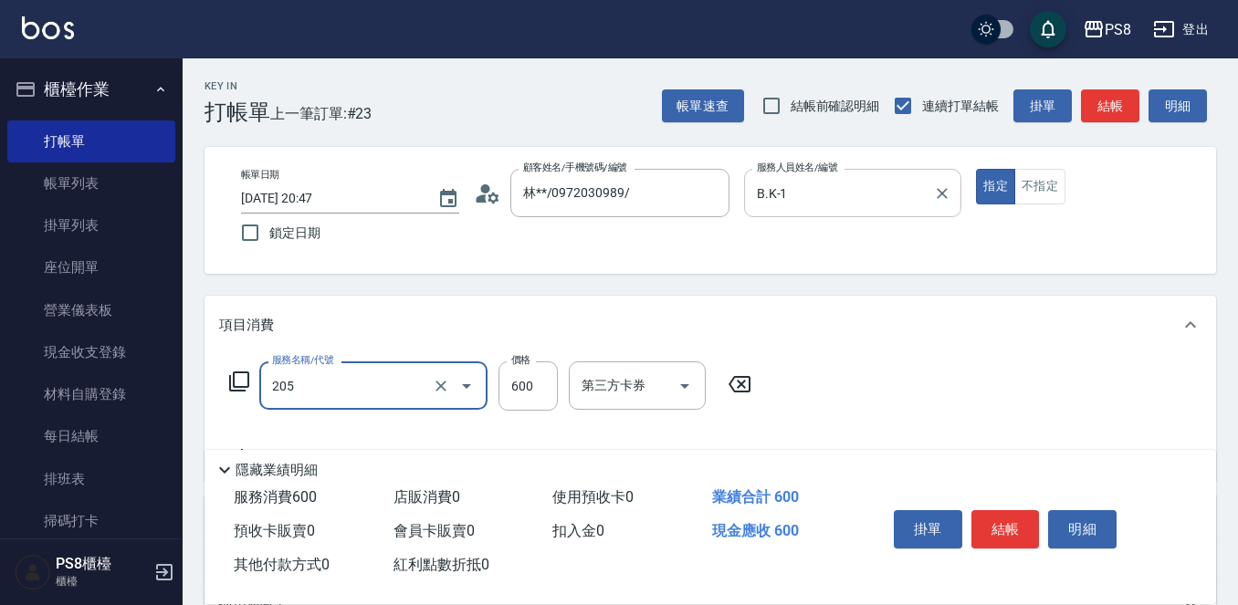
type input "A級洗剪600(205)"
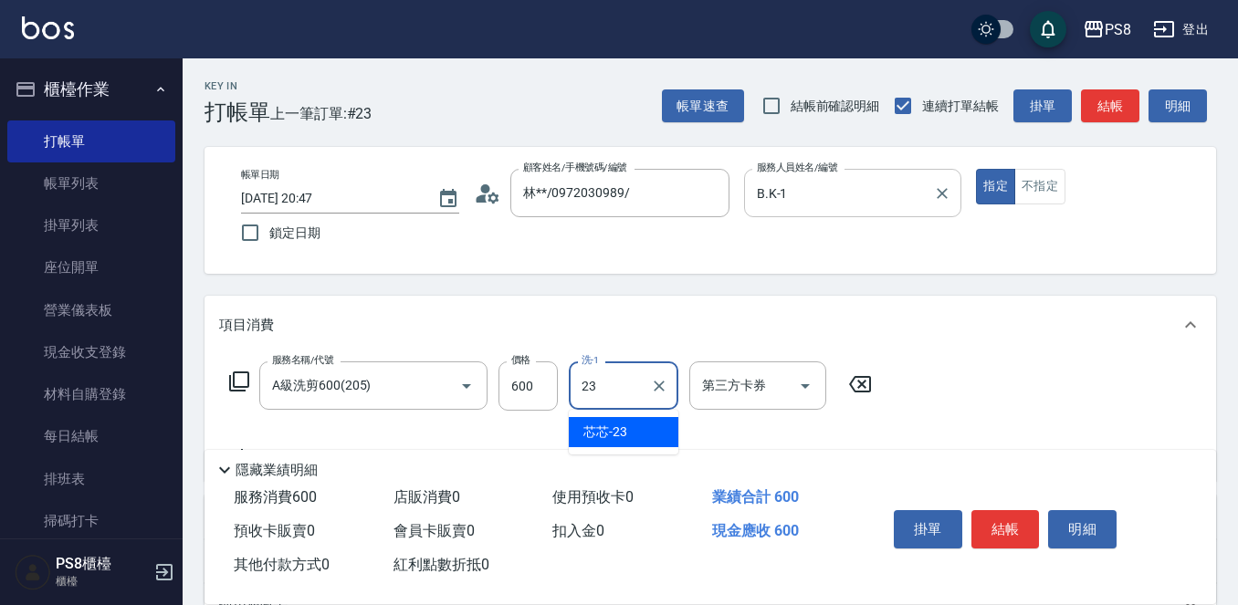
type input "芯芯-23"
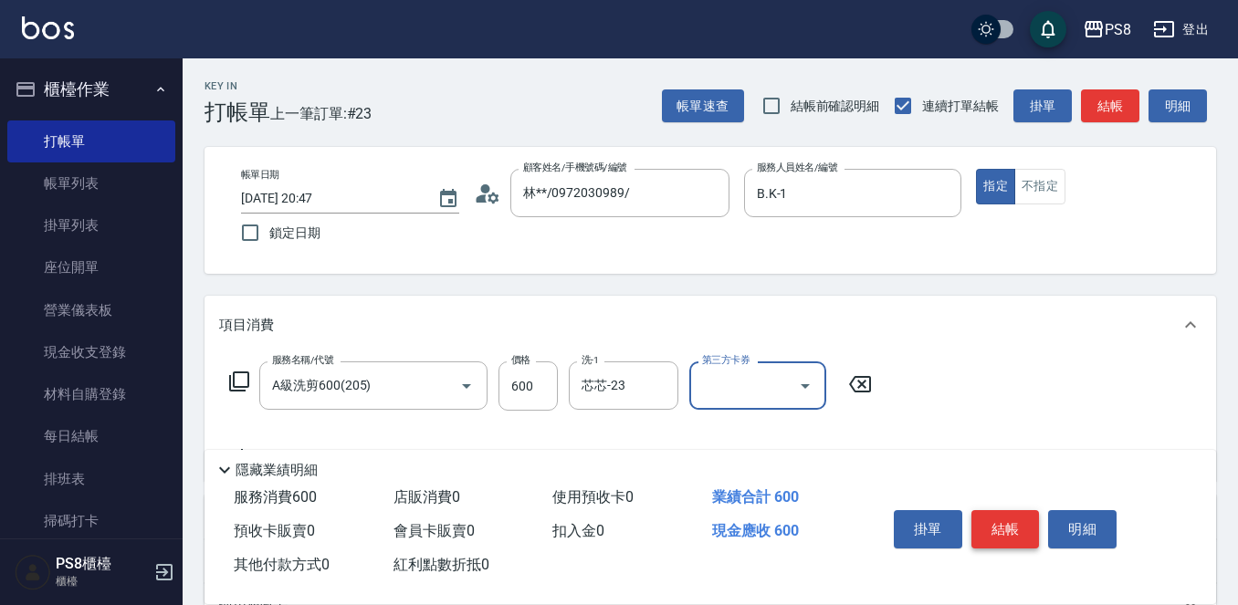
click at [1001, 522] on button "結帳" at bounding box center [1005, 529] width 68 height 38
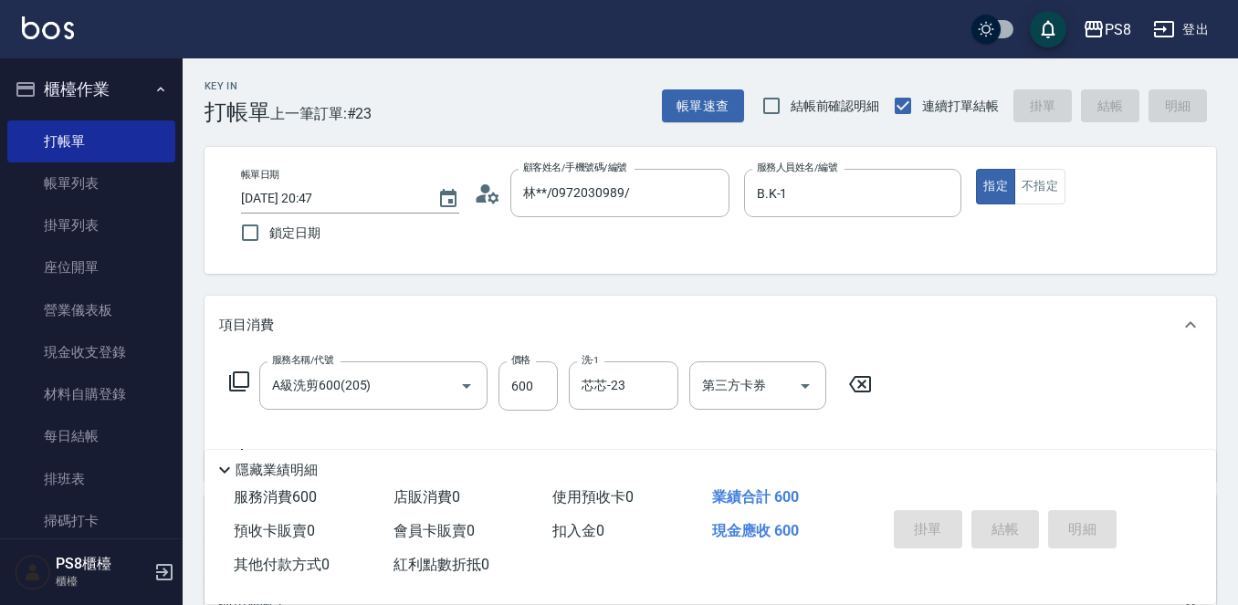
type input "2025/09/24 21:10"
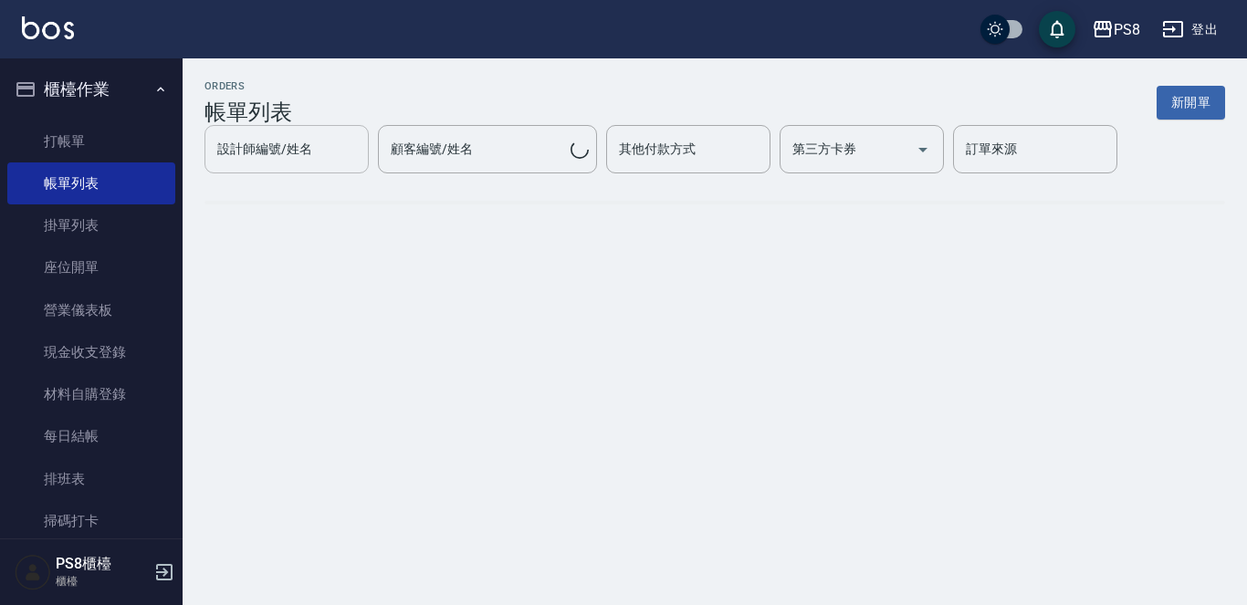
click at [290, 172] on div "設計師編號/姓名" at bounding box center [286, 149] width 164 height 48
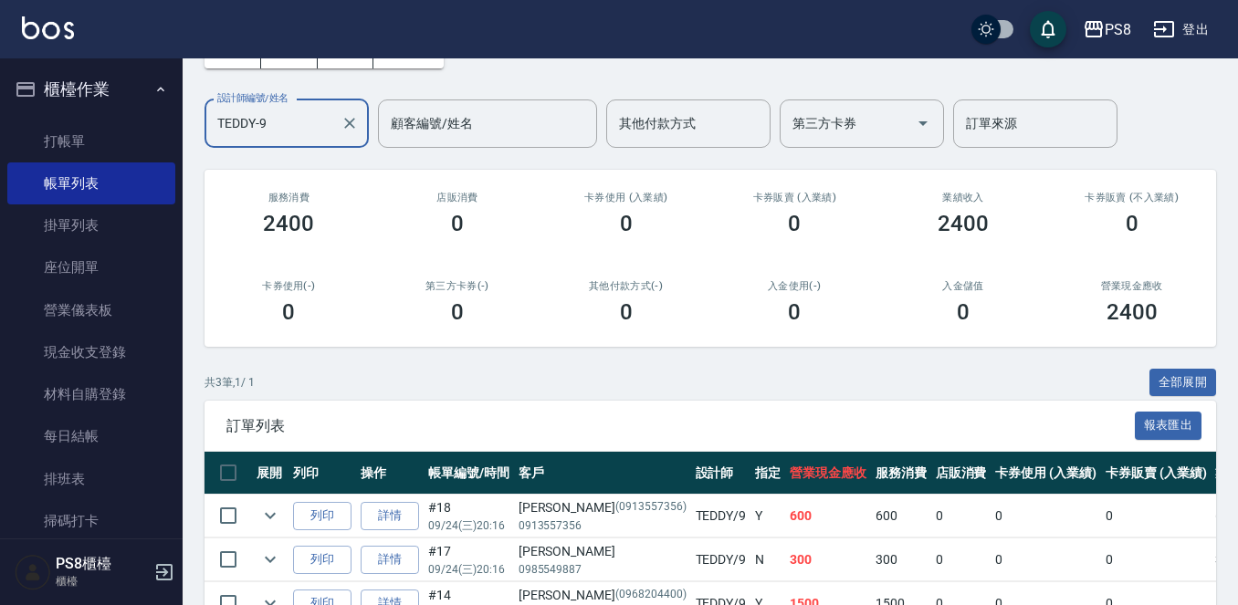
scroll to position [220, 0]
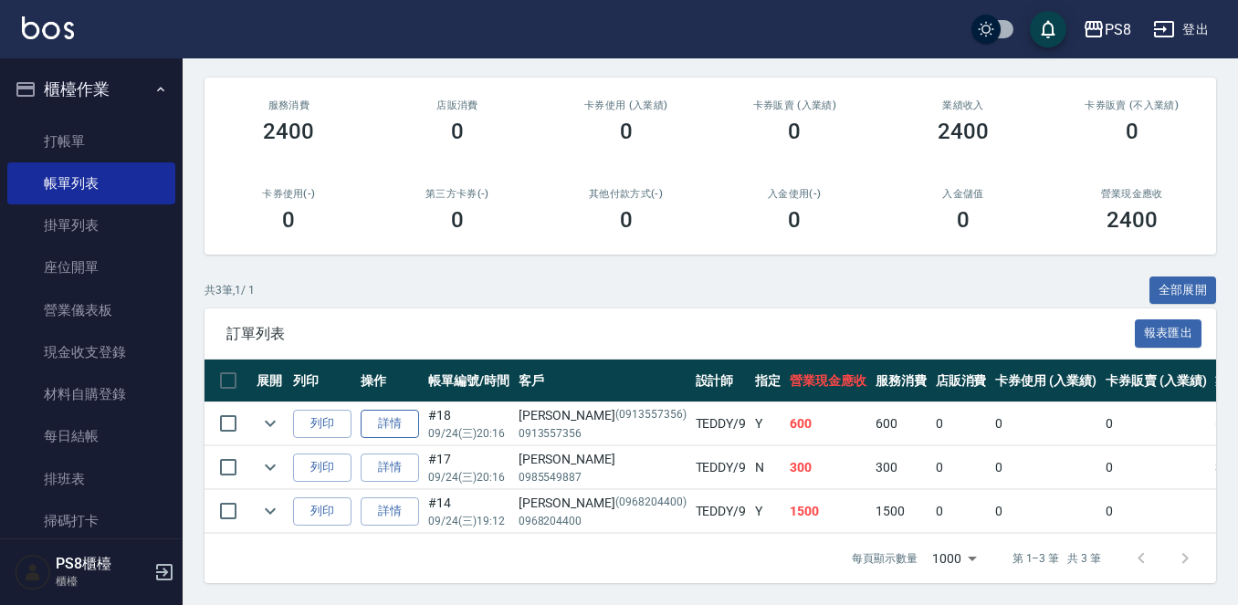
type input "TEDDY-9"
click at [397, 412] on link "詳情" at bounding box center [390, 424] width 58 height 28
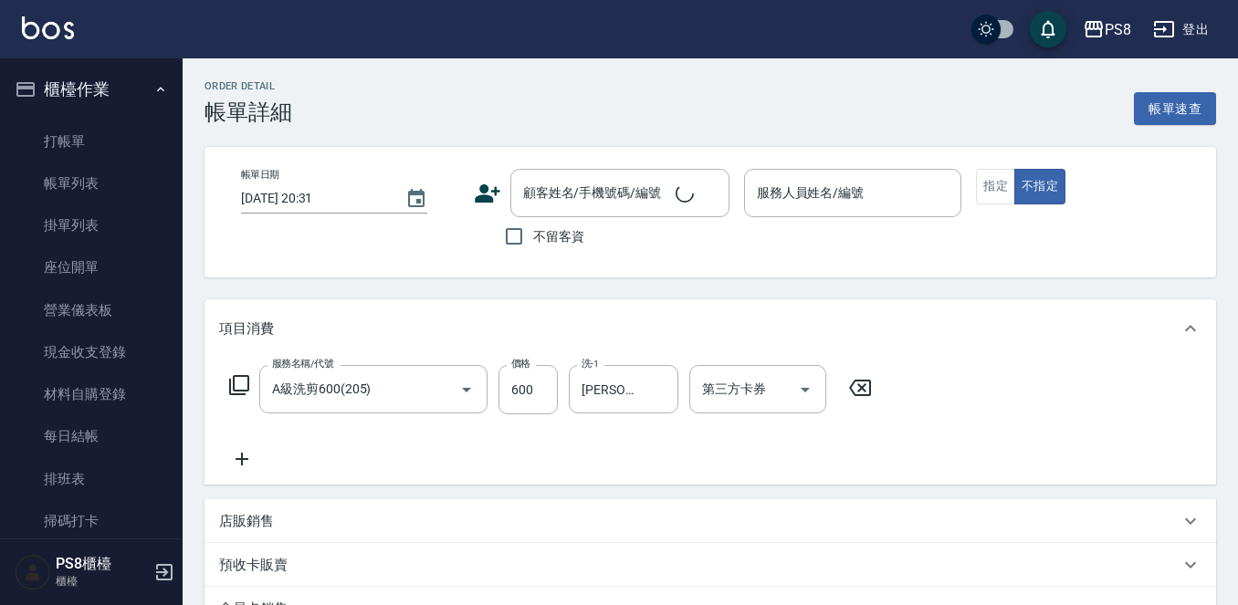
type input "A級洗剪600(205)"
drag, startPoint x: 529, startPoint y: 425, endPoint x: 531, endPoint y: 406, distance: 19.4
click at [528, 424] on div "服務名稱/代號 A級洗剪600(205) 服務名稱/代號 價格 600 價格 洗-1 Barry-27 洗-1 第三方卡券 第三方卡券" at bounding box center [551, 417] width 664 height 105
click at [531, 404] on input "600" at bounding box center [527, 389] width 59 height 49
type input "2025/09/24 20:16"
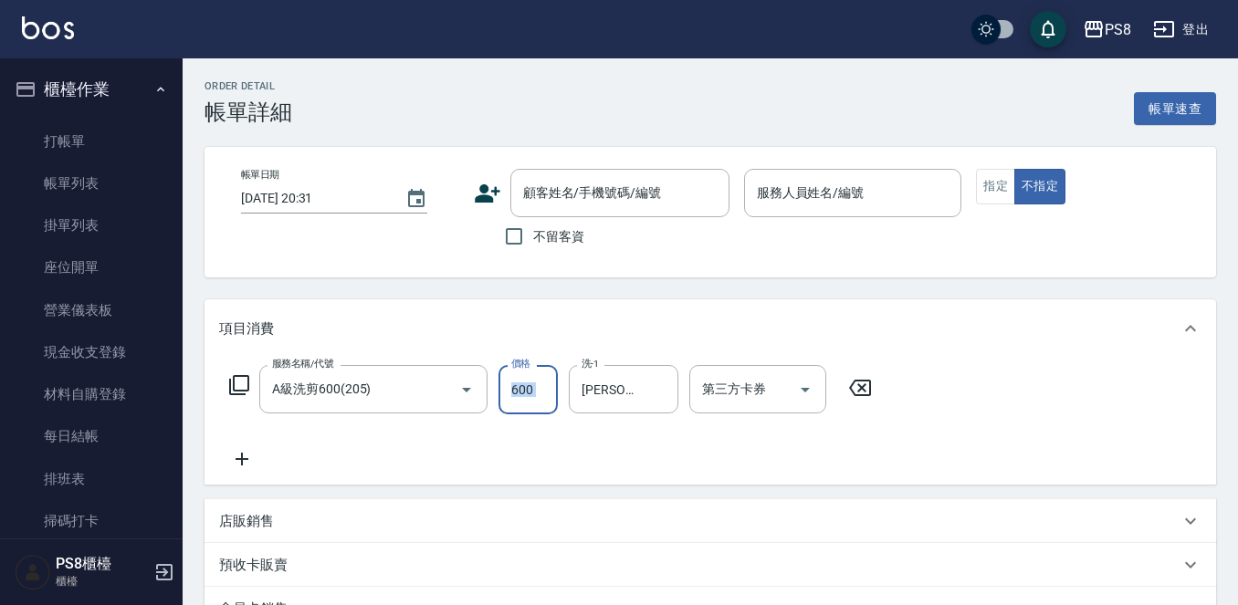
type input "TEDDY-9"
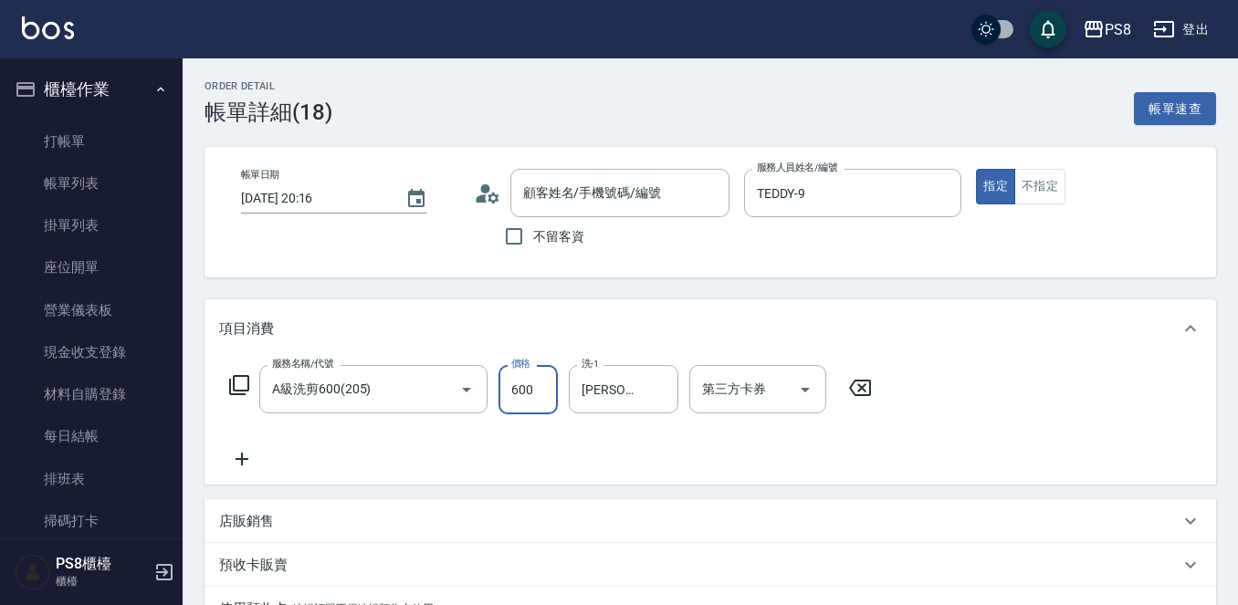
type input "余福城/0913557356/0913557356"
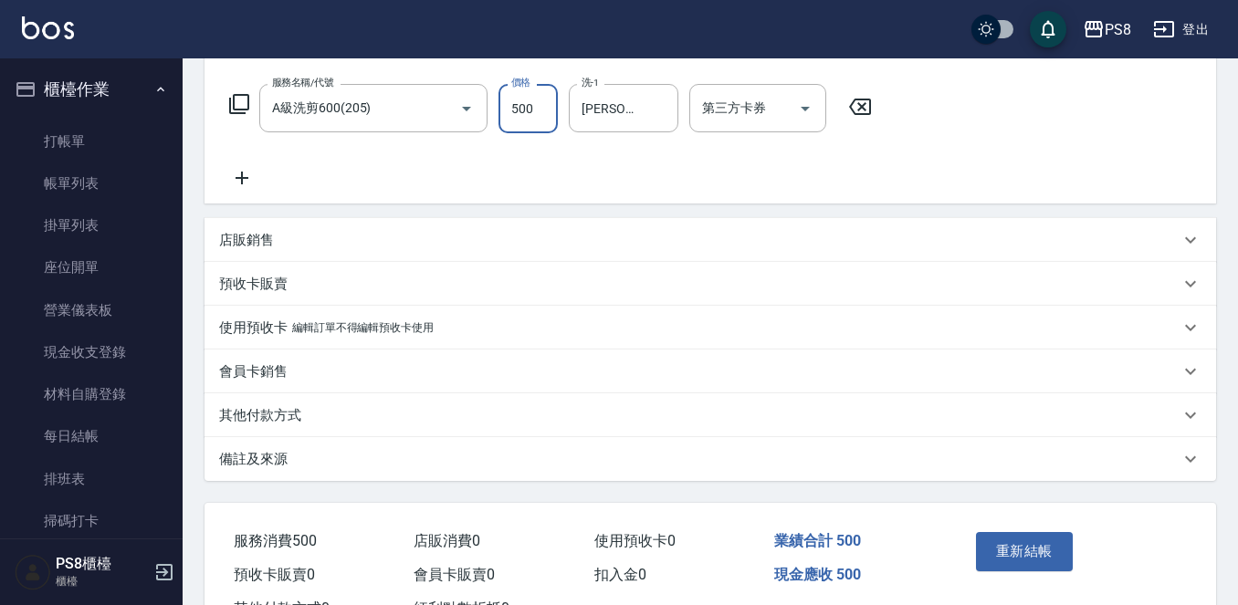
scroll to position [354, 0]
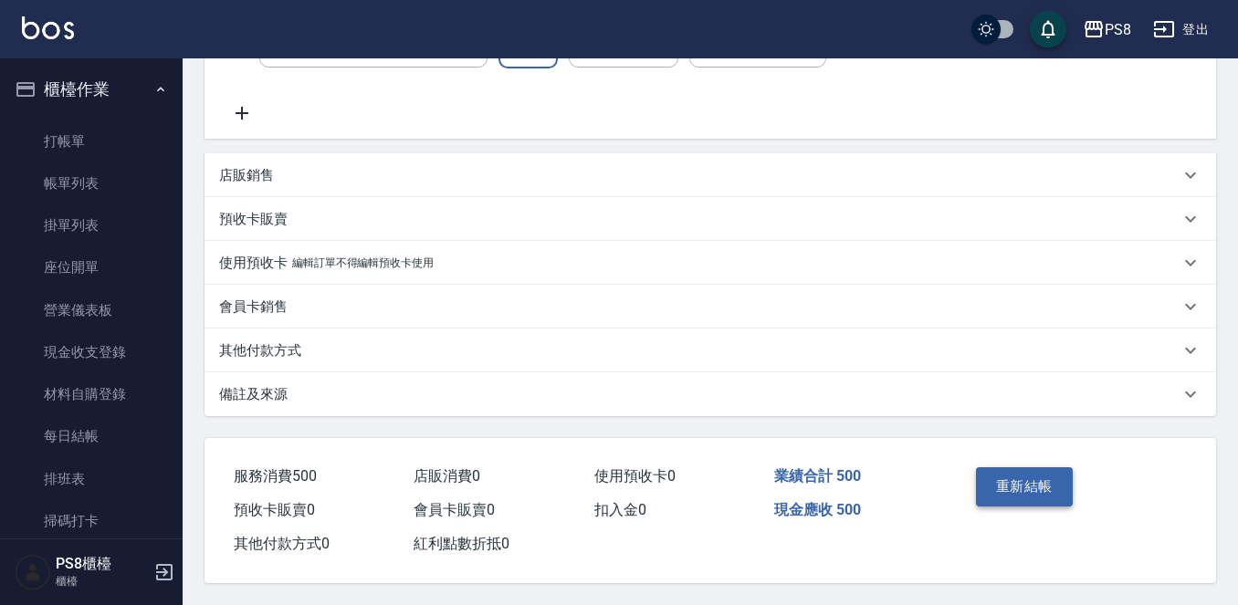
type input "500"
click at [1010, 476] on button "重新結帳" at bounding box center [1024, 486] width 97 height 38
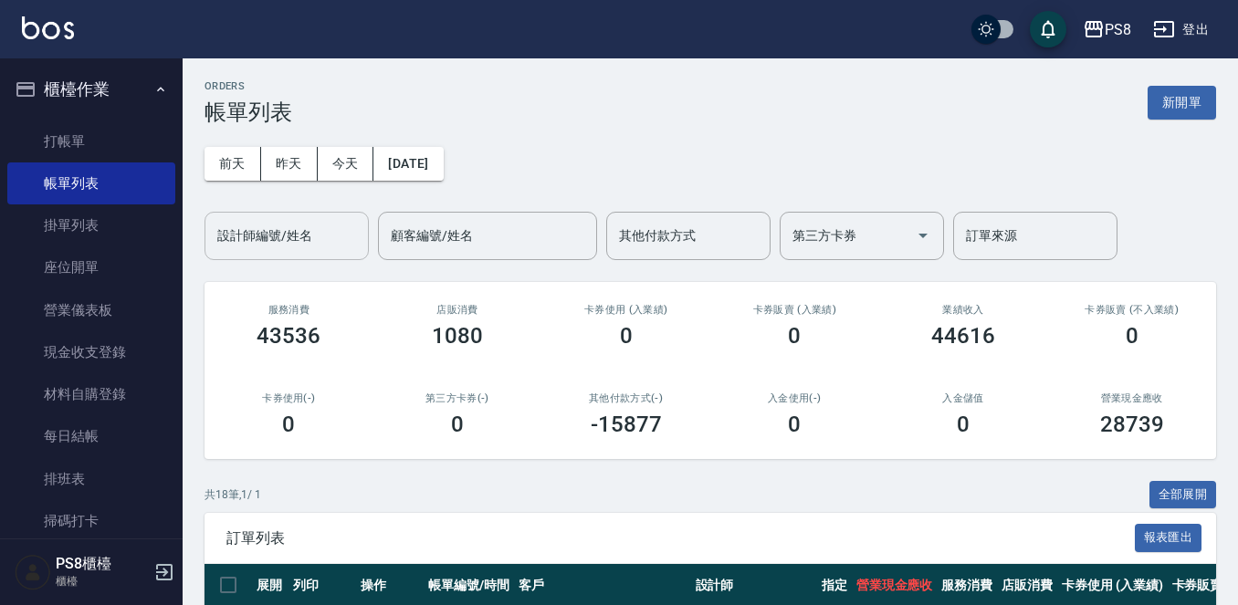
click at [309, 247] on input "設計師編號/姓名" at bounding box center [287, 236] width 148 height 32
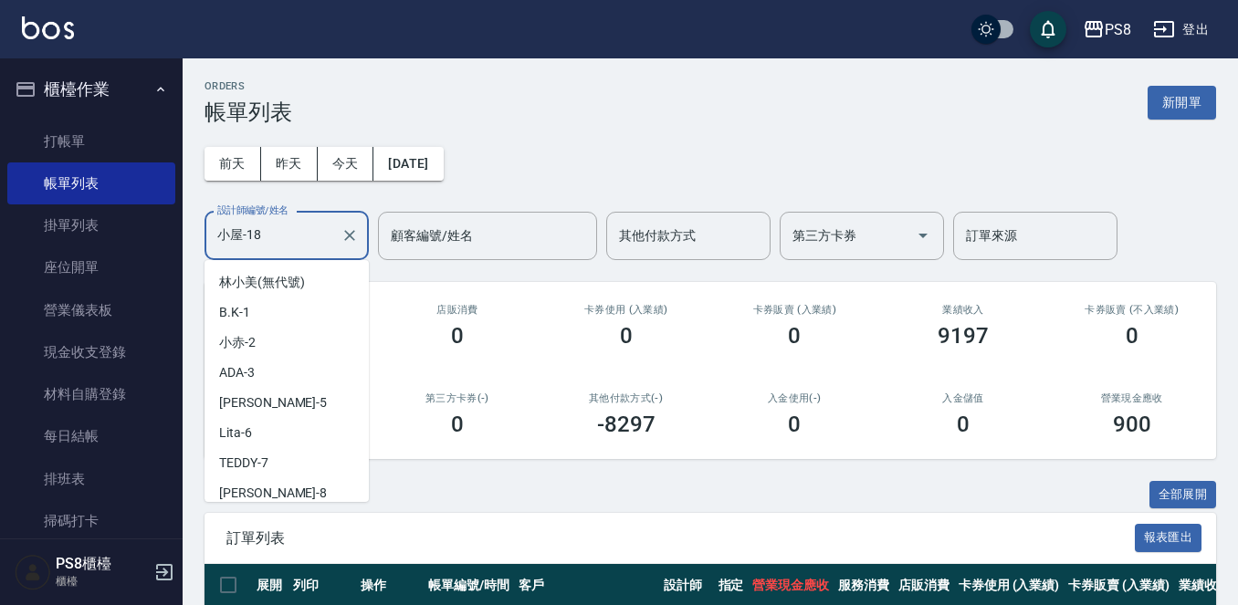
scroll to position [247, 0]
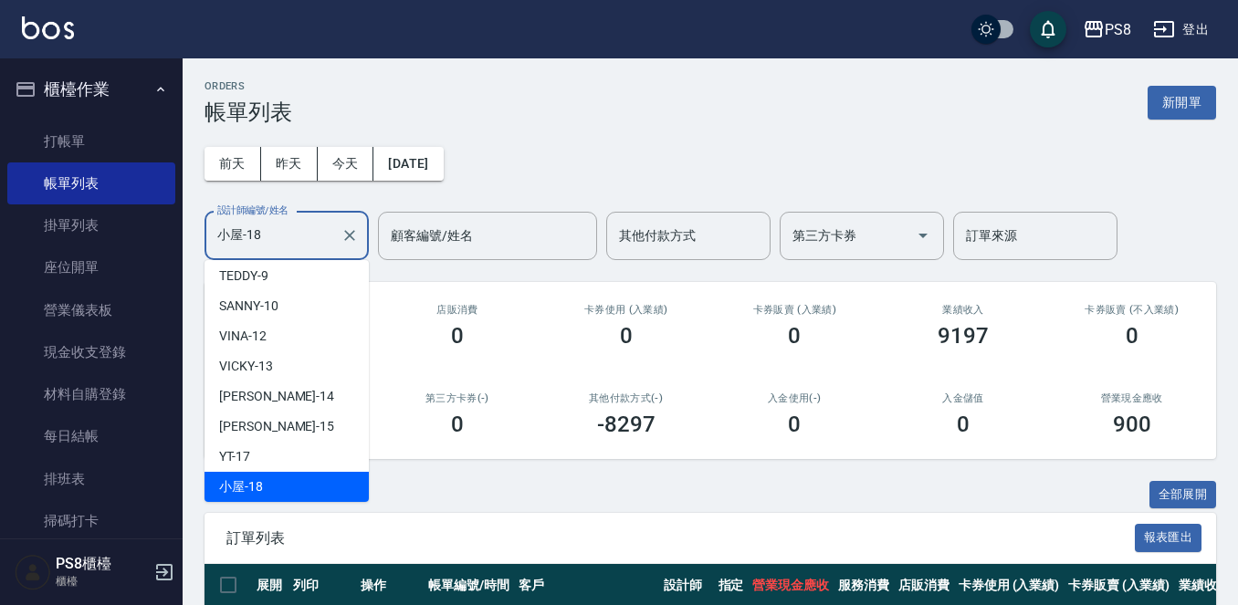
drag, startPoint x: 277, startPoint y: 245, endPoint x: 195, endPoint y: 240, distance: 82.3
click at [195, 241] on div "ORDERS 帳單列表 新開單 前天 昨天 今天 2025/09/24 設計師編號/姓名 小屋-18 設計師編號/姓名 顧客編號/姓名 顧客編號/姓名 其他付…" at bounding box center [710, 433] width 1055 height 751
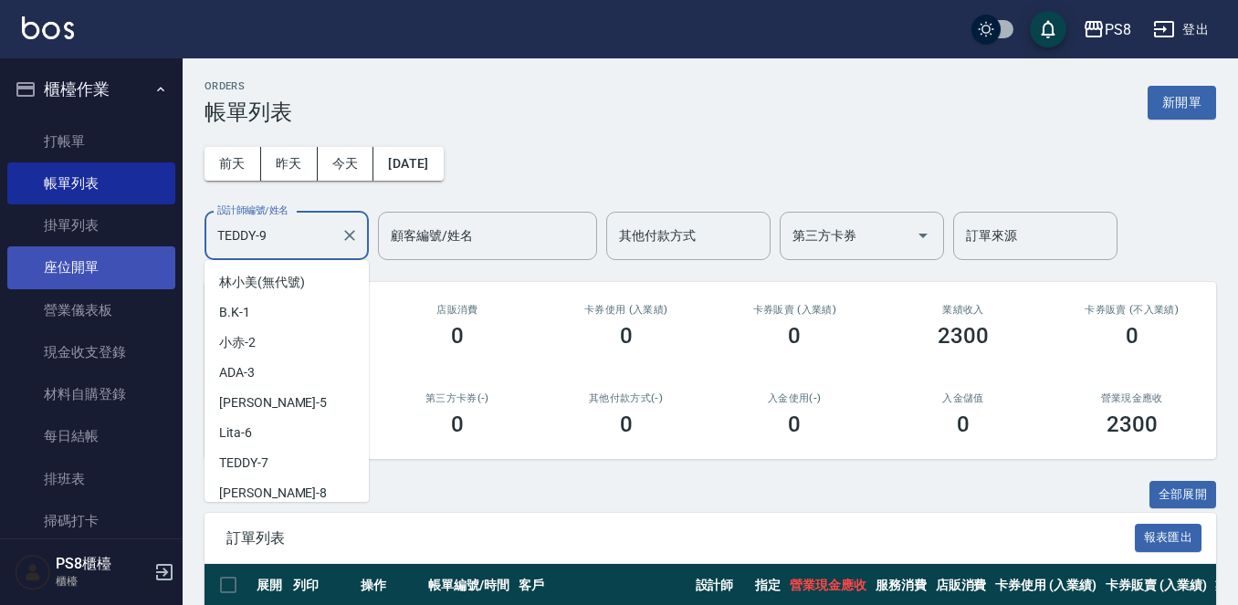
scroll to position [37, 0]
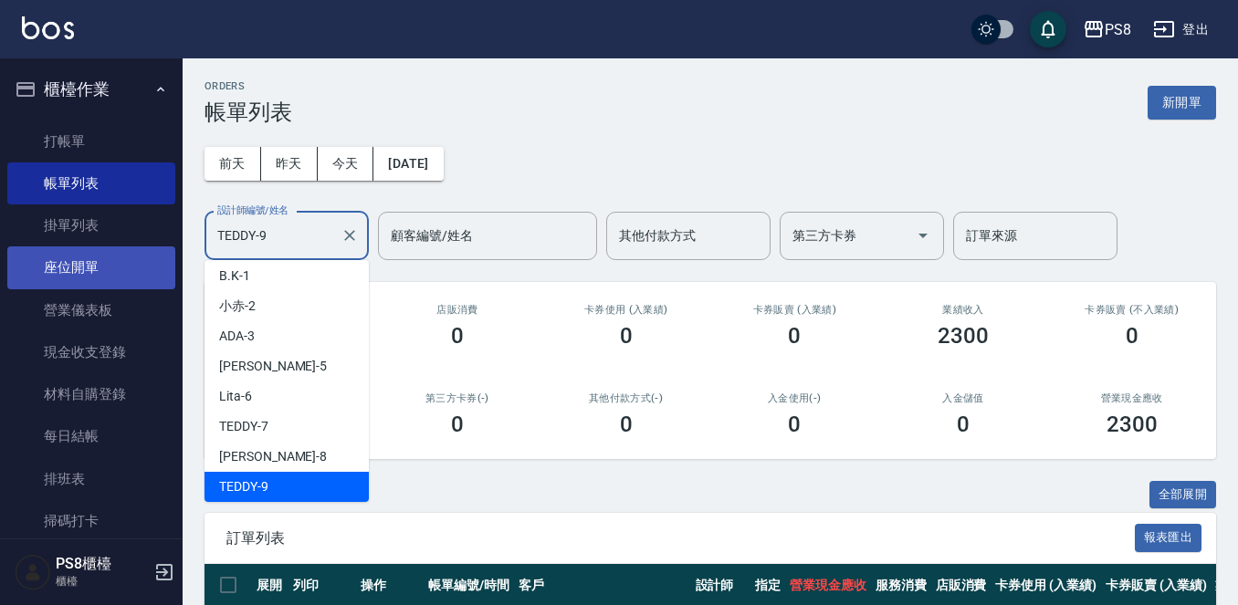
drag, startPoint x: 303, startPoint y: 242, endPoint x: 158, endPoint y: 259, distance: 146.2
click at [158, 259] on div "PS8 登出 櫃檯作業 打帳單 帳單列表 掛單列表 座位開單 營業儀表板 現金收支登錄 材料自購登錄 每日結帳 排班表 掃碼打卡 預約管理 預約管理 單日預約…" at bounding box center [619, 405] width 1238 height 810
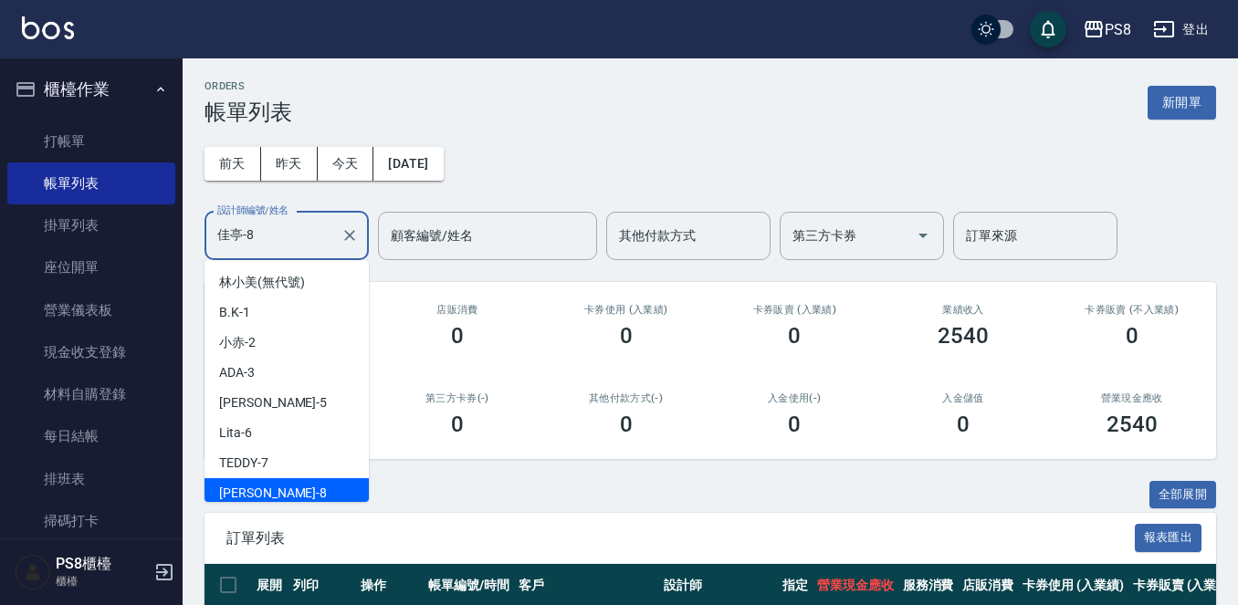
scroll to position [6, 0]
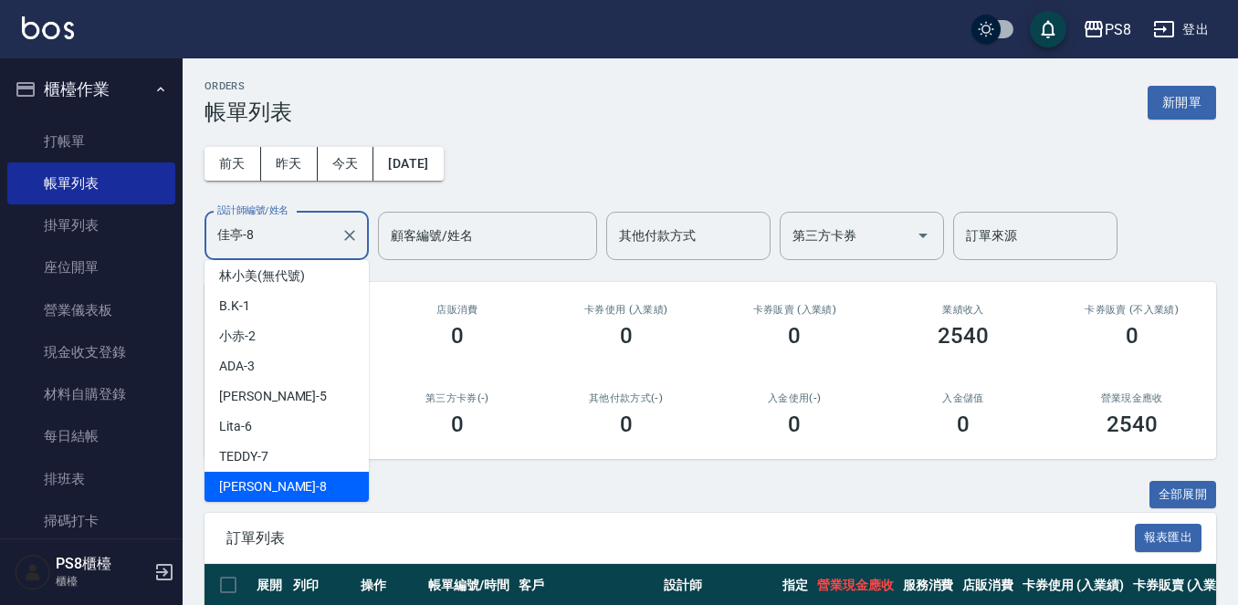
drag, startPoint x: 292, startPoint y: 221, endPoint x: 185, endPoint y: 225, distance: 106.9
click at [189, 223] on div "ORDERS 帳單列表 新開單 前天 昨天 今天 2025/09/24 設計師編號/姓名 佳亭-8 設計師編號/姓名 顧客編號/姓名 顧客編號/姓名 其他付款…" at bounding box center [710, 411] width 1055 height 707
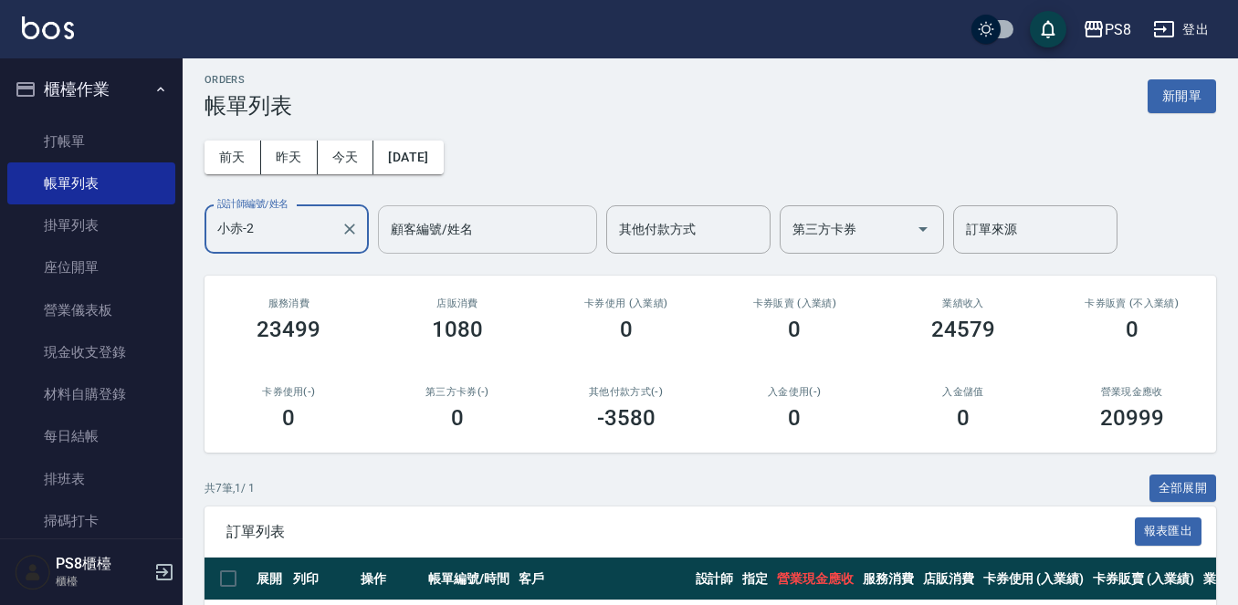
scroll to position [0, 0]
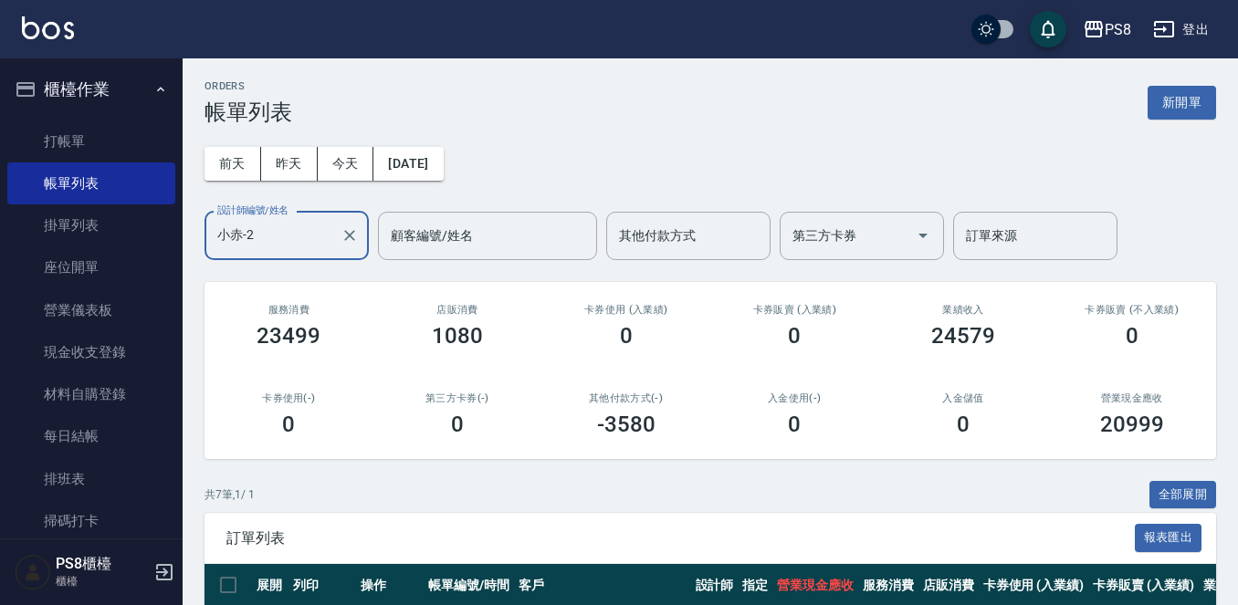
drag, startPoint x: 315, startPoint y: 256, endPoint x: 183, endPoint y: 256, distance: 132.4
click at [183, 256] on div "PS8 登出 櫃檯作業 打帳單 帳單列表 掛單列表 座位開單 營業儀表板 現金收支登錄 材料自購登錄 每日結帳 排班表 掃碼打卡 預約管理 預約管理 單日預約…" at bounding box center [619, 492] width 1238 height 985
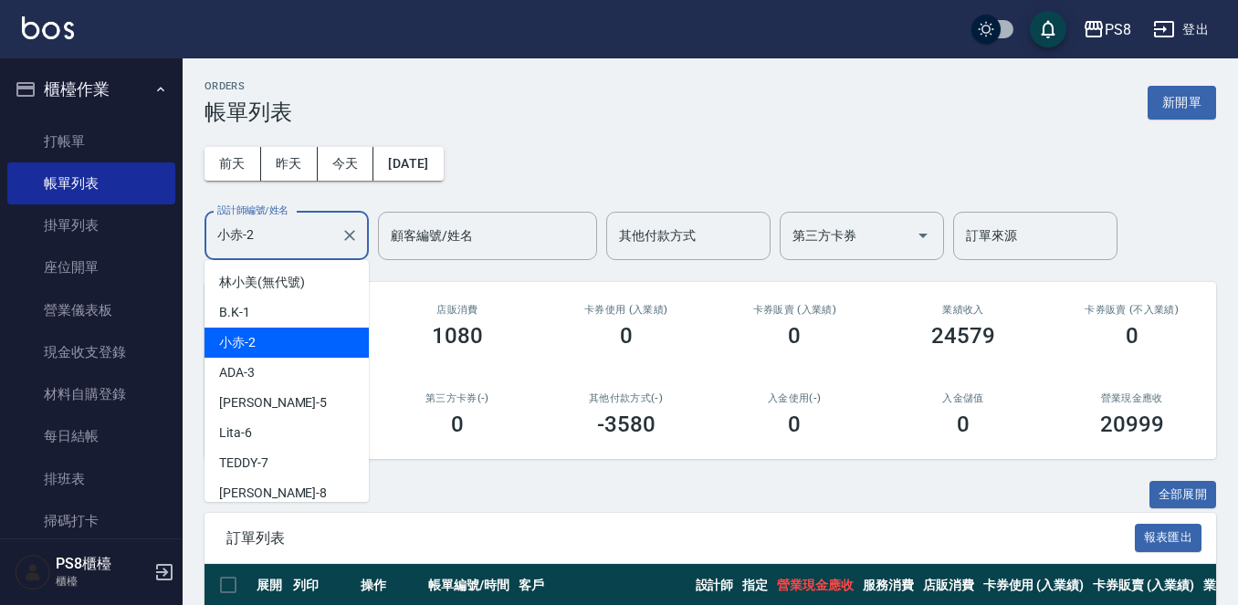
drag, startPoint x: 269, startPoint y: 236, endPoint x: 187, endPoint y: 242, distance: 82.3
click at [187, 242] on div "ORDERS 帳單列表 新開單 前天 昨天 今天 2025/09/24 設計師編號/姓名 小赤-2 設計師編號/姓名 顧客編號/姓名 顧客編號/姓名 其他付款…" at bounding box center [710, 521] width 1055 height 926
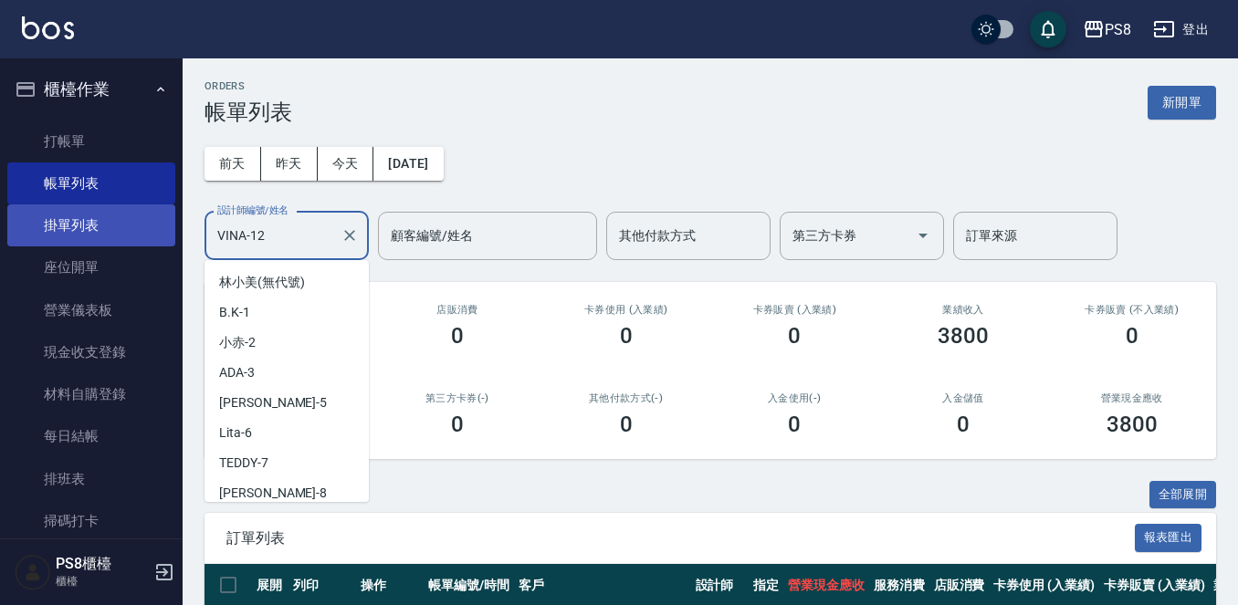
scroll to position [97, 0]
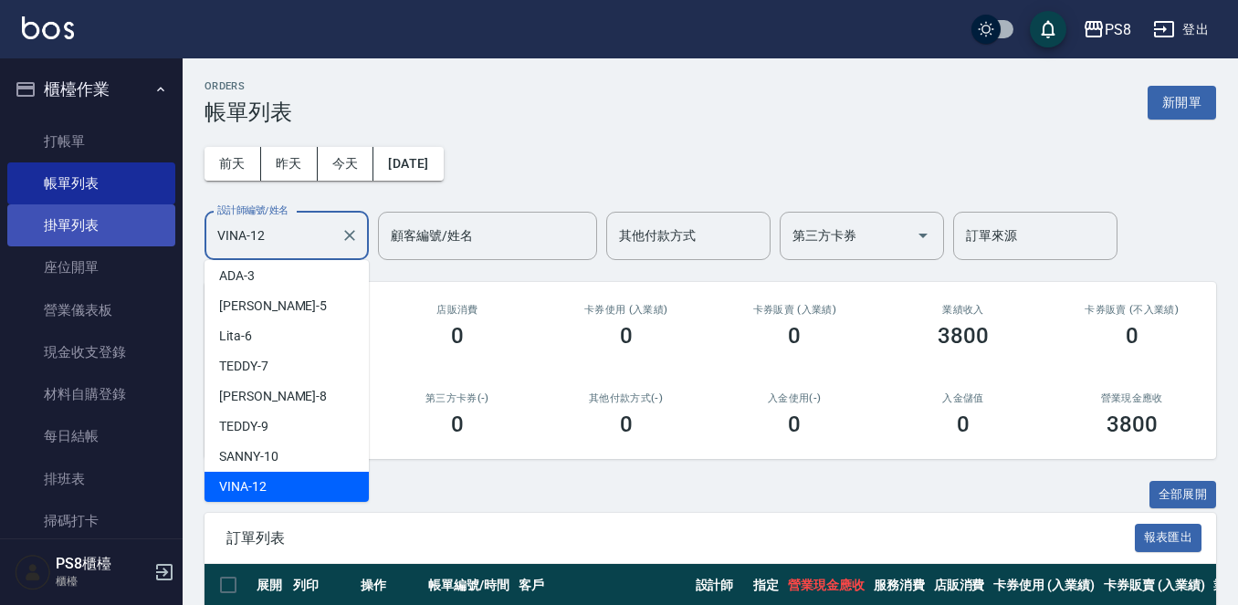
drag, startPoint x: 290, startPoint y: 241, endPoint x: 132, endPoint y: 239, distance: 157.9
click at [132, 239] on div "PS8 登出 櫃檯作業 打帳單 帳單列表 掛單列表 座位開單 營業儀表板 現金收支登錄 材料自購登錄 每日結帳 排班表 掃碼打卡 預約管理 預約管理 單日預約…" at bounding box center [619, 383] width 1238 height 766
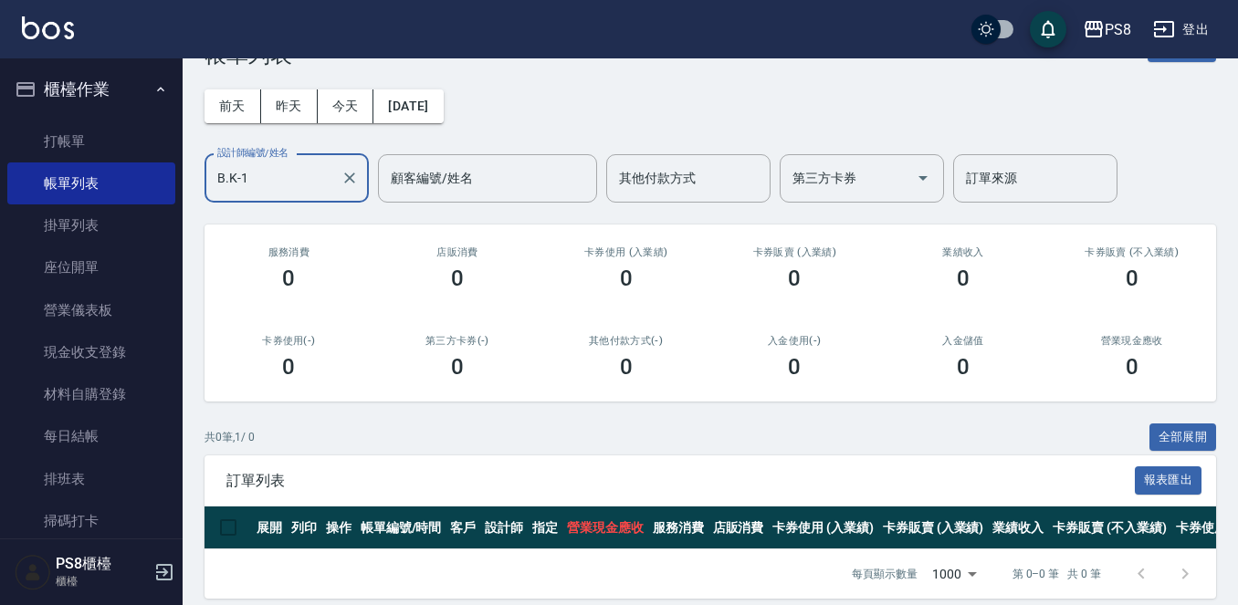
scroll to position [89, 0]
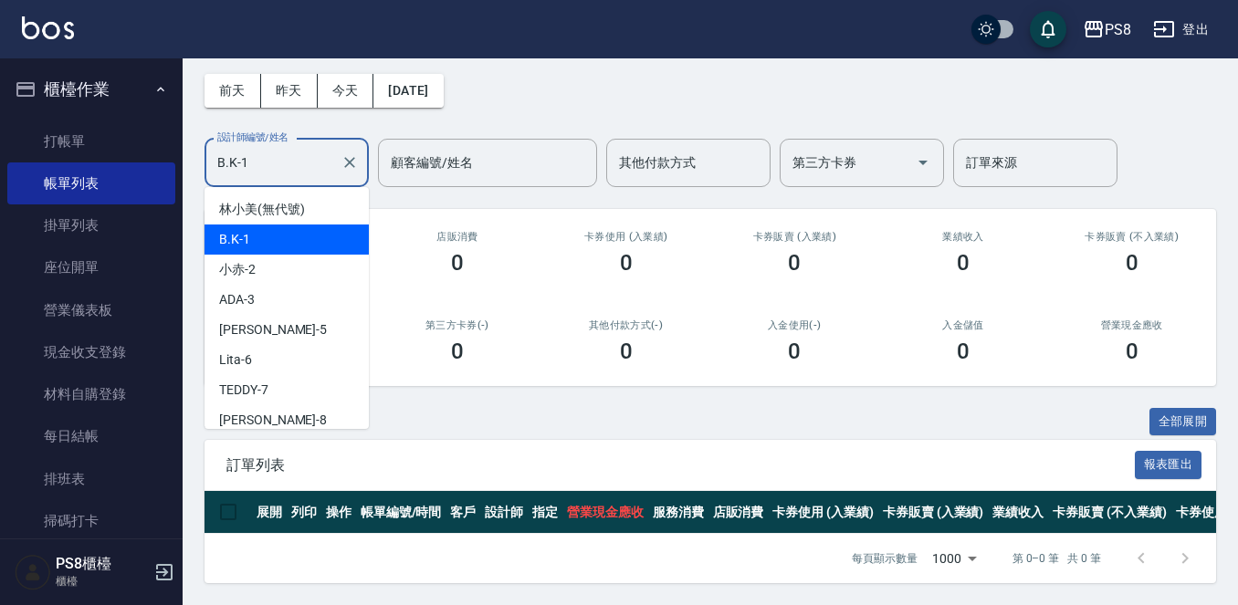
drag, startPoint x: 246, startPoint y: 154, endPoint x: 179, endPoint y: 150, distance: 67.7
click at [186, 150] on div "ORDERS 帳單列表 新開單 前天 昨天 今天 2025/09/24 設計師編號/姓名 B.K-1 設計師編號/姓名 顧客編號/姓名 顧客編號/姓名 其他付…" at bounding box center [710, 295] width 1055 height 620
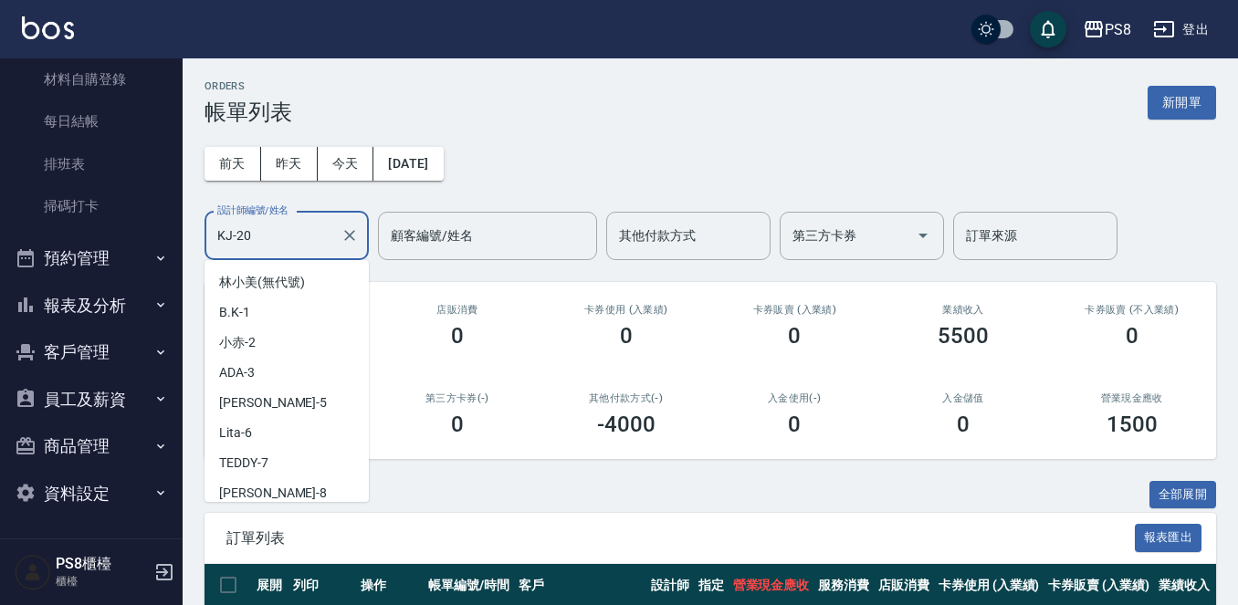
scroll to position [277, 0]
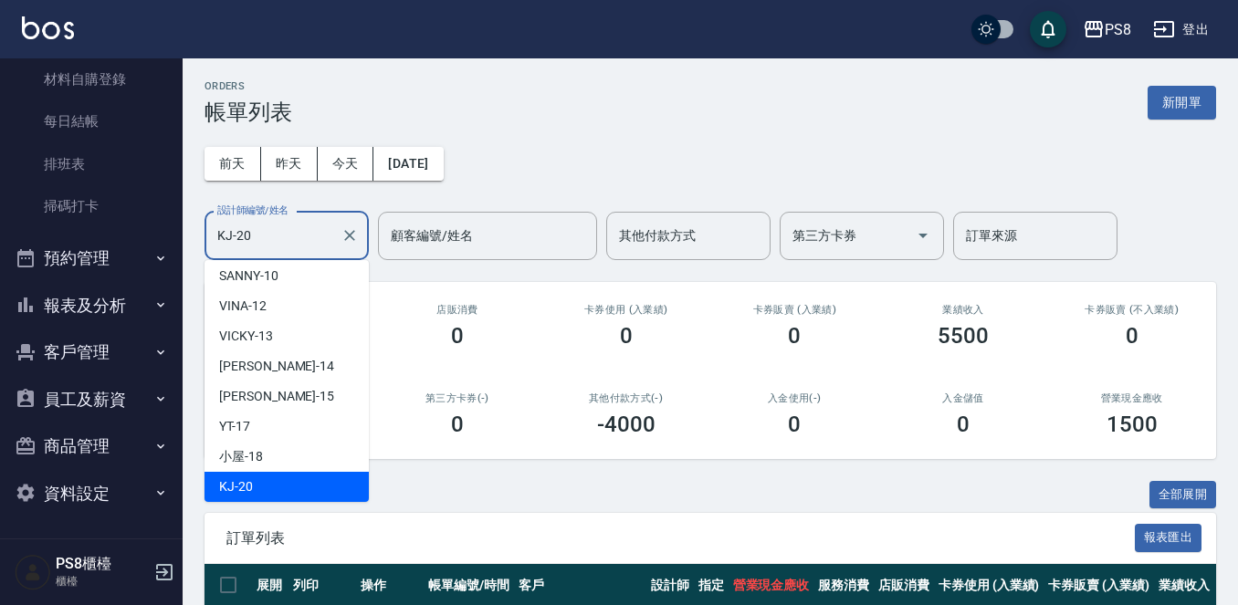
drag, startPoint x: 271, startPoint y: 238, endPoint x: 194, endPoint y: 248, distance: 77.3
click at [194, 248] on div "ORDERS 帳單列表 新開單 前天 昨天 今天 2025/09/24 設計師編號/姓名 KJ-20 設計師編號/姓名 顧客編號/姓名 顧客編號/姓名 其他付…" at bounding box center [710, 411] width 1055 height 707
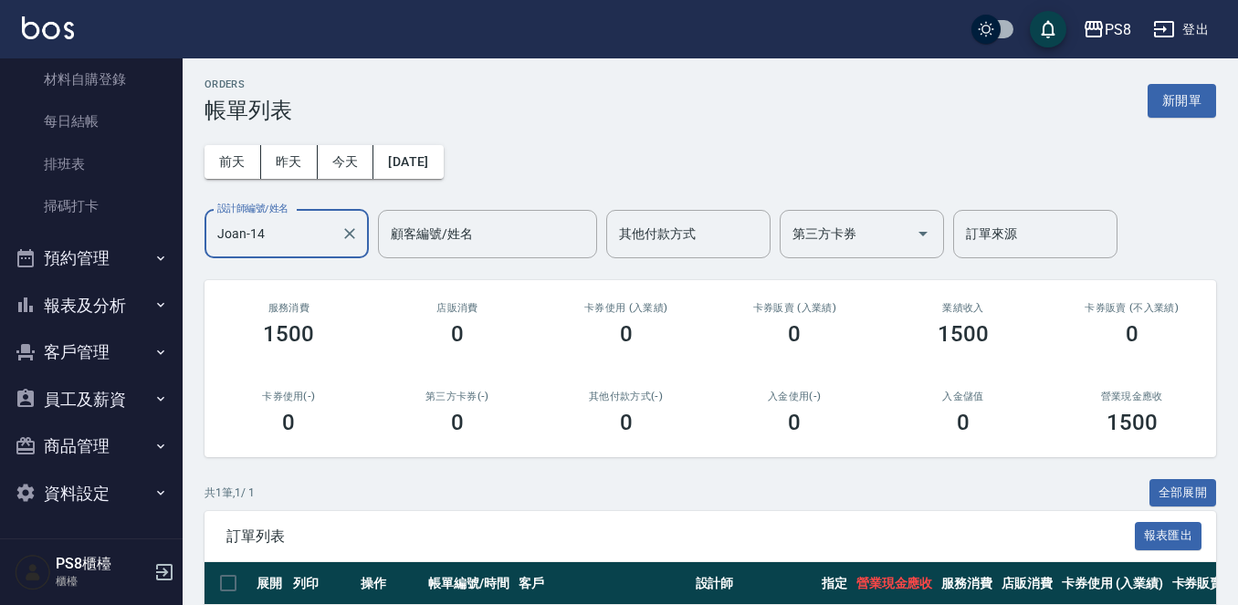
scroll to position [0, 0]
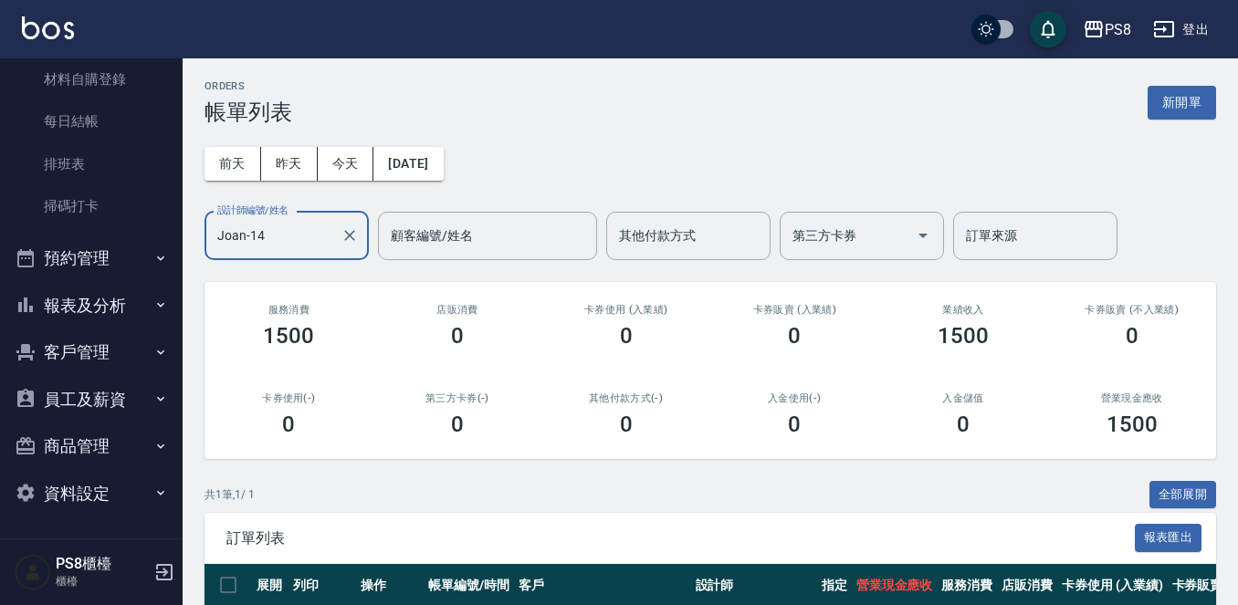
type input "Joan-14"
click at [120, 296] on button "報表及分析" at bounding box center [91, 305] width 168 height 47
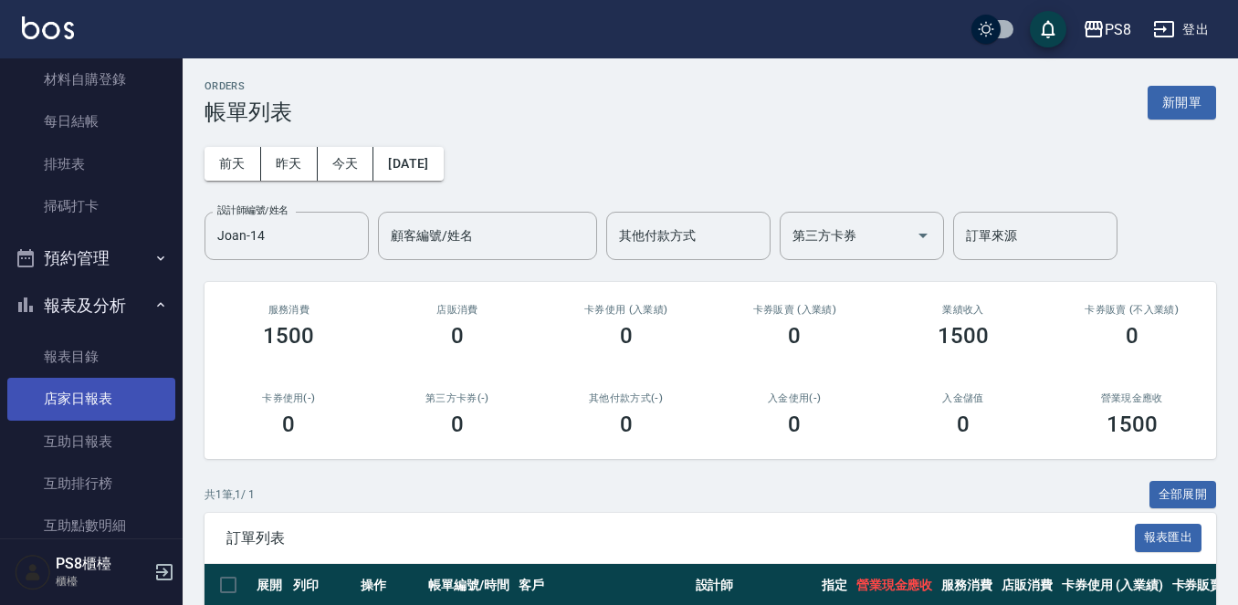
click at [84, 407] on link "店家日報表" at bounding box center [91, 399] width 168 height 42
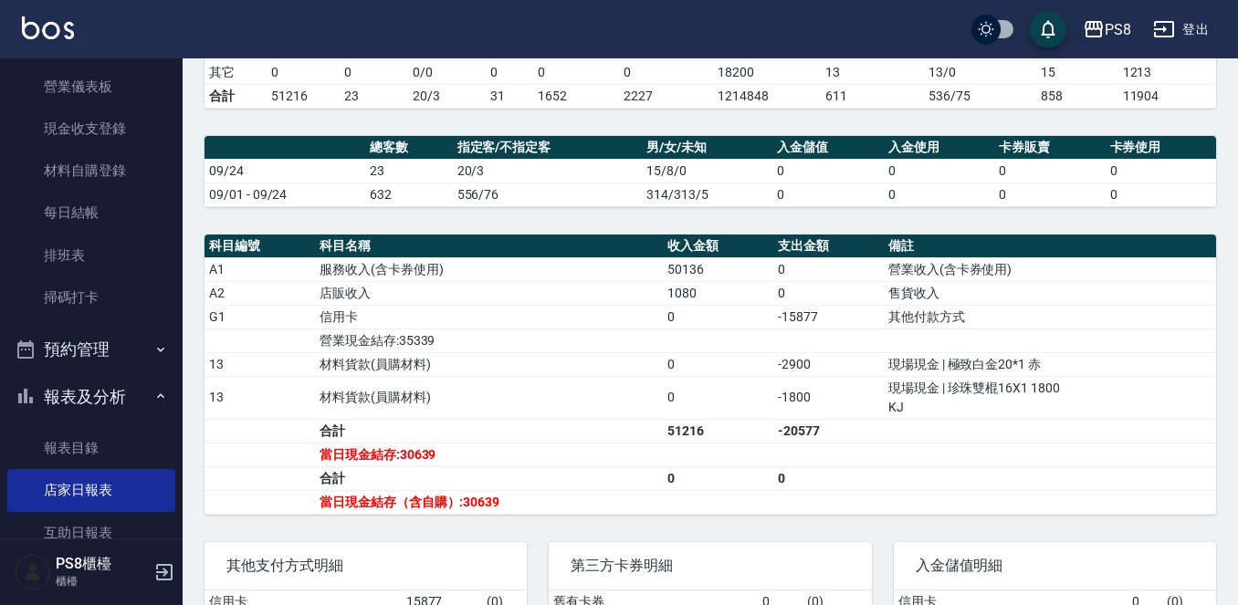
scroll to position [548, 0]
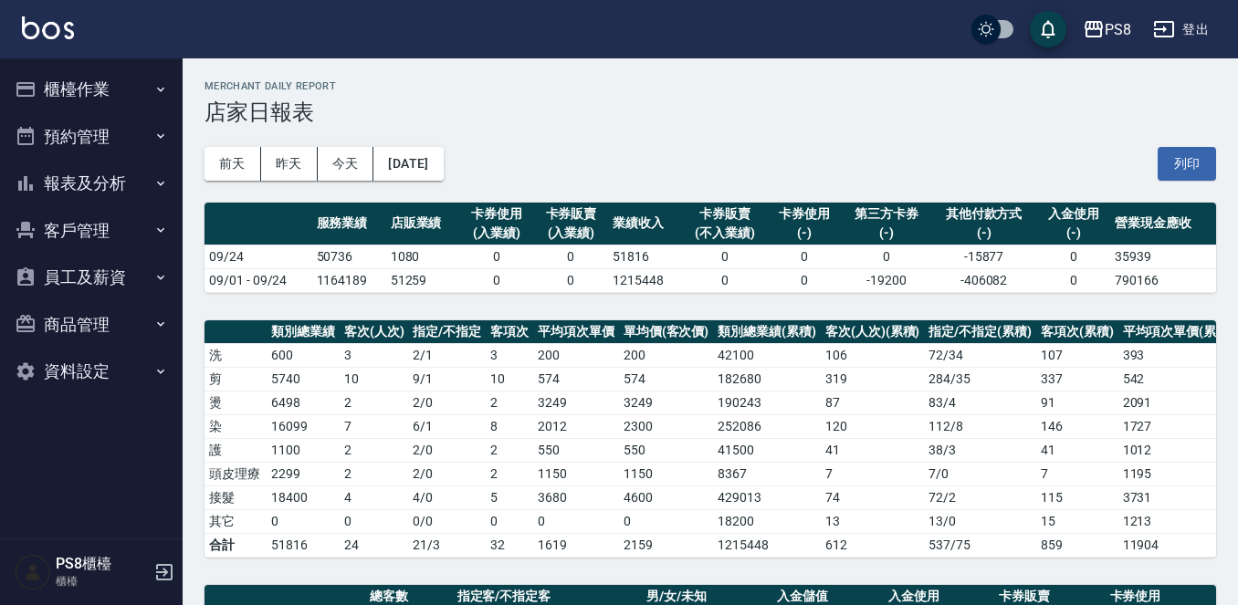
click at [169, 88] on button "櫃檯作業" at bounding box center [91, 89] width 168 height 47
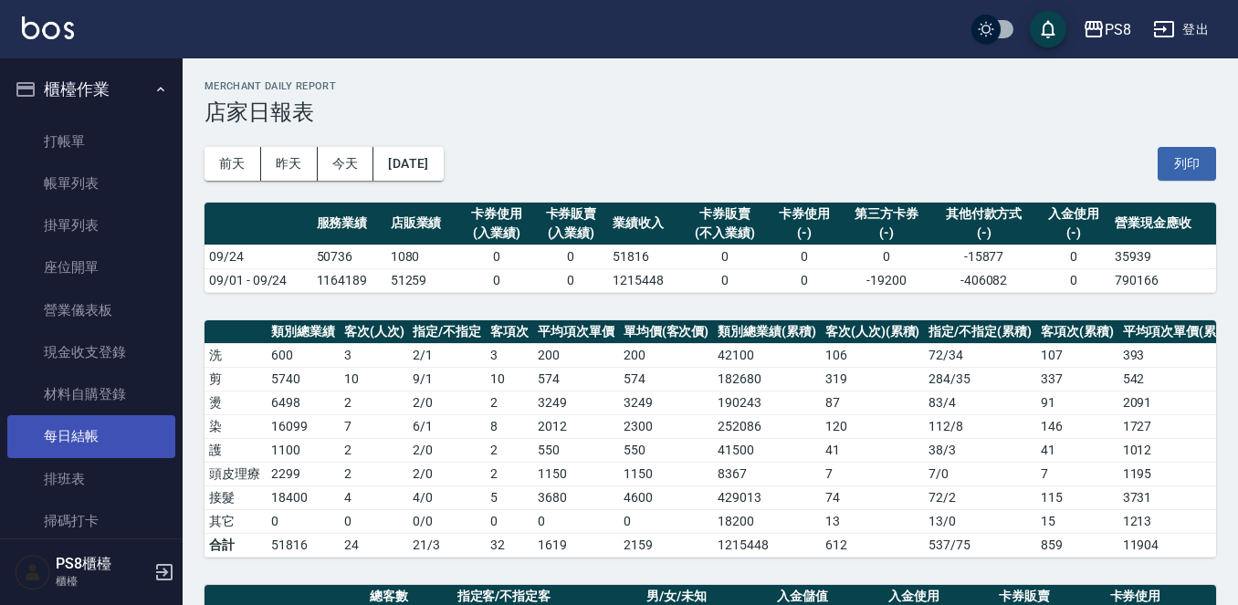
click at [110, 434] on link "每日結帳" at bounding box center [91, 436] width 168 height 42
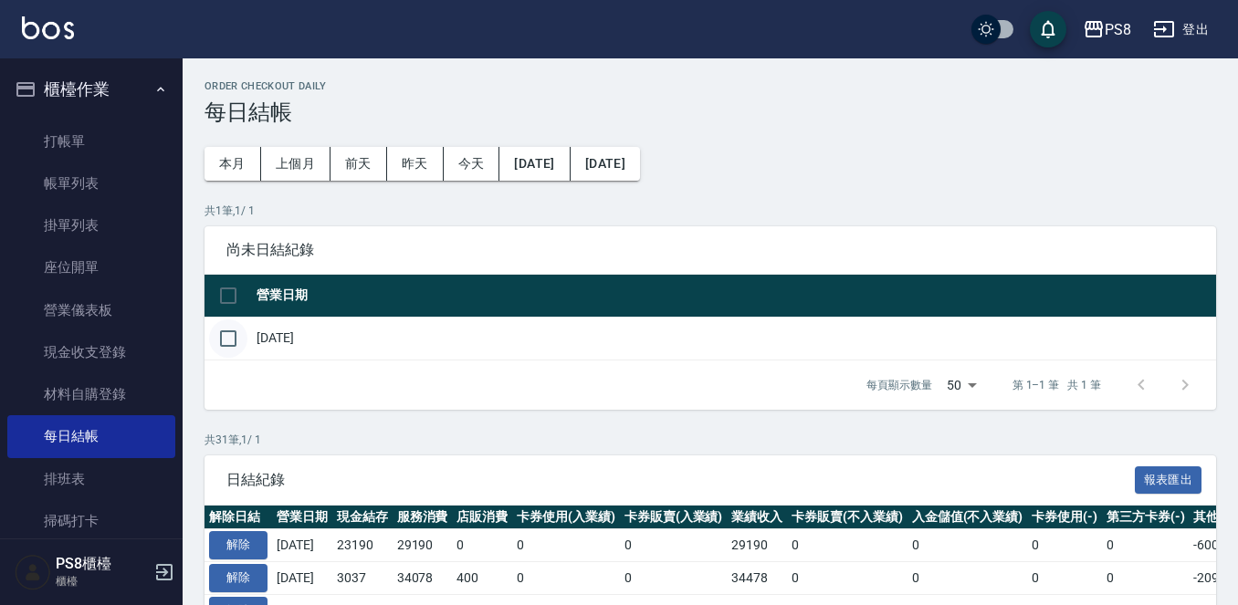
click at [240, 336] on input "checkbox" at bounding box center [228, 338] width 38 height 38
checkbox input "true"
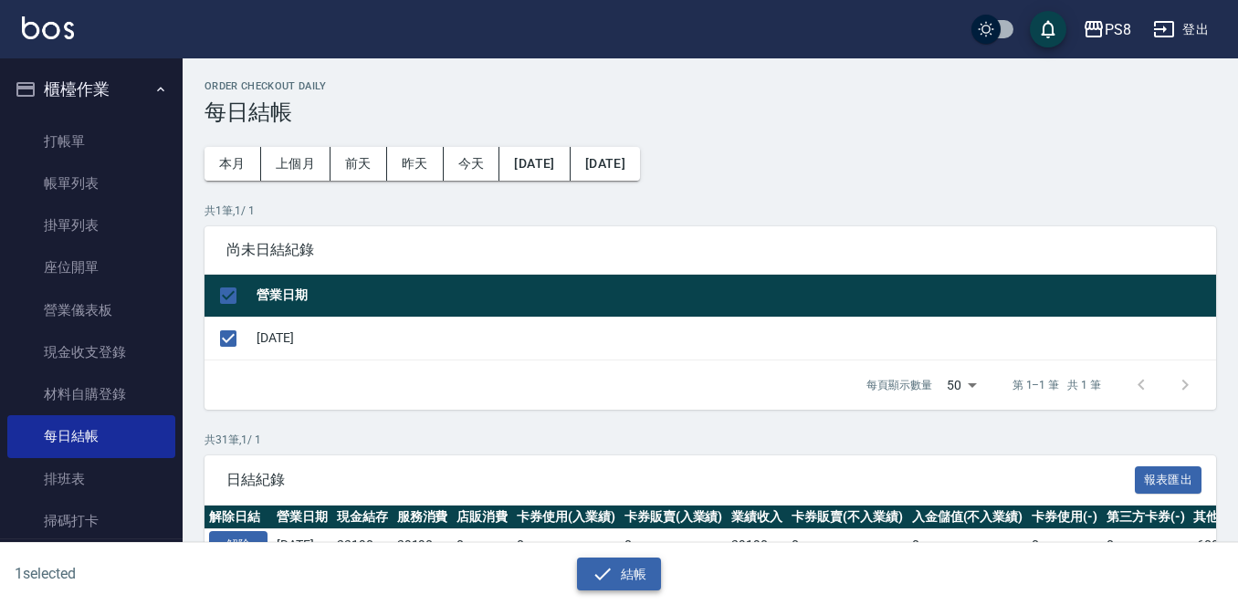
click at [597, 583] on icon "button" at bounding box center [602, 574] width 22 height 22
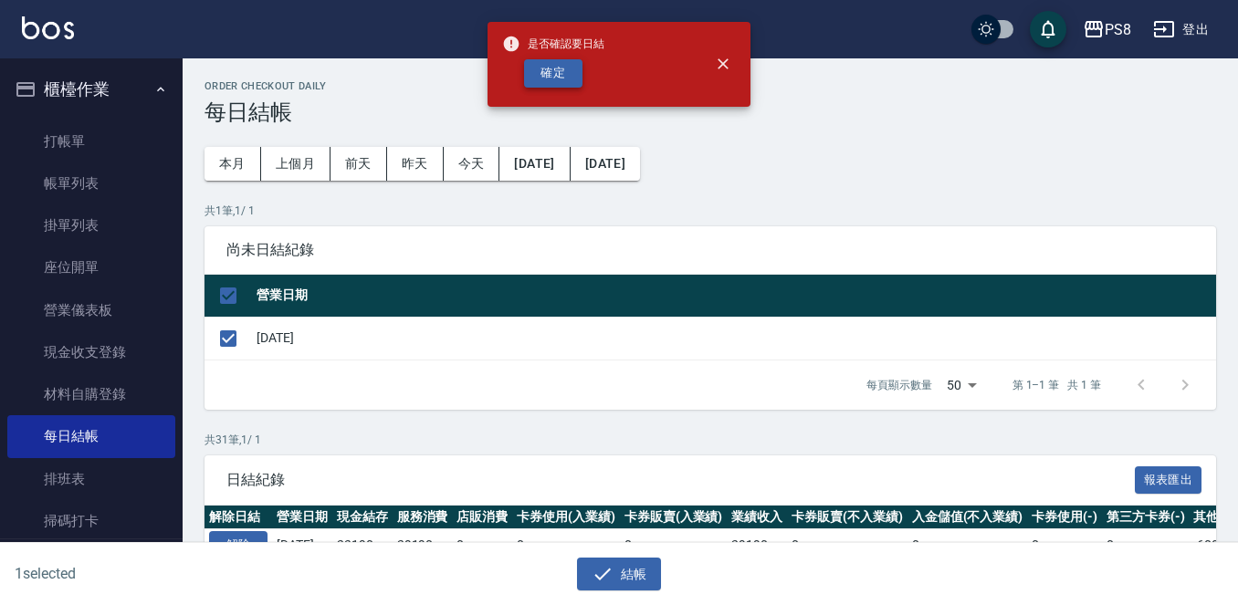
click at [552, 71] on button "確定" at bounding box center [553, 73] width 58 height 28
checkbox input "false"
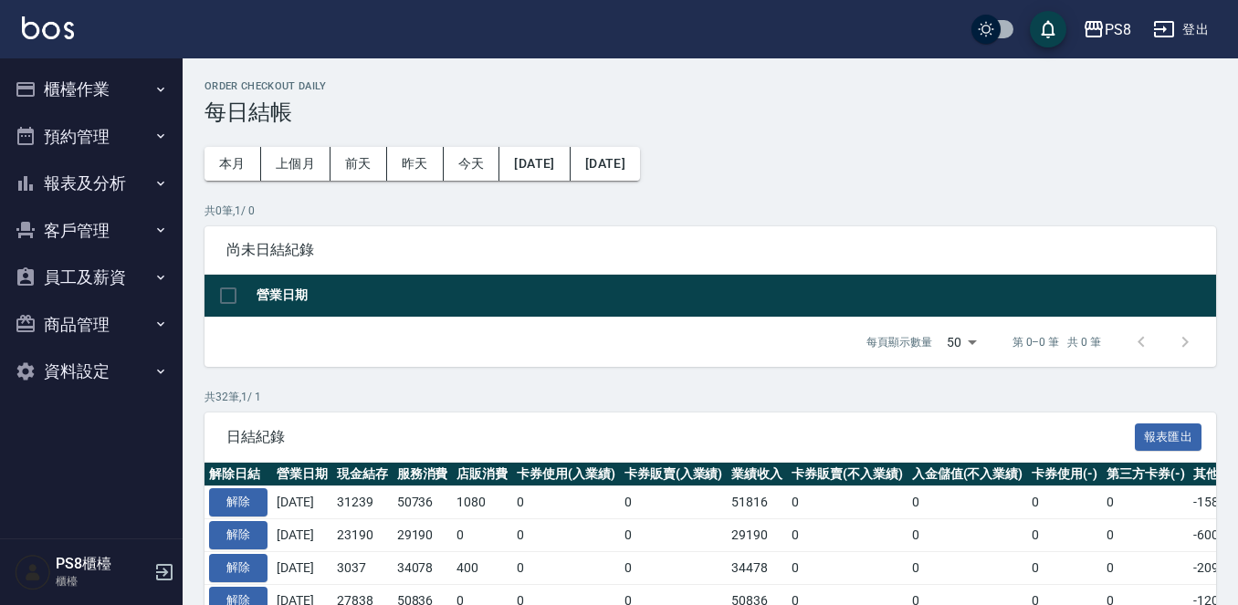
click at [110, 189] on button "報表及分析" at bounding box center [91, 183] width 168 height 47
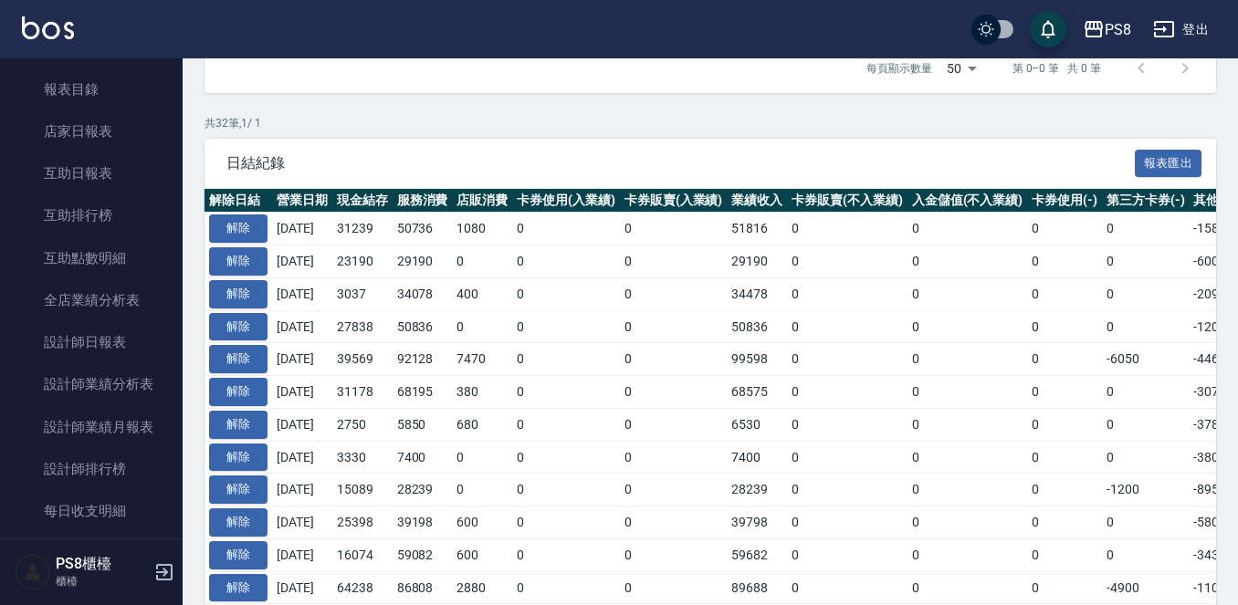
scroll to position [400, 0]
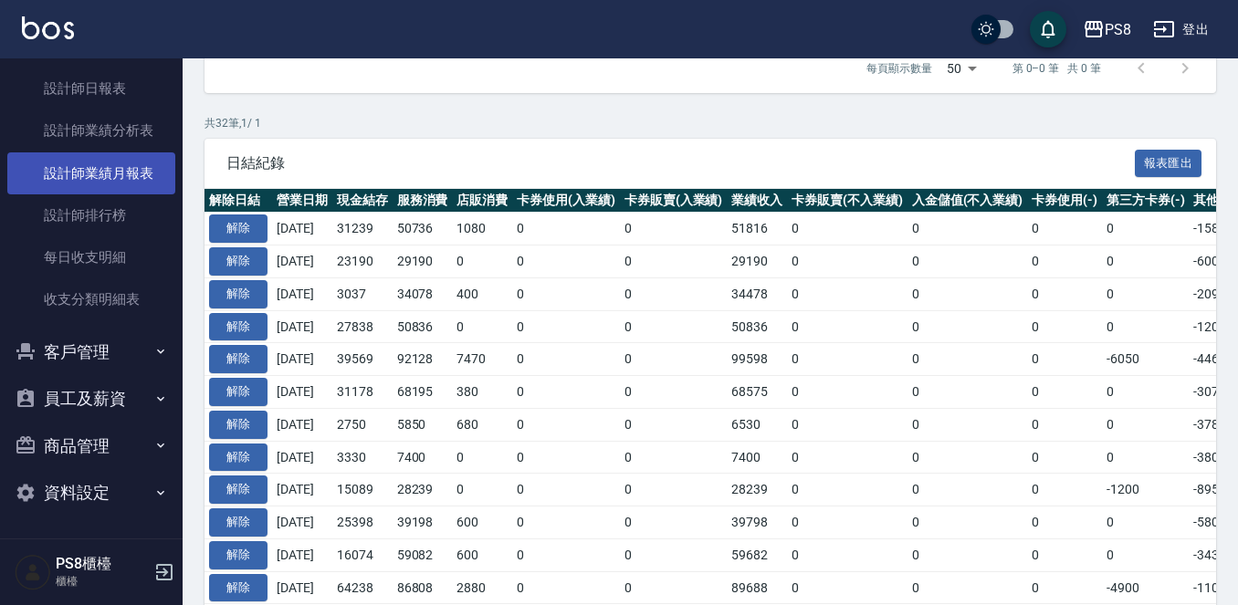
click at [112, 176] on link "設計師業績月報表" at bounding box center [91, 173] width 168 height 42
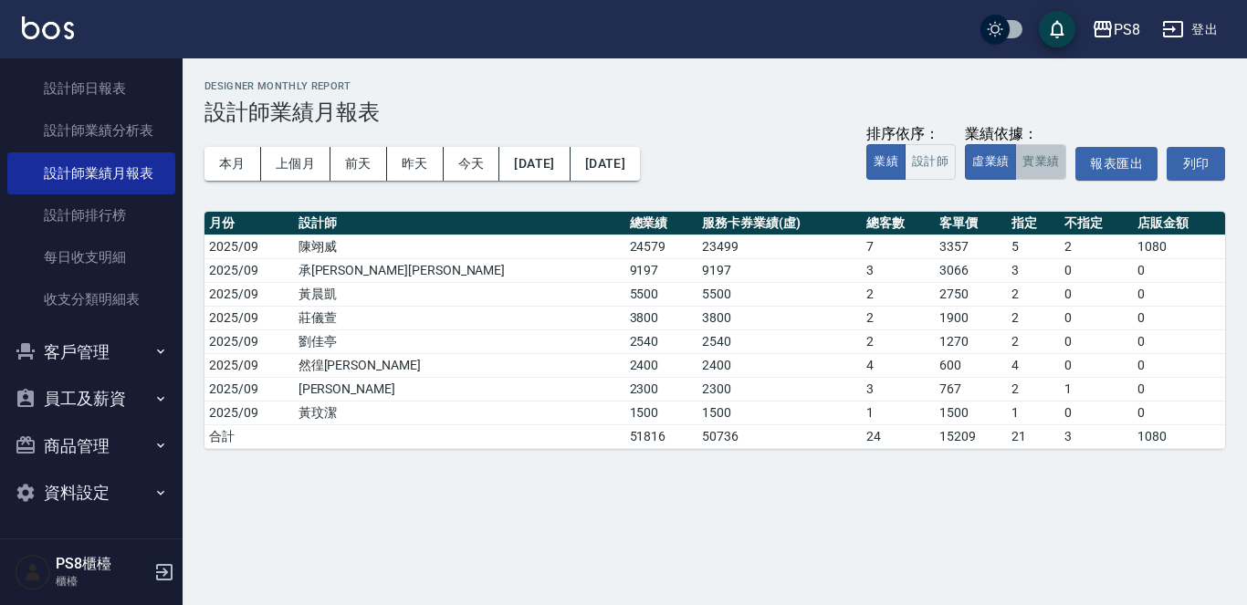
click at [1035, 167] on button "實業績" at bounding box center [1040, 162] width 51 height 36
drag, startPoint x: 230, startPoint y: 155, endPoint x: 235, endPoint y: 163, distance: 9.4
click at [230, 157] on button "本月" at bounding box center [232, 164] width 57 height 34
